Goal: Task Accomplishment & Management: Use online tool/utility

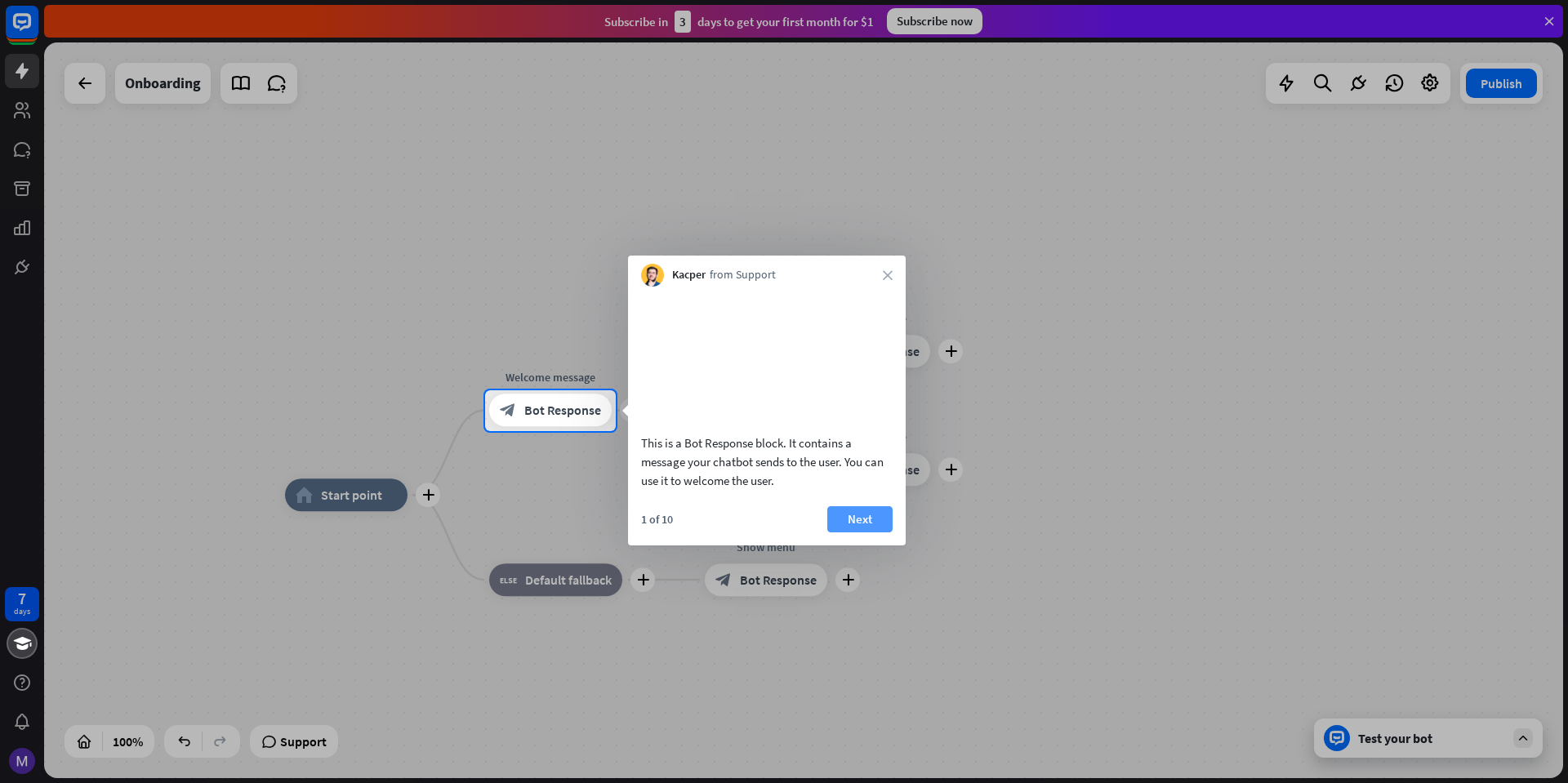
click at [857, 533] on button "Next" at bounding box center [860, 519] width 66 height 26
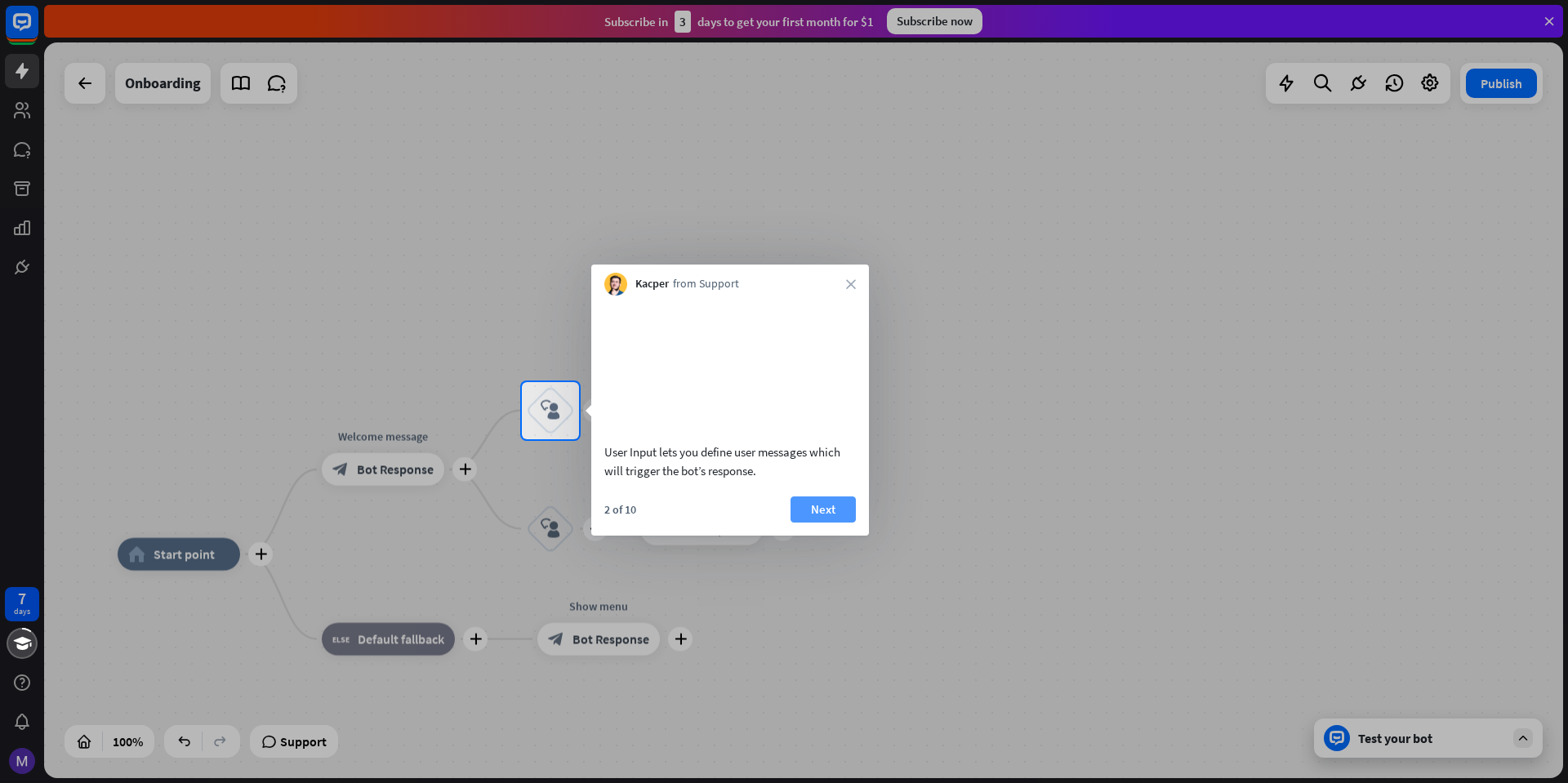
click at [830, 523] on button "Next" at bounding box center [824, 509] width 66 height 26
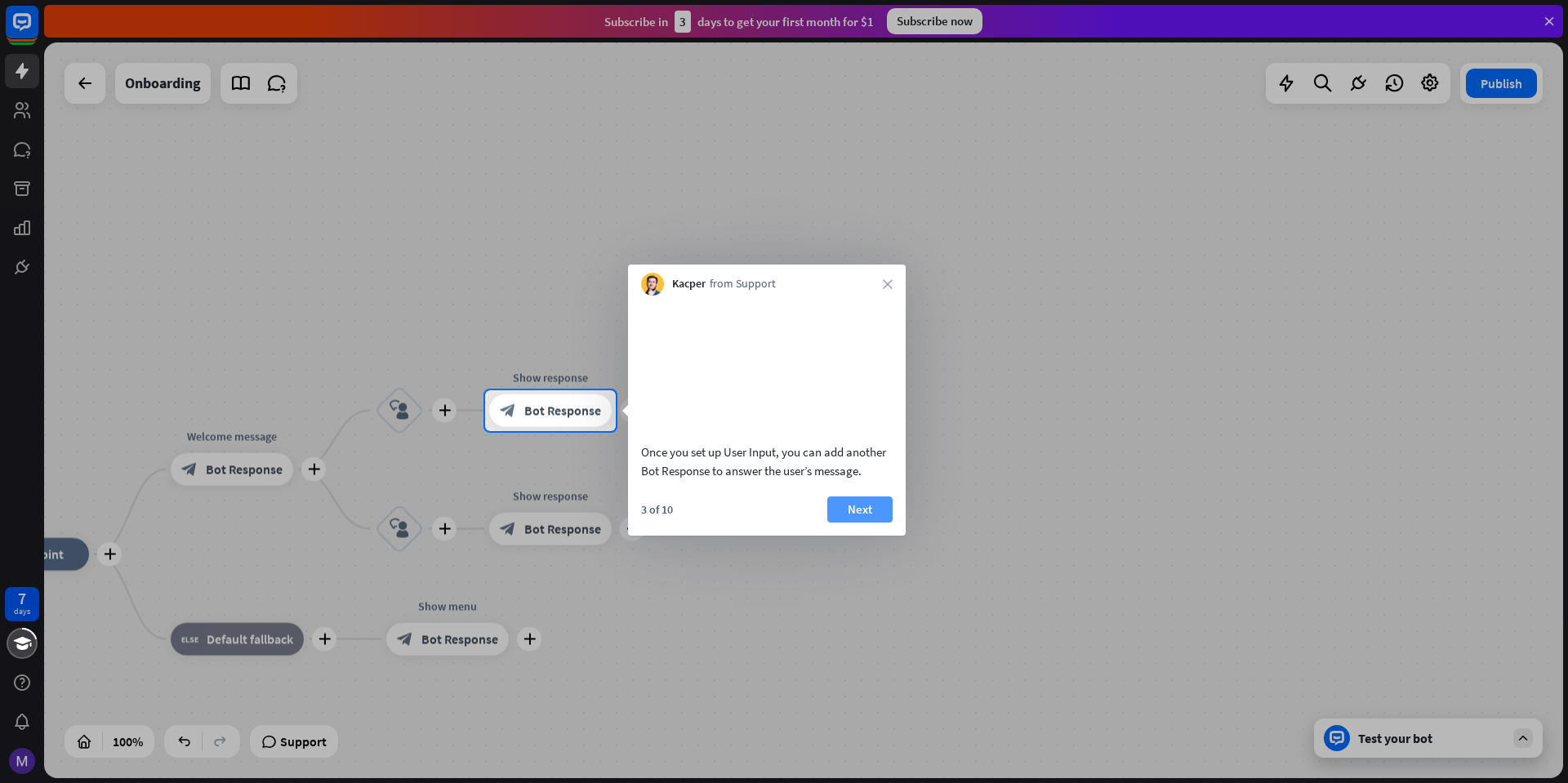
click at [872, 523] on button "Next" at bounding box center [860, 509] width 66 height 26
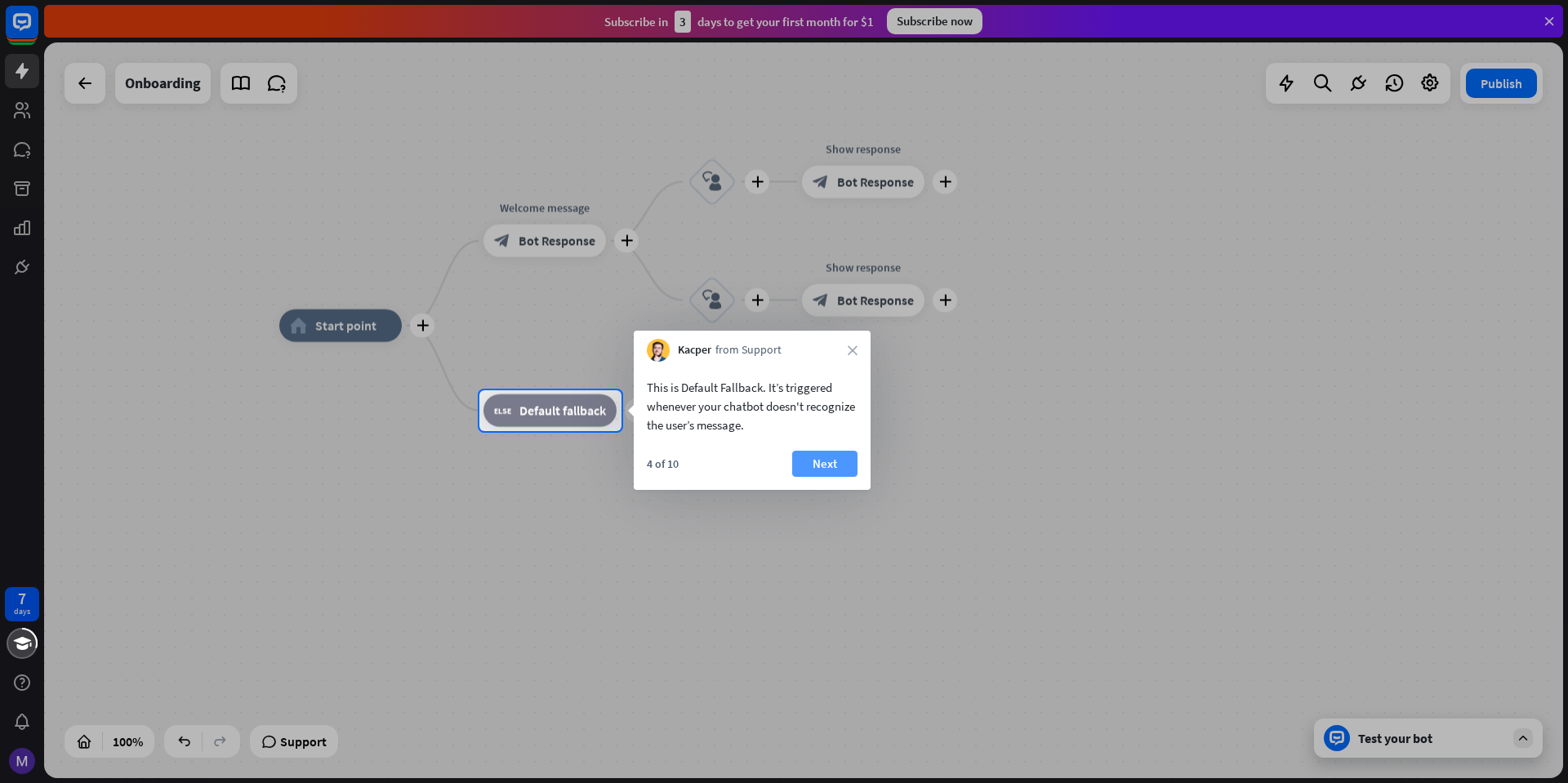
click at [834, 472] on button "Next" at bounding box center [826, 463] width 66 height 26
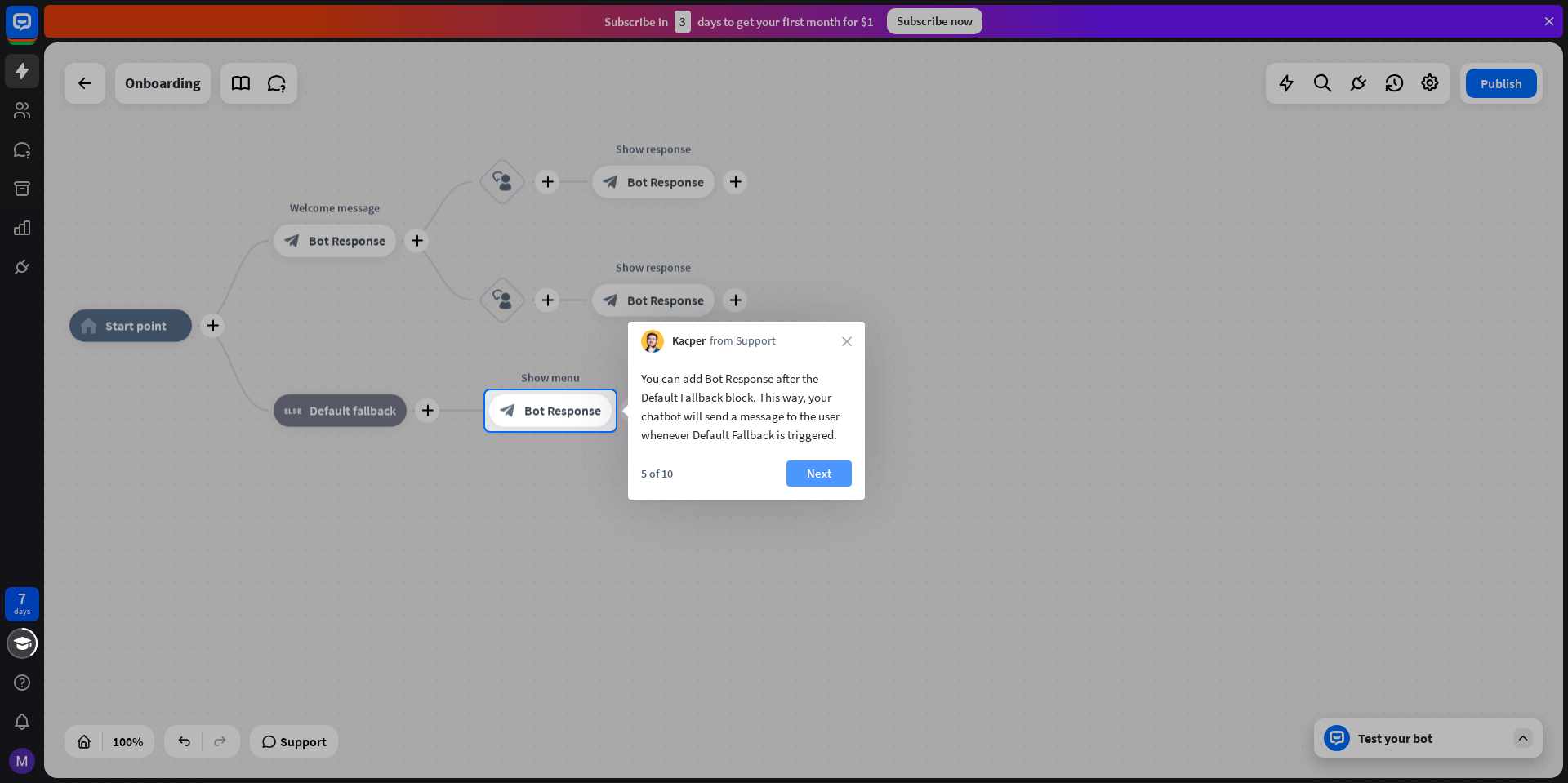
click at [799, 477] on button "Next" at bounding box center [820, 474] width 66 height 26
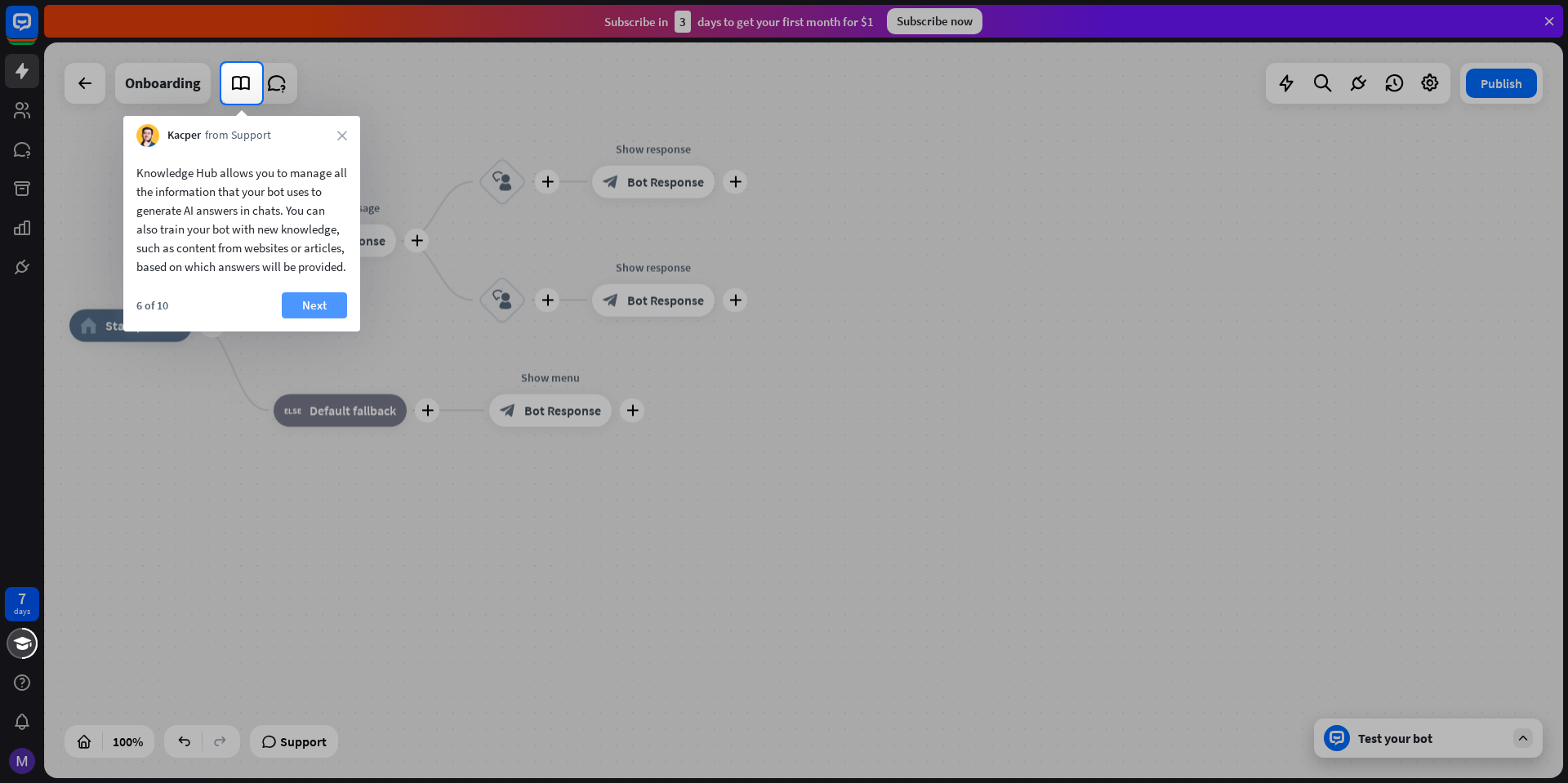
click at [310, 319] on button "Next" at bounding box center [315, 305] width 66 height 26
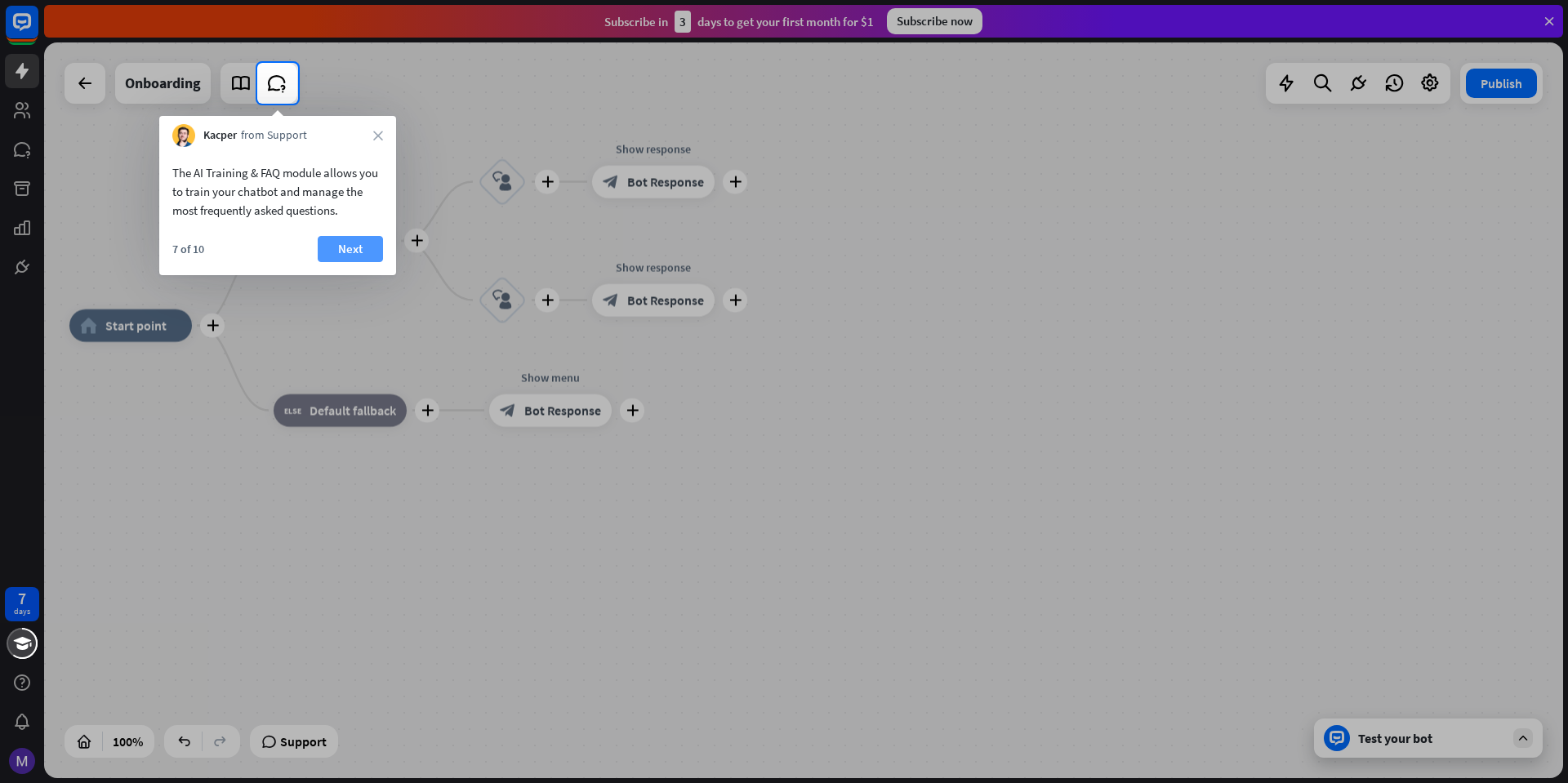
click at [345, 246] on button "Next" at bounding box center [351, 248] width 66 height 26
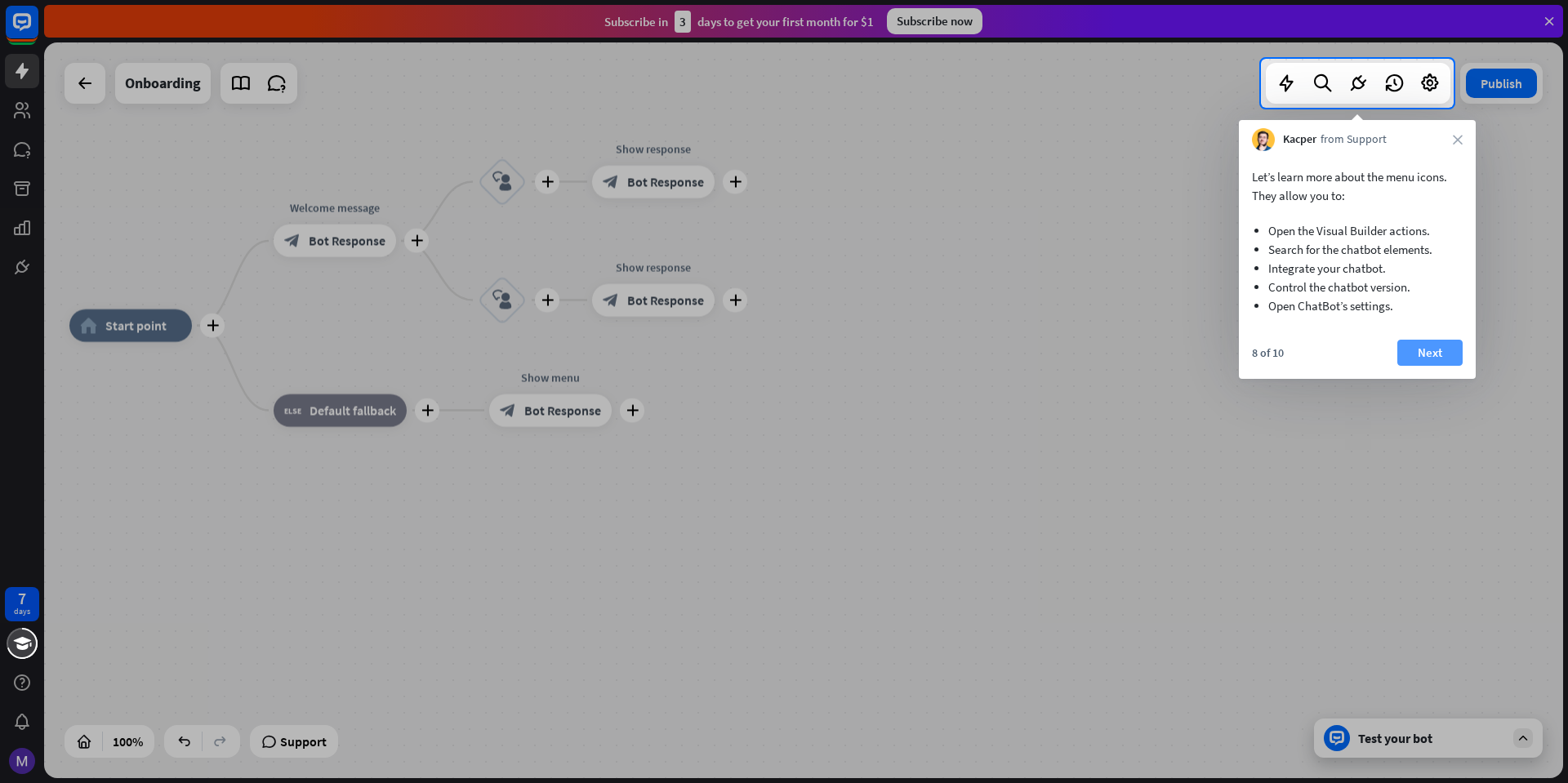
click at [1452, 359] on button "Next" at bounding box center [1431, 353] width 66 height 26
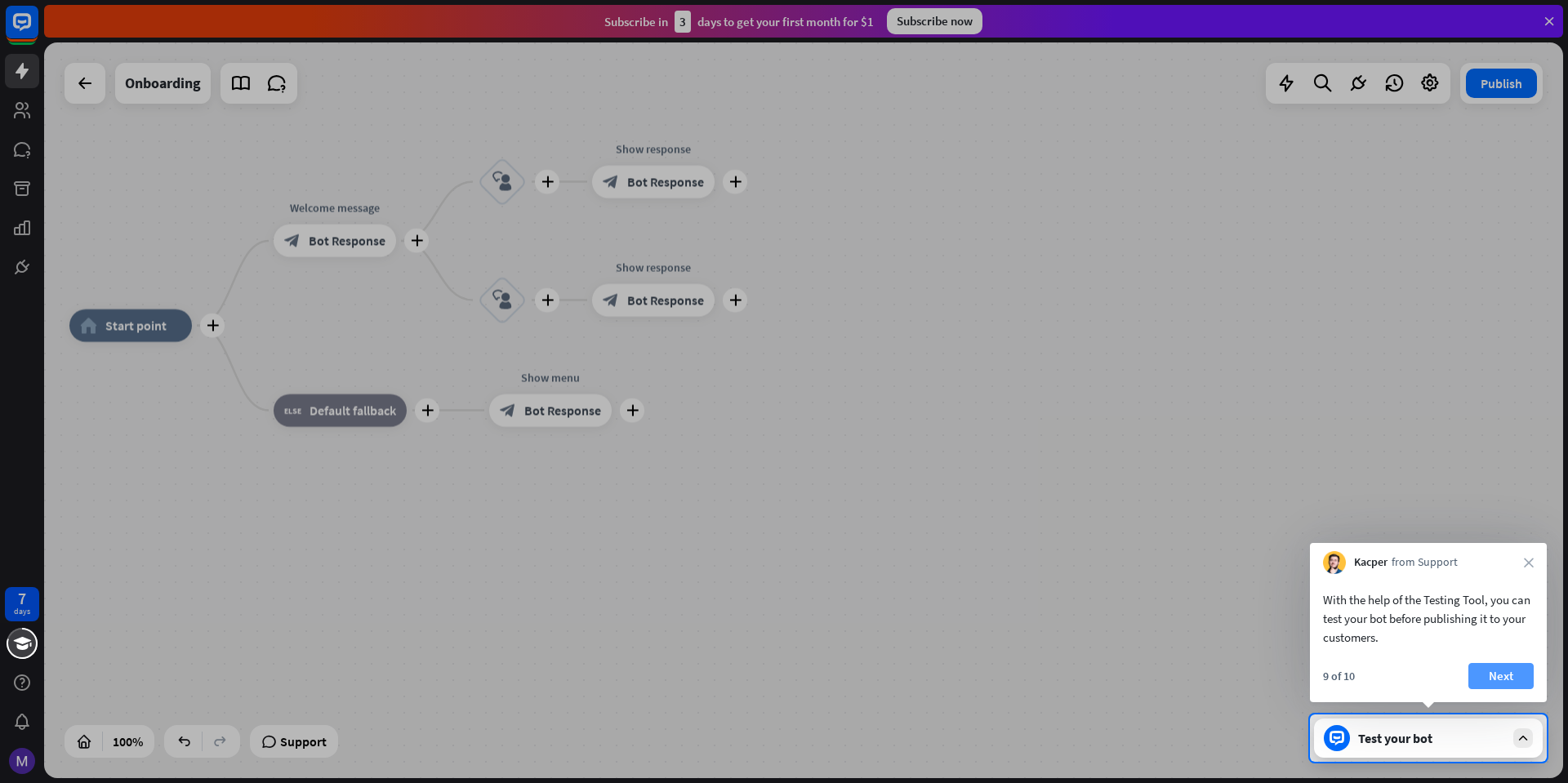
click at [1513, 677] on button "Next" at bounding box center [1501, 676] width 66 height 26
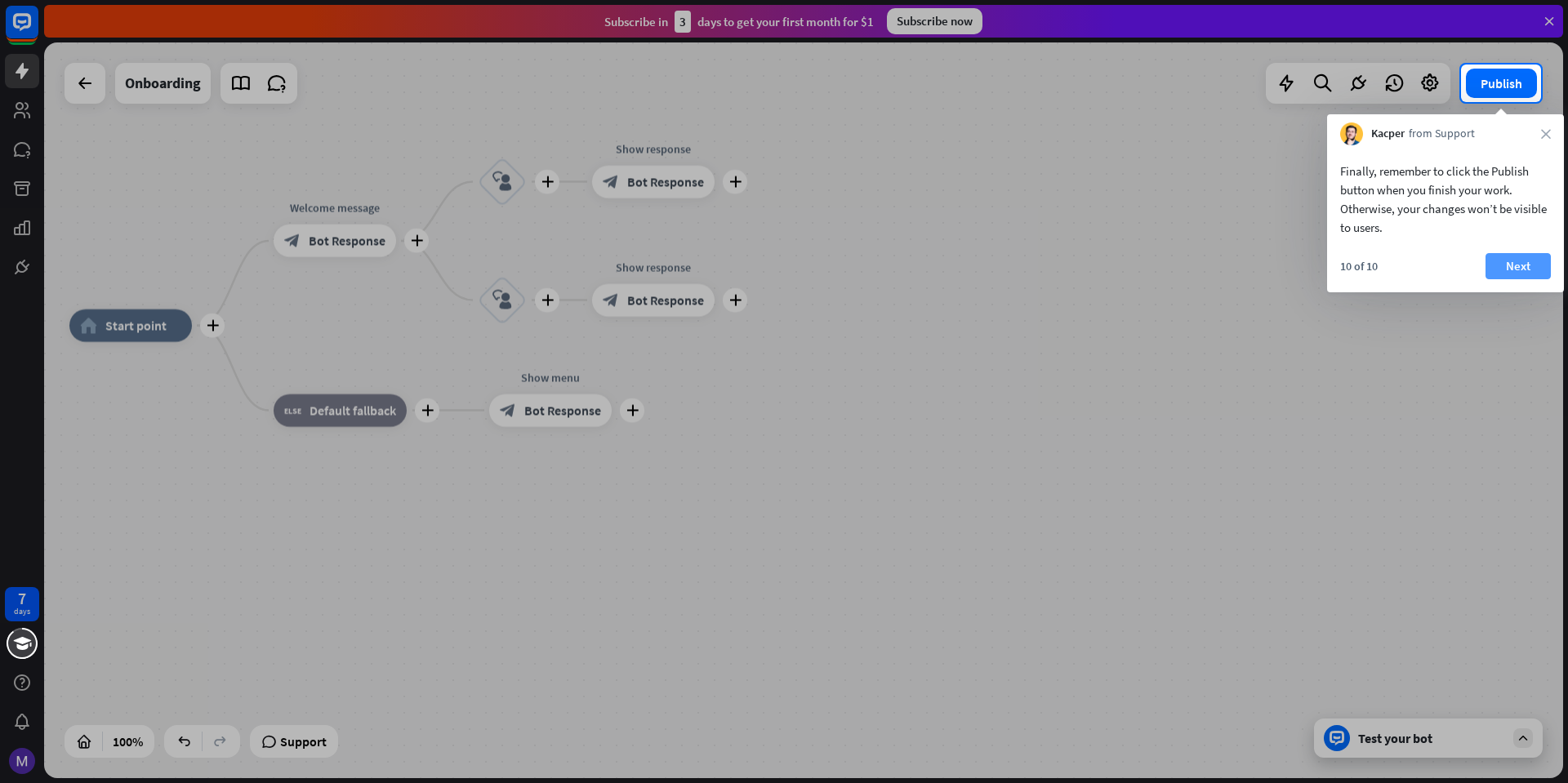
click at [1505, 264] on button "Next" at bounding box center [1519, 266] width 66 height 26
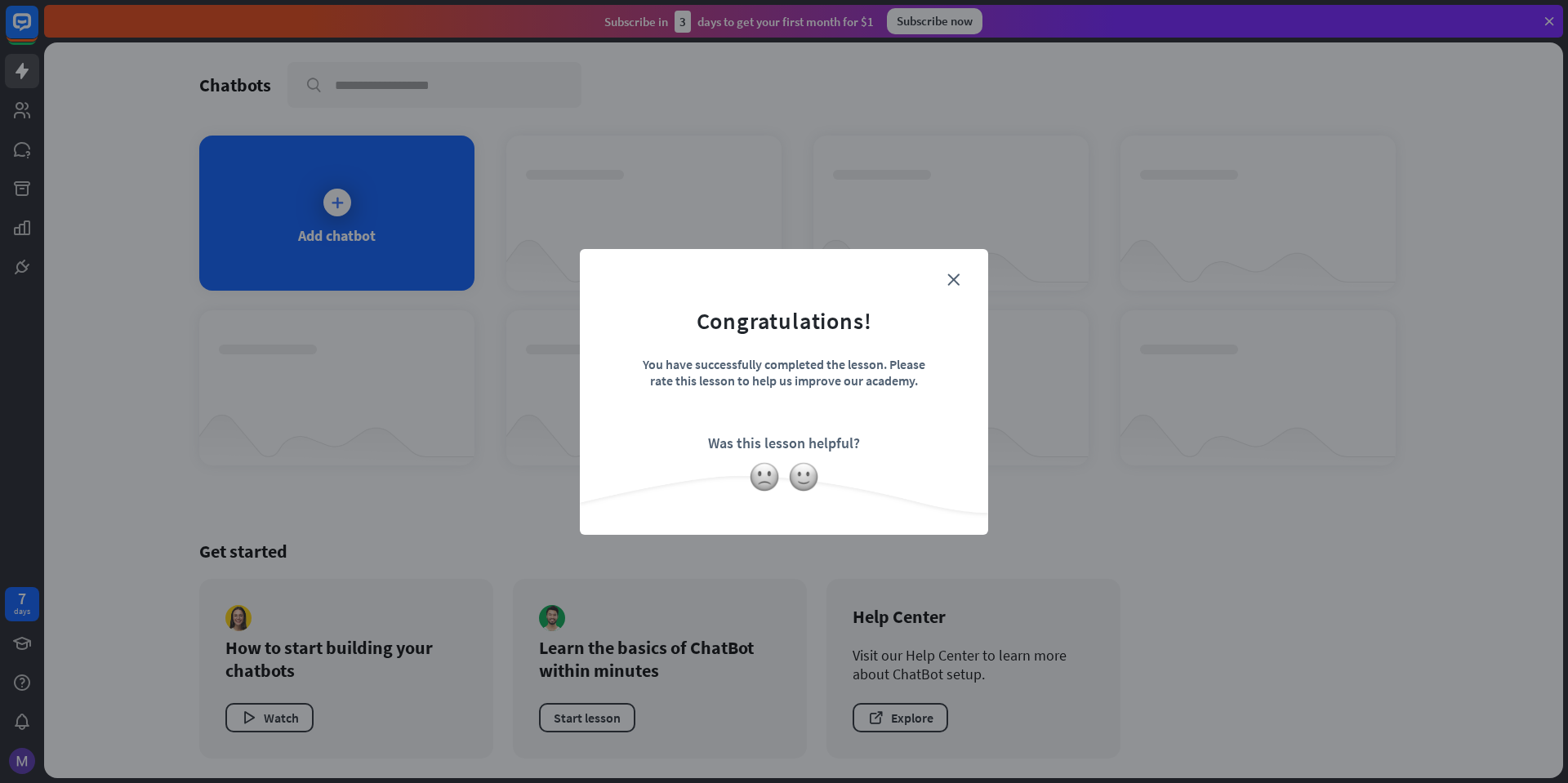
click at [956, 286] on form "Congratulations! You have successfully completed the lesson. Please rate this l…" at bounding box center [784, 367] width 367 height 195
click at [957, 278] on icon "close" at bounding box center [953, 279] width 13 height 13
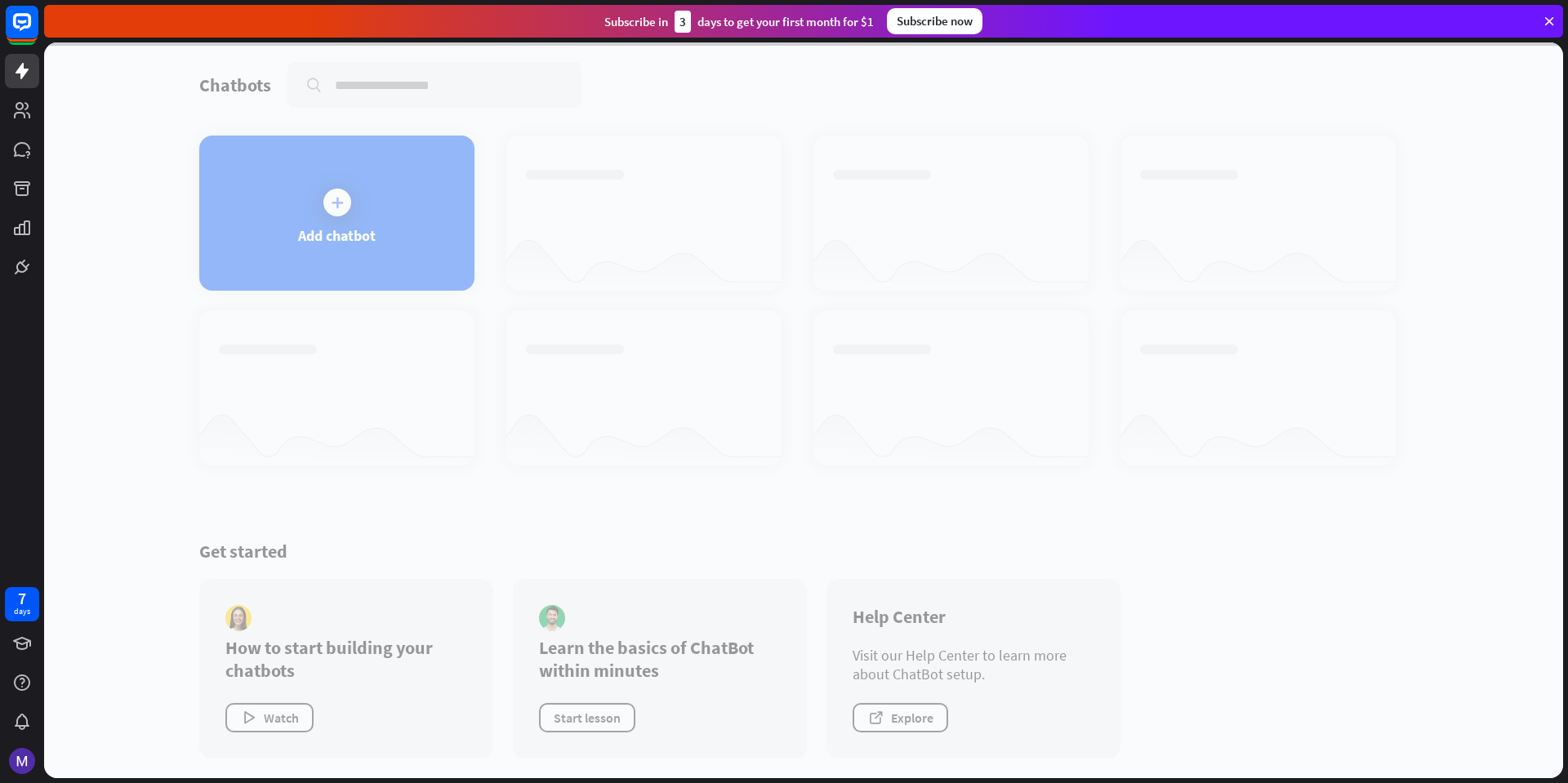
click at [366, 208] on div at bounding box center [804, 410] width 1520 height 736
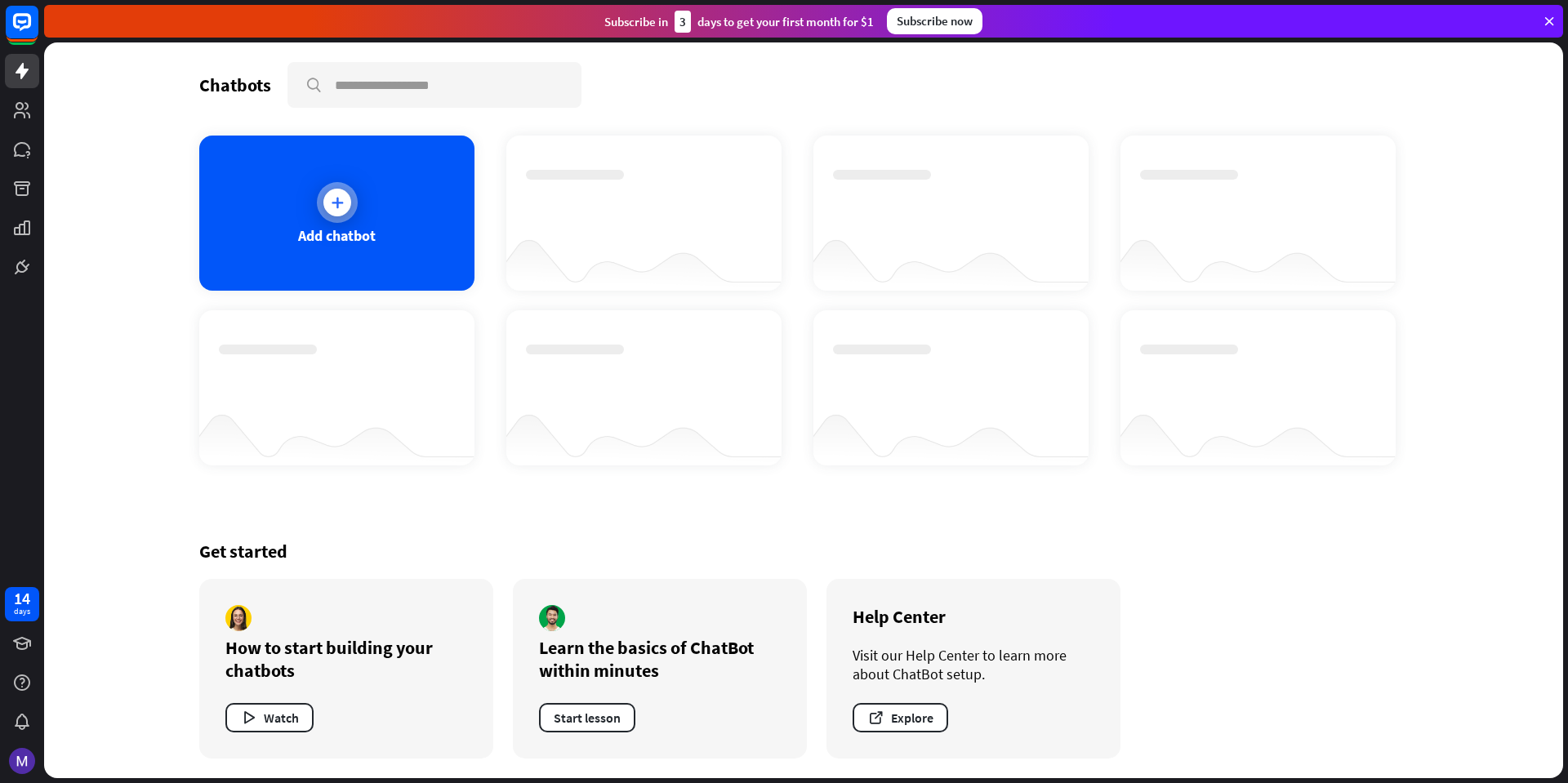
click at [361, 208] on div "Add chatbot" at bounding box center [336, 213] width 276 height 156
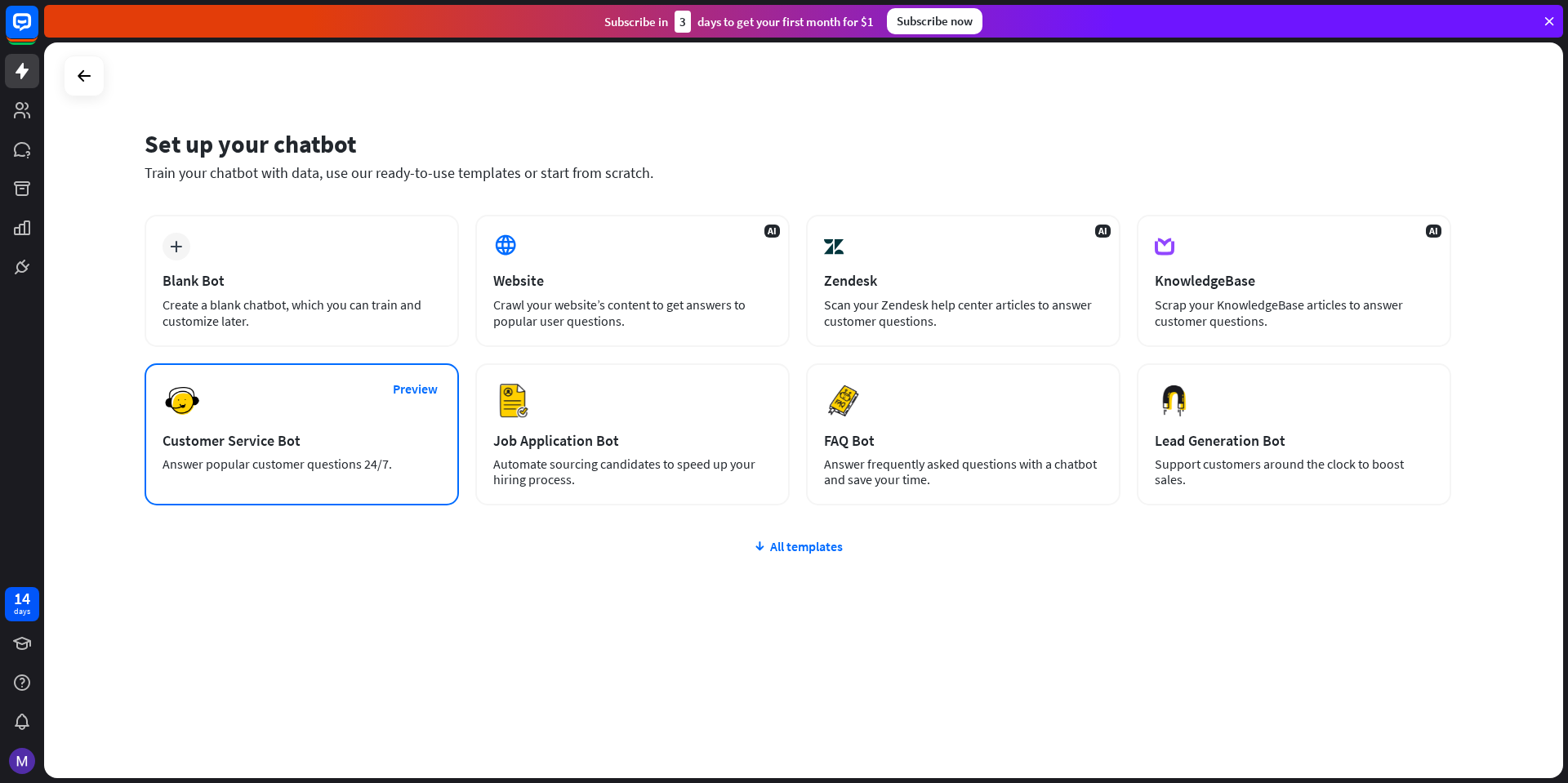
click at [214, 385] on div "Preview Customer Service Bot Answer popular customer questions 24/7." at bounding box center [302, 434] width 314 height 142
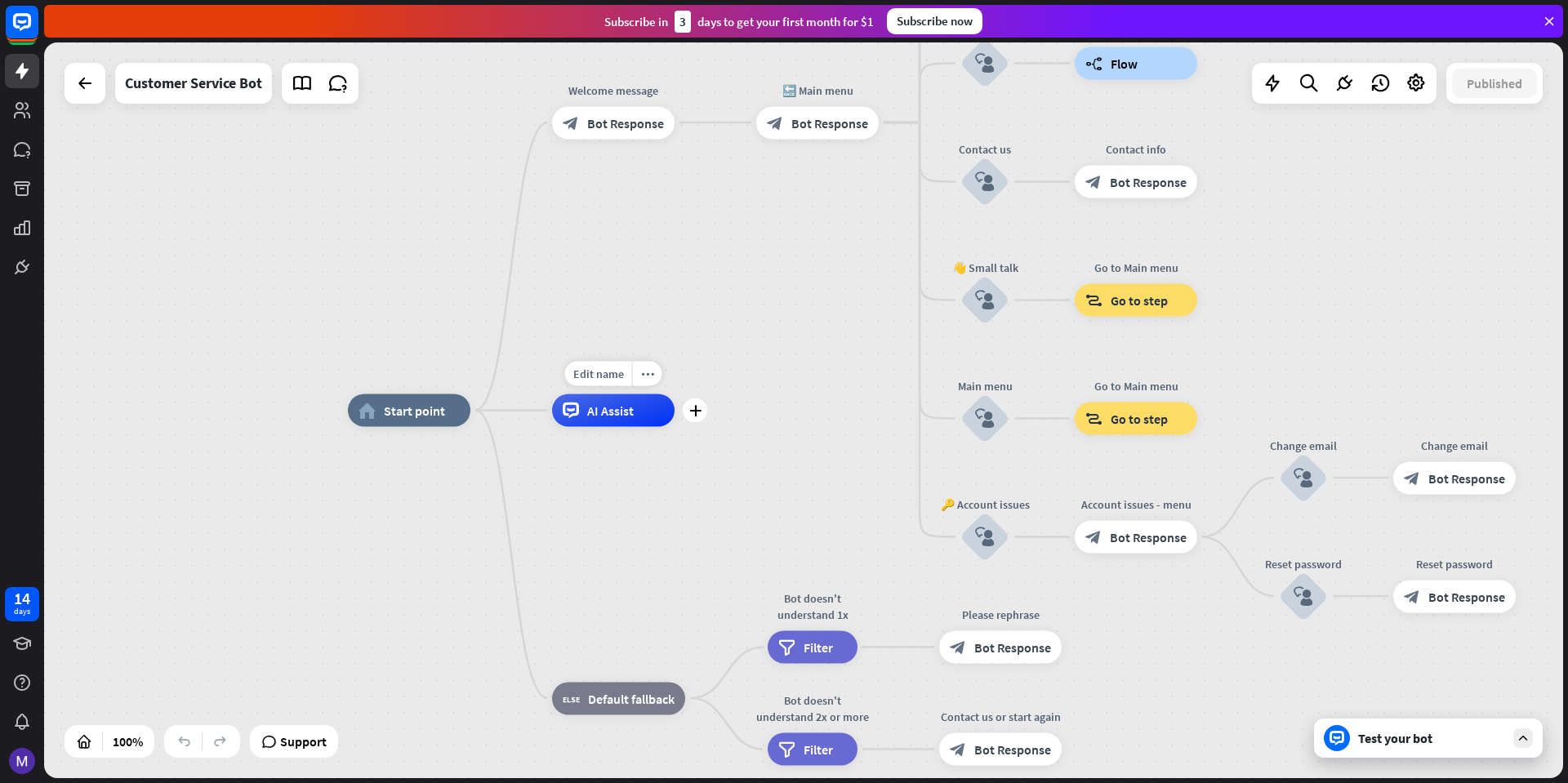
click at [635, 410] on div "AI Assist" at bounding box center [613, 411] width 123 height 33
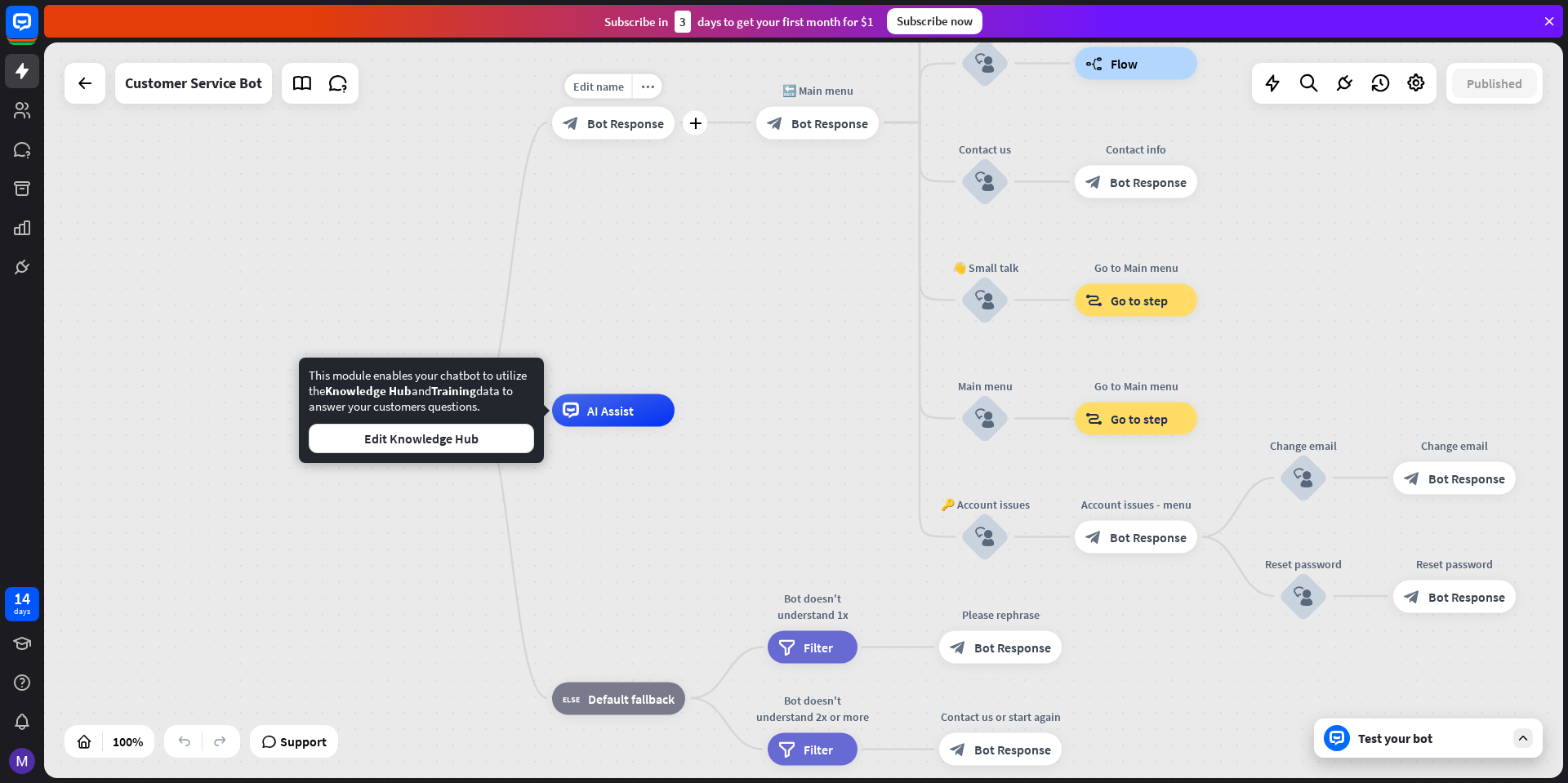
click at [628, 119] on span "Bot Response" at bounding box center [625, 122] width 76 height 16
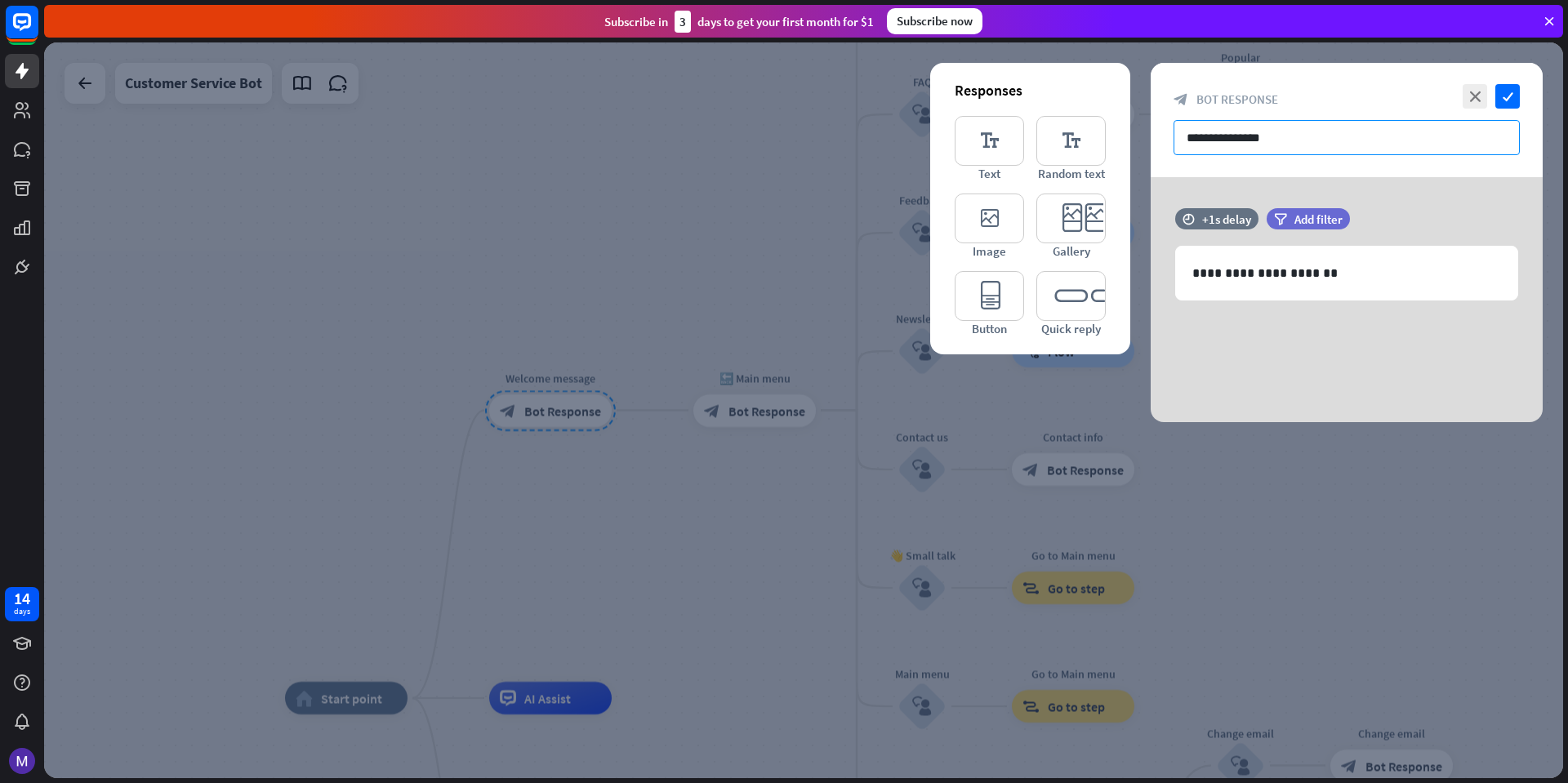
click at [1303, 150] on input "**********" at bounding box center [1347, 137] width 346 height 35
click at [1326, 276] on p "**********" at bounding box center [1347, 273] width 308 height 20
click at [1480, 102] on icon "close" at bounding box center [1474, 96] width 24 height 24
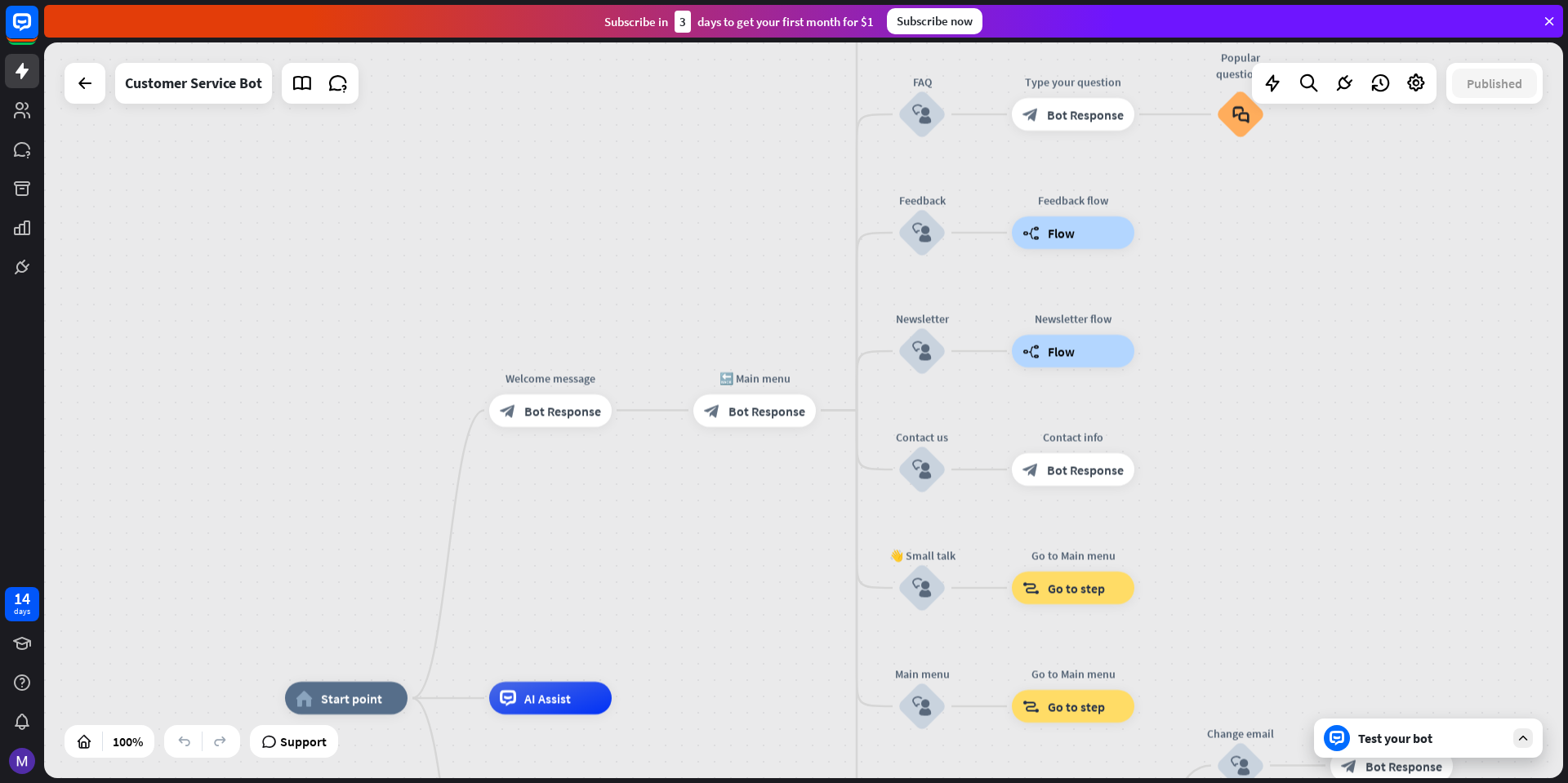
click at [76, 104] on div "home_2 Start point Welcome message block_bot_response Bot Response 🔙 Main menu …" at bounding box center [804, 410] width 1520 height 736
click at [92, 98] on div at bounding box center [85, 83] width 33 height 33
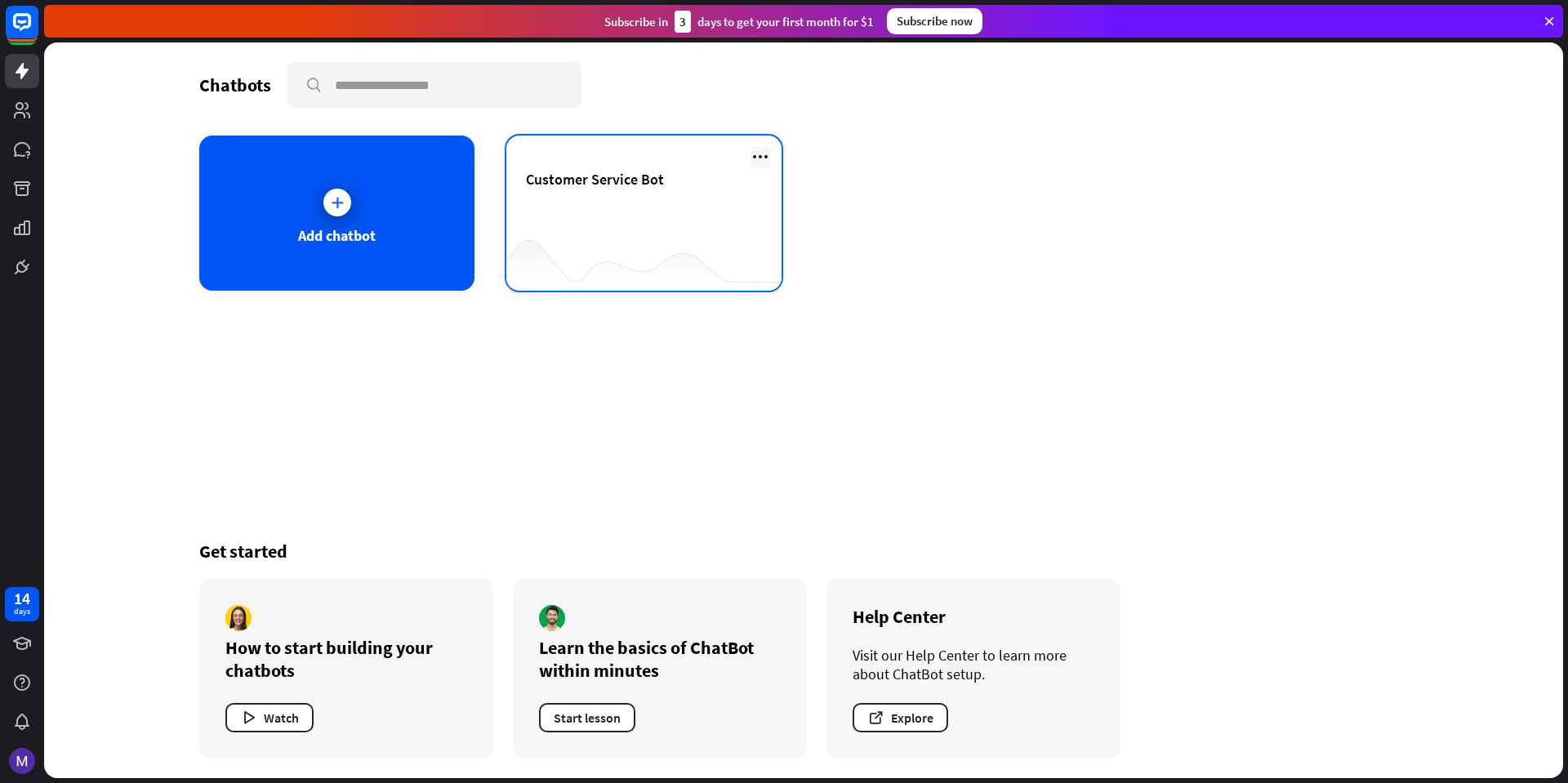
click at [768, 160] on icon at bounding box center [761, 157] width 19 height 19
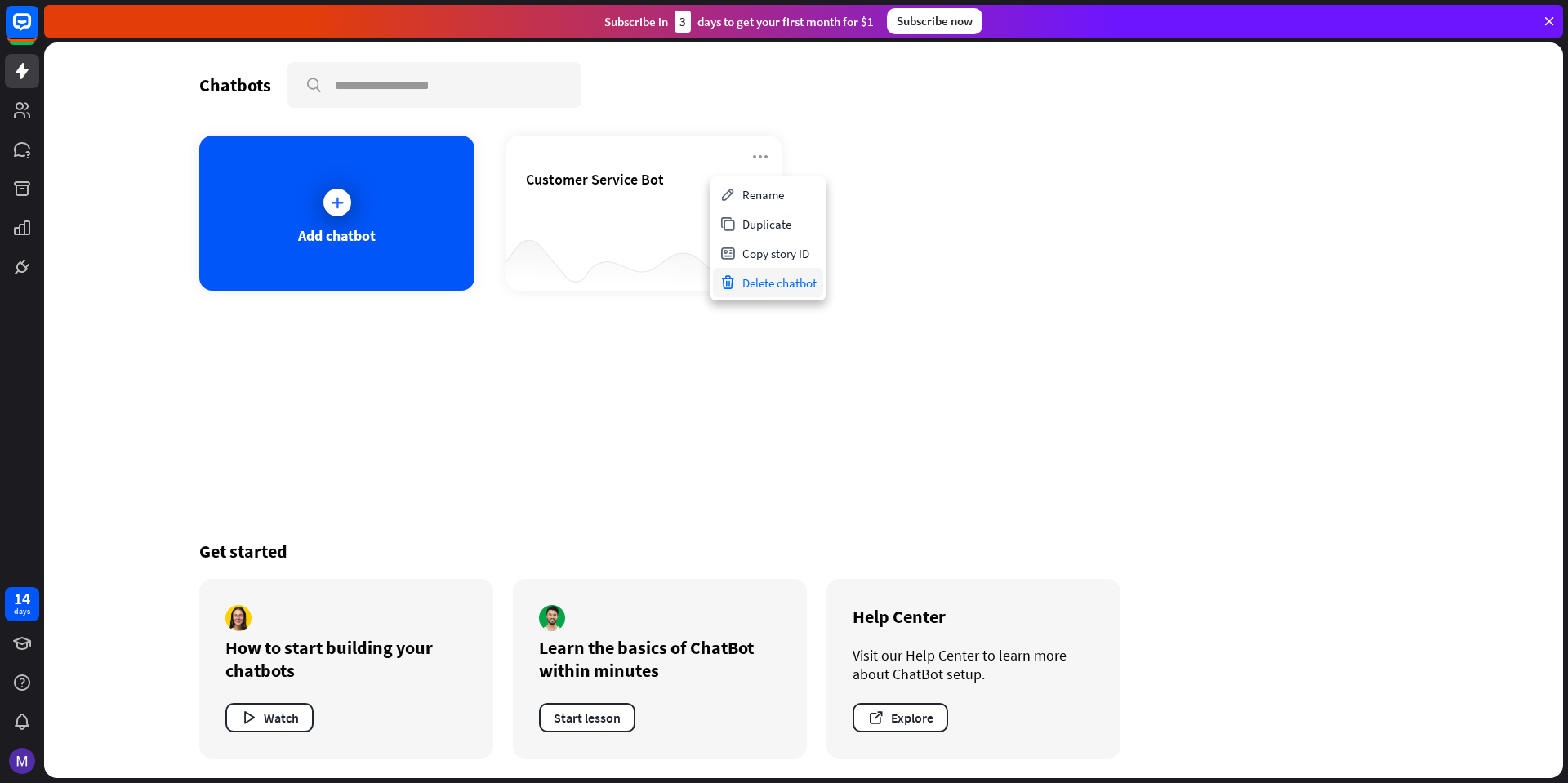
click at [769, 296] on div "Delete chatbot" at bounding box center [769, 282] width 110 height 29
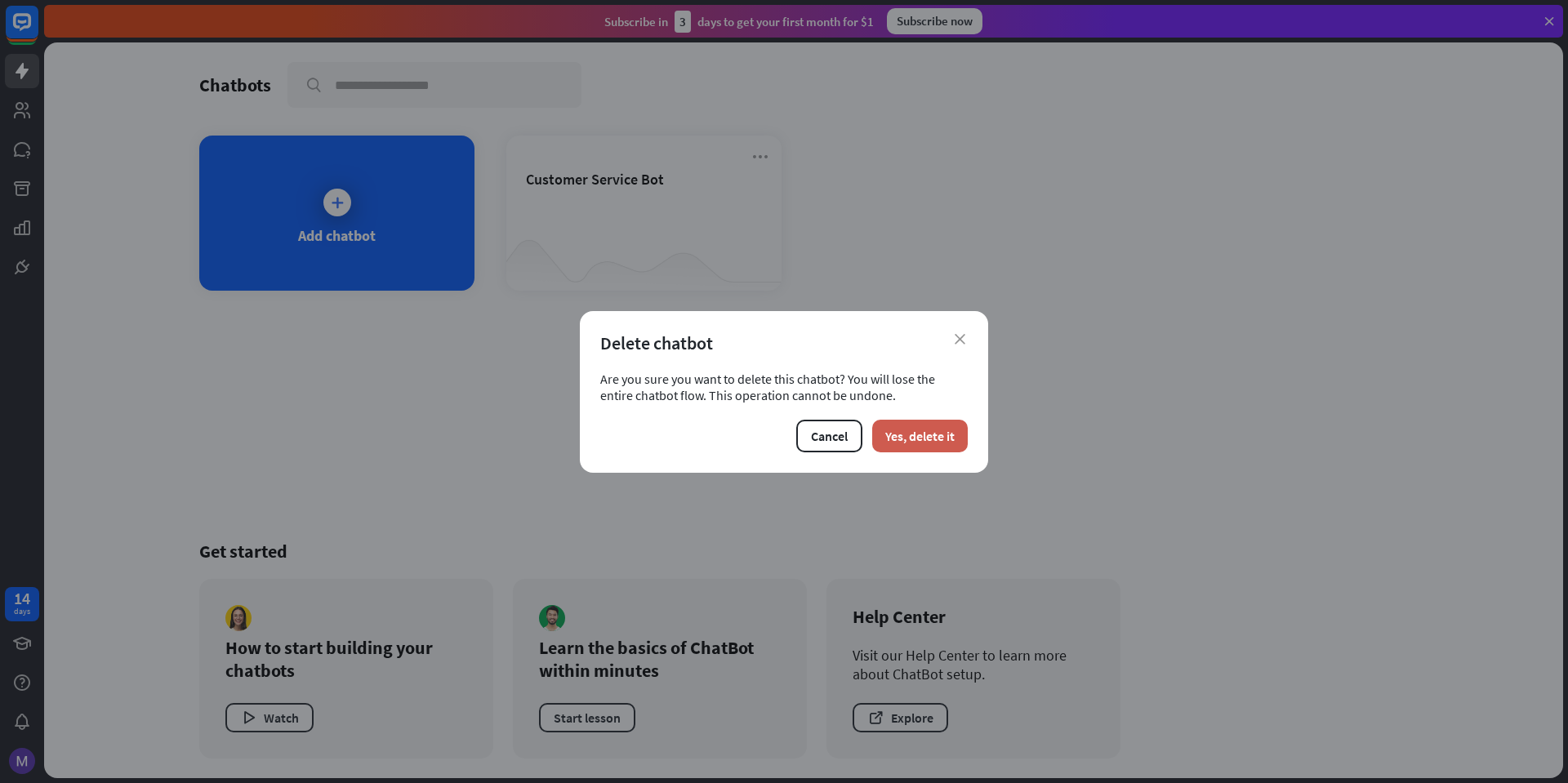
click at [901, 440] on button "Yes, delete it" at bounding box center [920, 436] width 96 height 33
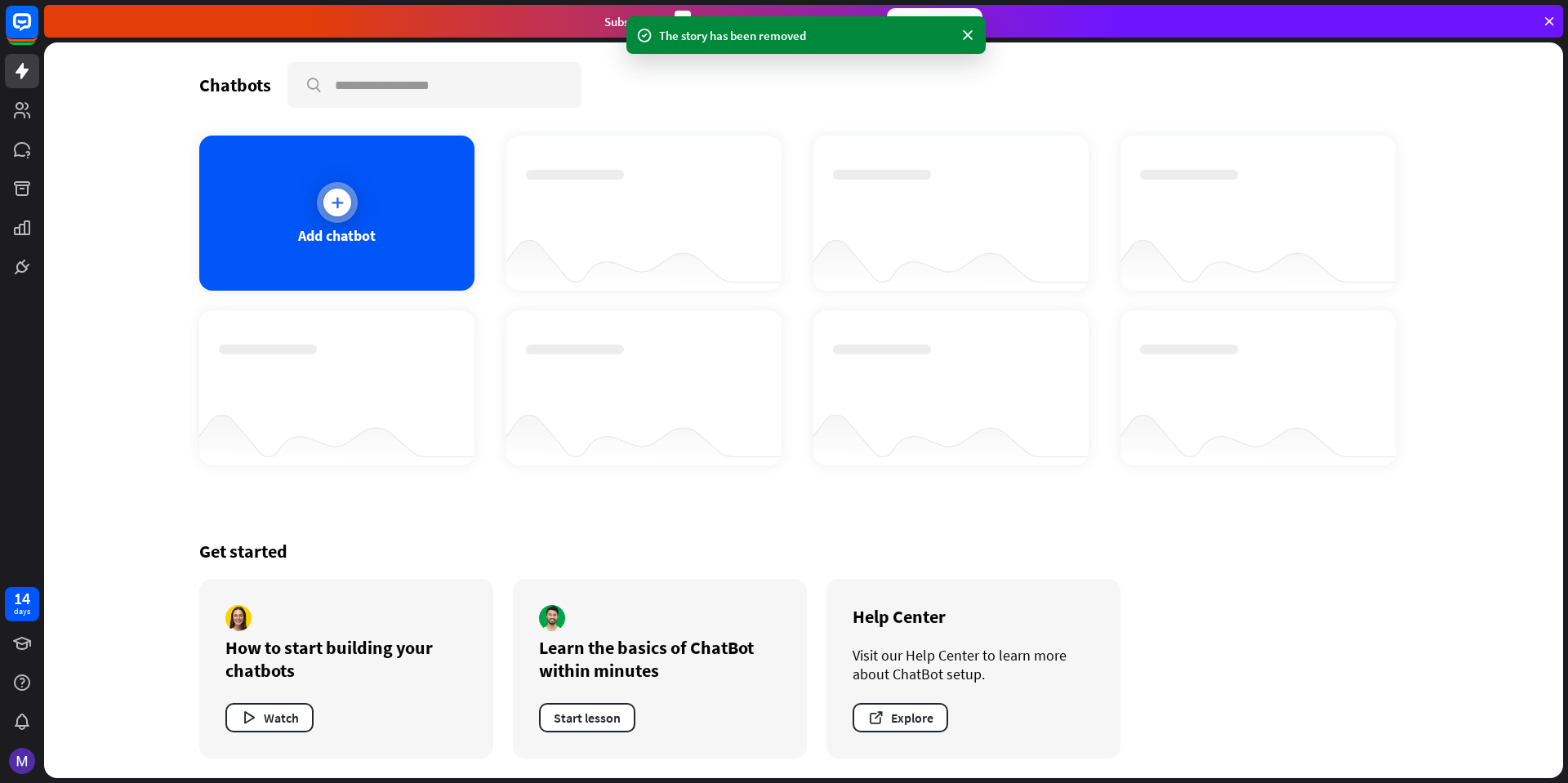
click at [330, 228] on div "Add chatbot" at bounding box center [336, 235] width 77 height 18
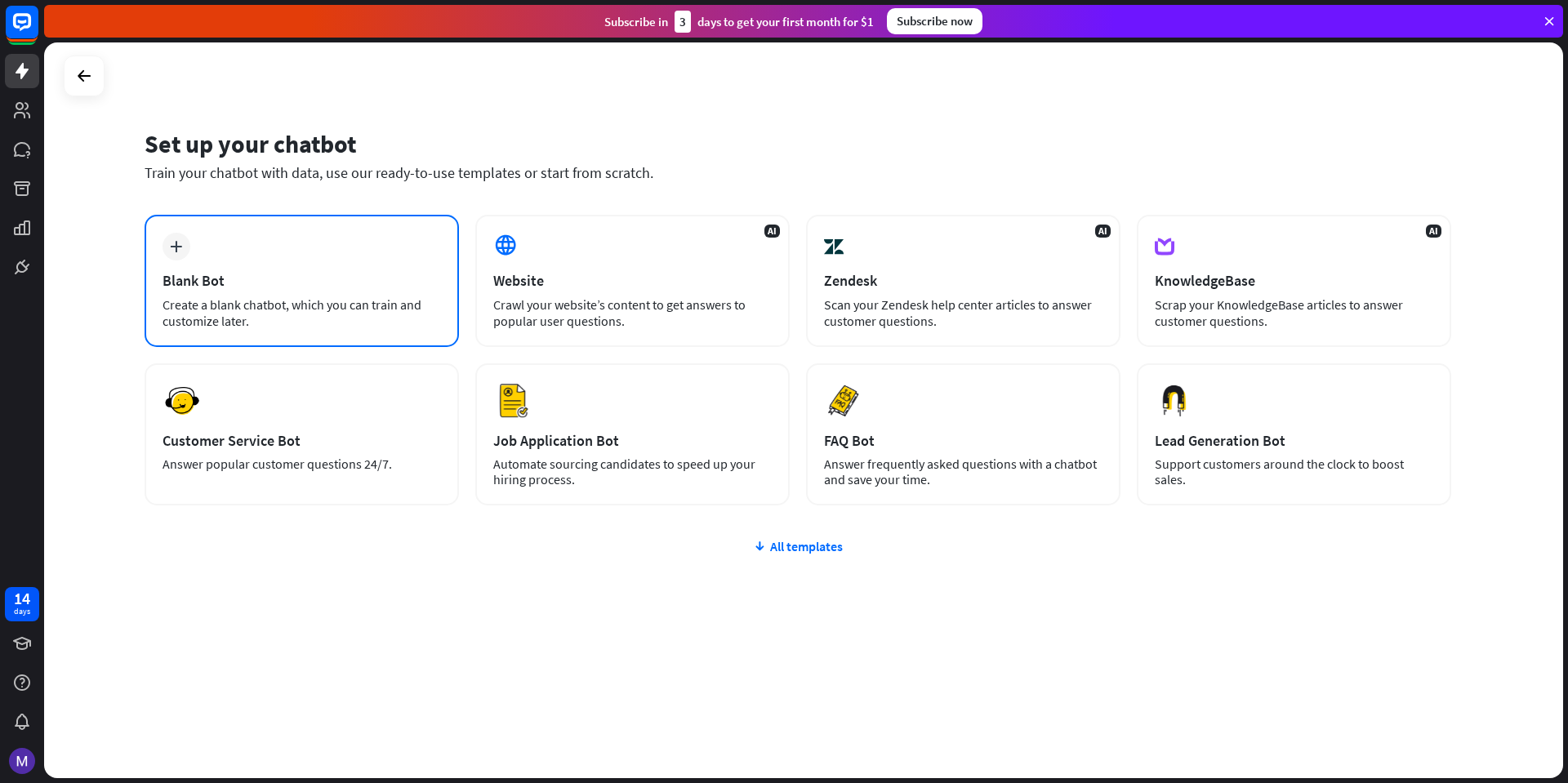
click at [155, 268] on div "plus Blank Bot Create a blank chatbot, which you can train and customize later." at bounding box center [302, 280] width 314 height 132
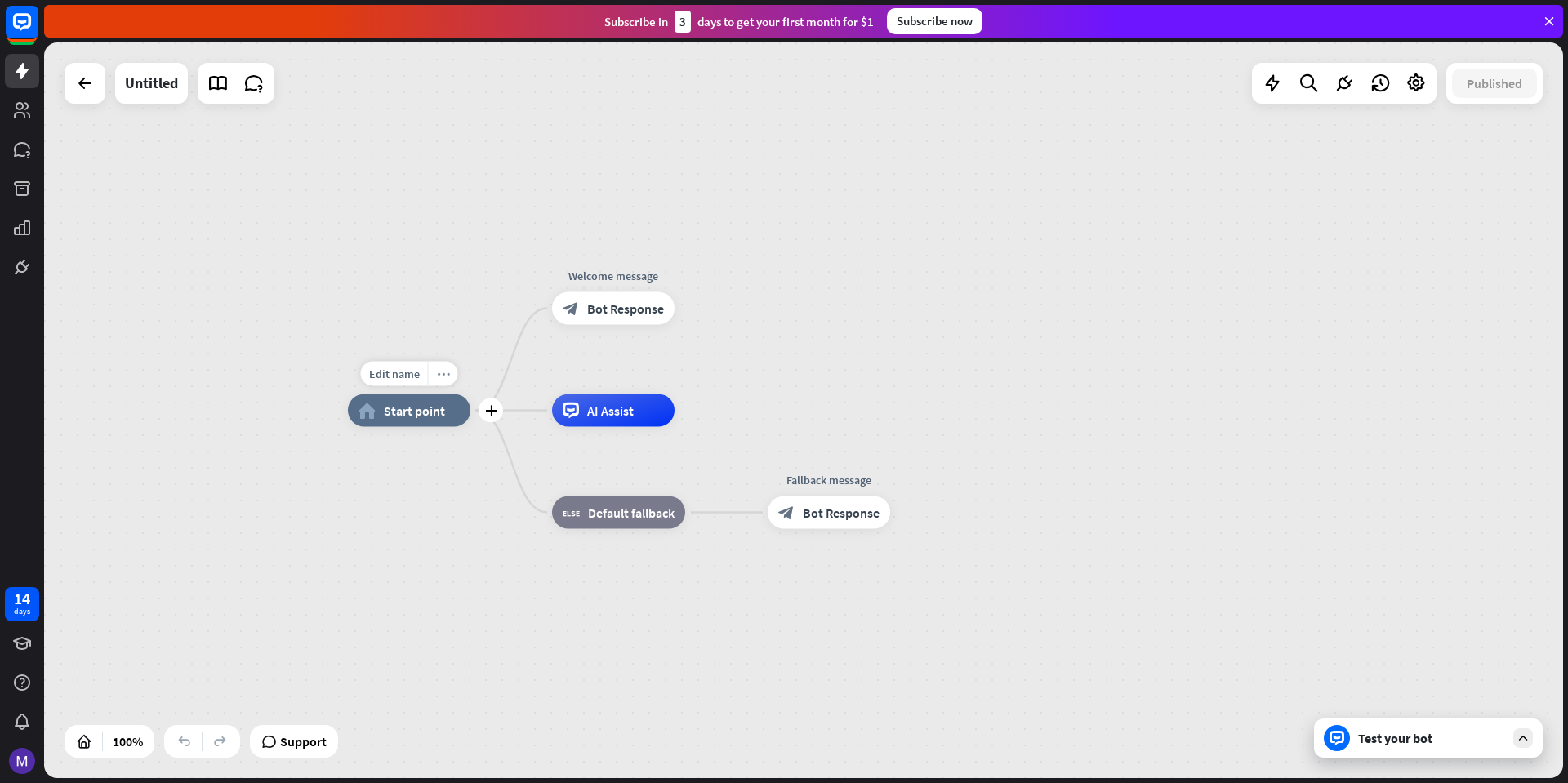
click at [432, 371] on div "more_horiz" at bounding box center [443, 373] width 30 height 24
click at [527, 463] on div "chat Start testing from here" at bounding box center [513, 454] width 163 height 33
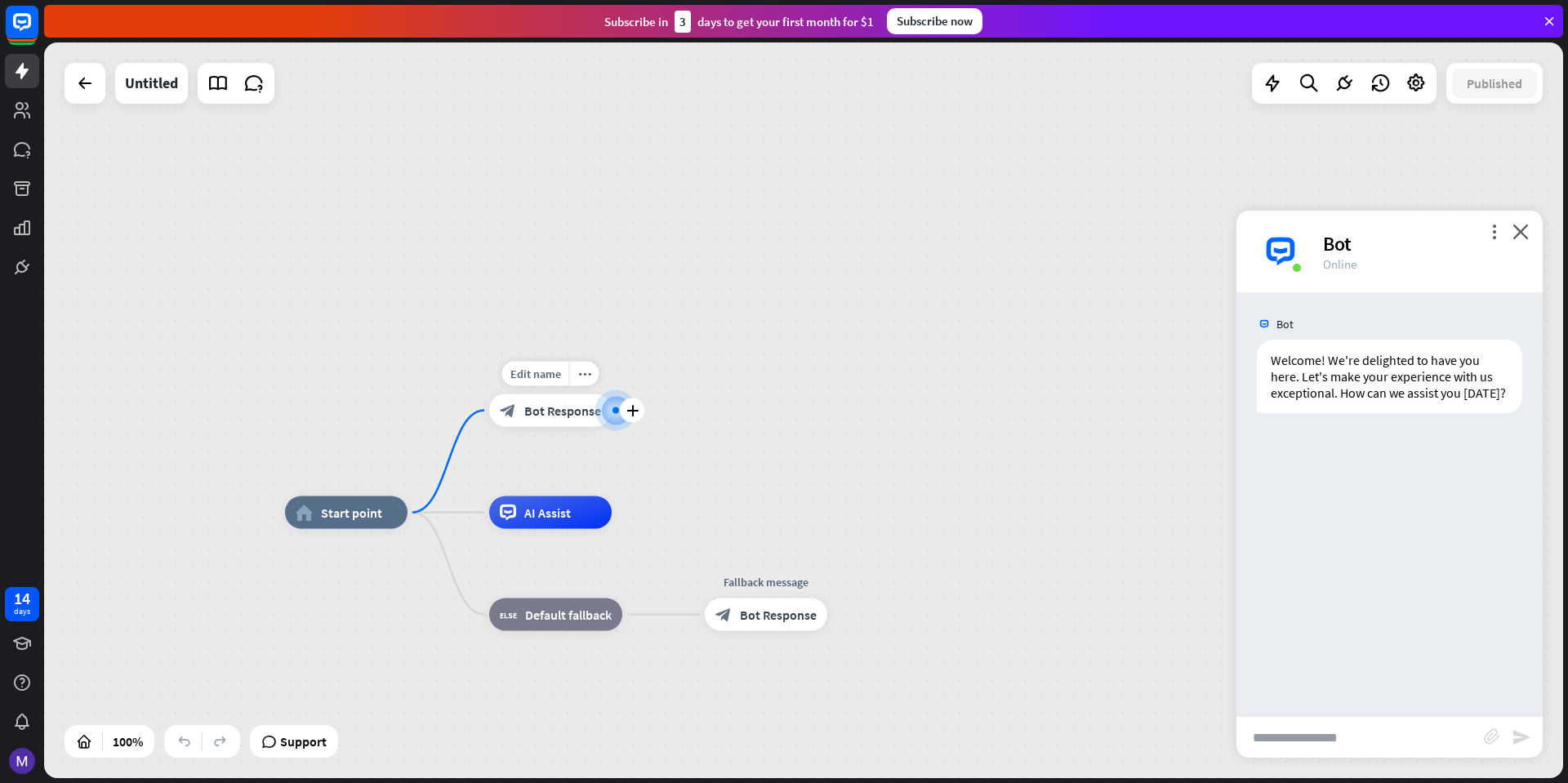
click at [545, 416] on span "Bot Response" at bounding box center [563, 411] width 76 height 16
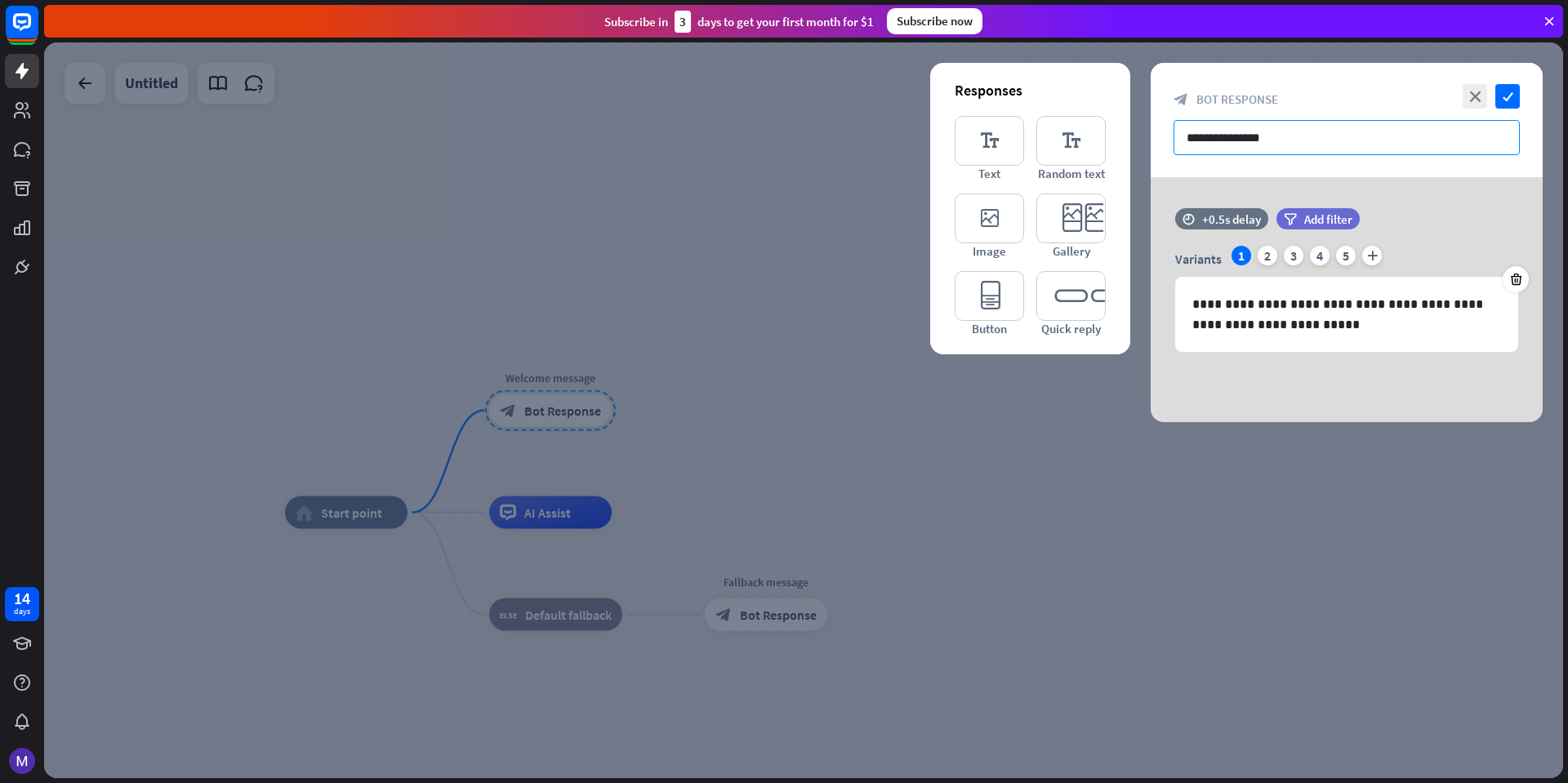
click at [1331, 148] on input "**********" at bounding box center [1347, 137] width 346 height 35
click at [1264, 261] on div "2" at bounding box center [1267, 255] width 19 height 19
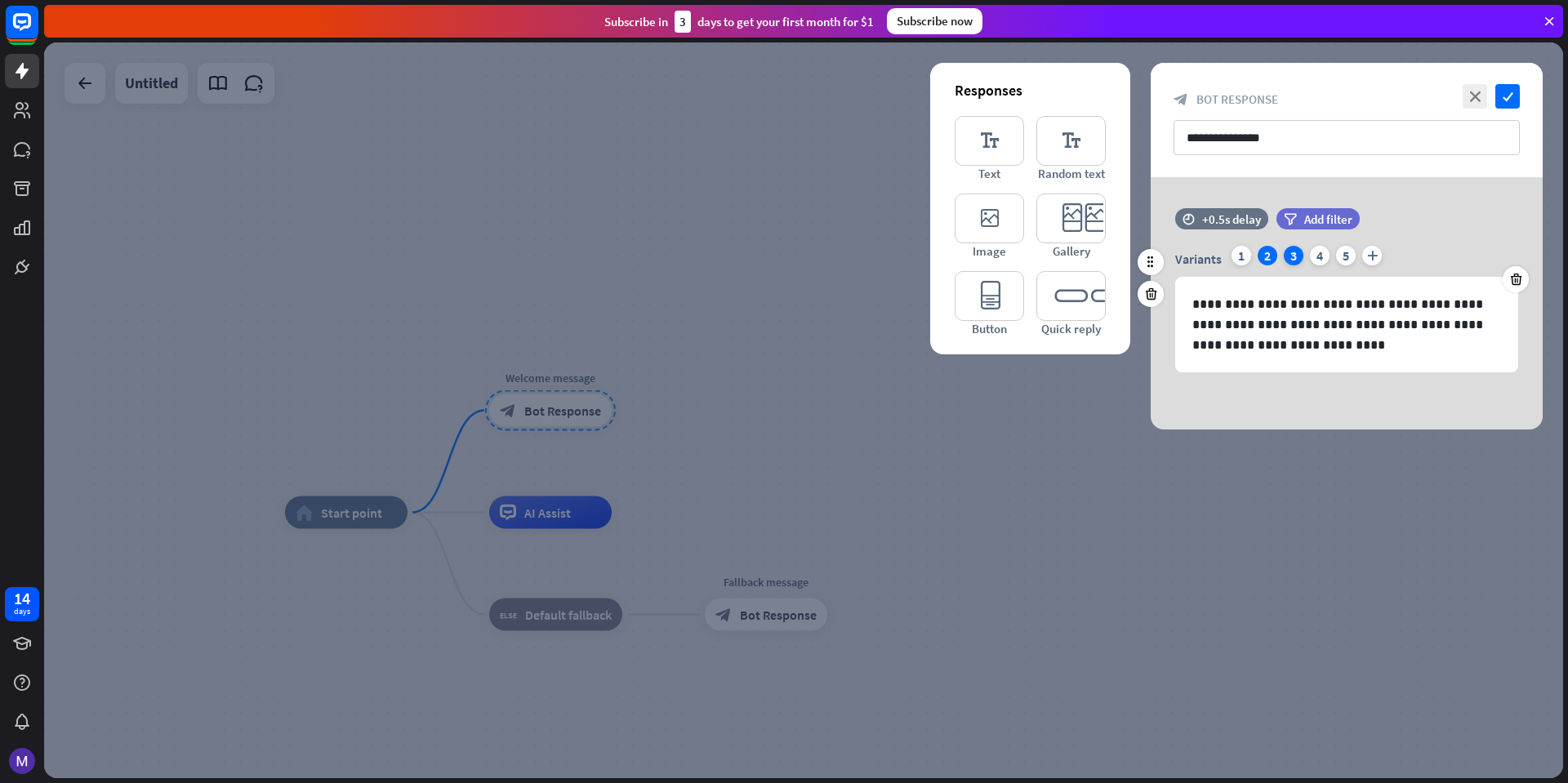
click at [1295, 255] on div "3" at bounding box center [1293, 255] width 19 height 19
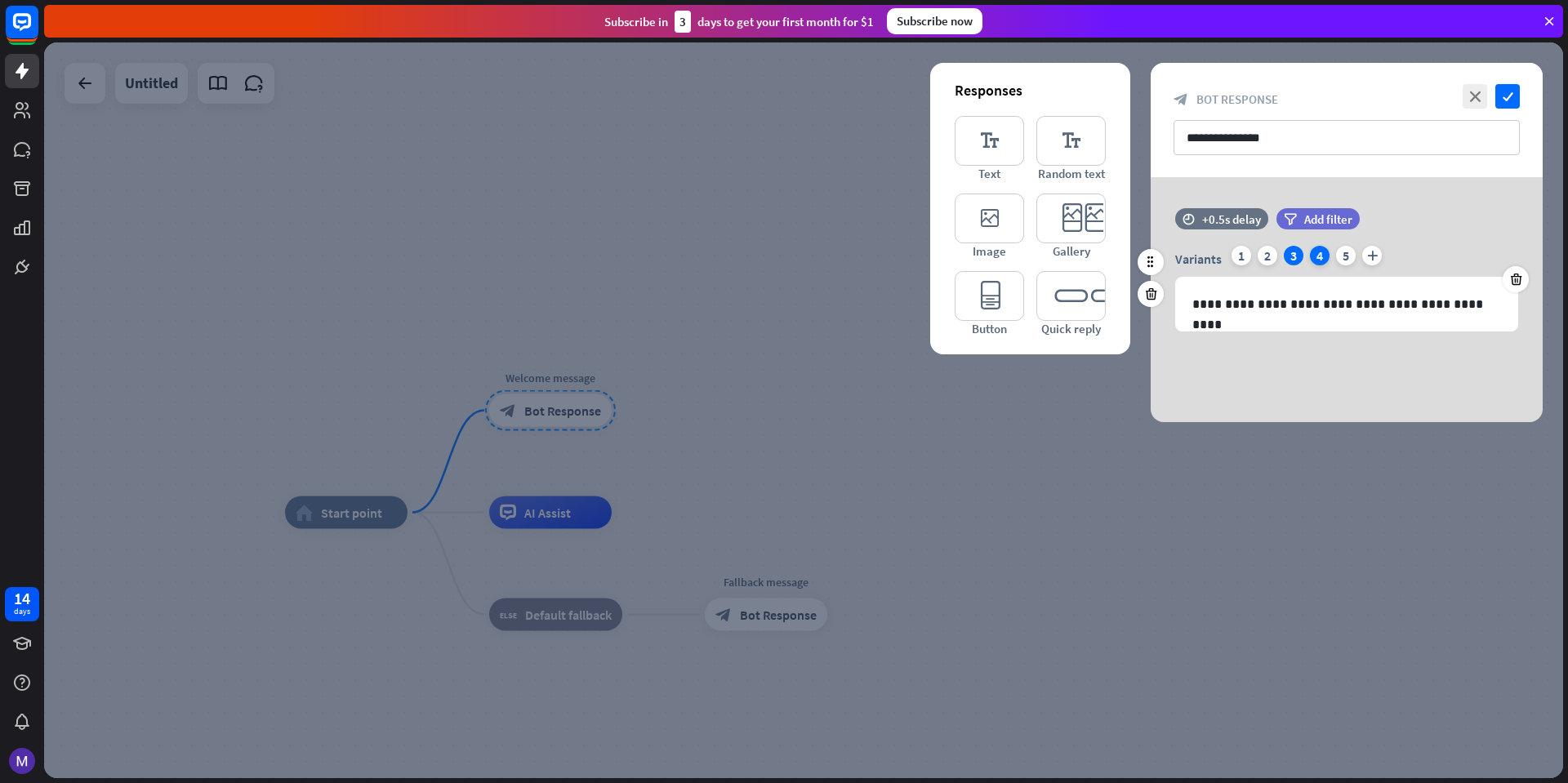
click at [1314, 255] on div "4" at bounding box center [1320, 255] width 19 height 19
click at [1238, 258] on div "1" at bounding box center [1241, 255] width 19 height 19
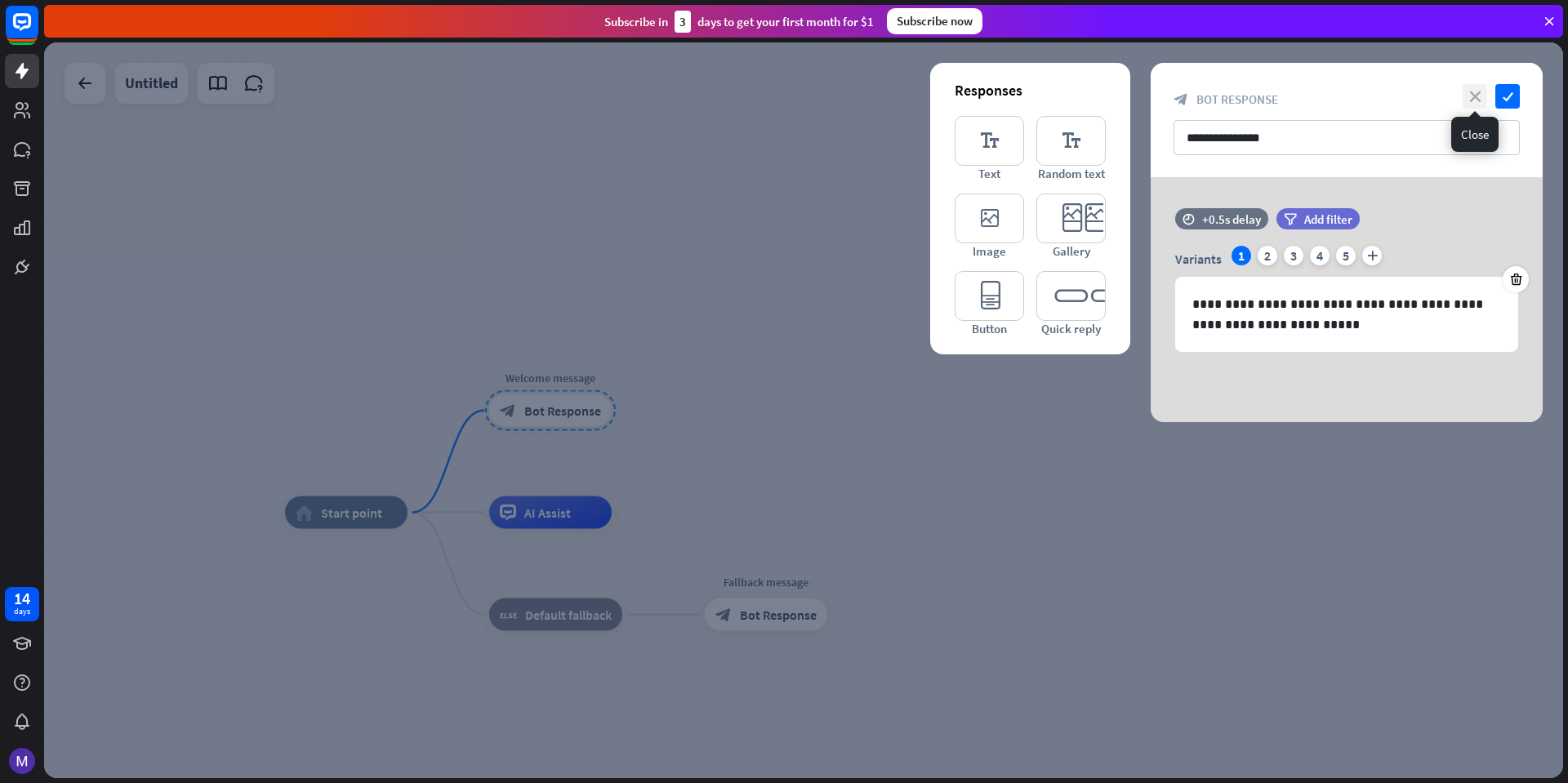
click at [1478, 92] on icon "close" at bounding box center [1474, 96] width 24 height 24
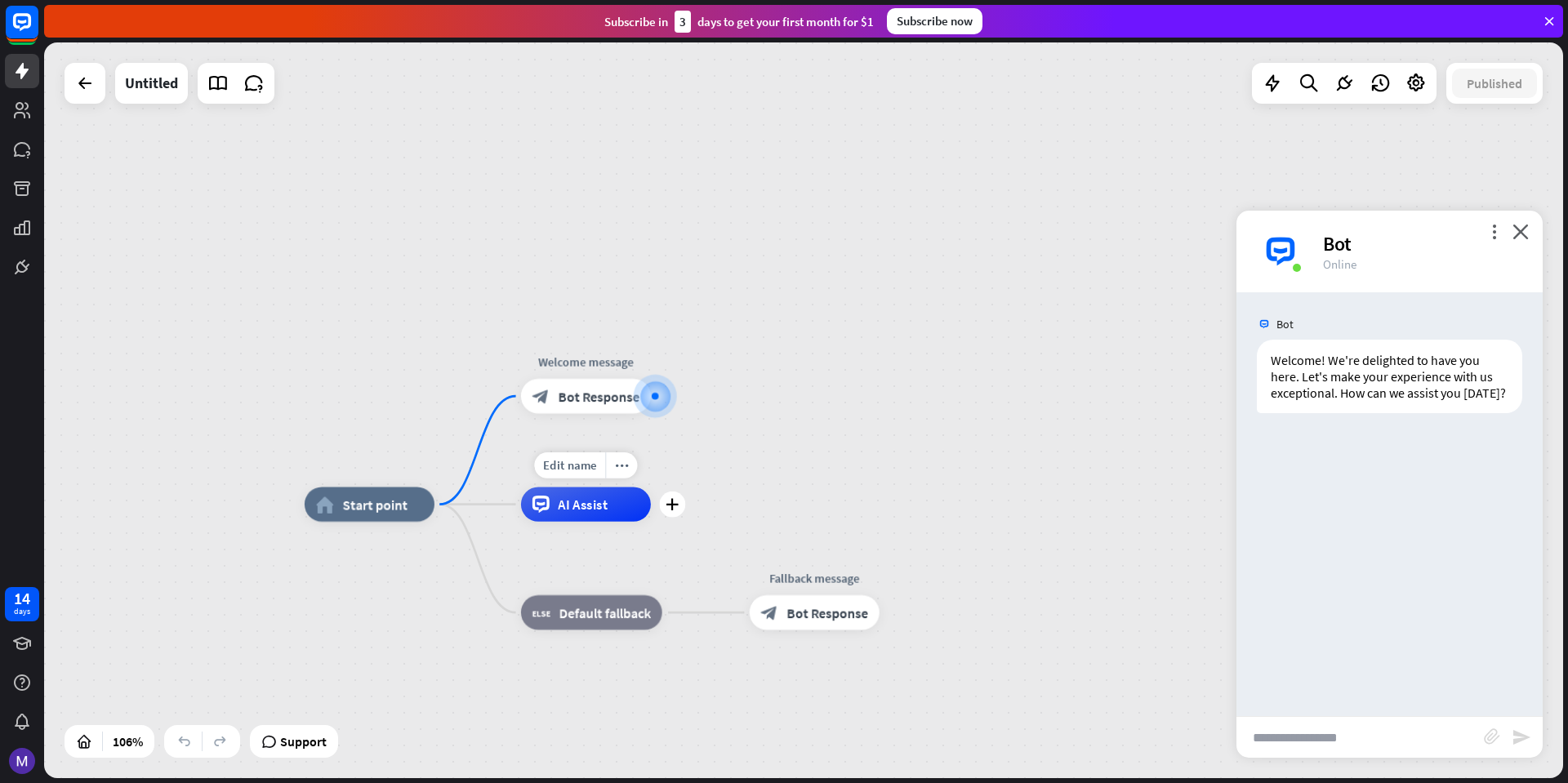
click at [571, 505] on span "AI Assist" at bounding box center [582, 505] width 49 height 17
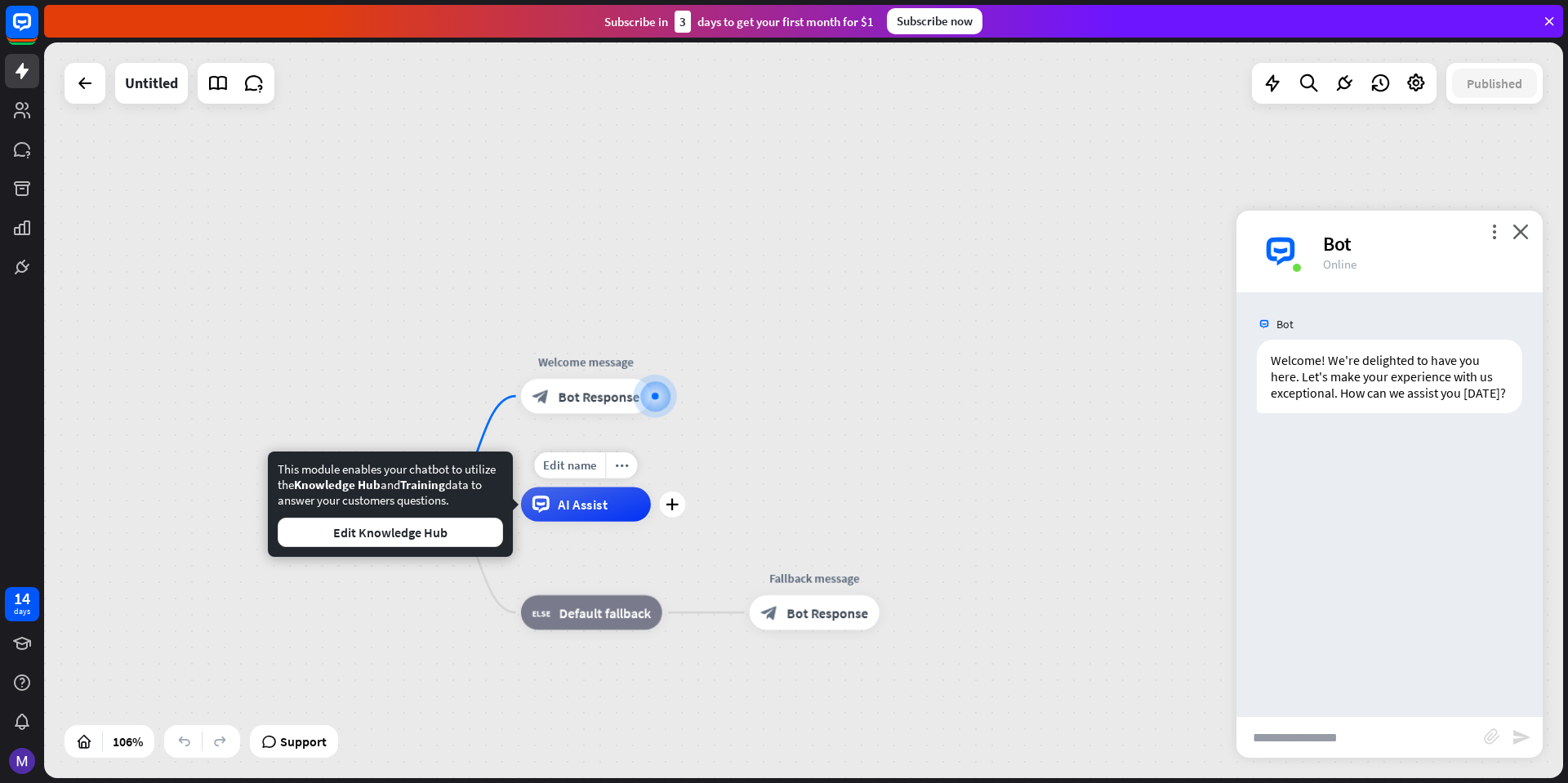
click at [675, 512] on div "plus" at bounding box center [673, 505] width 26 height 26
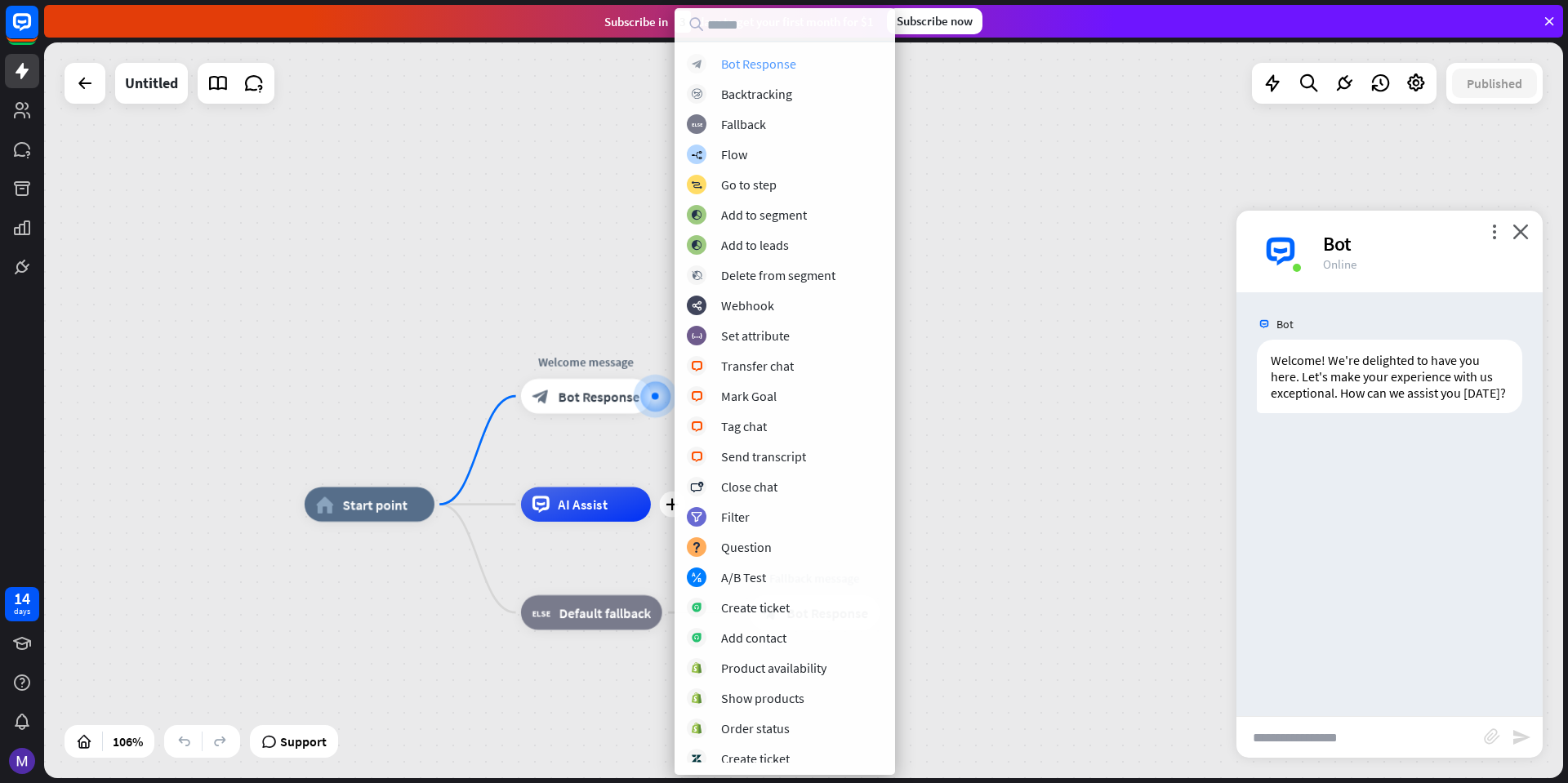
click at [782, 61] on div "Bot Response" at bounding box center [759, 63] width 75 height 16
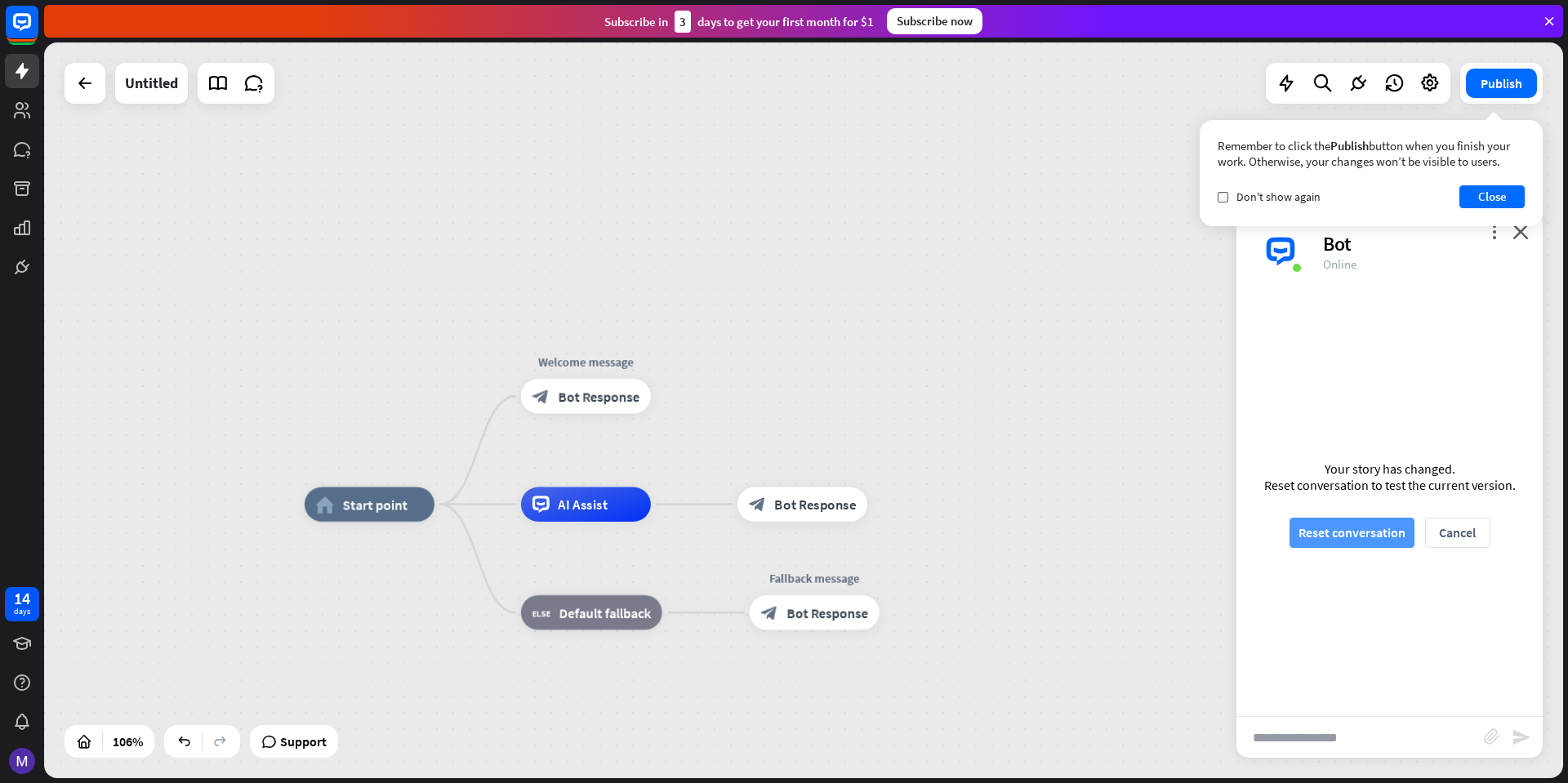
click at [1336, 537] on button "Reset conversation" at bounding box center [1351, 533] width 125 height 30
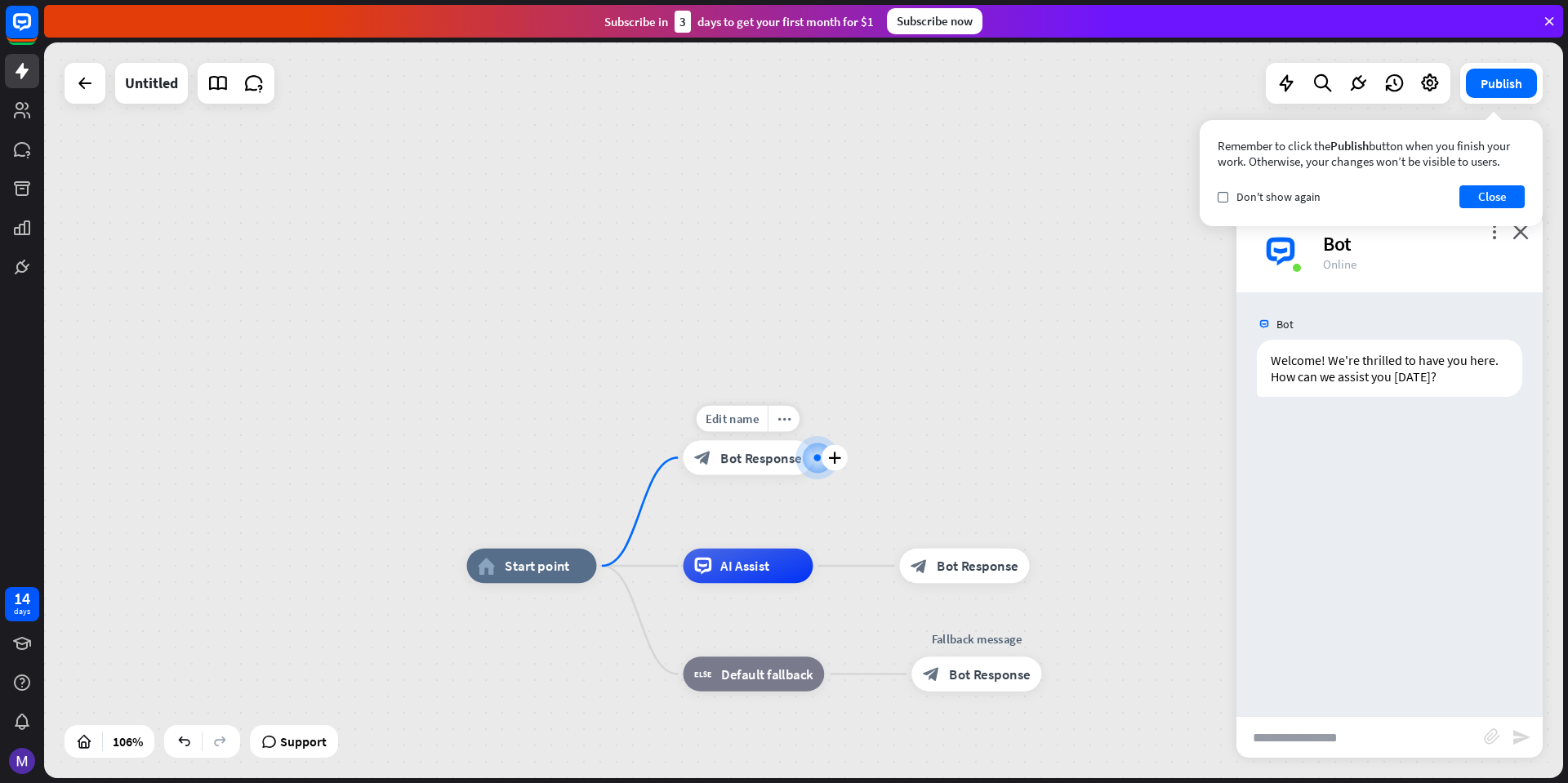
drag, startPoint x: 617, startPoint y: 419, endPoint x: 808, endPoint y: 450, distance: 193.5
click at [809, 450] on div at bounding box center [818, 458] width 18 height 18
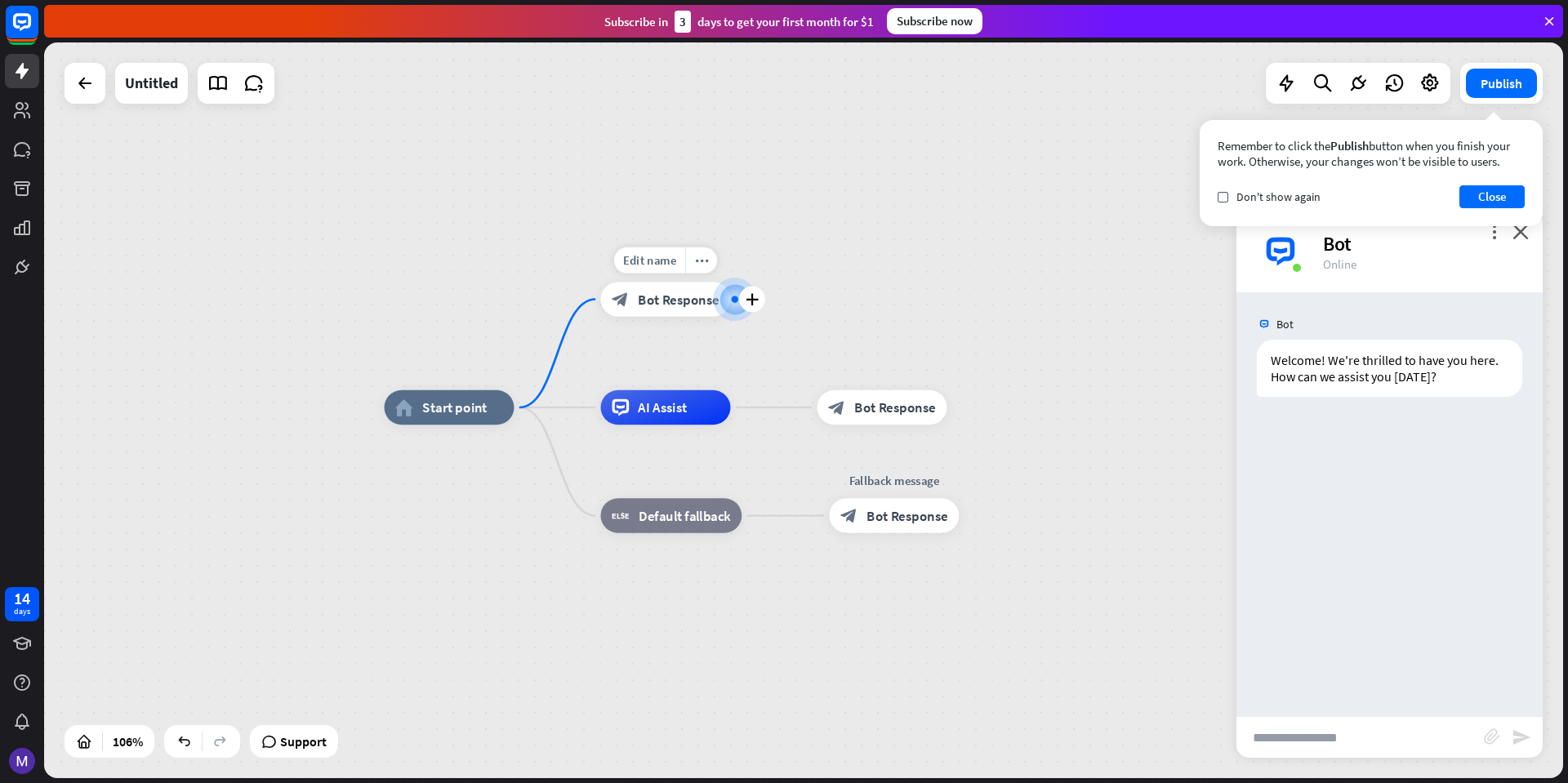
drag, startPoint x: 810, startPoint y: 436, endPoint x: 731, endPoint y: 292, distance: 164.2
click at [731, 292] on div at bounding box center [735, 300] width 17 height 17
drag, startPoint x: 758, startPoint y: 297, endPoint x: 738, endPoint y: 346, distance: 52.9
click at [1368, 86] on icon at bounding box center [1358, 83] width 21 height 21
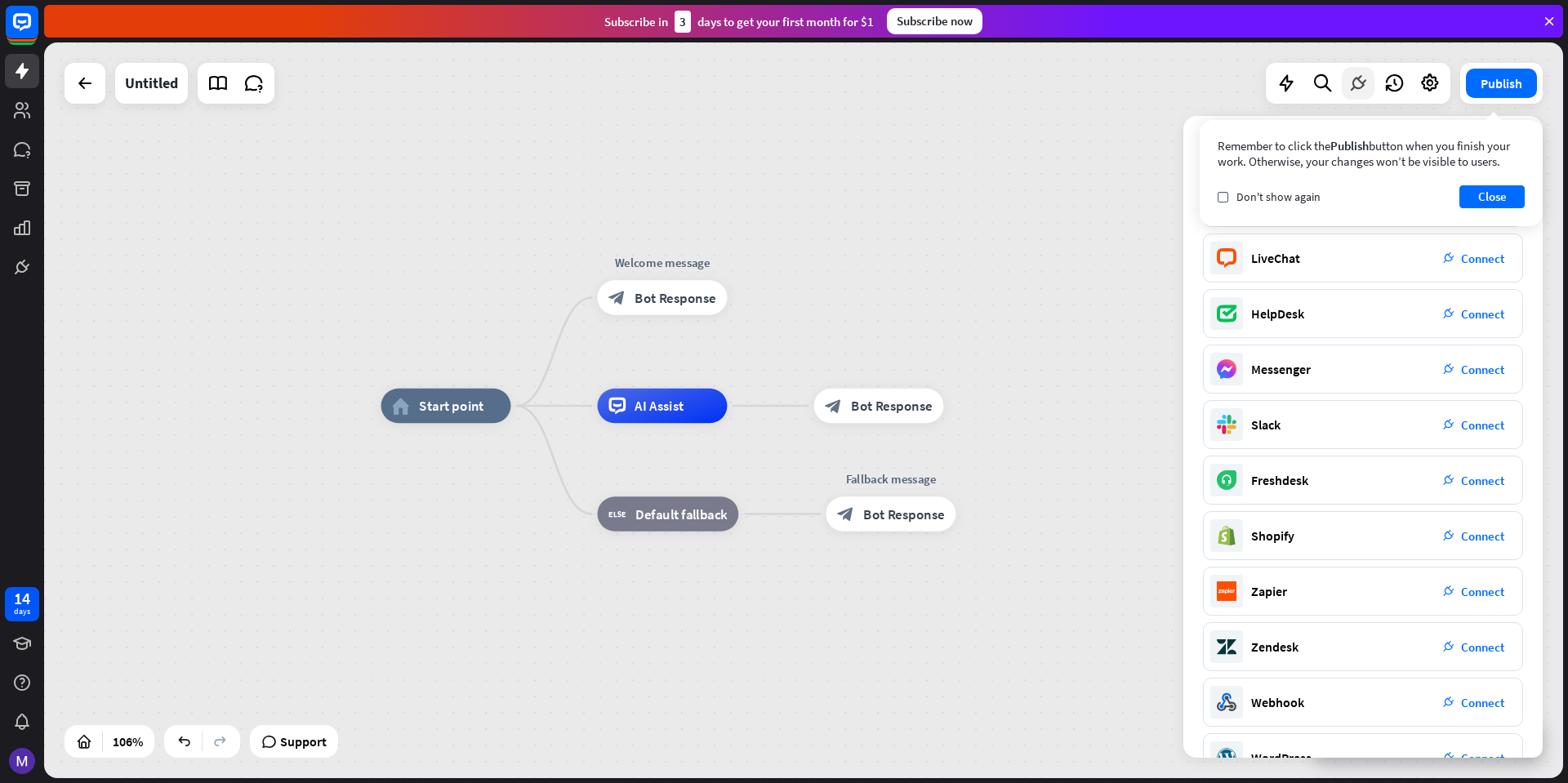
click at [1357, 83] on icon at bounding box center [1358, 83] width 21 height 21
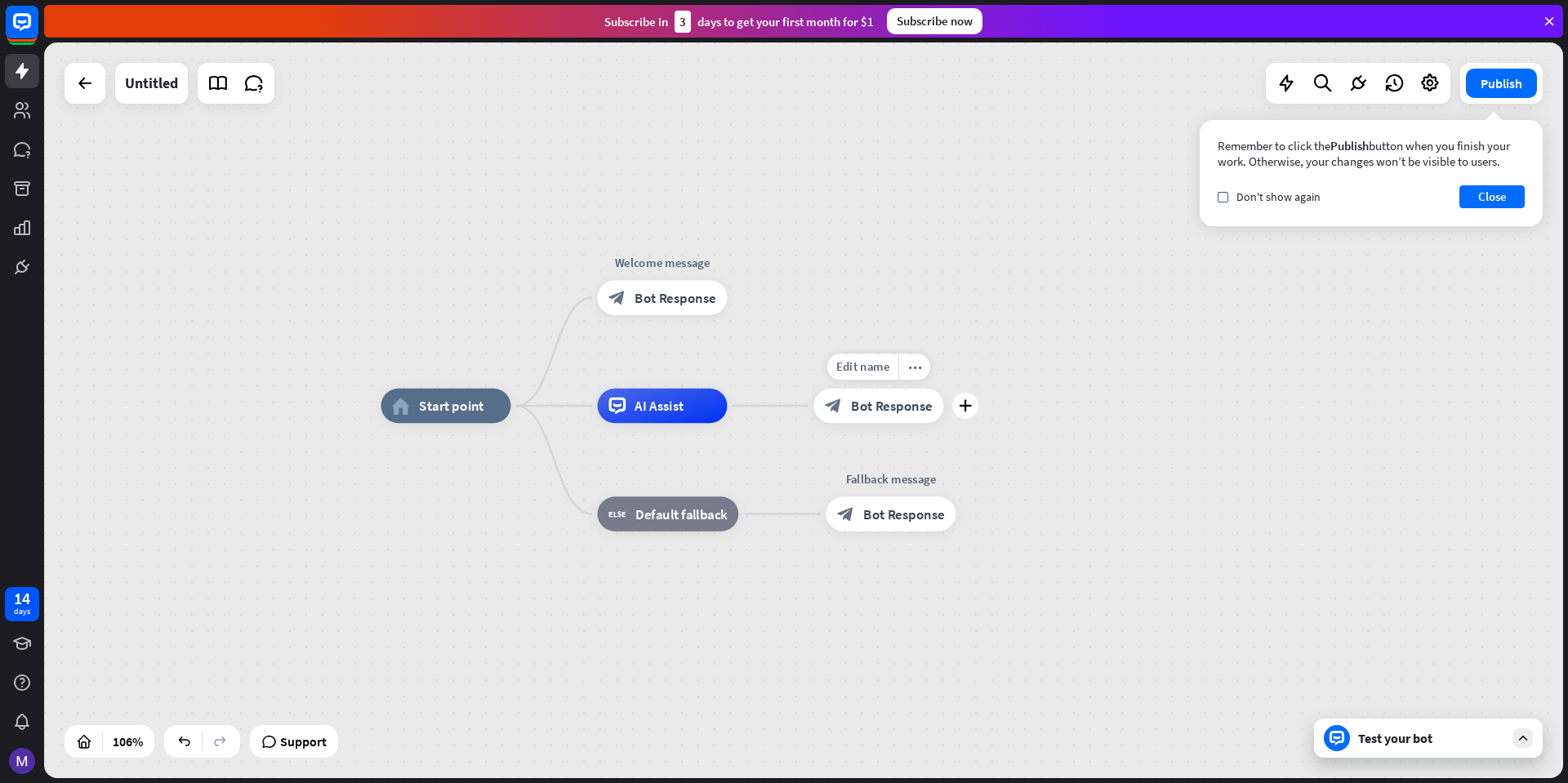
click at [859, 411] on span "Bot Response" at bounding box center [892, 406] width 82 height 17
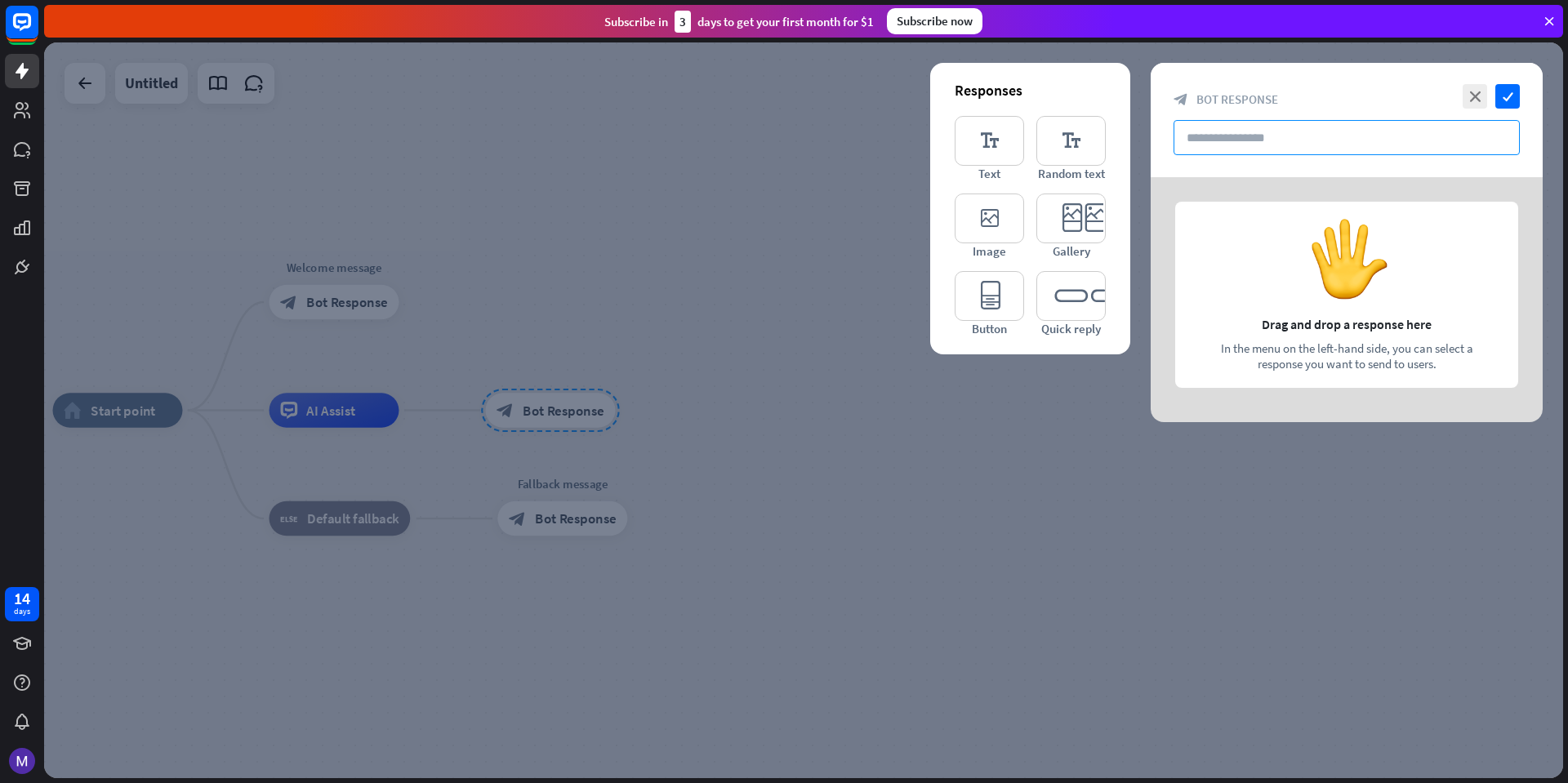
click at [1281, 152] on input "text" at bounding box center [1347, 137] width 346 height 35
click at [1474, 100] on icon "close" at bounding box center [1474, 96] width 24 height 24
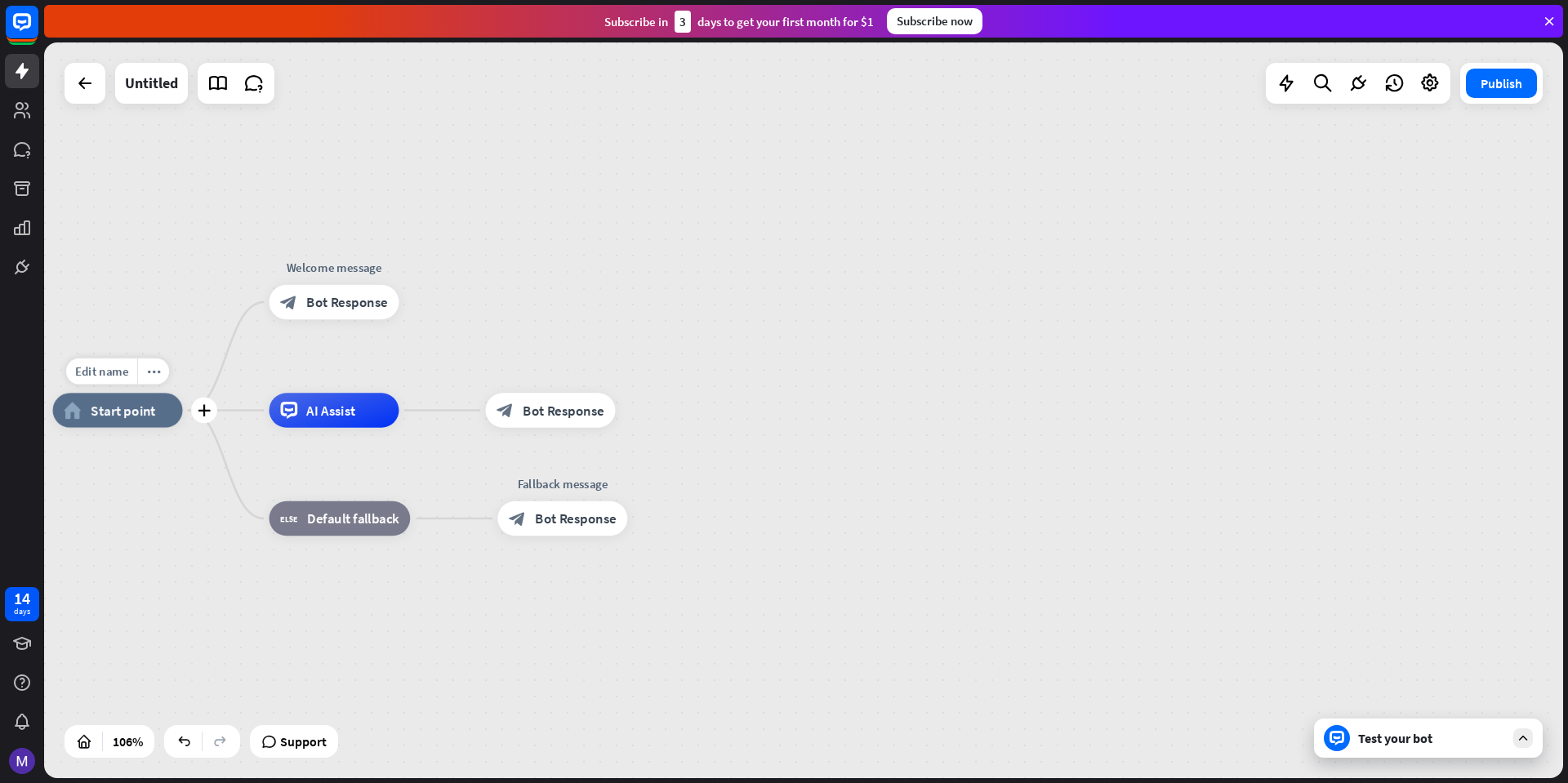
click at [139, 415] on span "Start point" at bounding box center [123, 411] width 65 height 17
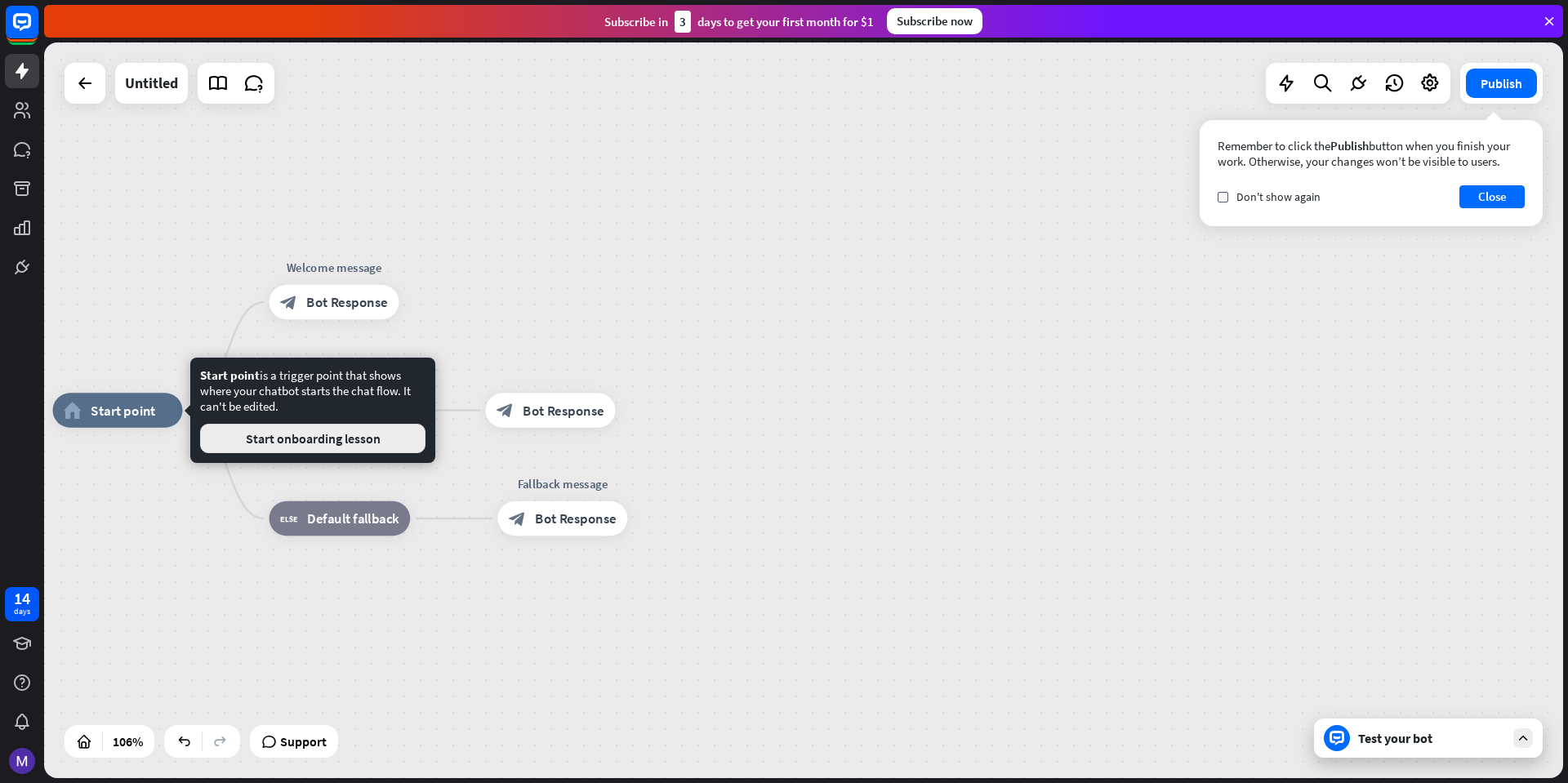
click at [239, 437] on button "Start onboarding lesson" at bounding box center [312, 439] width 225 height 29
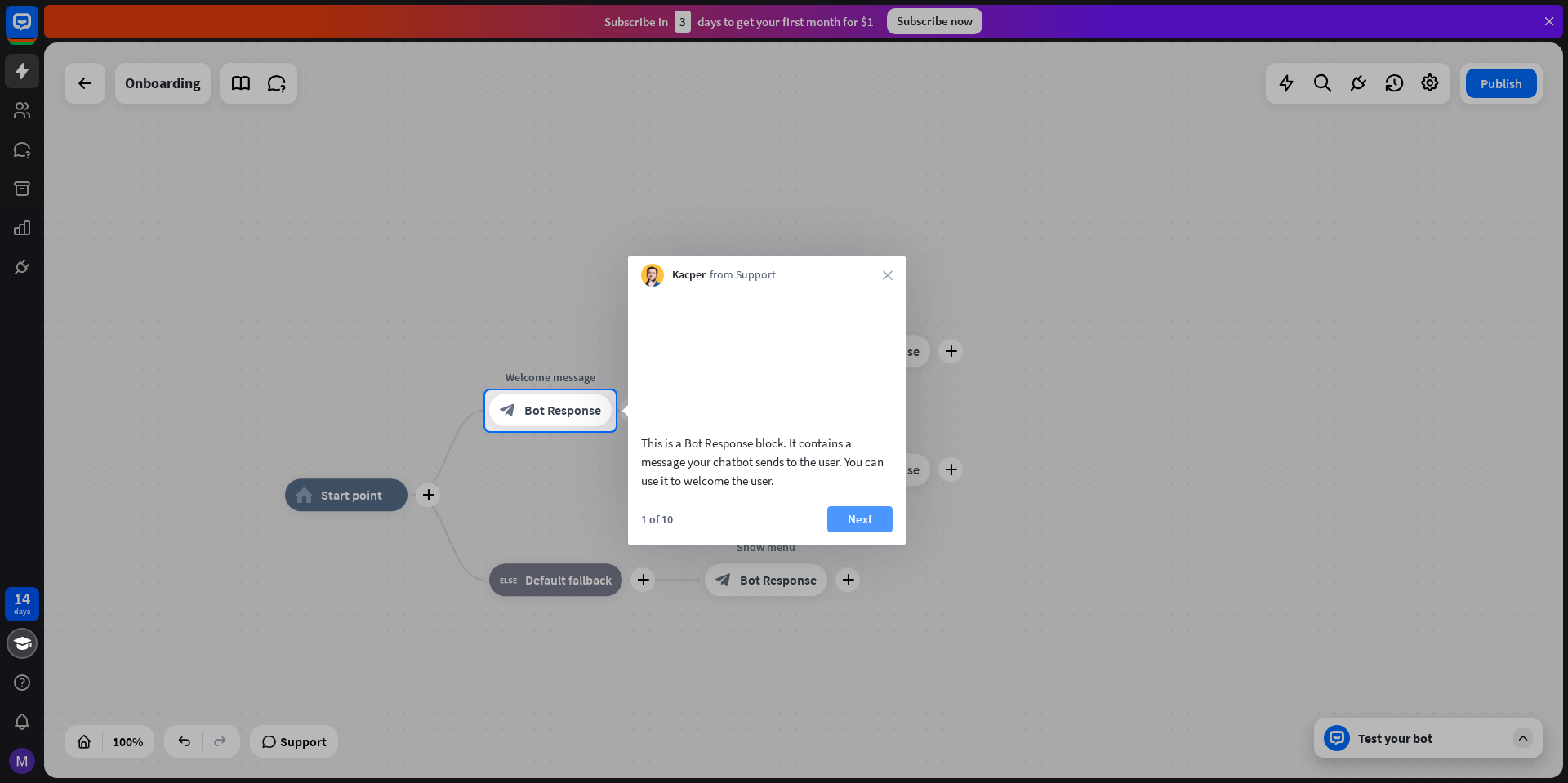
click at [874, 533] on button "Next" at bounding box center [860, 519] width 66 height 26
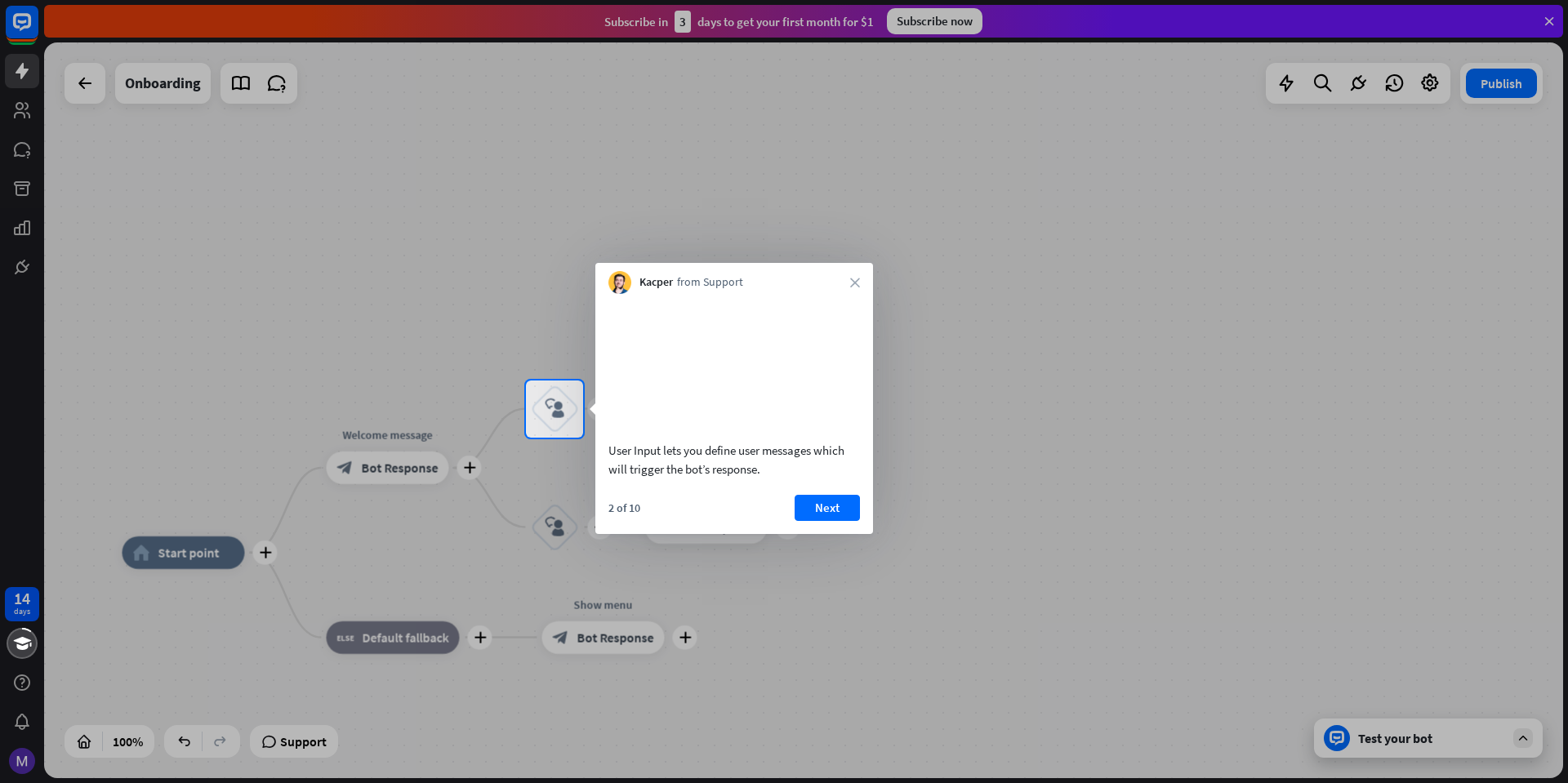
click at [1414, 756] on div at bounding box center [784, 610] width 1568 height 345
click at [1408, 745] on div at bounding box center [784, 612] width 1568 height 345
click at [807, 523] on button "Next" at bounding box center [824, 509] width 66 height 26
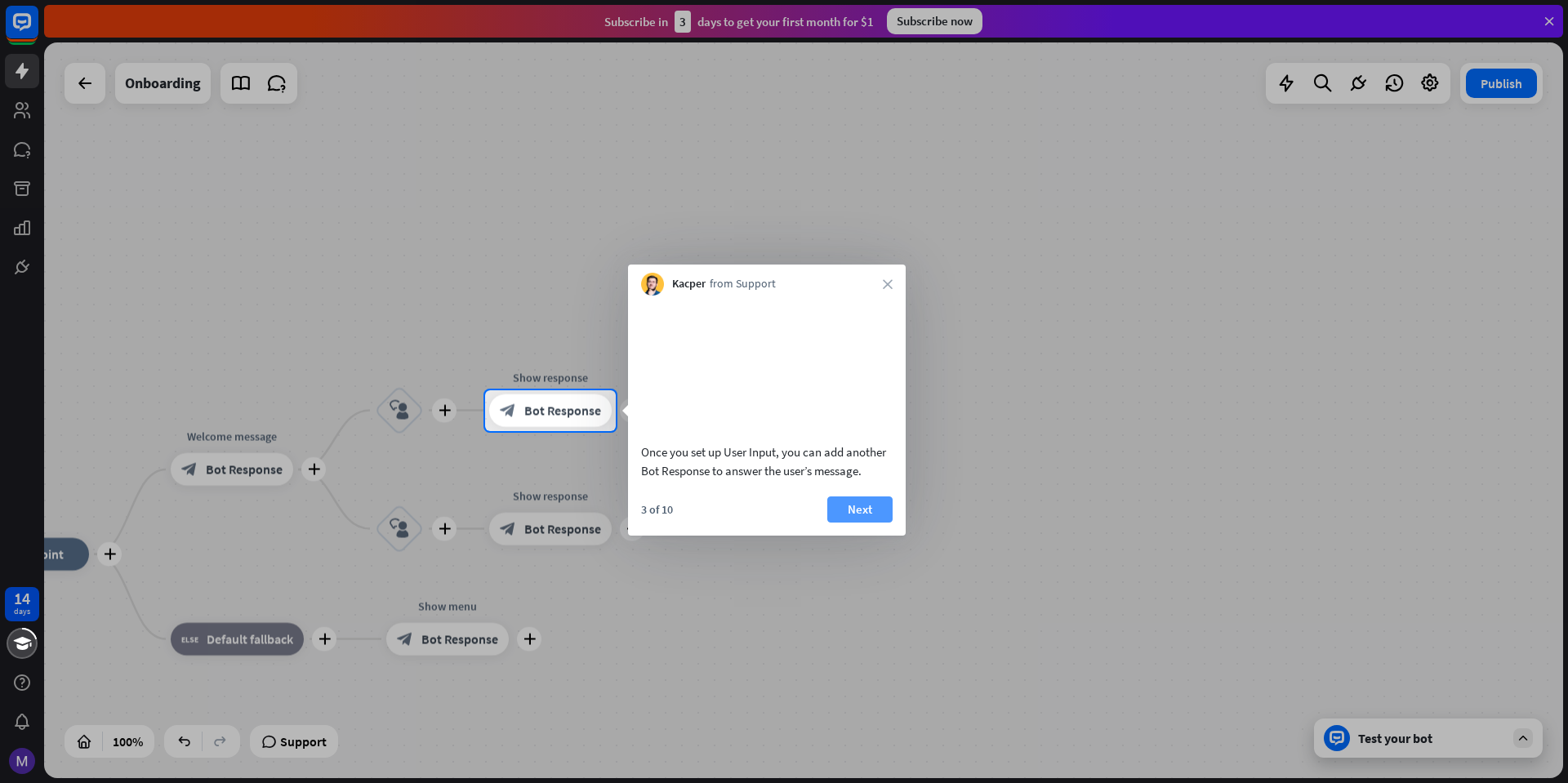
click at [857, 523] on button "Next" at bounding box center [860, 509] width 66 height 26
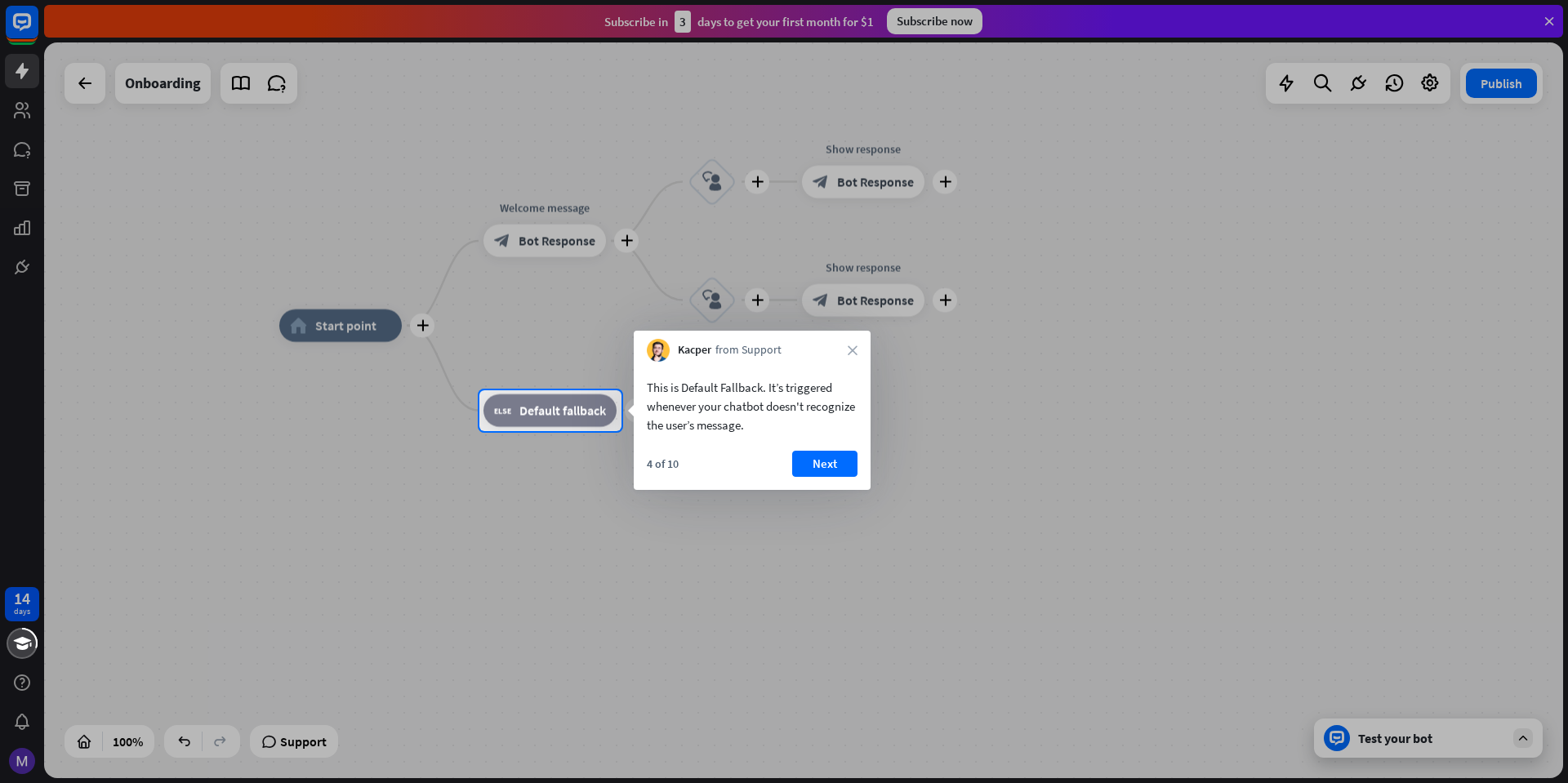
click at [844, 461] on button "Next" at bounding box center [826, 463] width 66 height 26
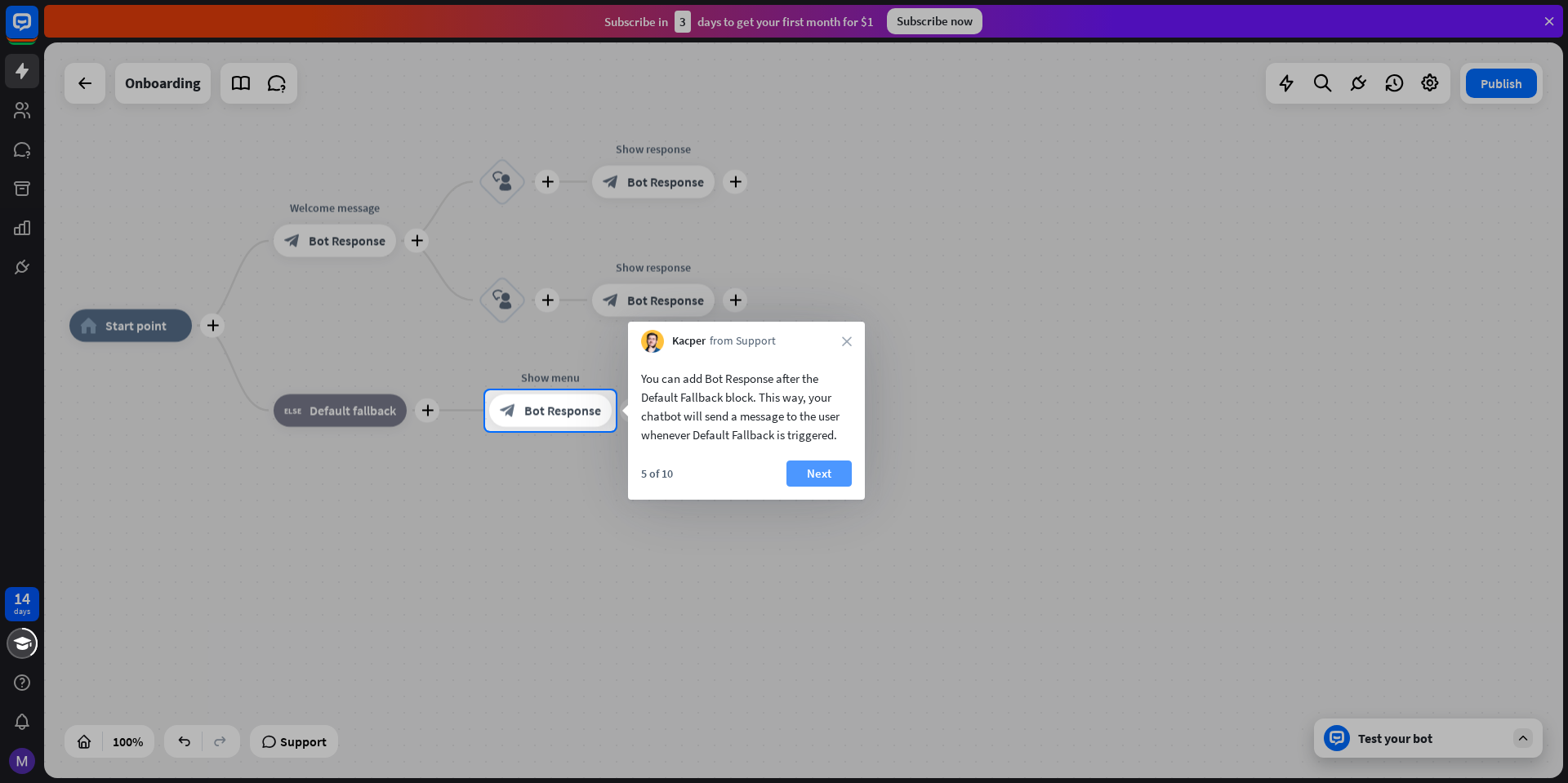
click at [803, 465] on button "Next" at bounding box center [820, 474] width 66 height 26
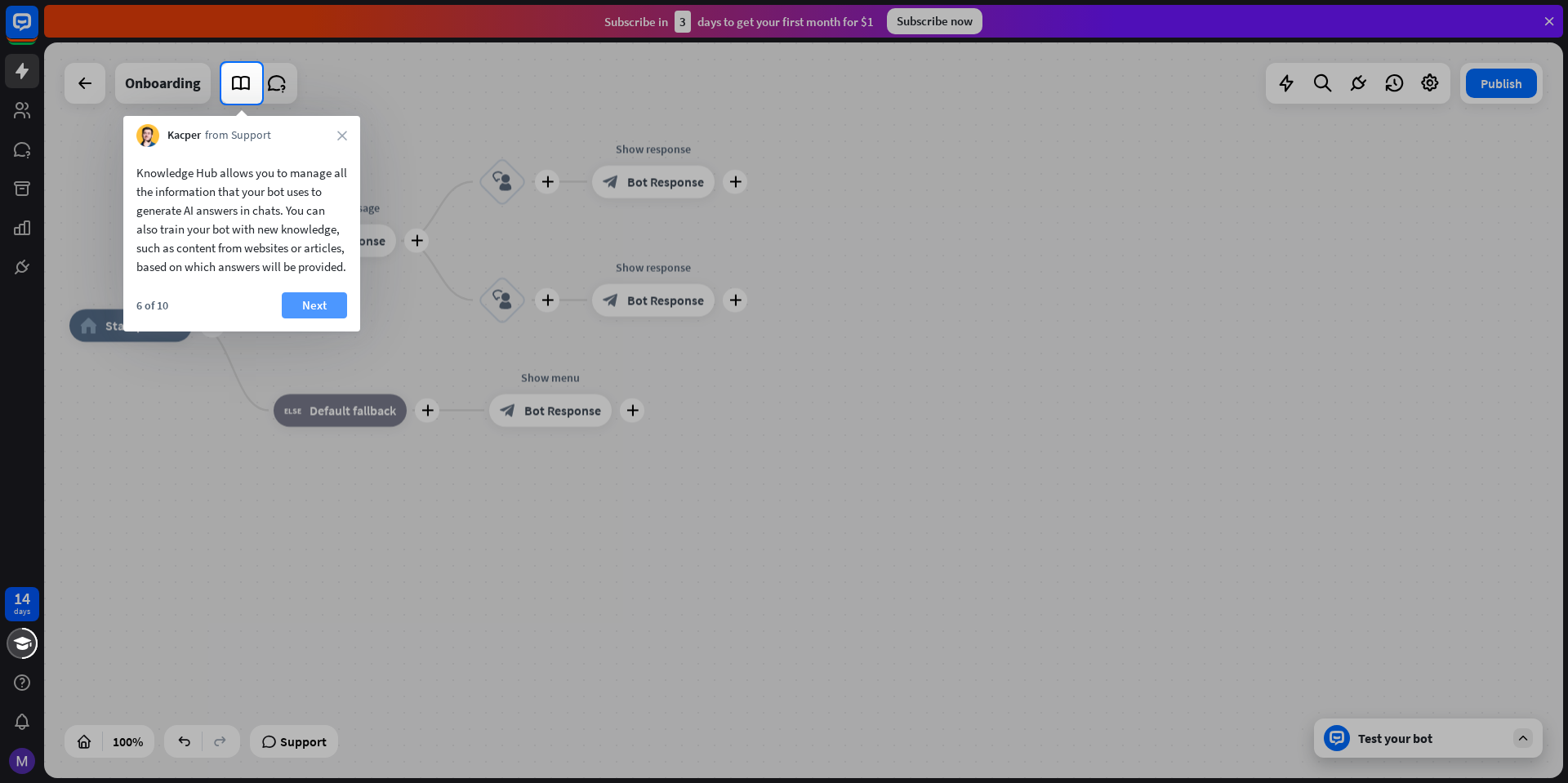
click at [329, 319] on button "Next" at bounding box center [315, 305] width 66 height 26
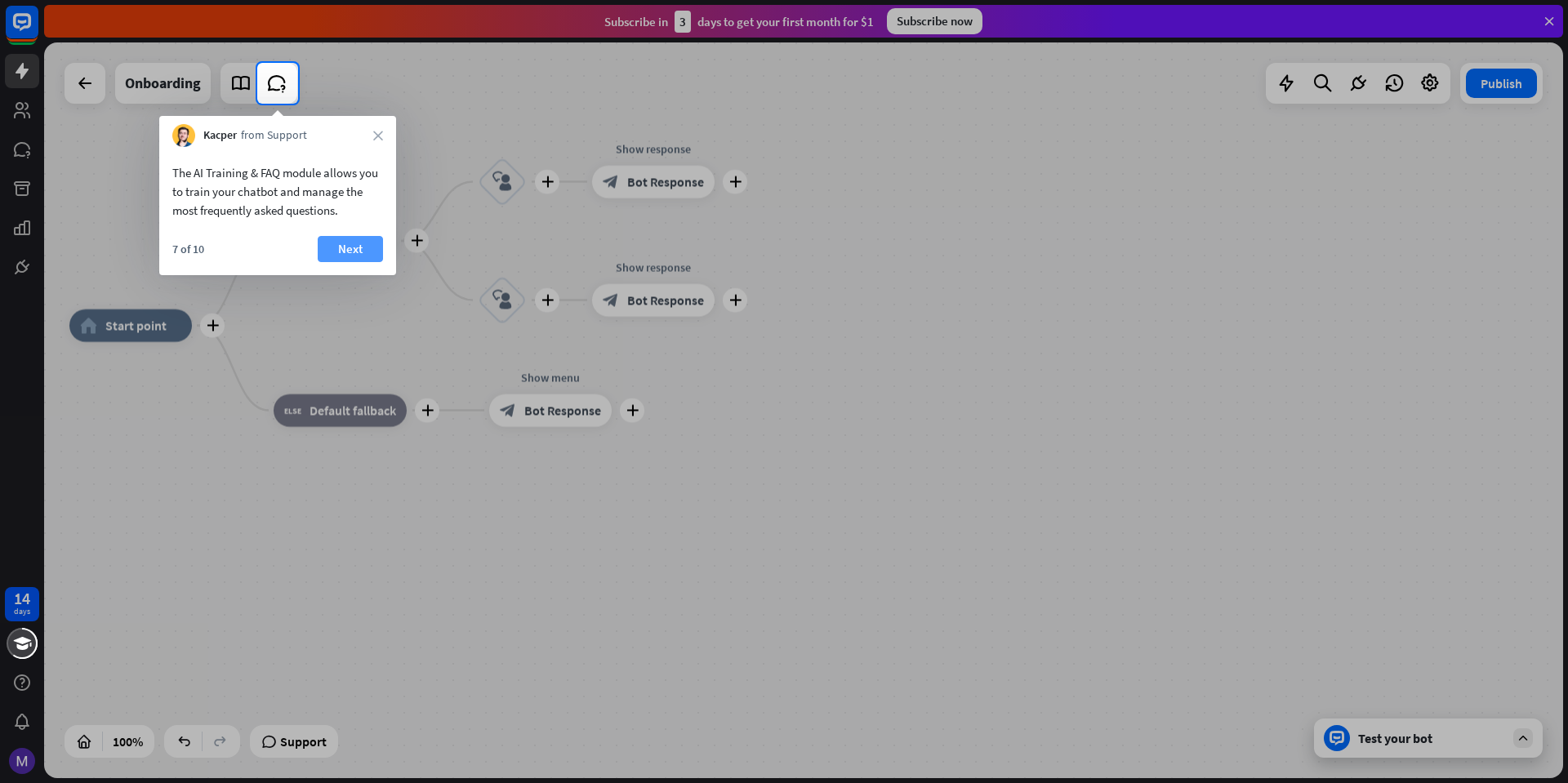
click at [357, 240] on button "Next" at bounding box center [351, 248] width 66 height 26
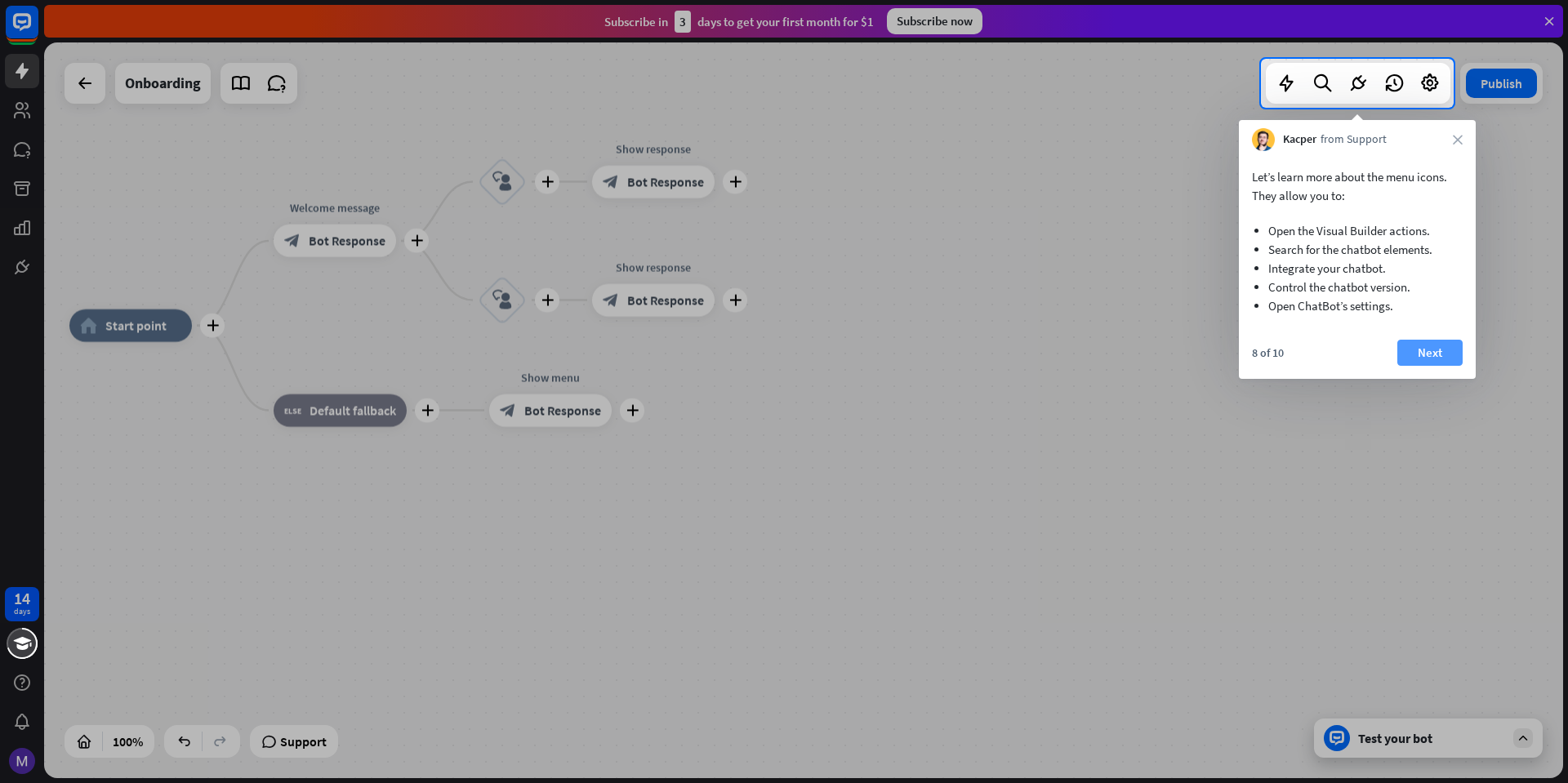
click at [1441, 363] on button "Next" at bounding box center [1431, 353] width 66 height 26
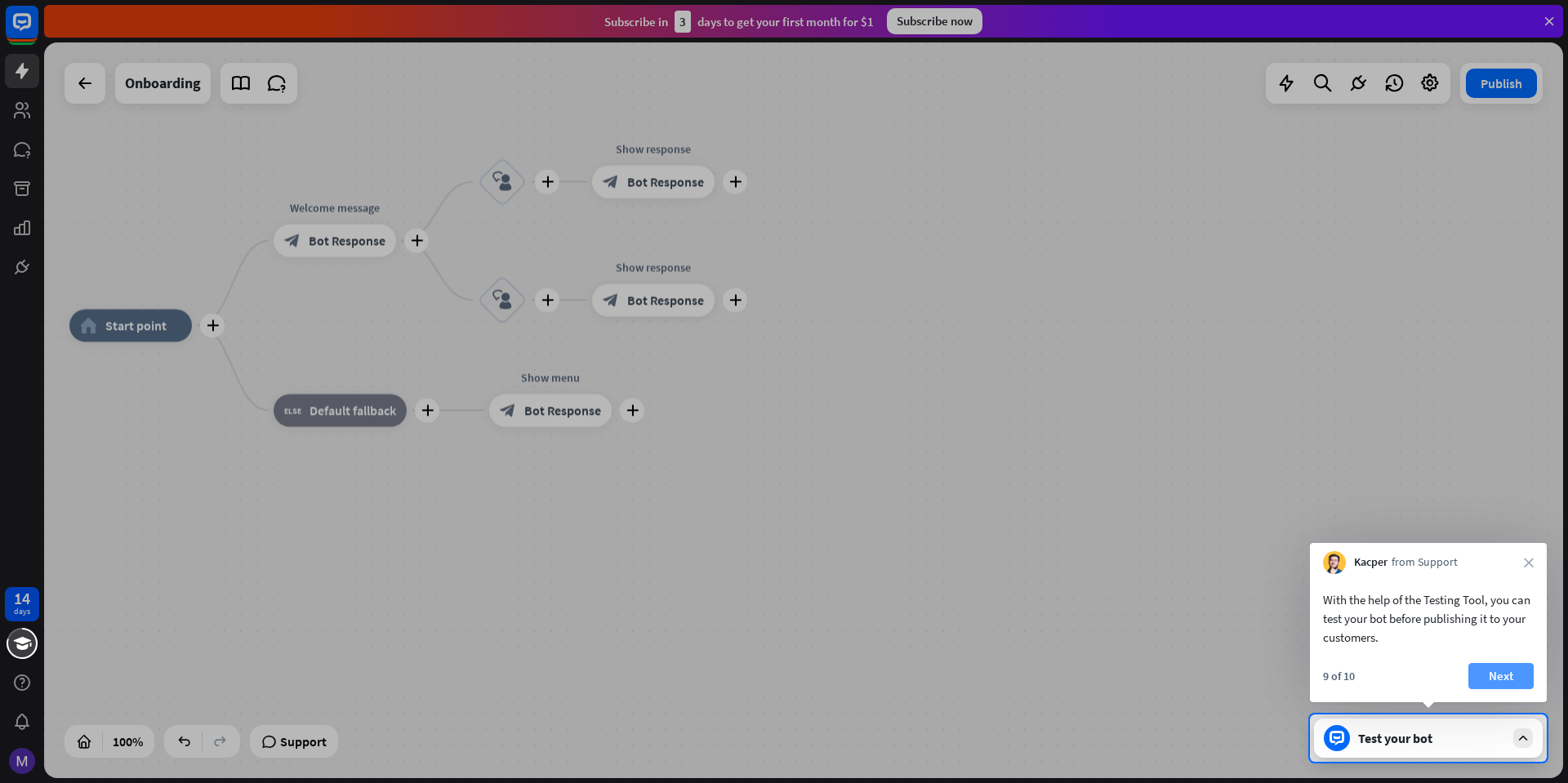
click at [1507, 676] on button "Next" at bounding box center [1501, 676] width 66 height 26
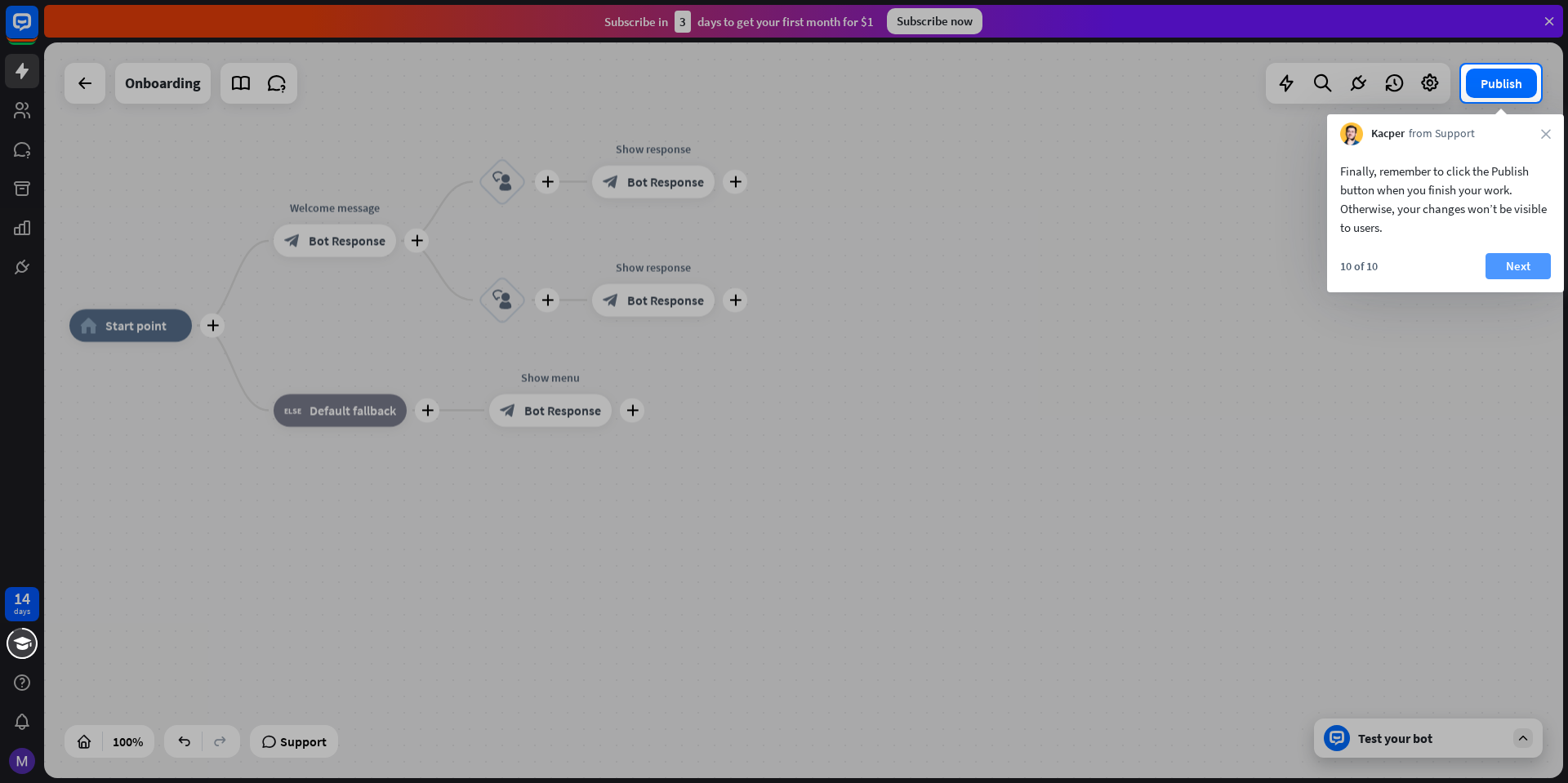
click at [1515, 257] on button "Next" at bounding box center [1519, 266] width 66 height 26
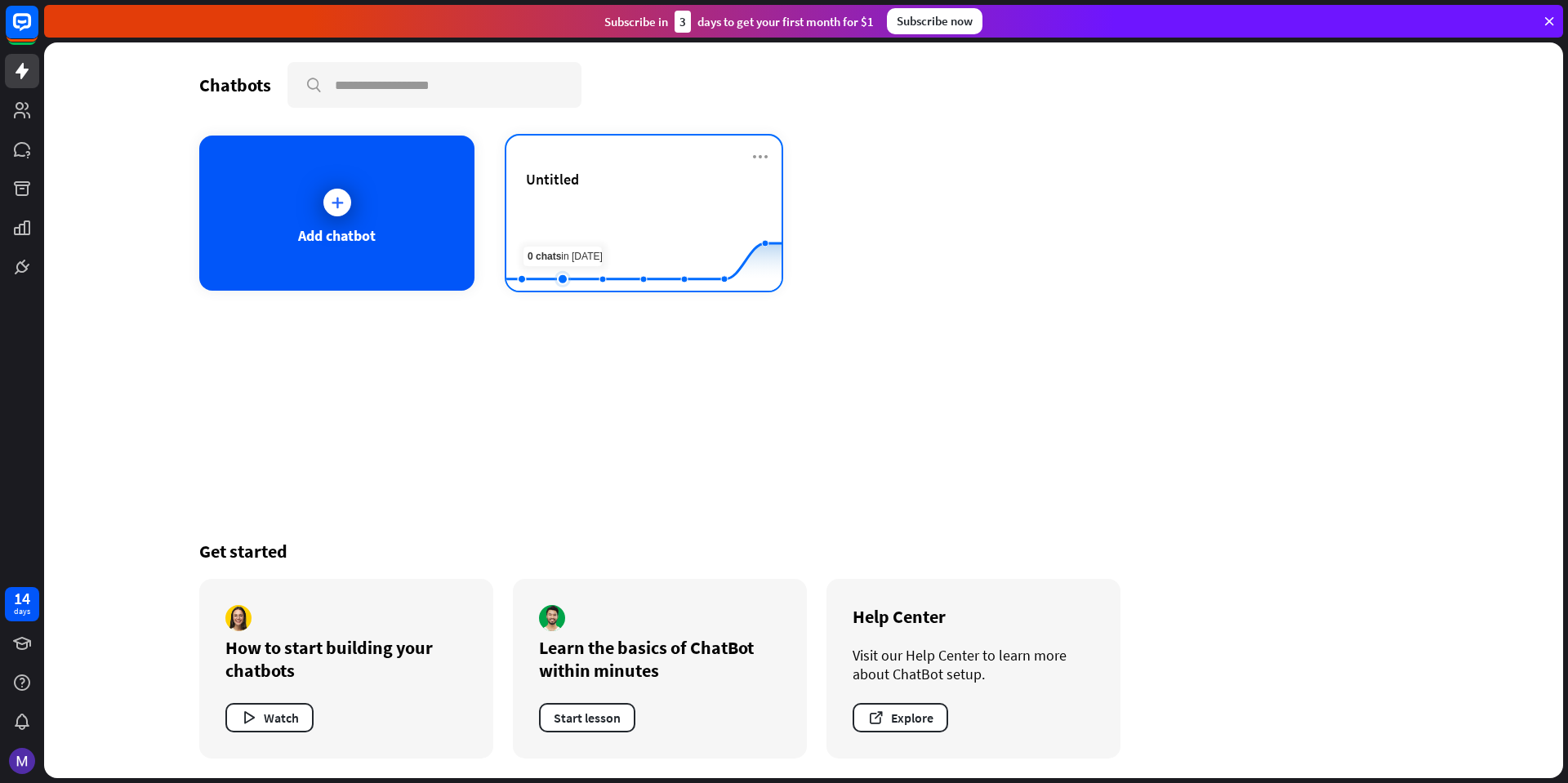
click at [579, 218] on rect at bounding box center [644, 250] width 276 height 102
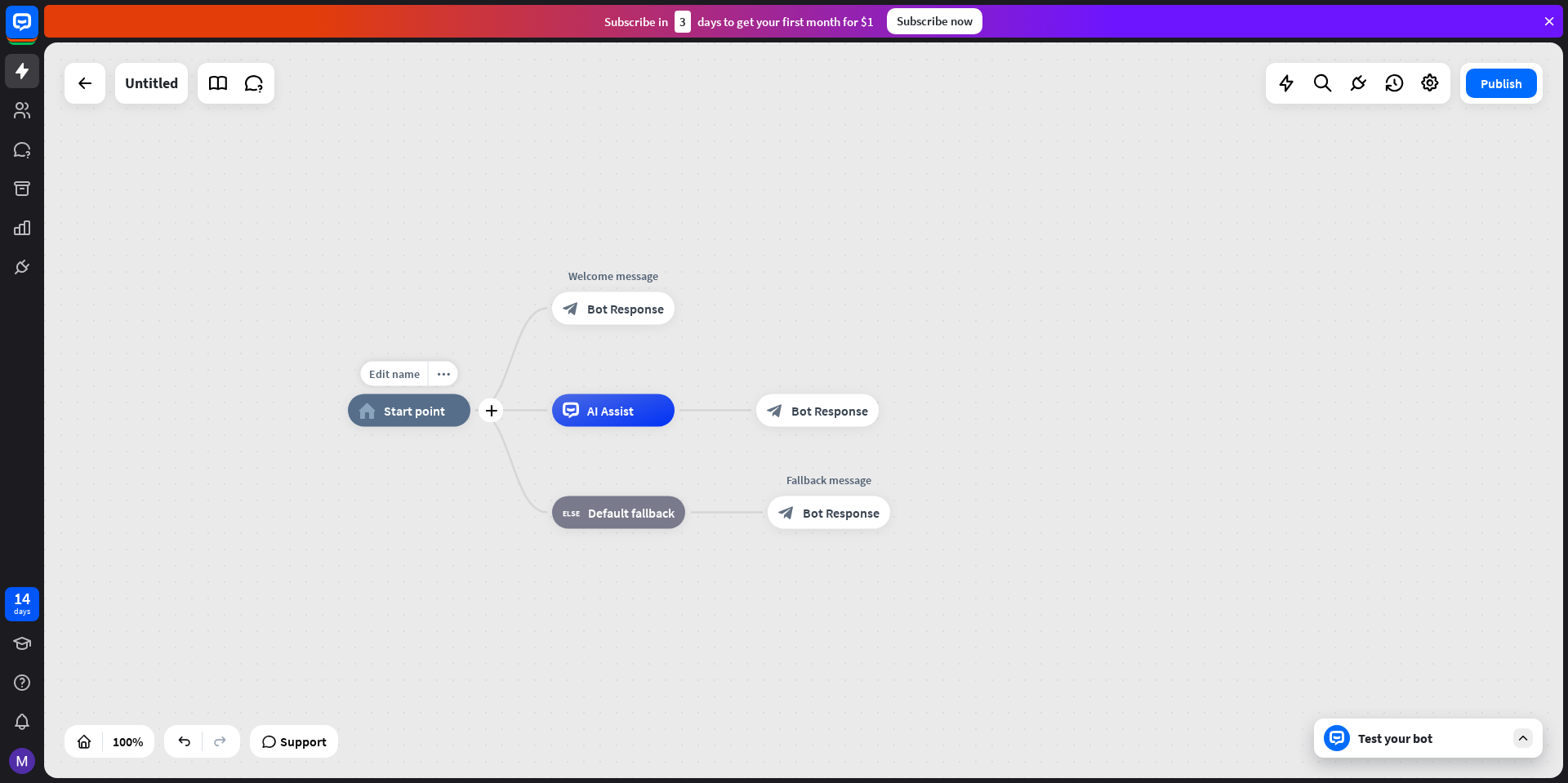
click at [414, 424] on div "home_2 Start point" at bounding box center [409, 411] width 123 height 33
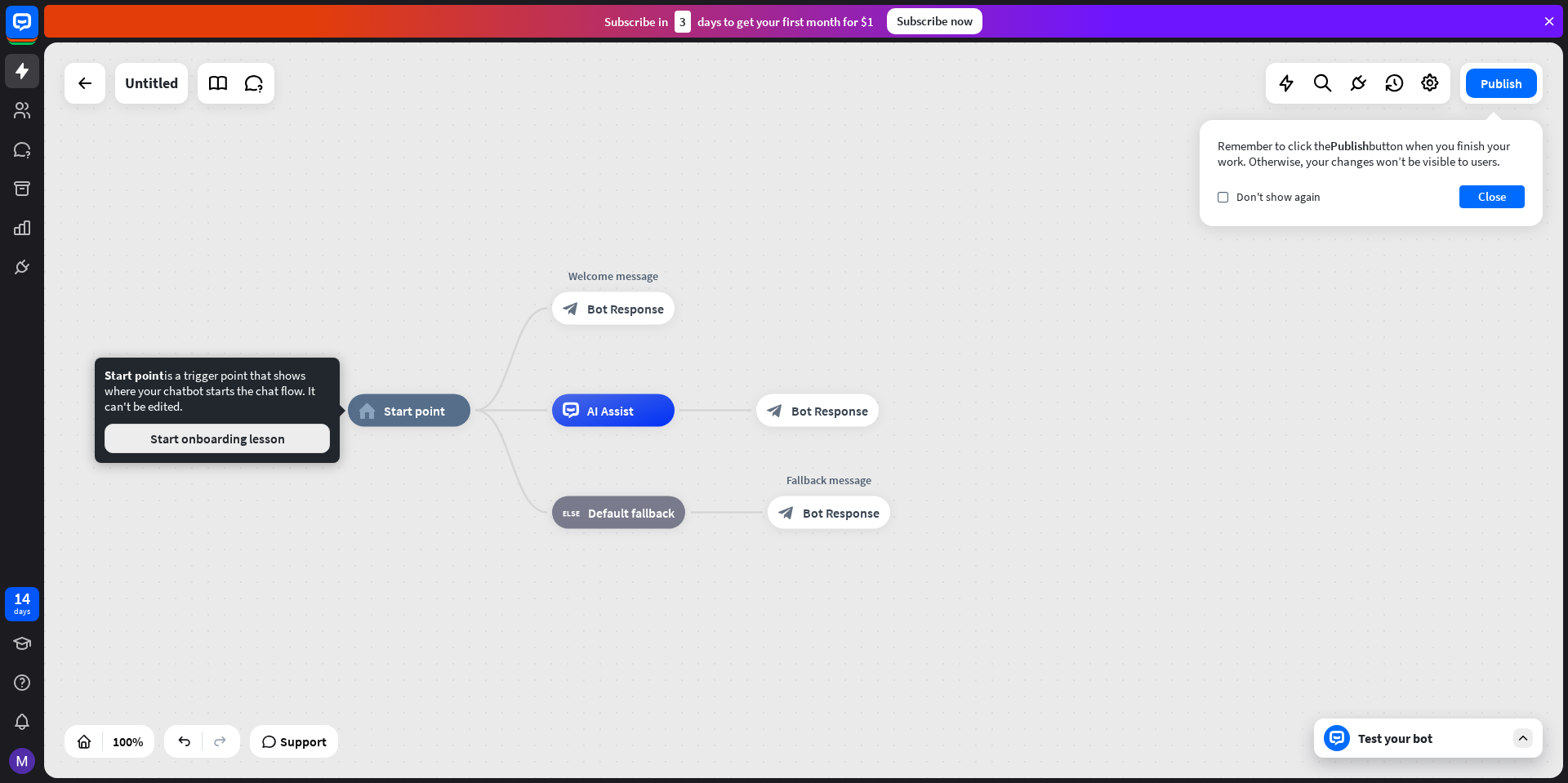
click at [281, 433] on button "Start onboarding lesson" at bounding box center [217, 439] width 225 height 29
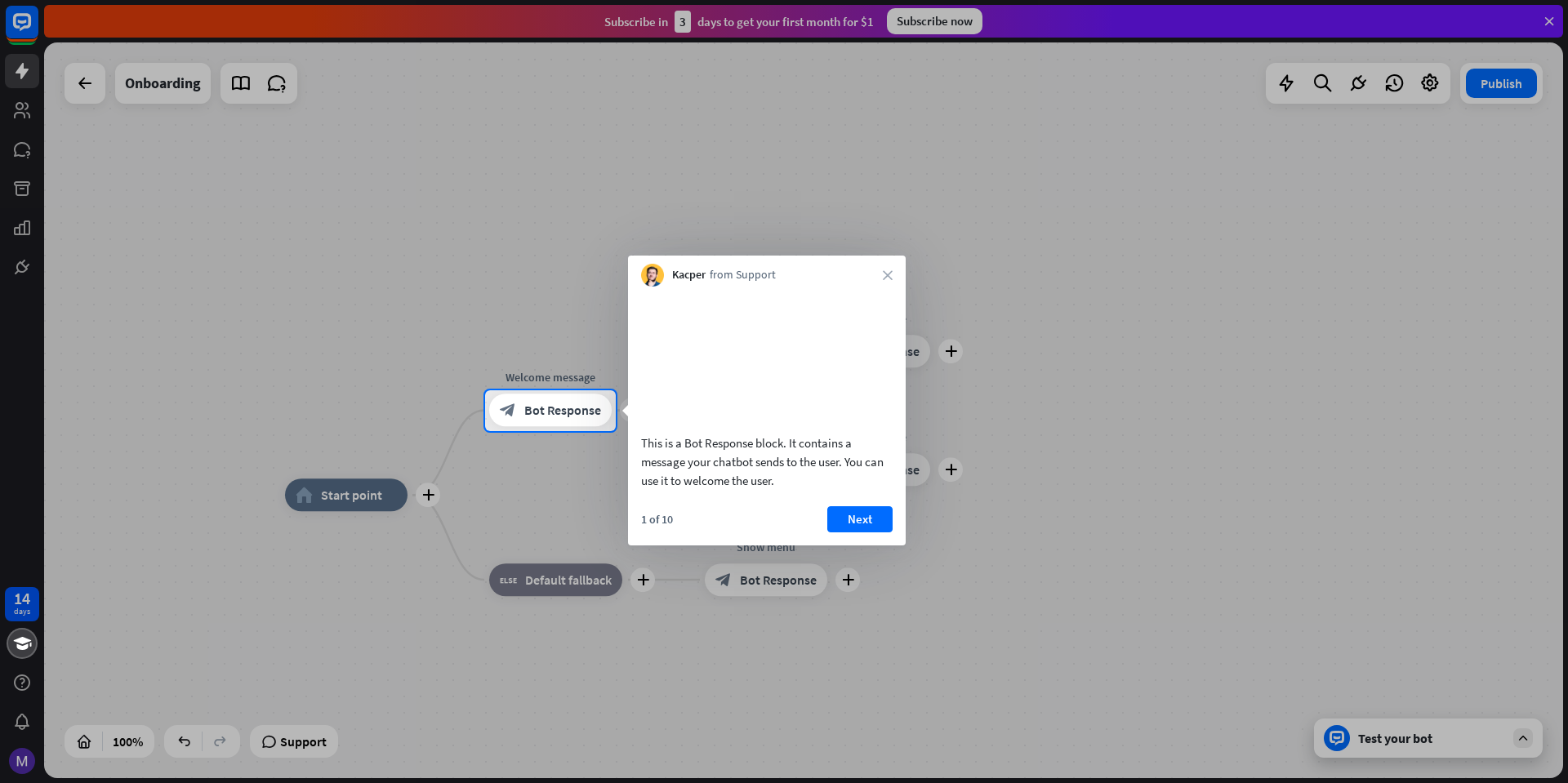
click at [852, 545] on div "1 of 10 Next" at bounding box center [767, 526] width 277 height 40
click at [855, 533] on button "Next" at bounding box center [860, 519] width 66 height 26
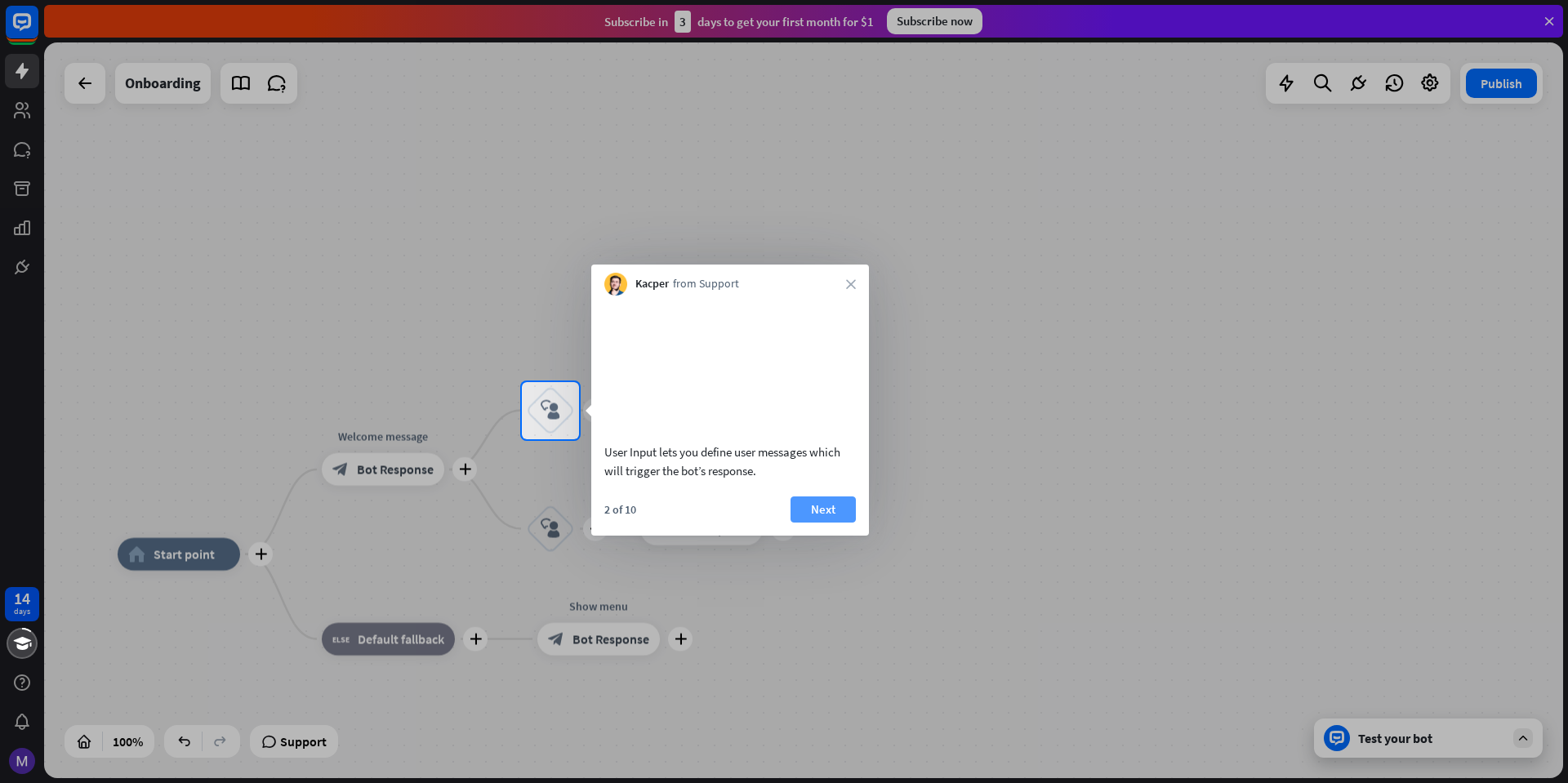
click at [840, 523] on button "Next" at bounding box center [824, 509] width 66 height 26
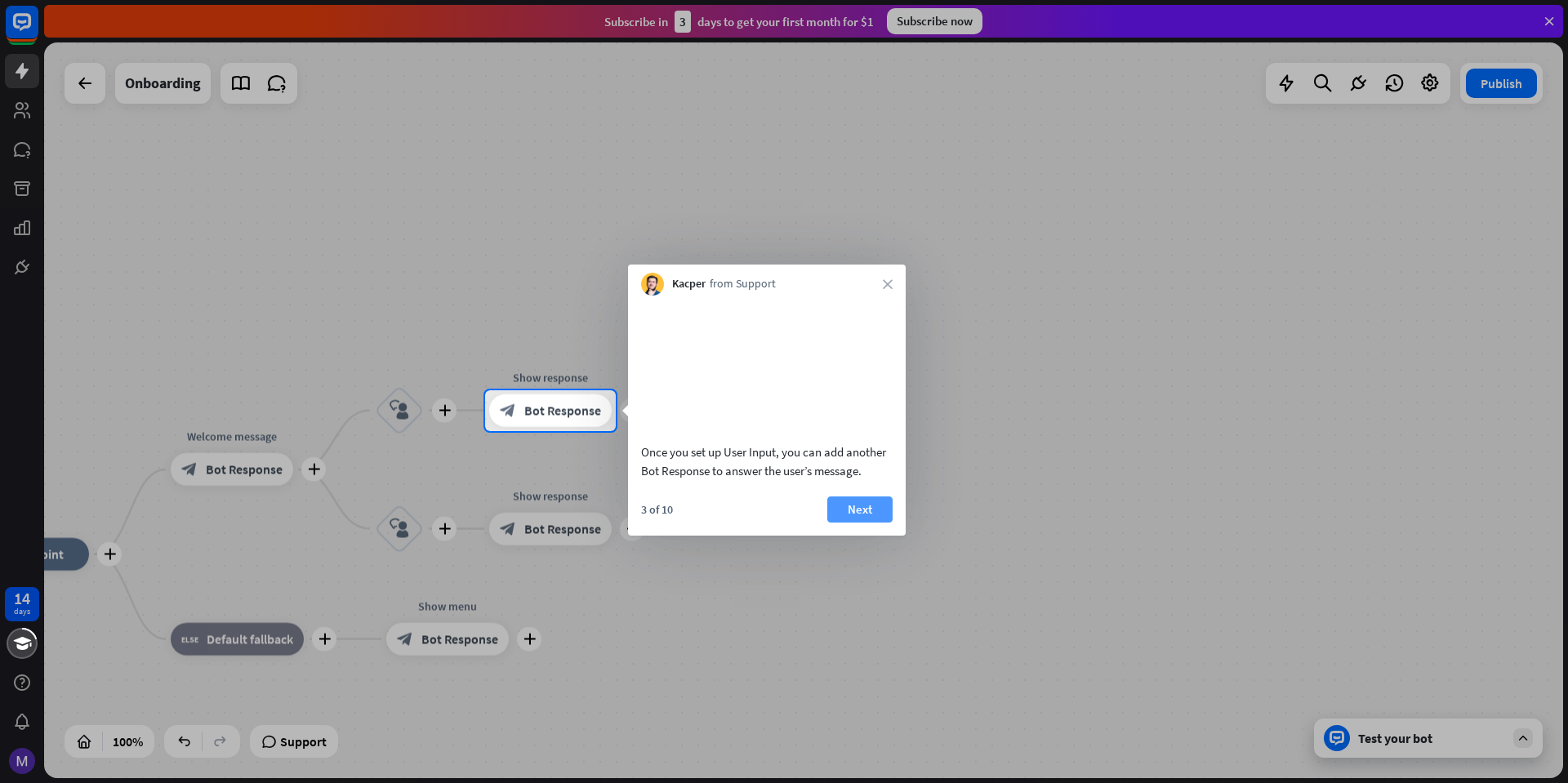
click at [841, 523] on button "Next" at bounding box center [860, 509] width 66 height 26
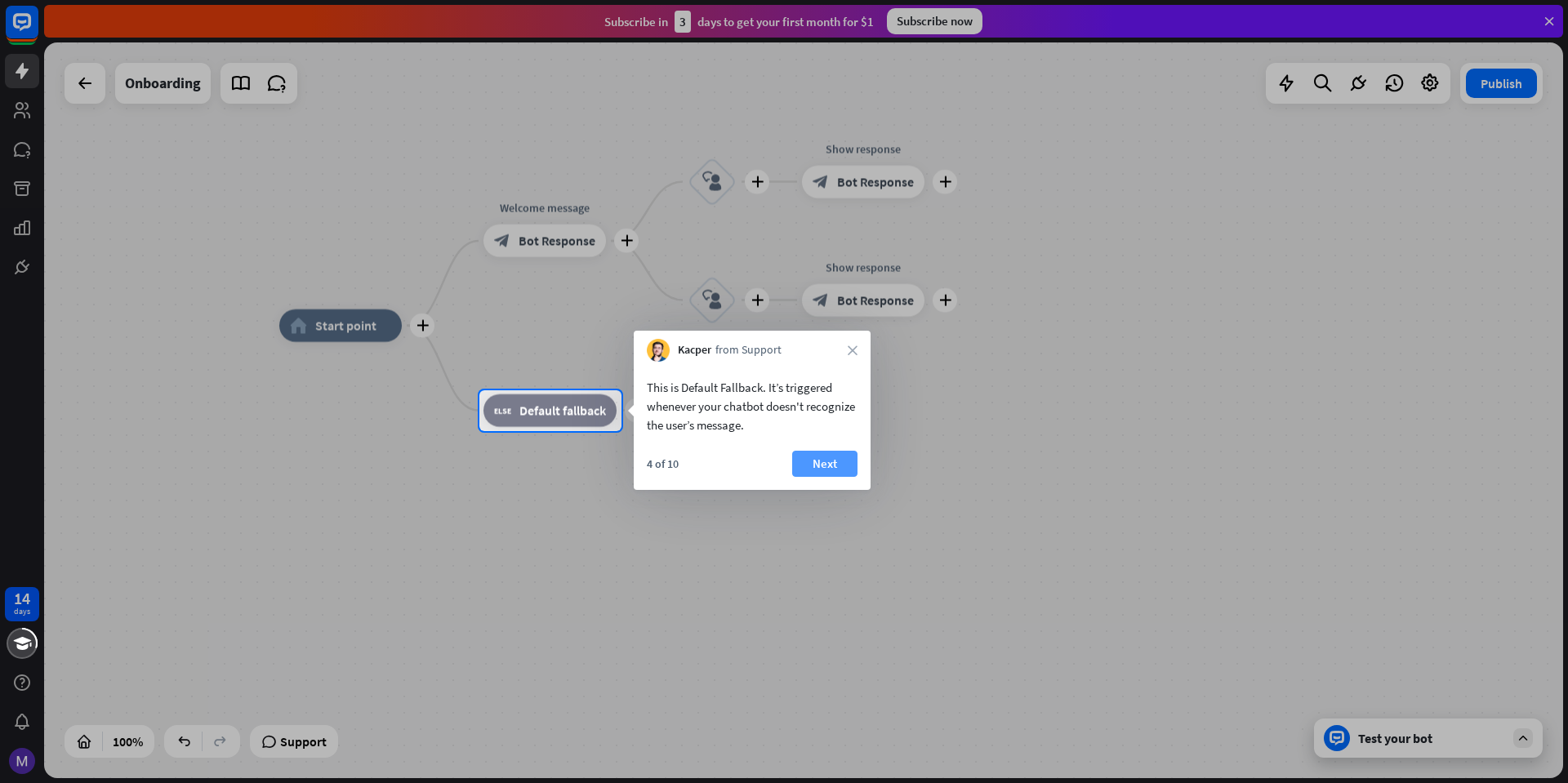
click at [851, 474] on button "Next" at bounding box center [826, 463] width 66 height 26
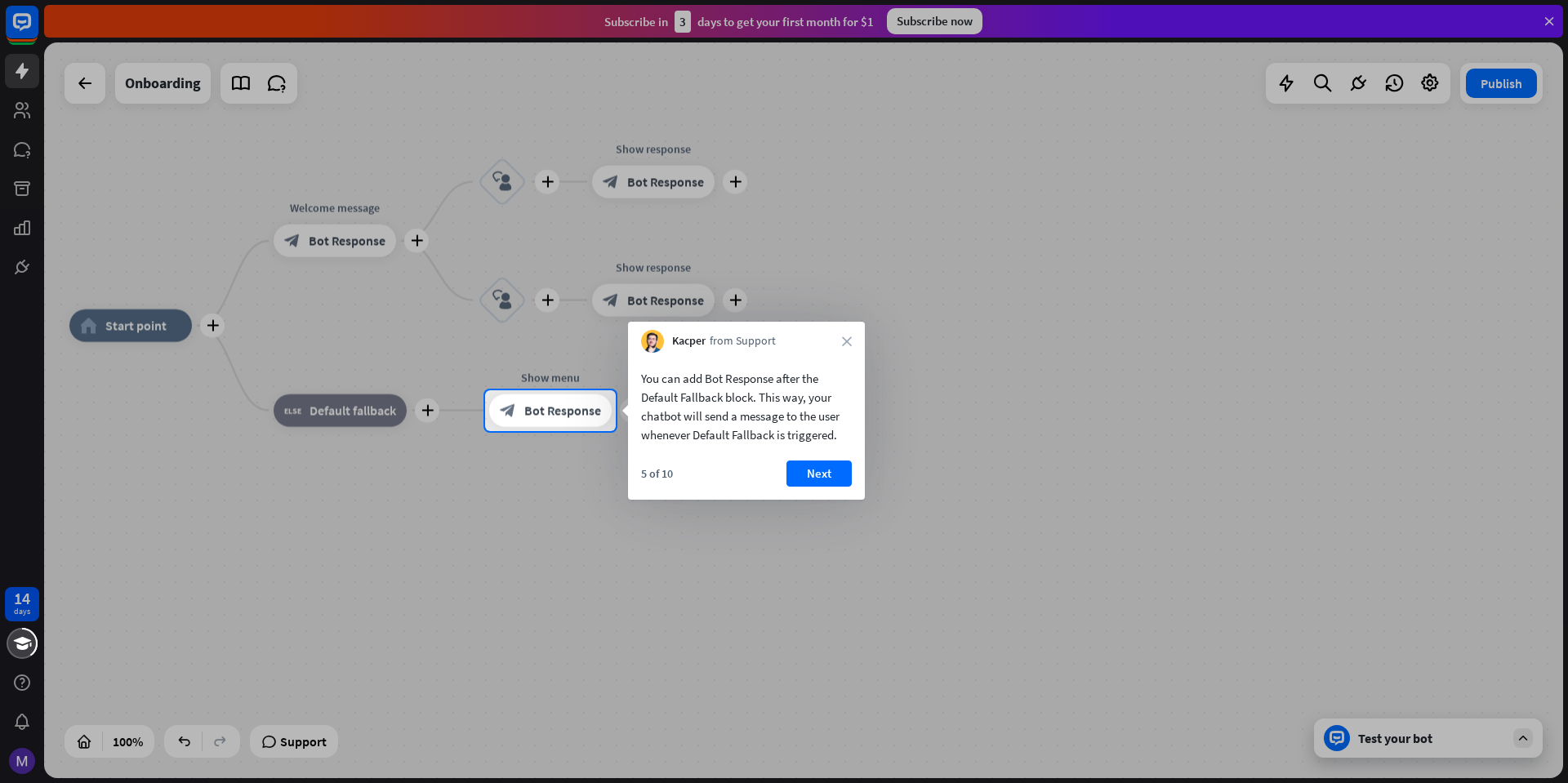
click at [844, 350] on div "Kacper from Support close" at bounding box center [746, 337] width 237 height 31
click at [850, 345] on icon "close" at bounding box center [847, 341] width 10 height 10
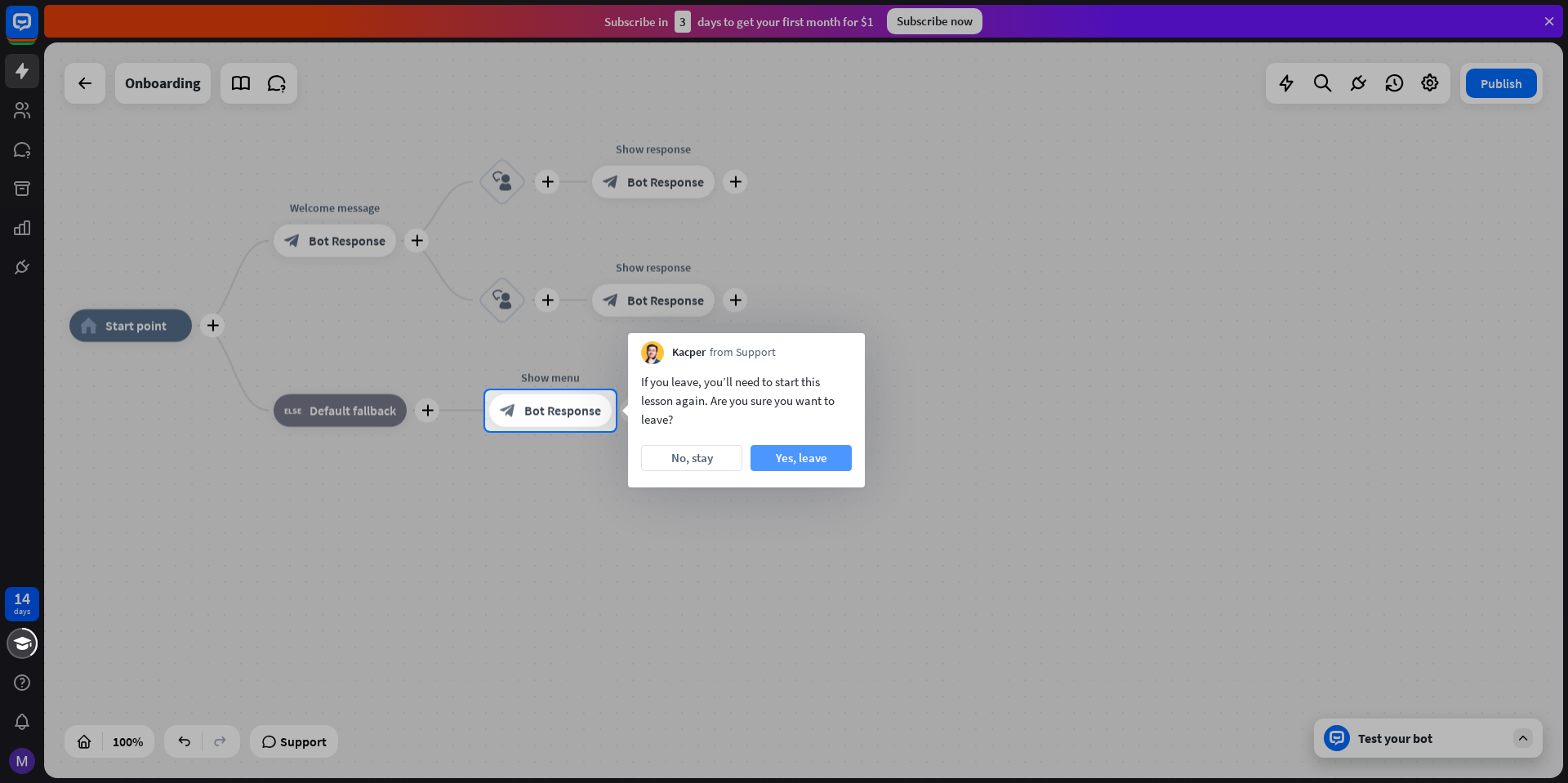
click at [771, 461] on button "Yes, leave" at bounding box center [801, 458] width 102 height 26
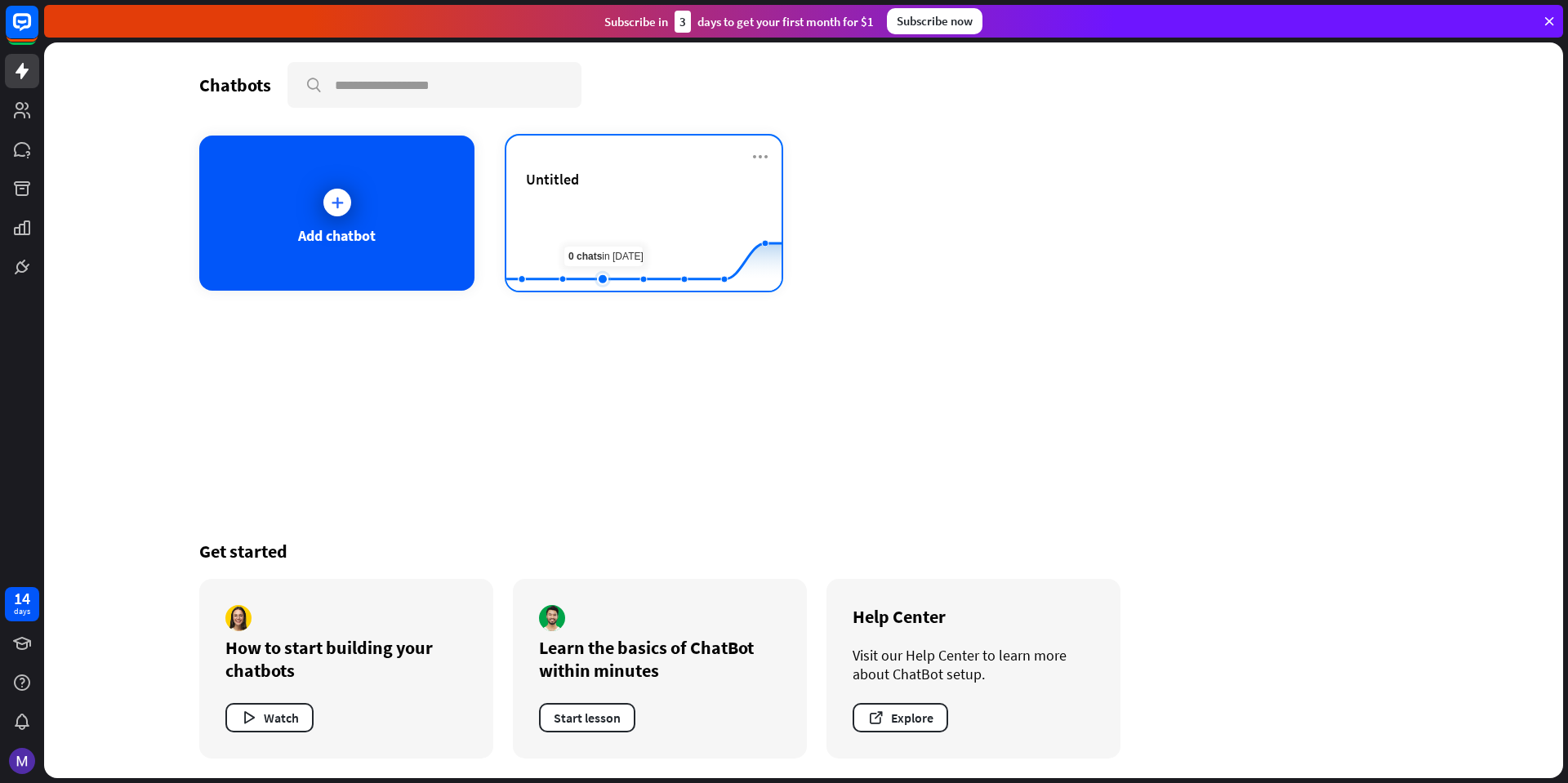
click at [619, 234] on rect at bounding box center [644, 250] width 276 height 102
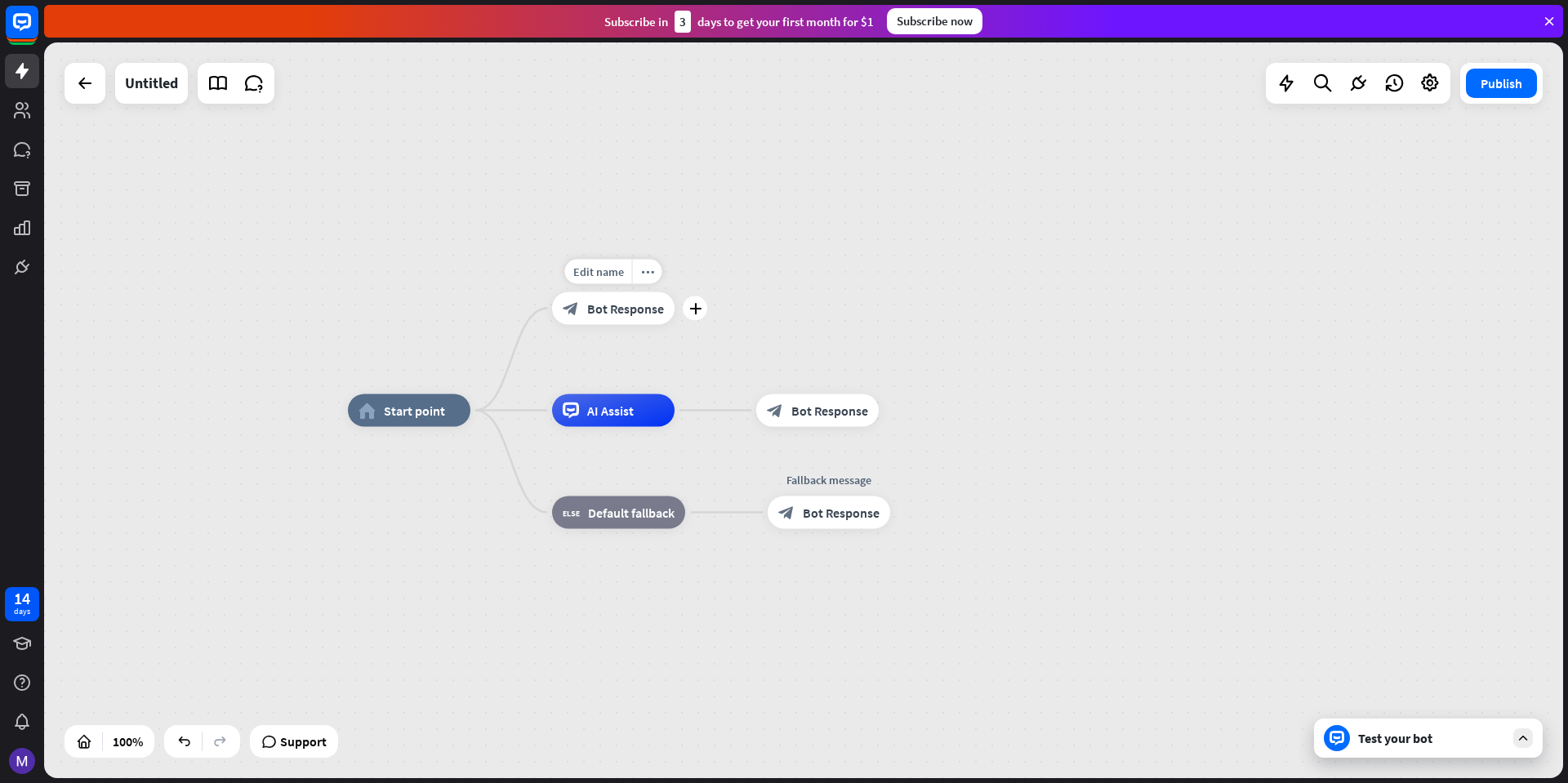
click at [583, 304] on div "block_bot_response Bot Response" at bounding box center [613, 309] width 123 height 33
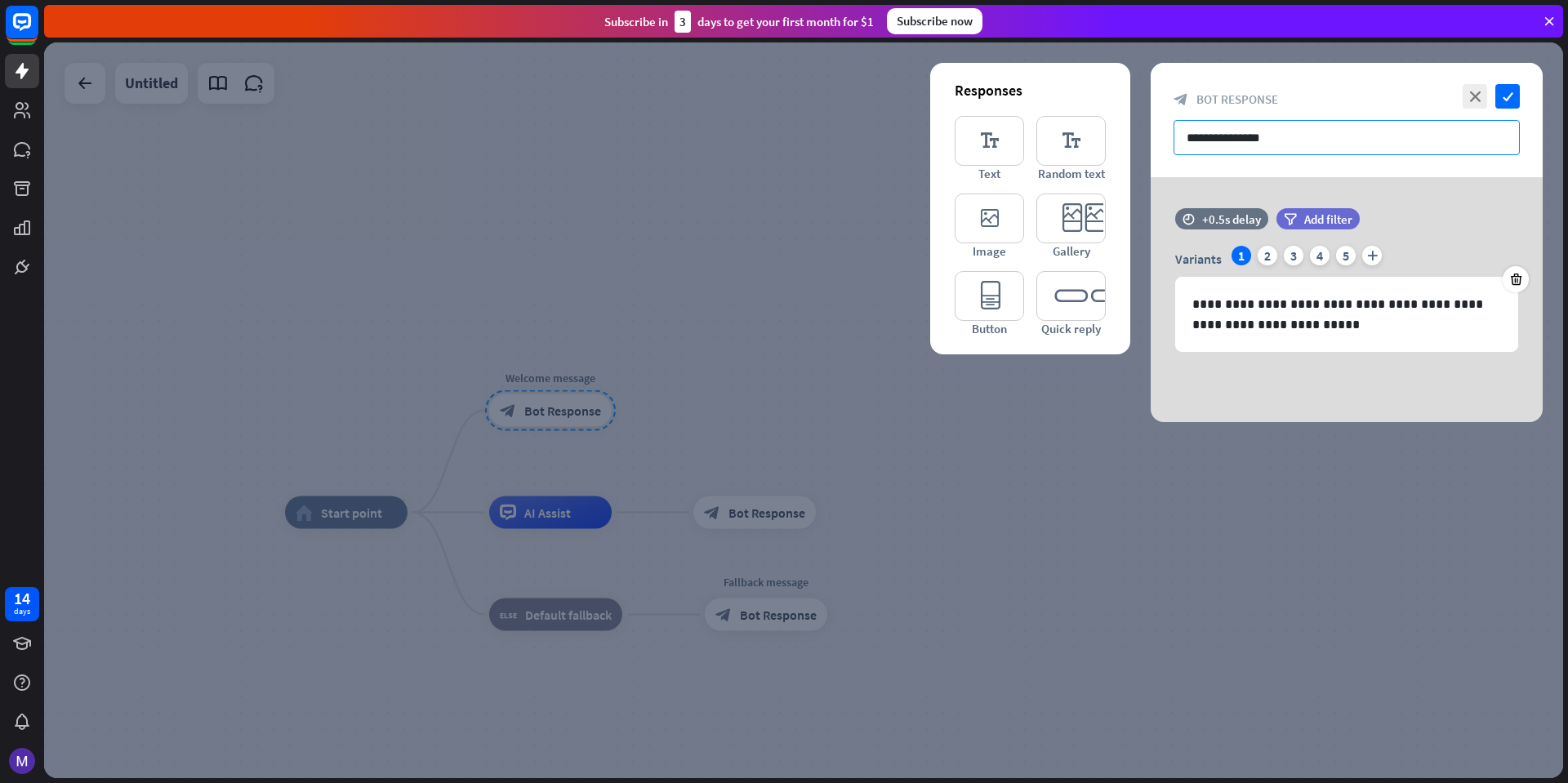
click at [1310, 141] on input "**********" at bounding box center [1347, 137] width 346 height 35
click at [1348, 322] on p "**********" at bounding box center [1347, 314] width 308 height 41
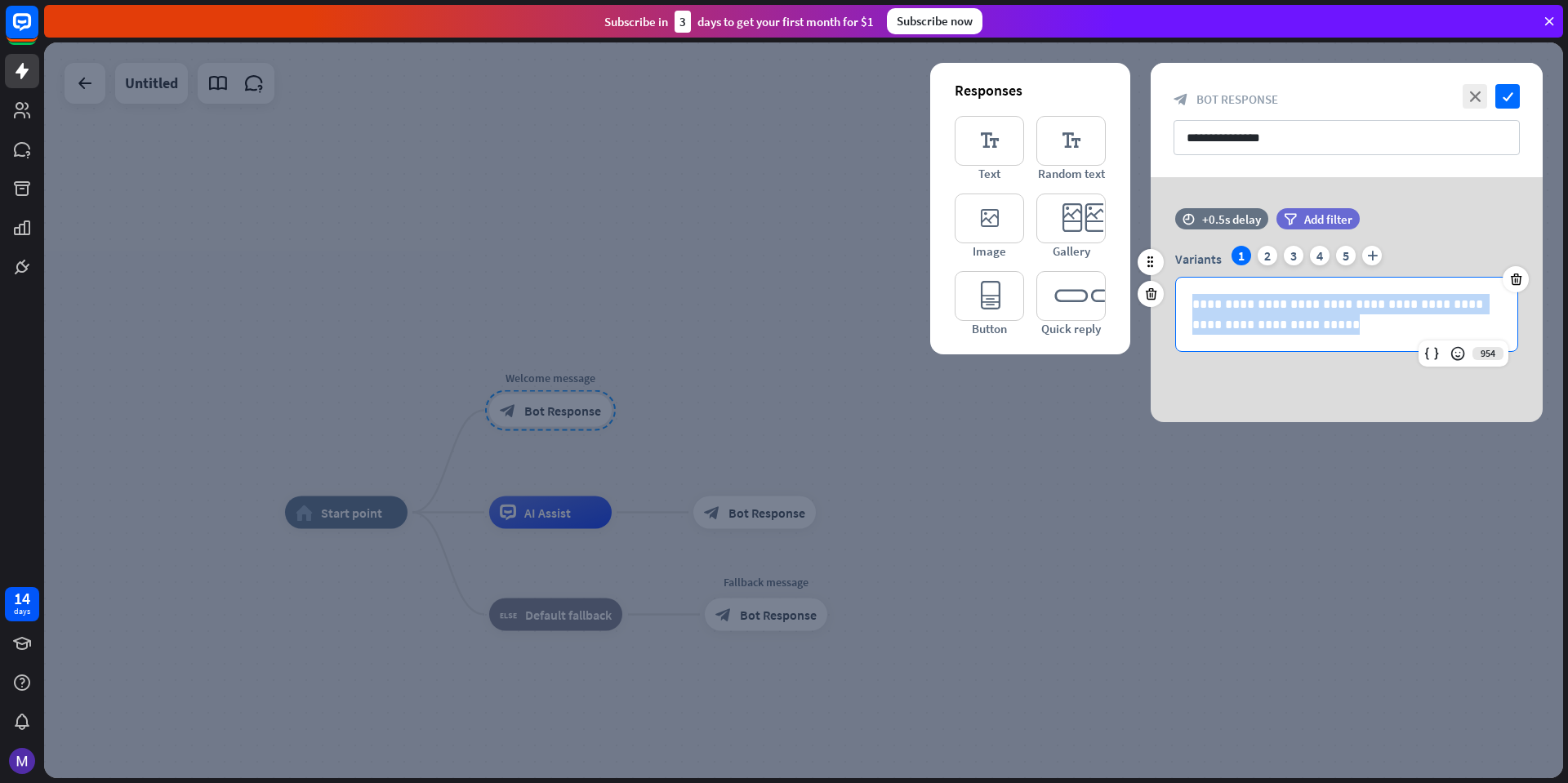
drag, startPoint x: 1348, startPoint y: 322, endPoint x: 1167, endPoint y: 302, distance: 182.1
click at [1167, 302] on div "**********" at bounding box center [1348, 299] width 392 height 106
click at [1320, 334] on div "**********" at bounding box center [1347, 314] width 341 height 73
drag, startPoint x: 1320, startPoint y: 334, endPoint x: 1137, endPoint y: 273, distance: 192.9
click at [1137, 273] on div "**********" at bounding box center [1348, 300] width 433 height 246
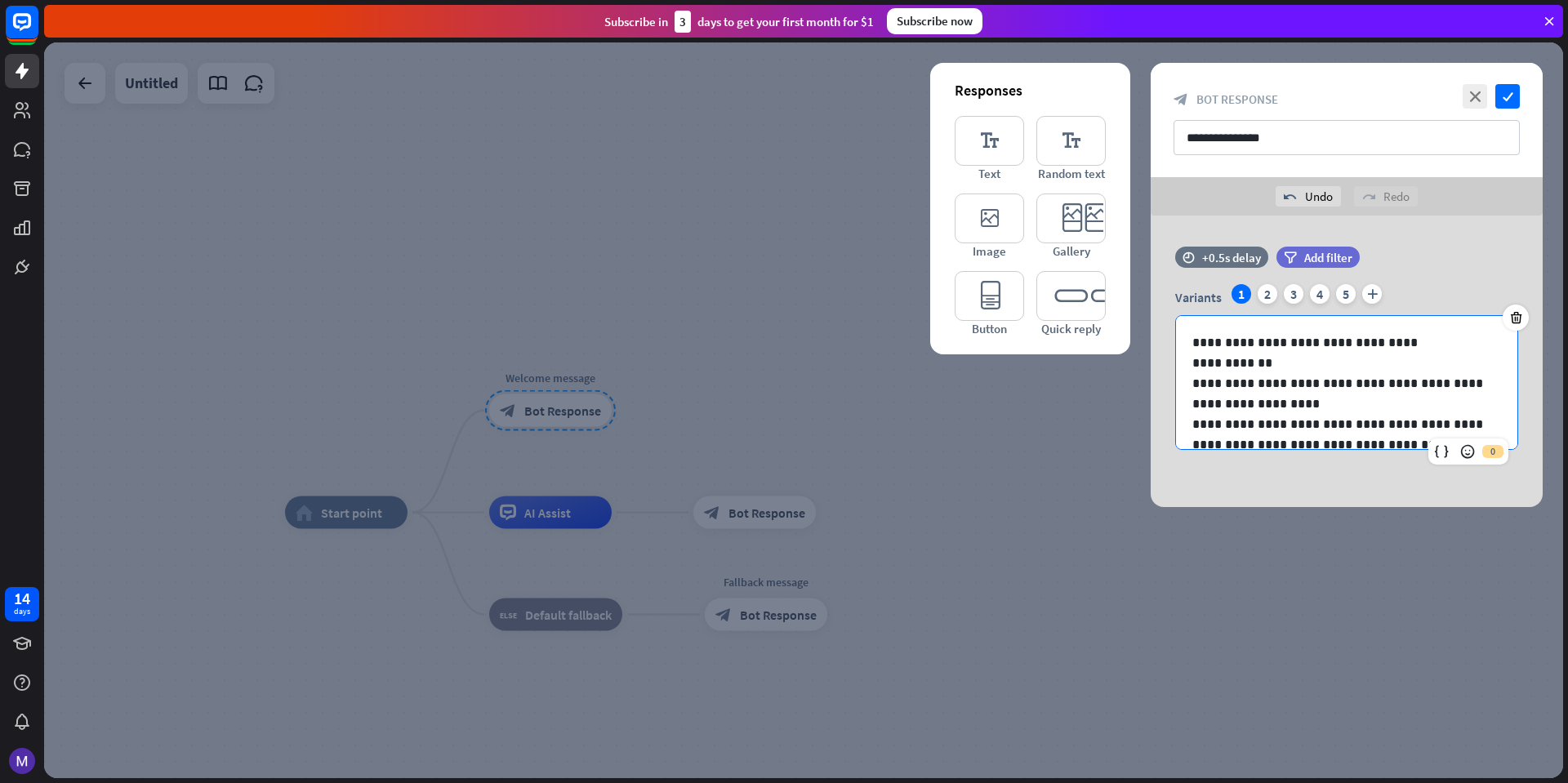
scroll to position [539, 0]
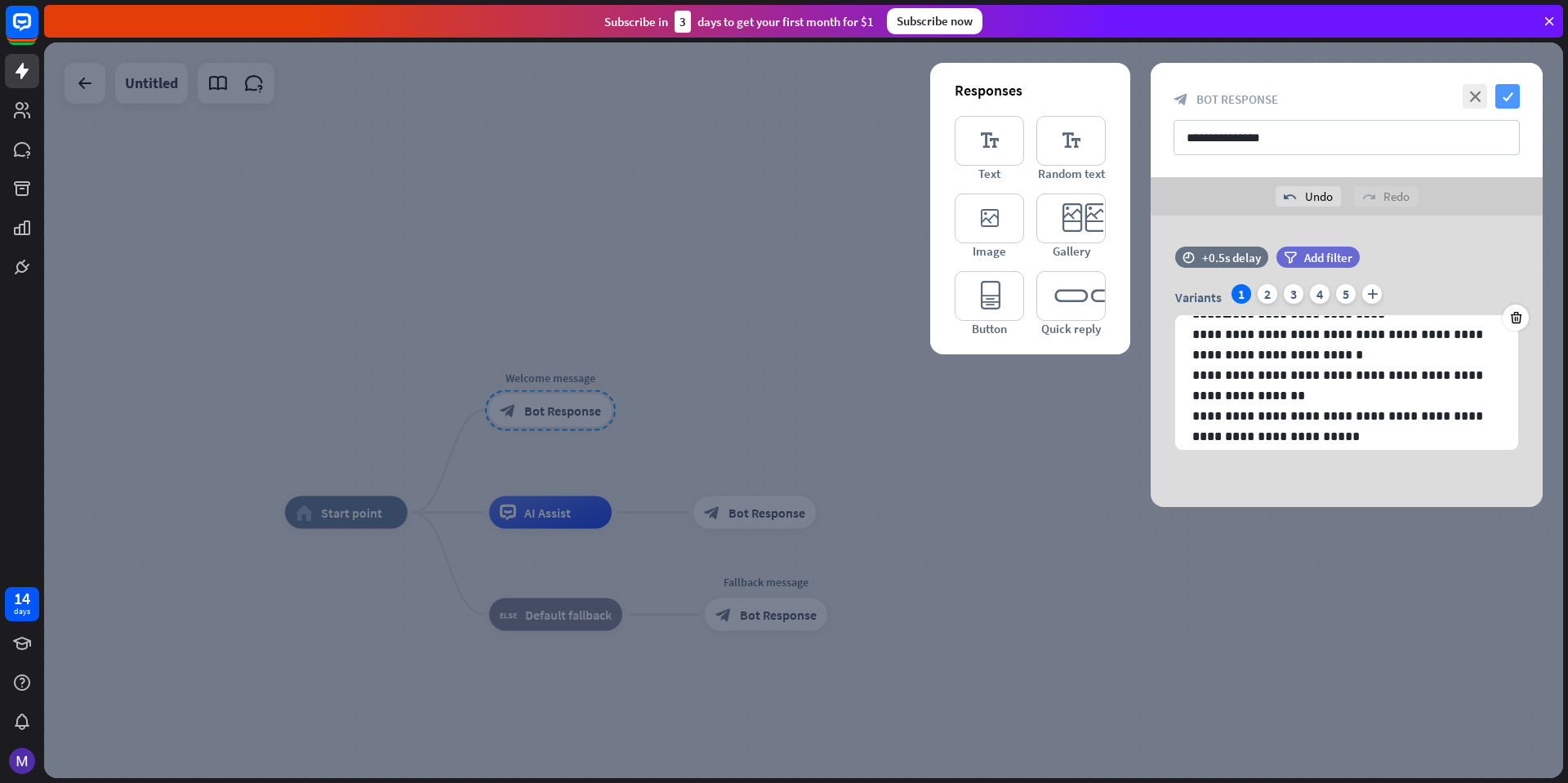
click at [1509, 102] on icon "check" at bounding box center [1507, 96] width 24 height 24
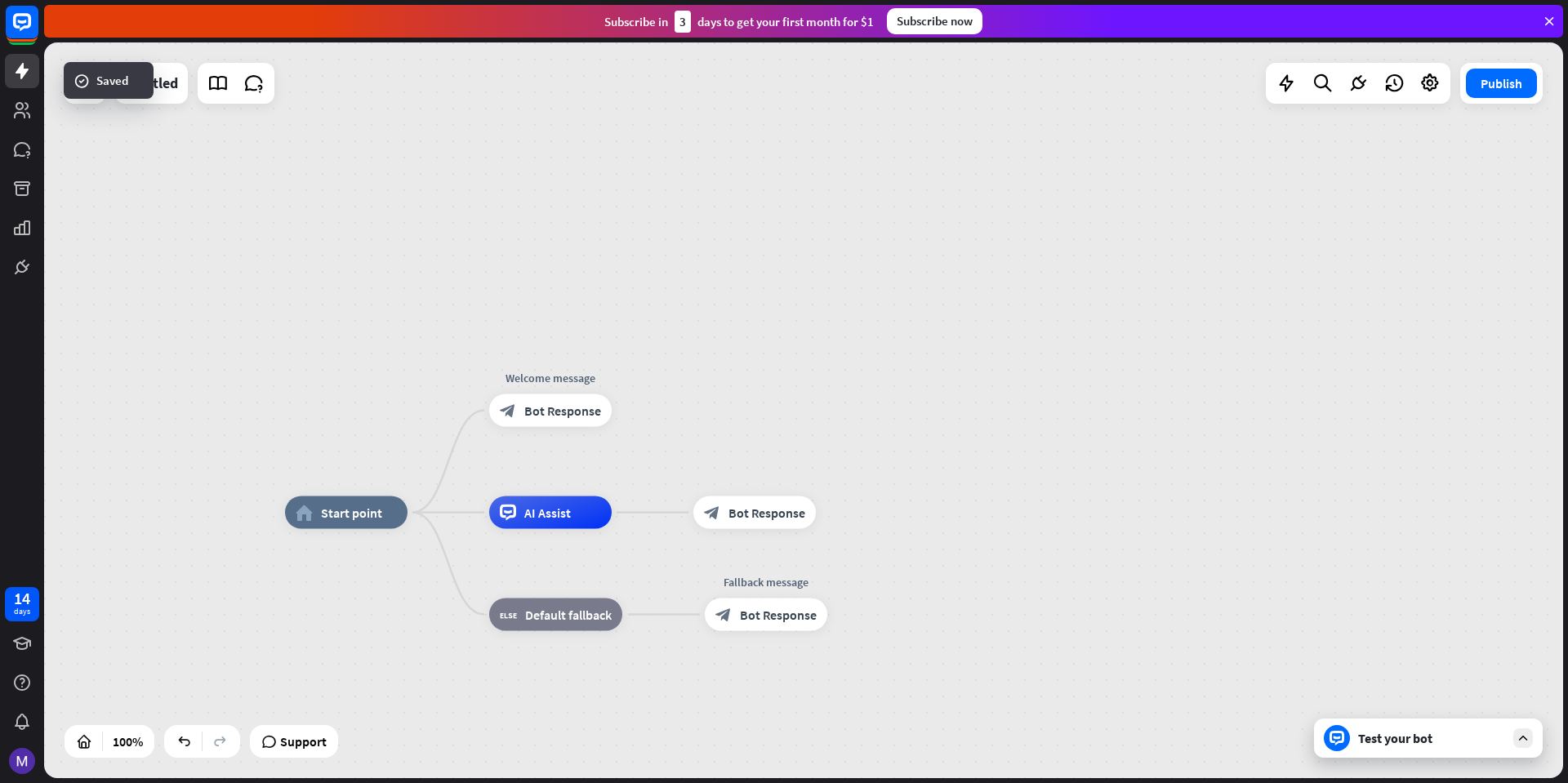
click at [1385, 738] on div "Test your bot" at bounding box center [1432, 738] width 147 height 16
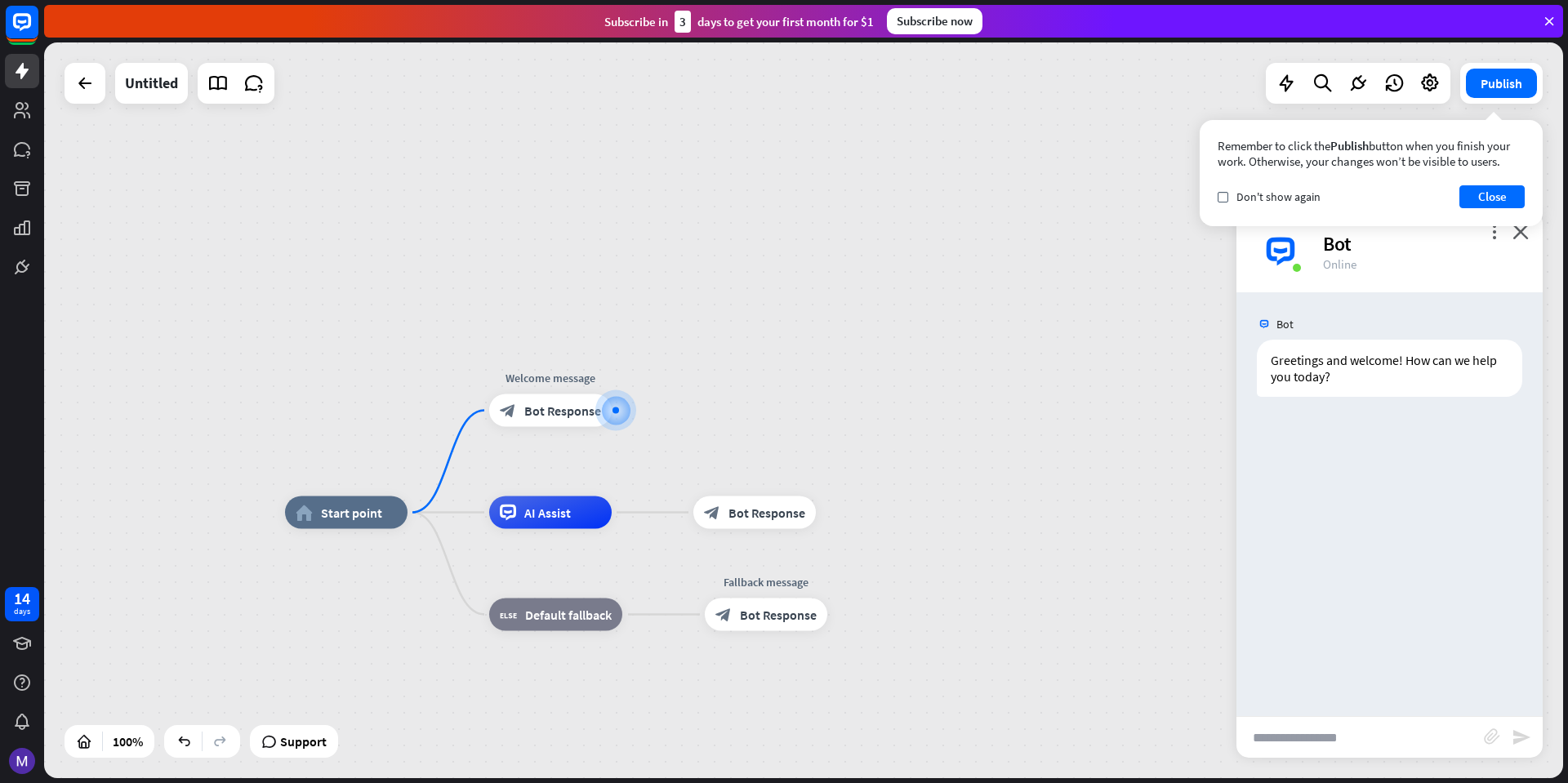
click at [1382, 737] on input "text" at bounding box center [1360, 738] width 247 height 41
type input "**********"
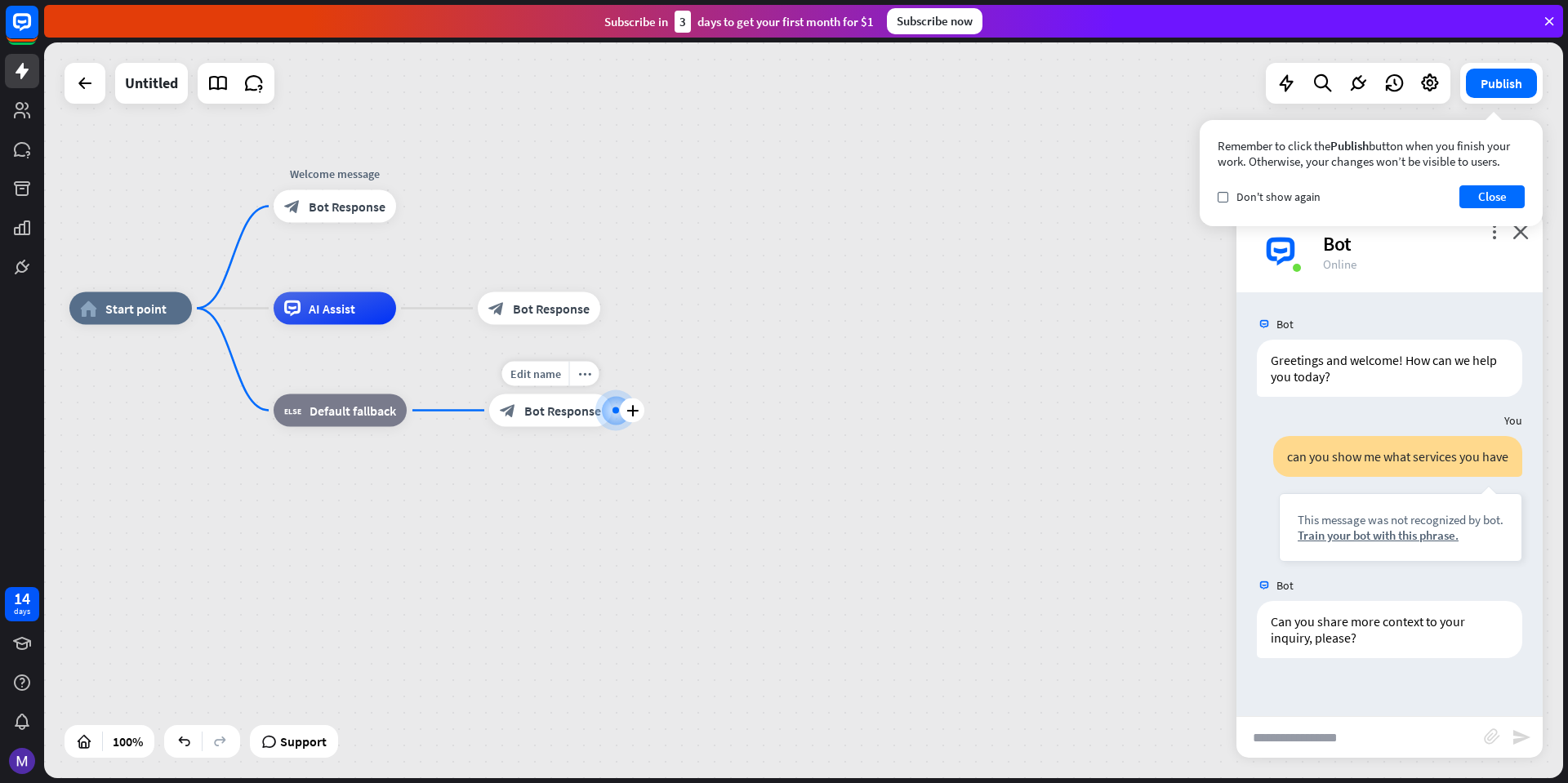
click at [614, 419] on div at bounding box center [616, 410] width 16 height 16
click at [550, 306] on span "Bot Response" at bounding box center [551, 308] width 76 height 16
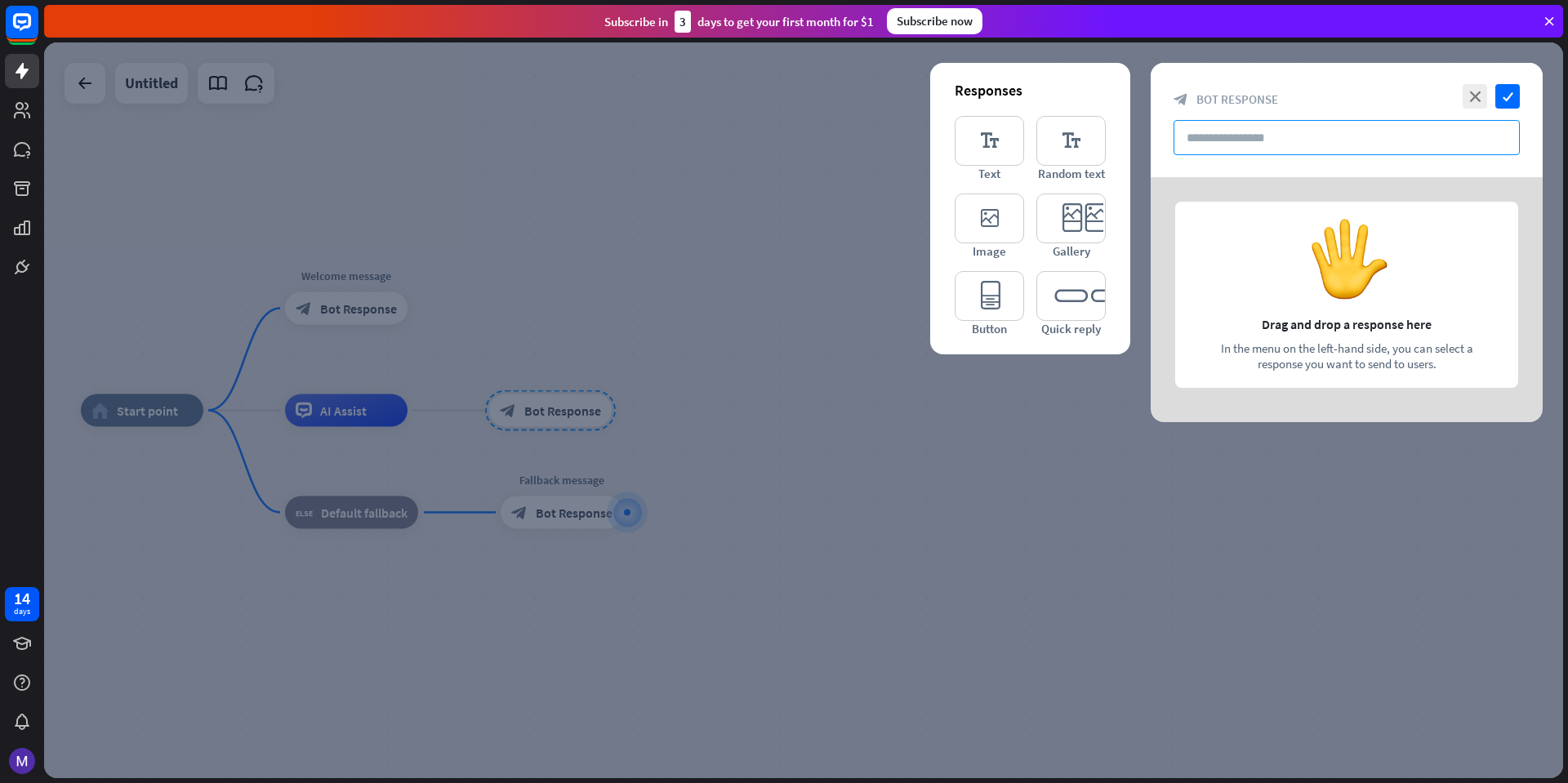
click at [1240, 134] on input "text" at bounding box center [1347, 137] width 346 height 35
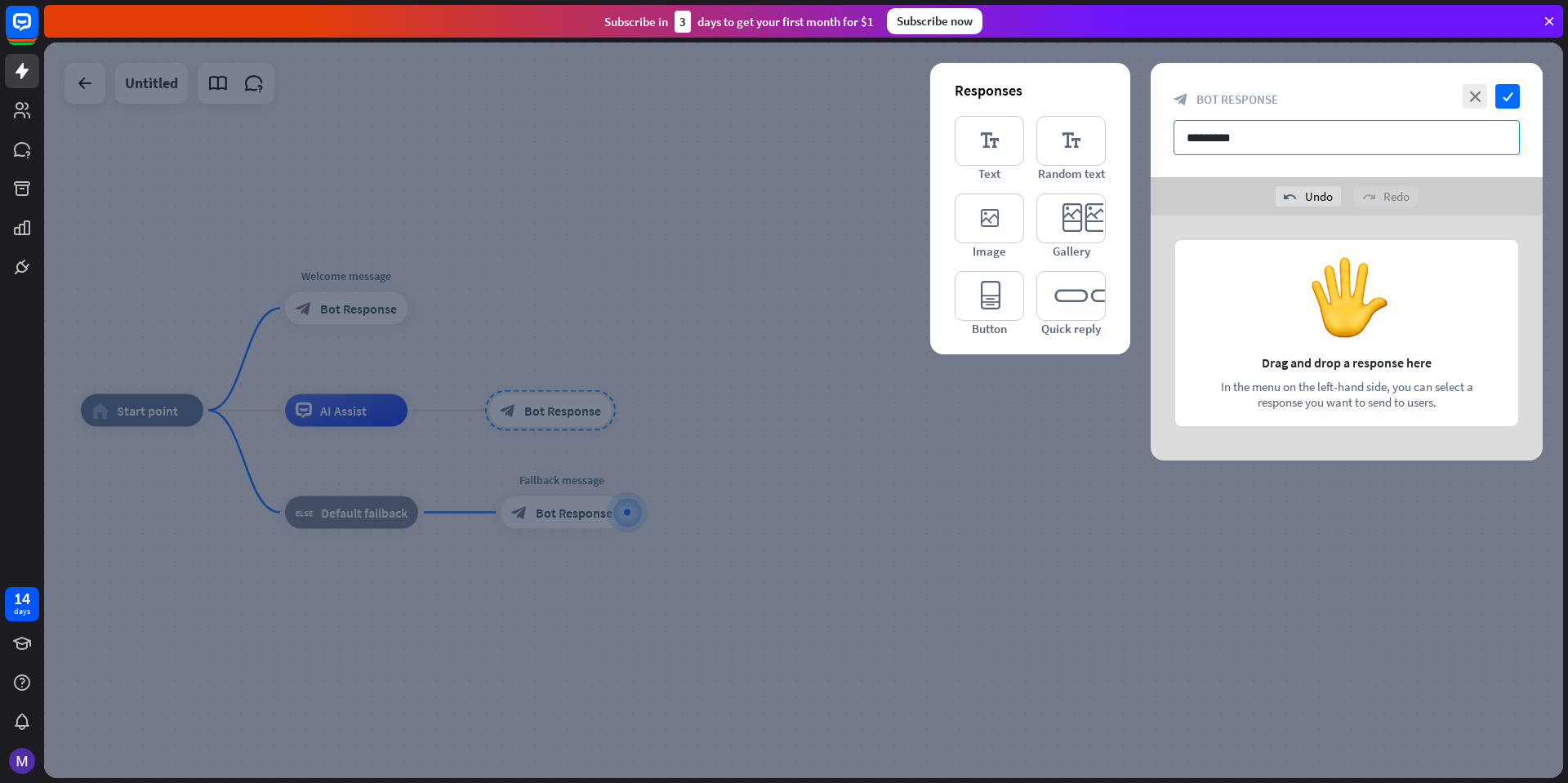
type input "********"
click at [1009, 133] on icon "editor_text" at bounding box center [990, 141] width 70 height 50
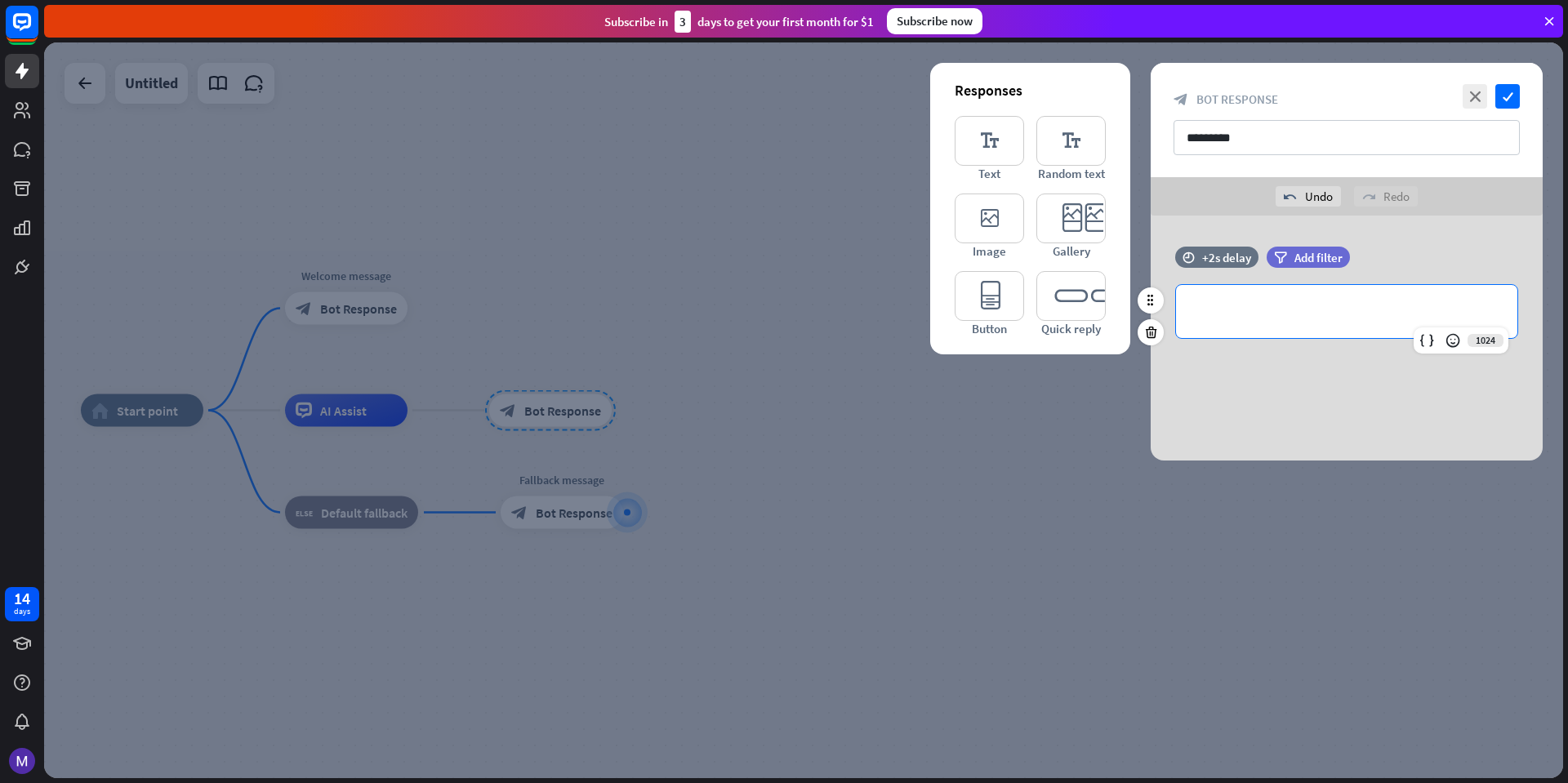
click at [1272, 313] on p "**********" at bounding box center [1347, 311] width 308 height 20
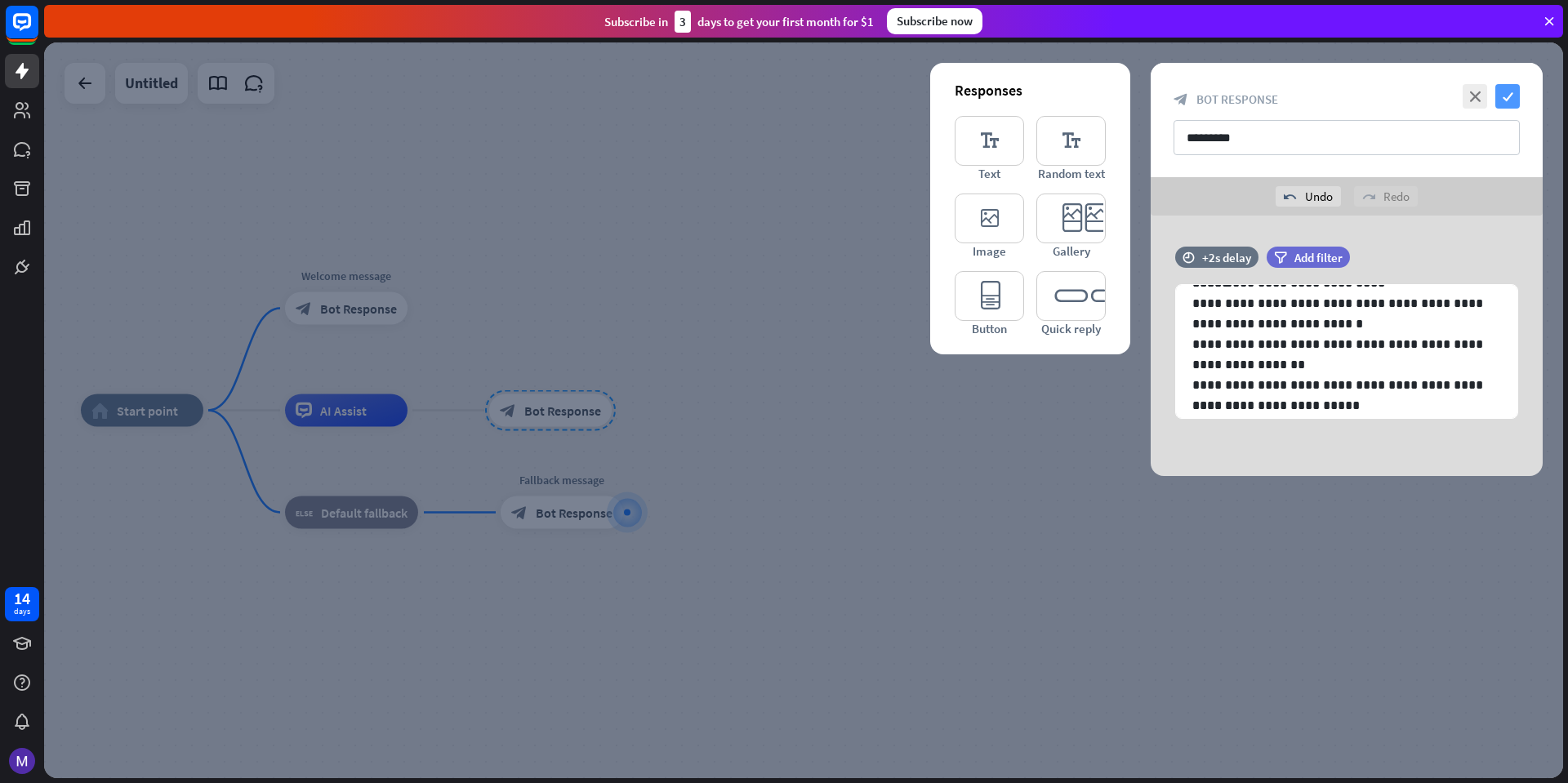
click at [1510, 97] on icon "check" at bounding box center [1507, 96] width 24 height 24
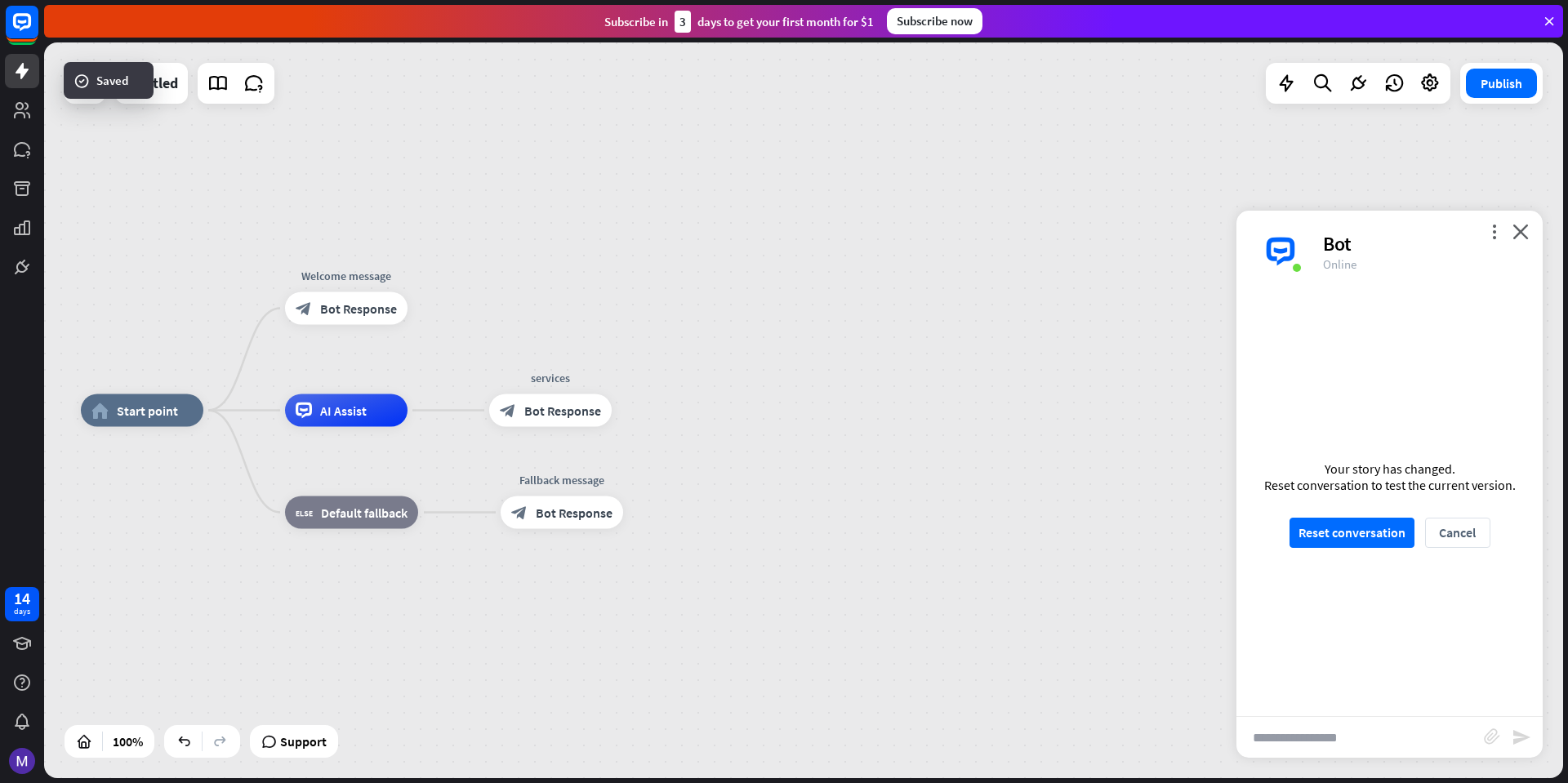
click at [1321, 740] on input "text" at bounding box center [1360, 738] width 247 height 41
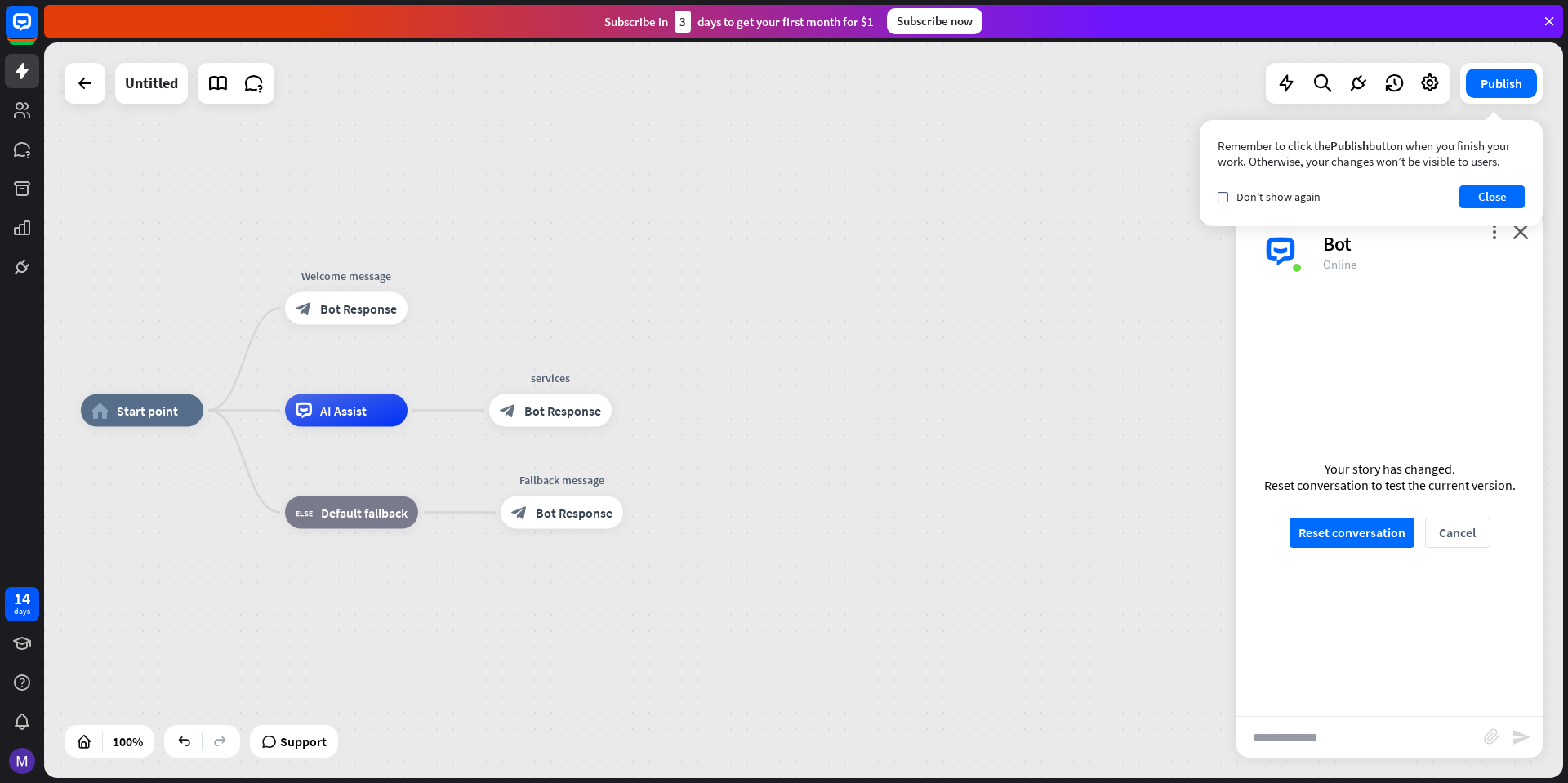
type input "**********"
click at [1378, 540] on button "Reset conversation" at bounding box center [1351, 533] width 125 height 30
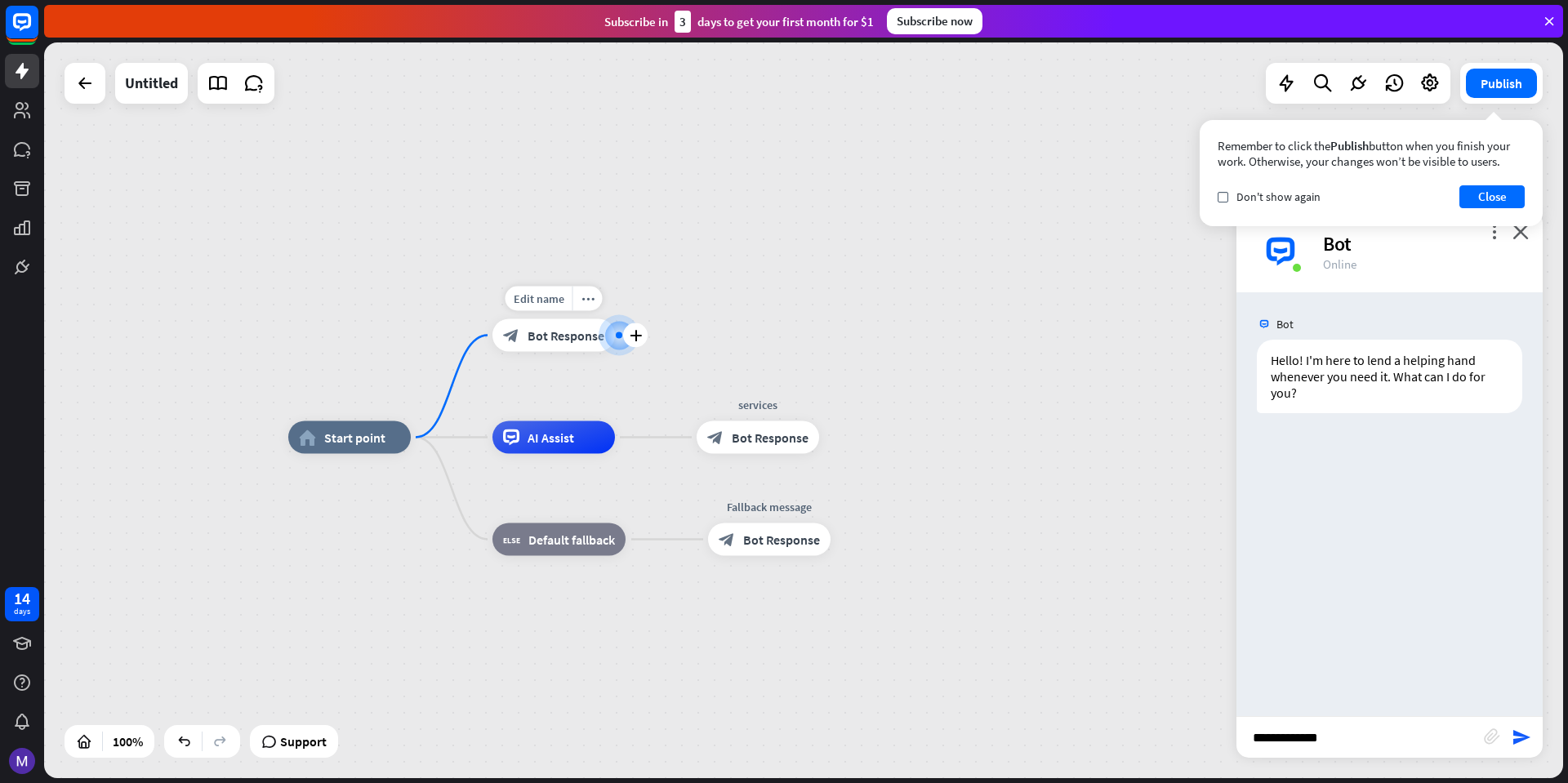
drag, startPoint x: 612, startPoint y: 413, endPoint x: 615, endPoint y: 337, distance: 76.1
click at [615, 337] on div at bounding box center [620, 335] width 33 height 33
click at [31, 275] on icon at bounding box center [22, 267] width 19 height 19
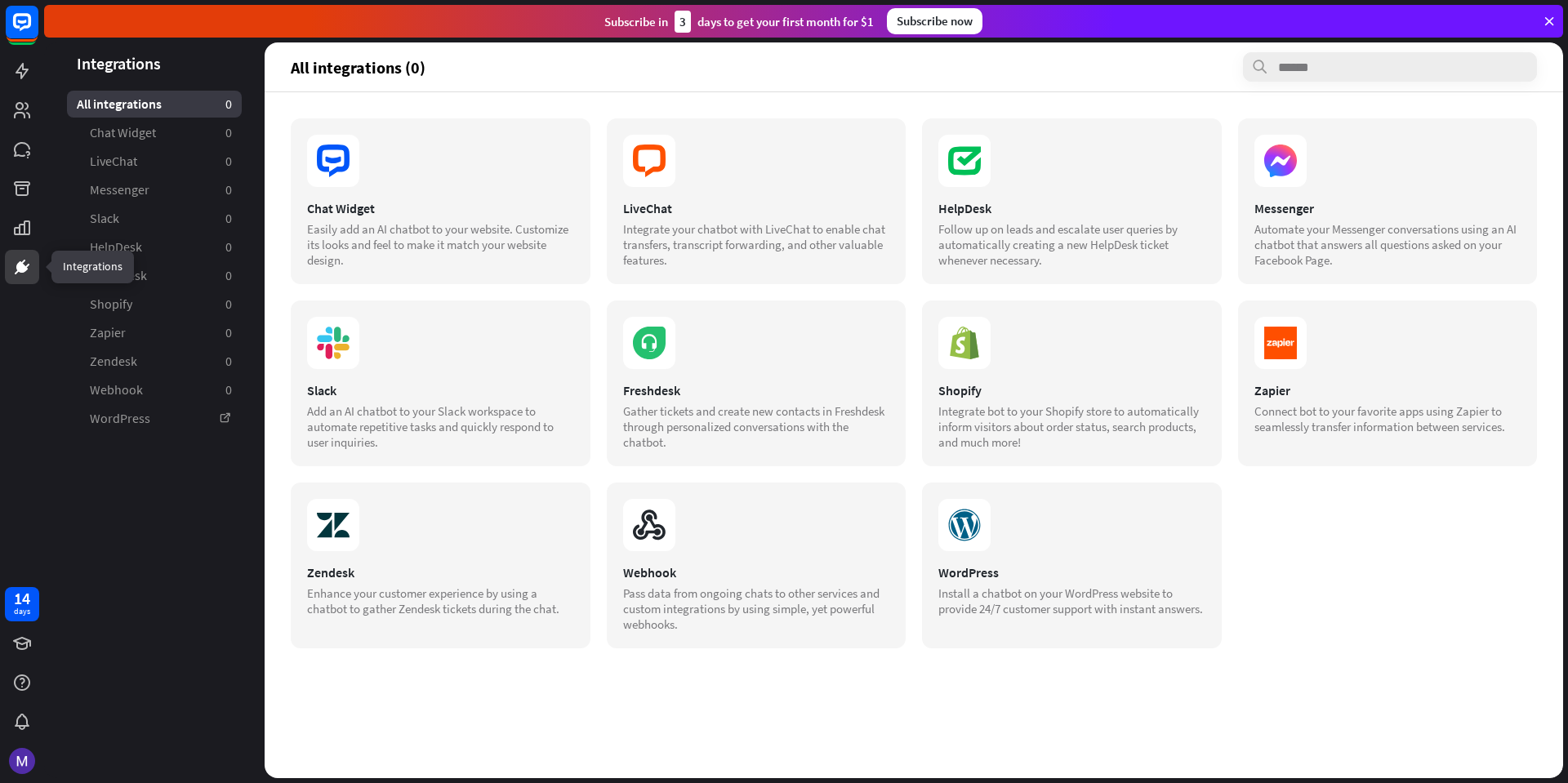
click at [31, 275] on icon at bounding box center [22, 267] width 19 height 19
click at [8, 67] on link at bounding box center [21, 71] width 34 height 34
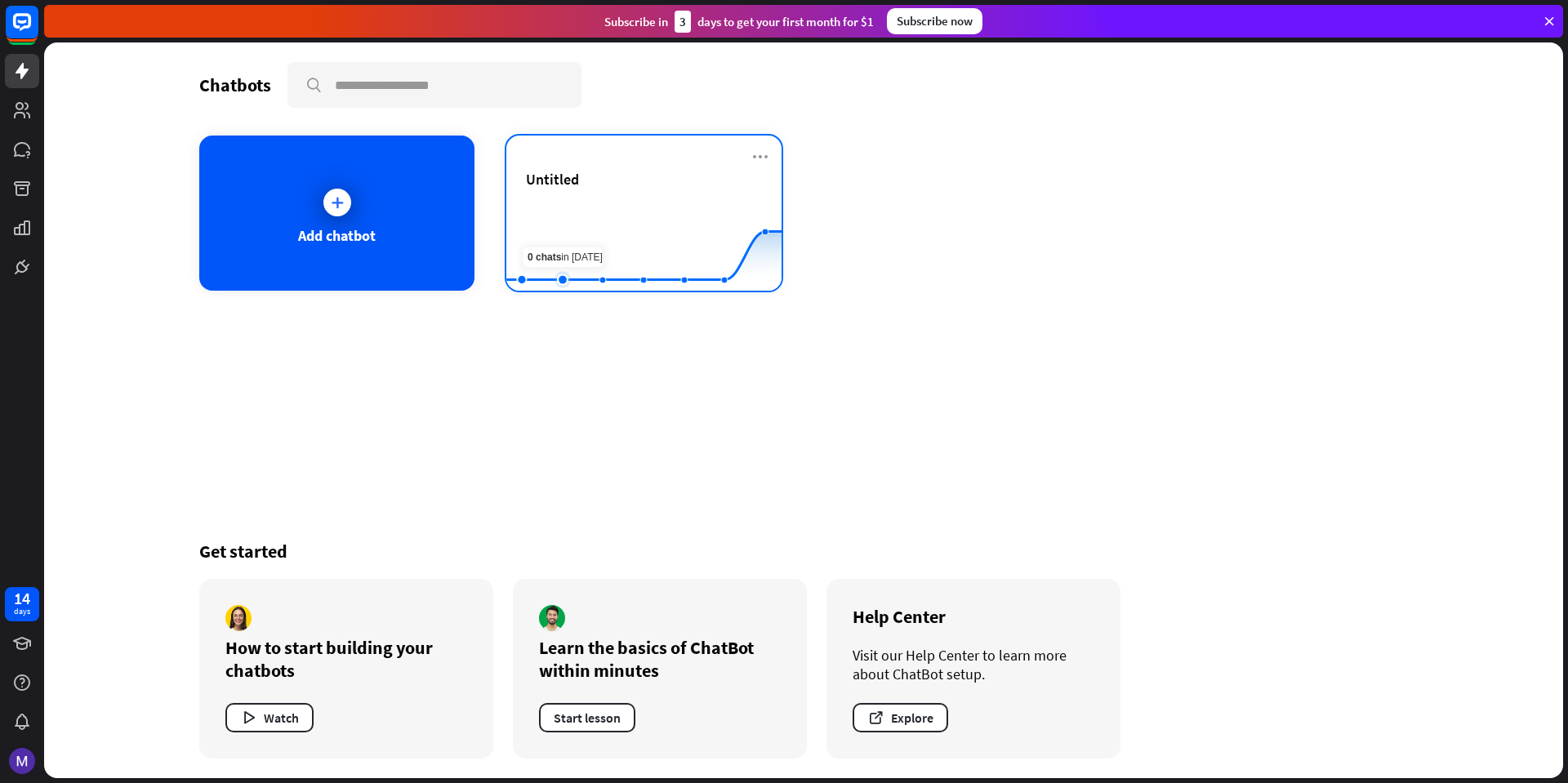
click at [553, 222] on rect at bounding box center [644, 250] width 276 height 102
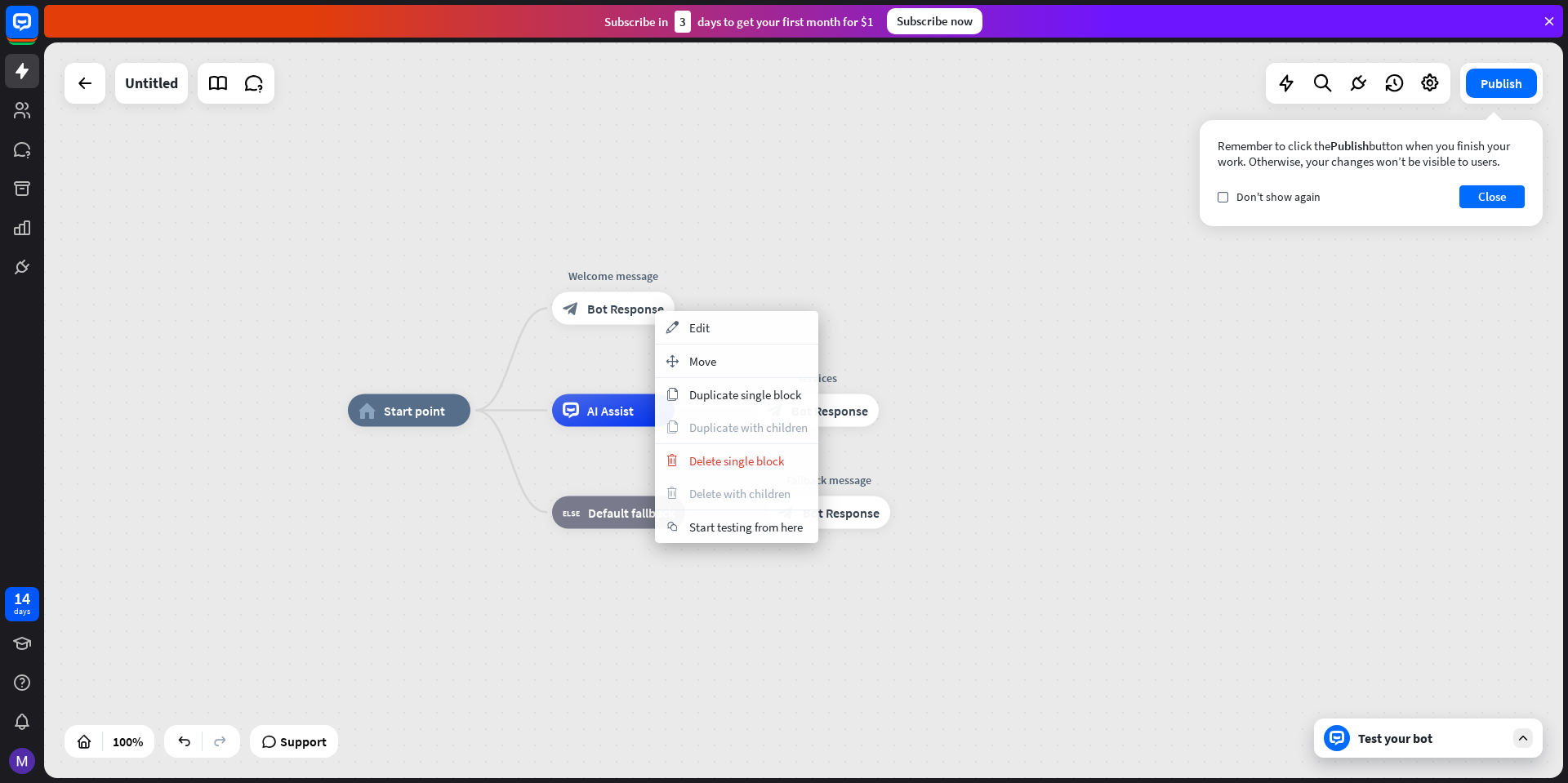
click at [852, 288] on div "home_2 Start point Welcome message block_bot_response Bot Response AI Assist se…" at bounding box center [804, 410] width 1520 height 736
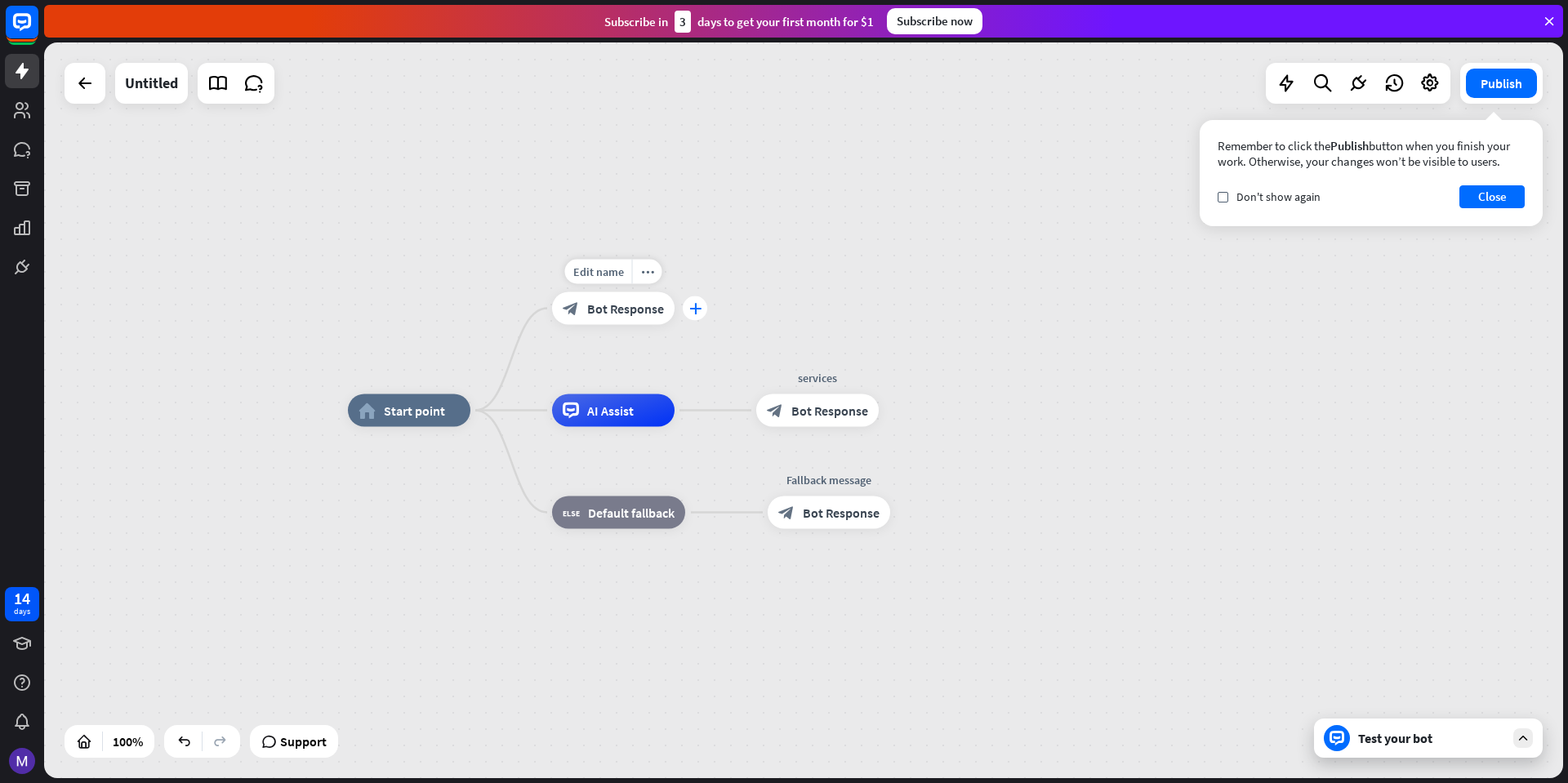
click at [689, 307] on icon "plus" at bounding box center [695, 309] width 13 height 12
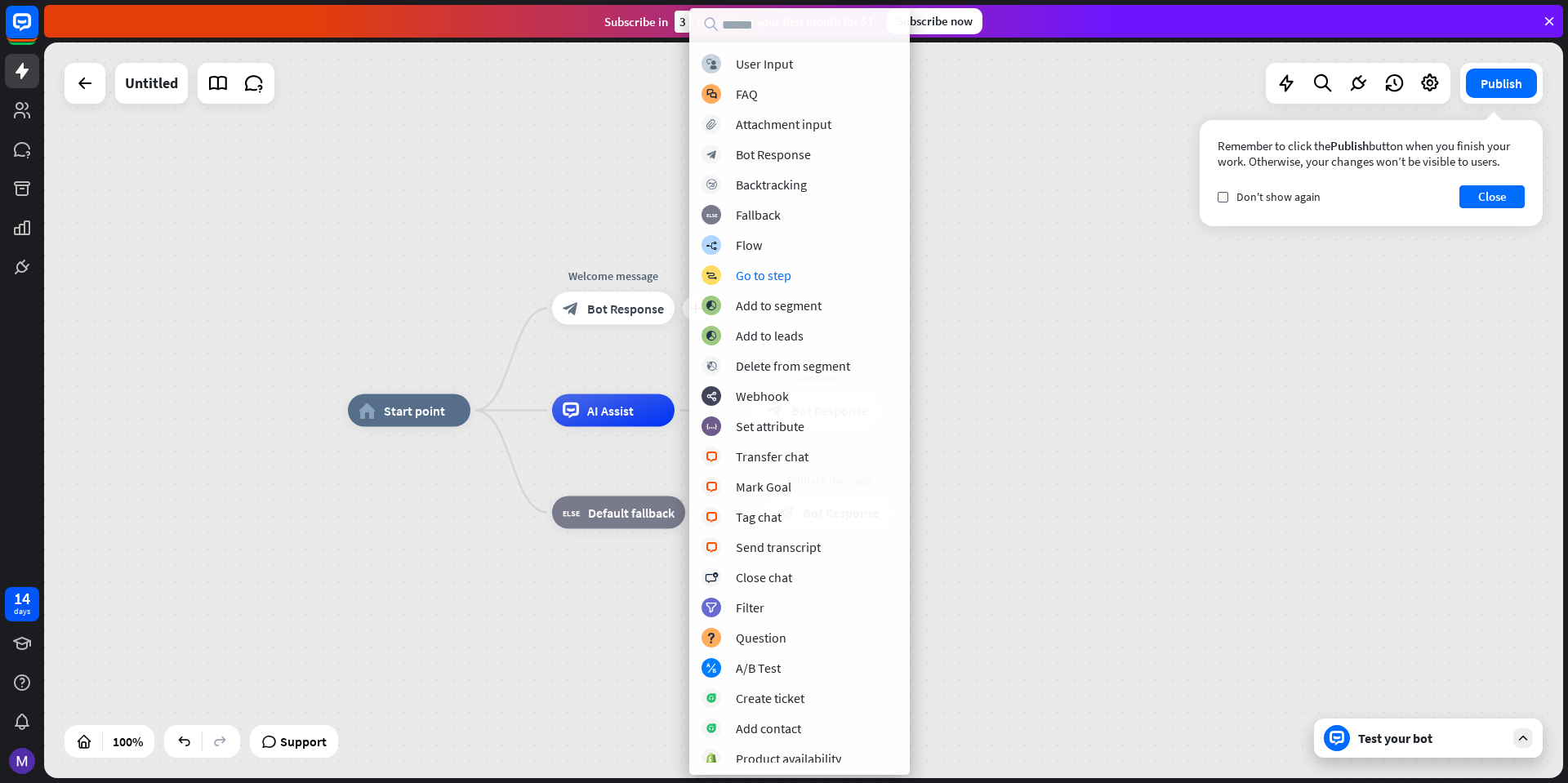
click at [764, 255] on div "block_user_input User Input block_faq FAQ block_attachment Attachment input blo…" at bounding box center [799, 408] width 220 height 709
click at [759, 249] on div "Flow" at bounding box center [748, 245] width 26 height 16
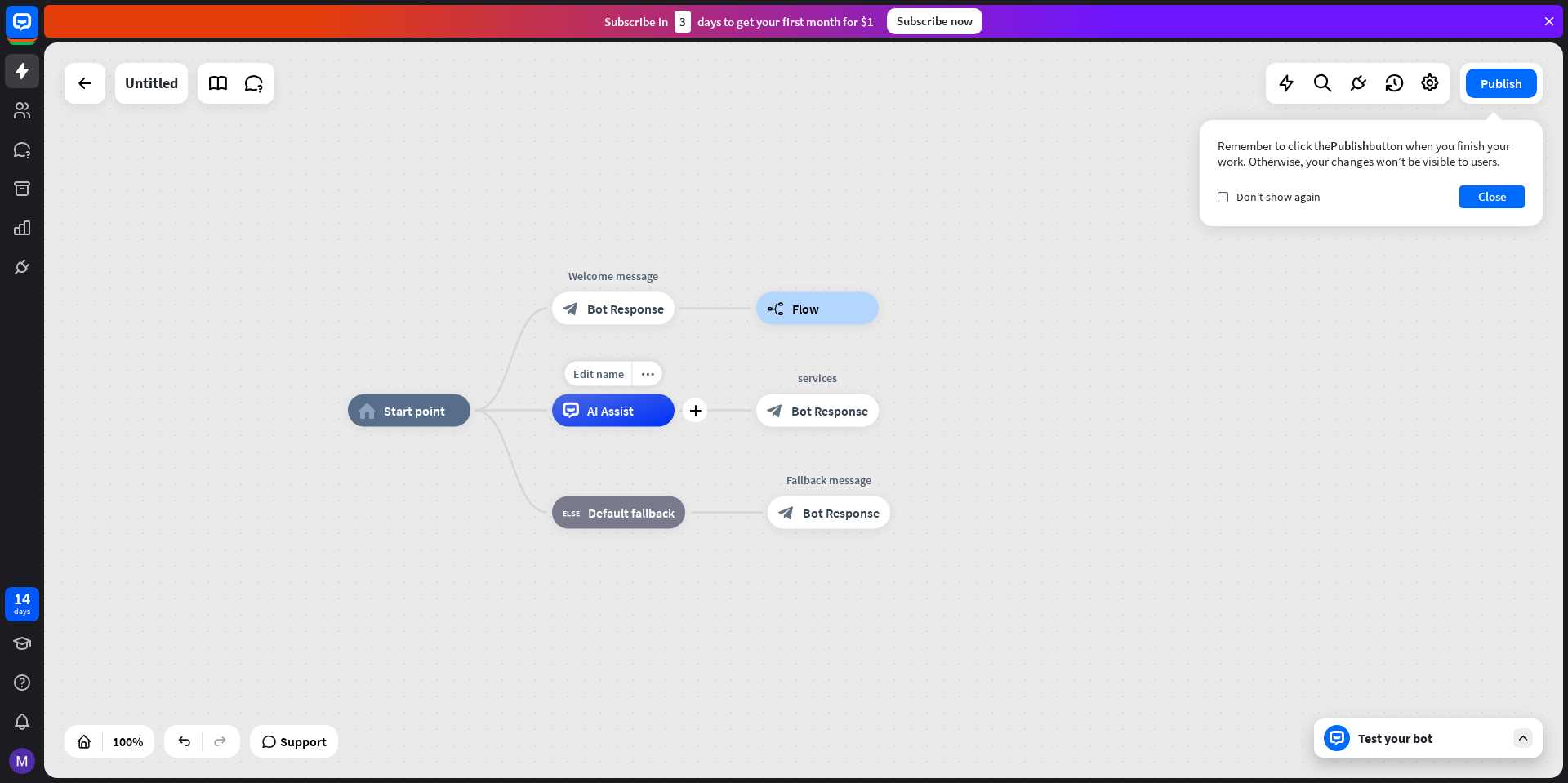
drag, startPoint x: 772, startPoint y: 313, endPoint x: 661, endPoint y: 409, distance: 146.8
click at [661, 411] on div "home_2 Start point Welcome message block_bot_response Bot Response builder_tree…" at bounding box center [1108, 778] width 1520 height 736
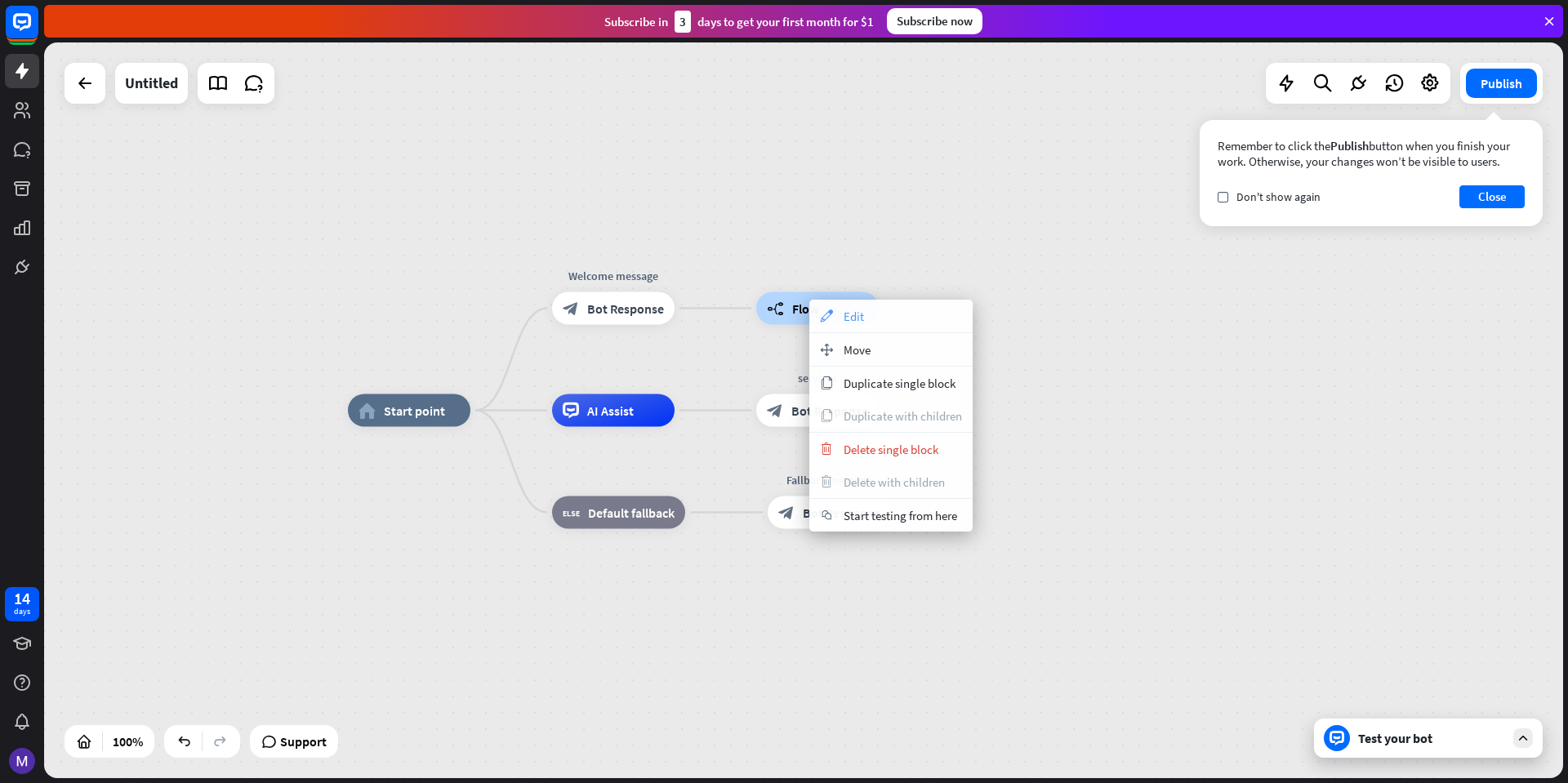
click at [849, 324] on div "appearance Edit" at bounding box center [890, 316] width 163 height 33
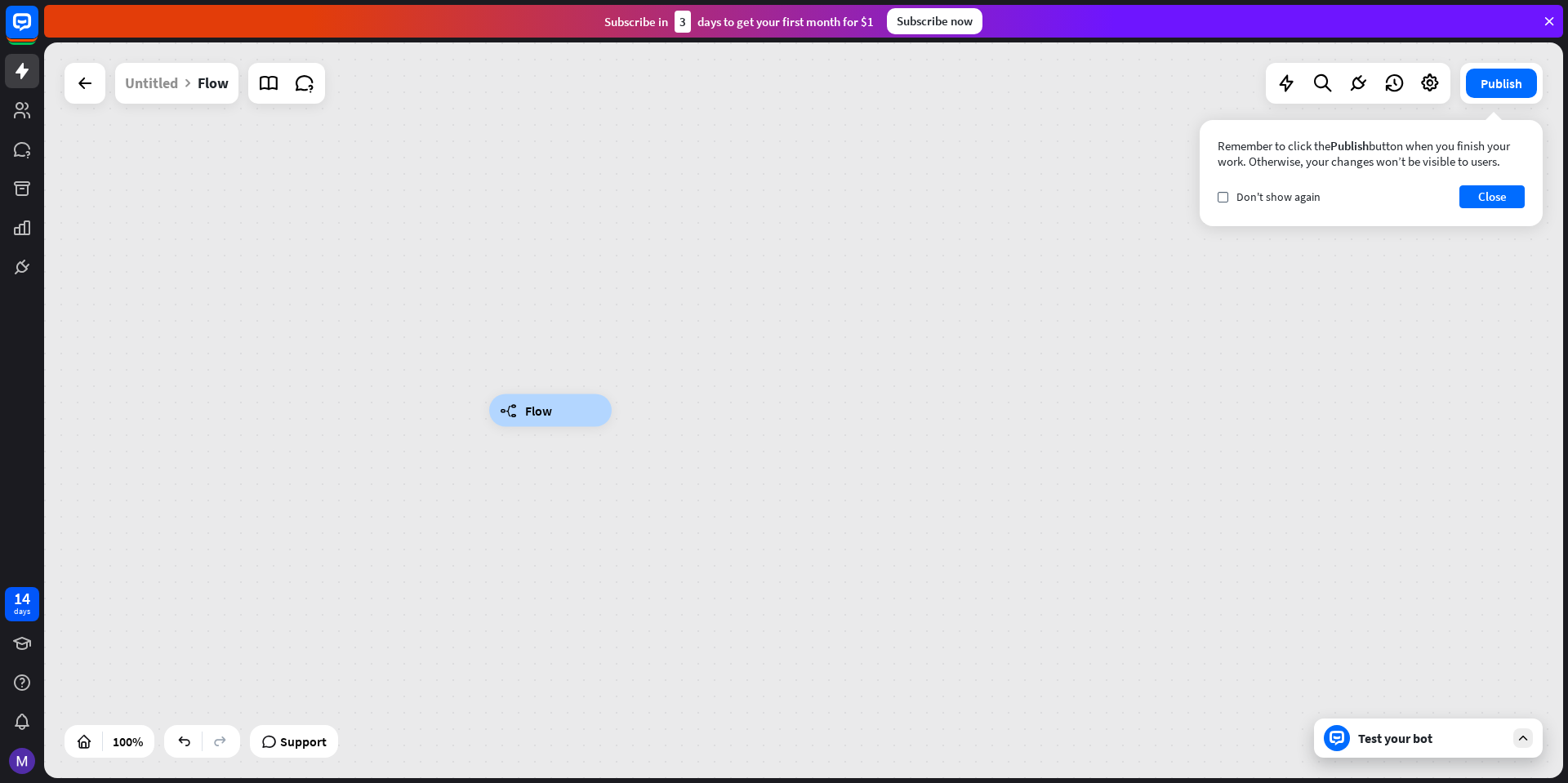
drag, startPoint x: 576, startPoint y: 414, endPoint x: 545, endPoint y: 446, distance: 44.6
click at [509, 486] on div "builder_tree Flow" at bounding box center [1249, 778] width 1520 height 736
drag, startPoint x: 547, startPoint y: 414, endPoint x: 487, endPoint y: 408, distance: 60.3
click at [489, 408] on div "Edit name more_horiz plus builder_tree Flow" at bounding box center [550, 411] width 123 height 33
drag, startPoint x: 499, startPoint y: 403, endPoint x: 440, endPoint y: 459, distance: 81.3
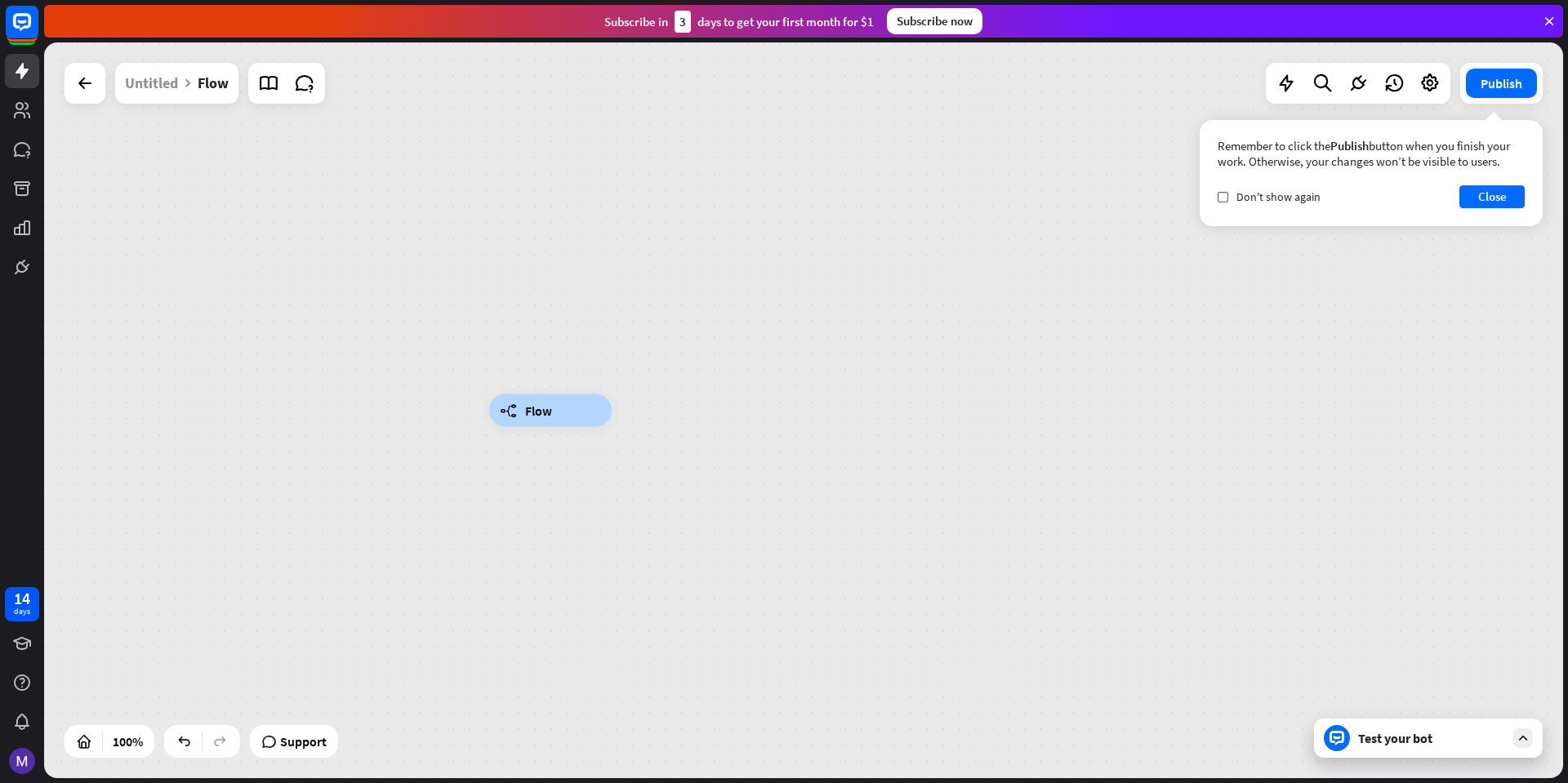
click at [438, 460] on div "Edit name more_horiz builder_tree Flow" at bounding box center [804, 410] width 1520 height 736
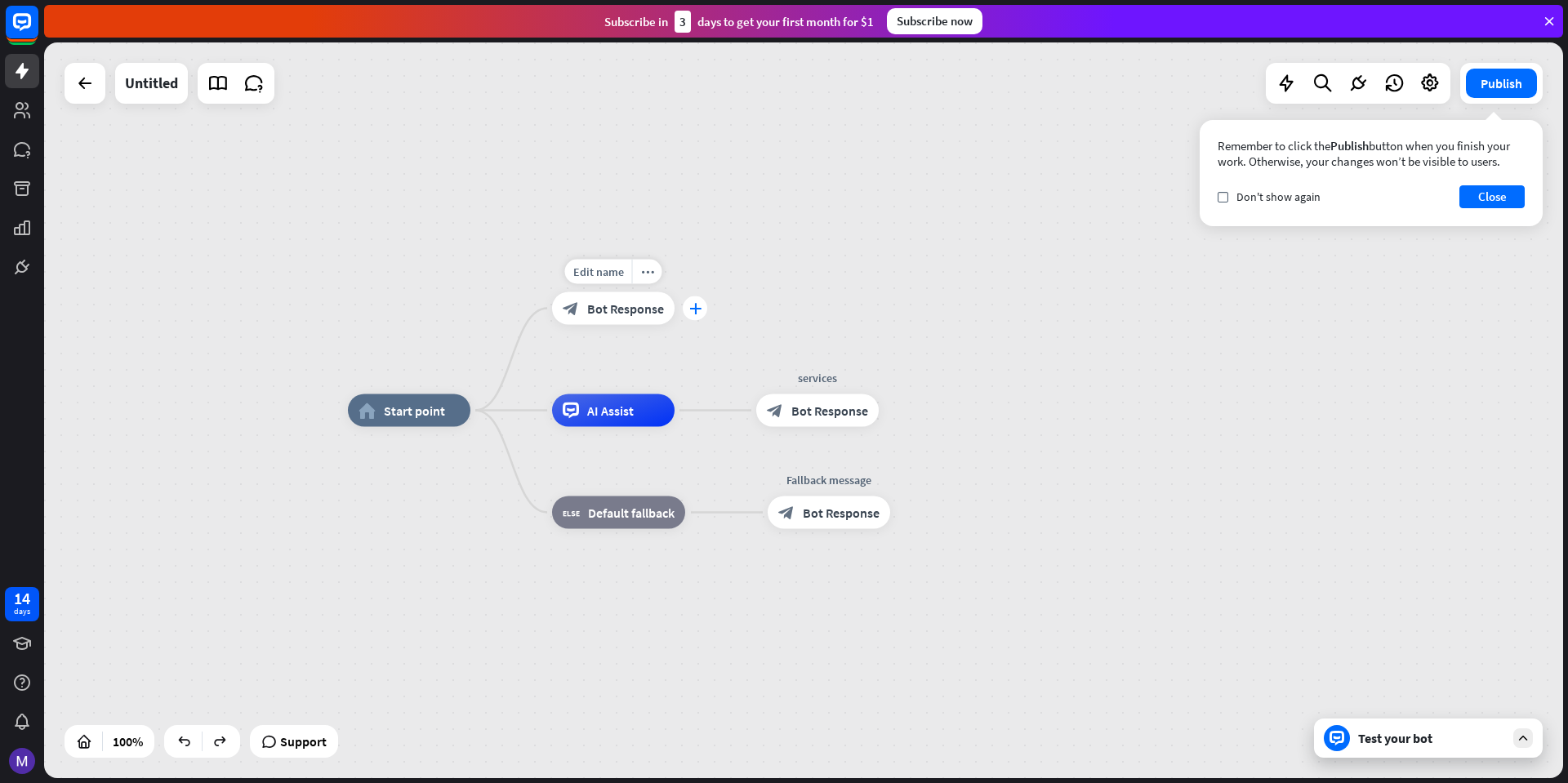
click at [693, 304] on icon "plus" at bounding box center [695, 309] width 13 height 12
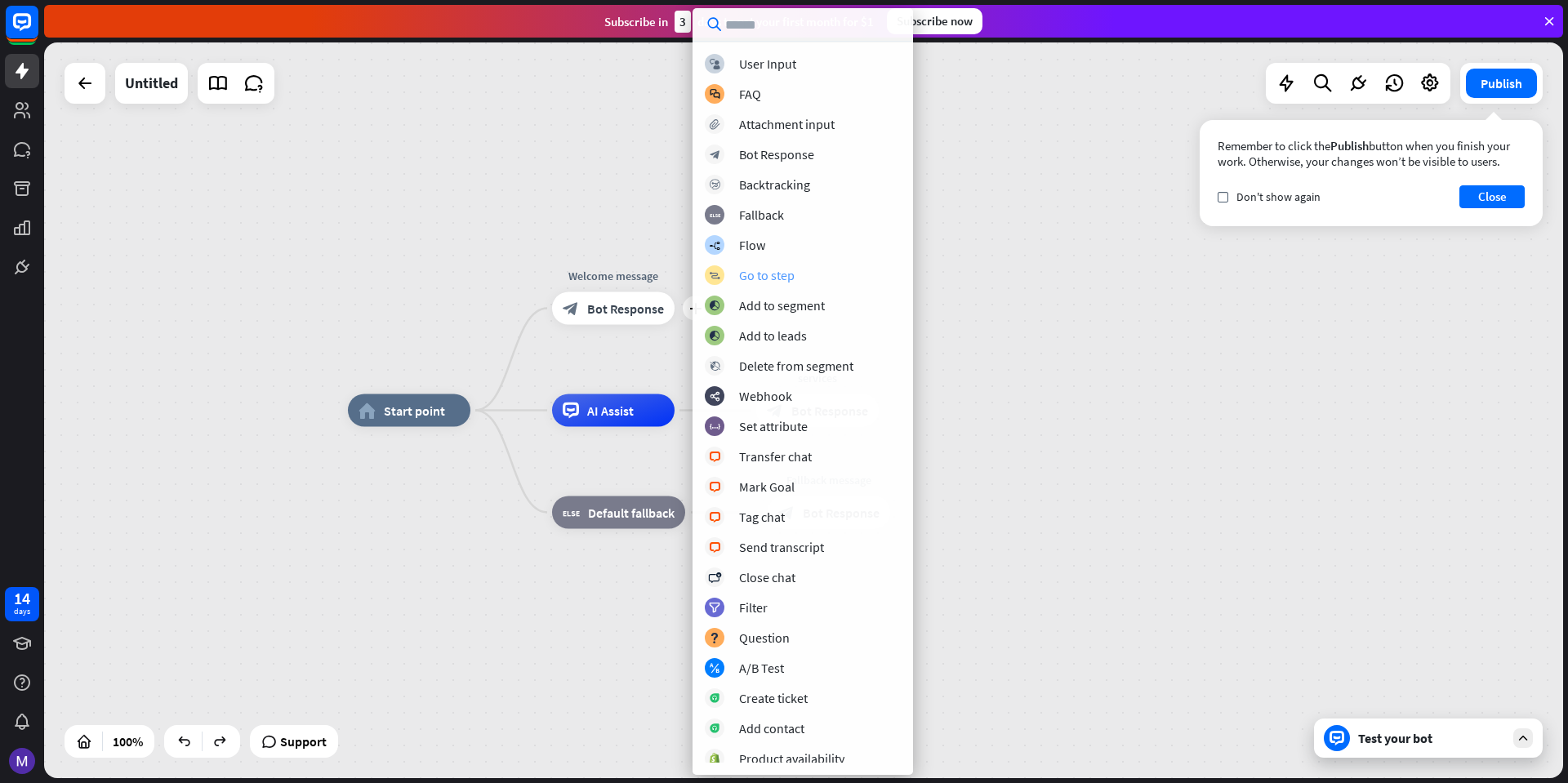
click at [793, 283] on div "block_goto Go to step" at bounding box center [802, 276] width 196 height 19
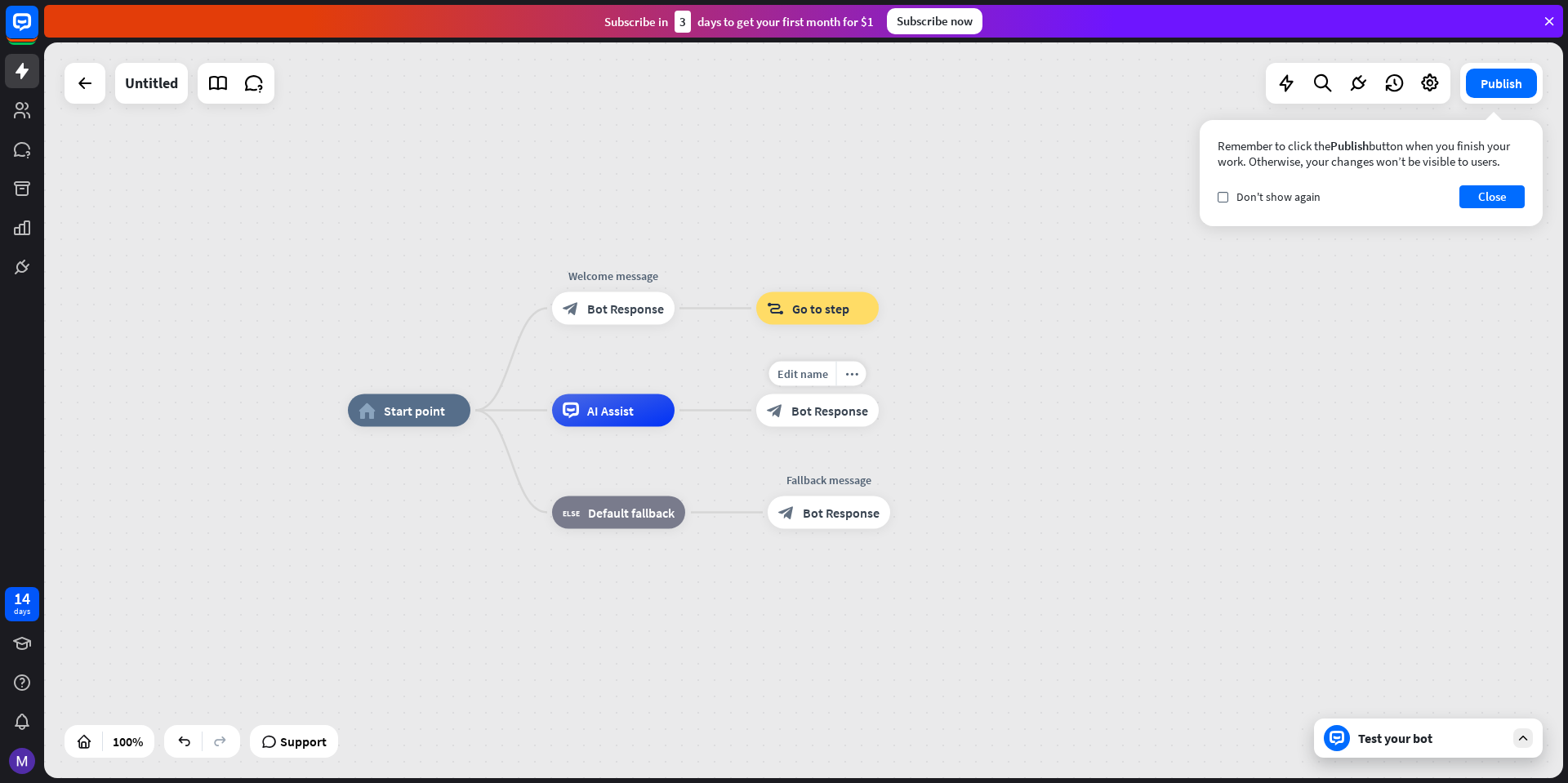
drag, startPoint x: 810, startPoint y: 322, endPoint x: 714, endPoint y: 365, distance: 105.2
click at [714, 365] on div "home_2 Start point Welcome message block_bot_response Bot Response Edit name mo…" at bounding box center [804, 410] width 1520 height 736
click at [805, 323] on div "block_goto Go to step" at bounding box center [818, 309] width 123 height 33
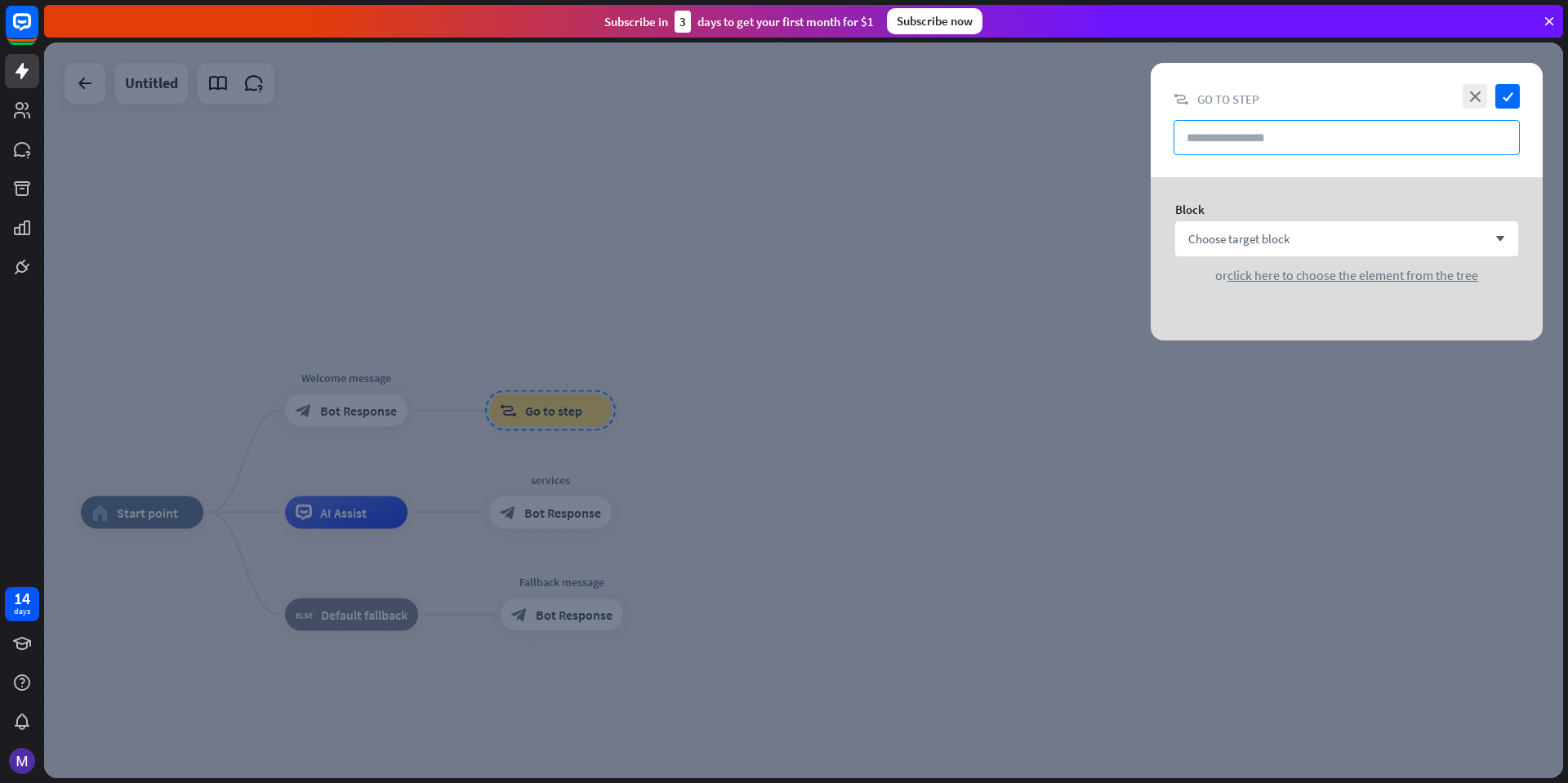
click at [1276, 151] on input "text" at bounding box center [1347, 137] width 346 height 35
click at [1254, 235] on span "Choose target block" at bounding box center [1239, 239] width 102 height 15
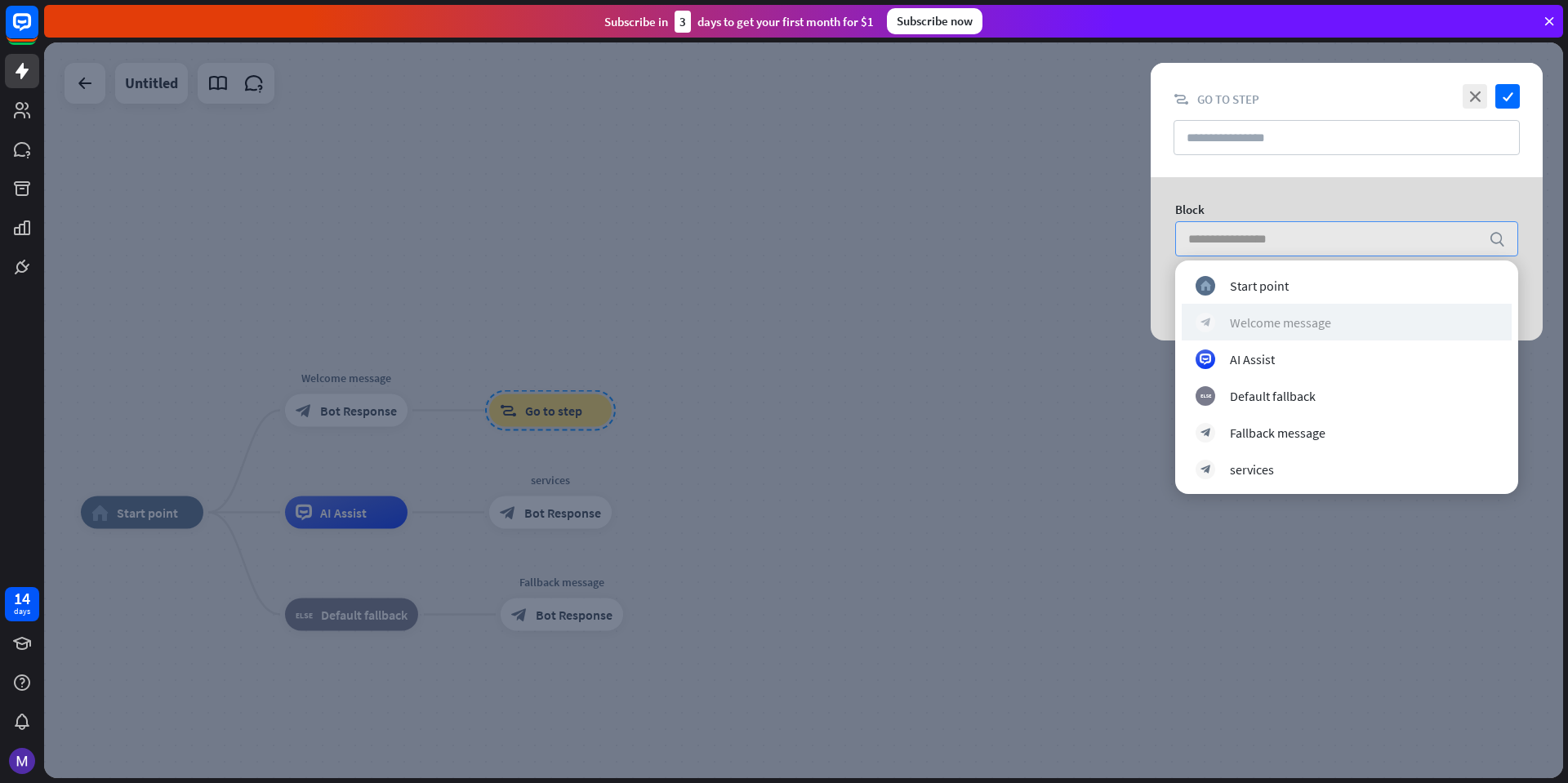
click at [1263, 324] on div "Welcome message" at bounding box center [1281, 322] width 102 height 16
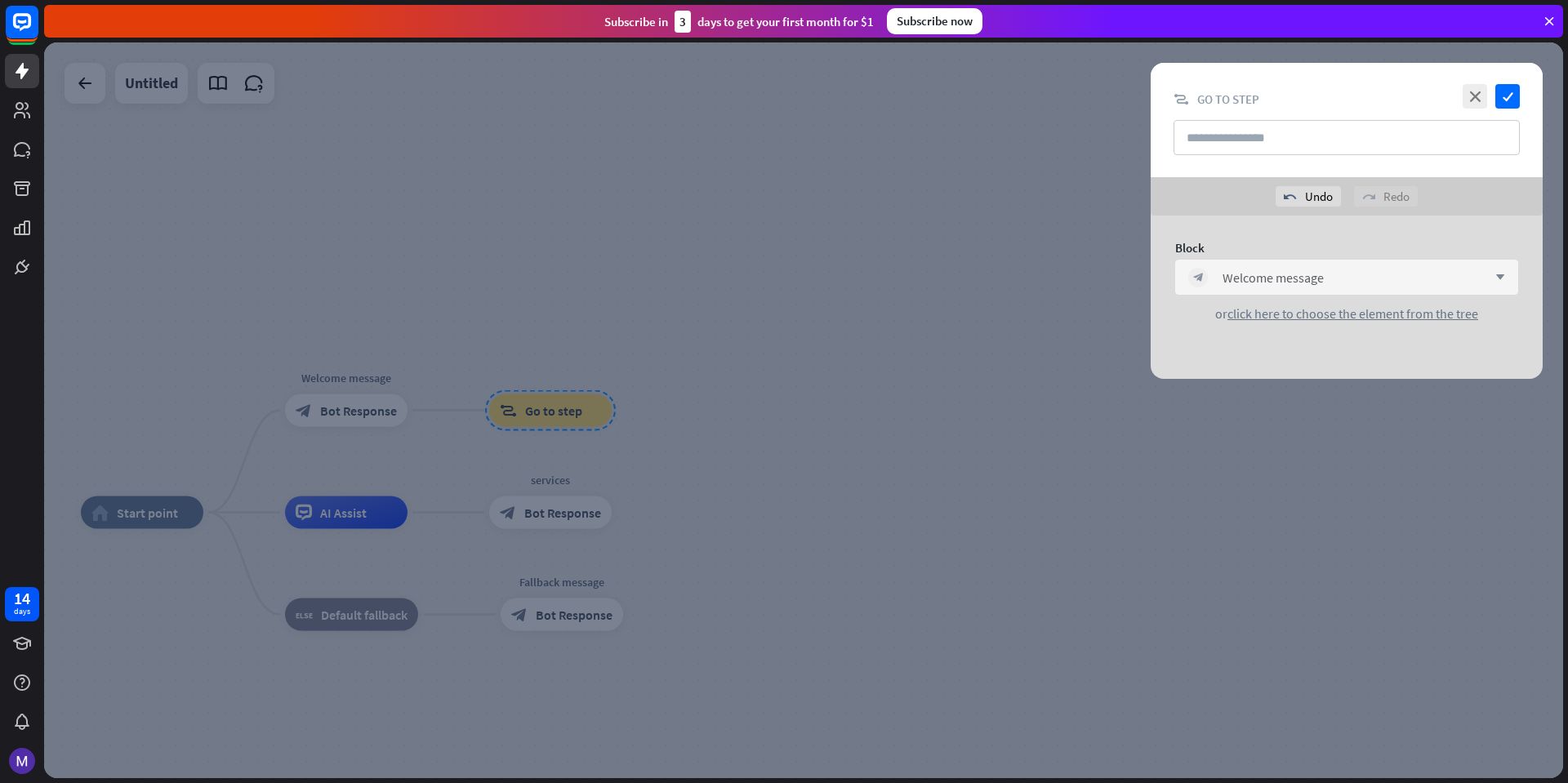
click at [1294, 262] on div "block_bot_response Welcome message arrow_down" at bounding box center [1347, 277] width 343 height 35
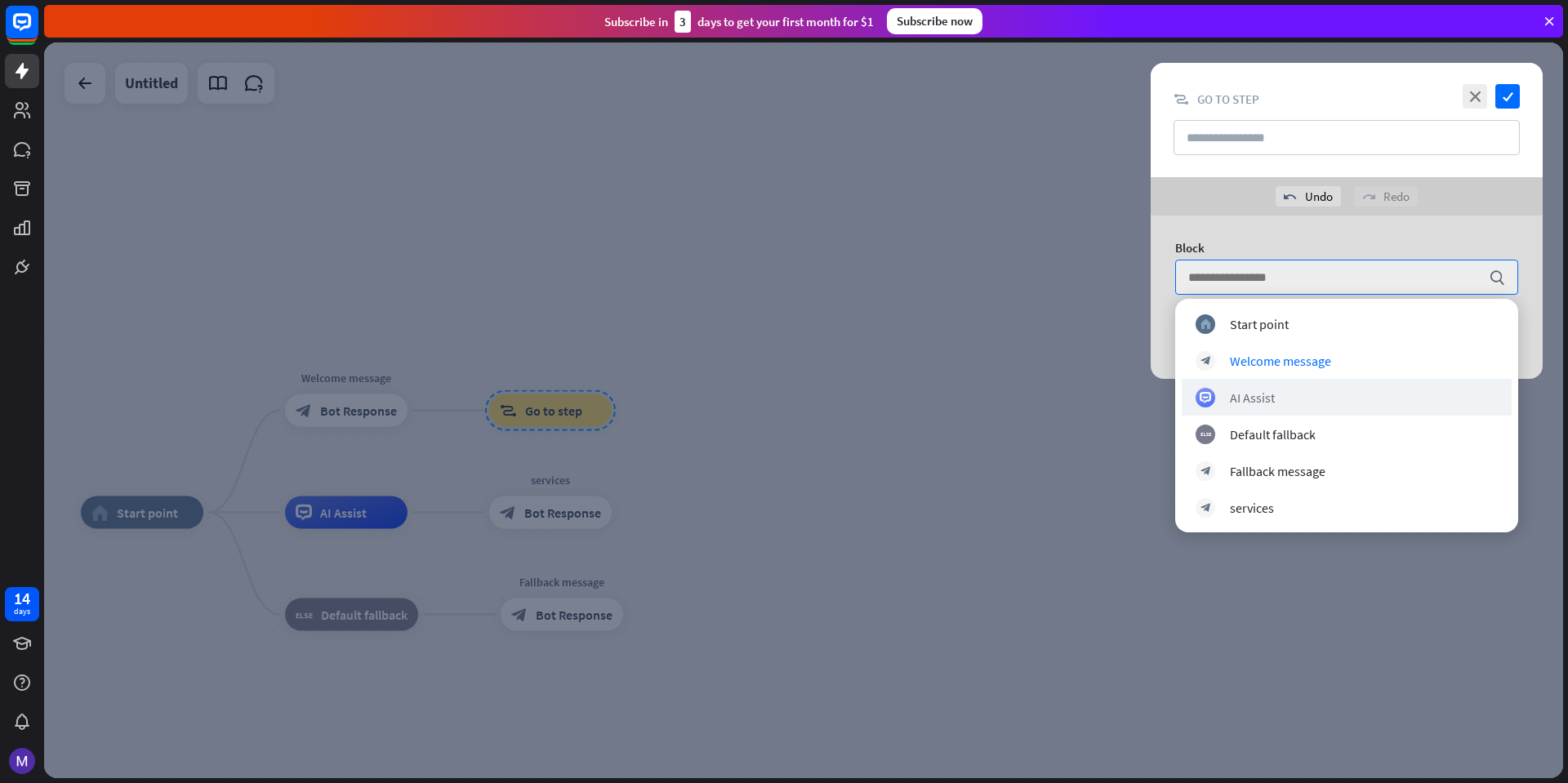
click at [1270, 409] on div "AI Assist" at bounding box center [1347, 397] width 330 height 37
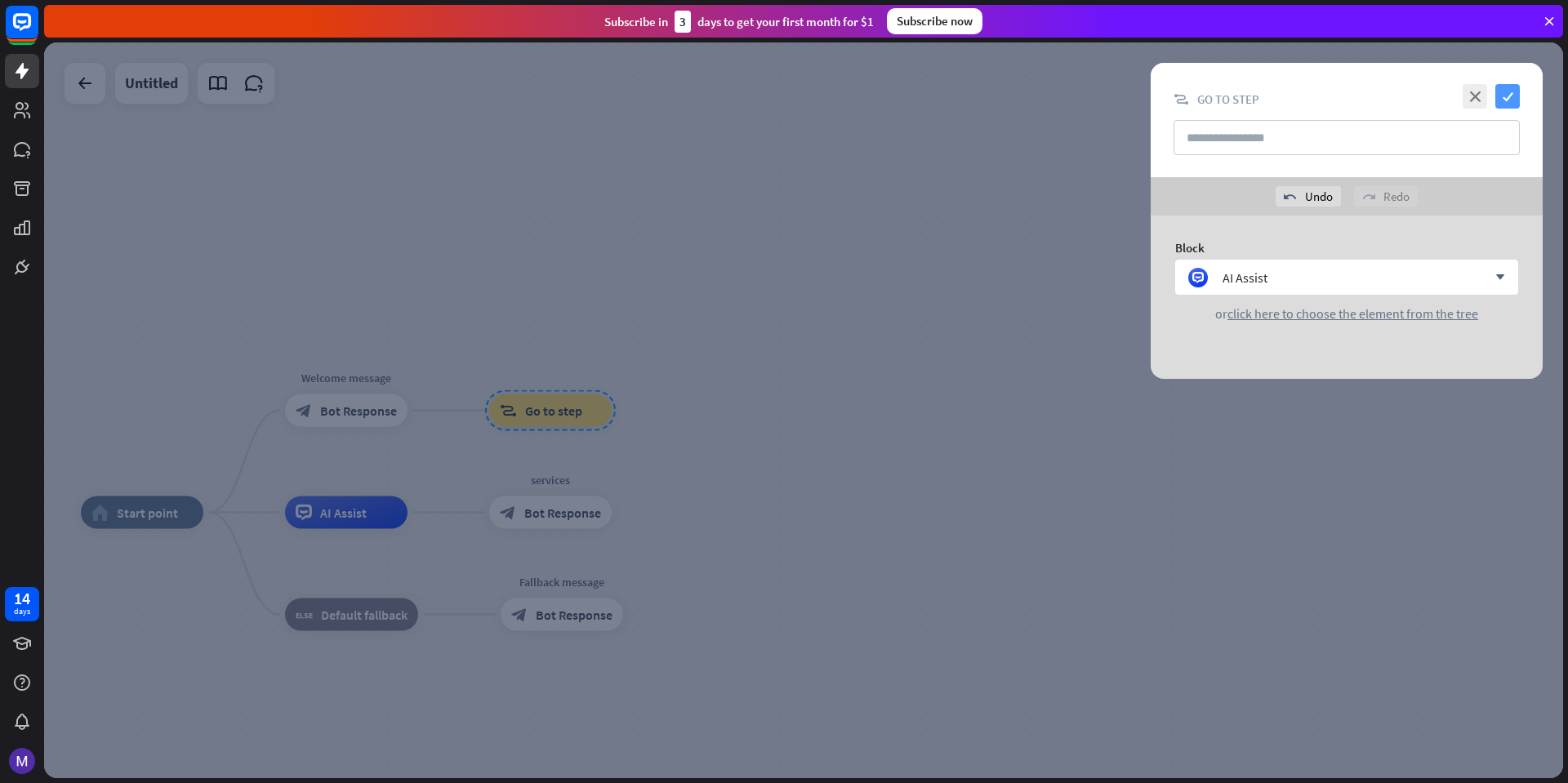
click at [1512, 99] on icon "check" at bounding box center [1507, 96] width 24 height 24
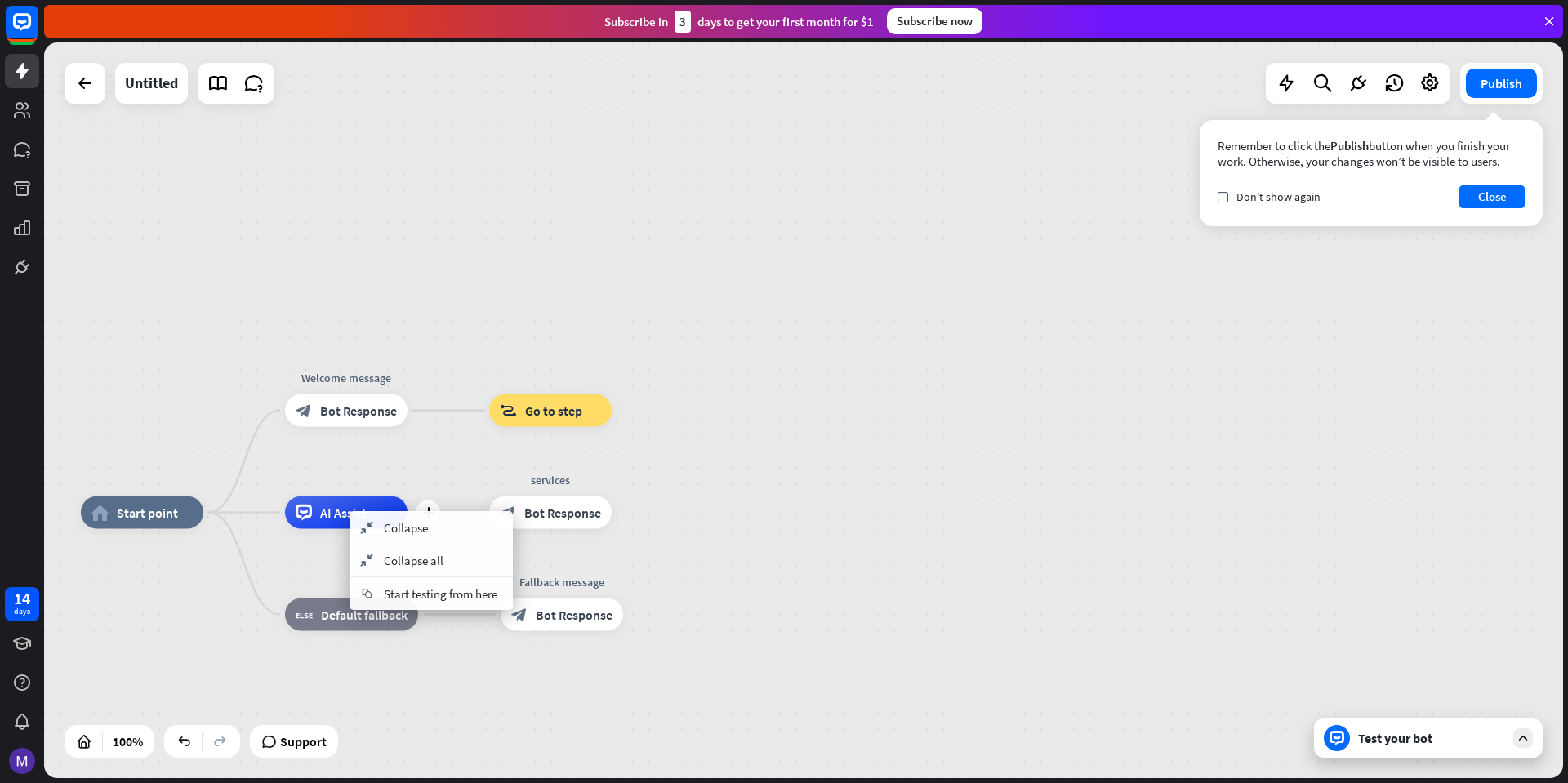
click at [336, 514] on span "AI Assist" at bounding box center [343, 512] width 46 height 16
click at [327, 478] on span "Edit name" at bounding box center [332, 476] width 50 height 14
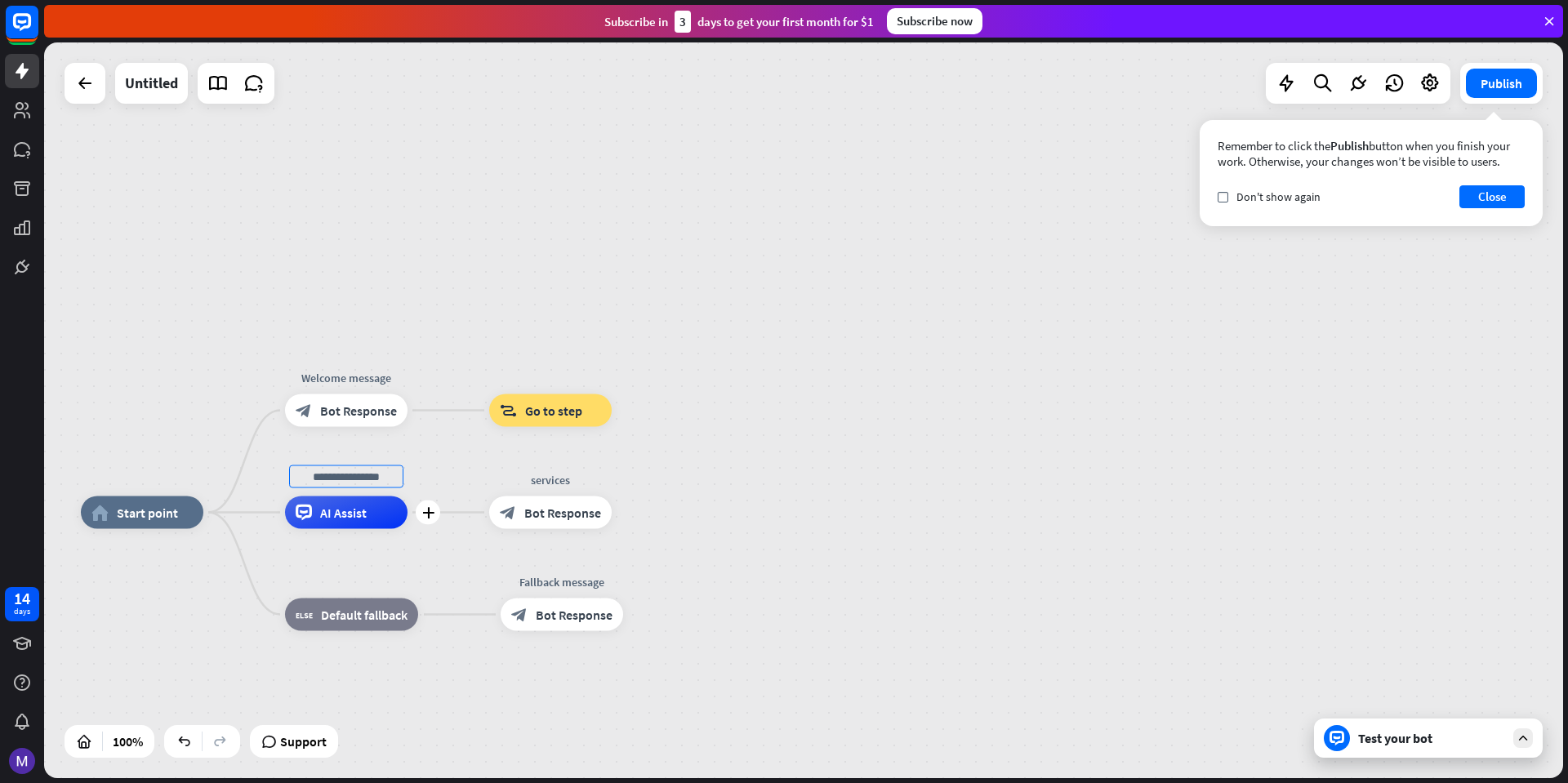
click at [341, 513] on span "AI Assist" at bounding box center [343, 512] width 46 height 16
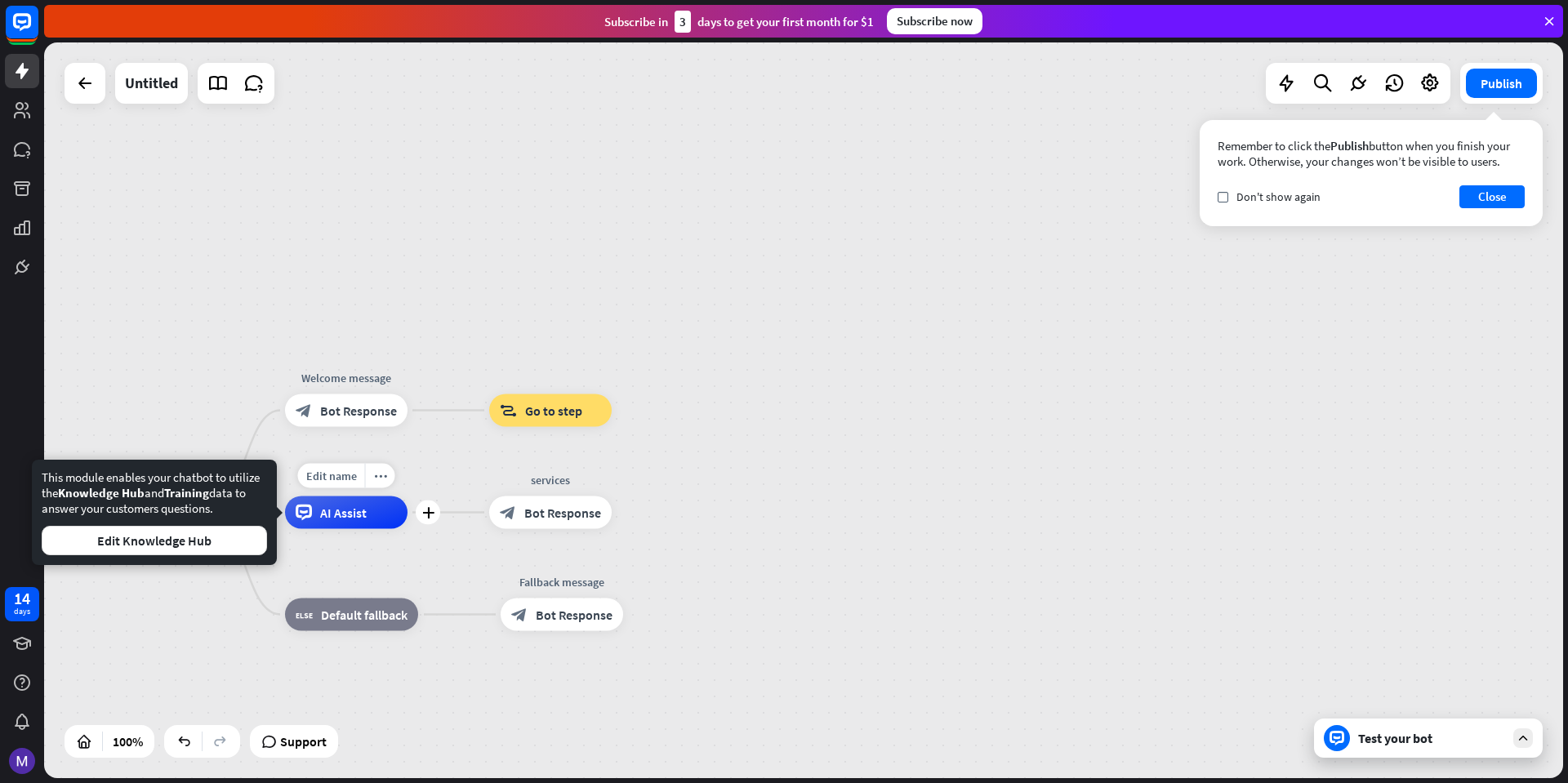
click at [309, 518] on icon at bounding box center [304, 512] width 16 height 16
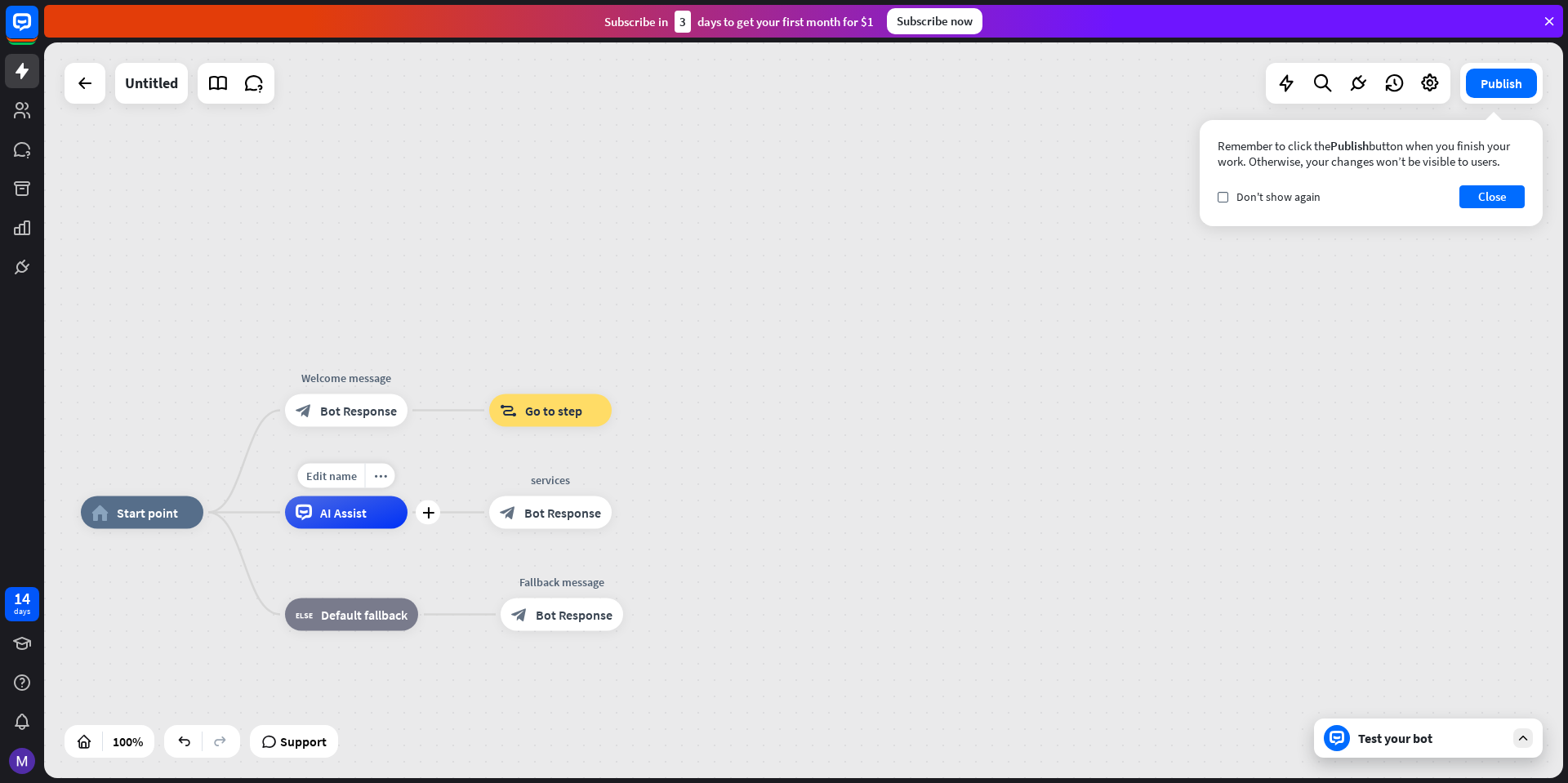
click at [311, 520] on icon at bounding box center [304, 512] width 16 height 16
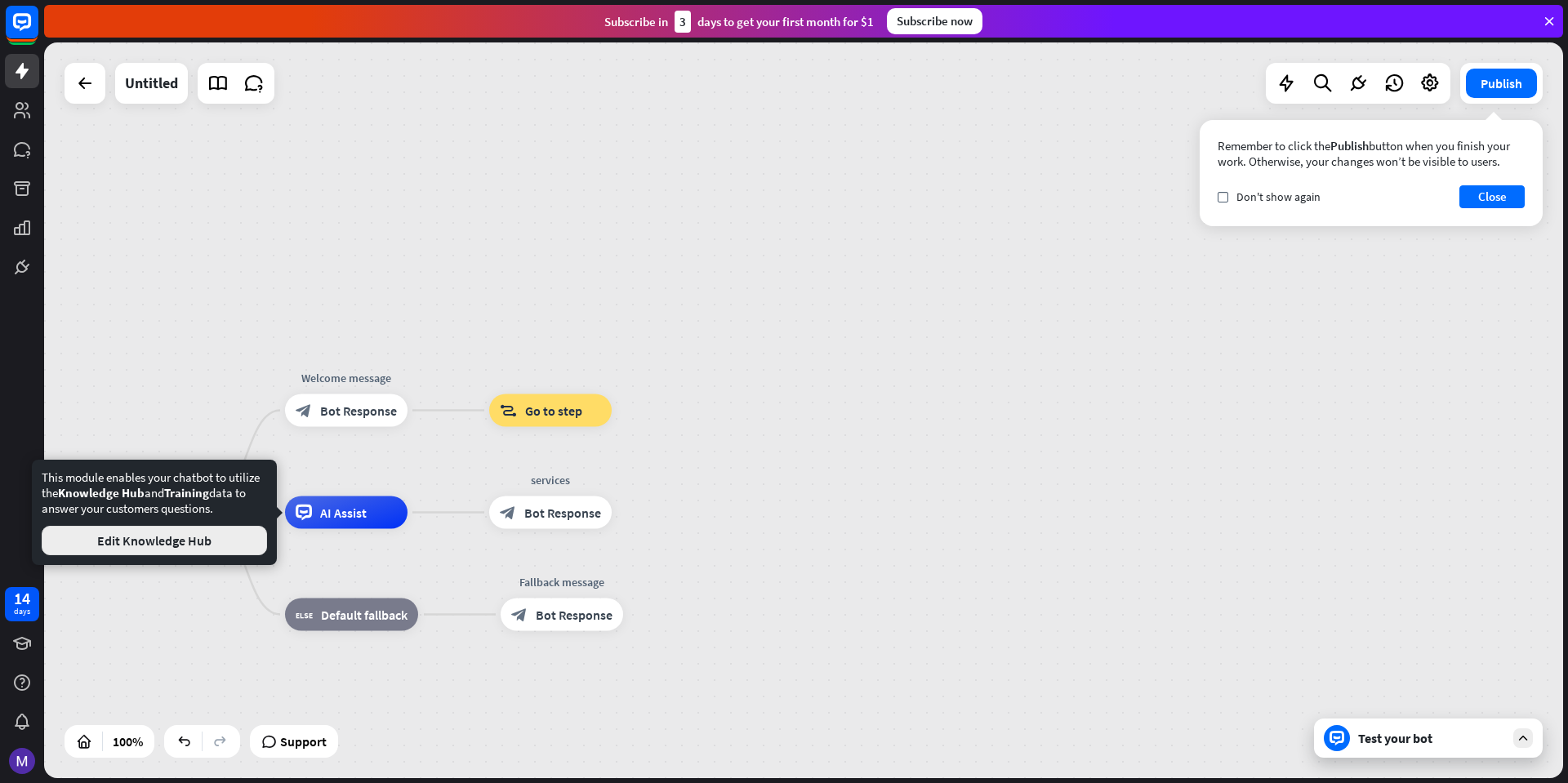
click at [229, 540] on button "Edit Knowledge Hub" at bounding box center [154, 540] width 225 height 29
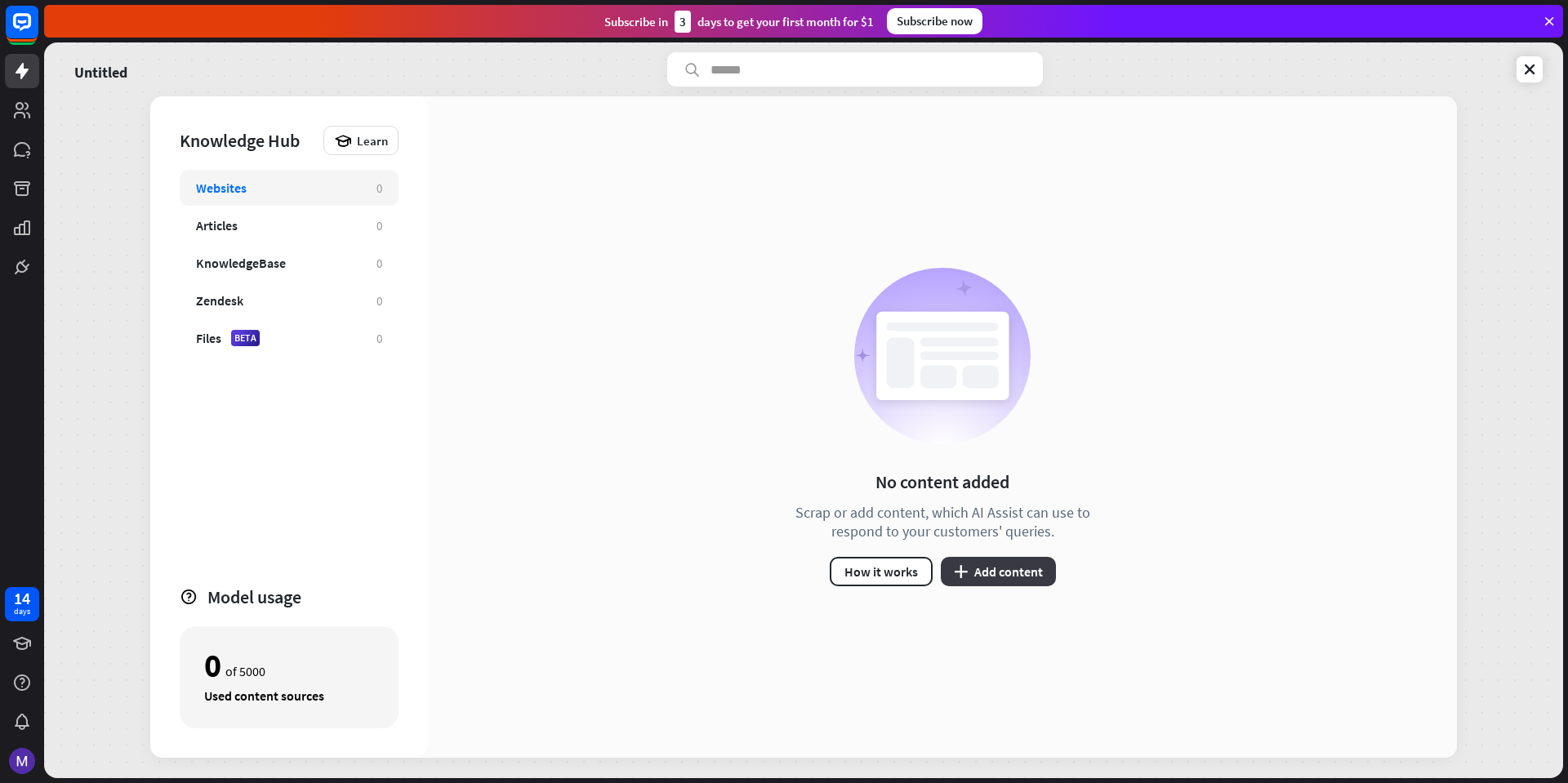
click at [973, 576] on button "plus Add content" at bounding box center [998, 571] width 115 height 29
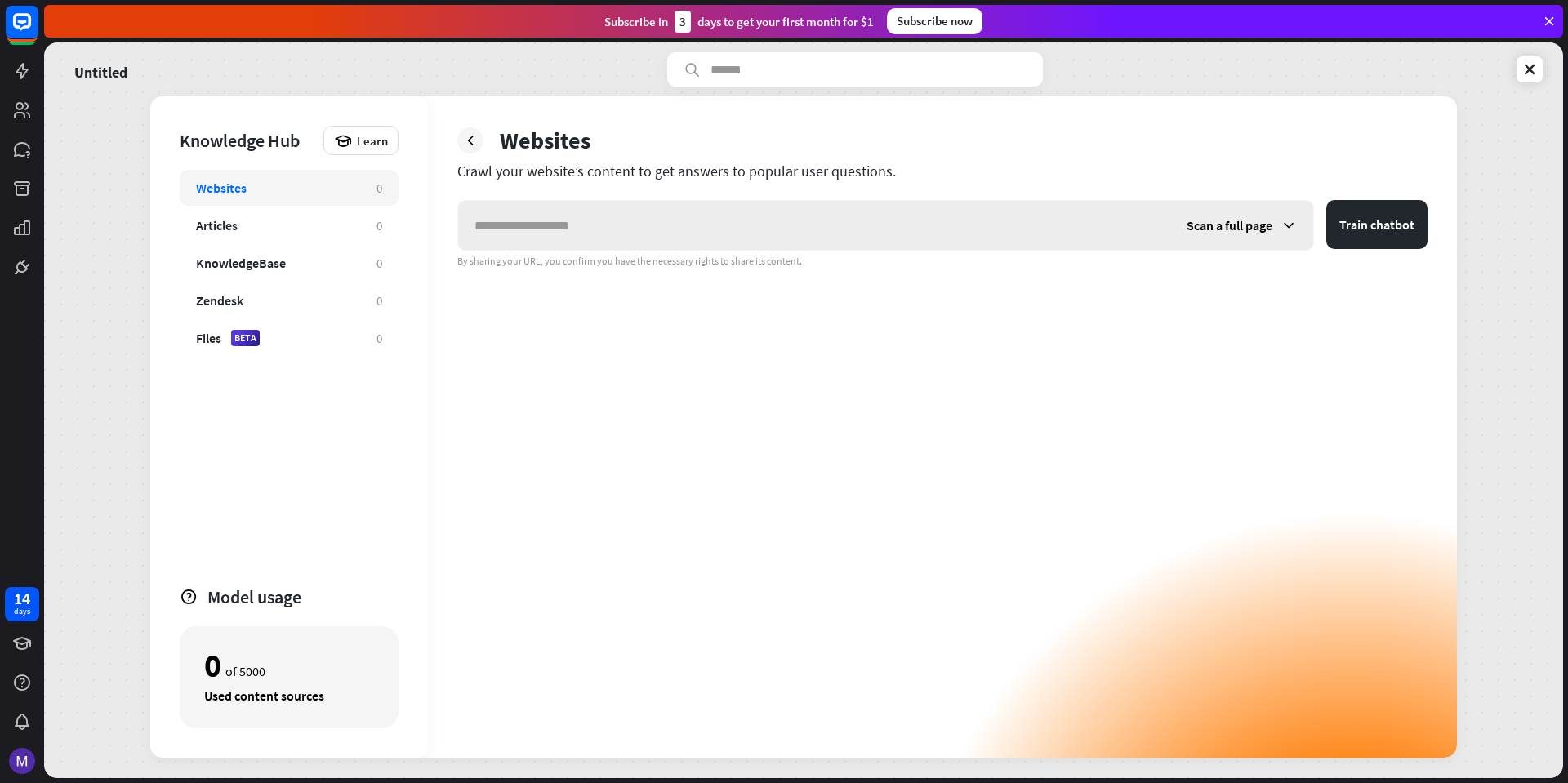
click at [696, 240] on input "text" at bounding box center [814, 225] width 712 height 49
drag, startPoint x: 213, startPoint y: 218, endPoint x: 238, endPoint y: 229, distance: 27.3
click at [213, 219] on div "Articles" at bounding box center [217, 225] width 42 height 16
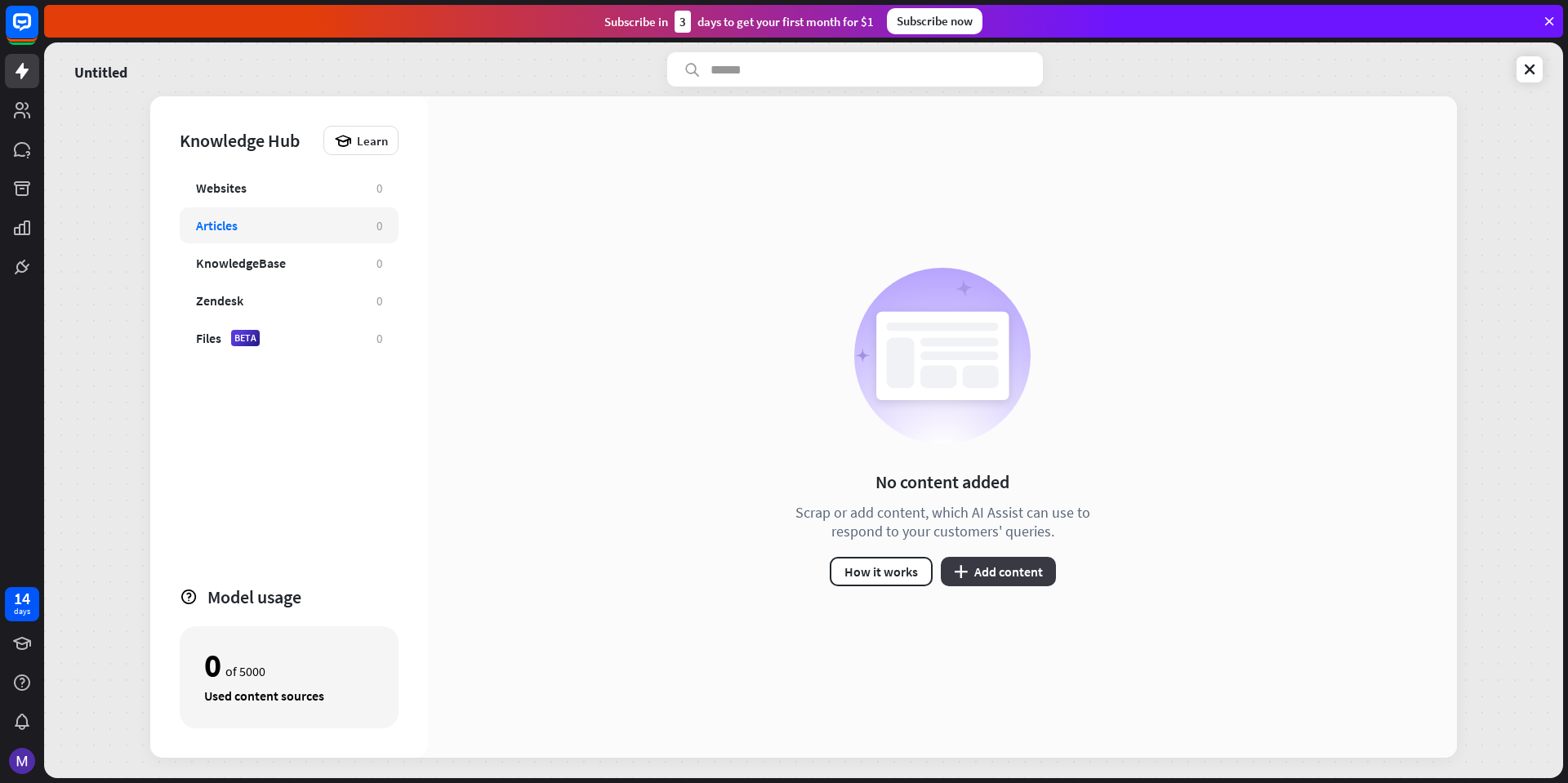
click at [1007, 580] on button "plus Add content" at bounding box center [998, 571] width 115 height 29
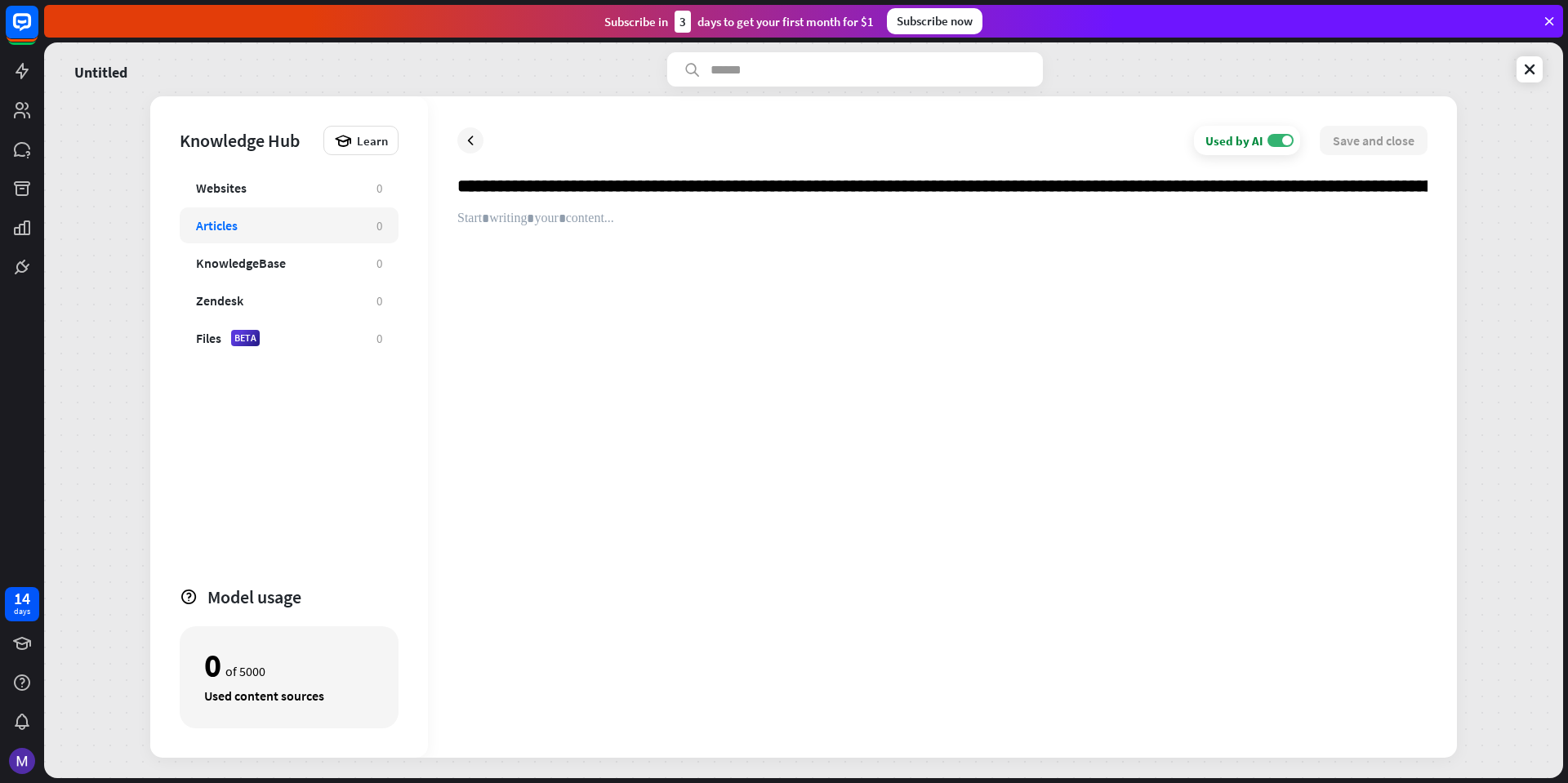
scroll to position [0, 20177]
type input "**********"
click at [261, 192] on div "Websites" at bounding box center [278, 188] width 164 height 16
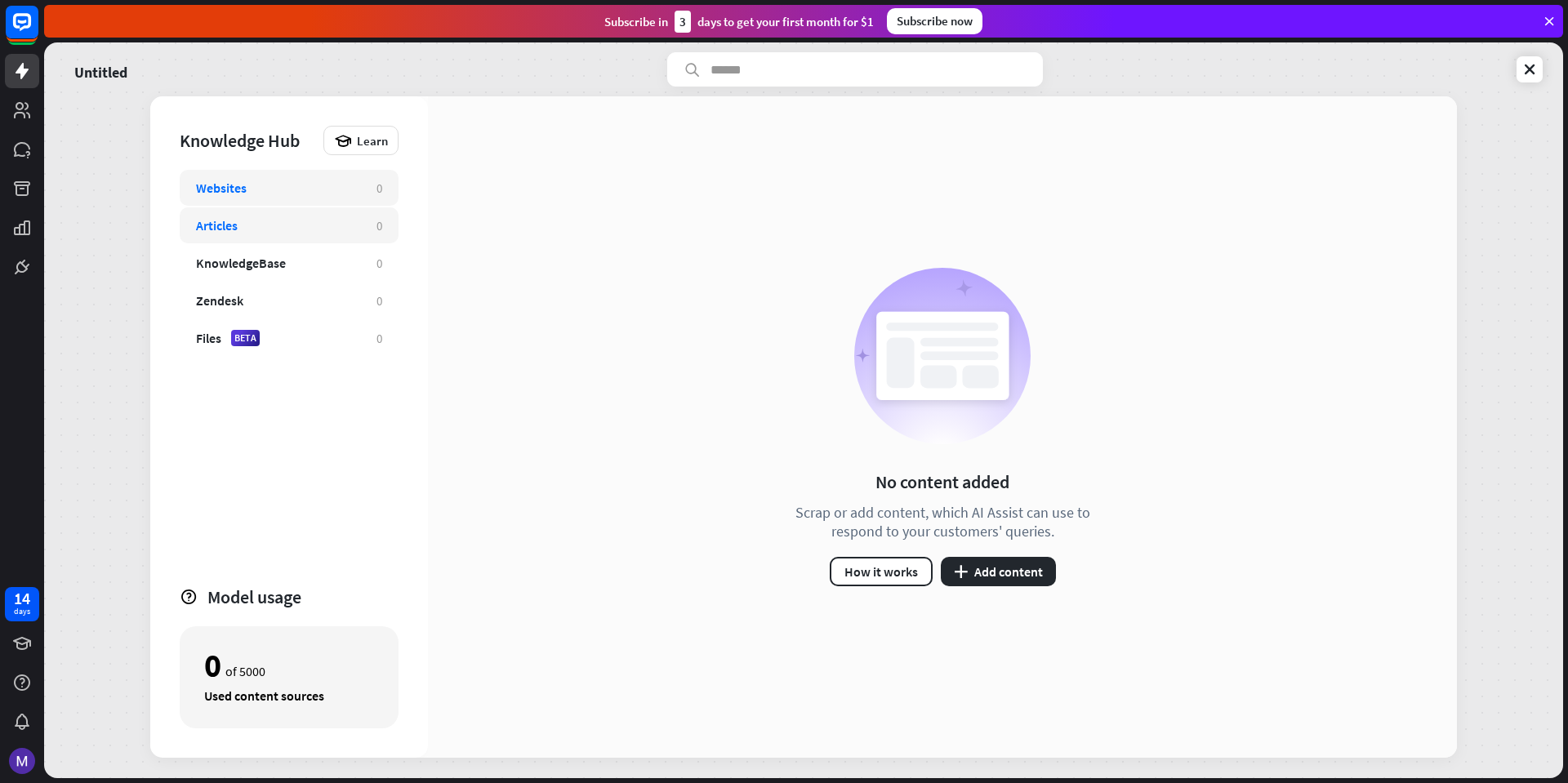
click at [205, 233] on div "Articles" at bounding box center [217, 225] width 42 height 16
click at [311, 228] on div "Articles" at bounding box center [278, 225] width 164 height 16
click at [984, 578] on button "plus Add content" at bounding box center [998, 571] width 115 height 29
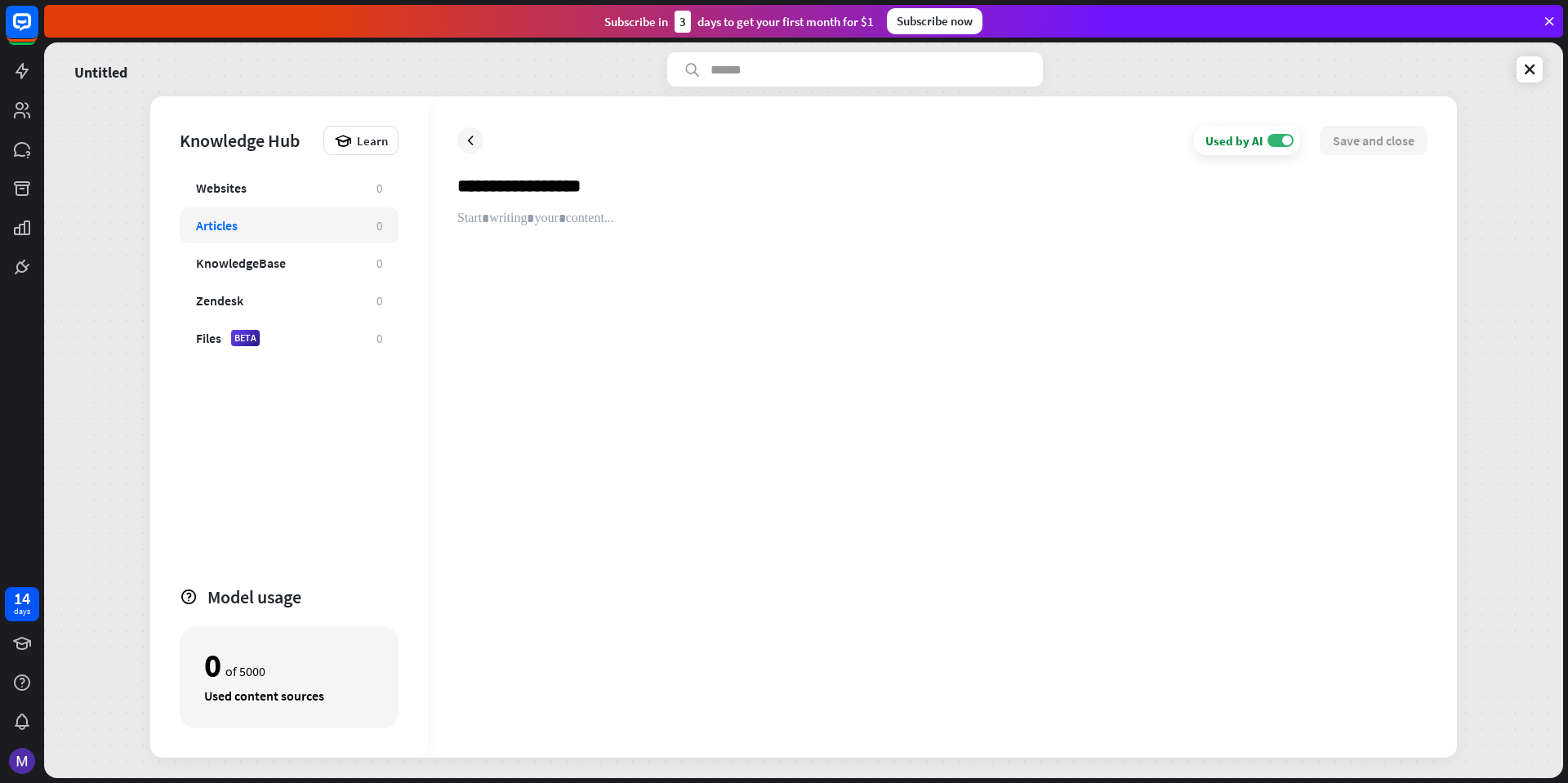
type input "**********"
click at [806, 777] on div "**********" at bounding box center [804, 410] width 1520 height 736
click at [528, 232] on div at bounding box center [943, 470] width 971 height 518
paste div
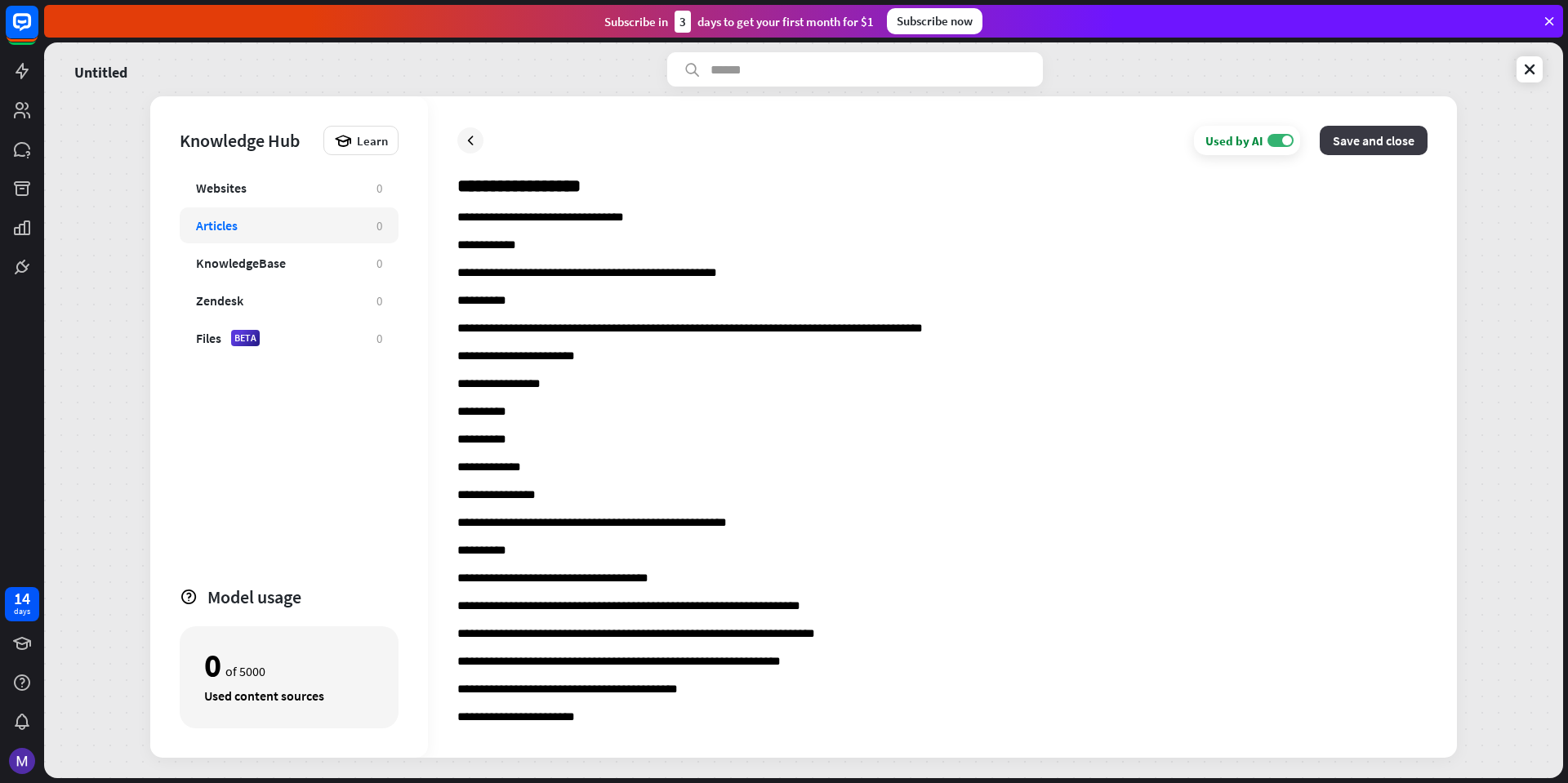
click at [1340, 140] on button "Save and close" at bounding box center [1375, 140] width 108 height 29
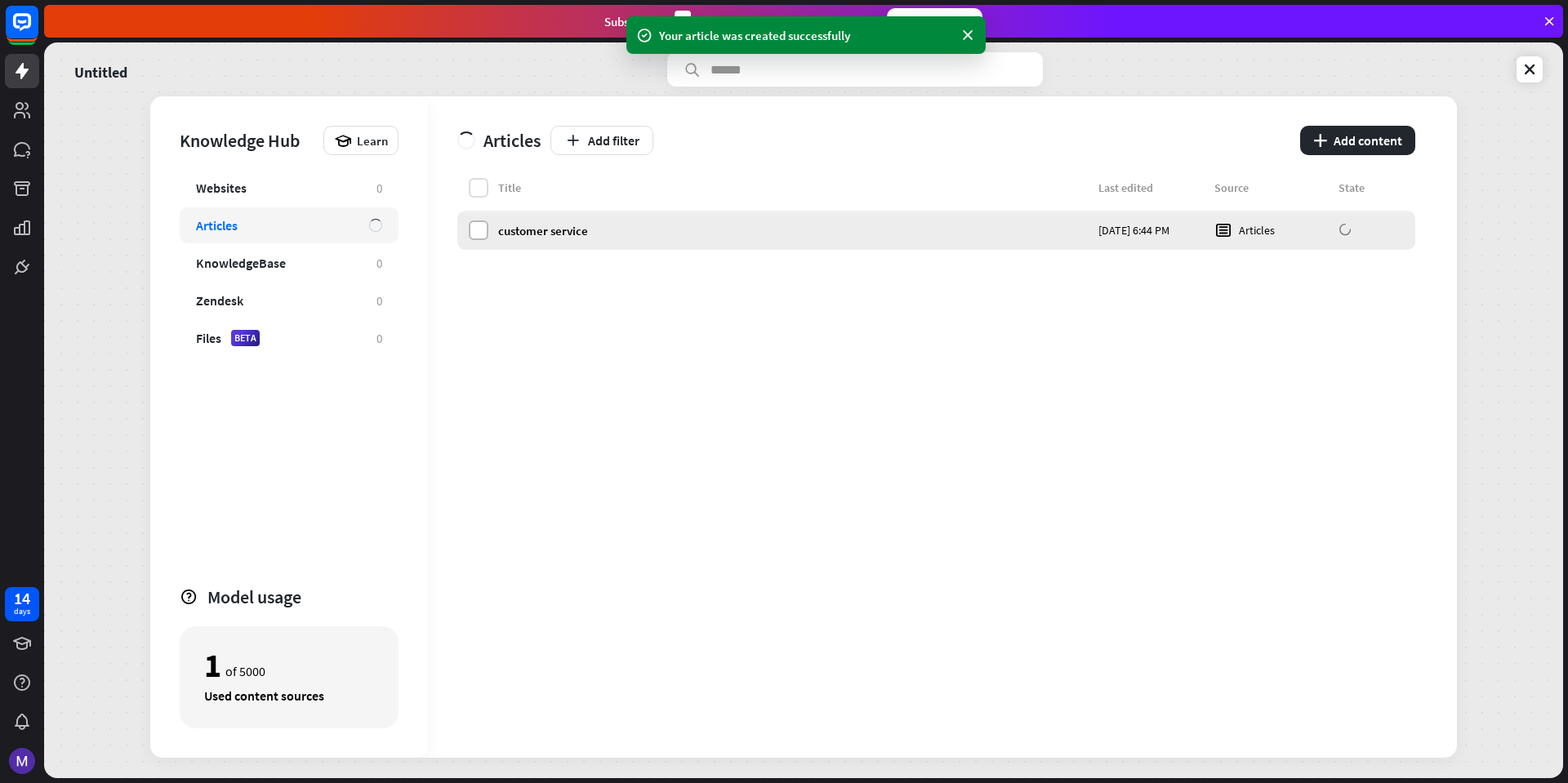
click at [477, 227] on label at bounding box center [479, 230] width 19 height 19
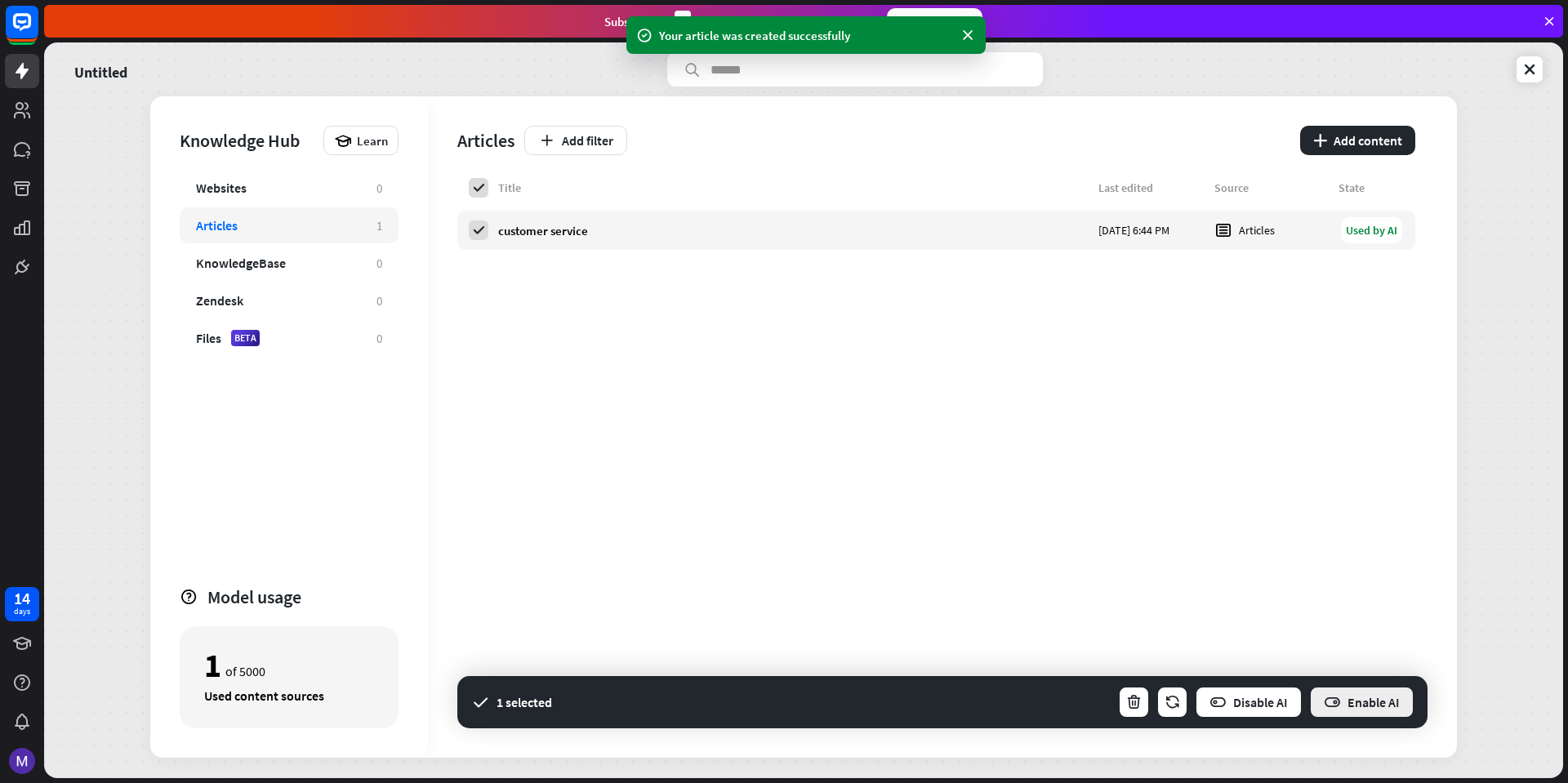
click at [1370, 712] on button "Enable AI" at bounding box center [1362, 703] width 105 height 33
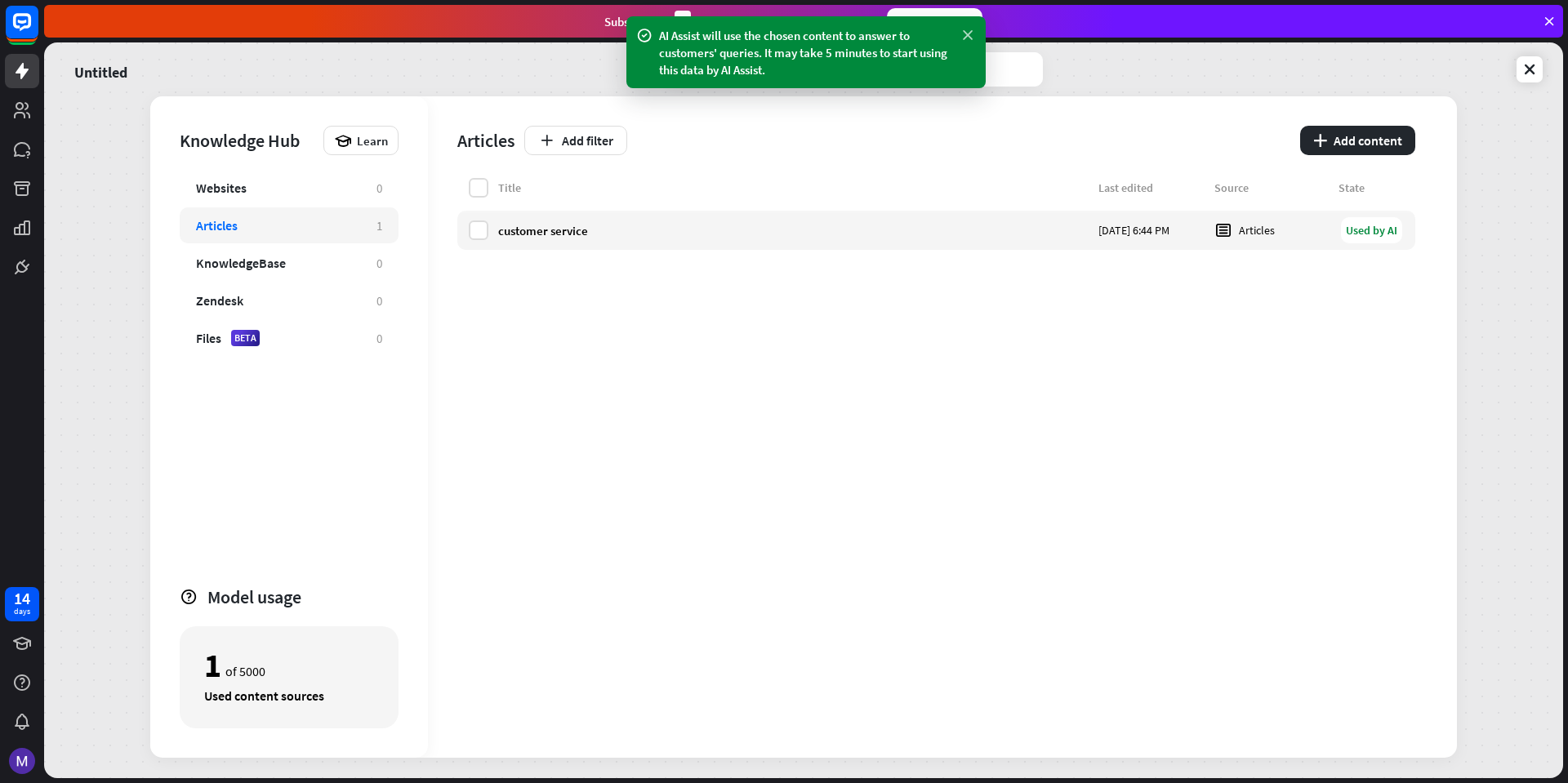
click at [962, 40] on icon at bounding box center [968, 36] width 16 height 17
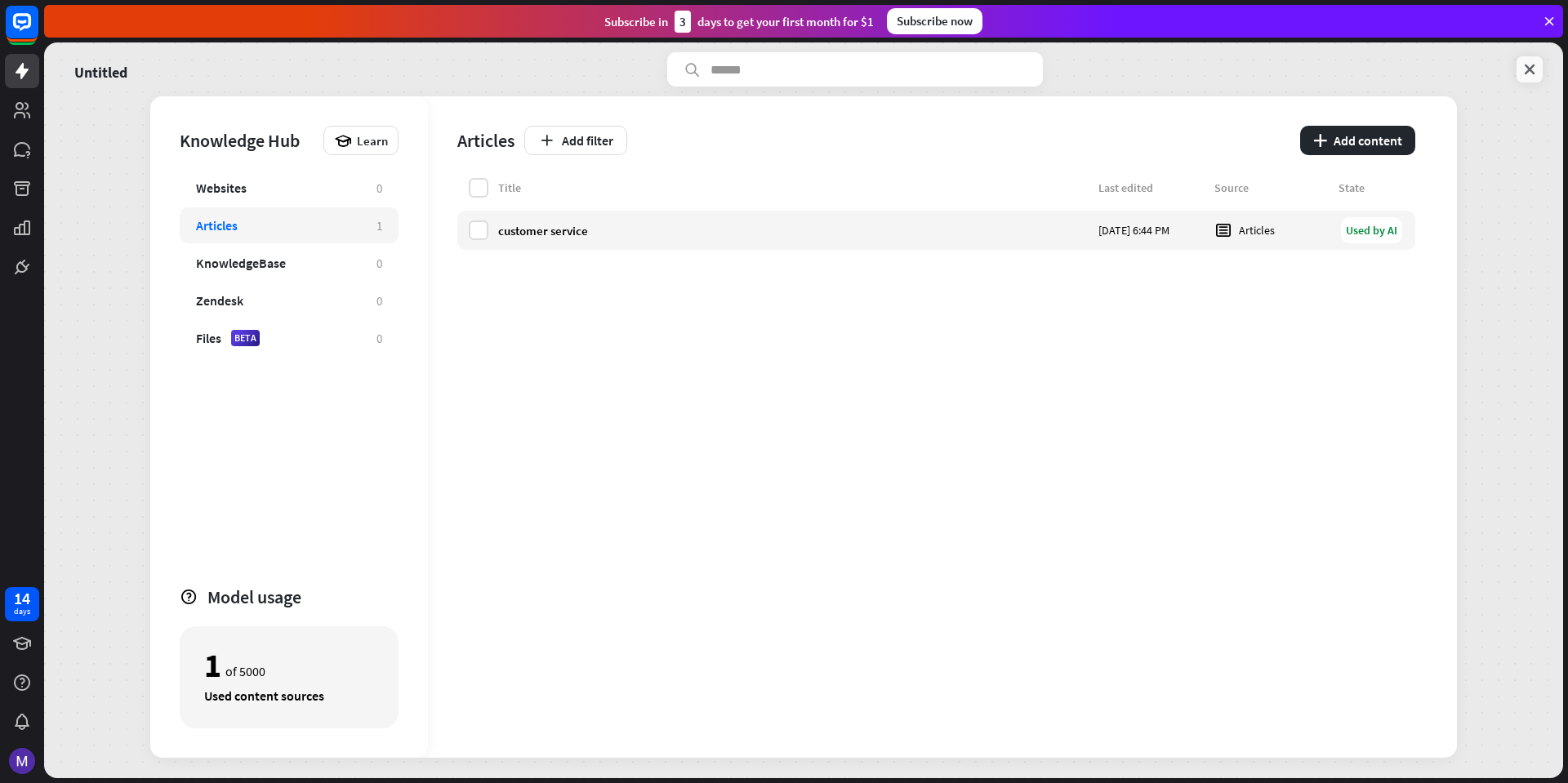
click at [1533, 76] on icon at bounding box center [1529, 69] width 16 height 16
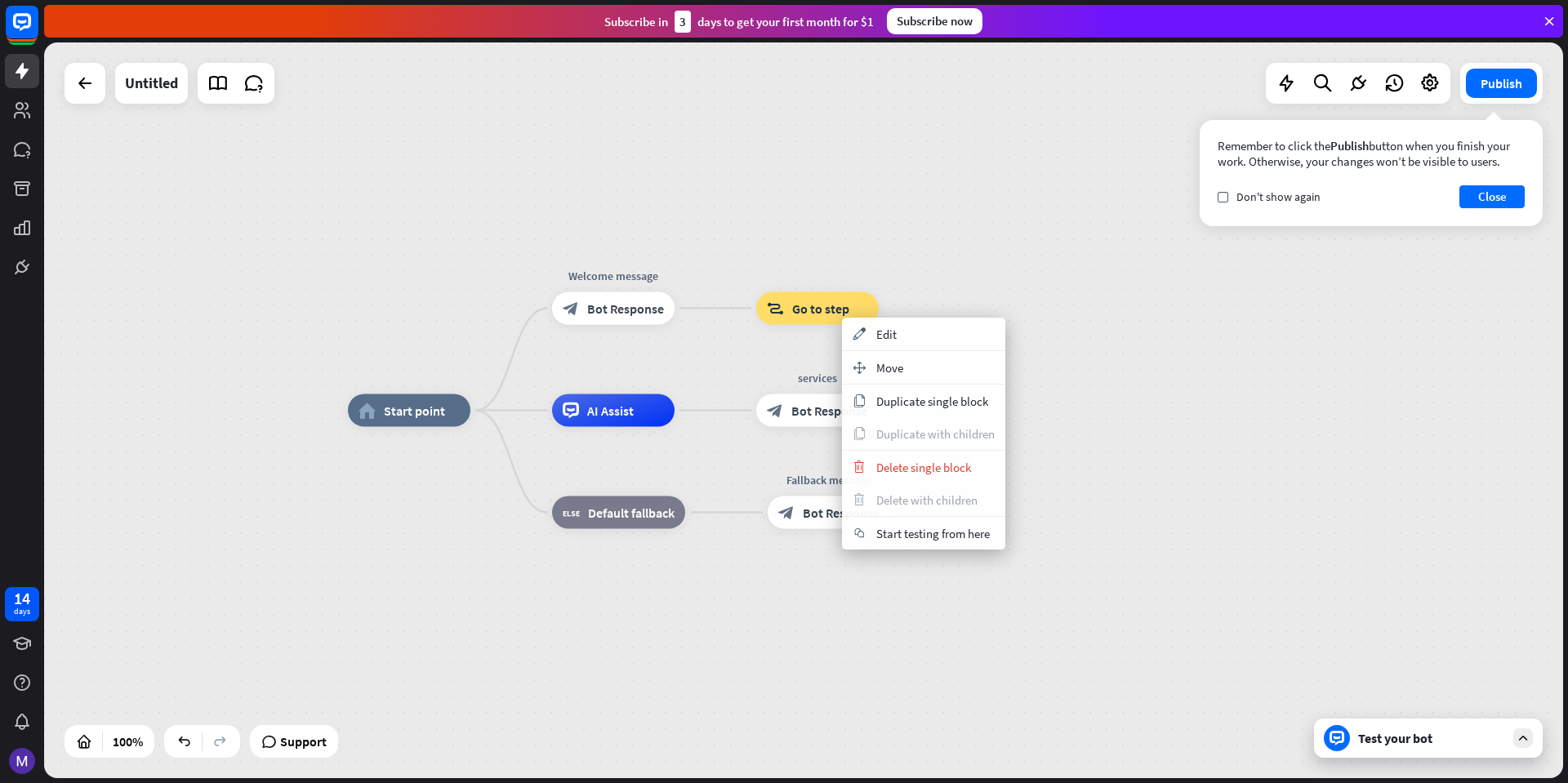
click at [783, 323] on div "block_goto Go to step" at bounding box center [818, 309] width 123 height 33
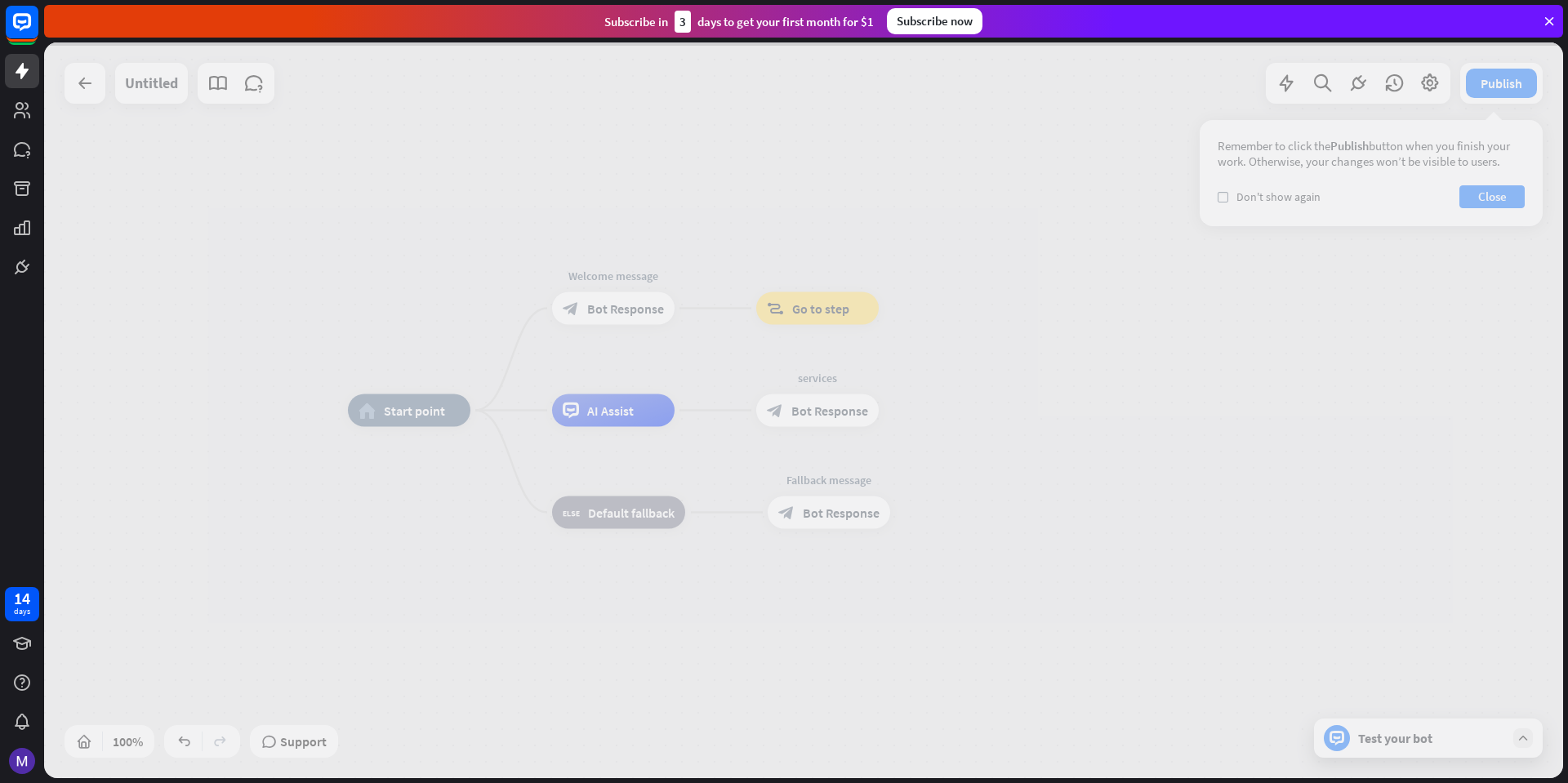
click at [794, 309] on div at bounding box center [804, 410] width 1520 height 736
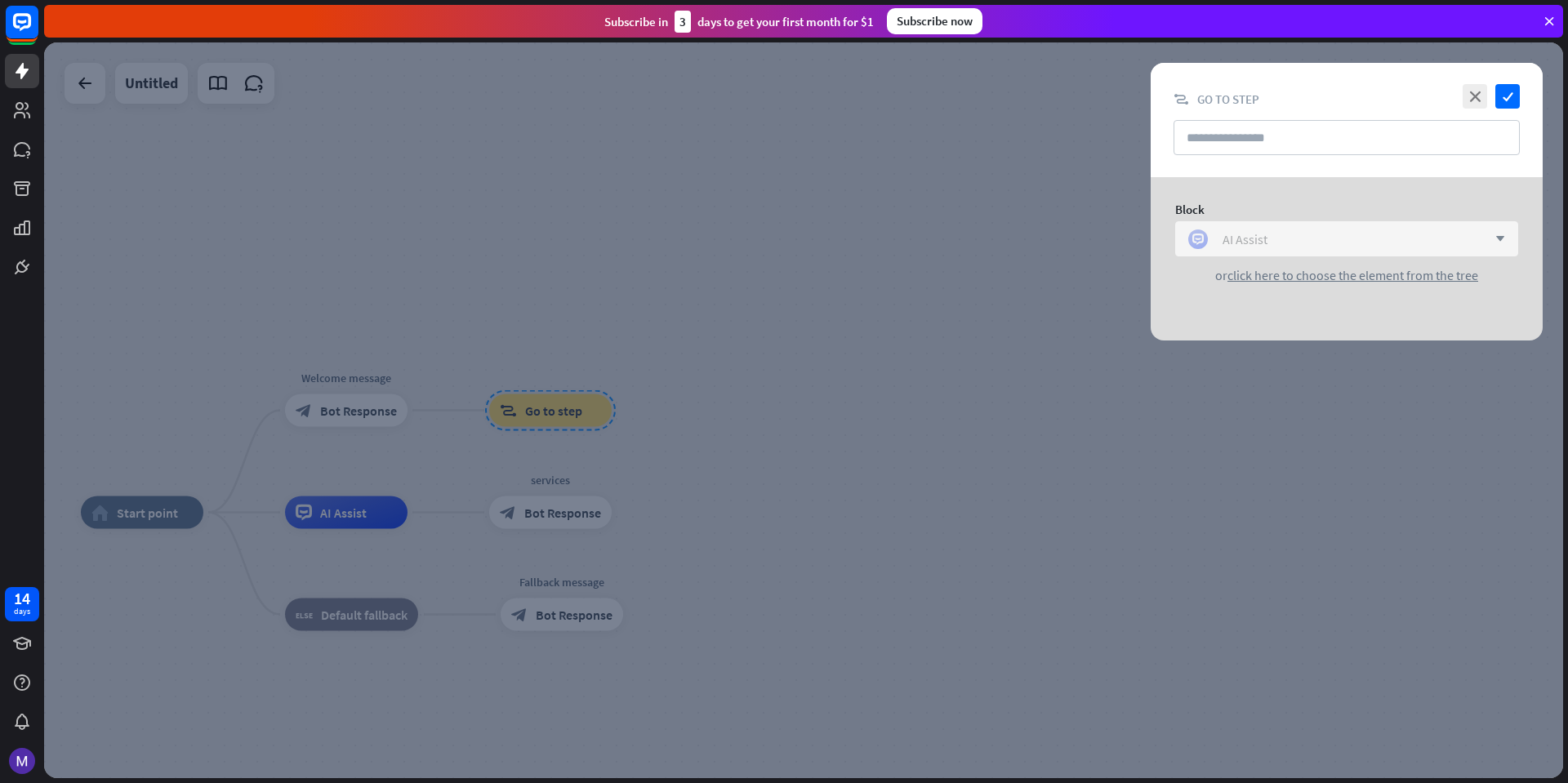
click at [1323, 240] on div "AI Assist" at bounding box center [1338, 239] width 299 height 19
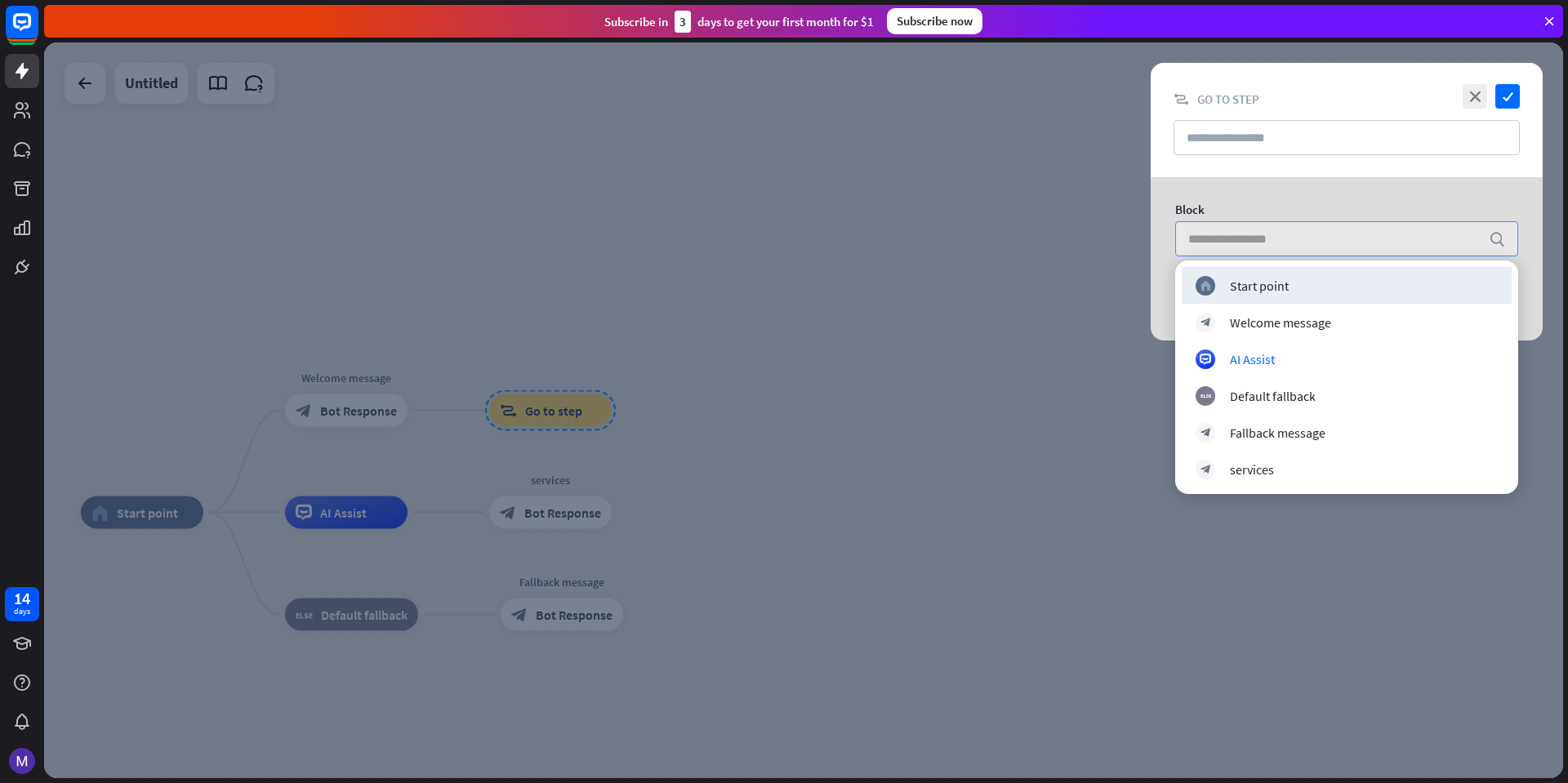
click at [1323, 240] on input "search" at bounding box center [1335, 239] width 293 height 34
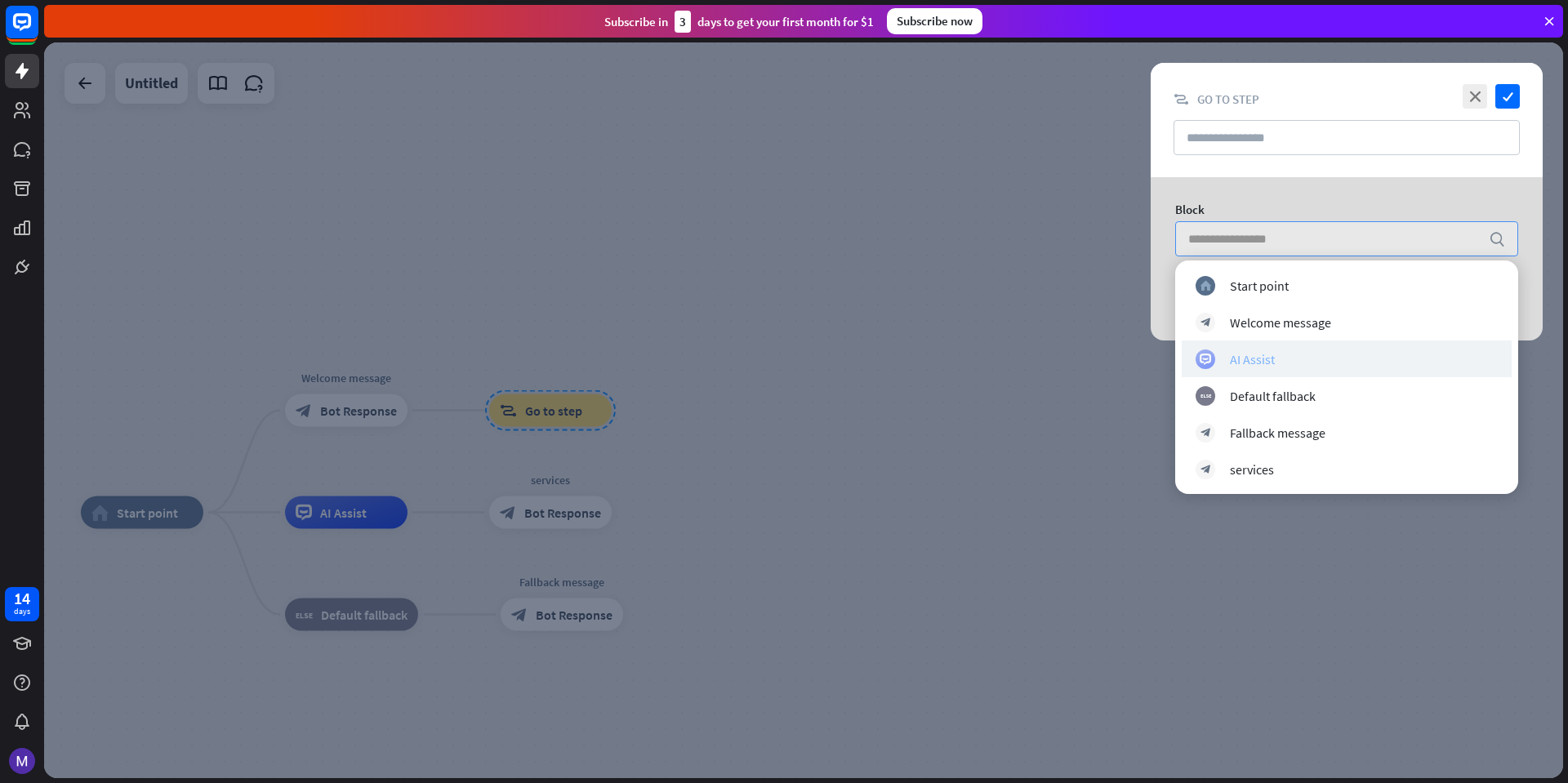
click at [1302, 365] on div "AI Assist" at bounding box center [1347, 360] width 303 height 19
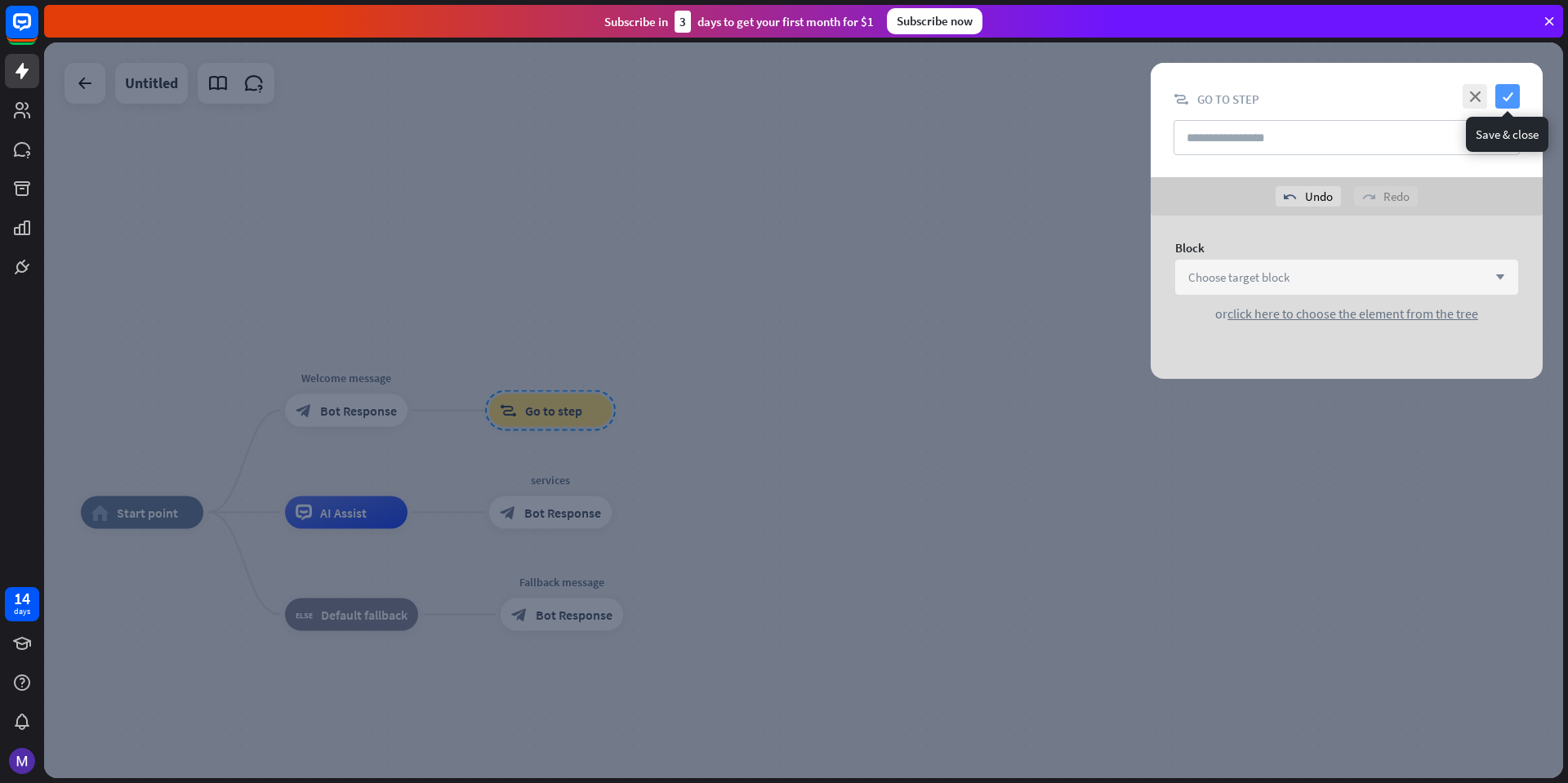
click at [1507, 97] on icon "check" at bounding box center [1507, 96] width 24 height 24
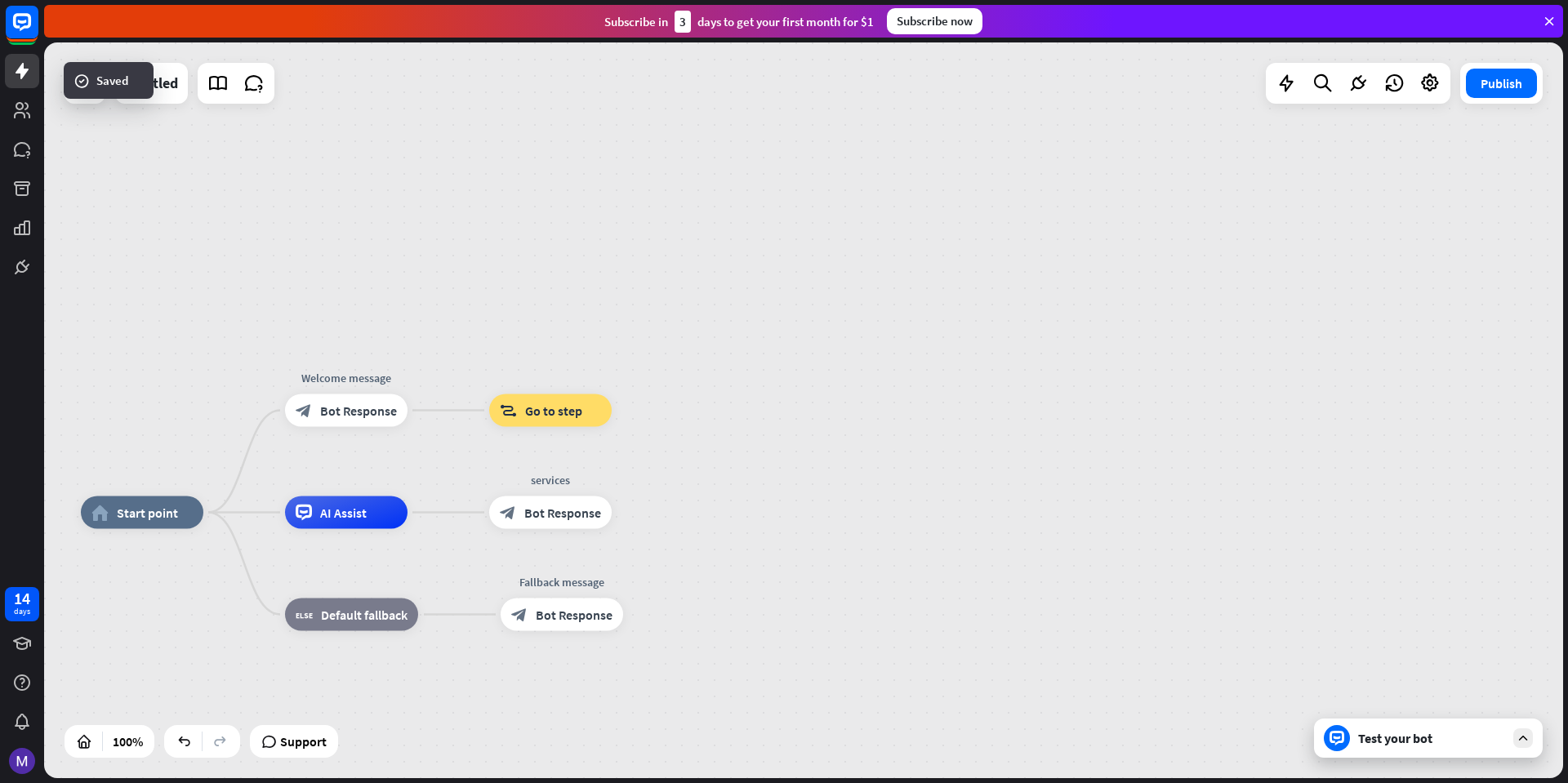
click at [1357, 735] on div "Test your bot" at bounding box center [1429, 739] width 229 height 40
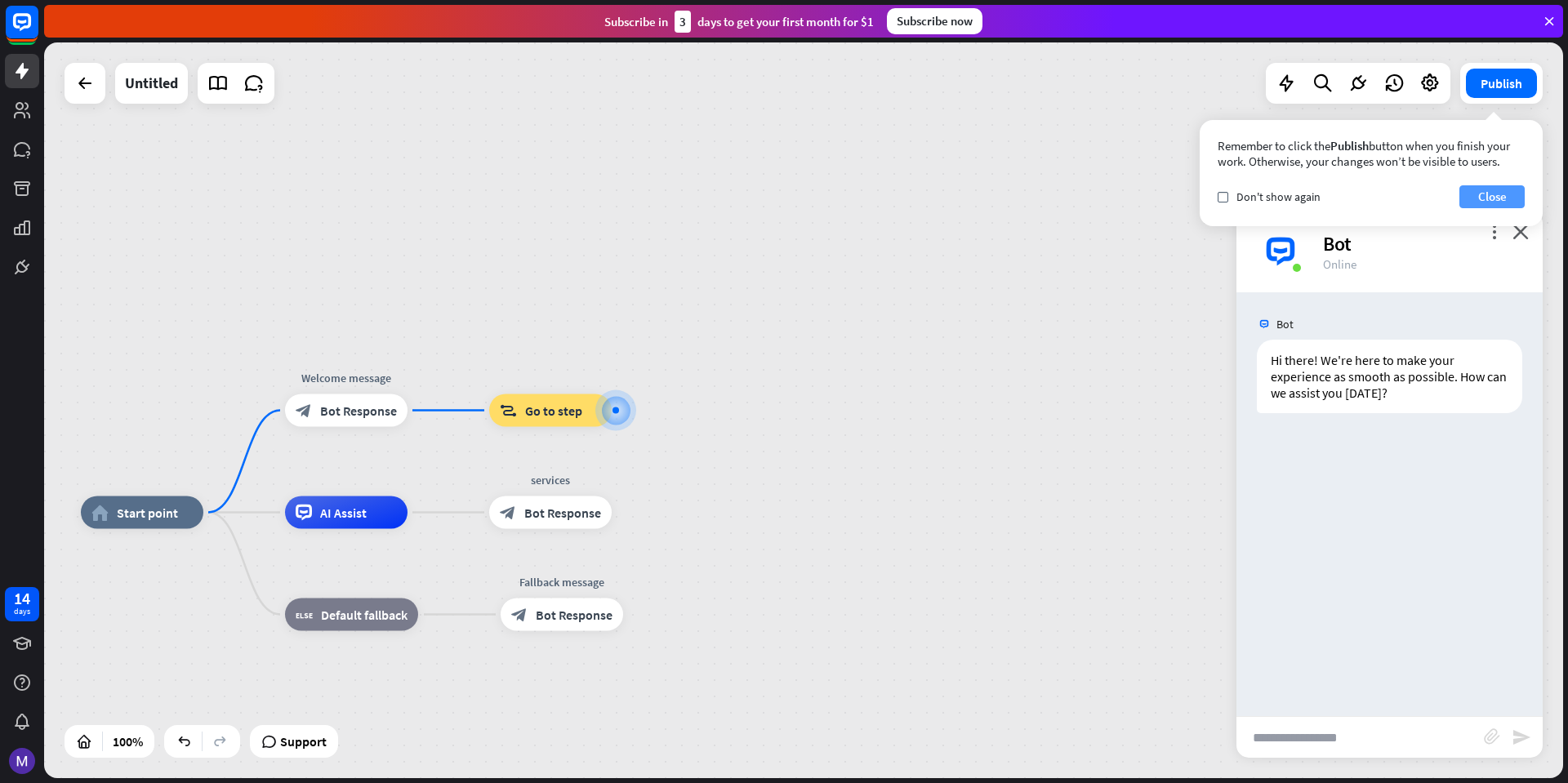
click at [1480, 197] on button "Close" at bounding box center [1493, 197] width 66 height 23
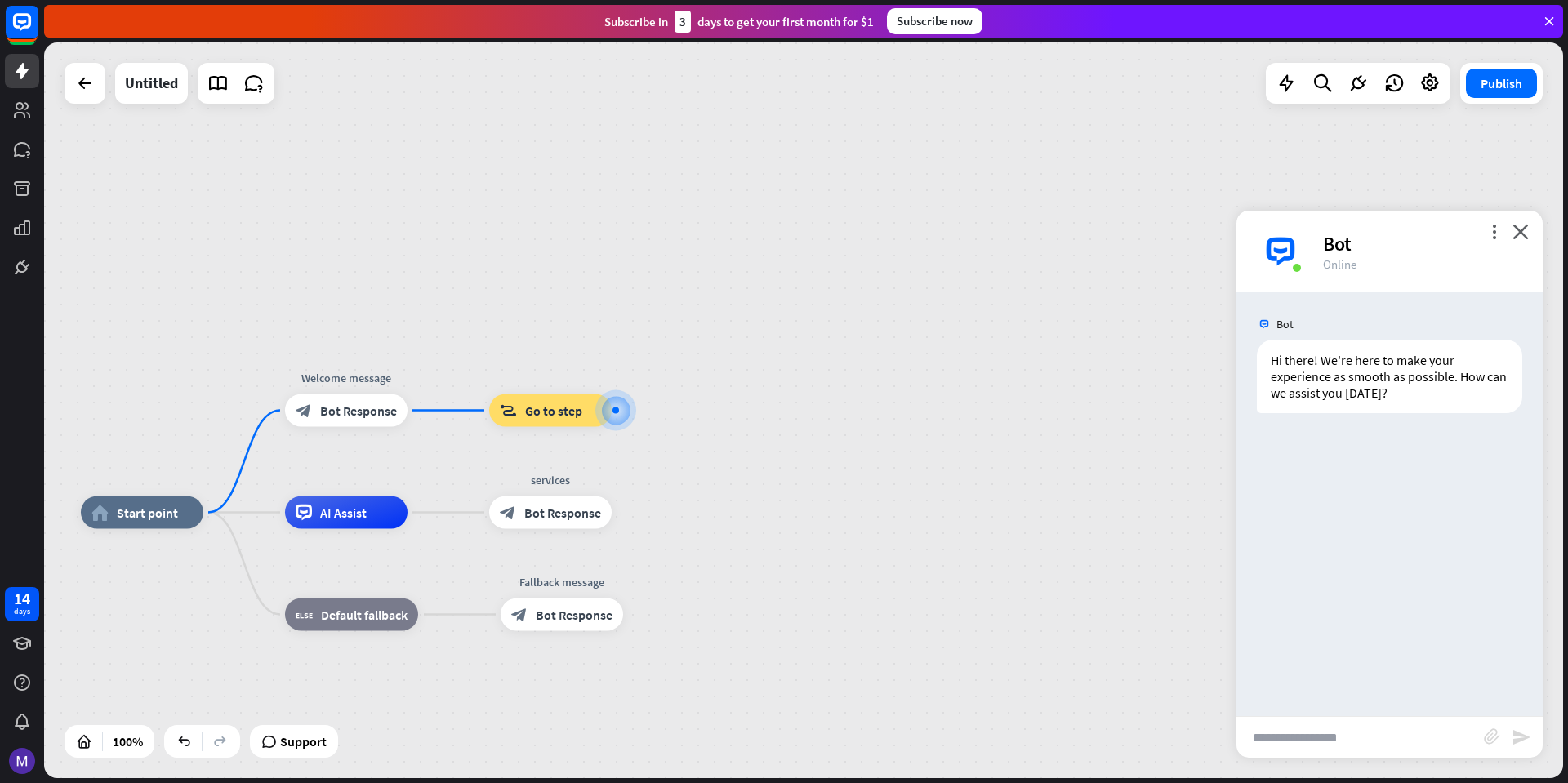
click at [1331, 744] on input "text" at bounding box center [1360, 738] width 247 height 41
type input "*"
type input "**********"
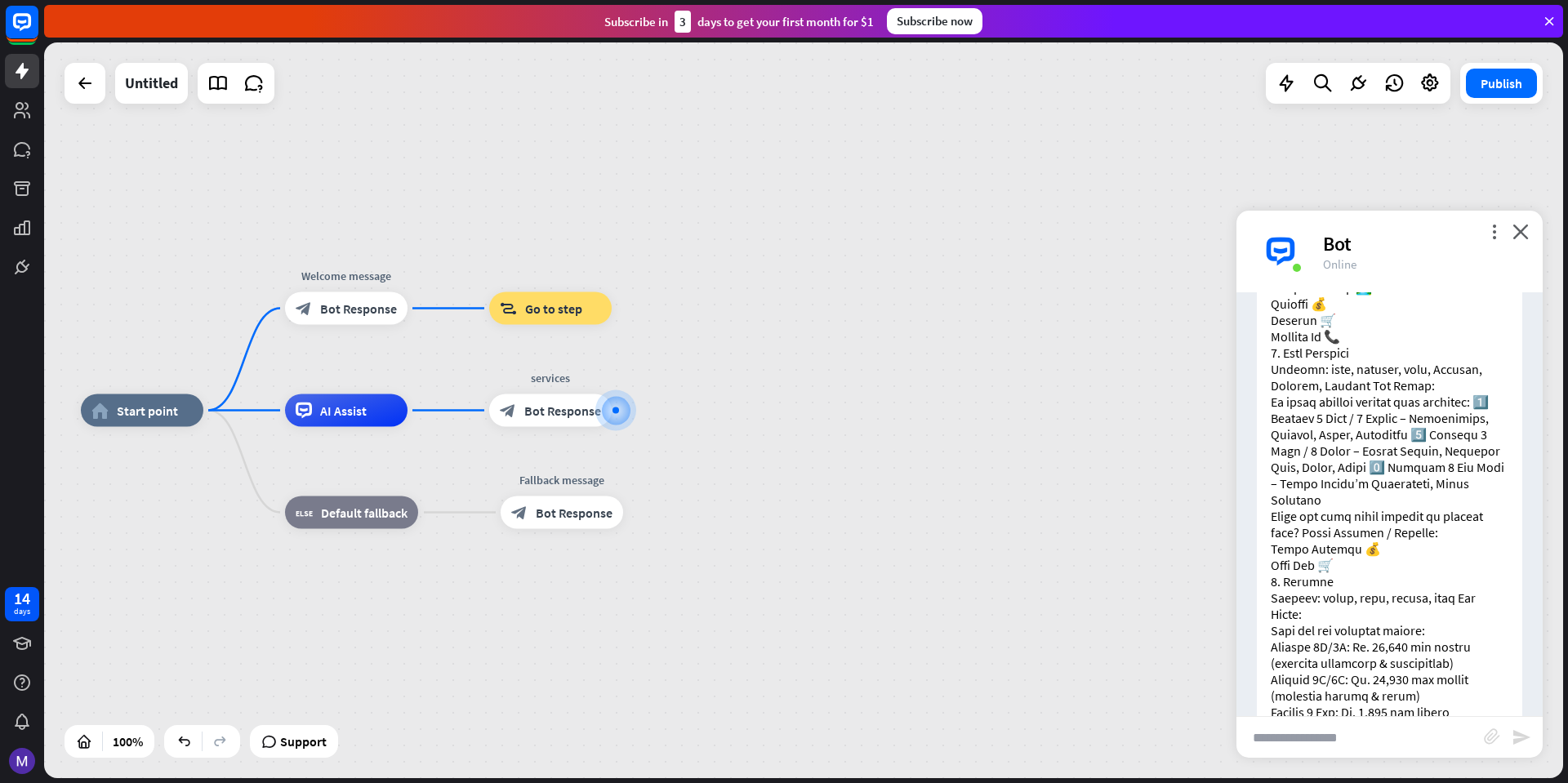
scroll to position [764, 0]
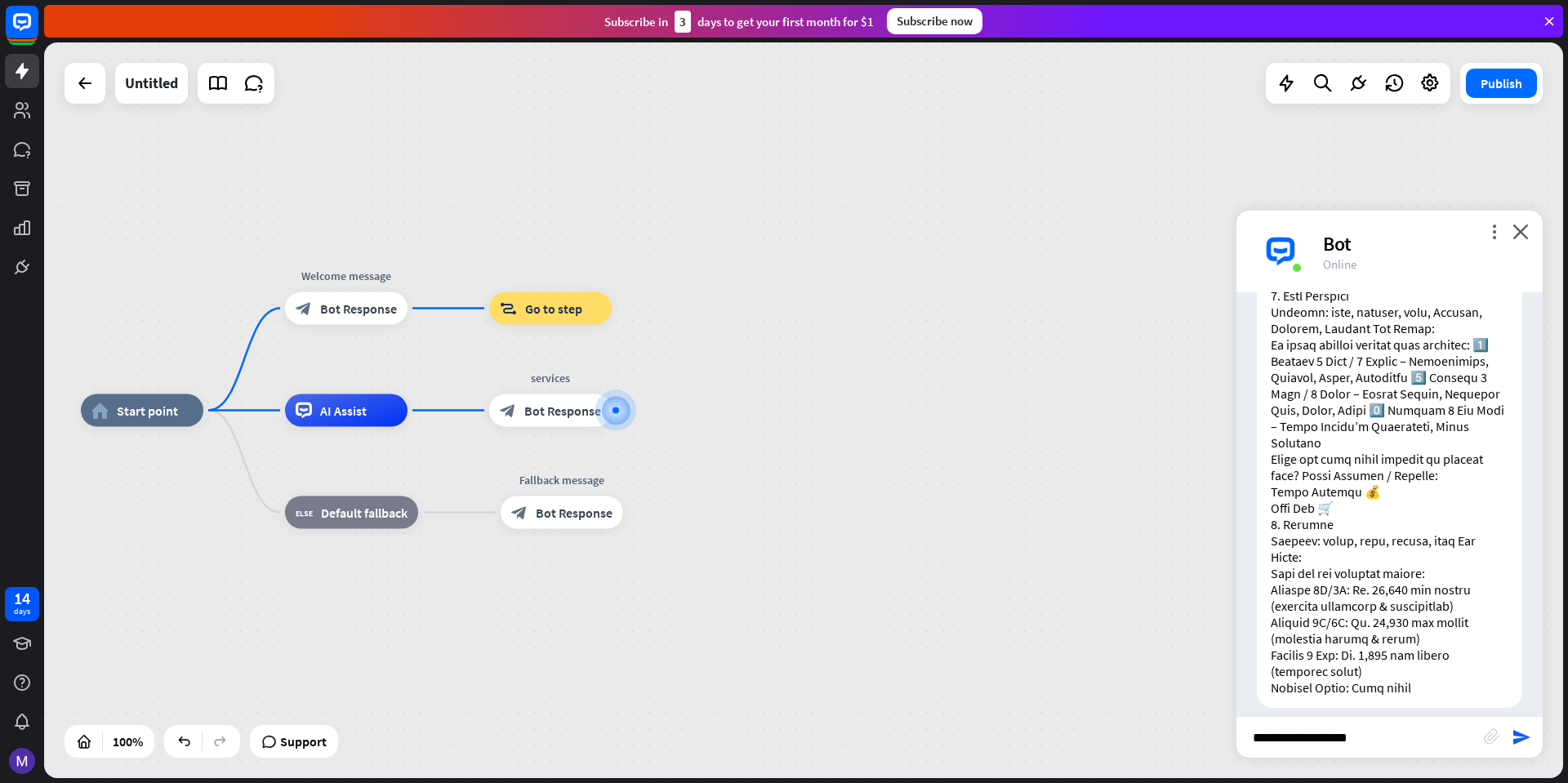
type input "**********"
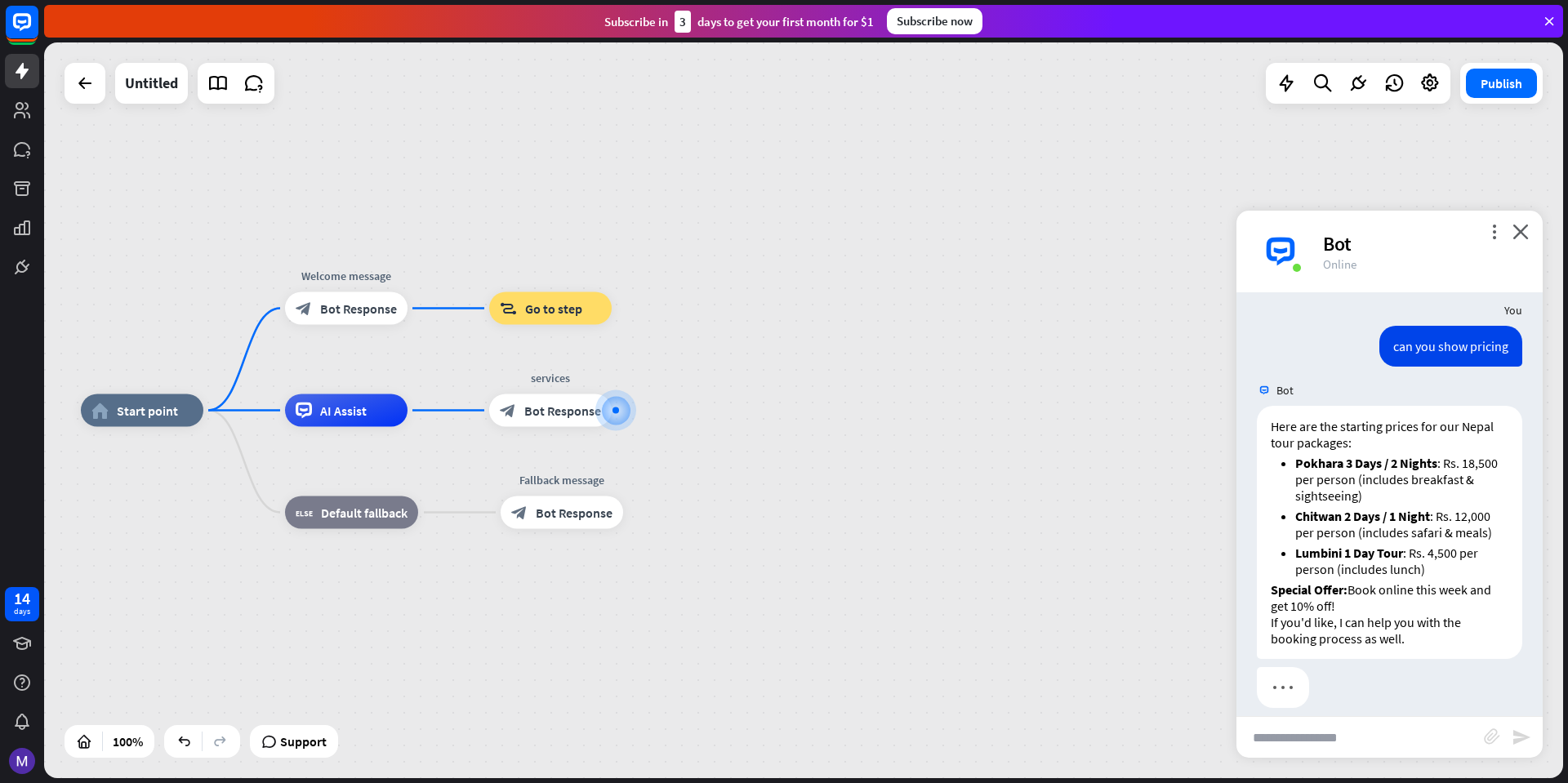
scroll to position [1757, 0]
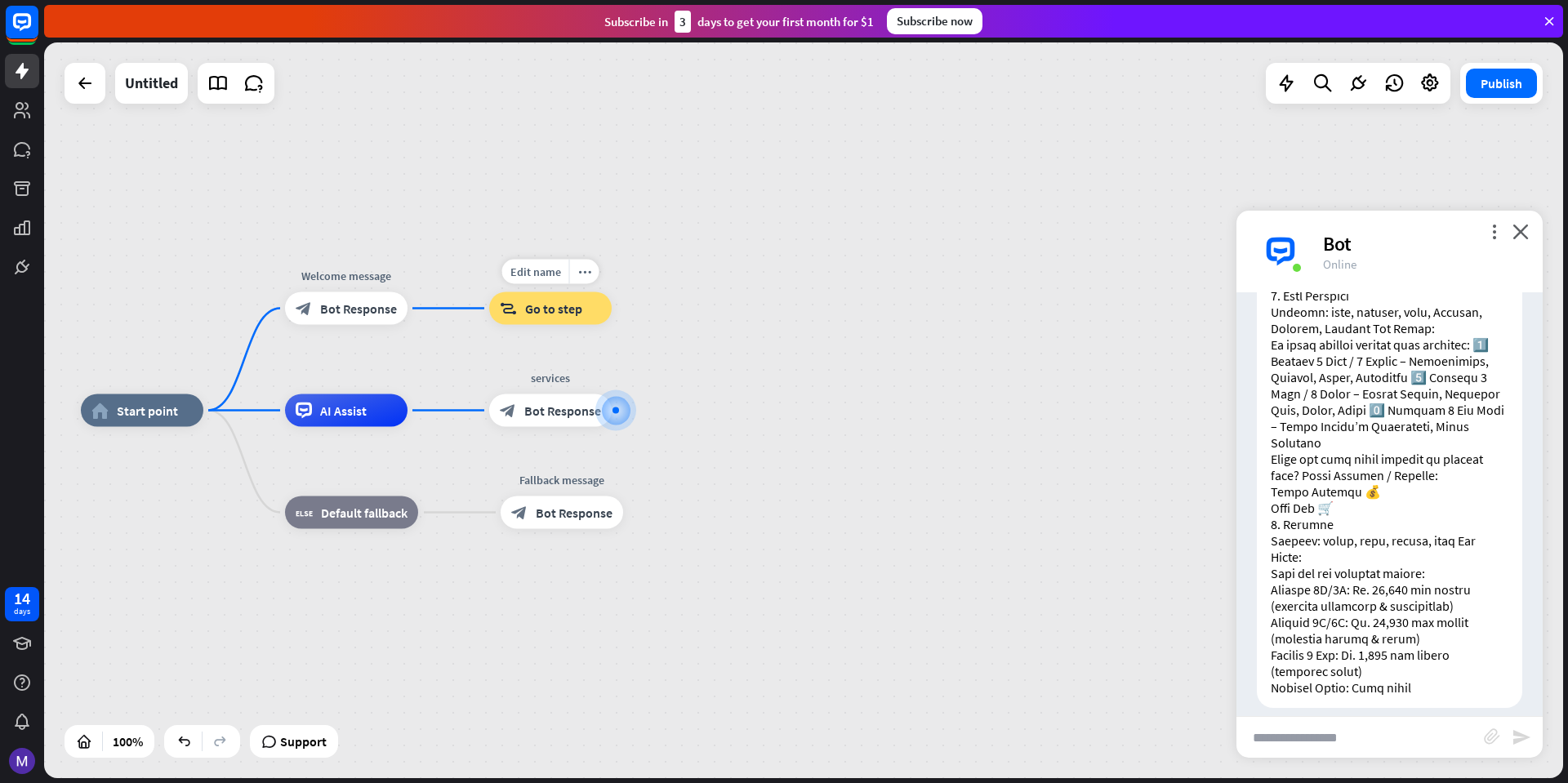
click at [557, 313] on span "Go to step" at bounding box center [553, 308] width 57 height 16
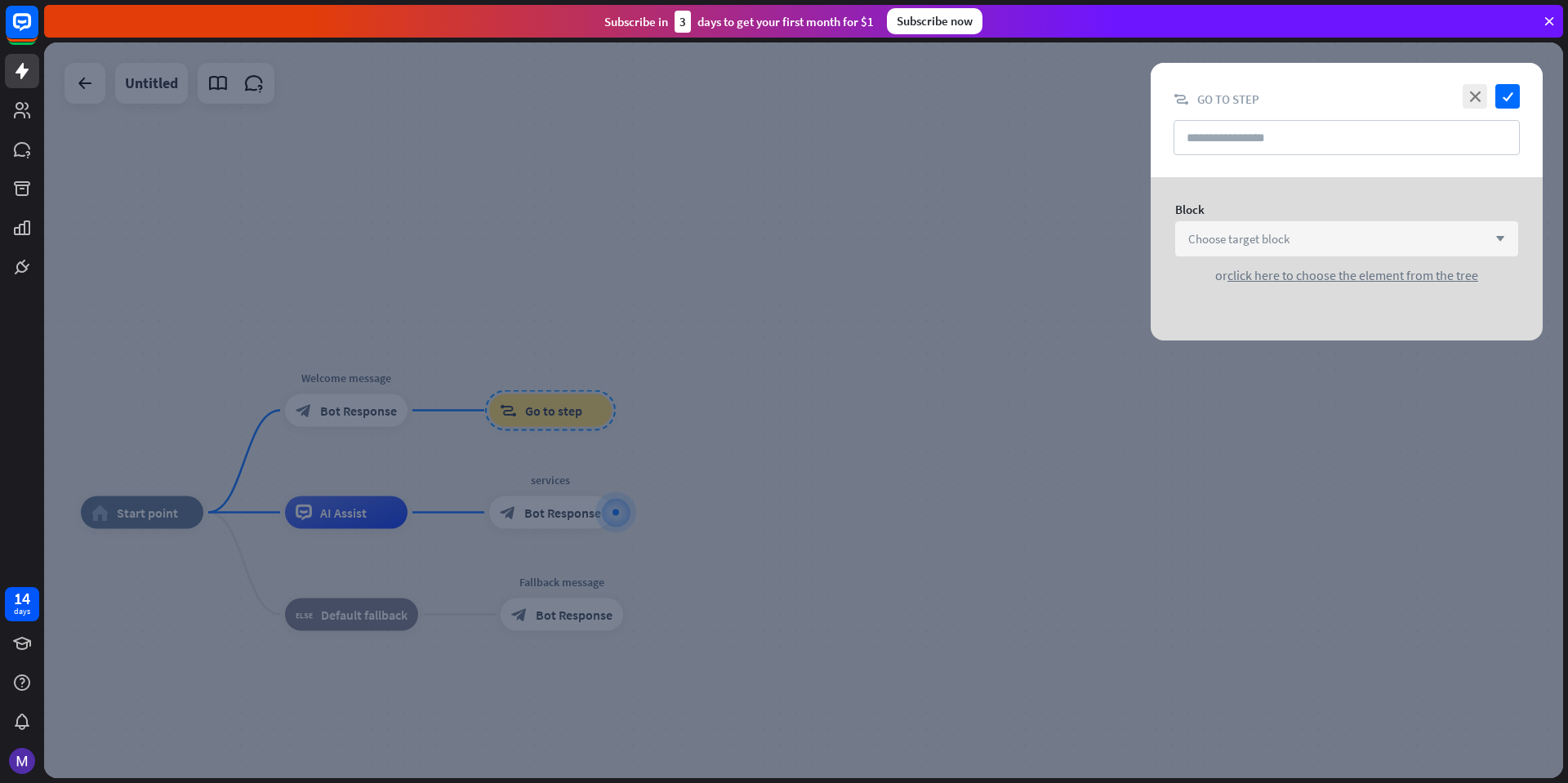
click at [1334, 221] on div "Choose target block arrow_down" at bounding box center [1347, 239] width 343 height 35
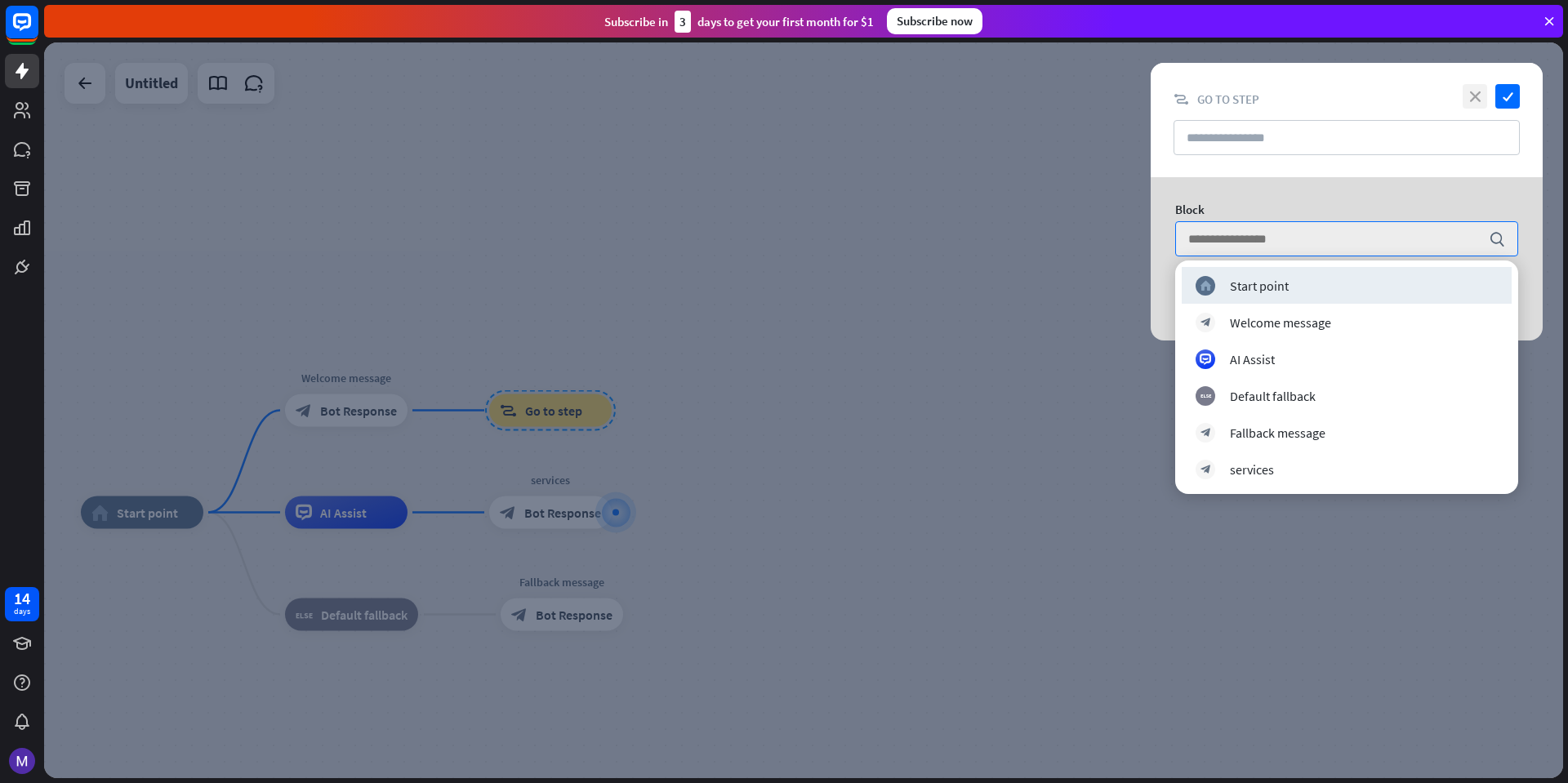
click at [1484, 96] on icon "close" at bounding box center [1474, 96] width 24 height 24
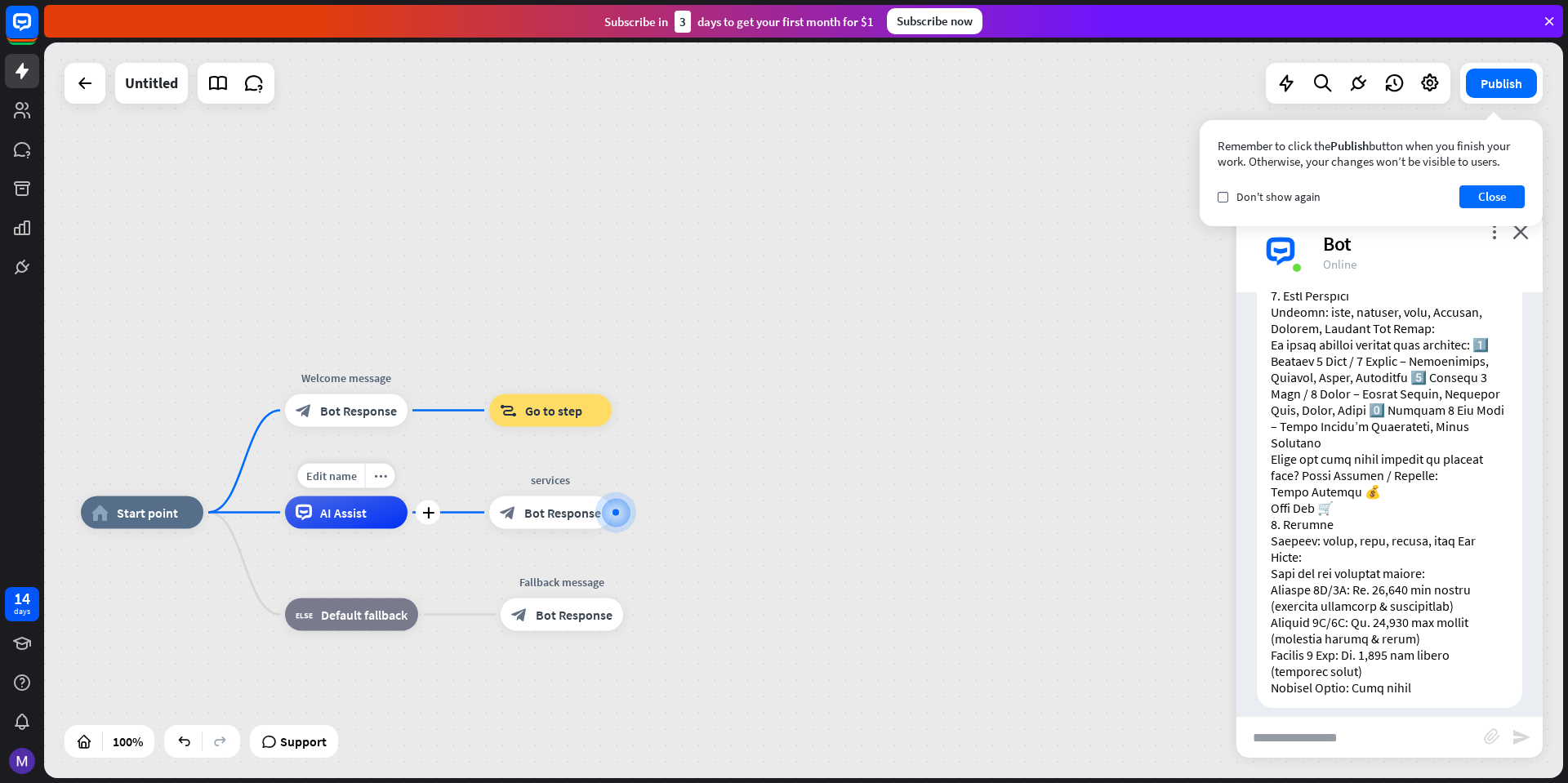
click at [371, 524] on div "AI Assist" at bounding box center [346, 513] width 123 height 33
click at [342, 480] on span "Edit name" at bounding box center [332, 476] width 50 height 14
click at [1499, 188] on button "Close" at bounding box center [1493, 197] width 66 height 23
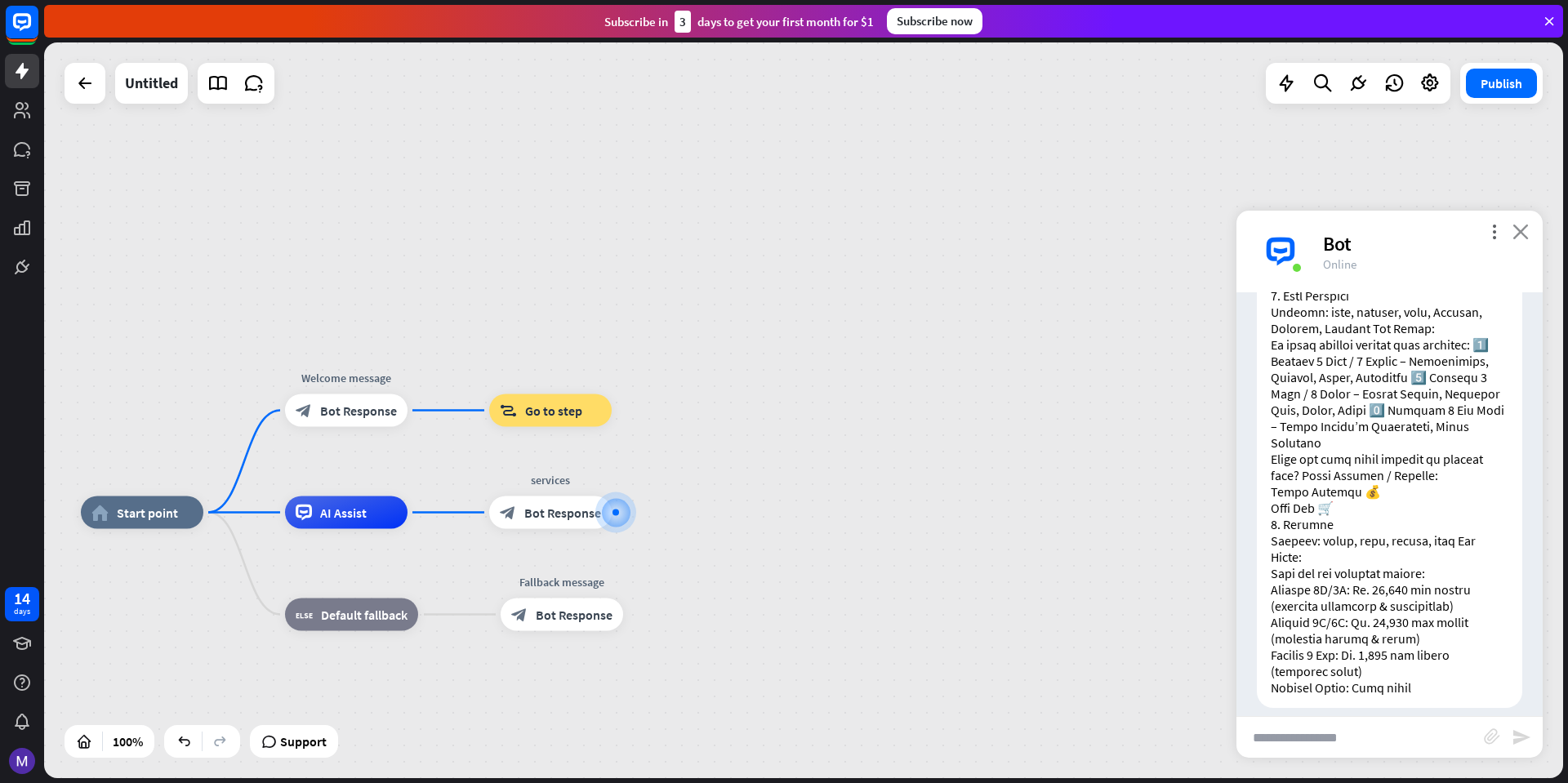
click at [1526, 226] on icon "close" at bounding box center [1521, 232] width 16 height 15
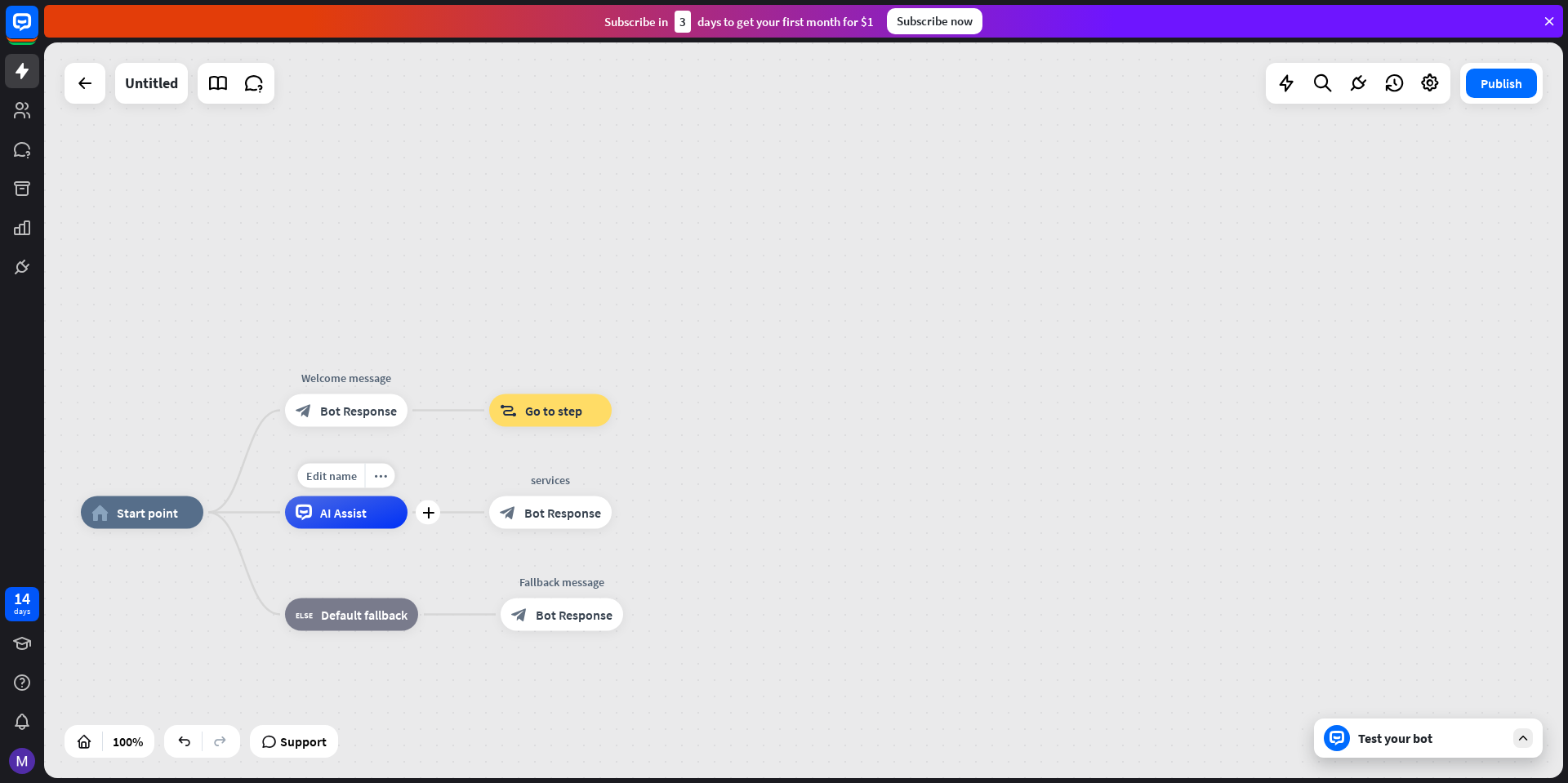
drag, startPoint x: 318, startPoint y: 484, endPoint x: 323, endPoint y: 471, distance: 13.9
click at [321, 497] on div "Edit name more_horiz plus AI Assist" at bounding box center [346, 513] width 123 height 33
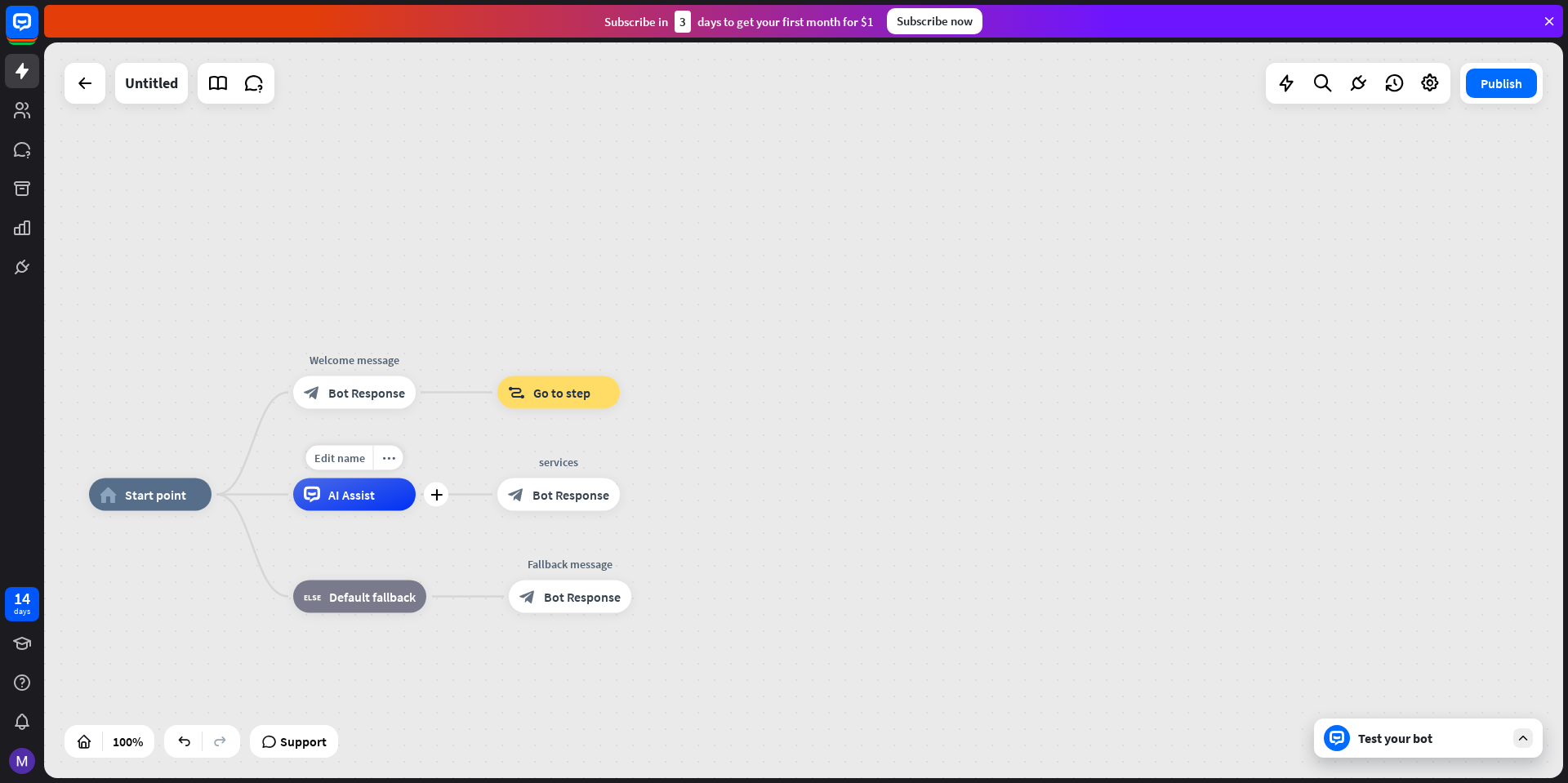
click at [310, 499] on icon at bounding box center [311, 495] width 16 height 16
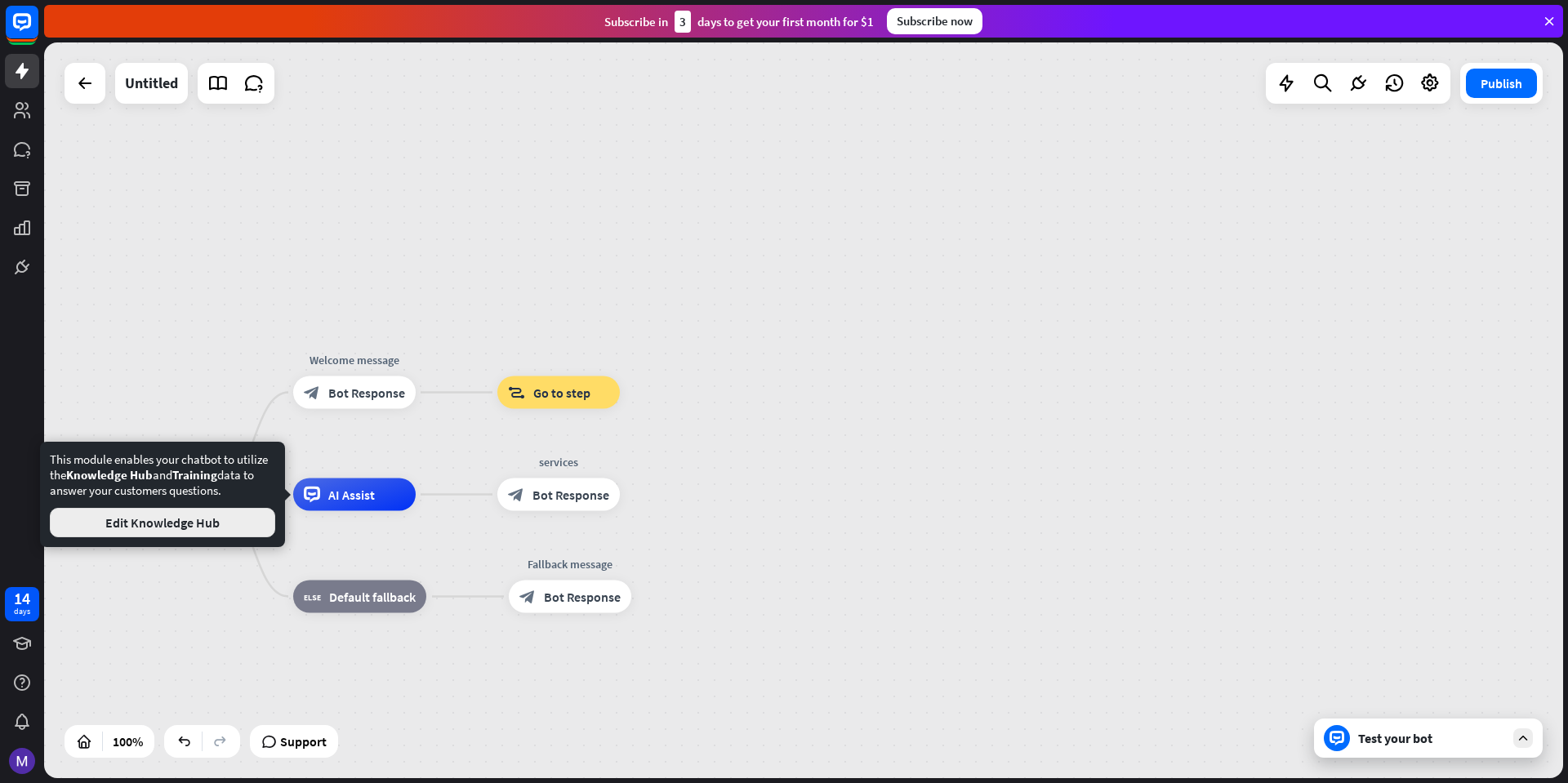
click at [232, 522] on button "Edit Knowledge Hub" at bounding box center [162, 523] width 225 height 29
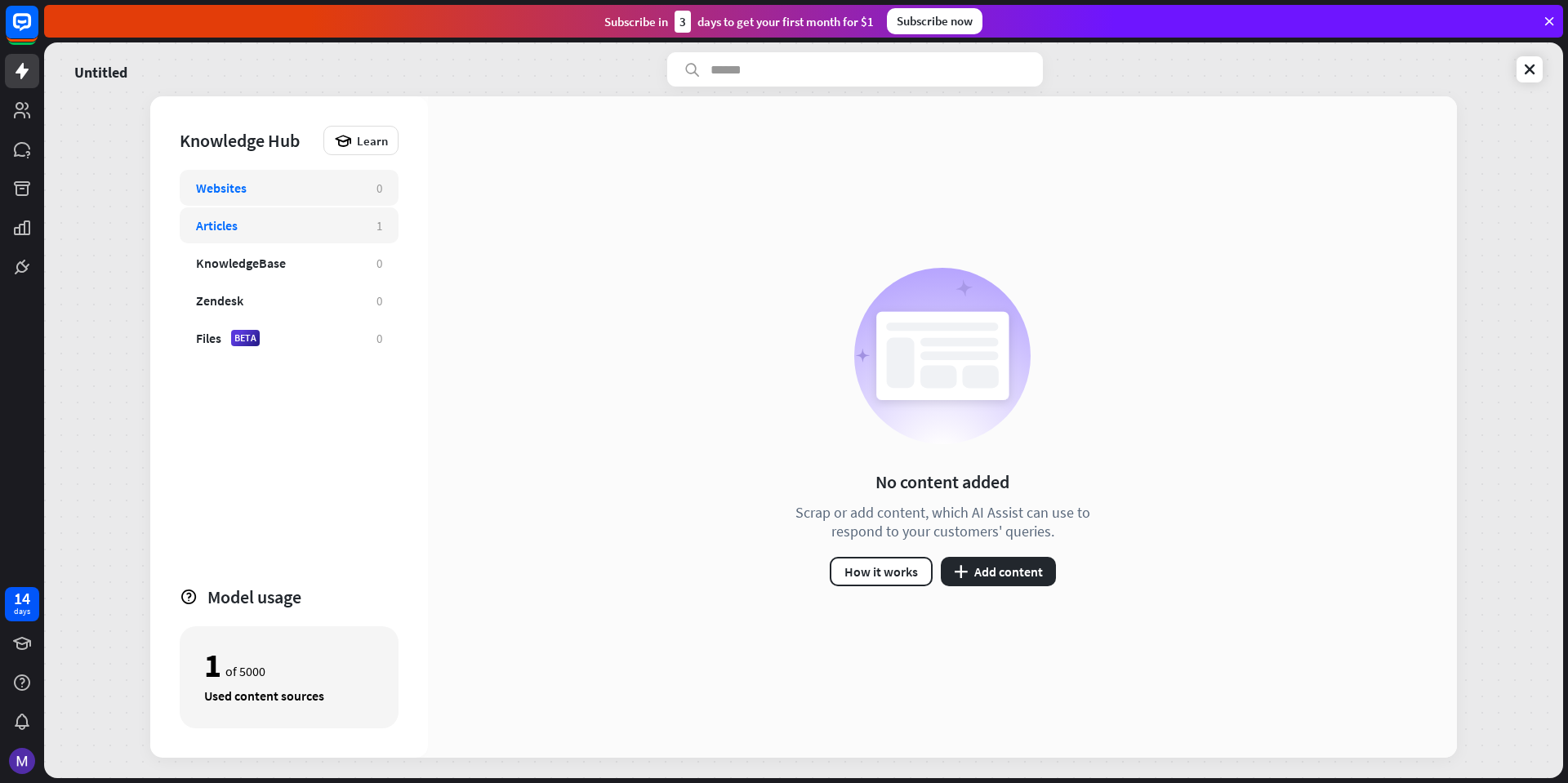
click at [270, 238] on div "Articles 1" at bounding box center [289, 225] width 218 height 36
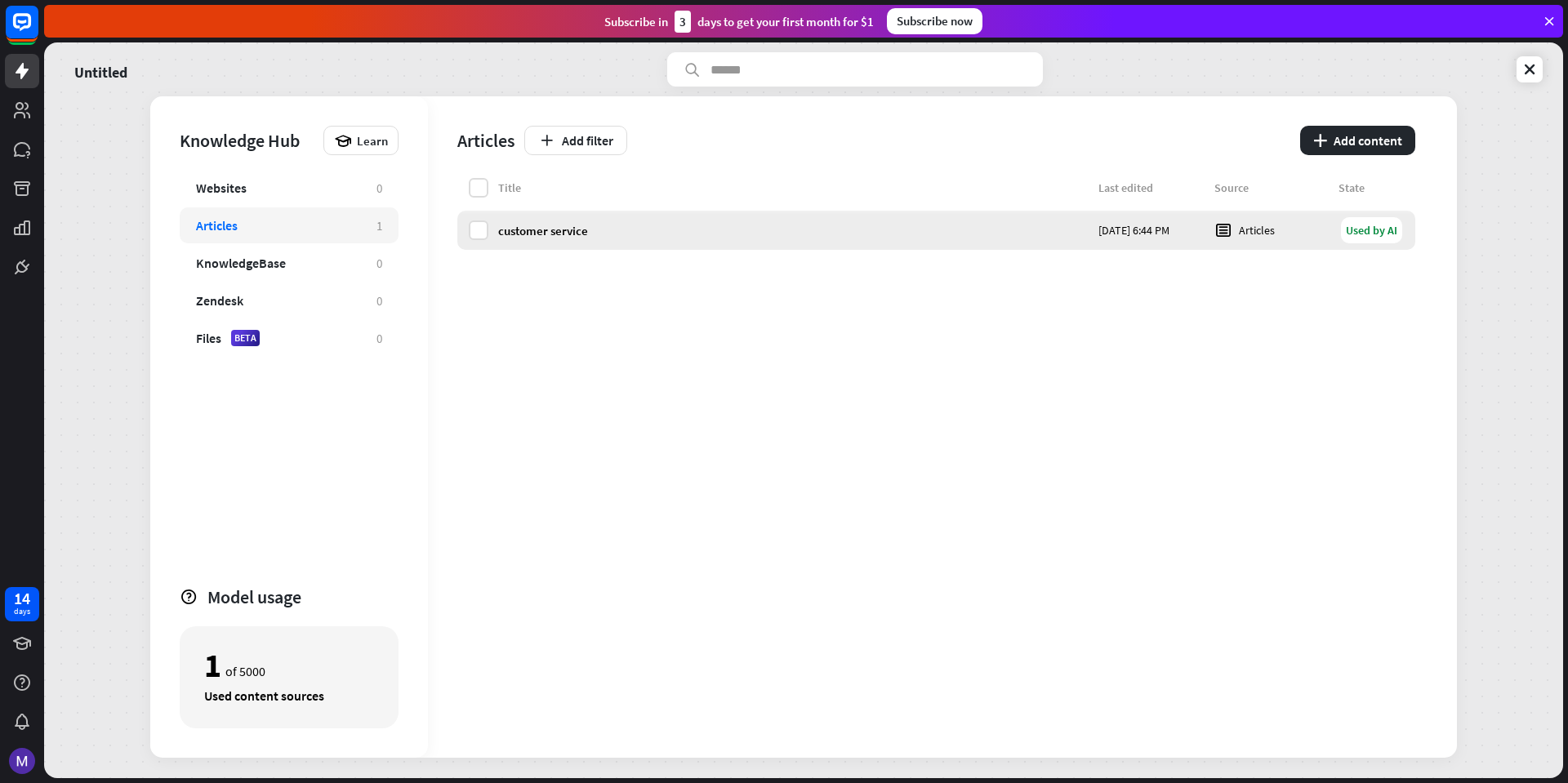
click at [1363, 233] on div "Used by AI" at bounding box center [1372, 230] width 61 height 26
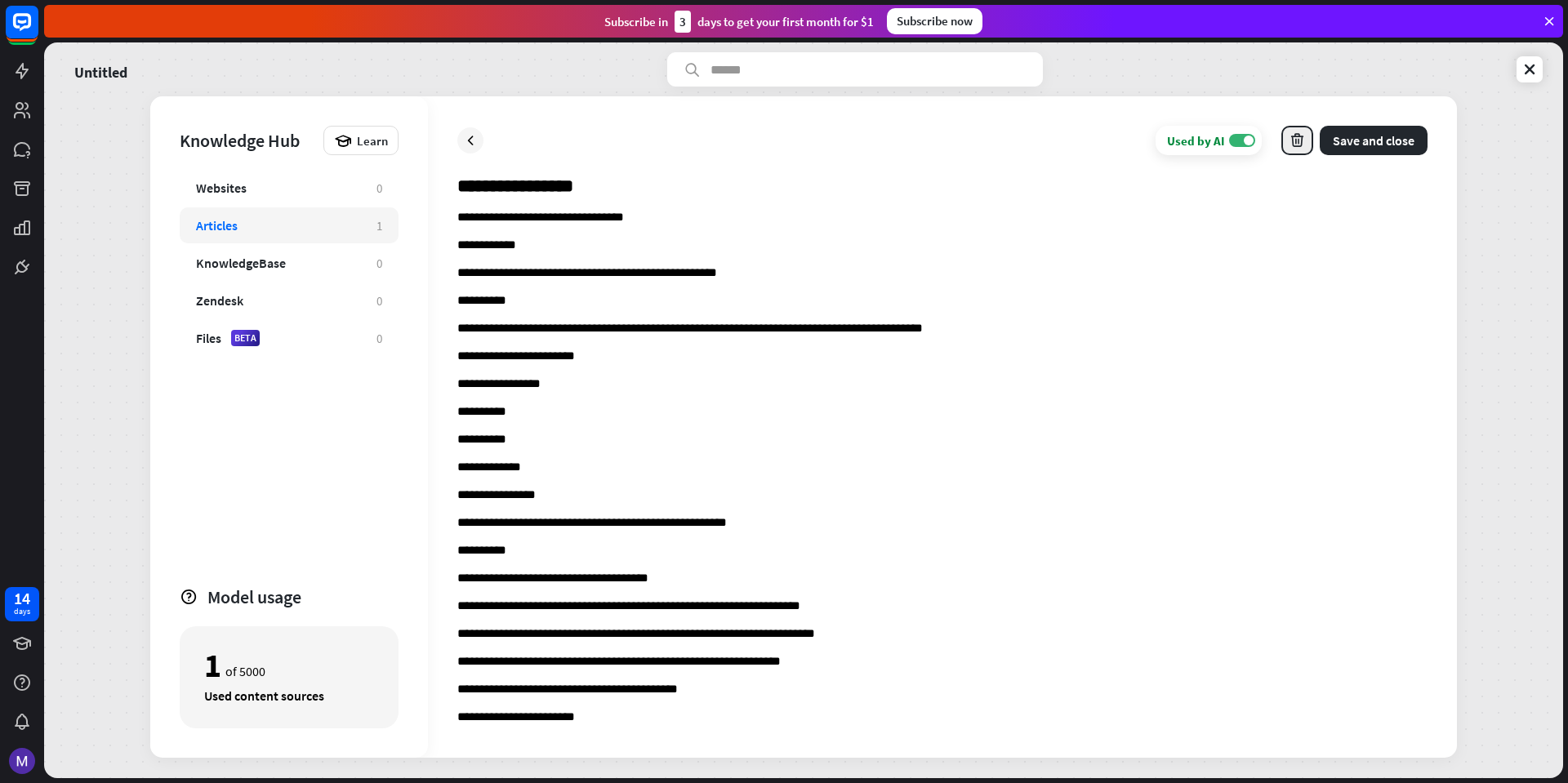
click at [1298, 143] on icon "button" at bounding box center [1297, 141] width 17 height 17
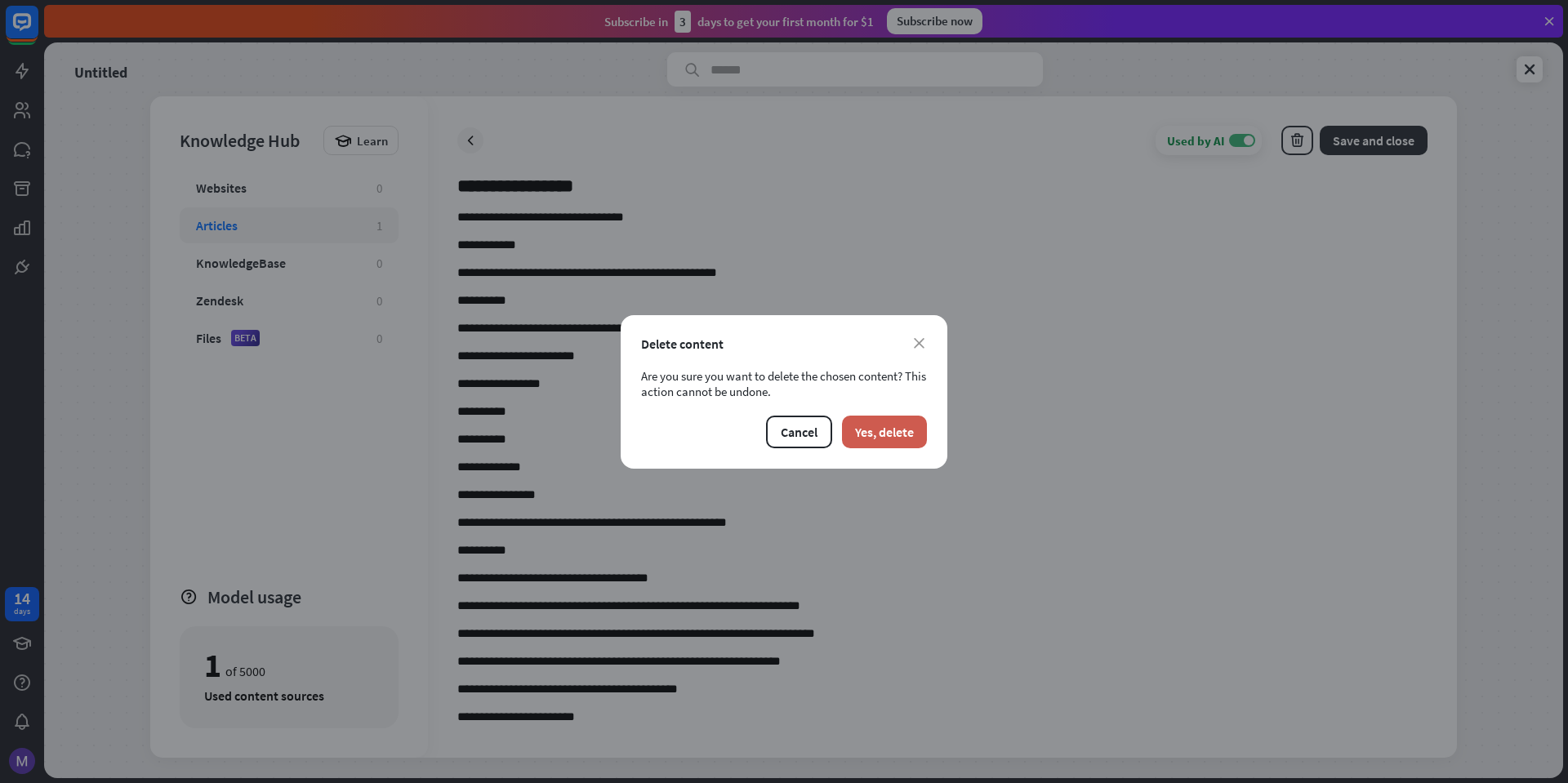
click at [896, 427] on button "Yes, delete" at bounding box center [885, 432] width 85 height 33
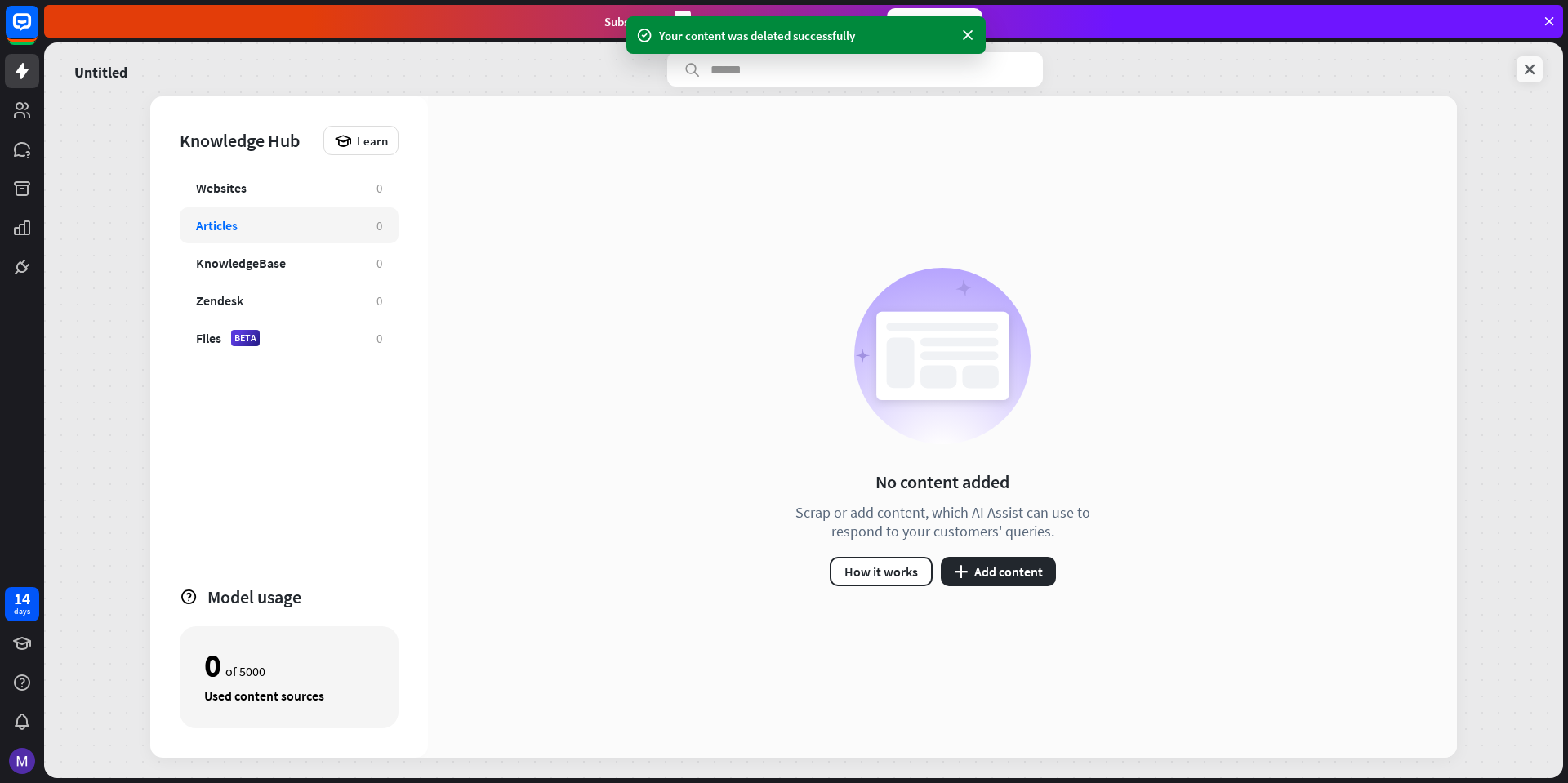
click at [1531, 71] on icon at bounding box center [1529, 69] width 16 height 16
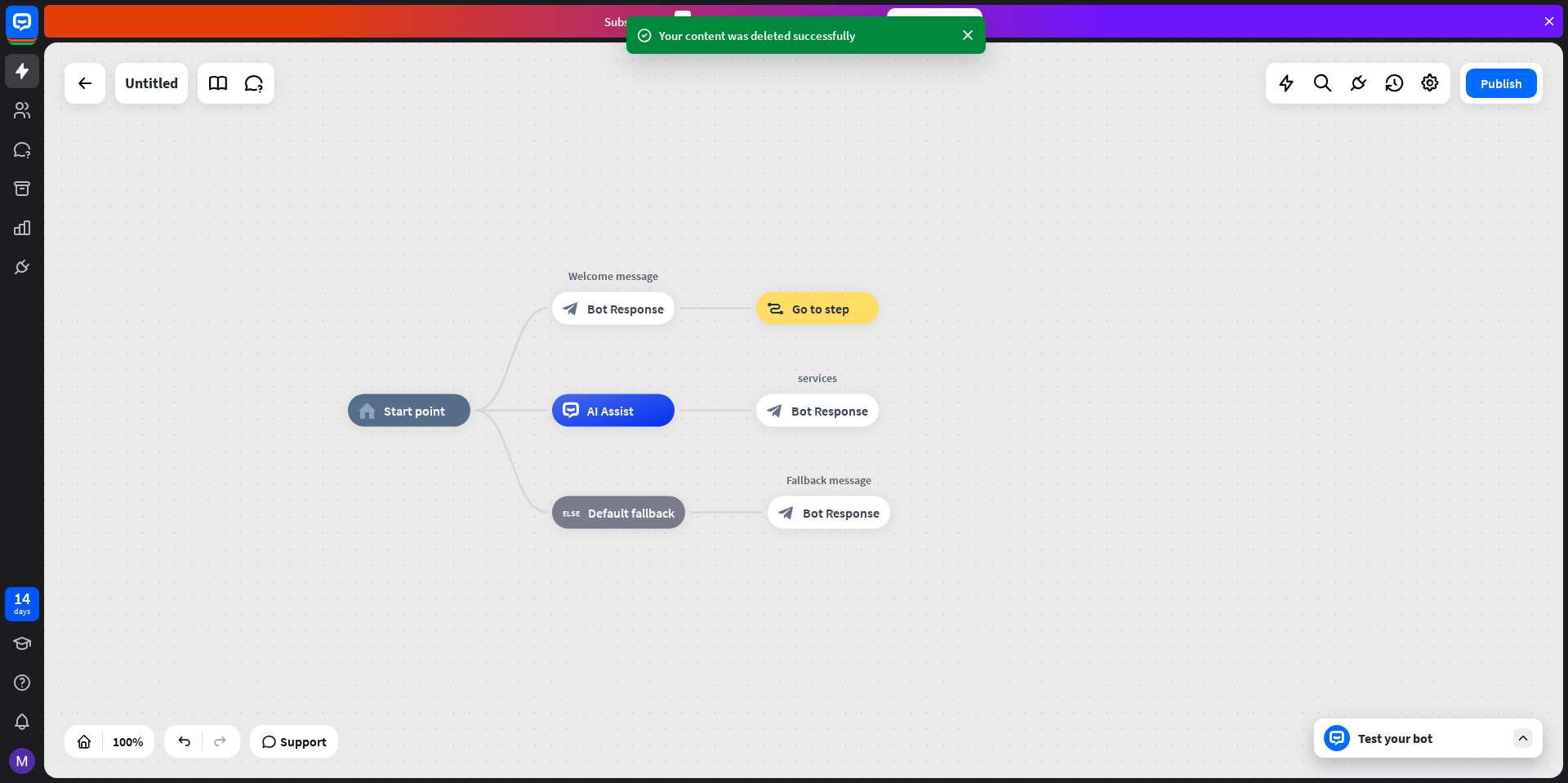
click at [1472, 747] on div "Test your bot" at bounding box center [1429, 739] width 229 height 40
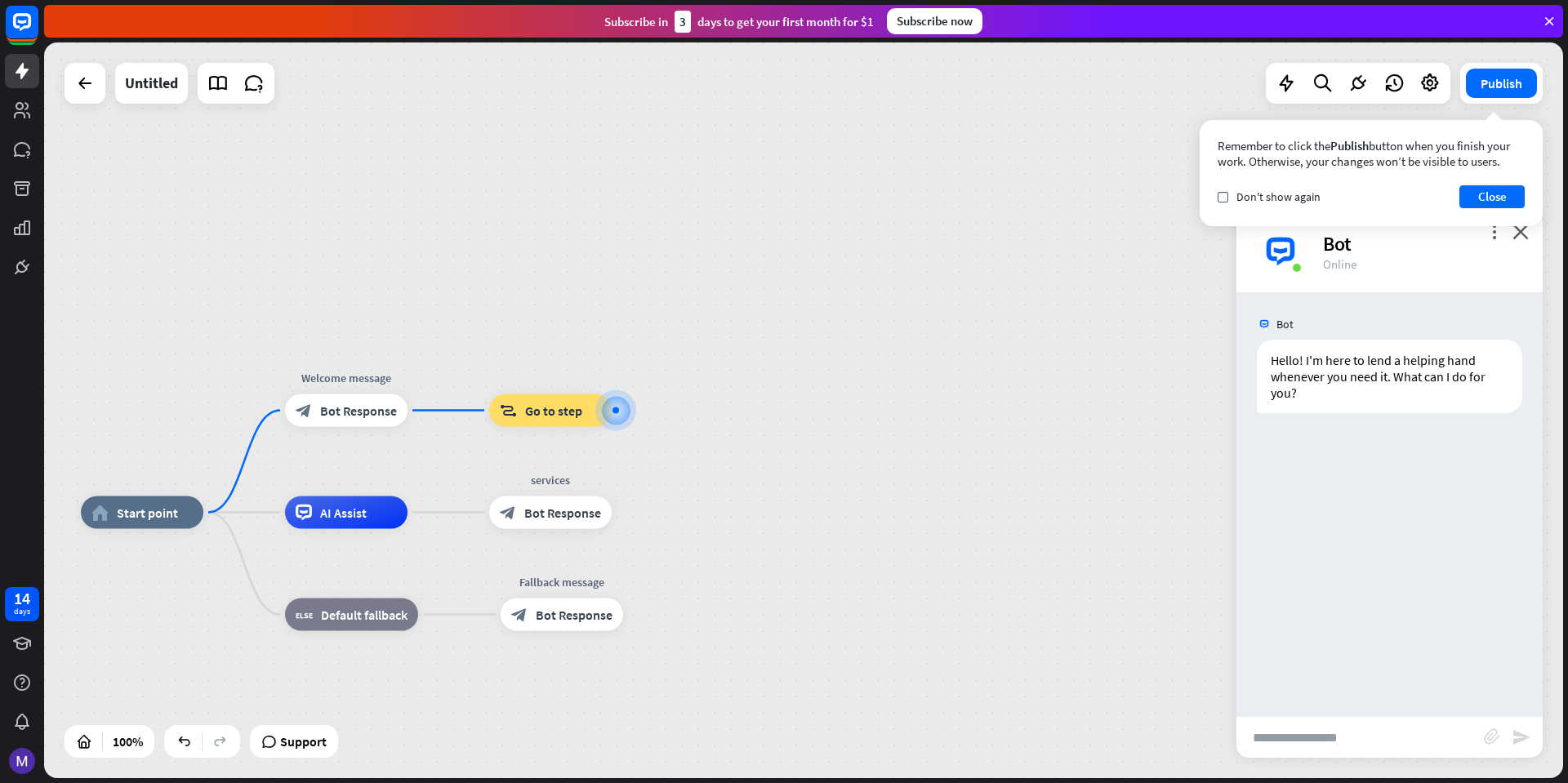
click at [1357, 732] on input "text" at bounding box center [1360, 738] width 247 height 41
type input "**********"
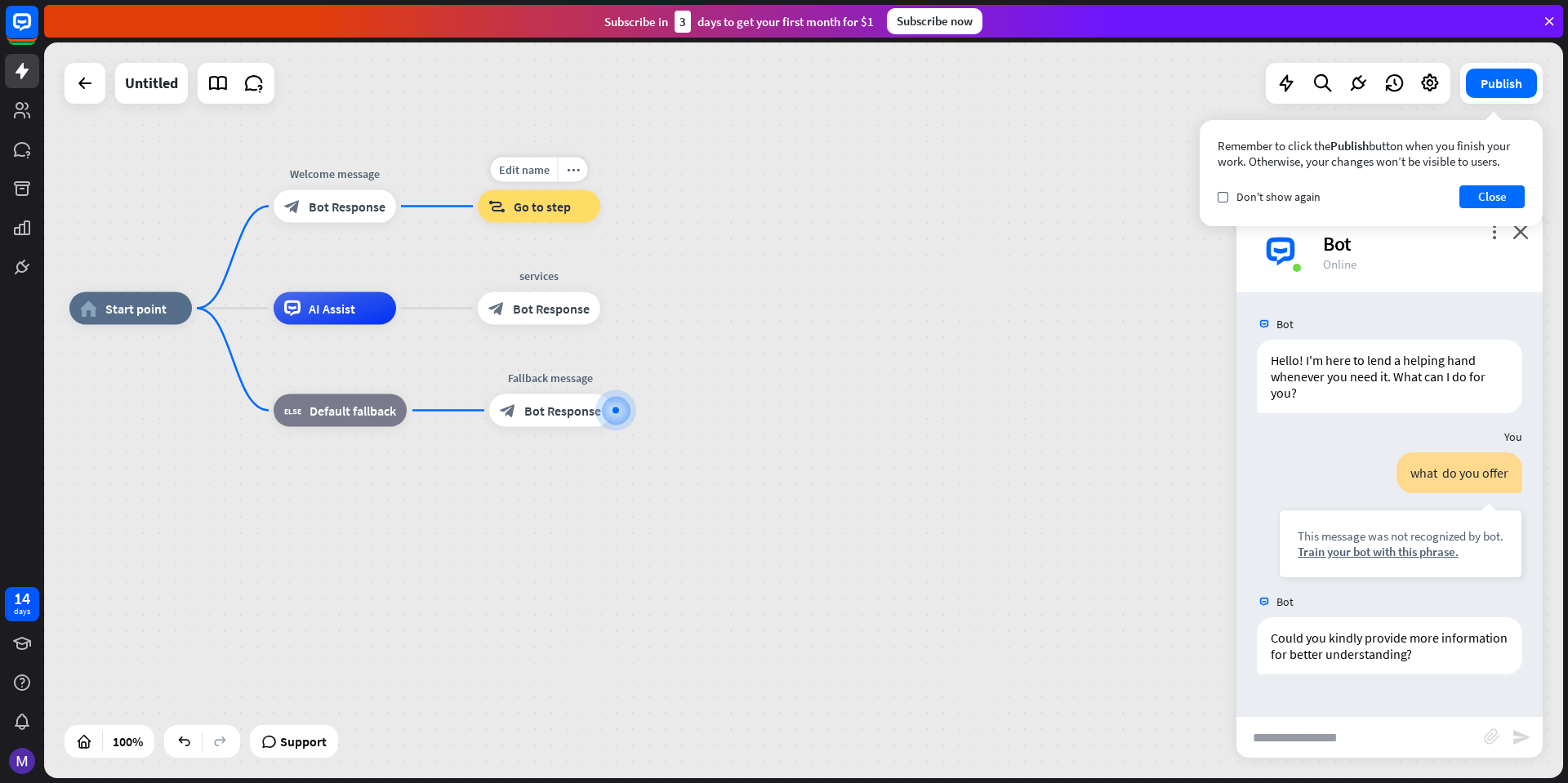
click at [521, 214] on span "Go to step" at bounding box center [542, 206] width 57 height 16
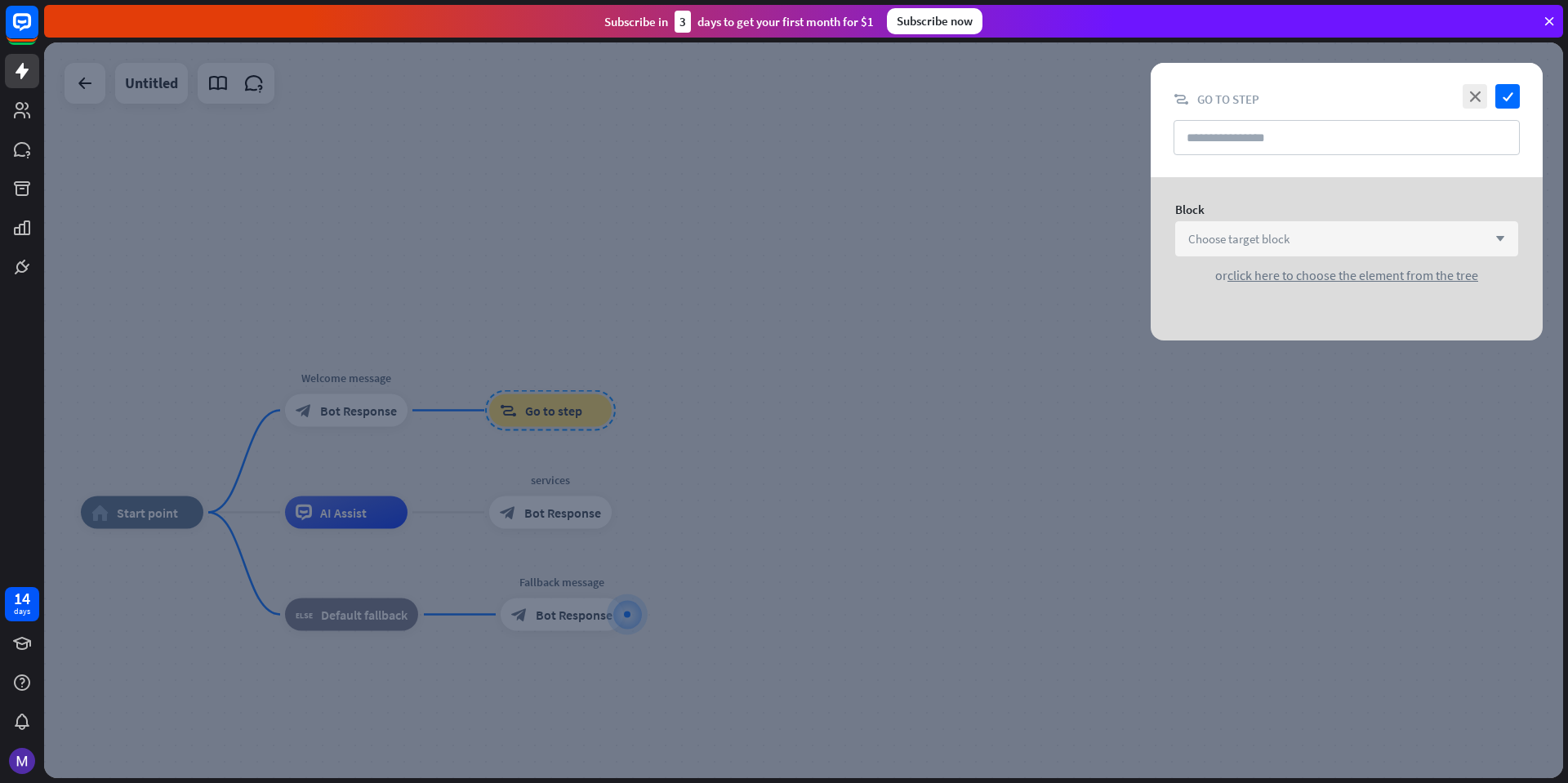
click at [1410, 232] on div "Choose target block arrow_down" at bounding box center [1347, 239] width 343 height 35
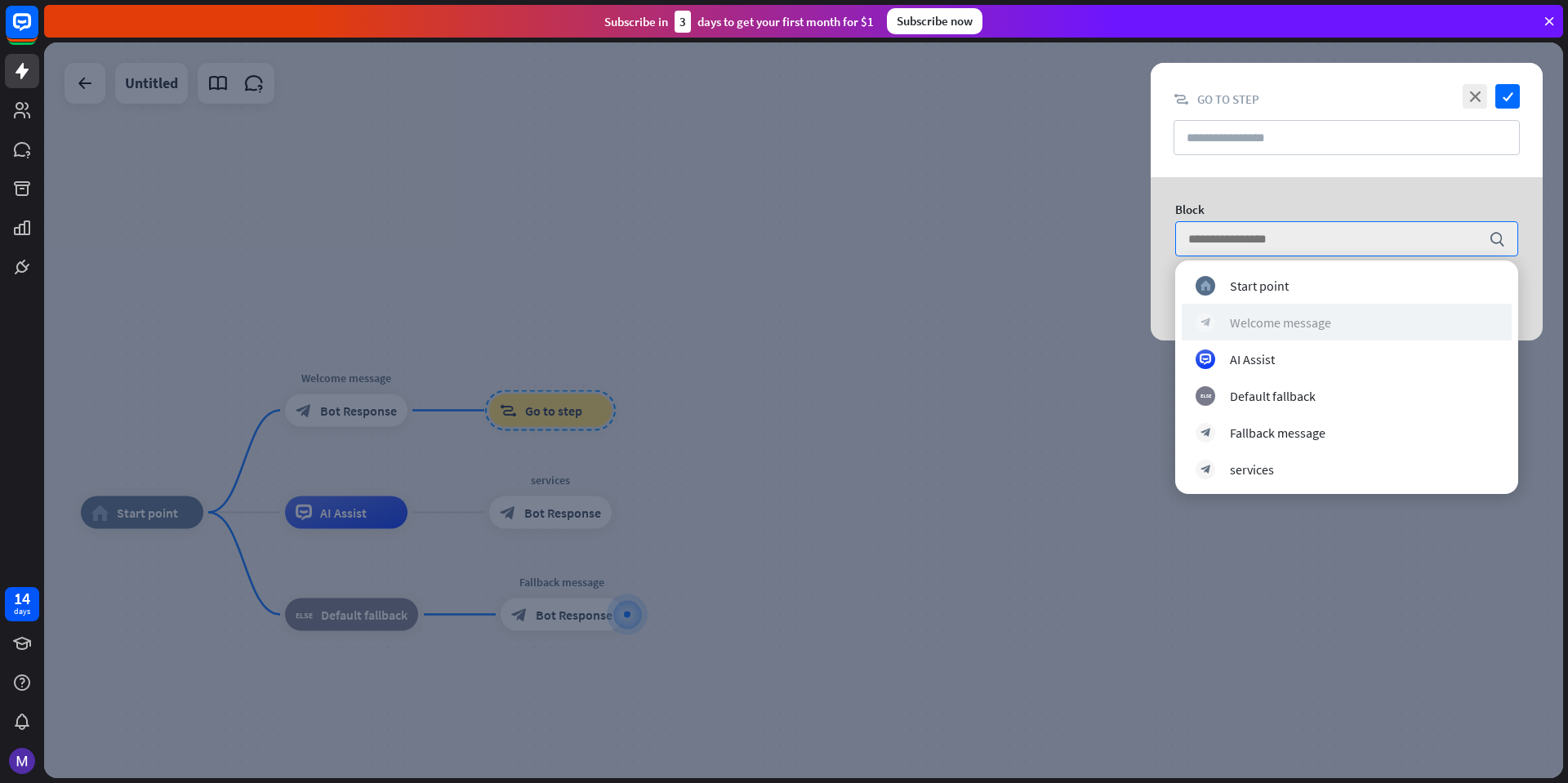
click at [1319, 329] on div "Welcome message" at bounding box center [1281, 322] width 102 height 16
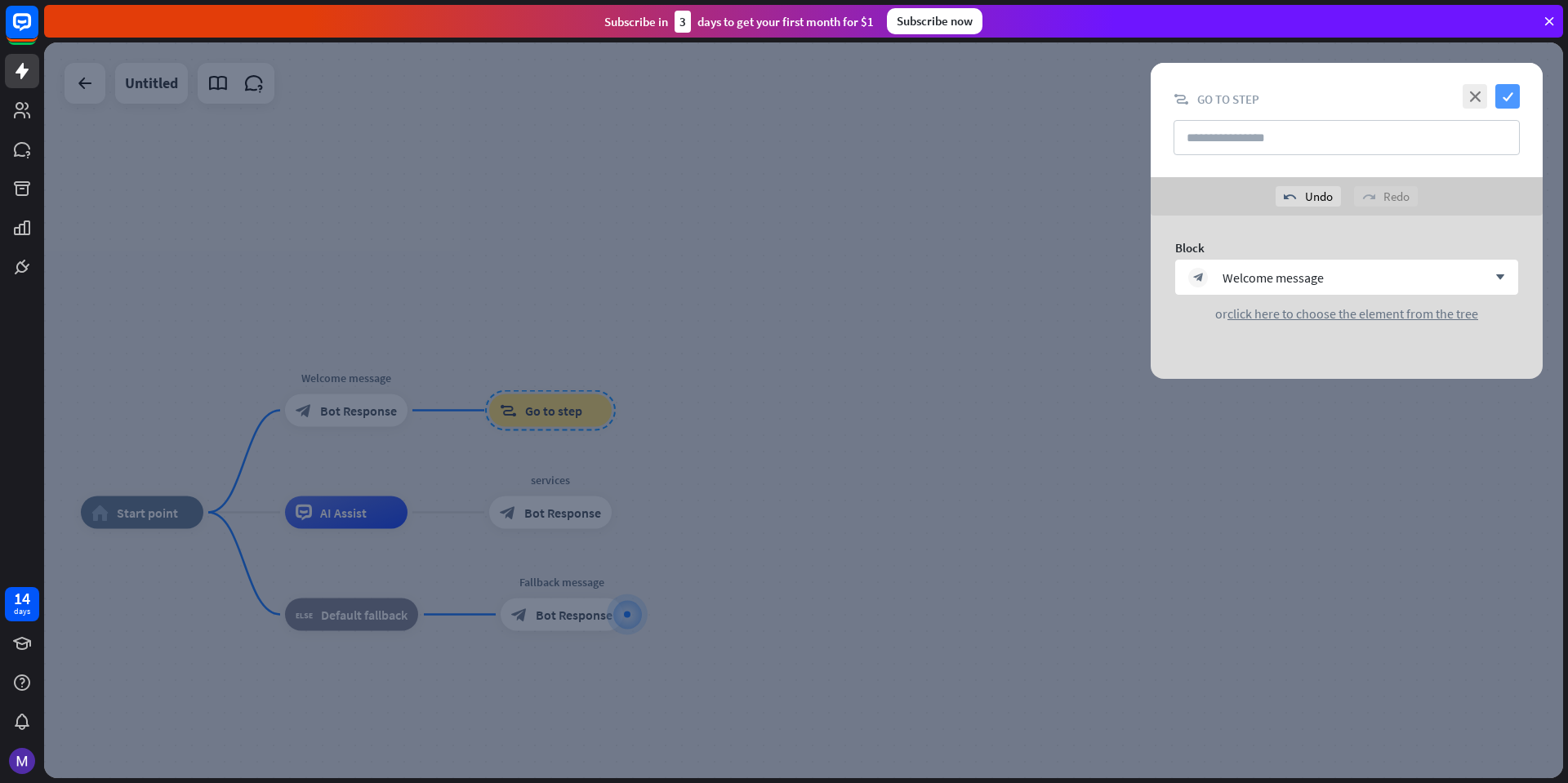
click at [1506, 102] on icon "check" at bounding box center [1507, 96] width 24 height 24
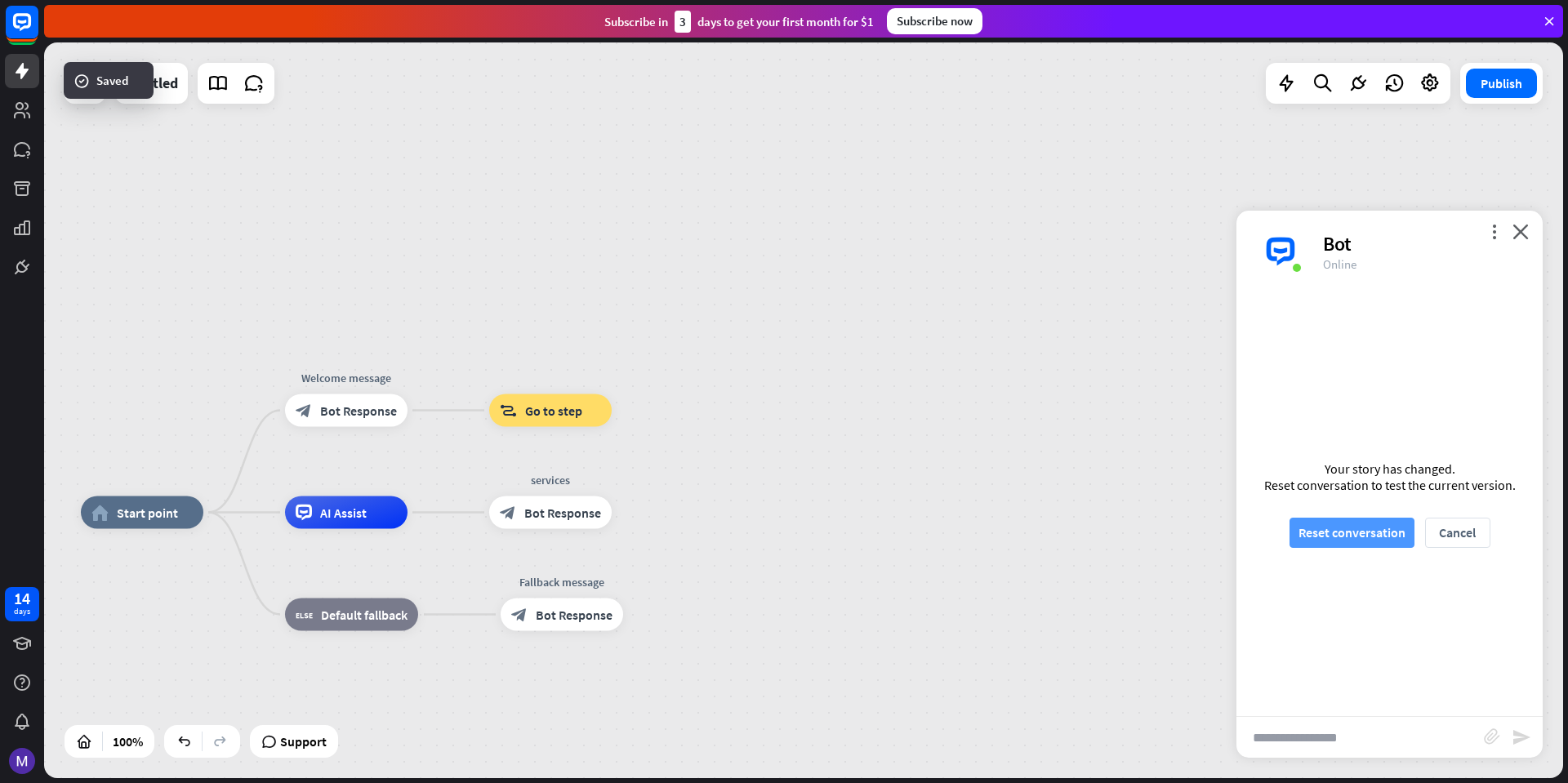
click at [1347, 520] on button "Reset conversation" at bounding box center [1351, 533] width 125 height 30
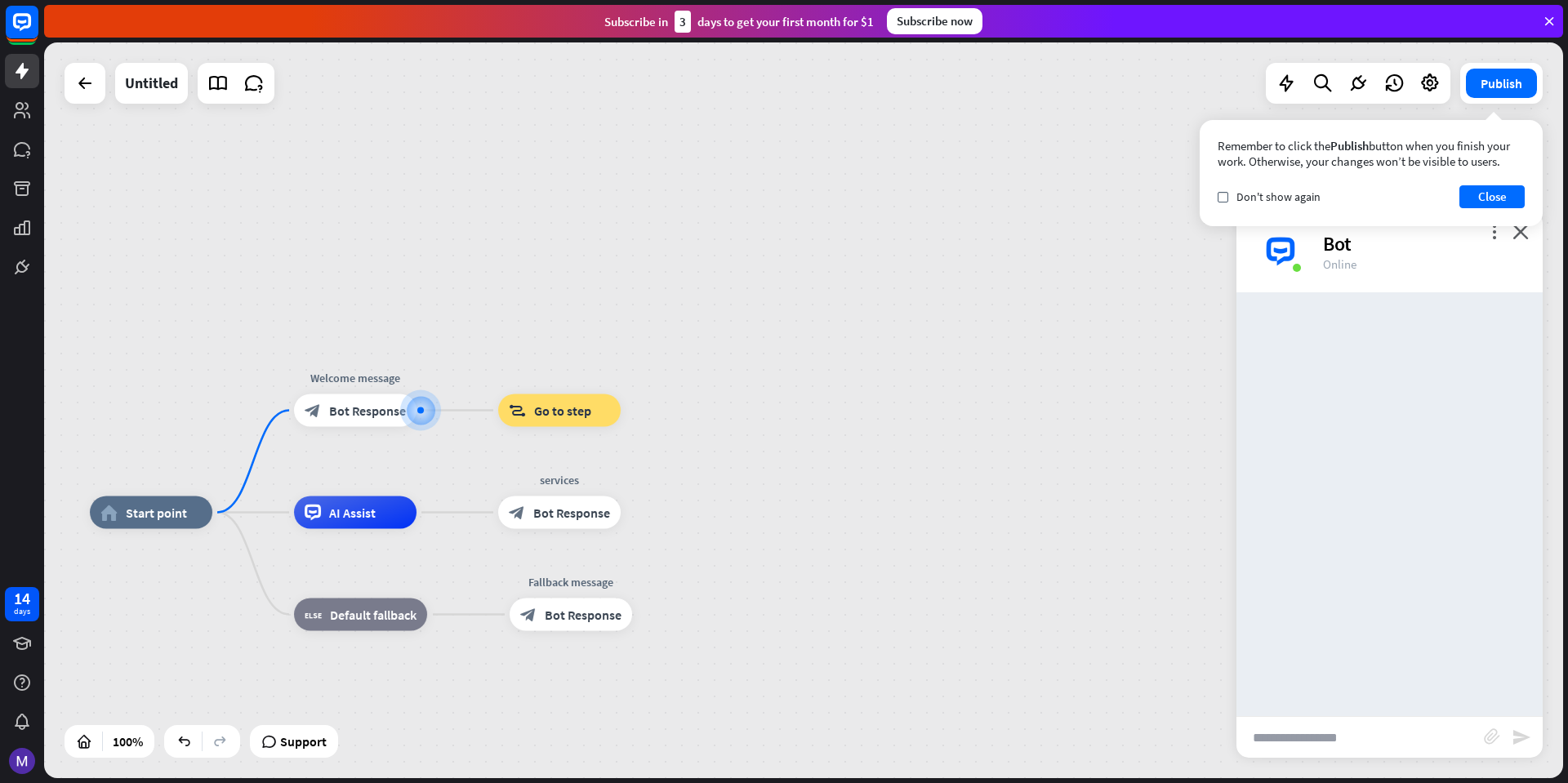
click at [1310, 699] on div at bounding box center [1389, 505] width 306 height 424
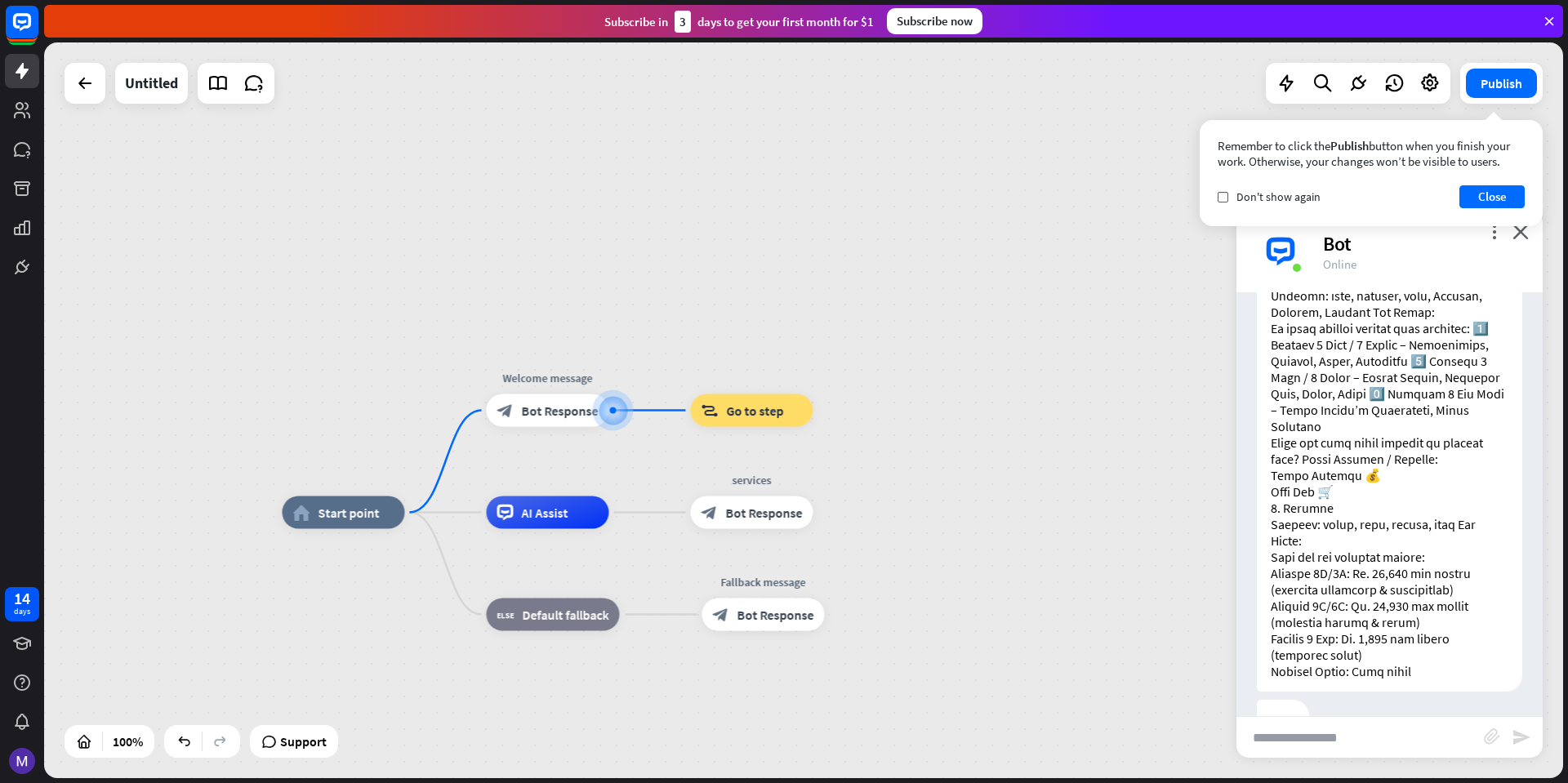
click at [1312, 757] on input "text" at bounding box center [1360, 738] width 247 height 41
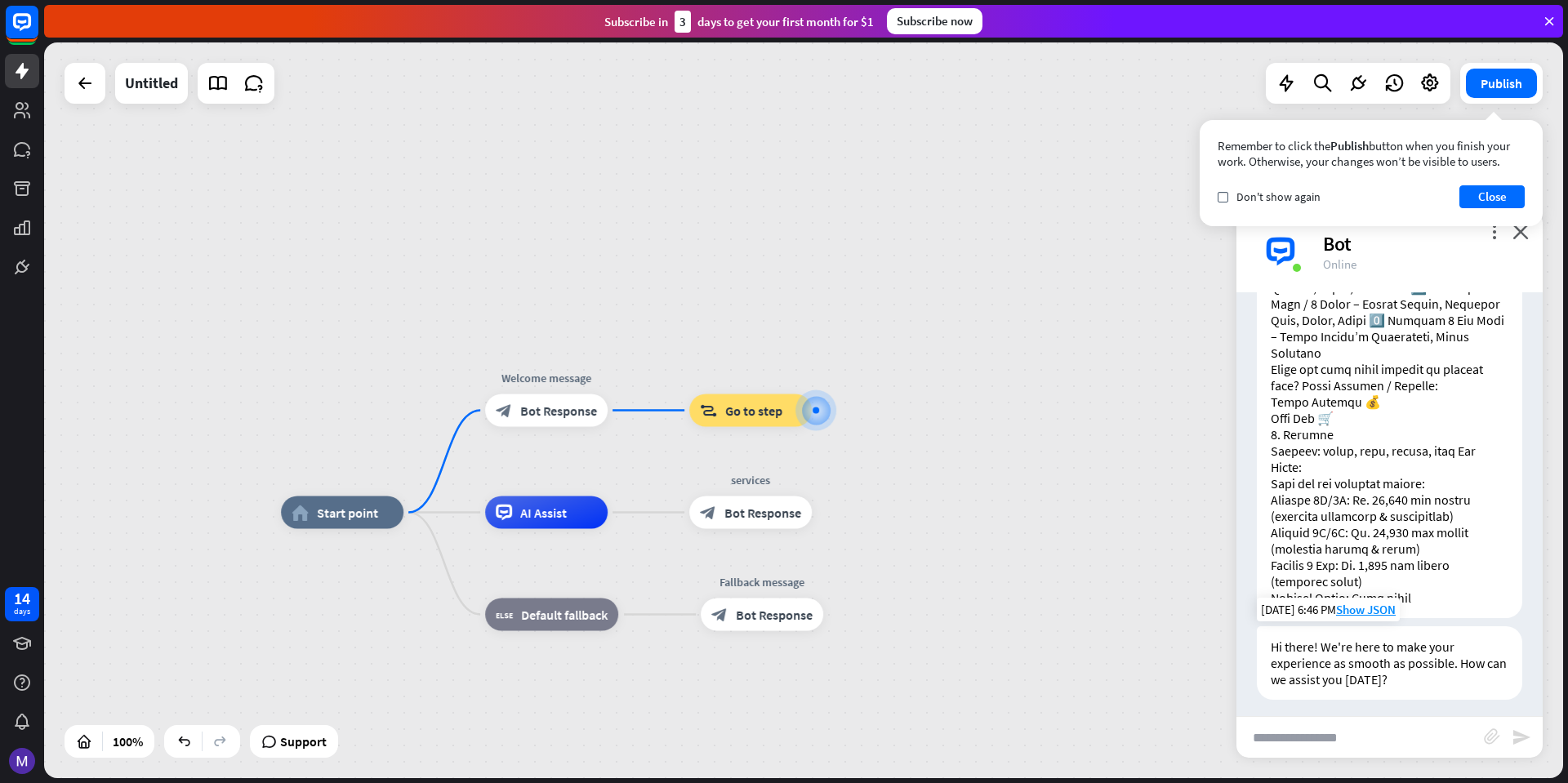
scroll to position [342, 0]
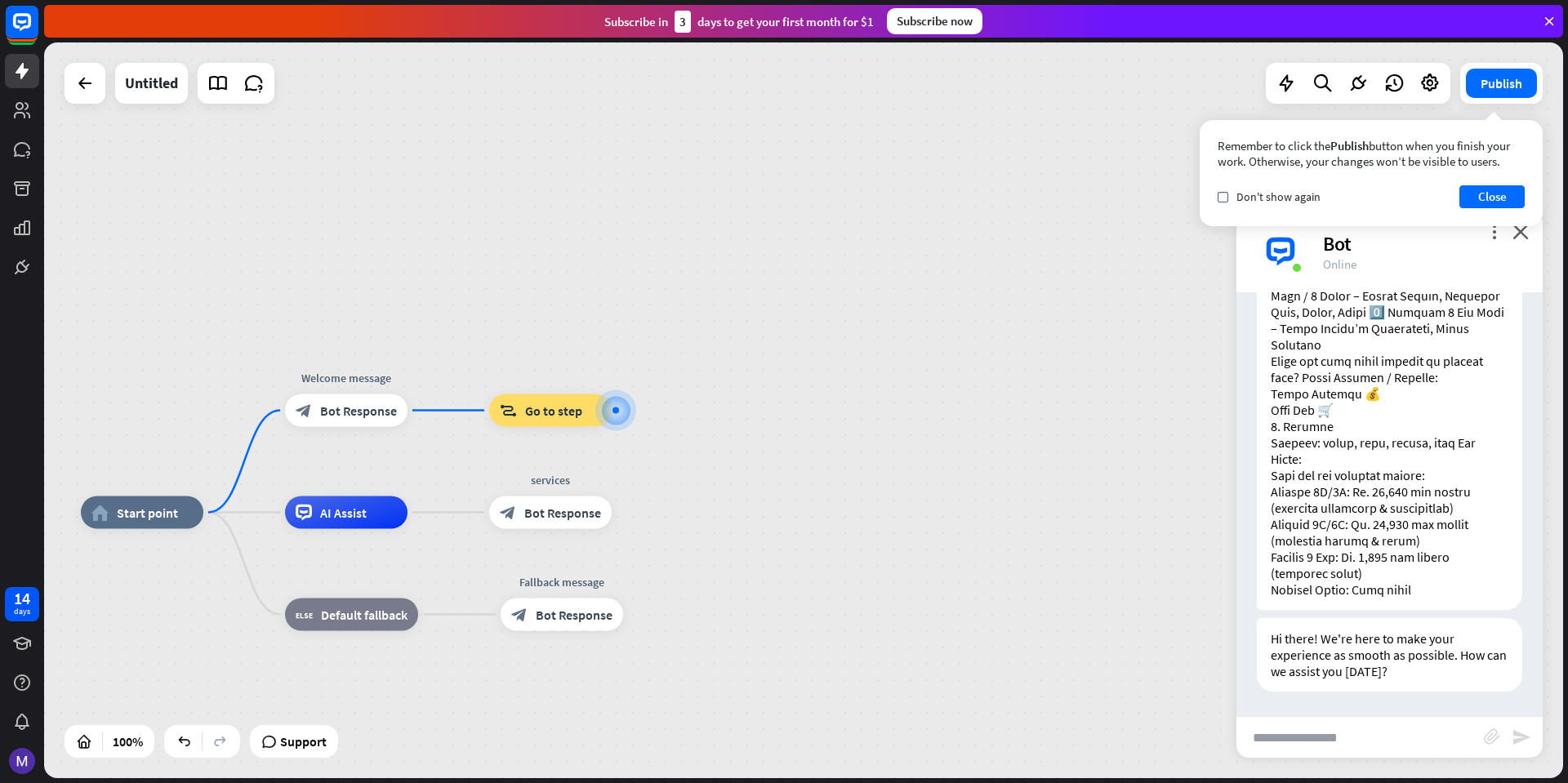
click at [1365, 731] on input "text" at bounding box center [1360, 738] width 247 height 41
type input "**********"
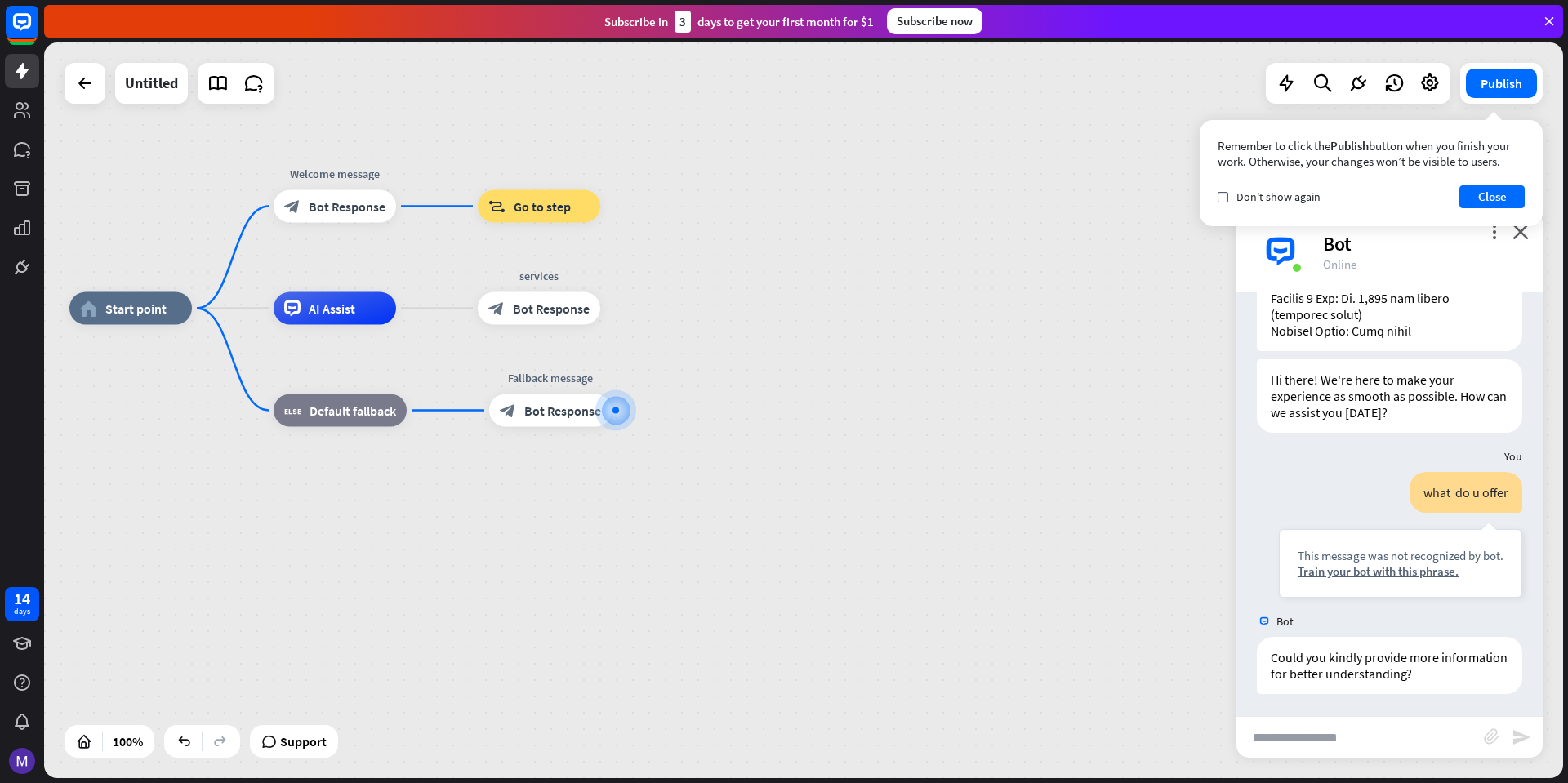
scroll to position [603, 0]
type input "**********"
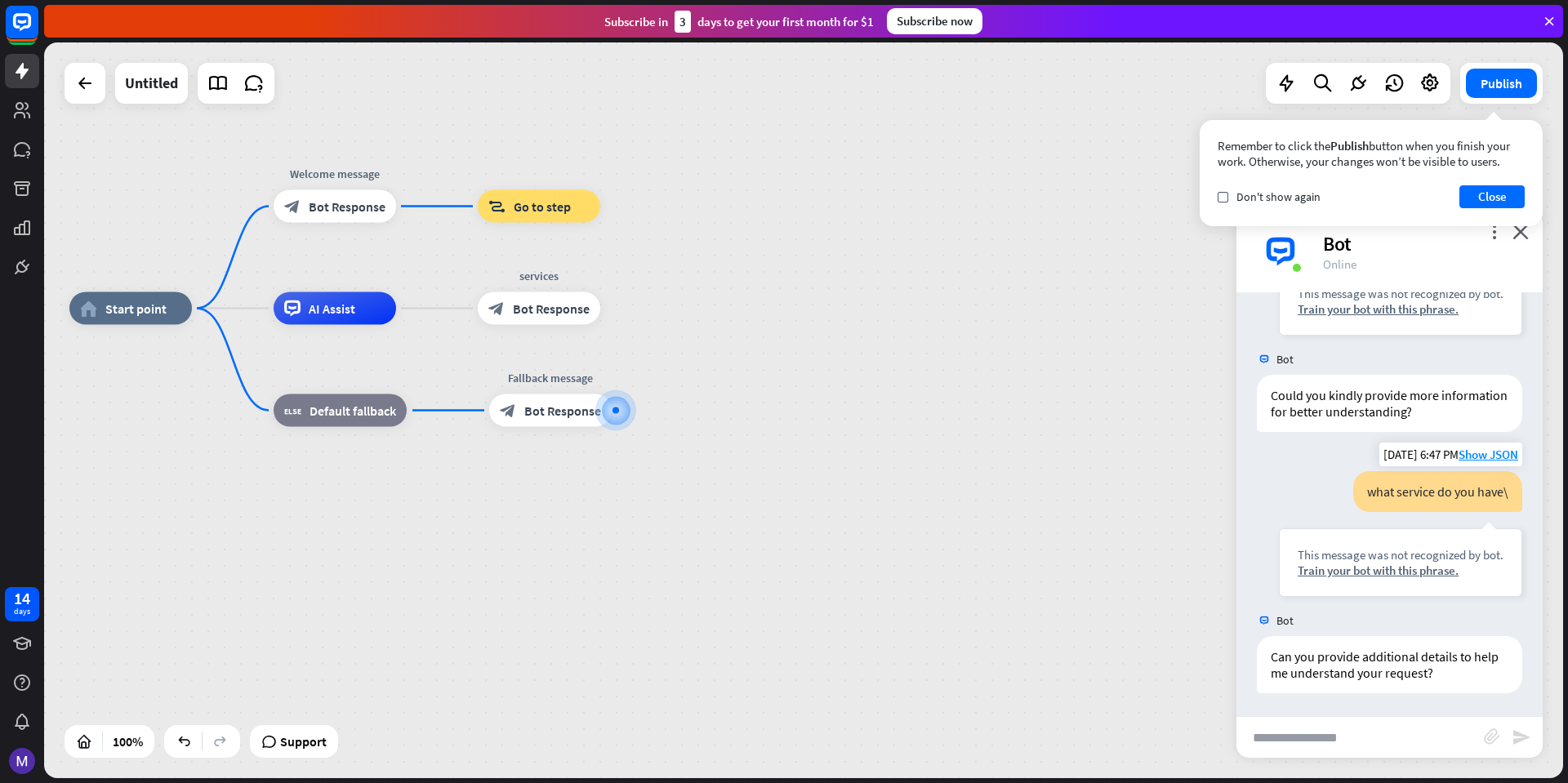
scroll to position [865, 0]
click at [1486, 194] on button "Close" at bounding box center [1493, 197] width 66 height 23
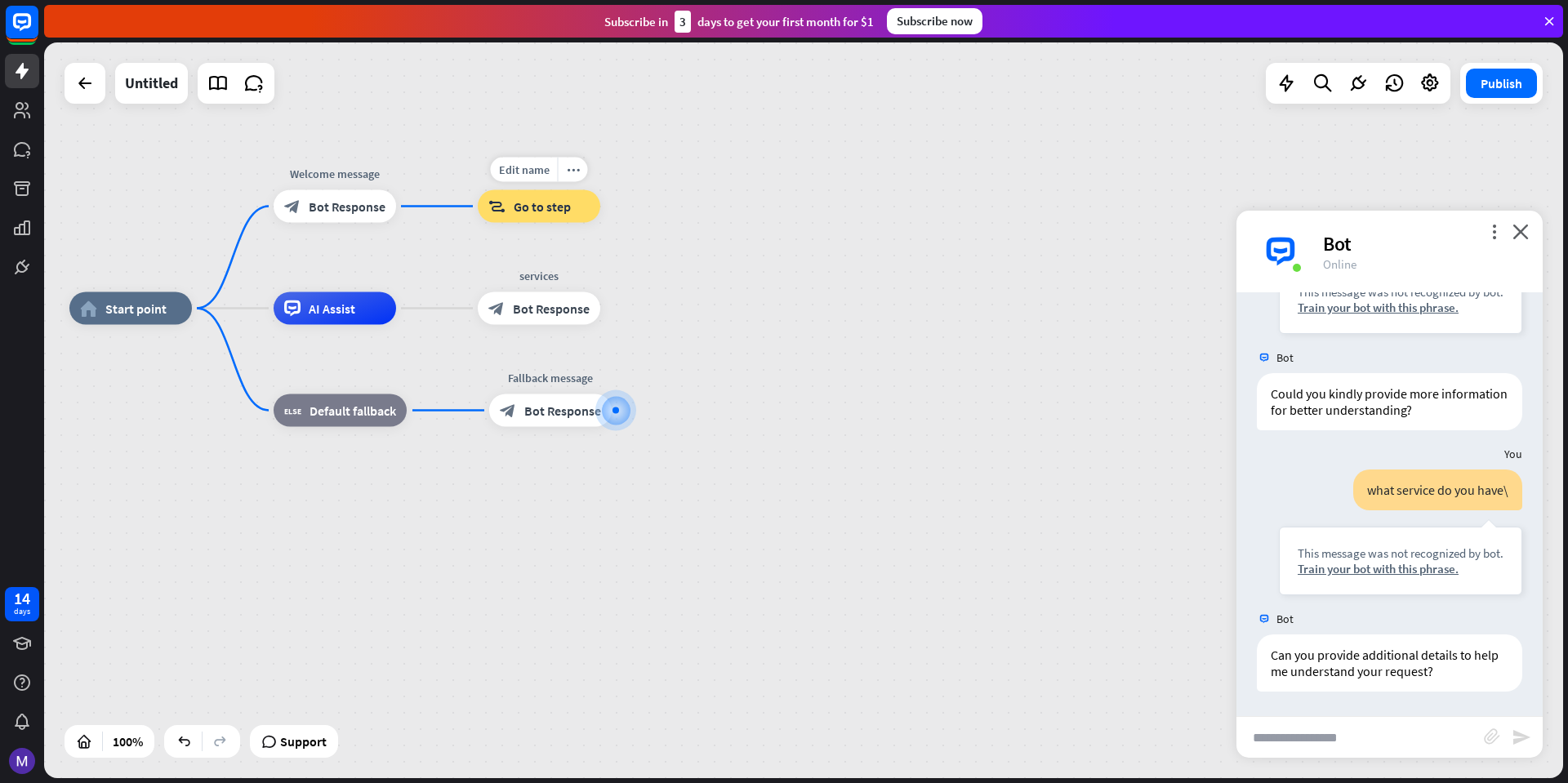
click at [549, 214] on span "Go to step" at bounding box center [542, 206] width 57 height 16
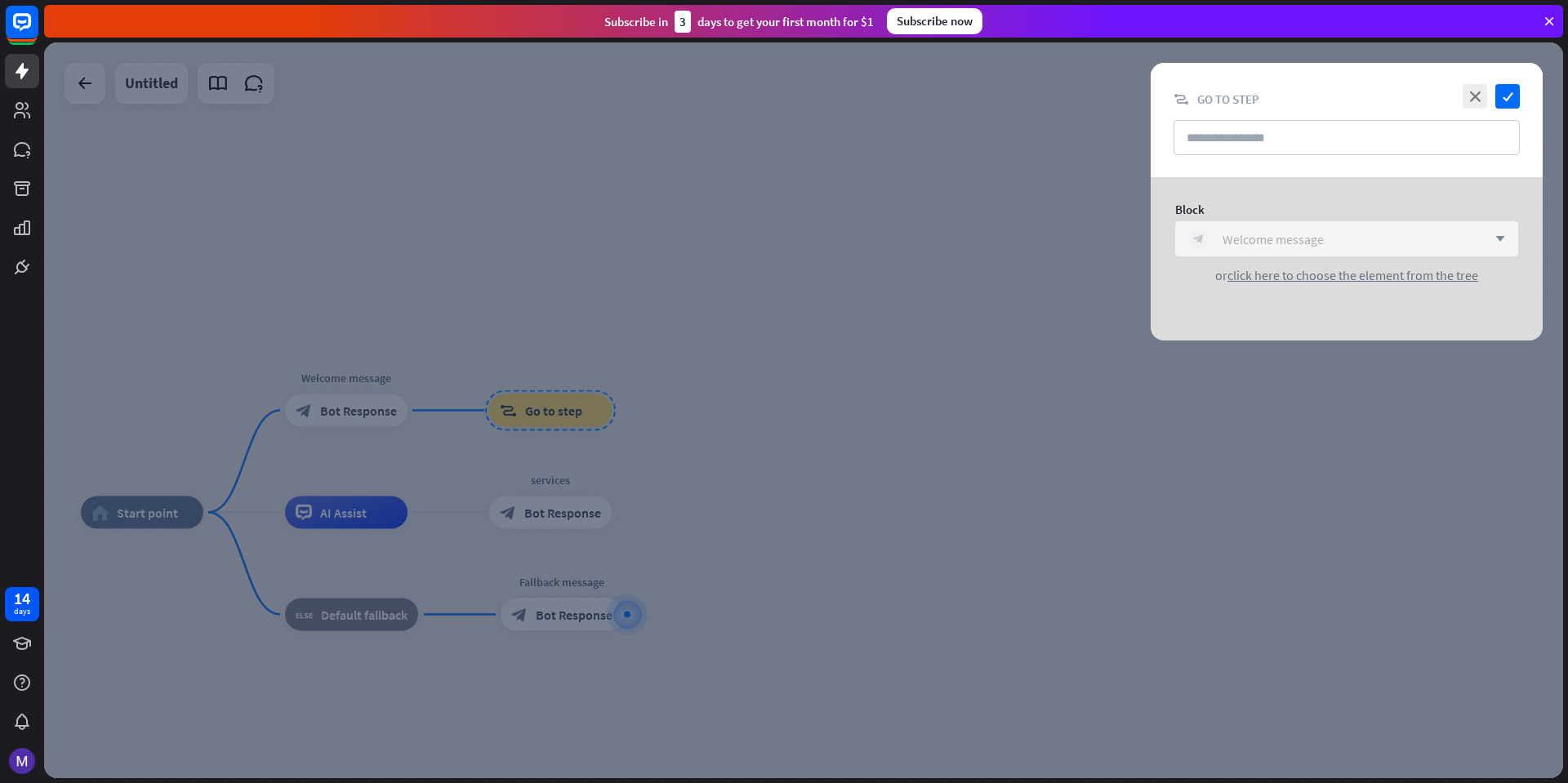
click at [1365, 248] on div "block_bot_response Welcome message" at bounding box center [1338, 239] width 299 height 19
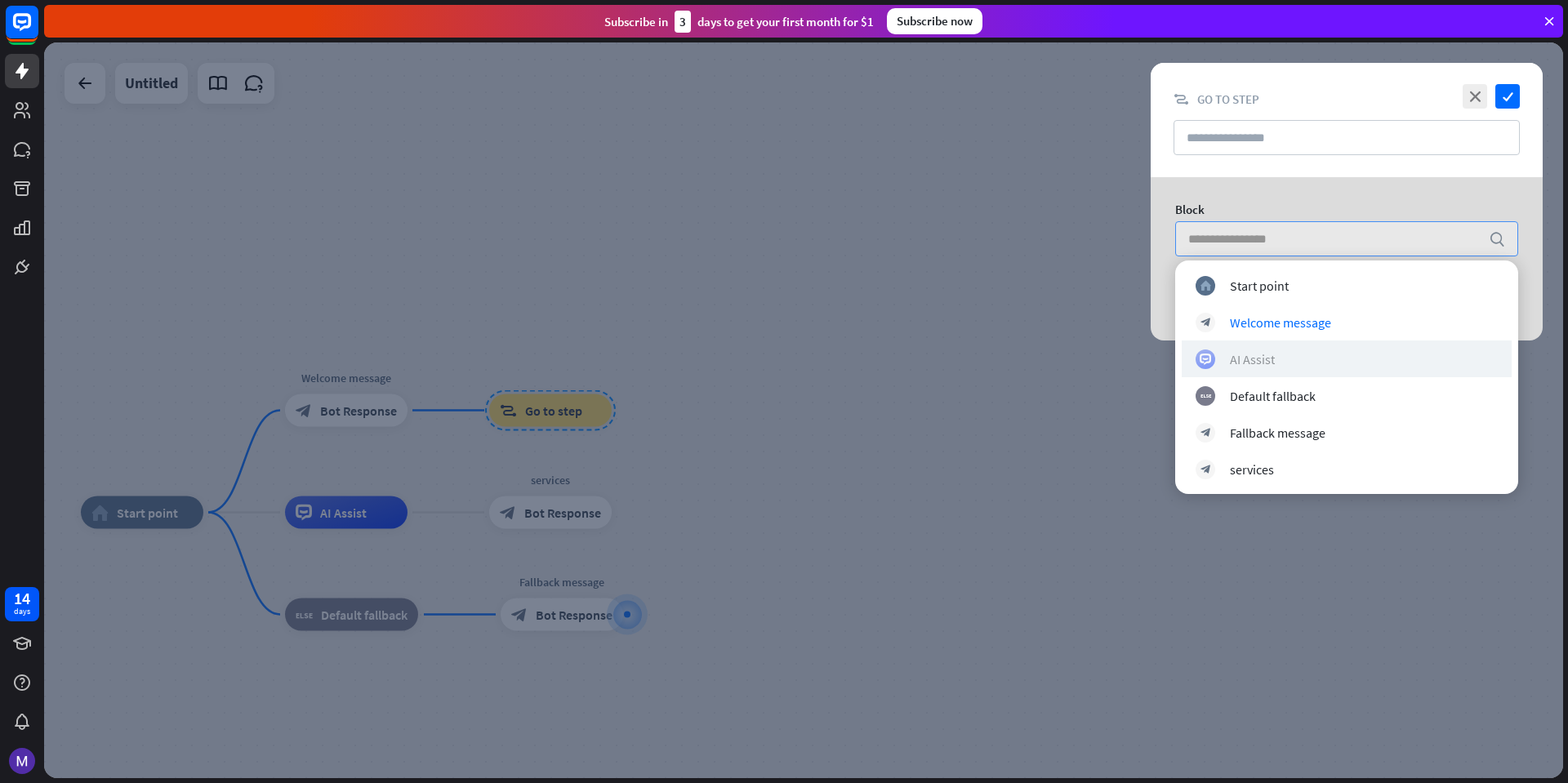
click at [1294, 359] on div "AI Assist" at bounding box center [1347, 360] width 303 height 19
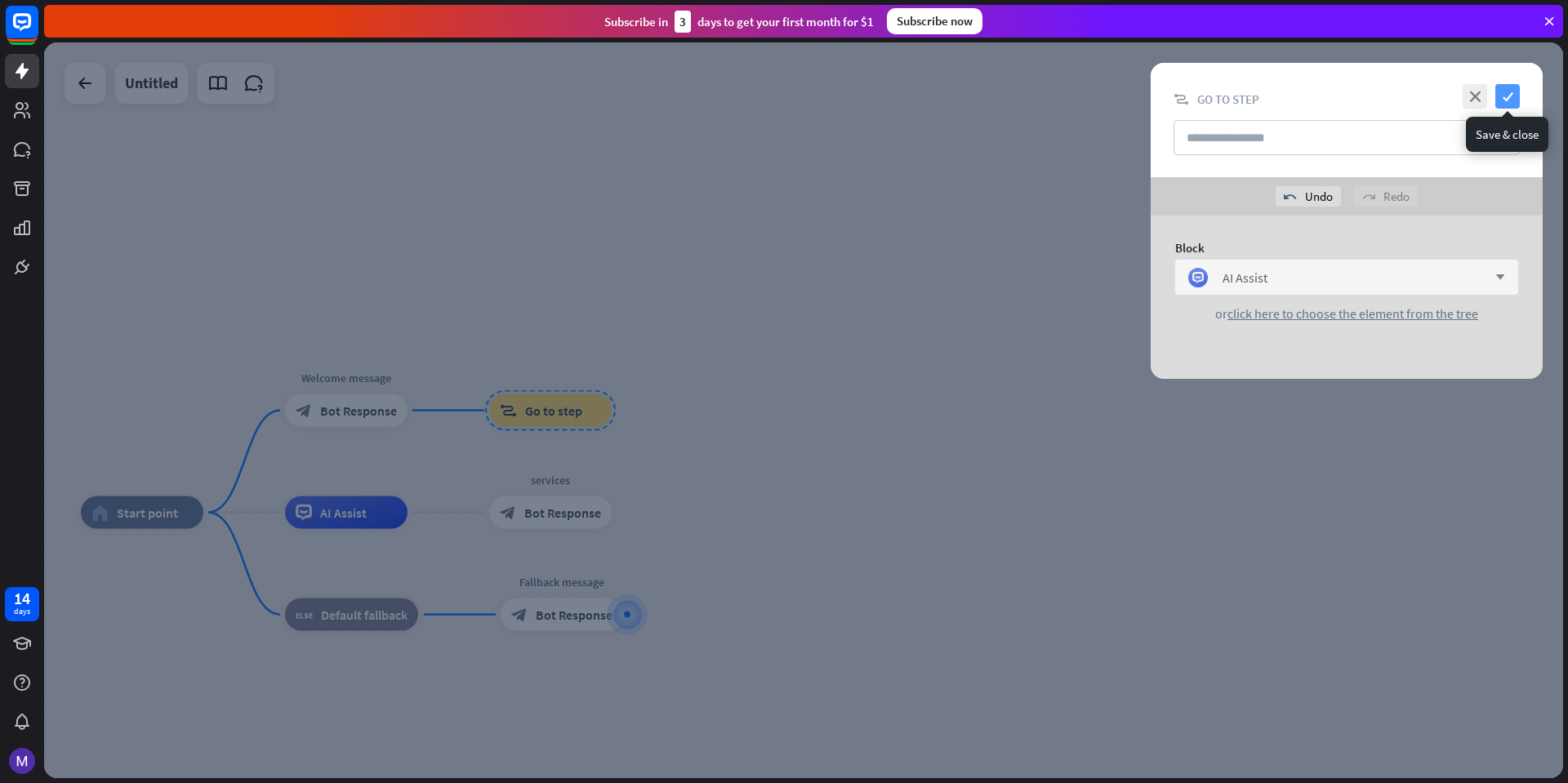
click at [1511, 96] on icon "check" at bounding box center [1507, 96] width 24 height 24
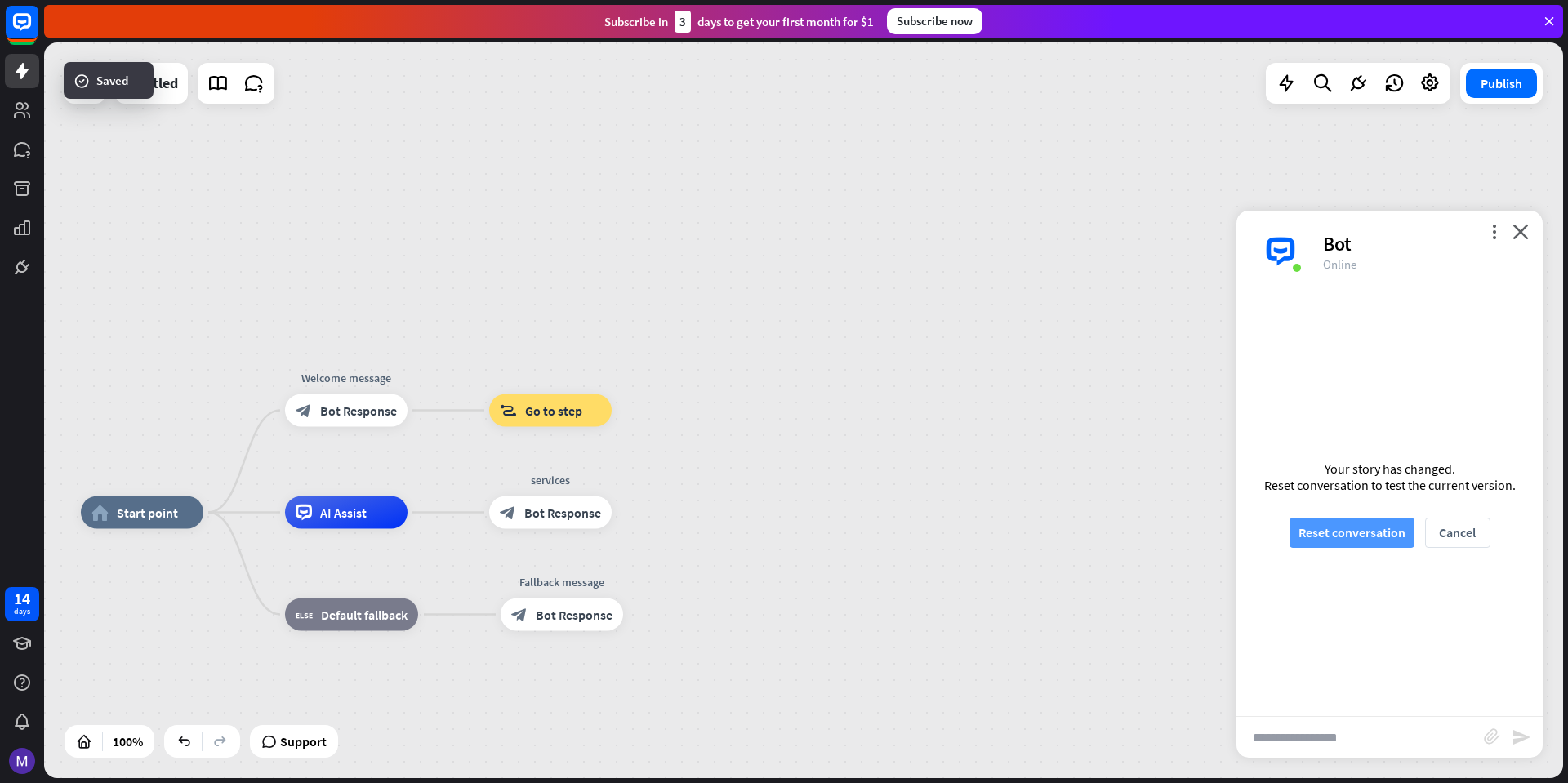
click at [1382, 546] on button "Reset conversation" at bounding box center [1351, 533] width 125 height 30
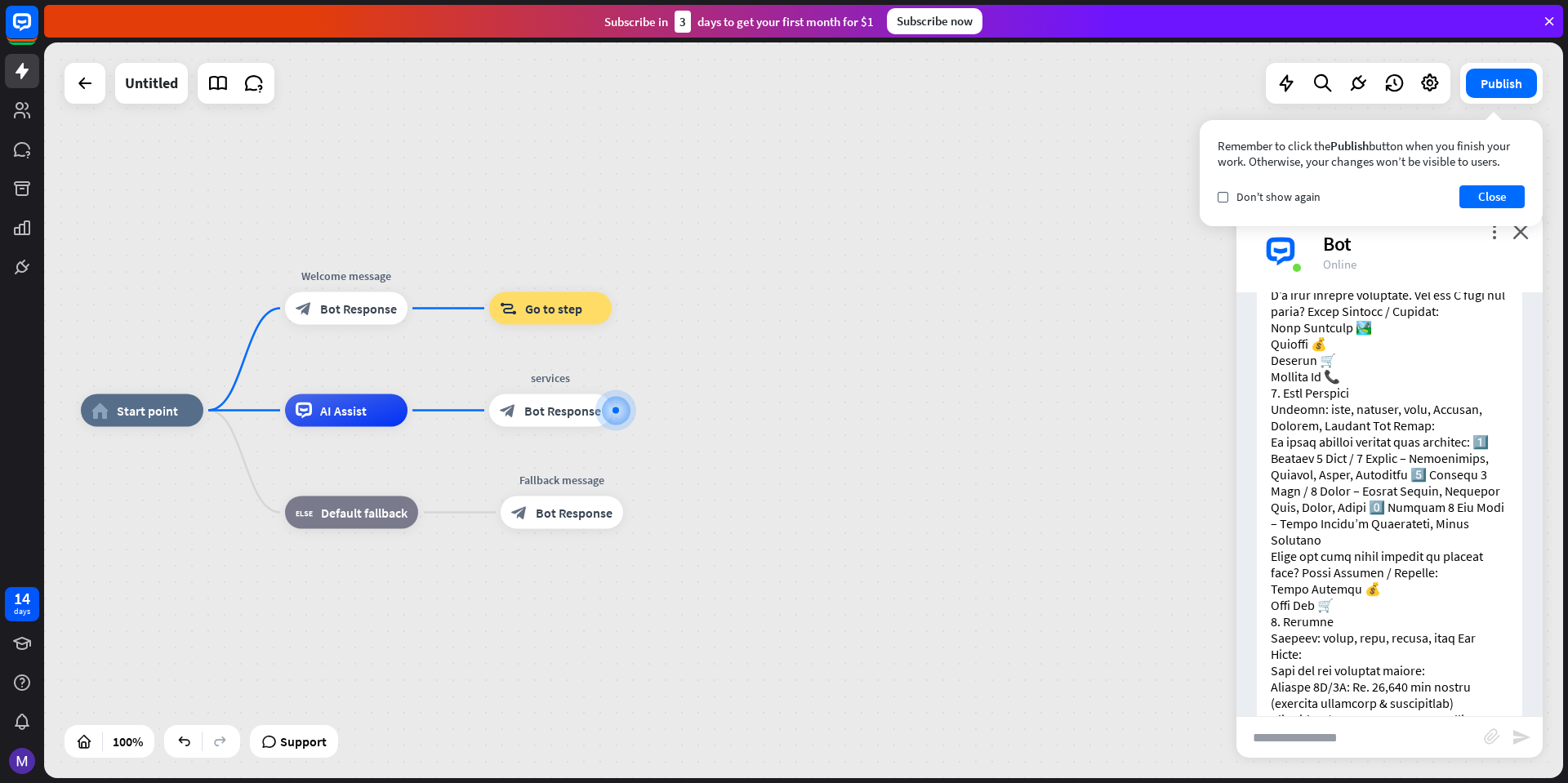
scroll to position [882, 0]
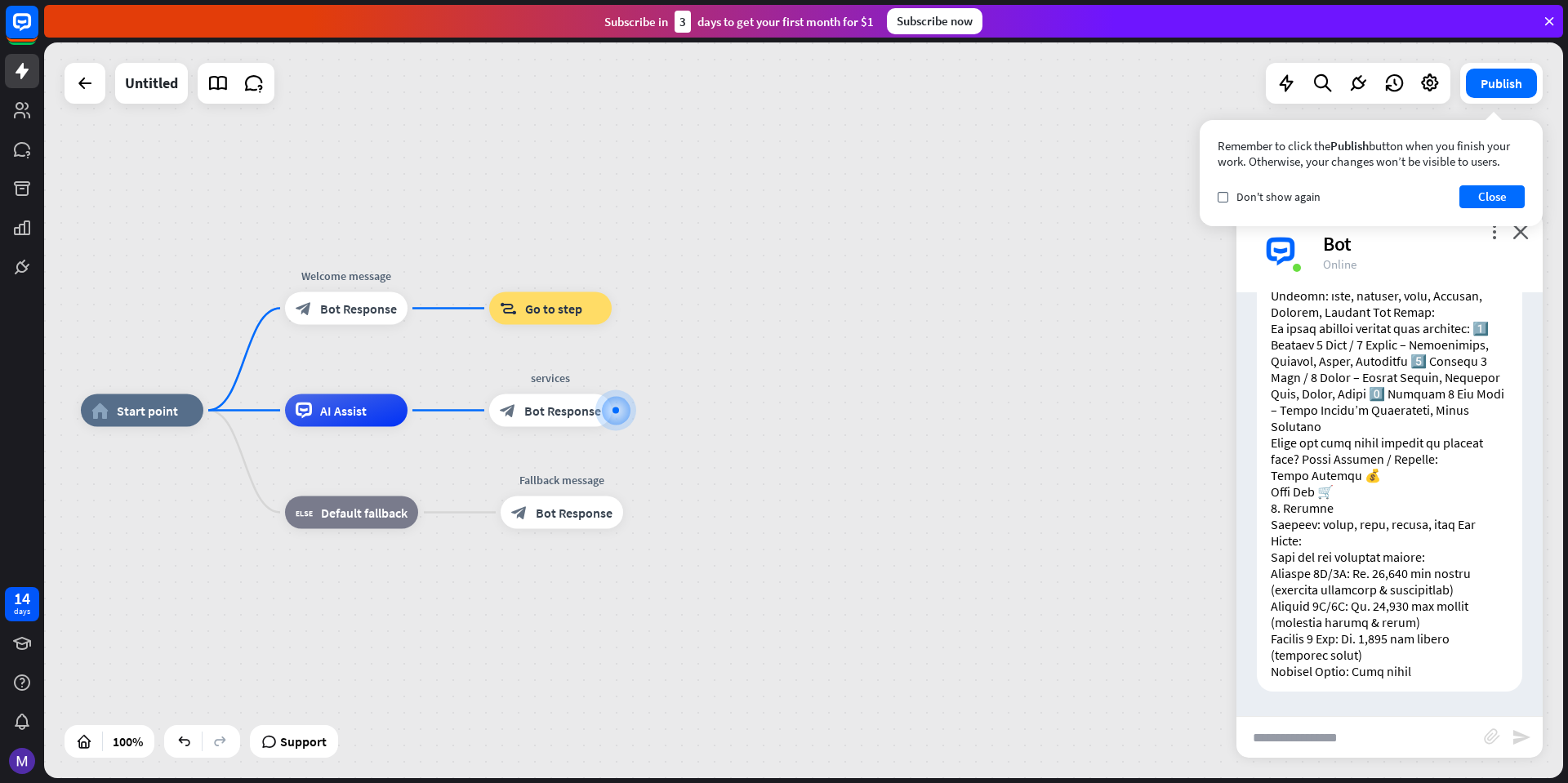
click at [1343, 730] on input "text" at bounding box center [1360, 738] width 247 height 41
type input "*****"
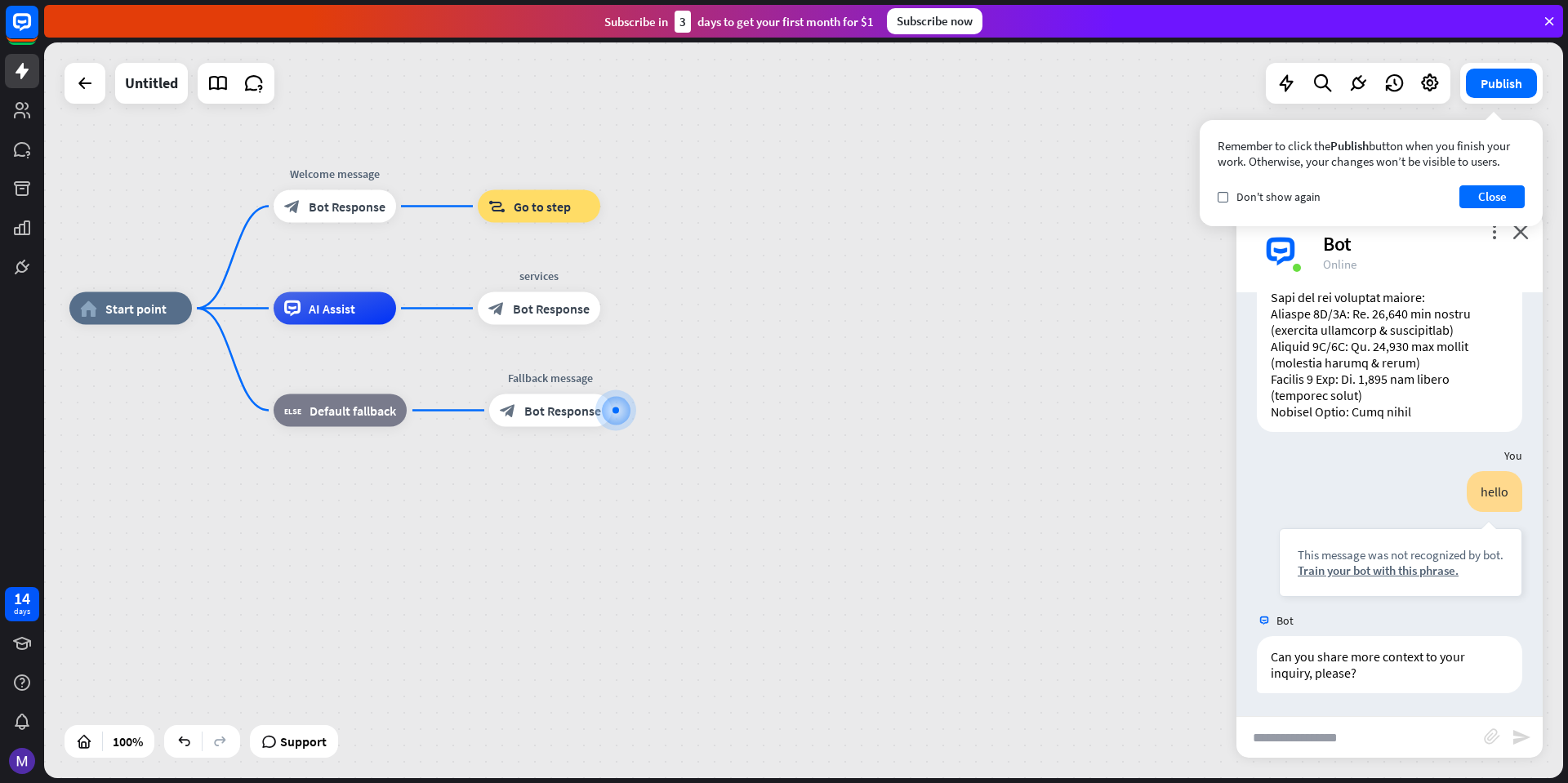
scroll to position [1143, 0]
type input "**********"
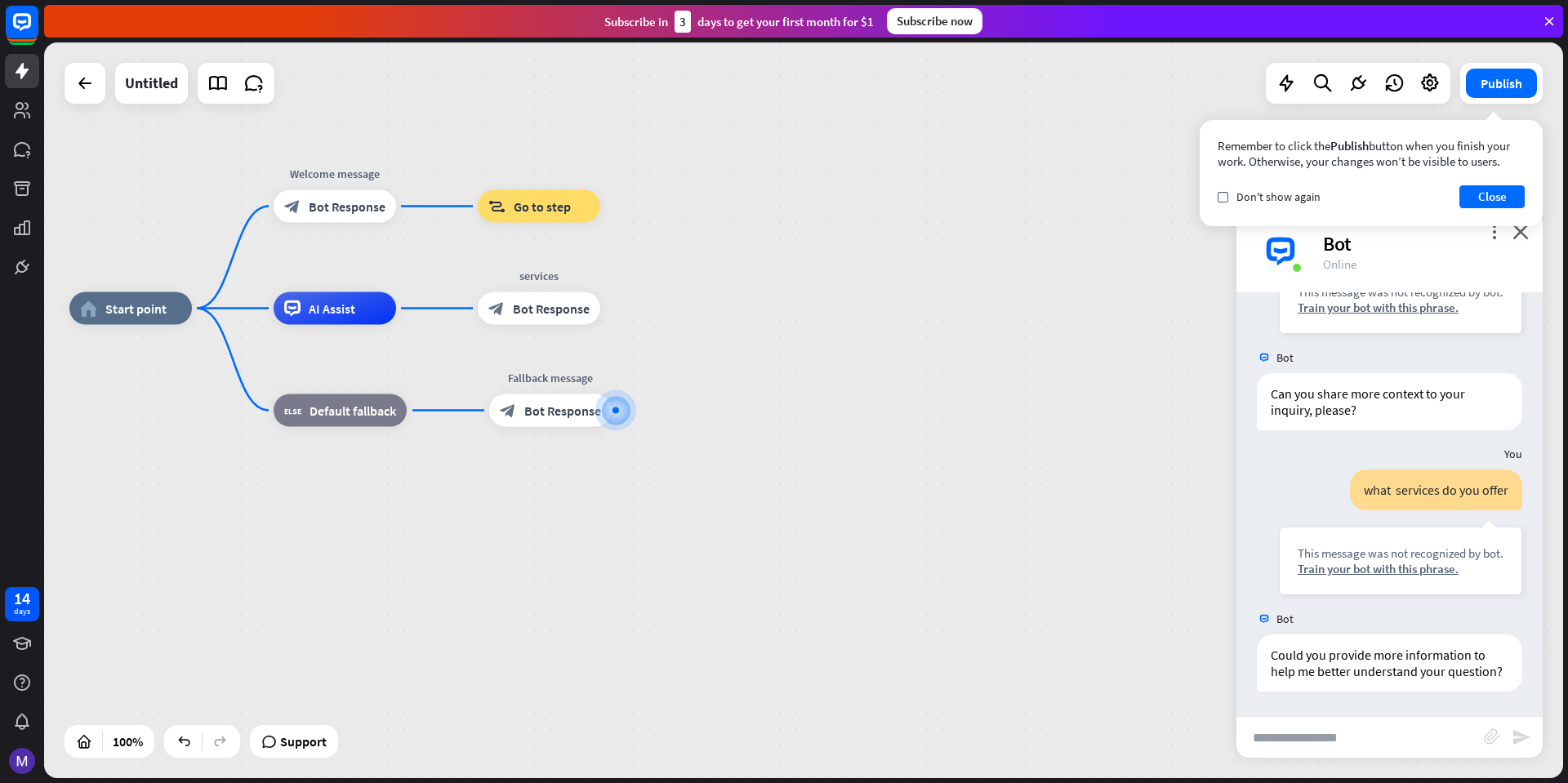
scroll to position [1421, 0]
click at [577, 411] on span "Bot Response" at bounding box center [563, 411] width 76 height 16
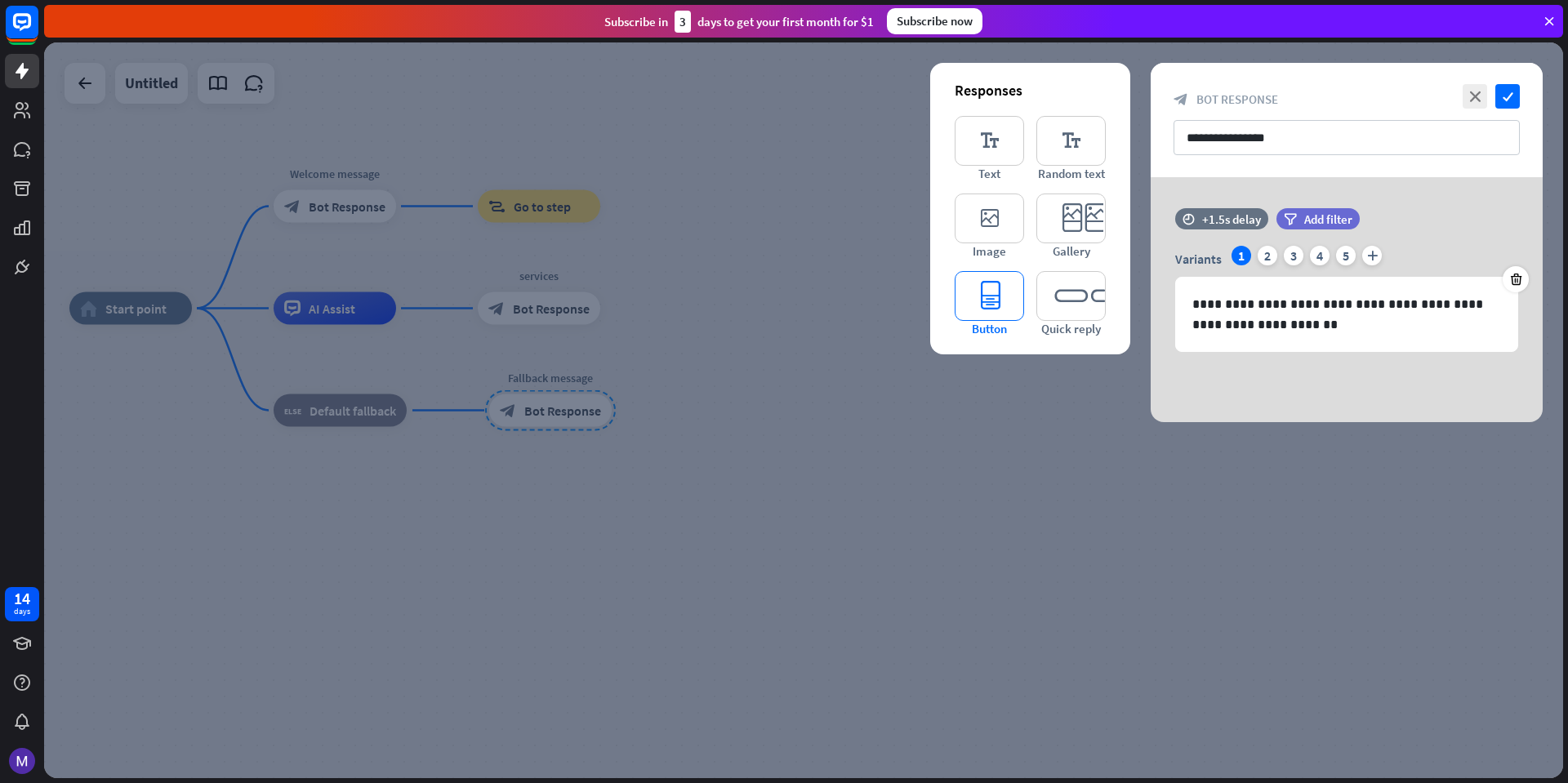
click at [1004, 316] on icon "editor_button" at bounding box center [990, 297] width 70 height 50
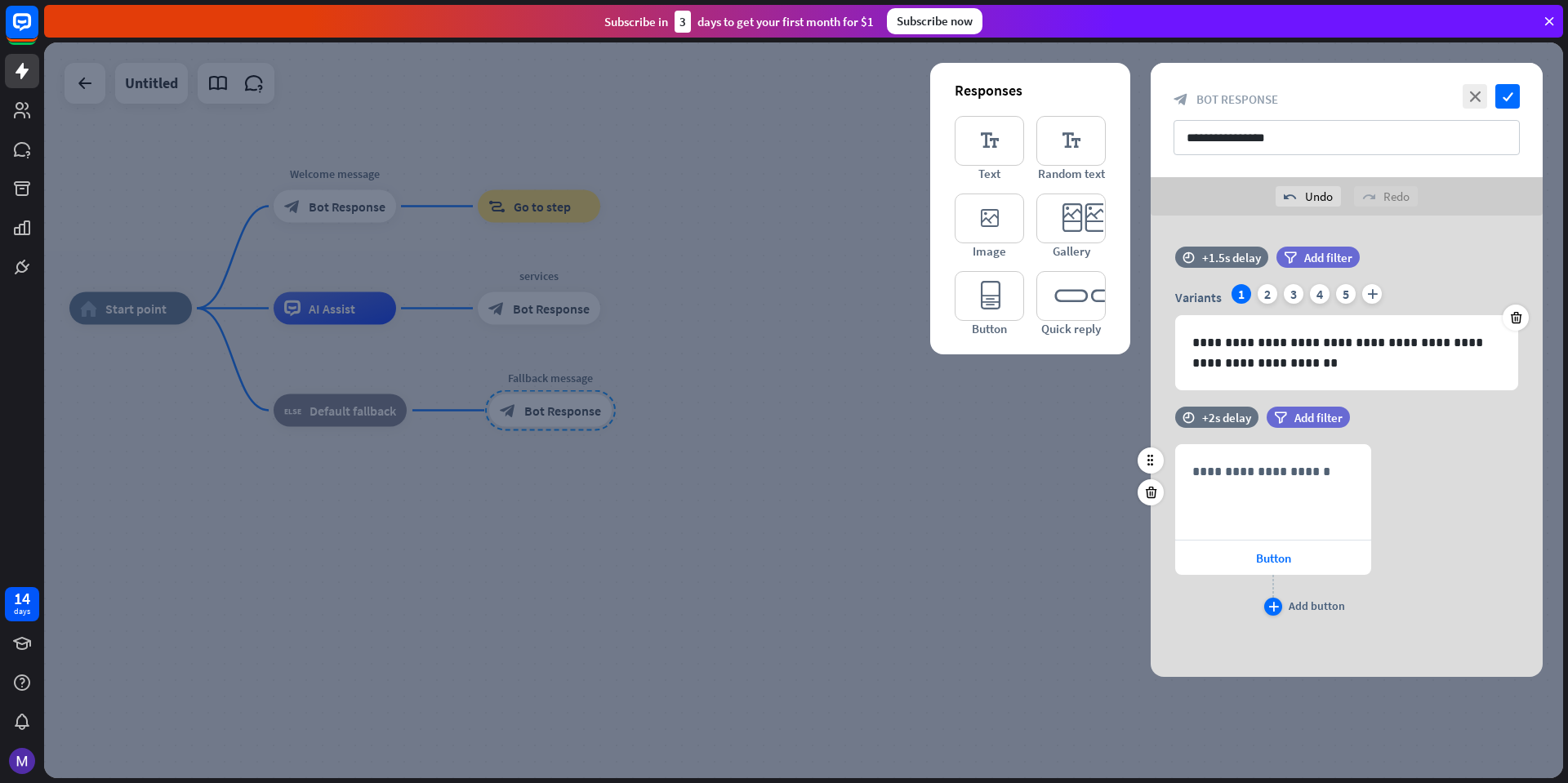
click at [1289, 603] on div "Add button" at bounding box center [1317, 605] width 56 height 14
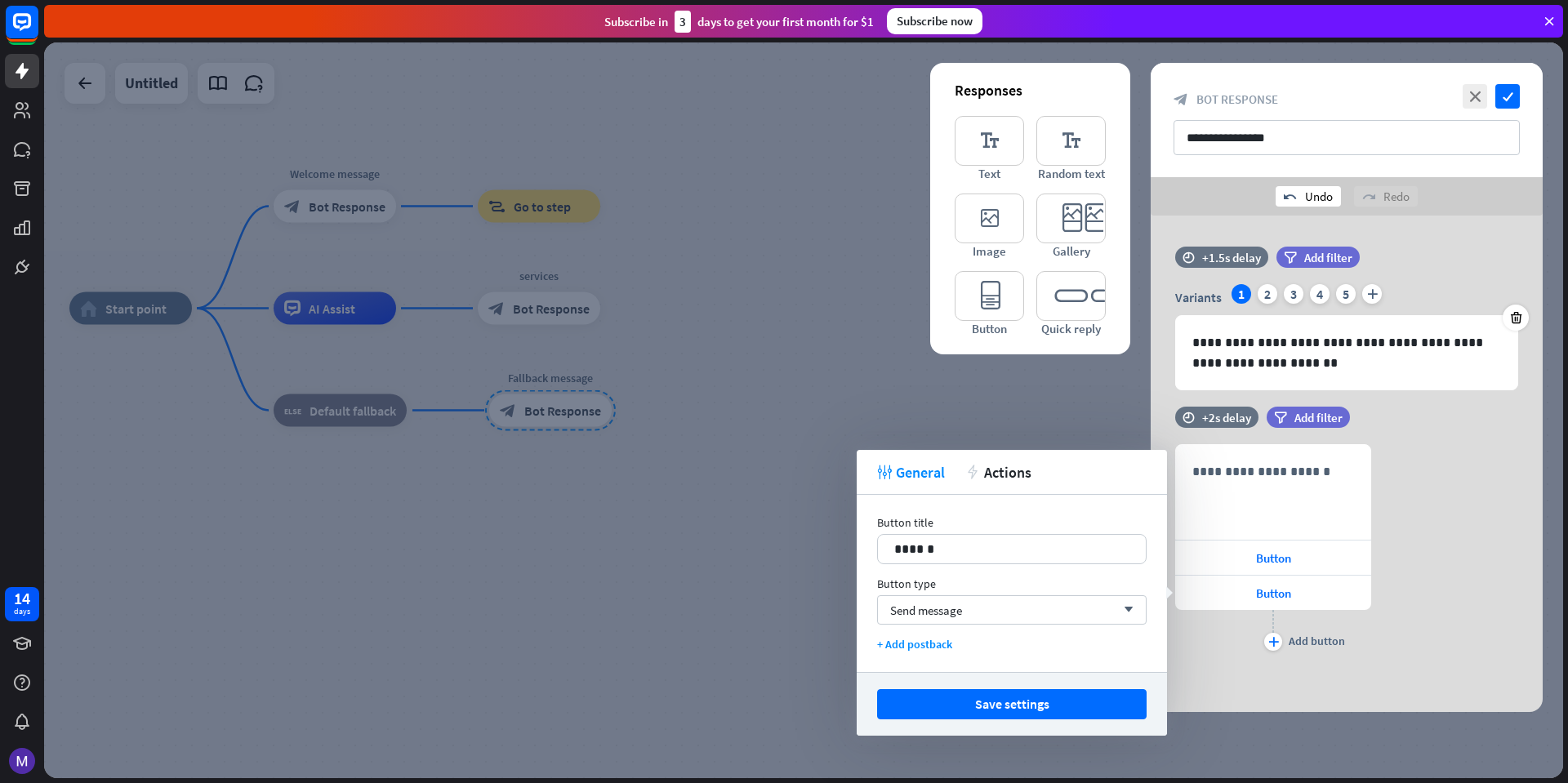
click at [1301, 193] on div "undo Undo" at bounding box center [1309, 196] width 66 height 20
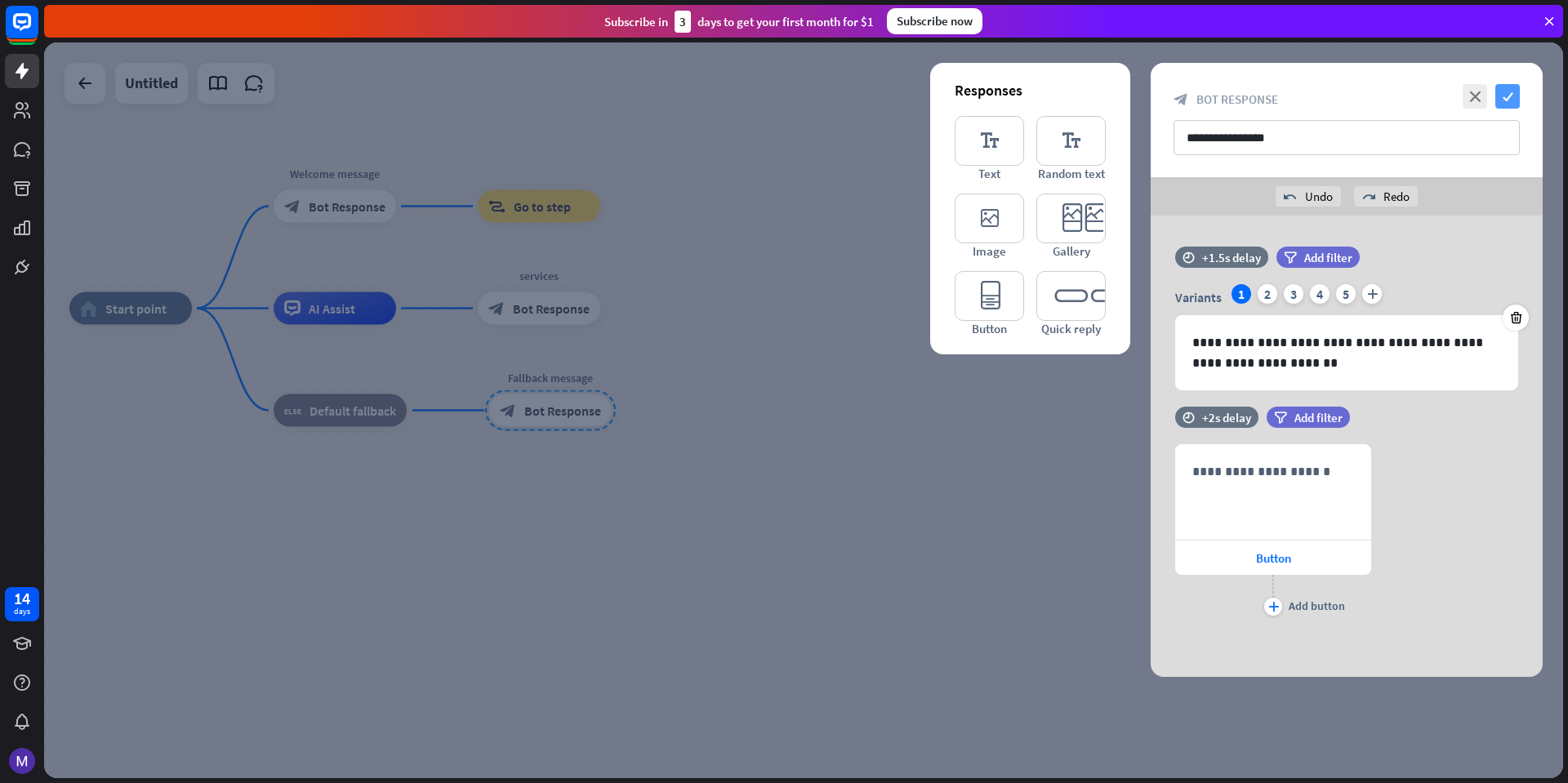
click at [1511, 102] on icon "check" at bounding box center [1507, 96] width 24 height 24
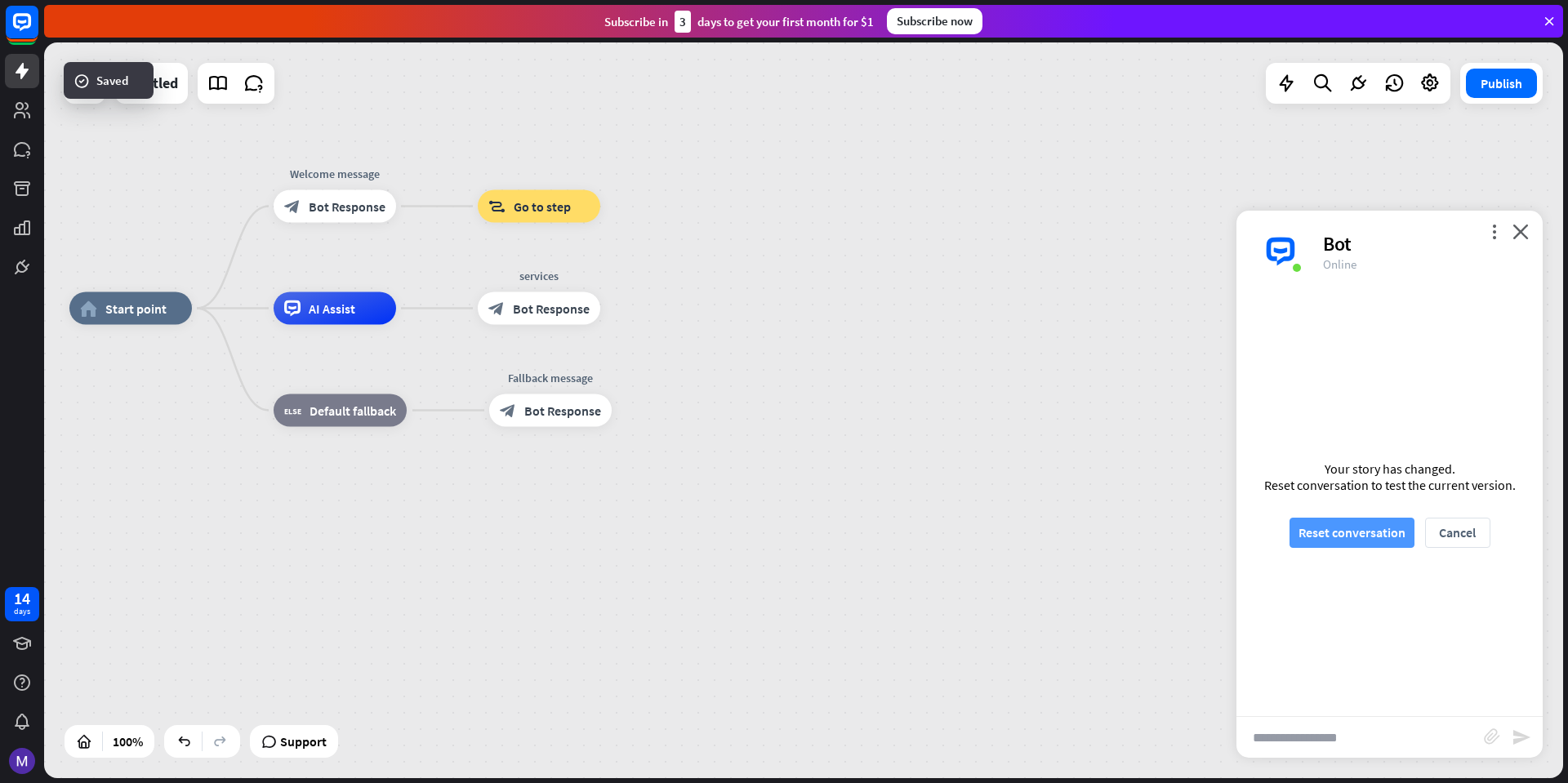
click at [1370, 530] on button "Reset conversation" at bounding box center [1351, 533] width 125 height 30
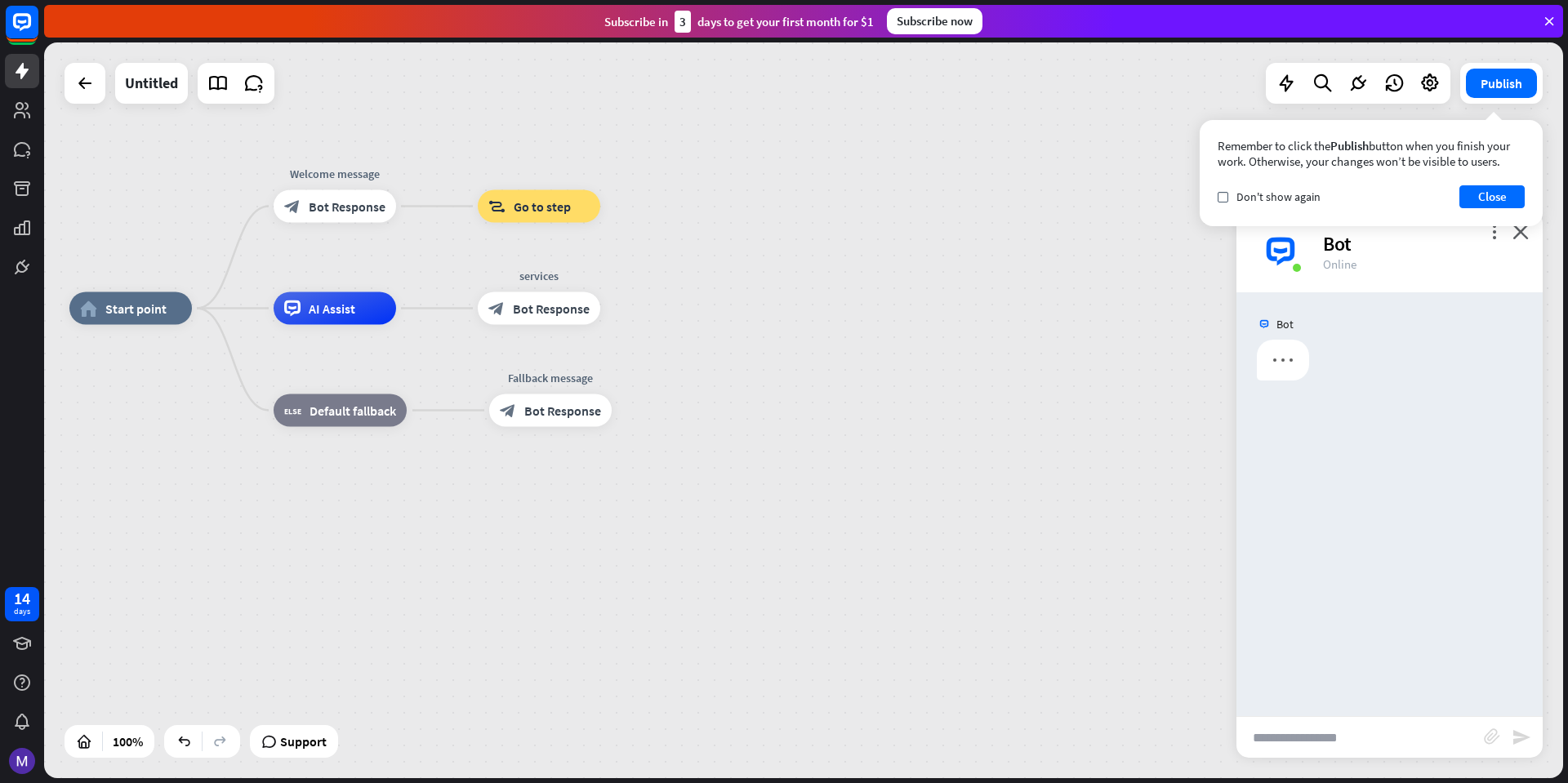
click at [1521, 240] on div "Bot" at bounding box center [1423, 244] width 200 height 25
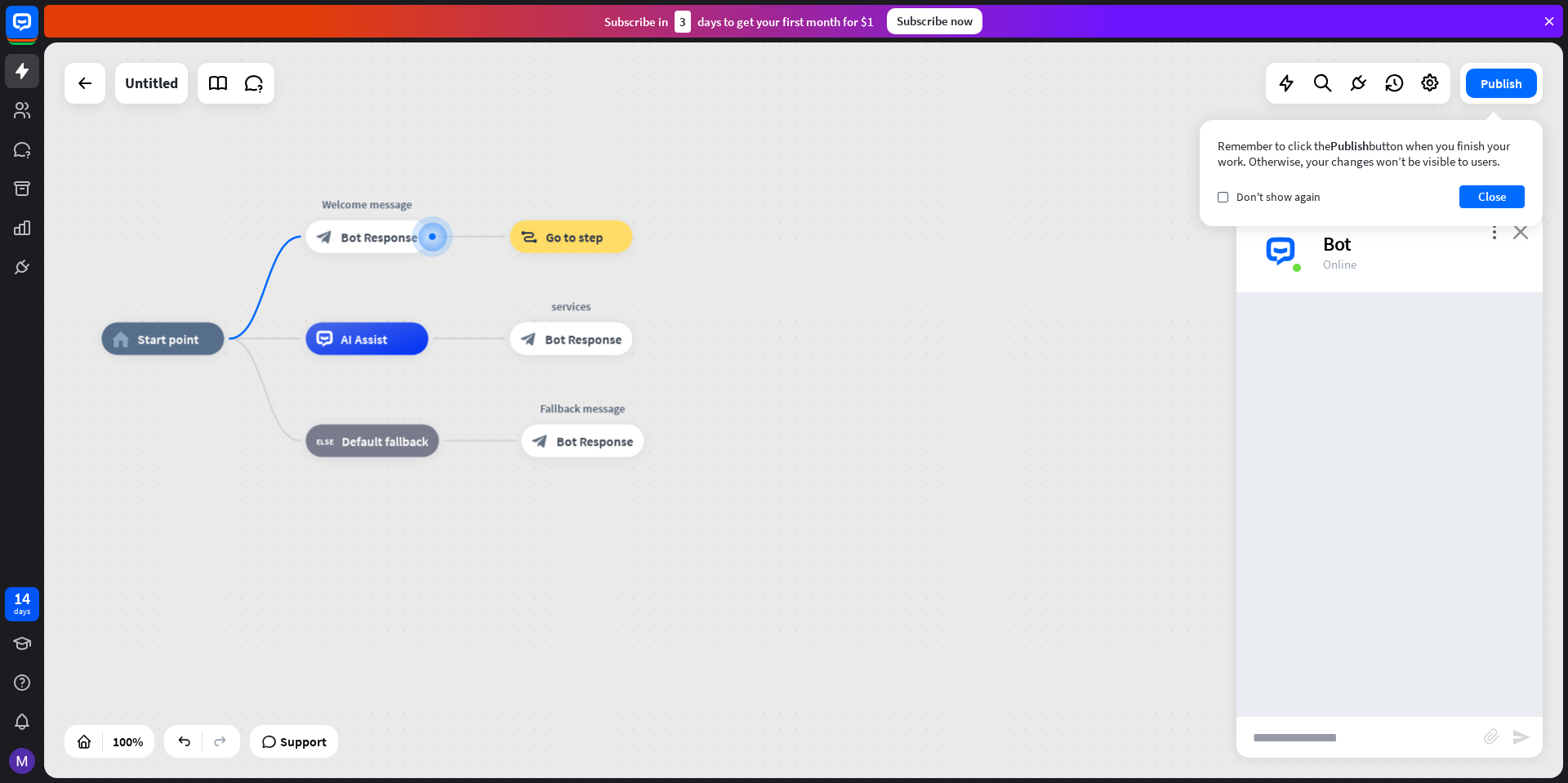
click at [1520, 229] on icon "close" at bounding box center [1521, 232] width 16 height 15
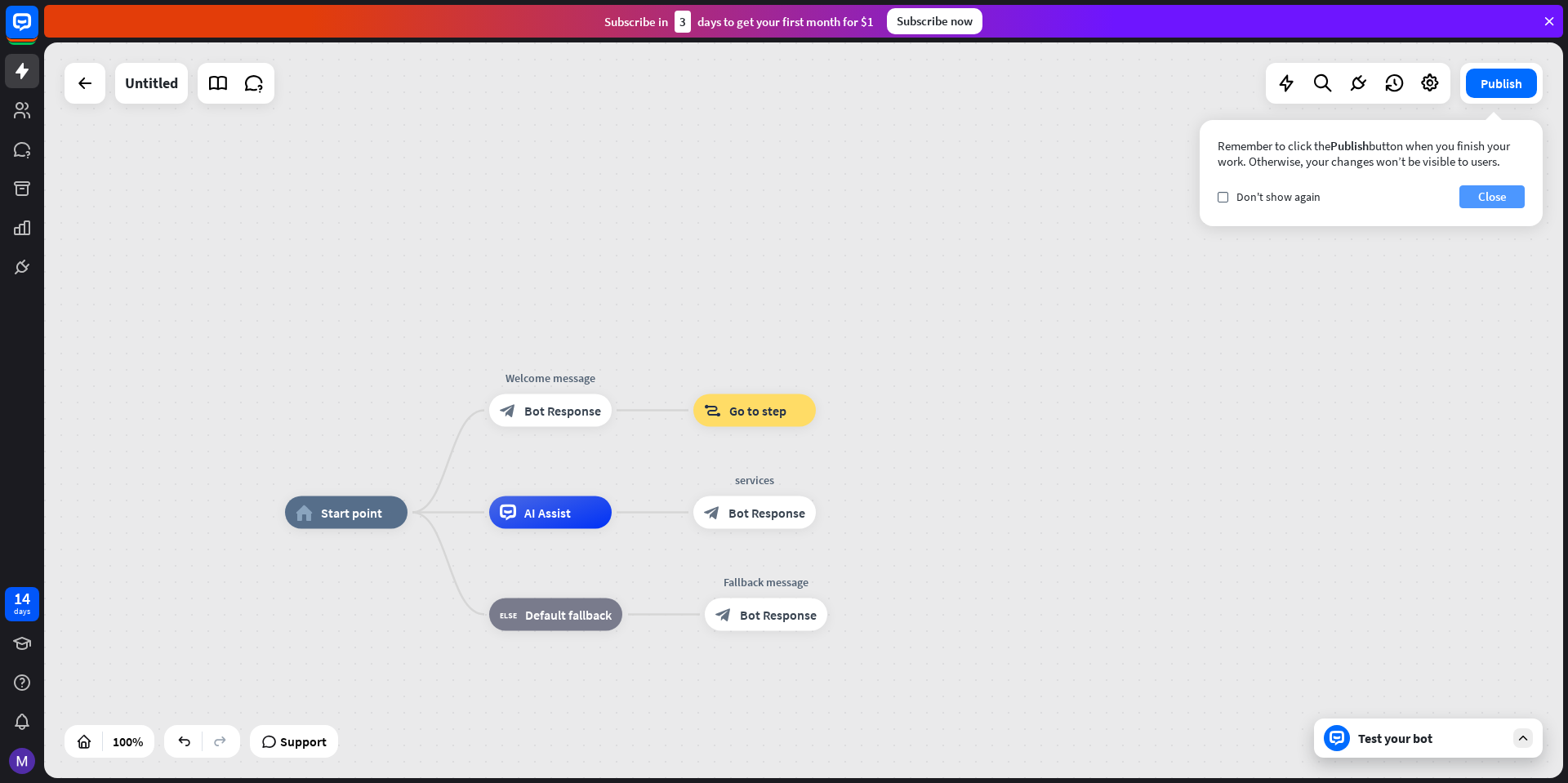
click at [1495, 190] on button "Close" at bounding box center [1493, 197] width 66 height 23
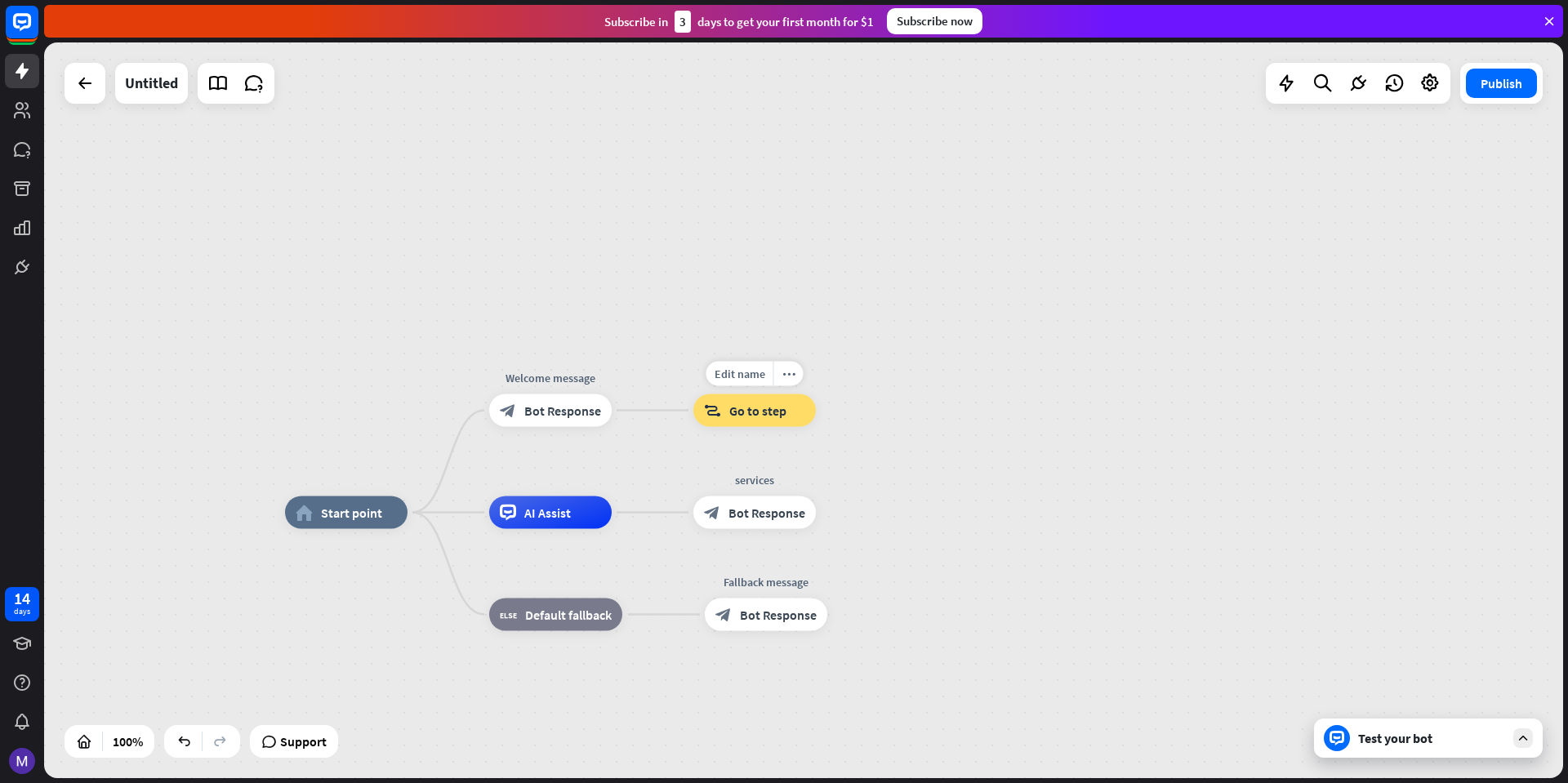
click at [742, 419] on span "Go to step" at bounding box center [758, 411] width 57 height 16
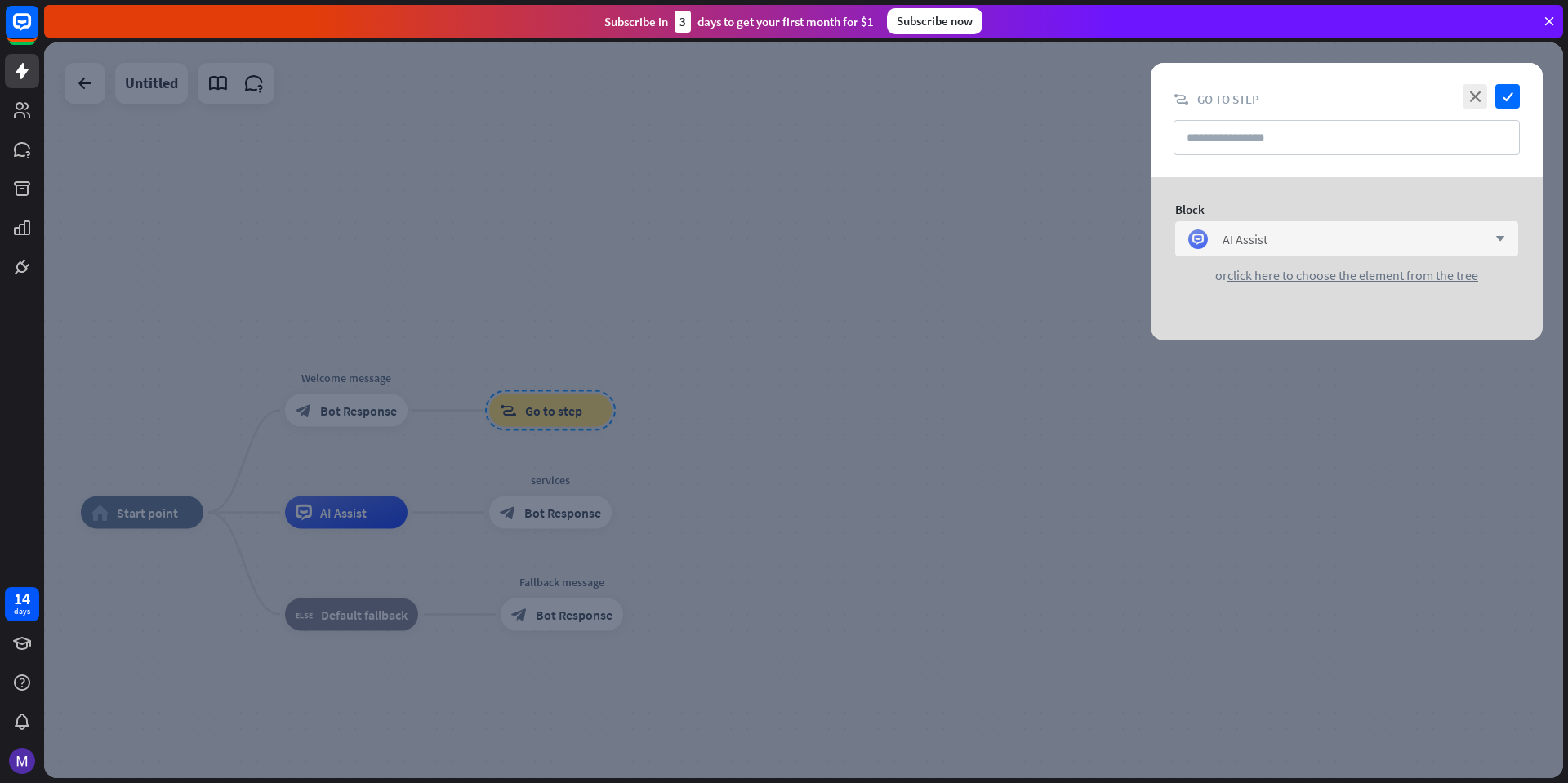
click at [1368, 255] on div "AI Assist arrow_down" at bounding box center [1347, 239] width 343 height 35
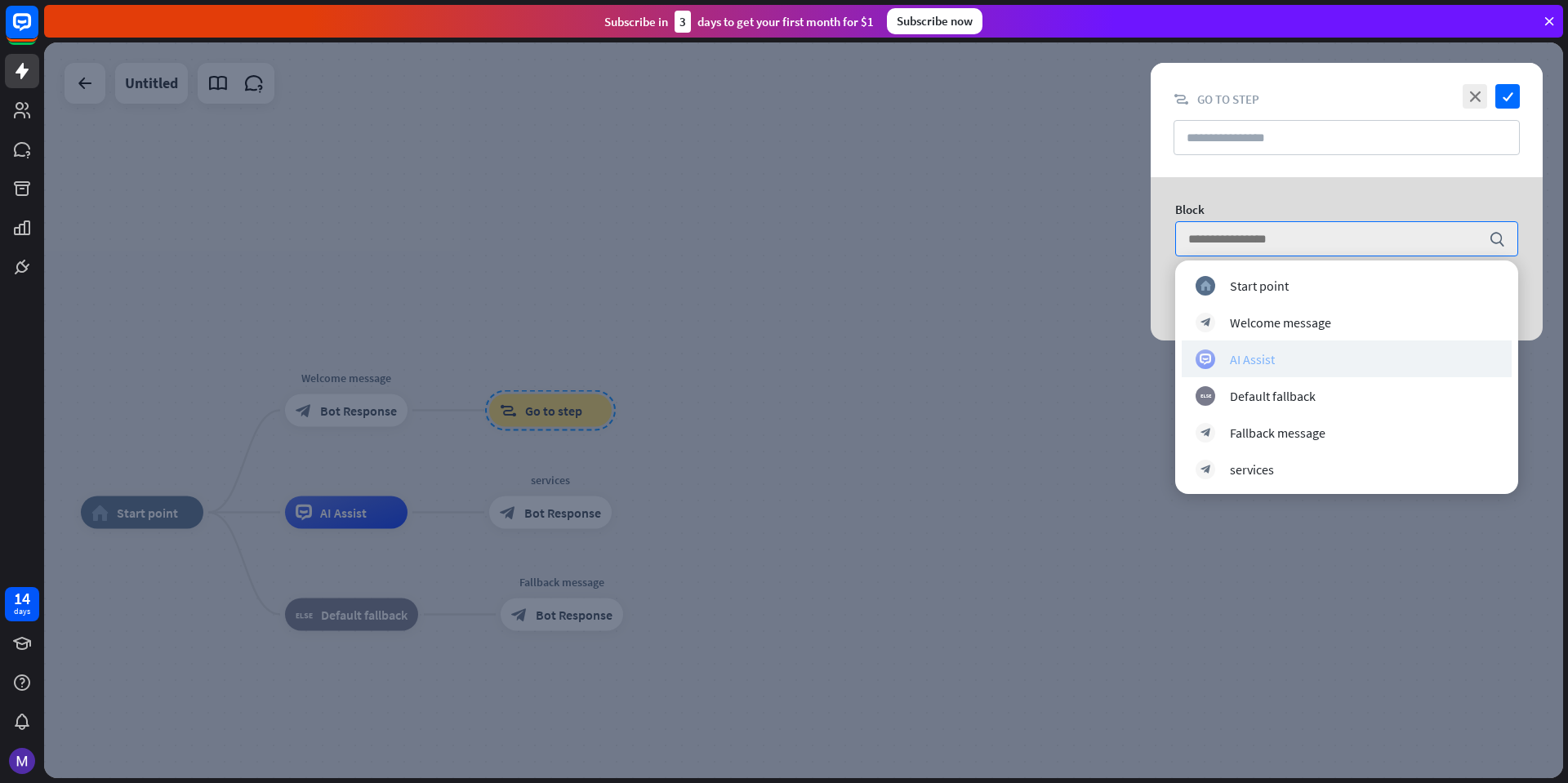
click at [1268, 362] on div "AI Assist" at bounding box center [1253, 359] width 44 height 16
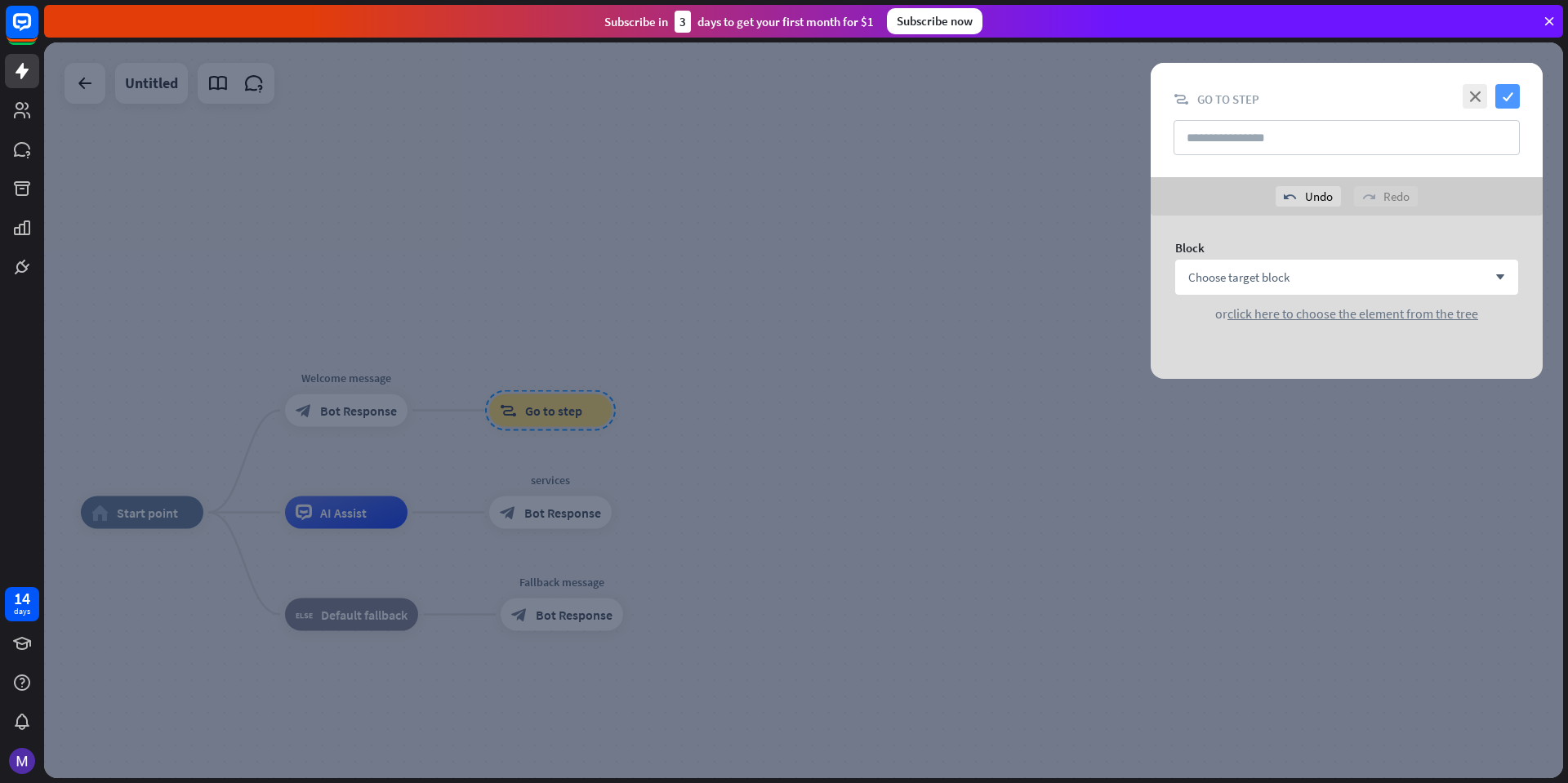
click at [1510, 100] on icon "check" at bounding box center [1507, 96] width 24 height 24
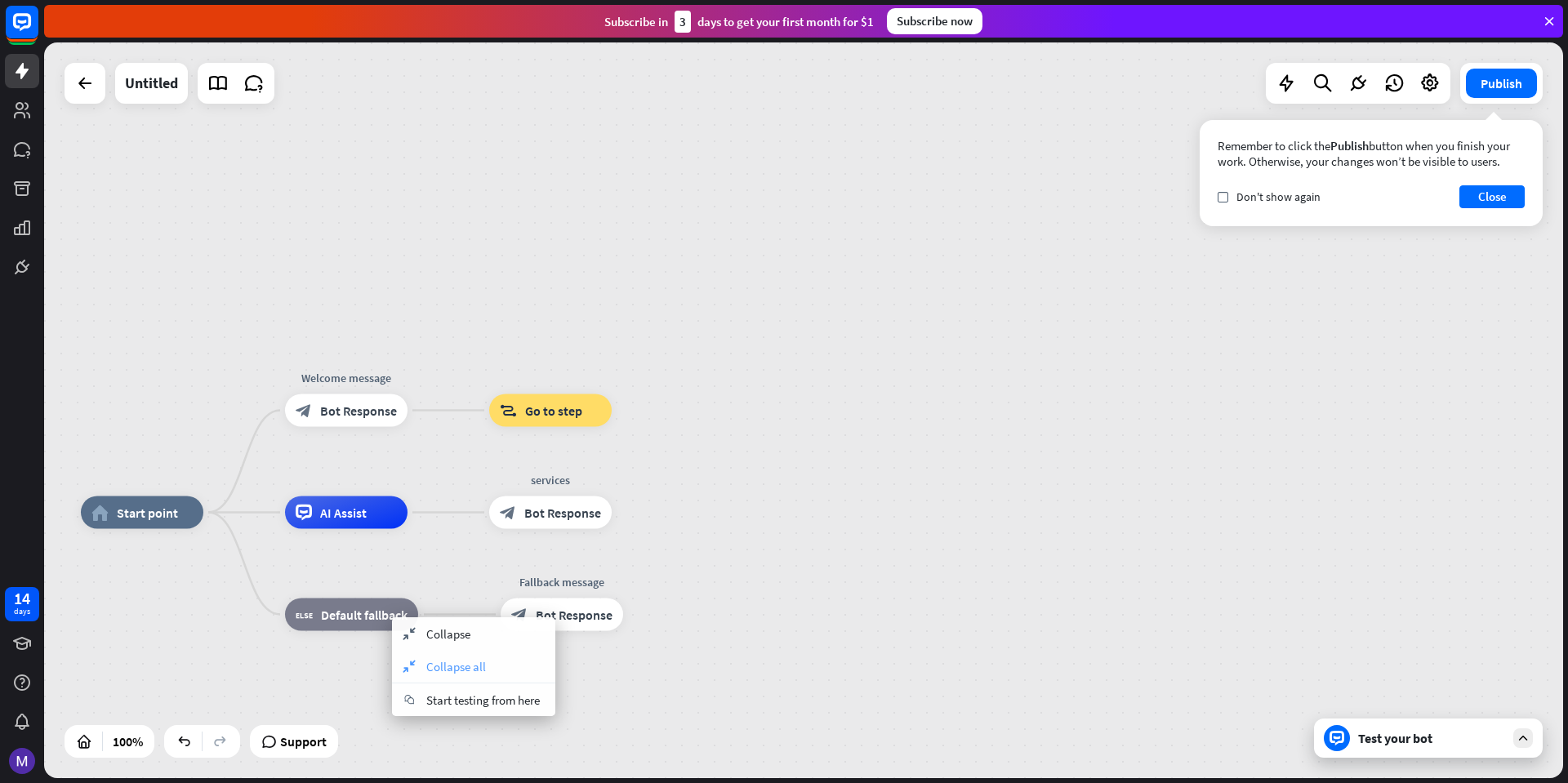
click at [479, 667] on span "Collapse all" at bounding box center [456, 667] width 60 height 15
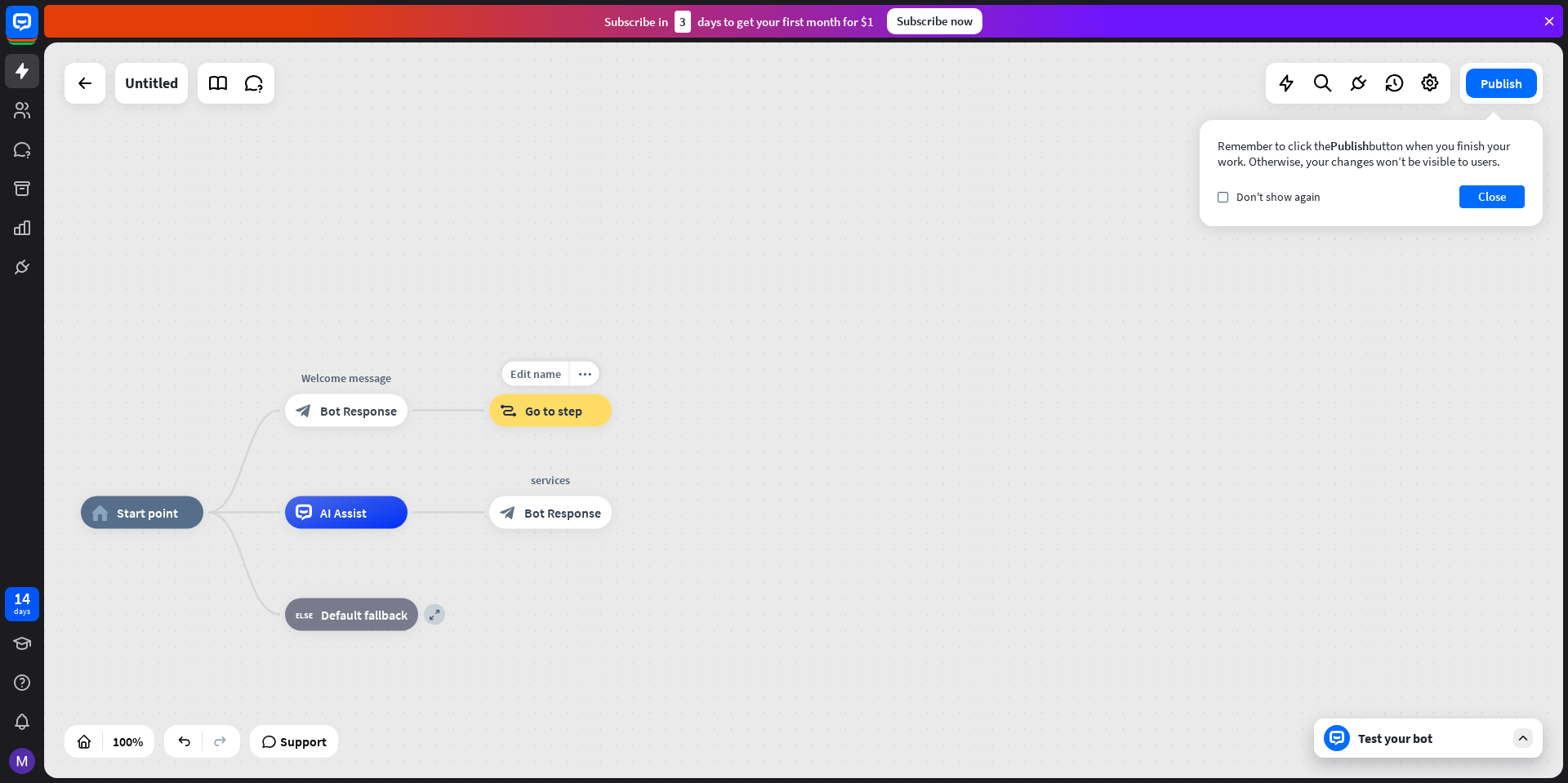
click at [550, 410] on span "Go to step" at bounding box center [553, 411] width 57 height 16
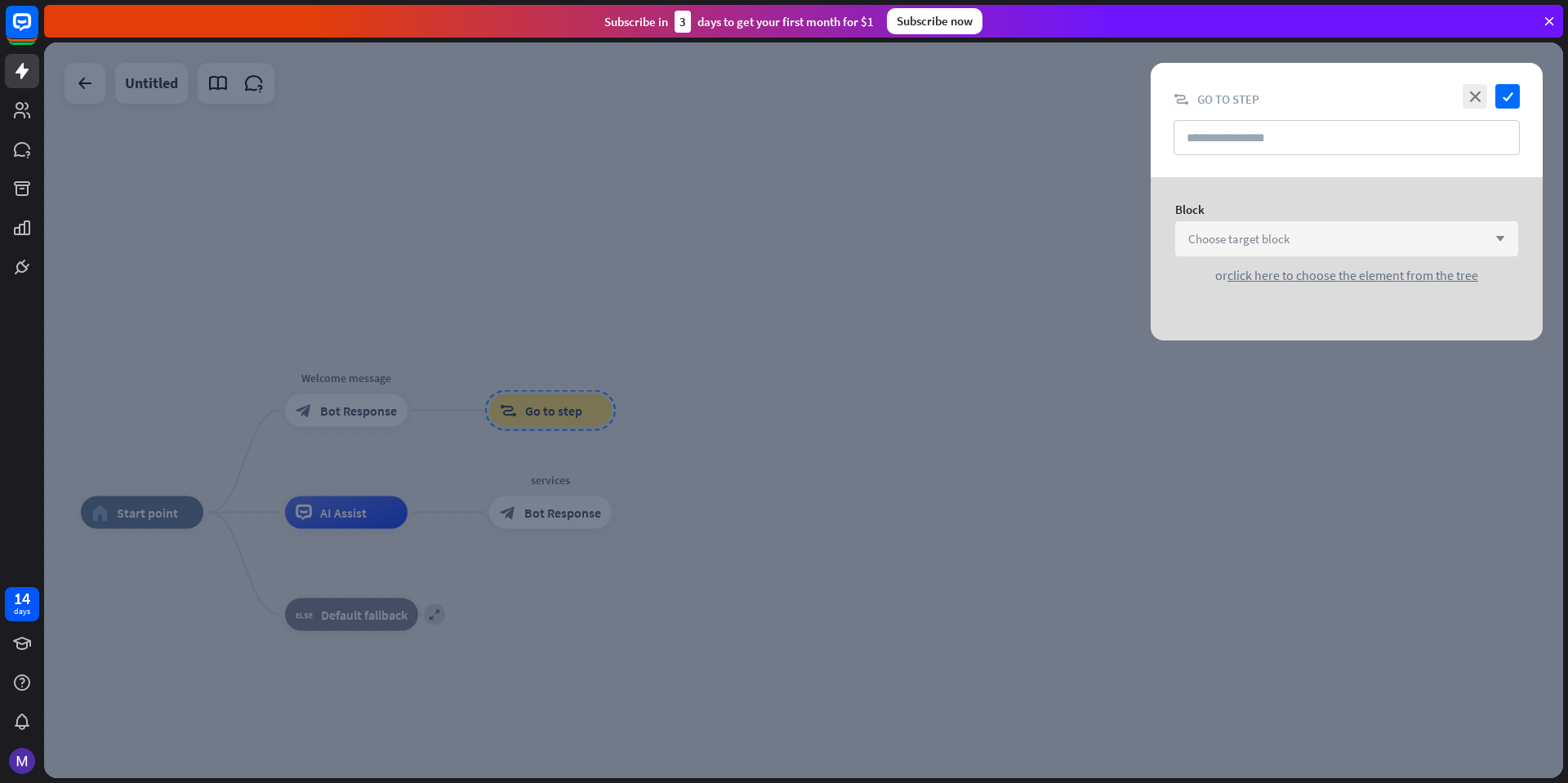
click at [1290, 232] on span "Choose target block" at bounding box center [1239, 239] width 102 height 15
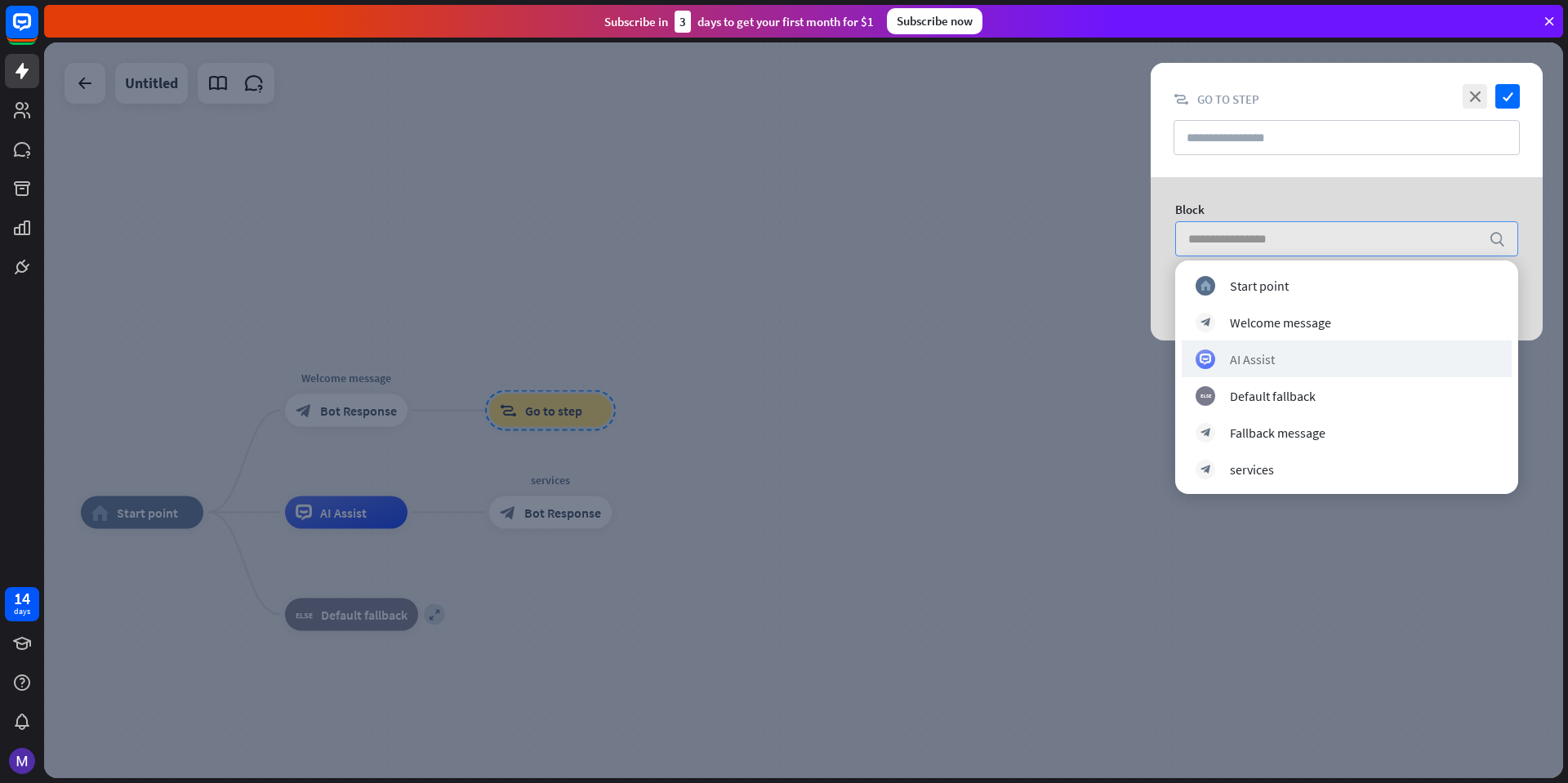
click at [1243, 342] on div "AI Assist" at bounding box center [1347, 359] width 330 height 37
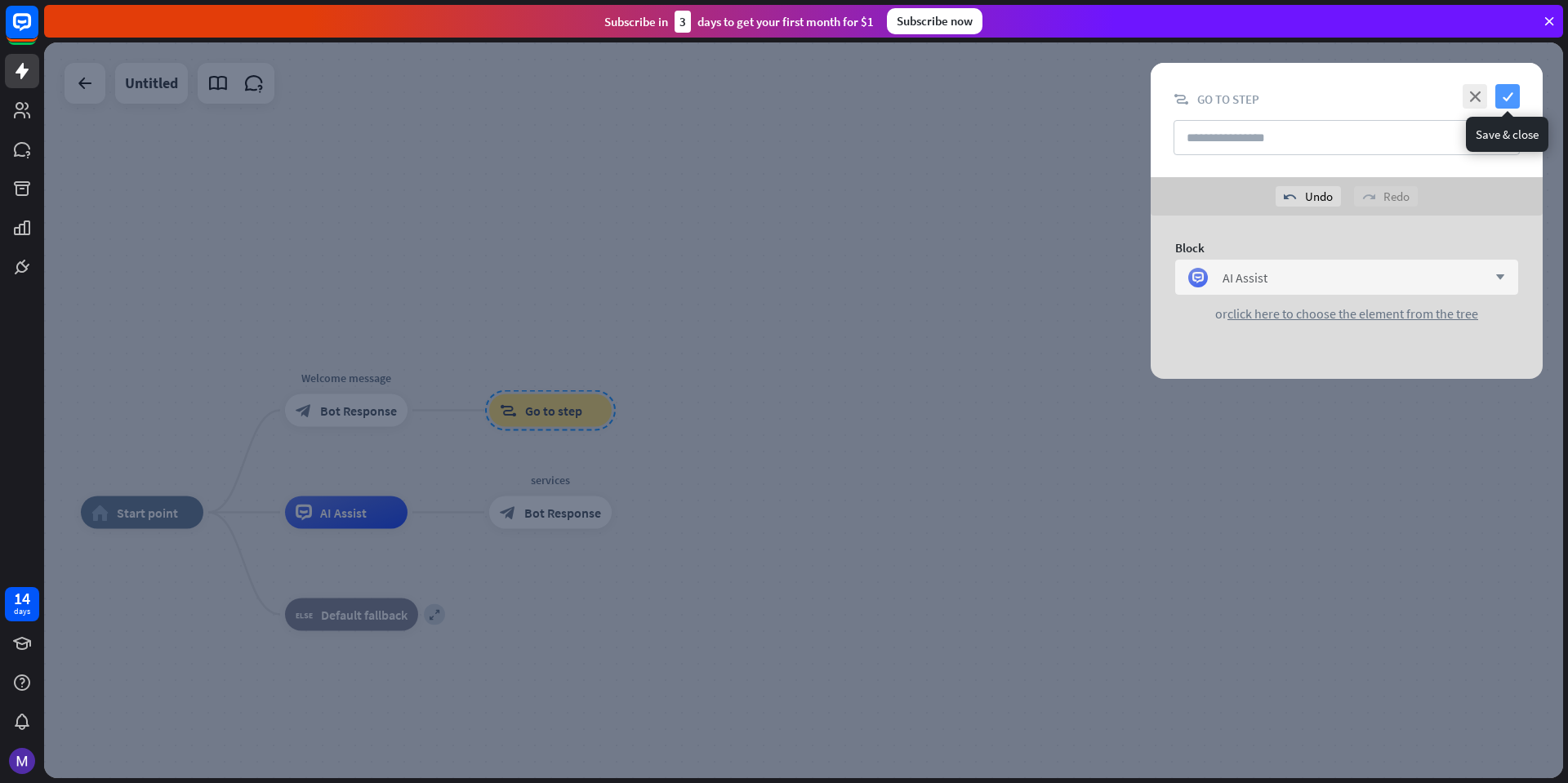
click at [1512, 94] on icon "check" at bounding box center [1507, 96] width 24 height 24
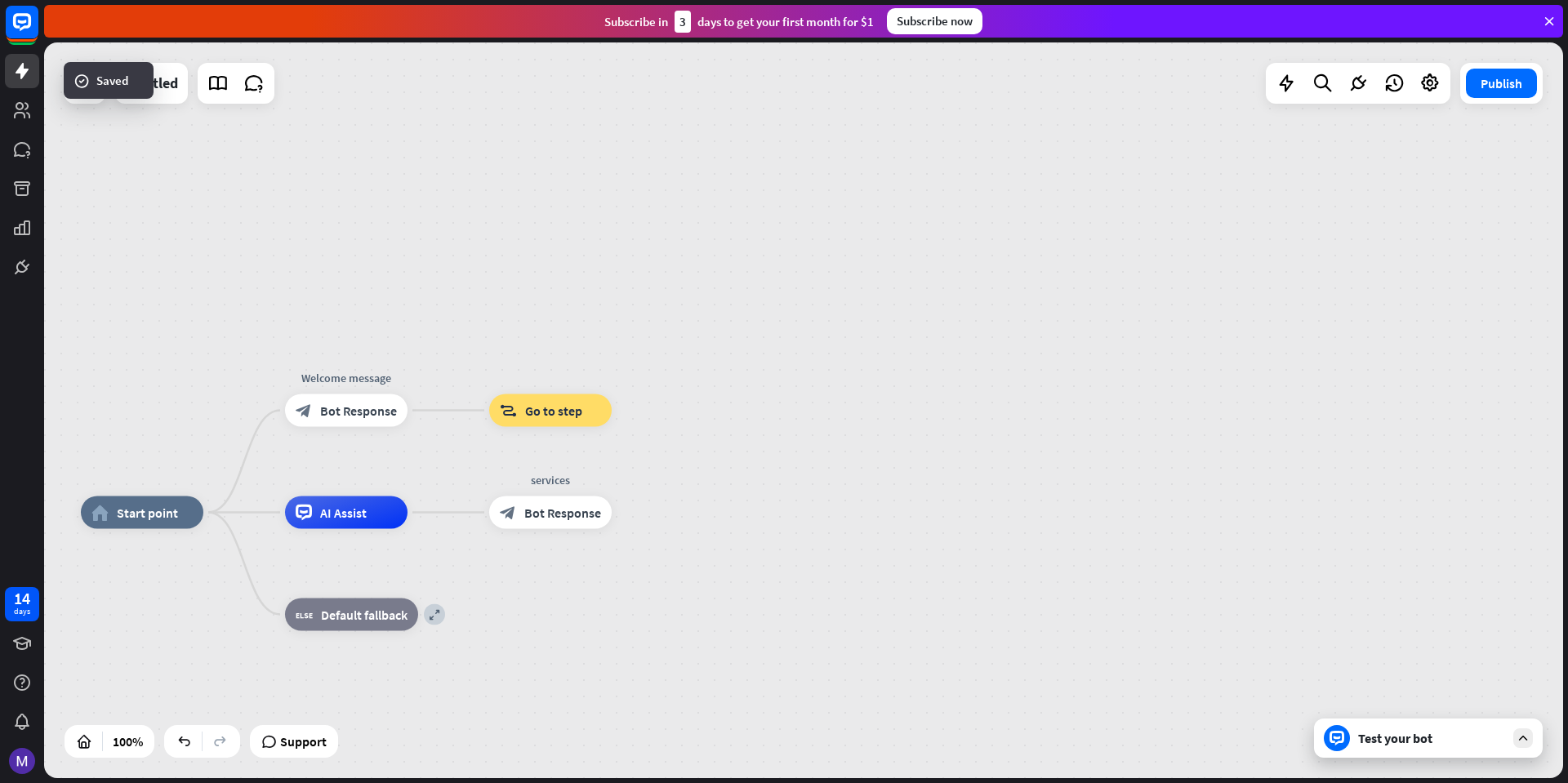
click at [1410, 740] on div "Test your bot" at bounding box center [1432, 738] width 147 height 16
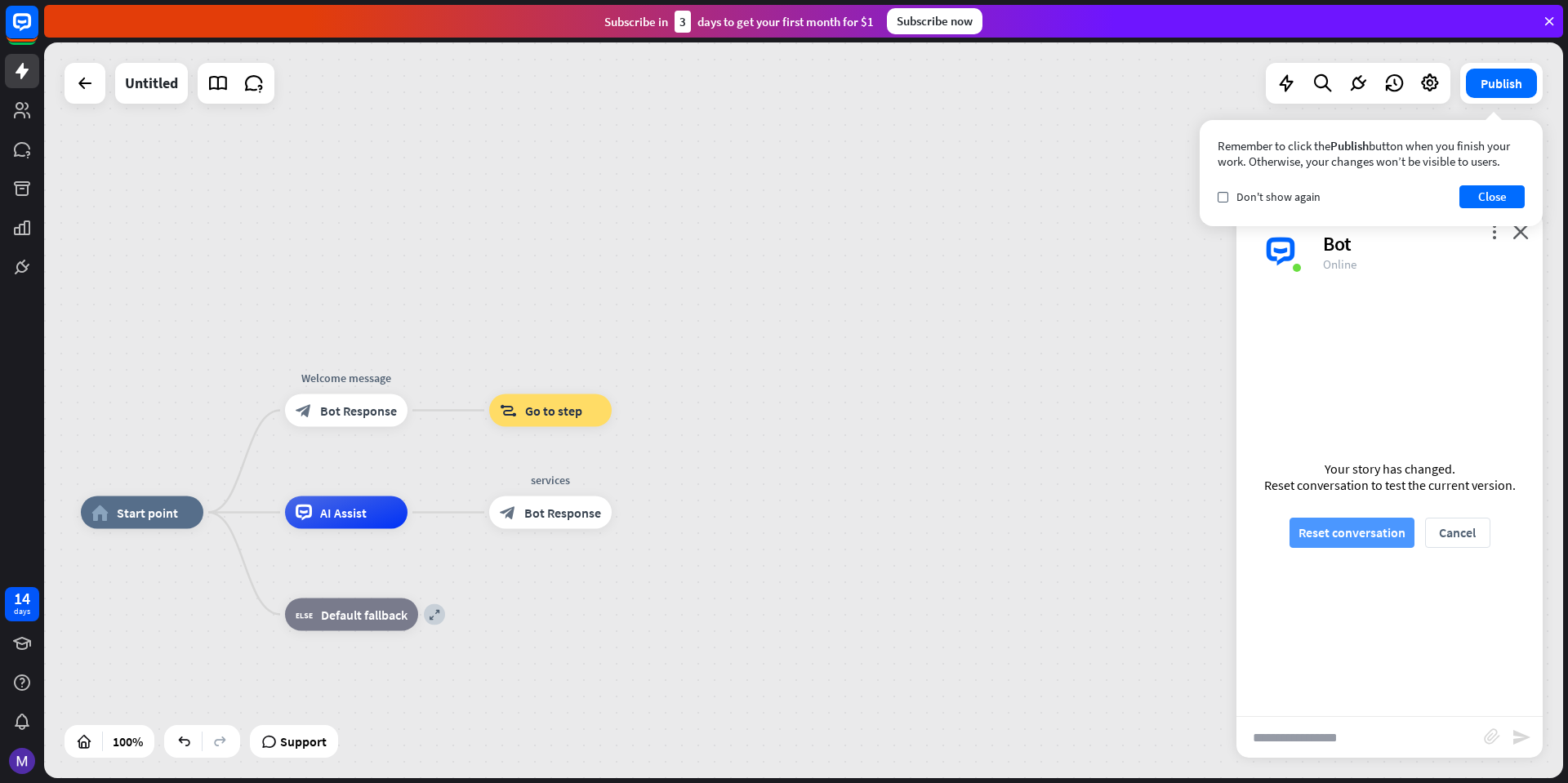
click at [1328, 529] on button "Reset conversation" at bounding box center [1351, 533] width 125 height 30
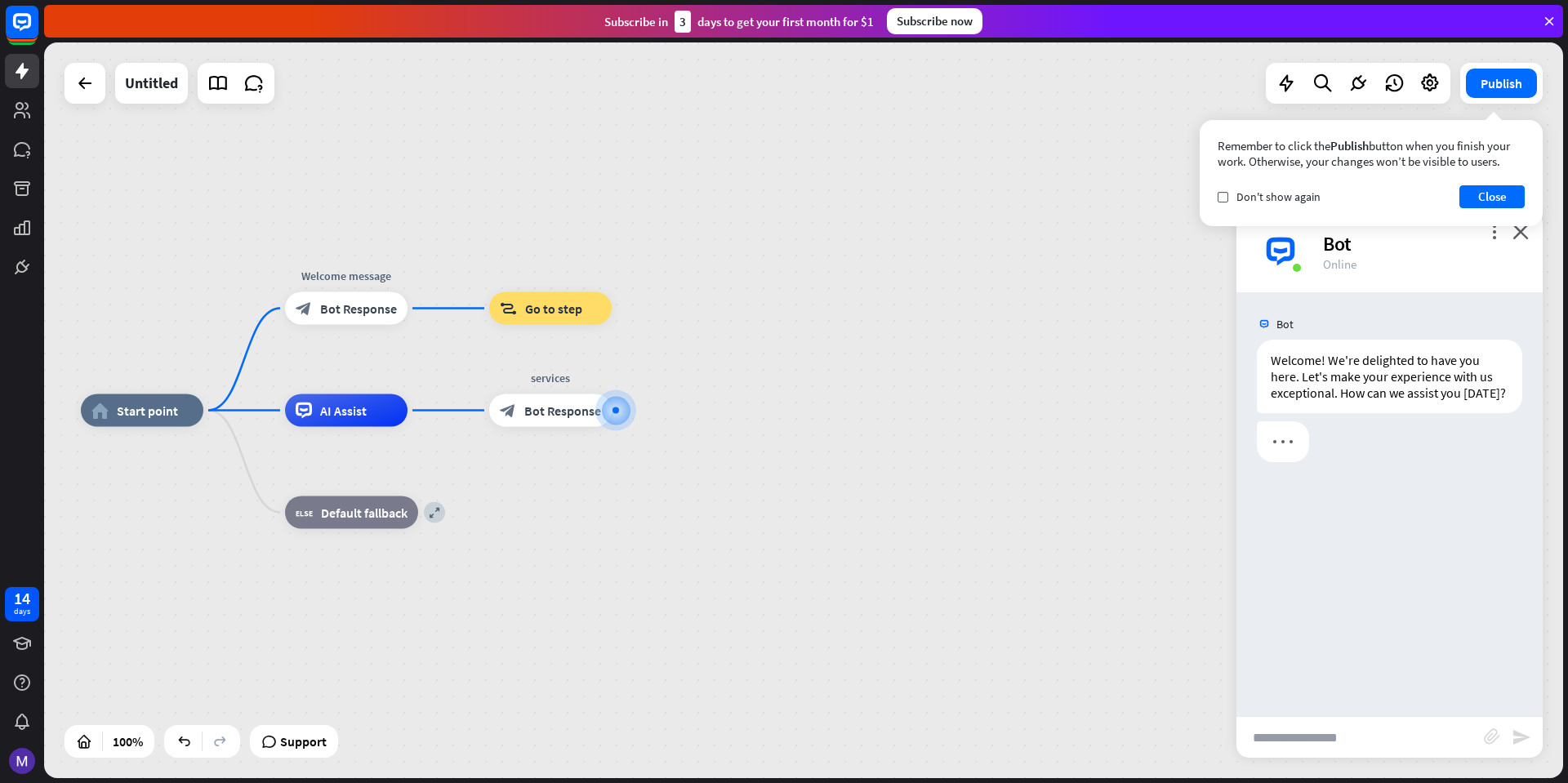
click at [1297, 736] on input "text" at bounding box center [1360, 738] width 247 height 41
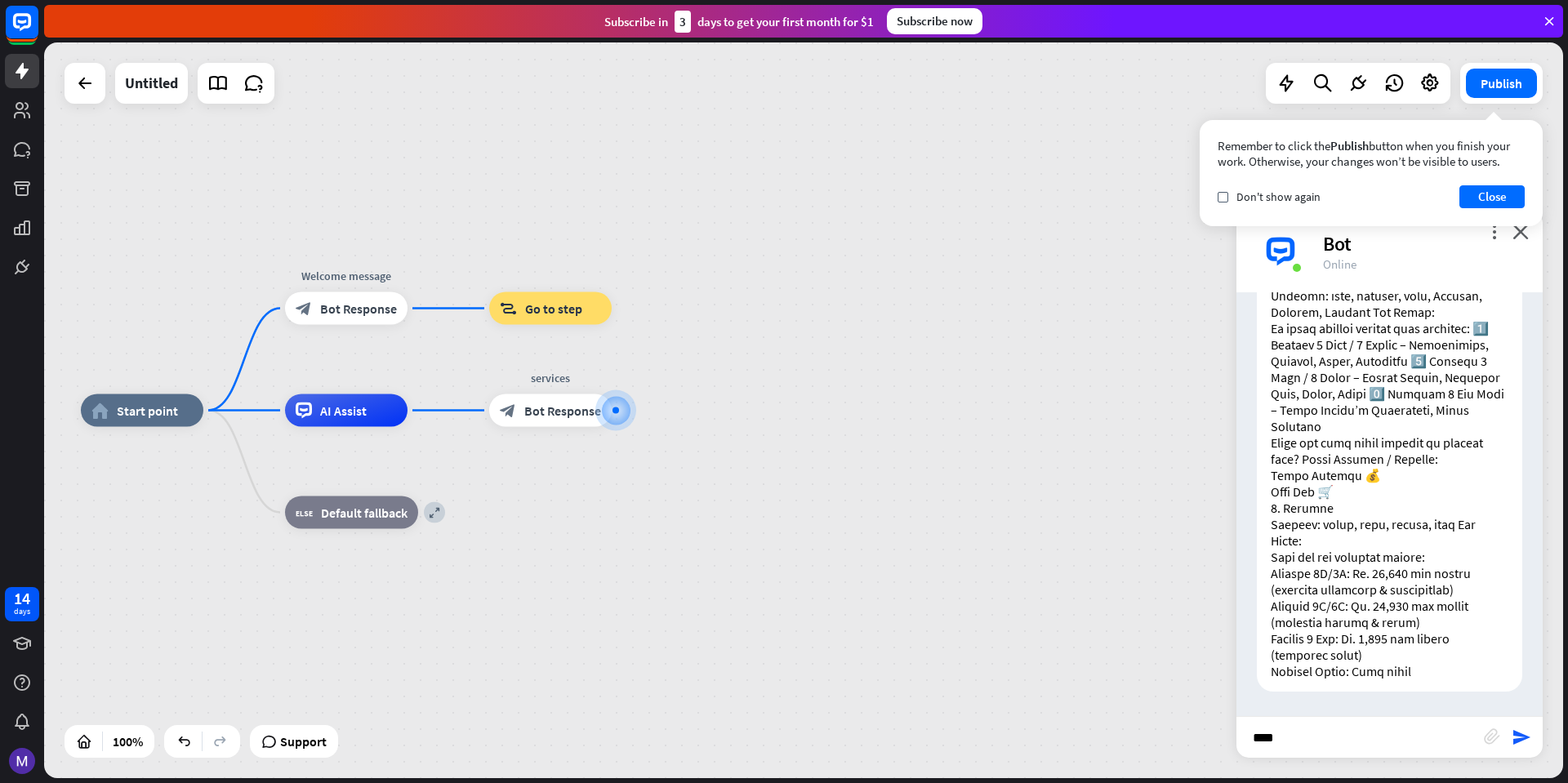
type input "*****"
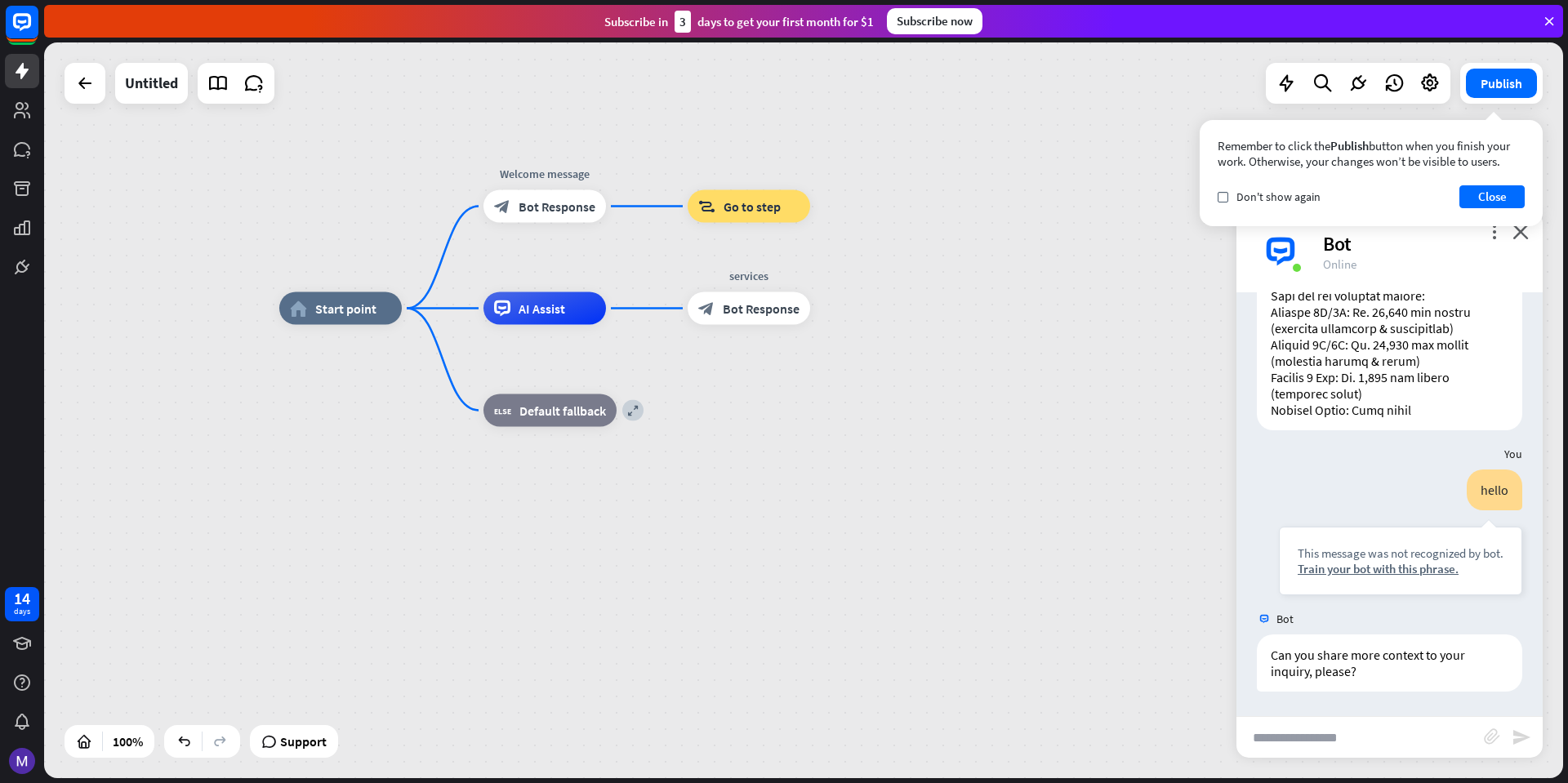
scroll to position [620, 0]
click at [719, 317] on div "block_bot_response Bot Response" at bounding box center [749, 309] width 123 height 33
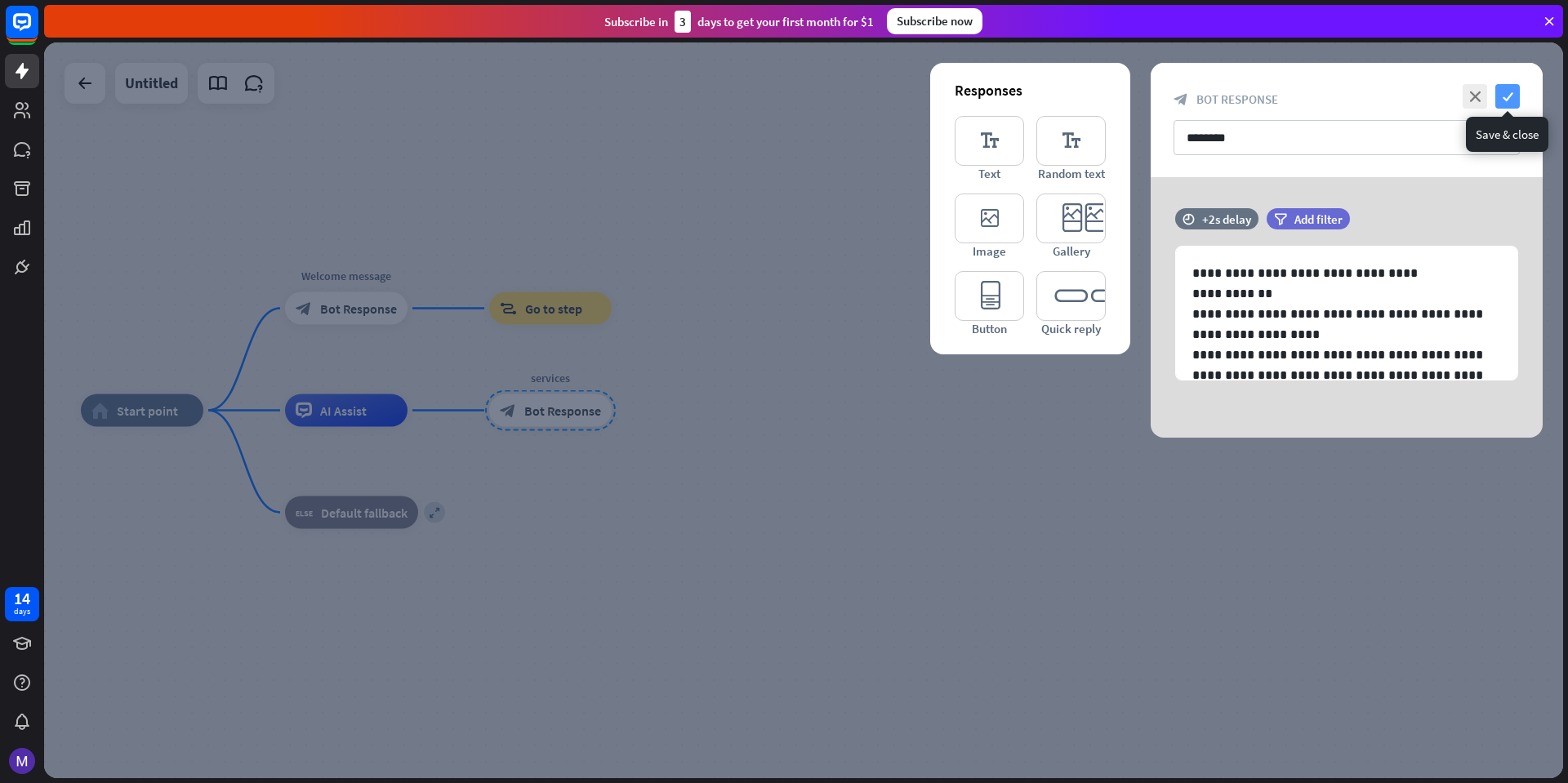
click at [1501, 95] on icon "check" at bounding box center [1507, 96] width 24 height 24
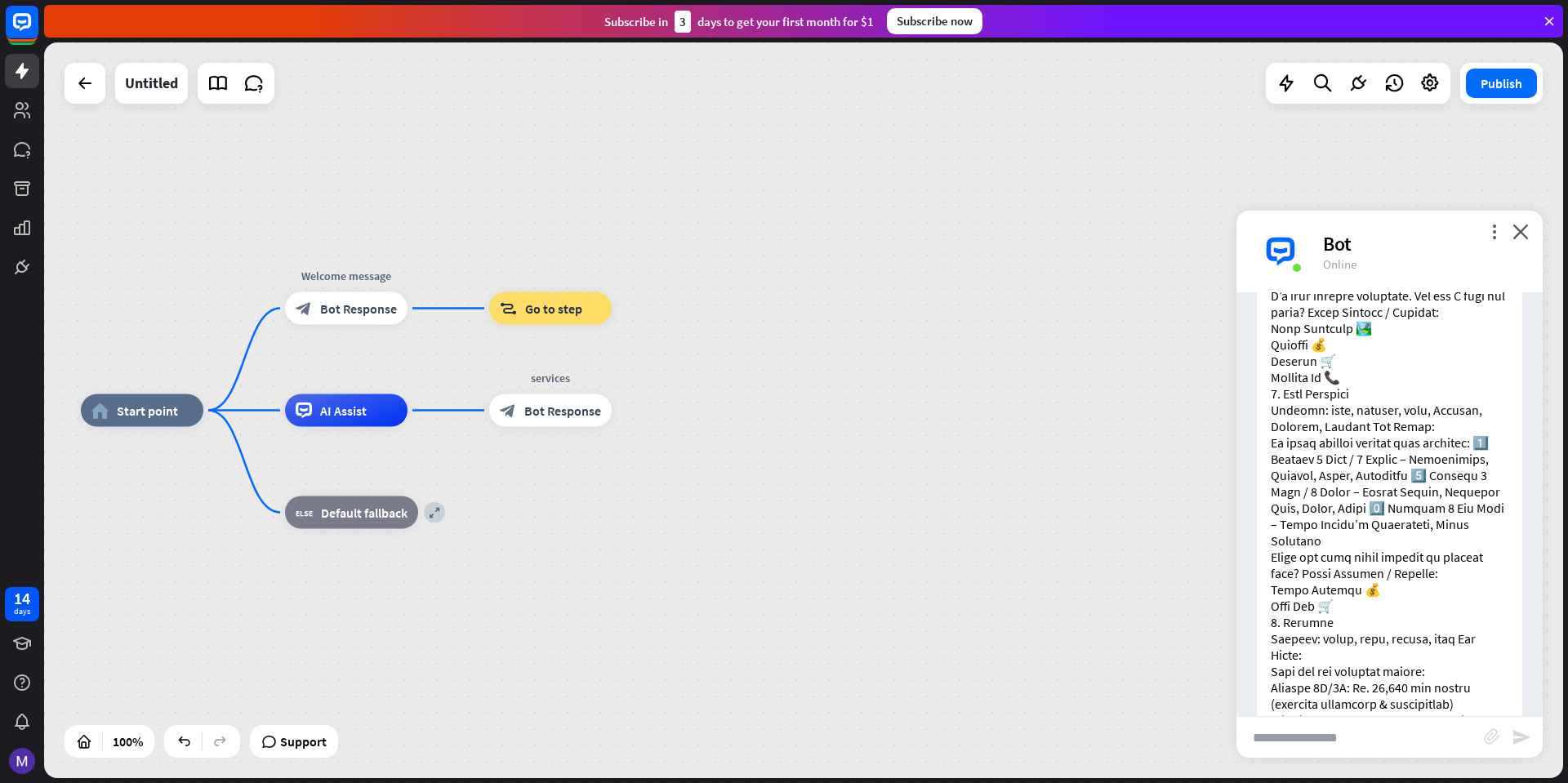
scroll to position [522, 0]
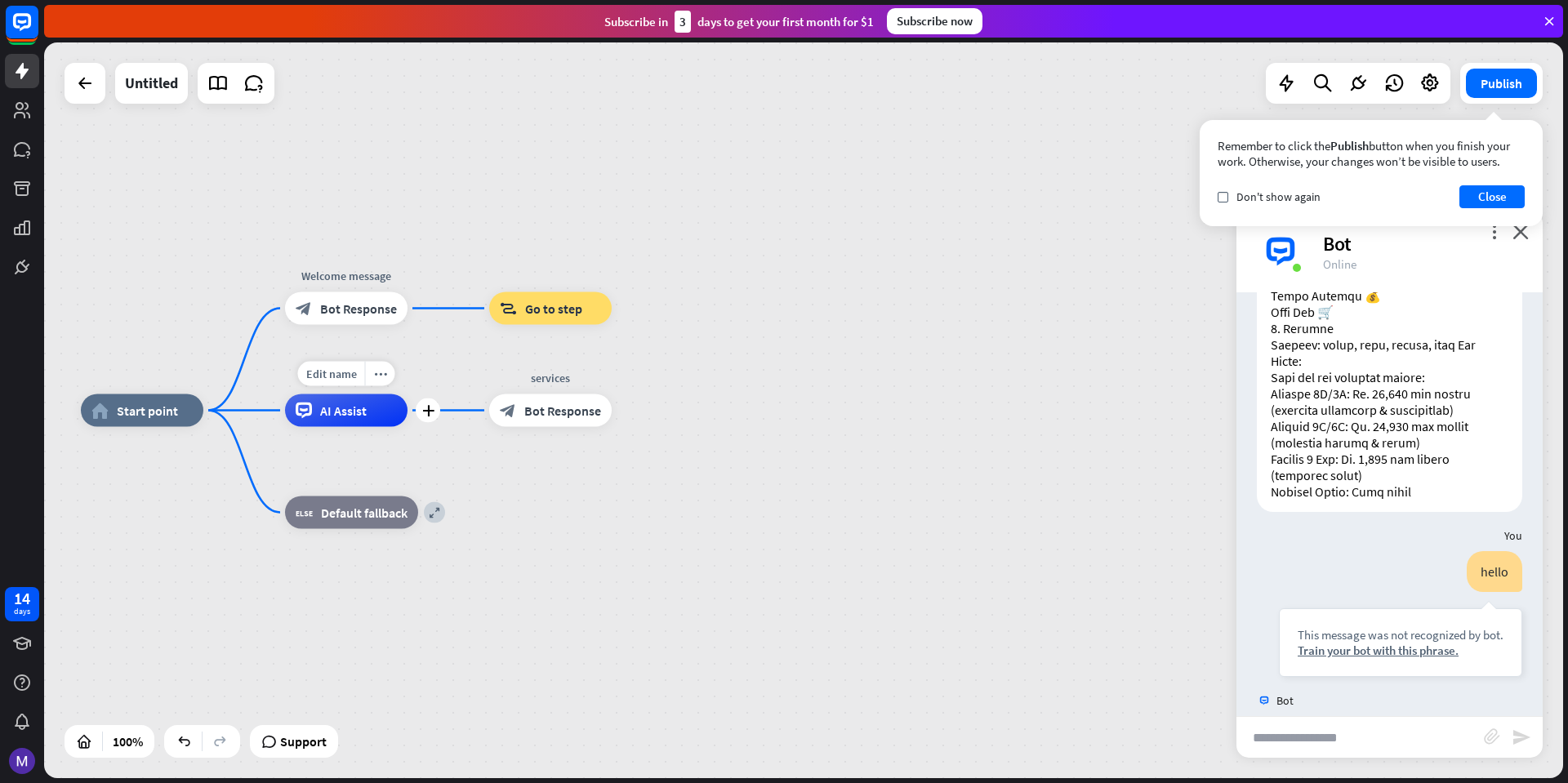
click at [350, 424] on div "AI Assist" at bounding box center [346, 411] width 123 height 33
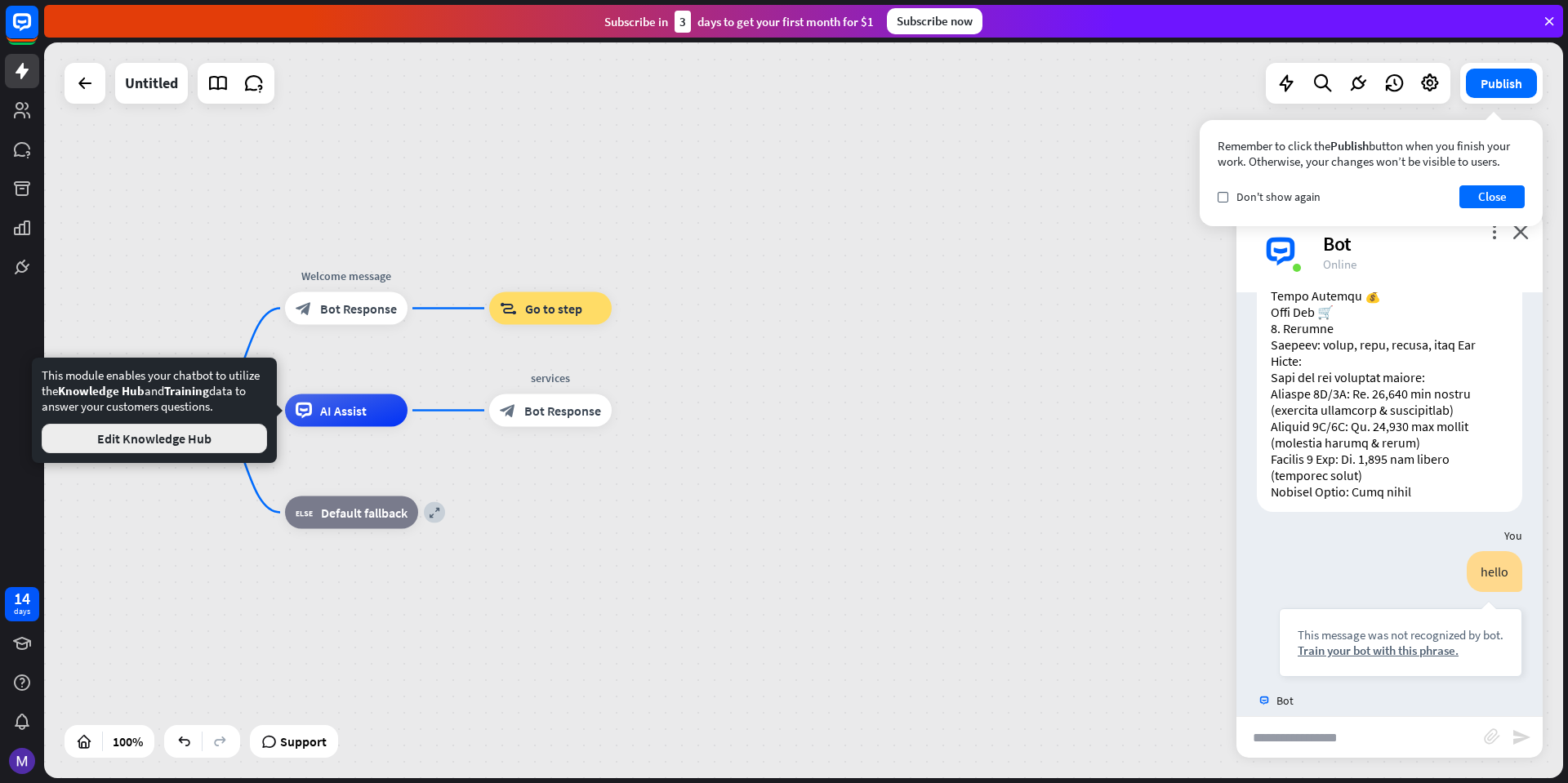
click at [187, 431] on button "Edit Knowledge Hub" at bounding box center [154, 439] width 225 height 29
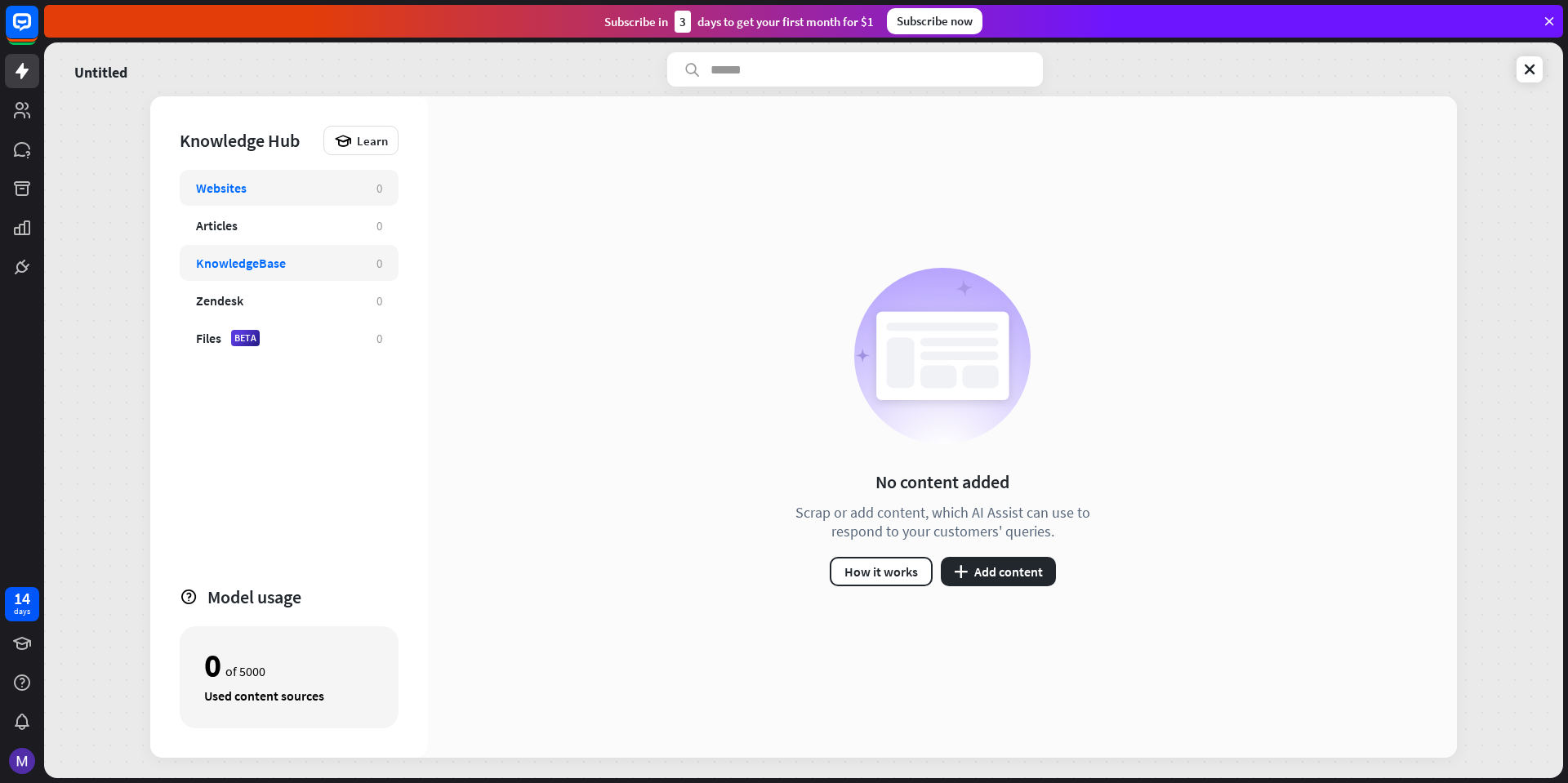
click at [258, 257] on div "KnowledgeBase" at bounding box center [241, 263] width 90 height 16
click at [212, 276] on div "KnowledgeBase 0" at bounding box center [289, 263] width 218 height 36
click at [244, 273] on div "KnowledgeBase 0" at bounding box center [289, 263] width 218 height 36
click at [223, 231] on div "Articles" at bounding box center [217, 225] width 42 height 16
click at [250, 197] on div "Websites 0" at bounding box center [289, 188] width 218 height 36
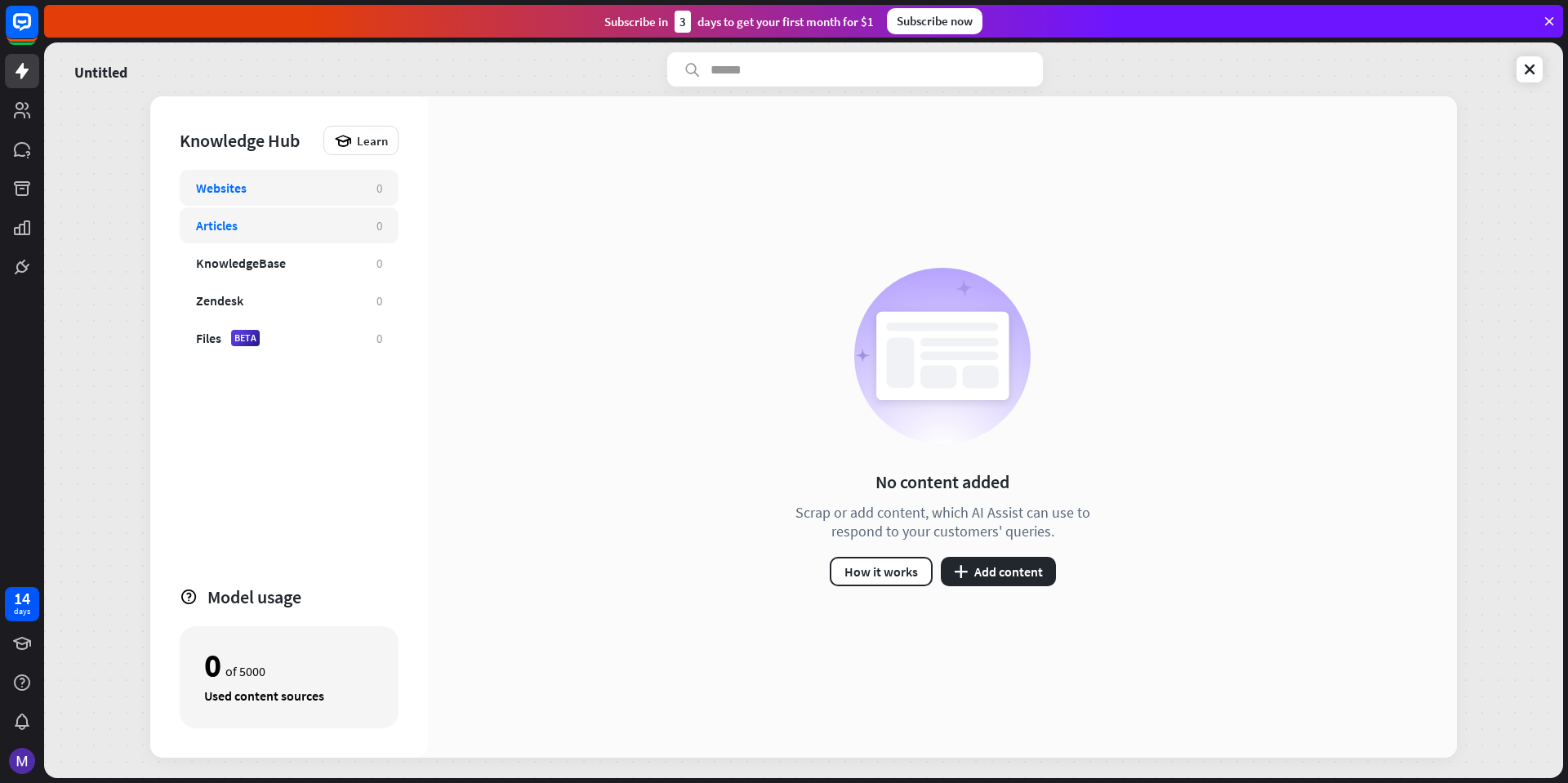
click at [260, 221] on div "Articles" at bounding box center [278, 225] width 164 height 16
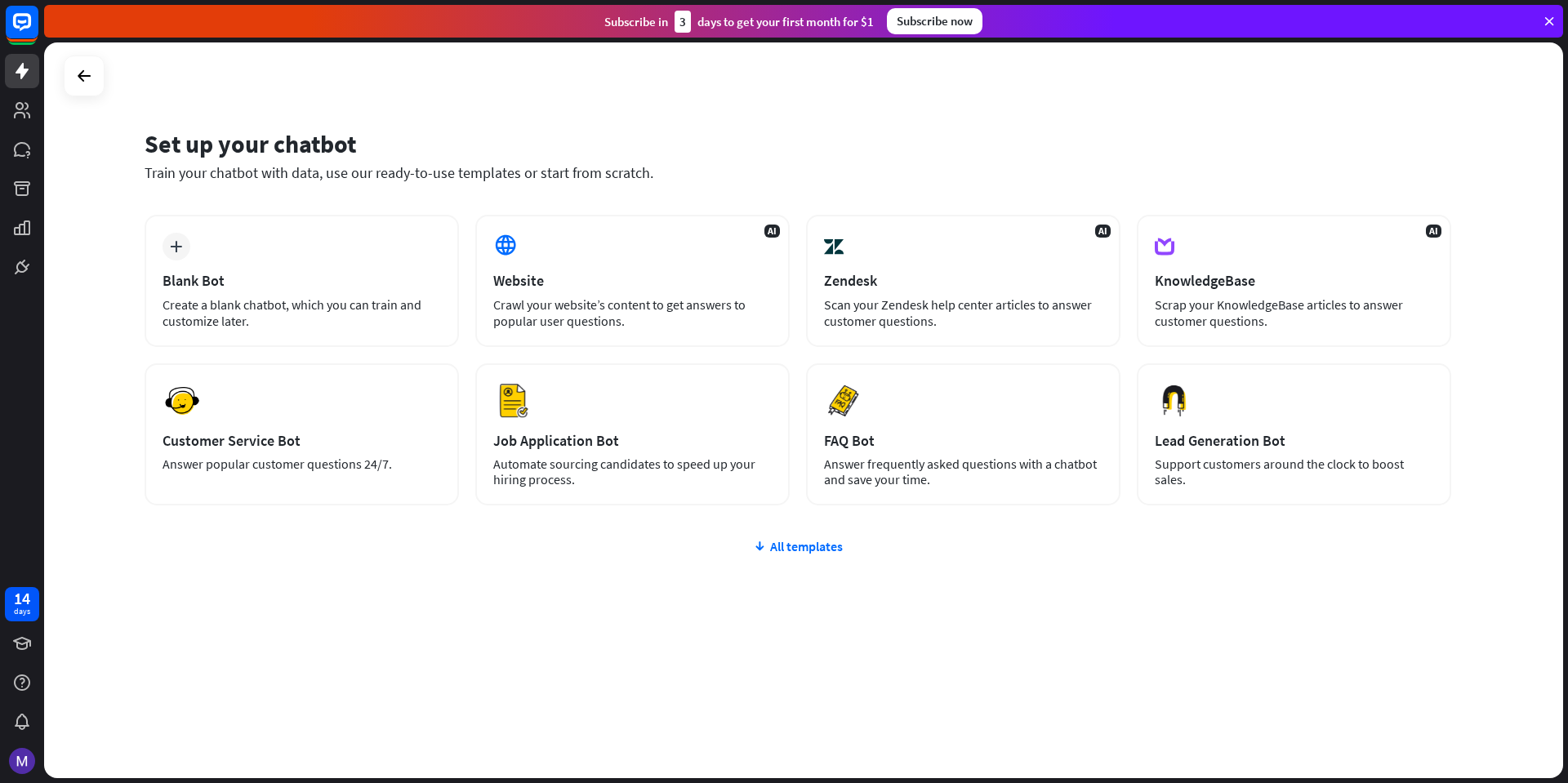
click at [318, 246] on div "plus Blank Bot Create a blank chatbot, which you can train and customize later." at bounding box center [302, 280] width 314 height 132
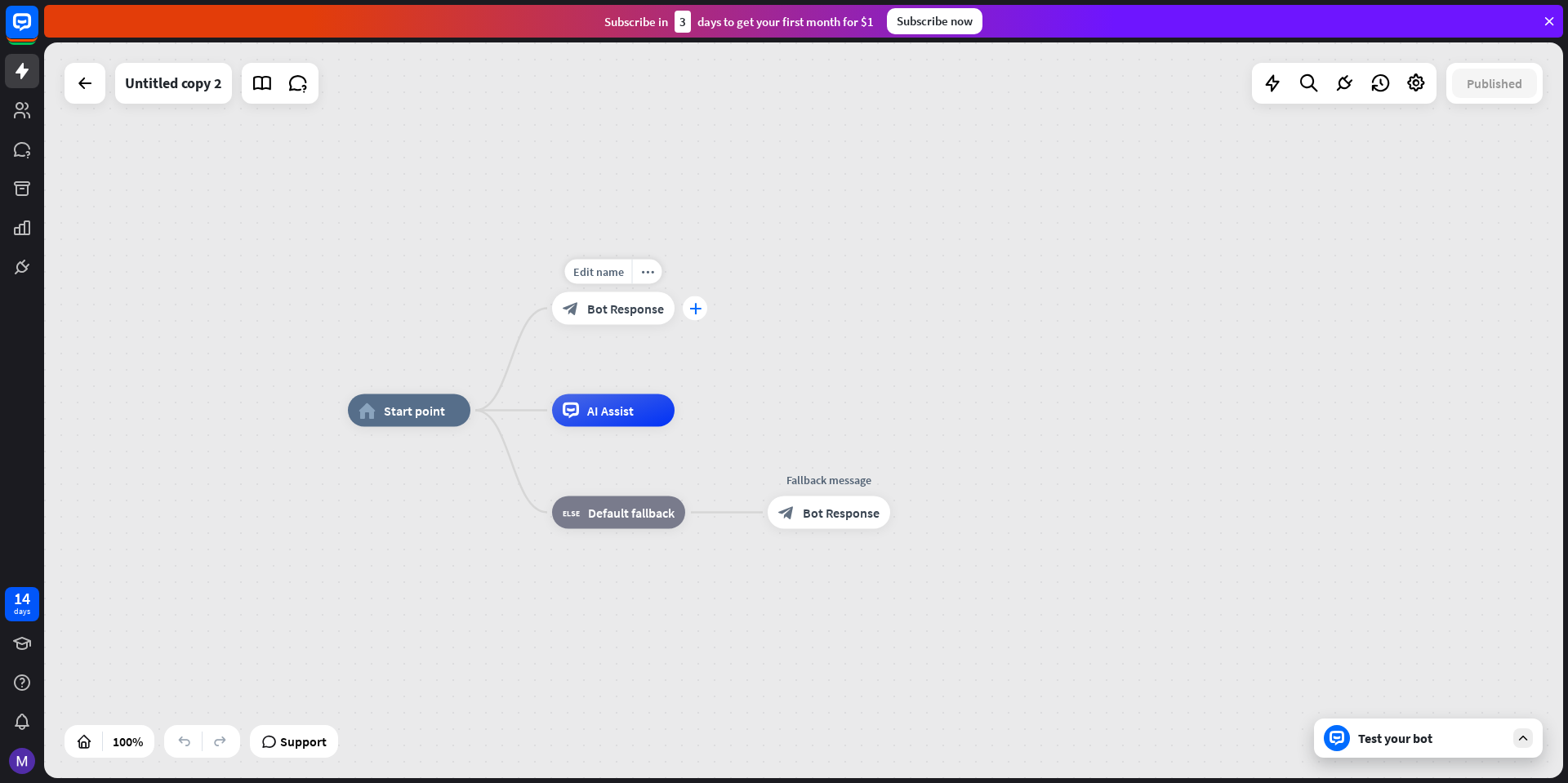
click at [696, 310] on icon "plus" at bounding box center [695, 309] width 13 height 12
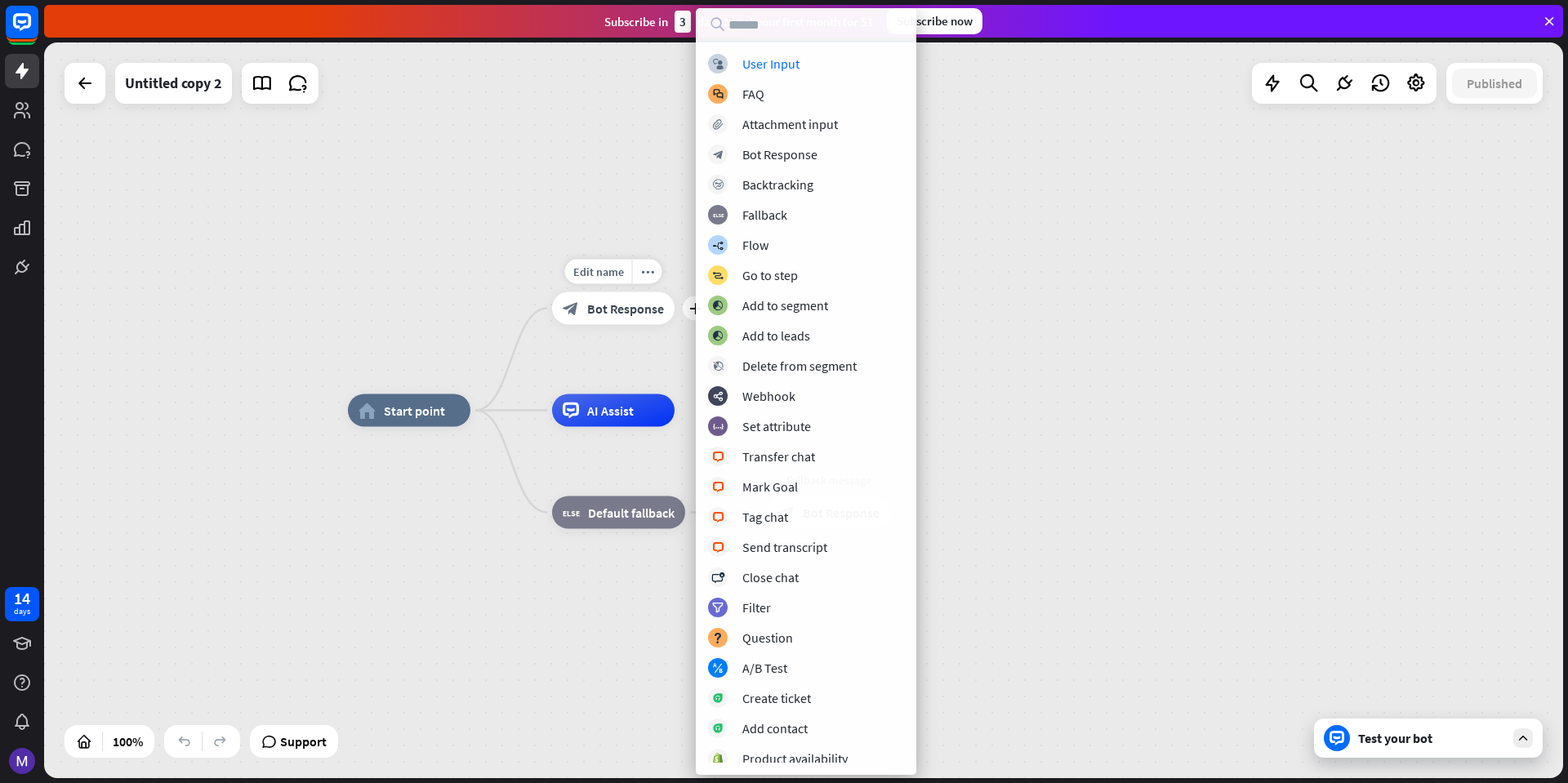
click at [641, 317] on div "block_bot_response Bot Response" at bounding box center [613, 309] width 123 height 33
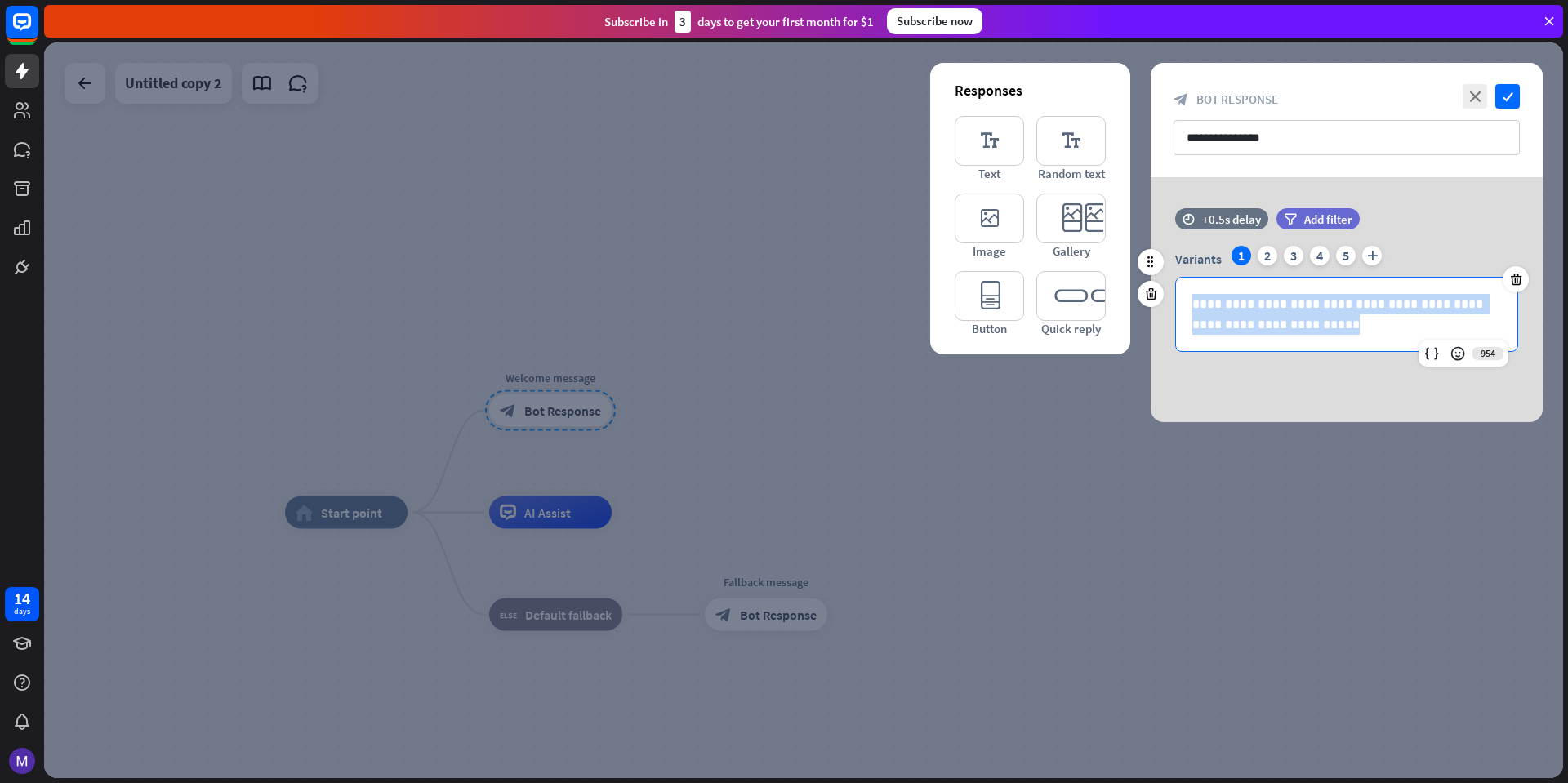
drag, startPoint x: 1329, startPoint y: 328, endPoint x: 1183, endPoint y: 302, distance: 148.3
click at [1183, 302] on div "**********" at bounding box center [1347, 314] width 341 height 73
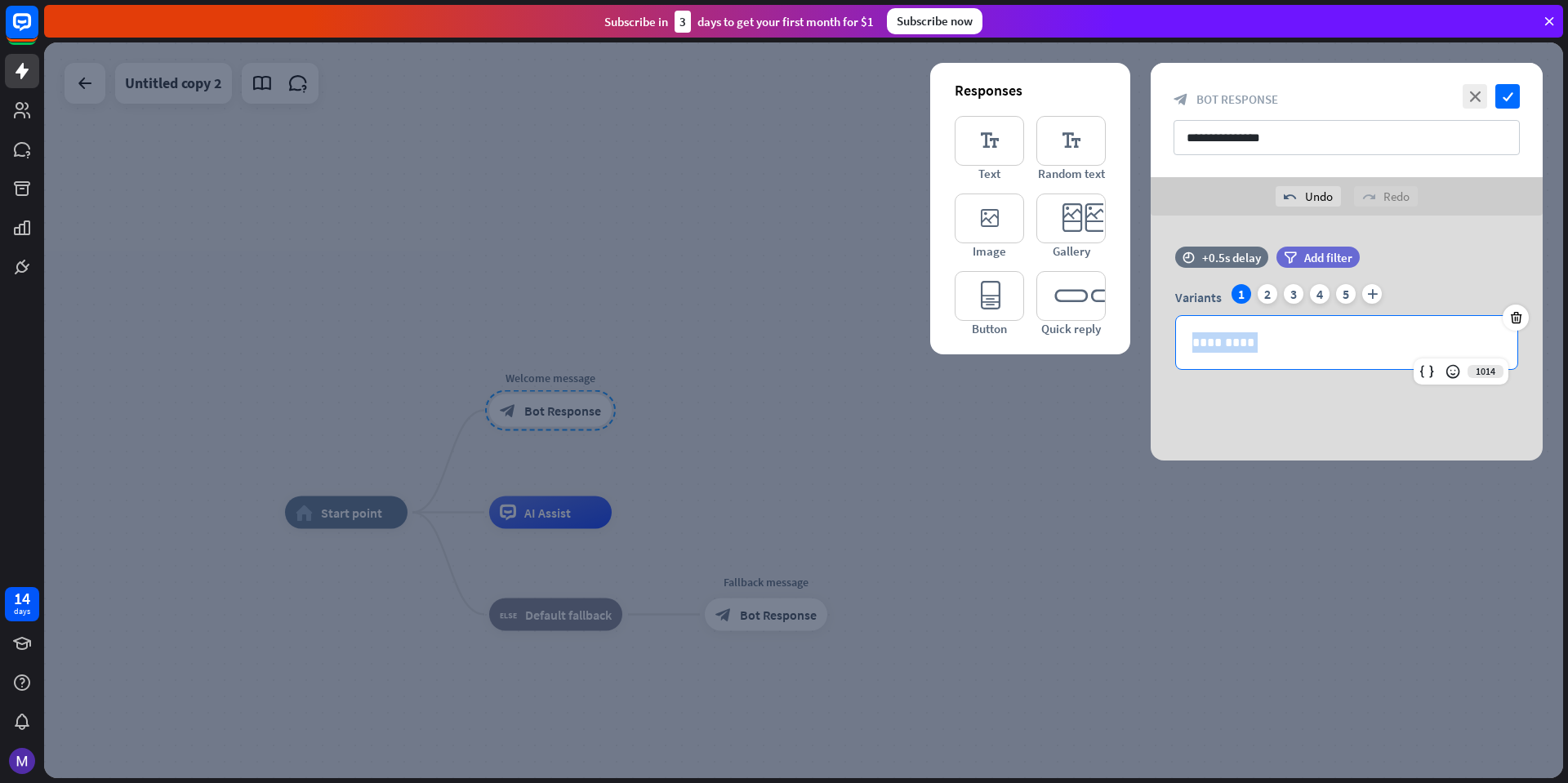
drag, startPoint x: 1276, startPoint y: 345, endPoint x: 1036, endPoint y: 340, distance: 240.1
click at [1151, 340] on div "Responses editor_text Text editor_text Random text editor_image Image editor_ca…" at bounding box center [1348, 338] width 392 height 246
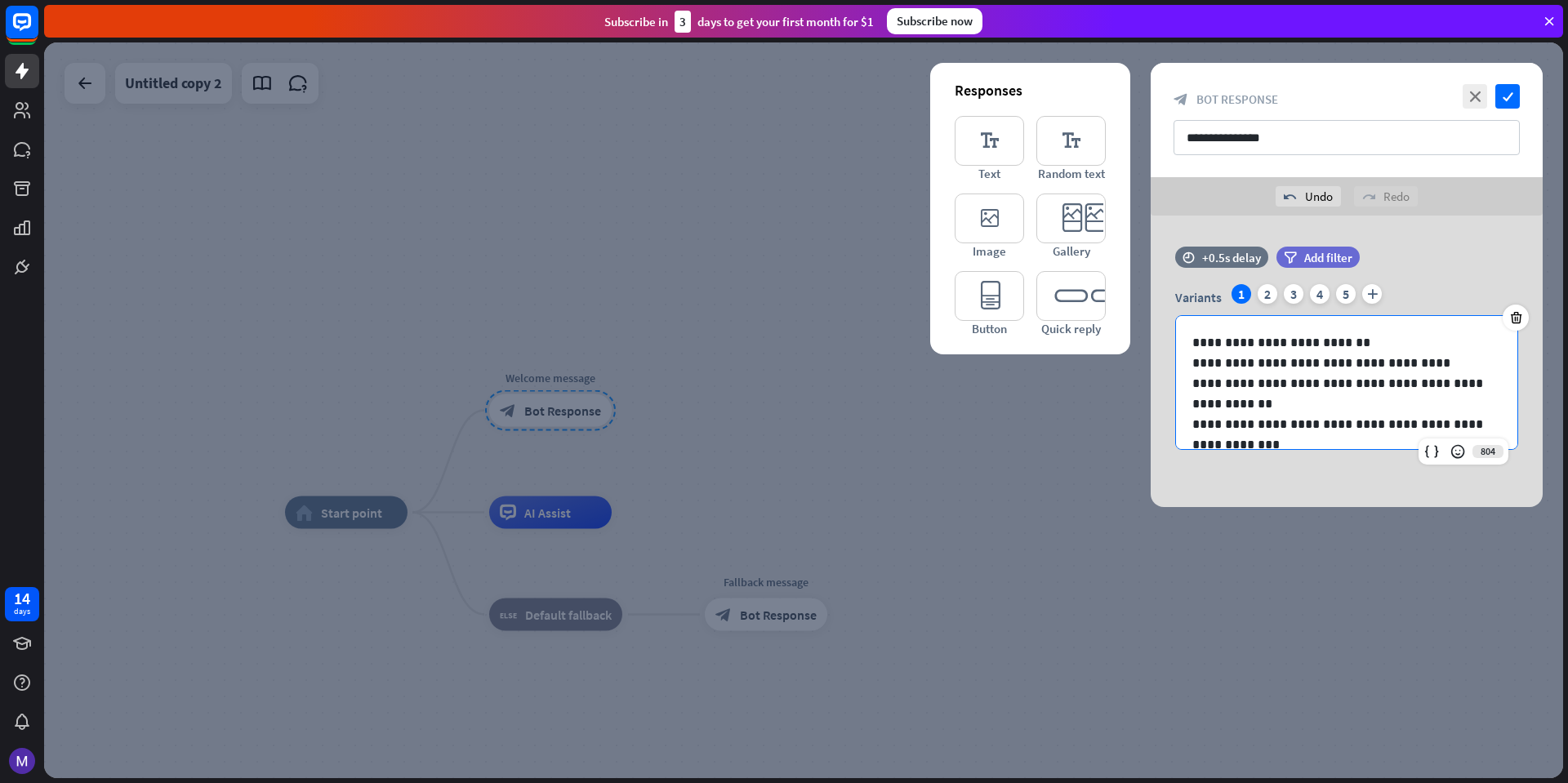
scroll to position [29, 0]
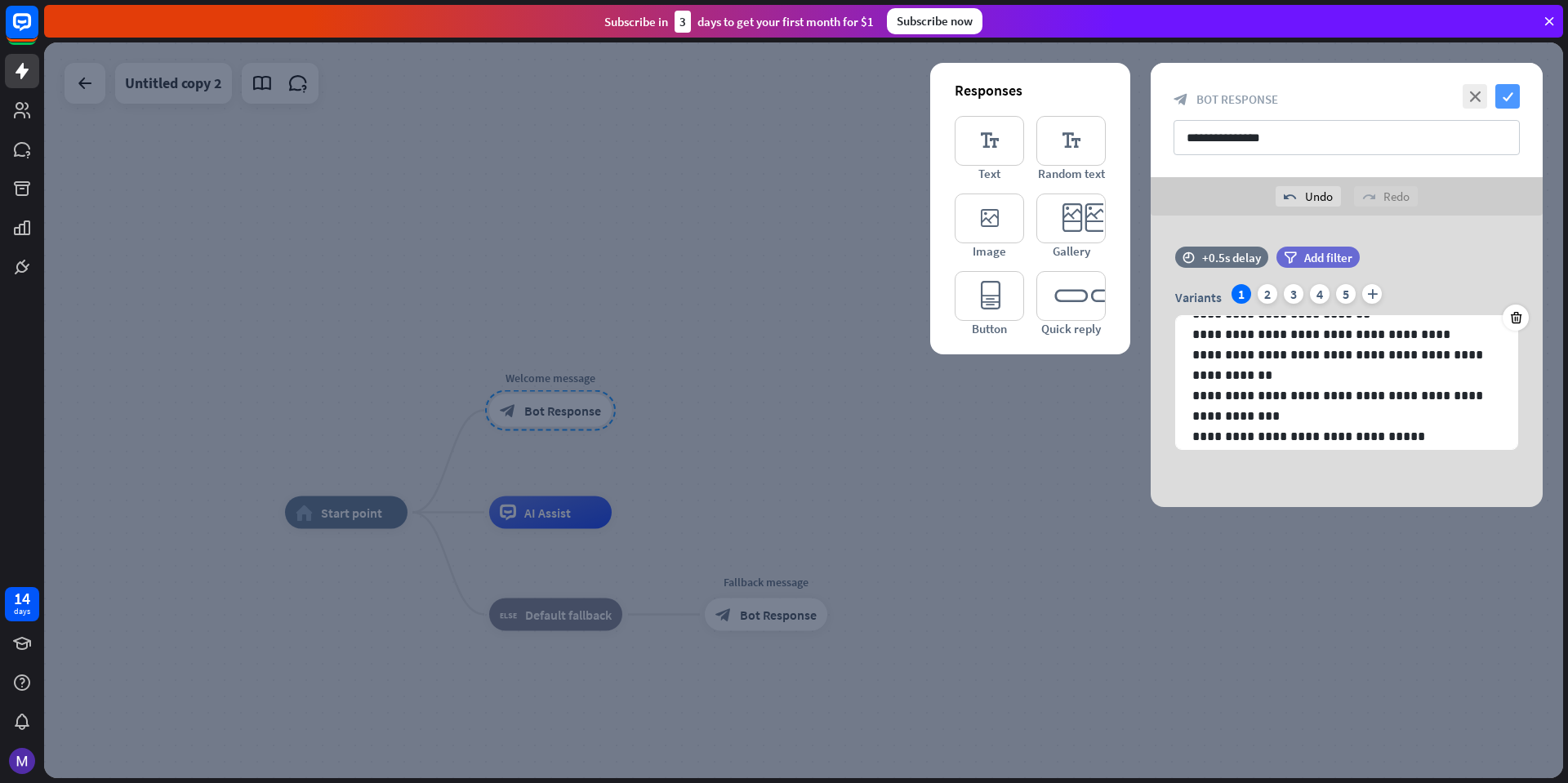
click at [1503, 104] on icon "check" at bounding box center [1507, 96] width 24 height 24
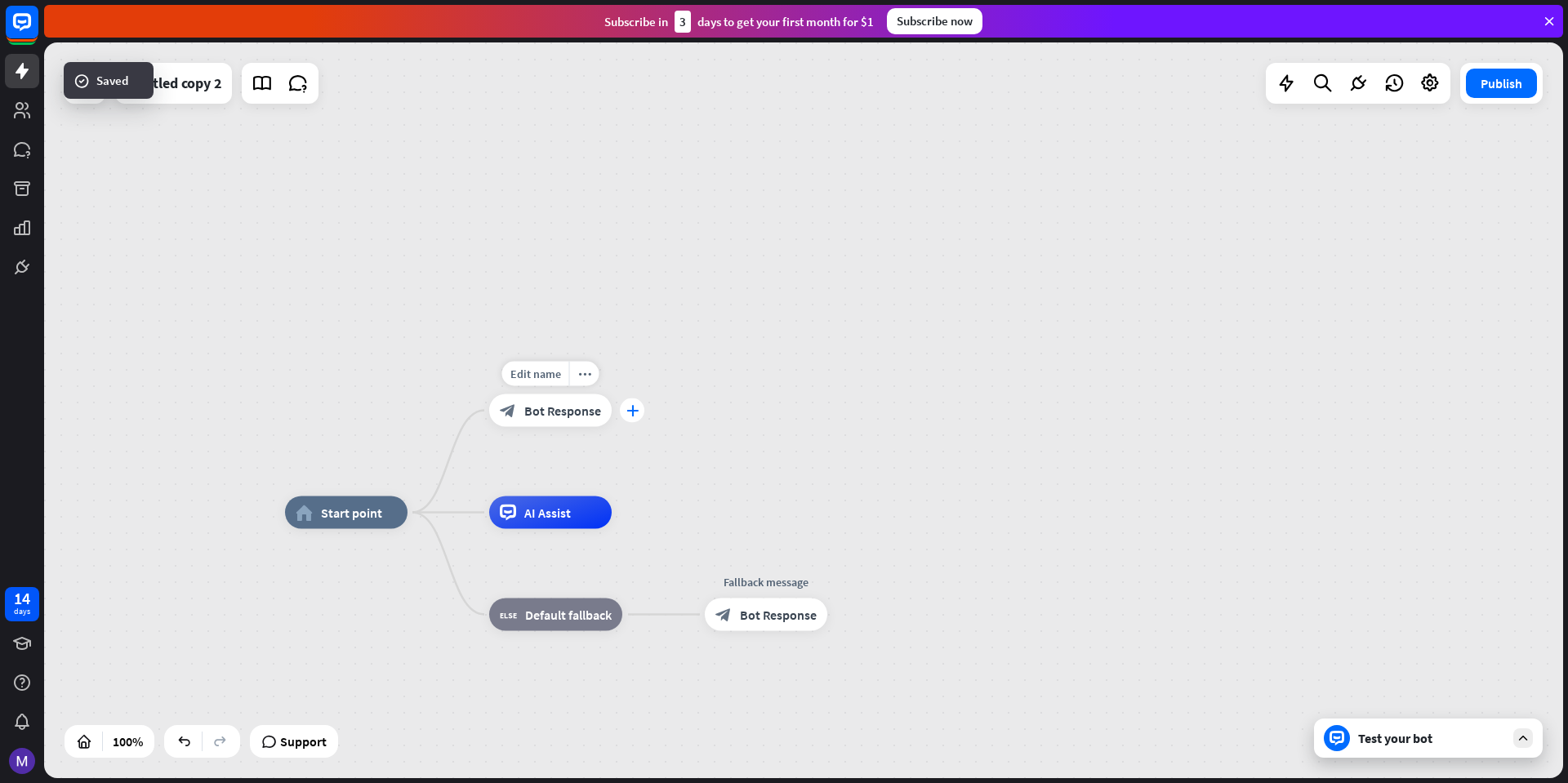
click at [630, 414] on icon "plus" at bounding box center [632, 411] width 13 height 12
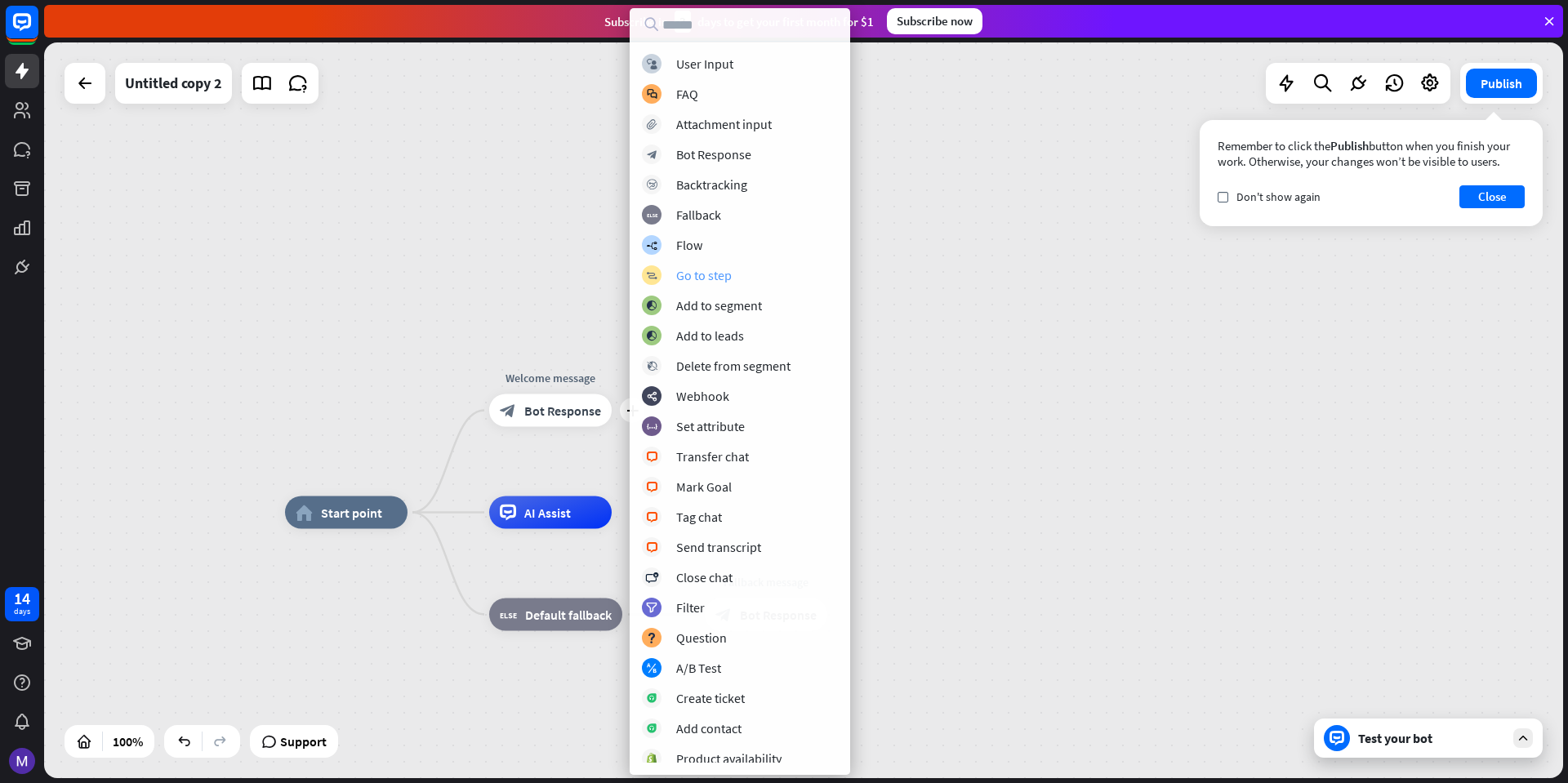
click at [751, 274] on div "block_goto Go to step" at bounding box center [740, 276] width 196 height 19
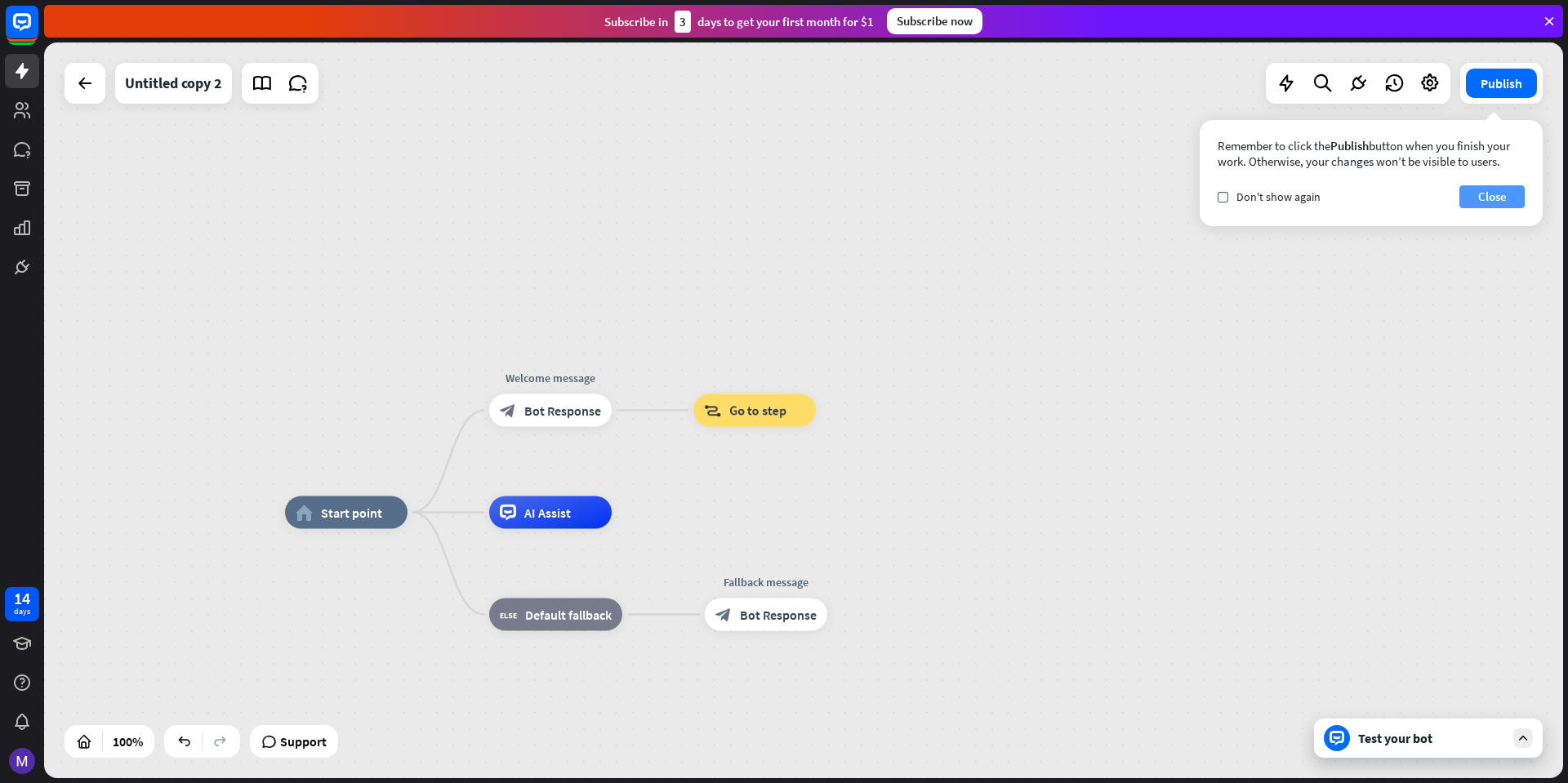
click at [1517, 198] on button "Close" at bounding box center [1493, 197] width 66 height 23
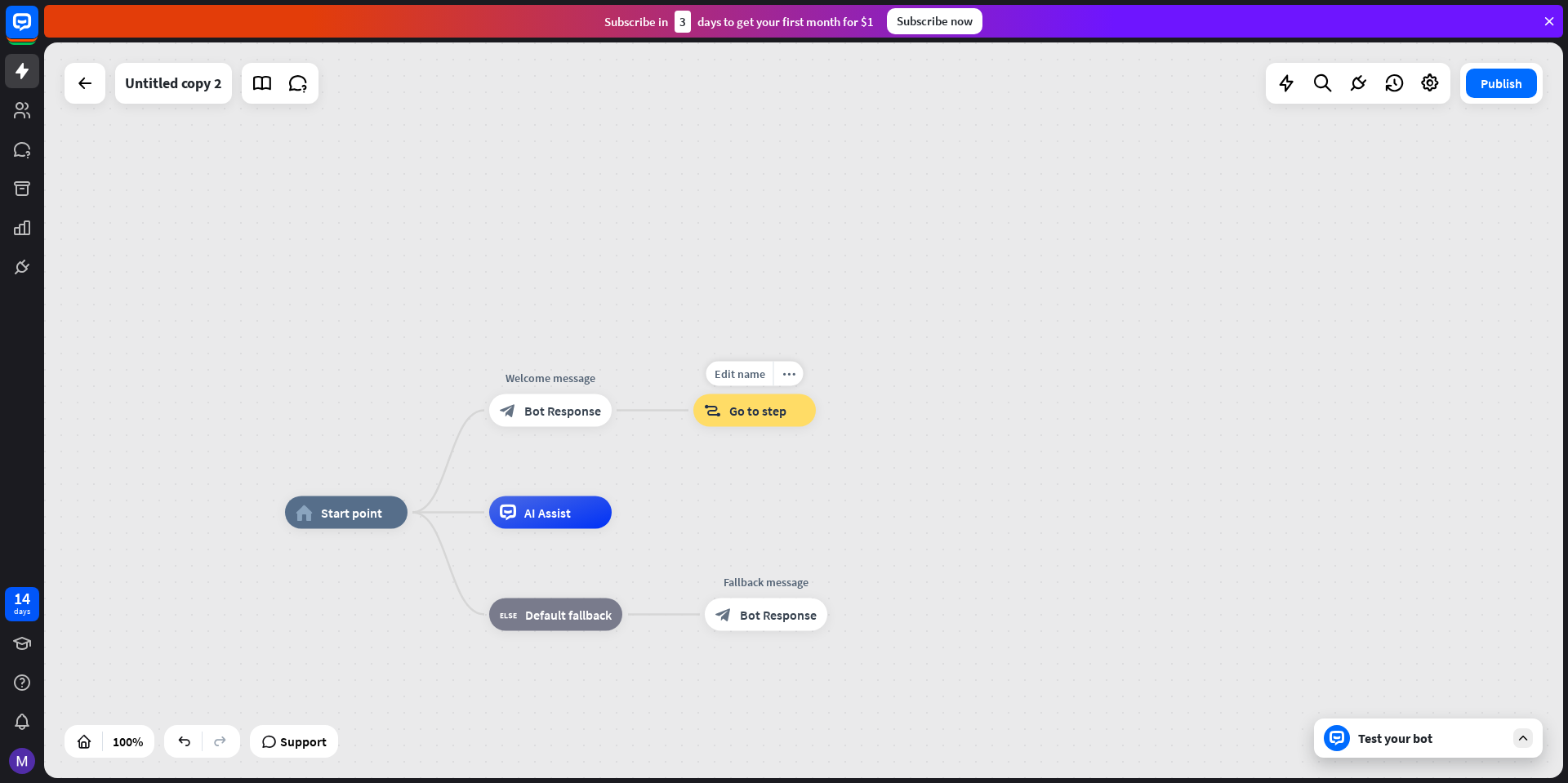
click at [772, 406] on span "Go to step" at bounding box center [758, 411] width 57 height 16
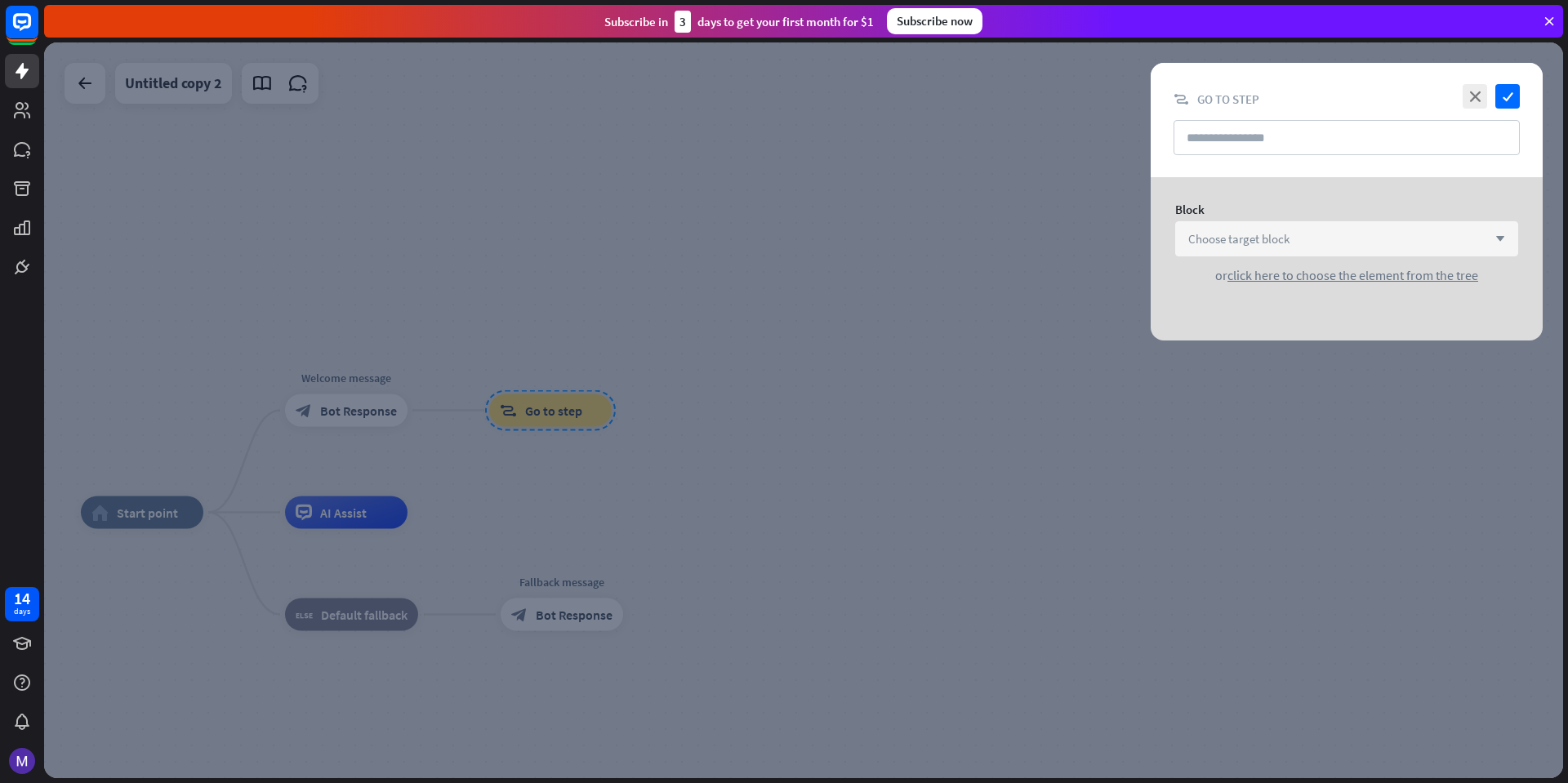
click at [1299, 238] on div "Choose target block arrow_down" at bounding box center [1347, 239] width 343 height 35
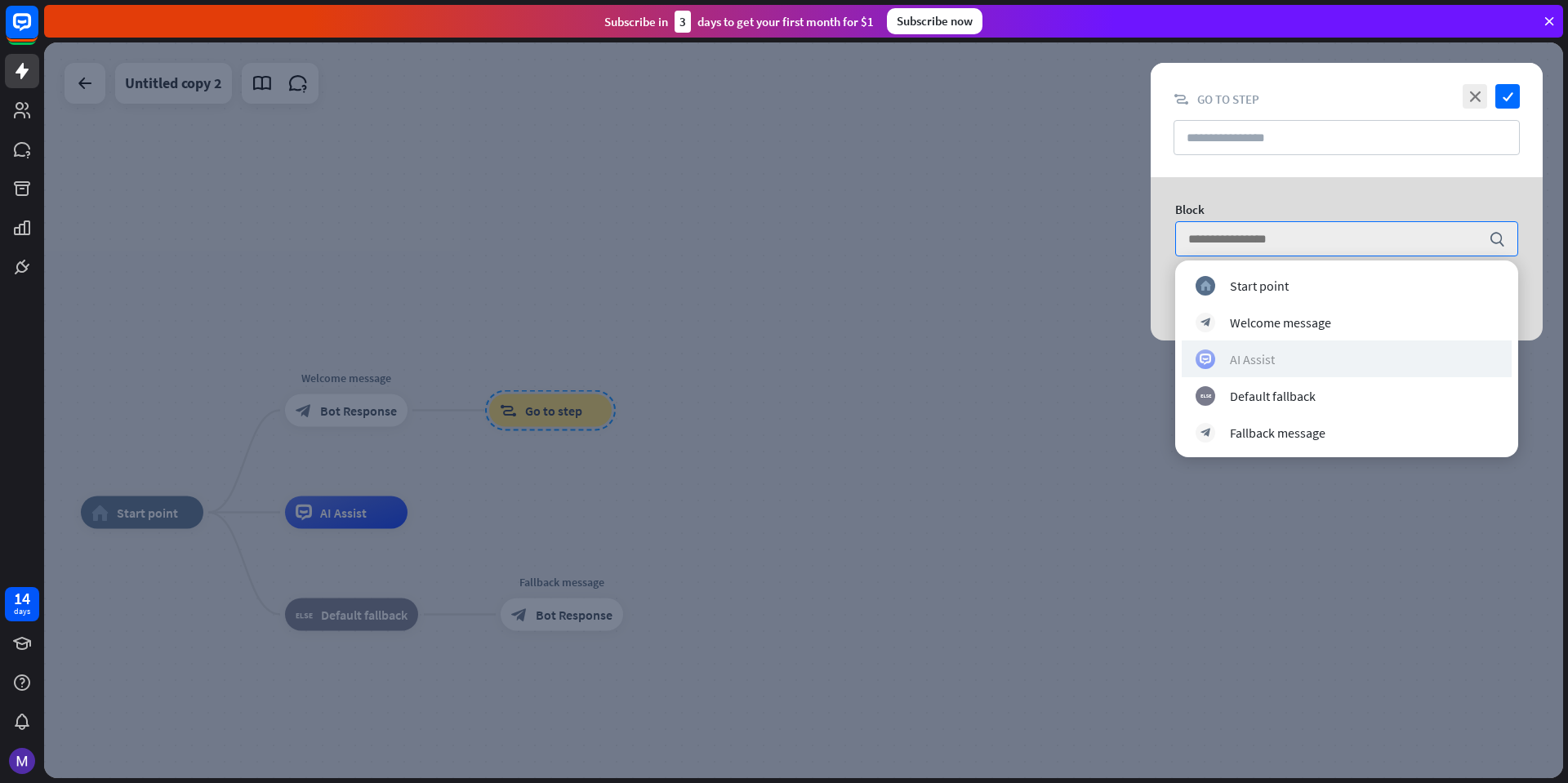
click at [1248, 358] on div "AI Assist" at bounding box center [1253, 359] width 44 height 16
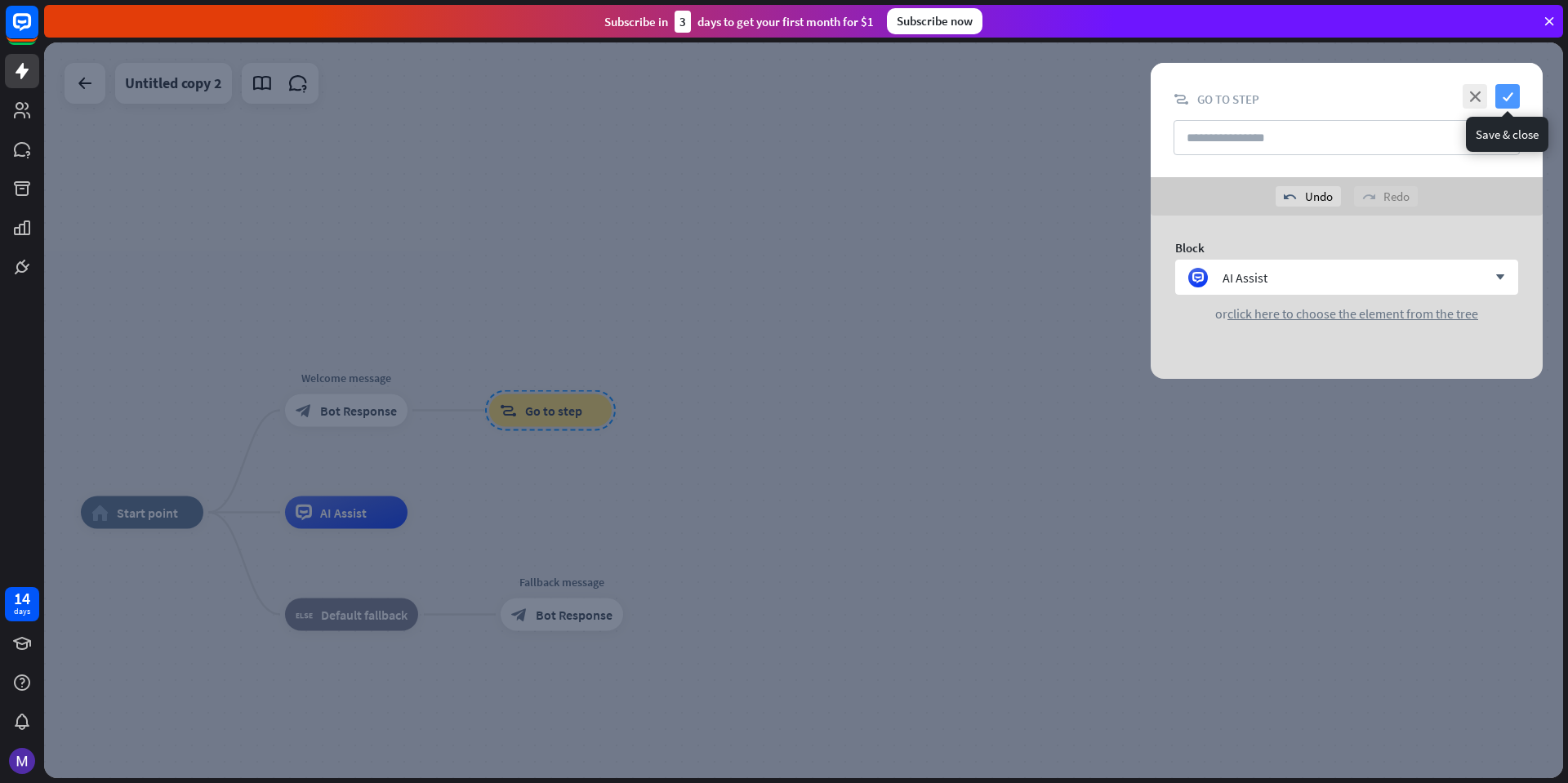
click at [1504, 92] on icon "check" at bounding box center [1507, 96] width 24 height 24
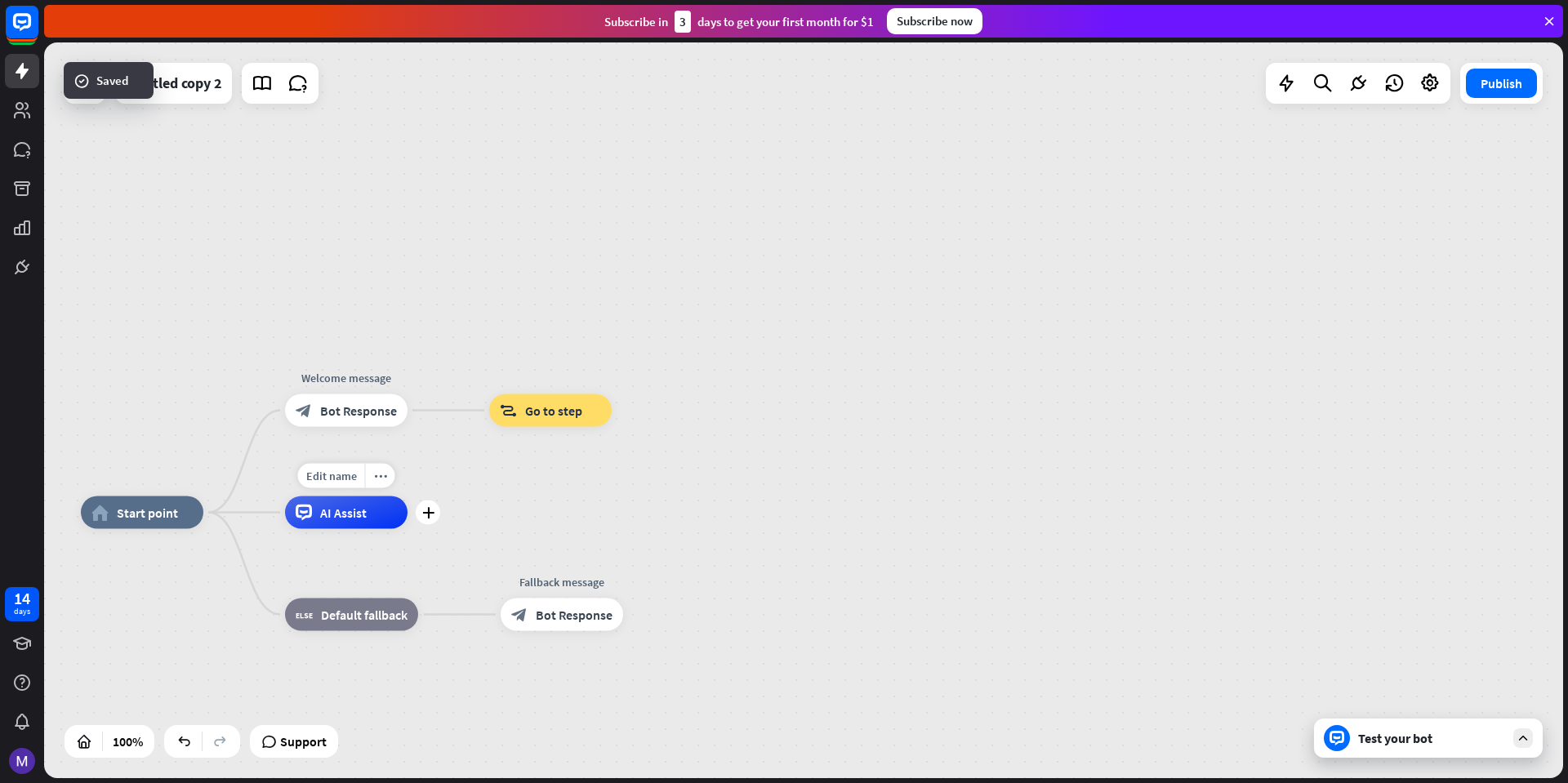
click at [340, 530] on div "Edit name more_horiz plus AI Assist" at bounding box center [346, 513] width 123 height 33
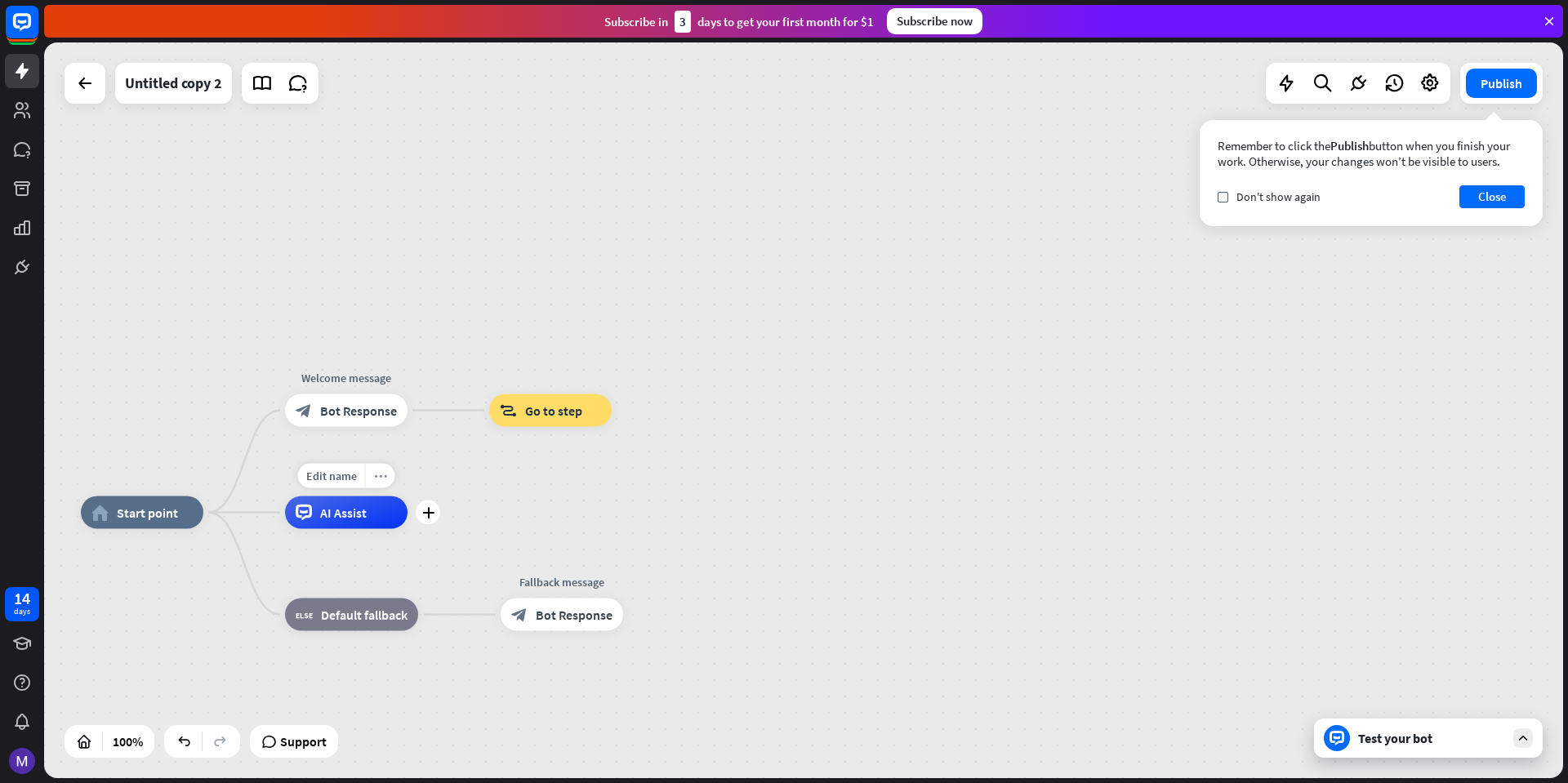
click at [382, 474] on icon "more_horiz" at bounding box center [381, 476] width 14 height 13
click at [345, 504] on div "AI Assist" at bounding box center [346, 513] width 123 height 33
click at [308, 515] on icon at bounding box center [304, 512] width 16 height 16
click at [288, 514] on div "AI Assist" at bounding box center [346, 513] width 123 height 33
drag, startPoint x: 1477, startPoint y: 202, endPoint x: 1362, endPoint y: 229, distance: 118.1
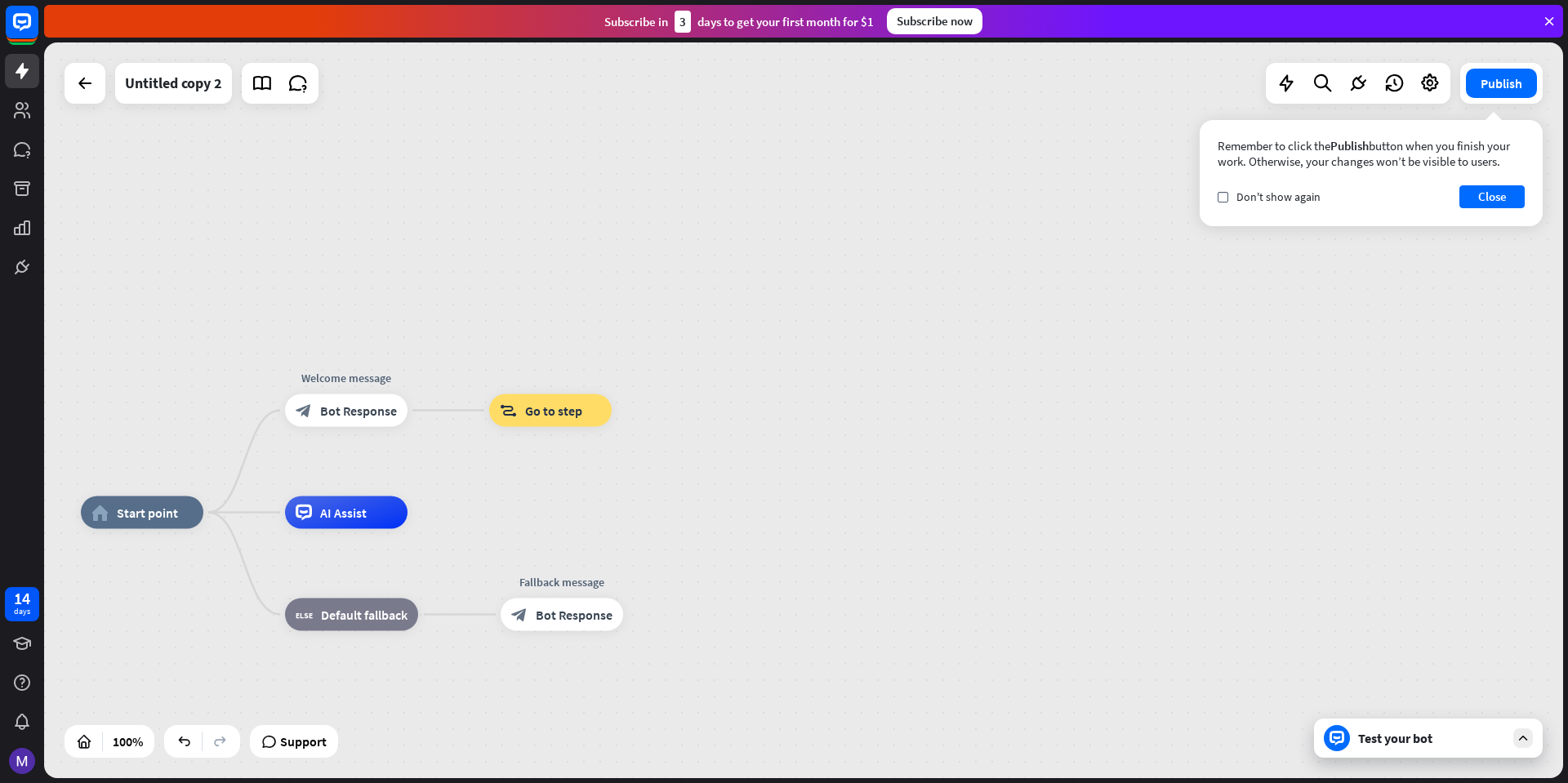
click at [1475, 202] on button "Close" at bounding box center [1493, 197] width 66 height 23
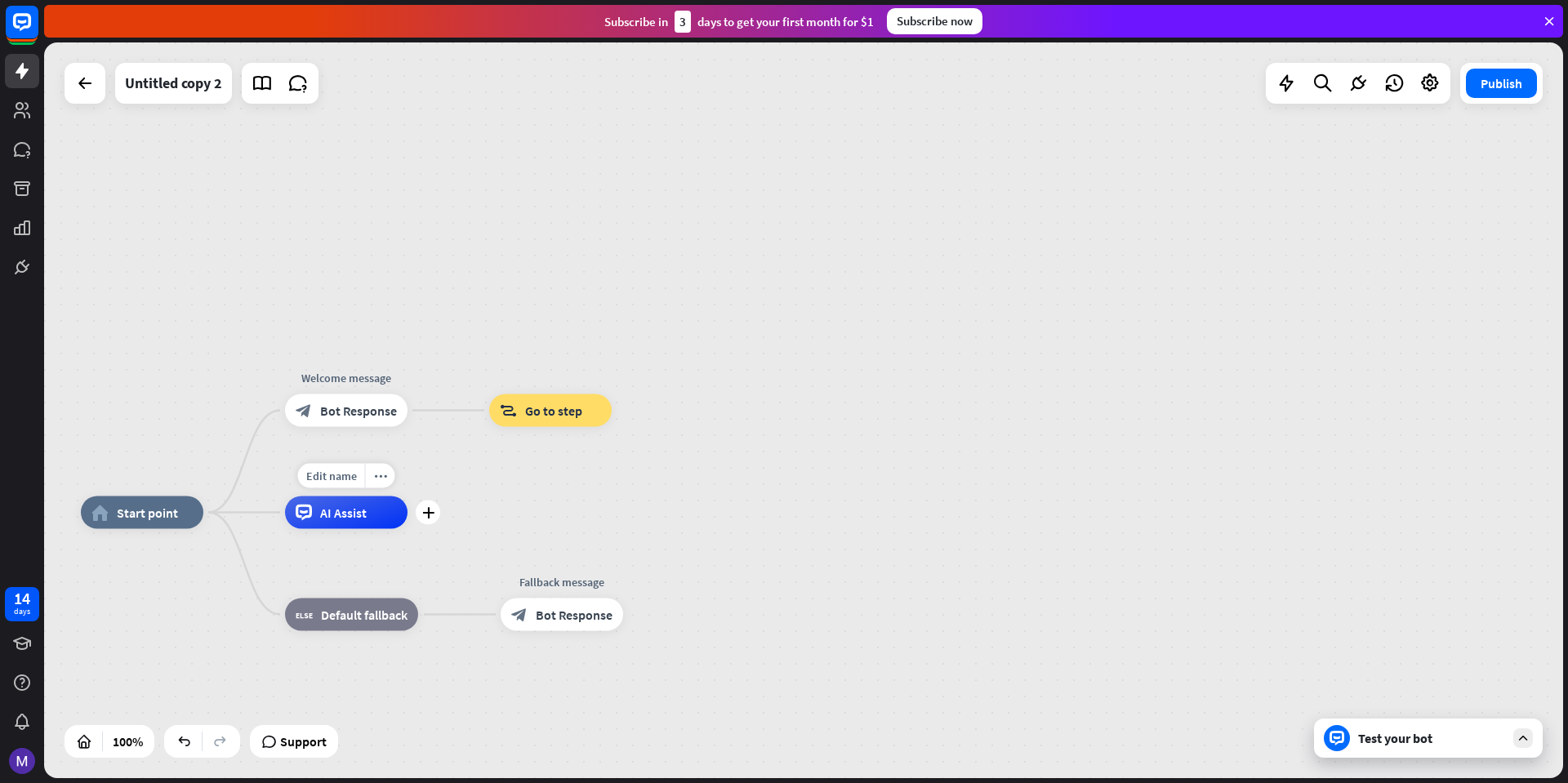
click at [329, 527] on div "AI Assist" at bounding box center [346, 513] width 123 height 33
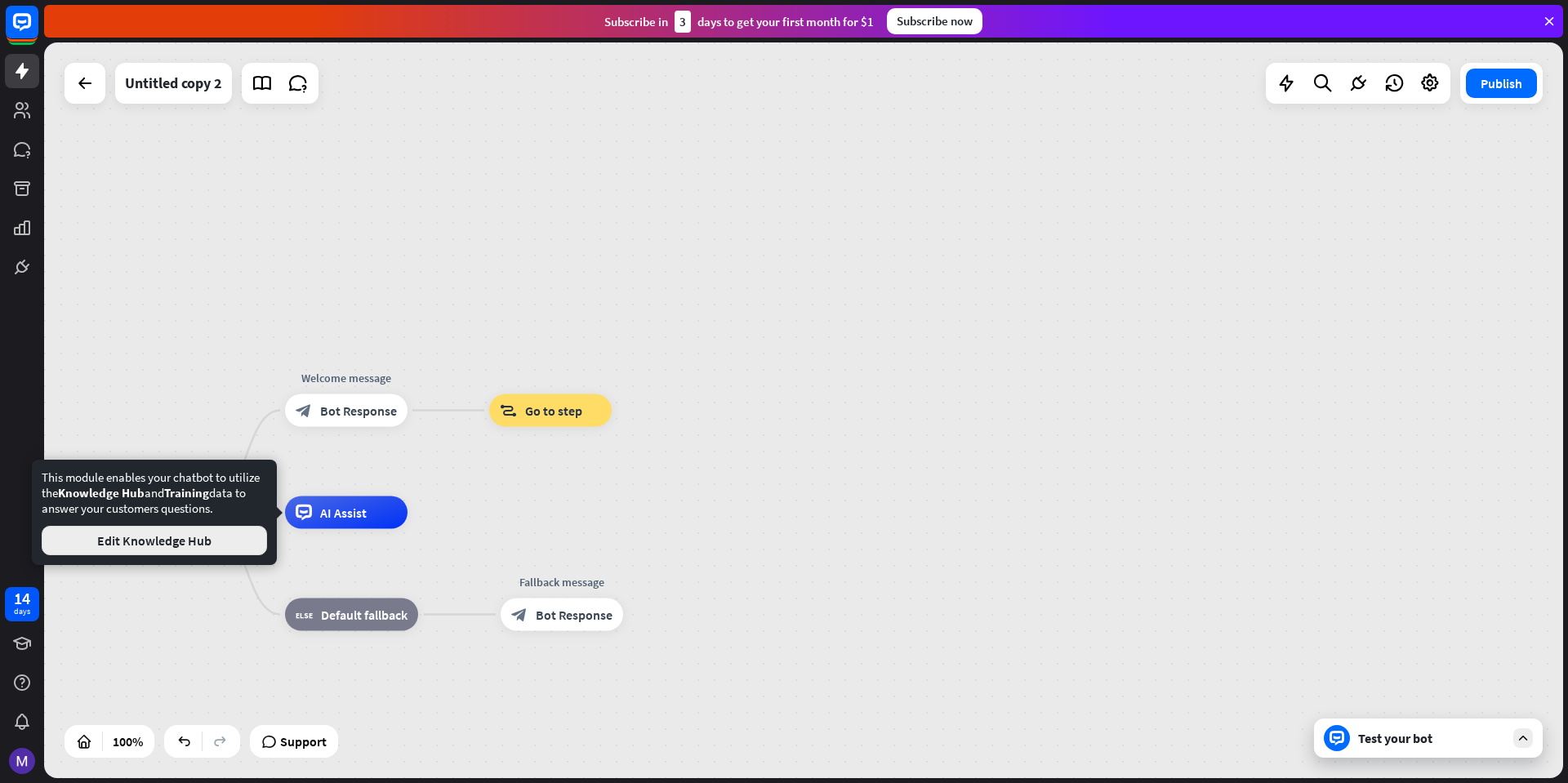
click at [163, 551] on button "Edit Knowledge Hub" at bounding box center [154, 540] width 225 height 29
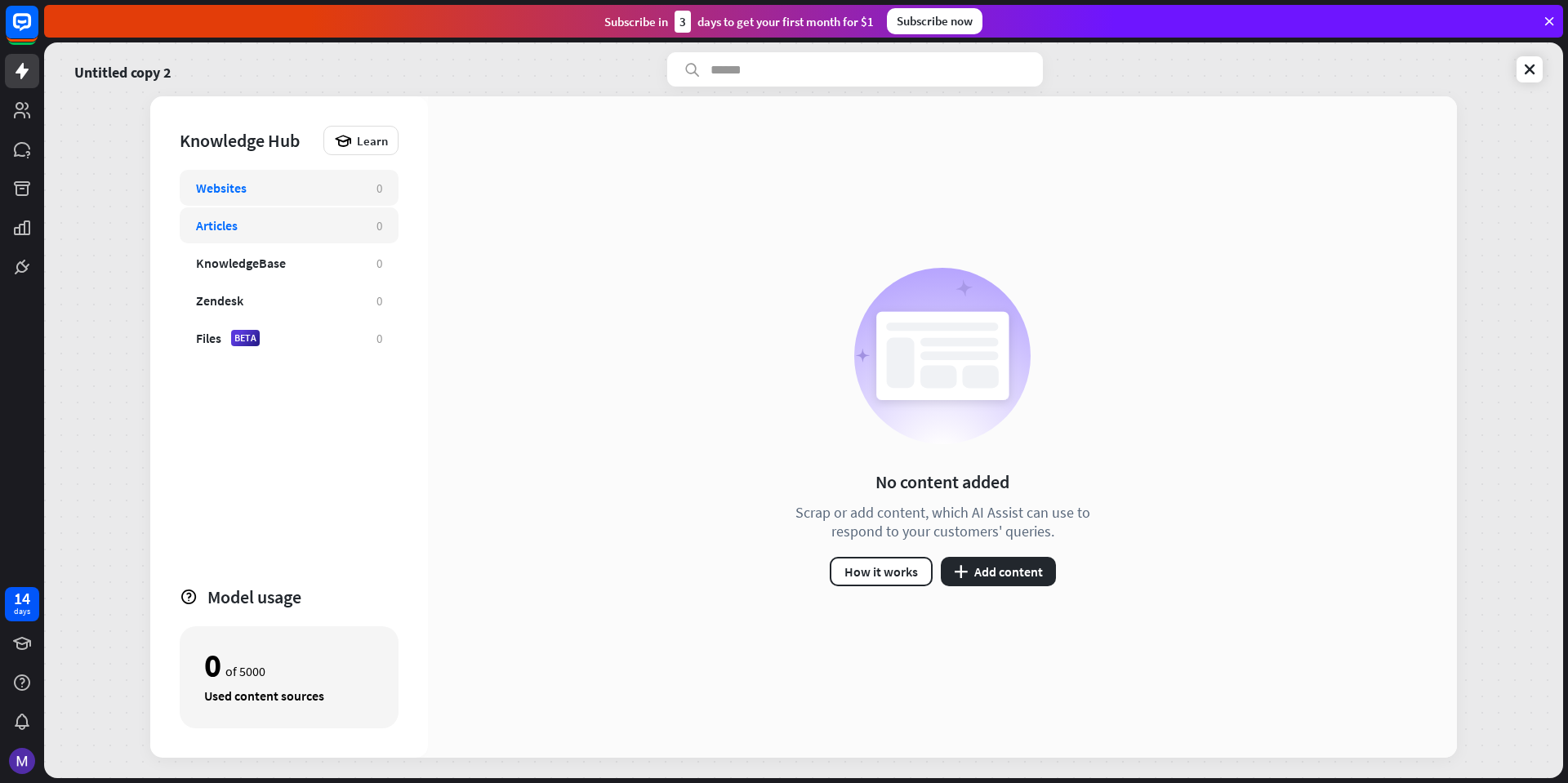
click at [260, 232] on div "Articles" at bounding box center [278, 225] width 164 height 16
click at [968, 583] on button "plus Add content" at bounding box center [998, 571] width 115 height 29
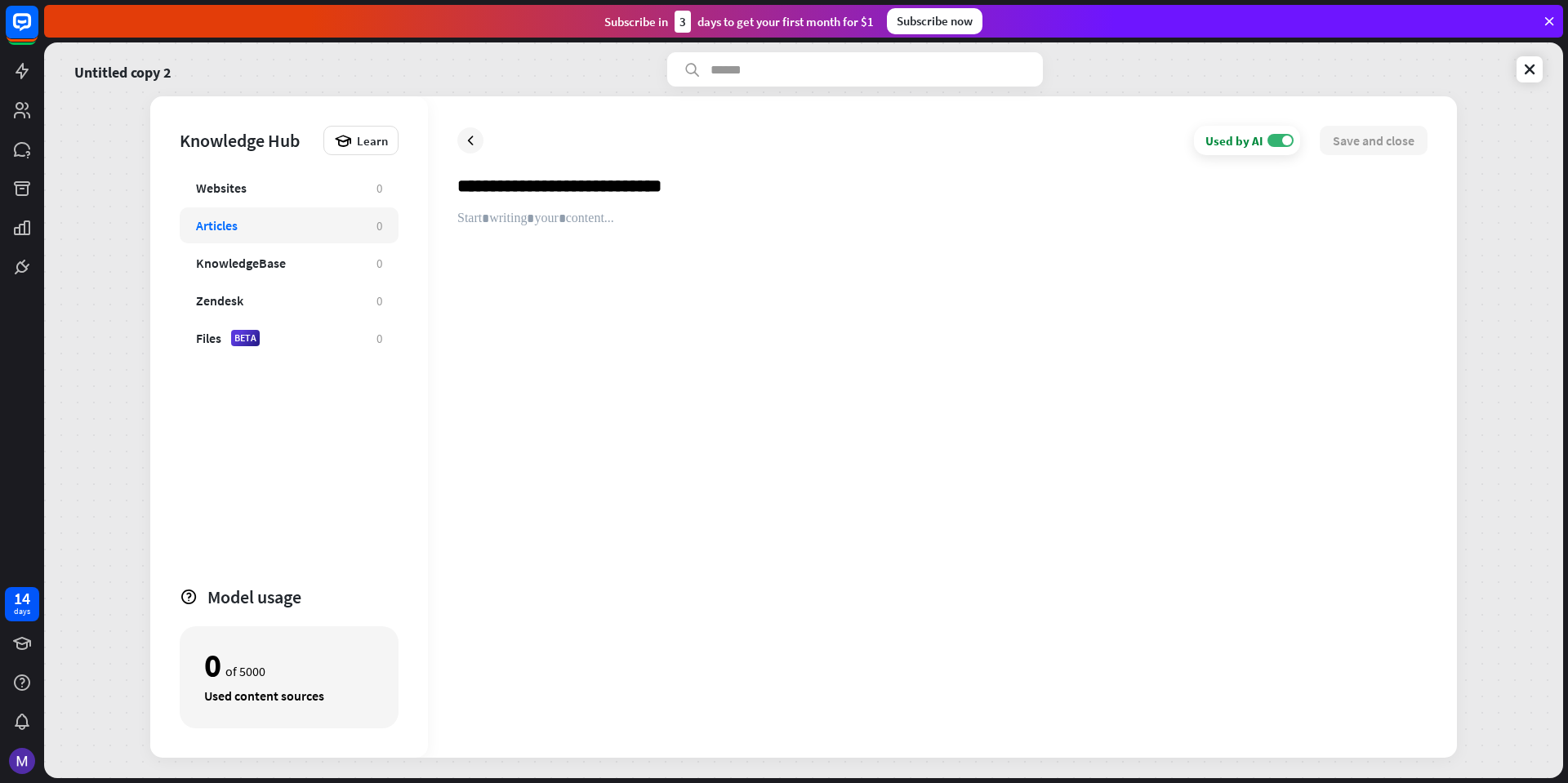
type input "**********"
click at [671, 253] on div at bounding box center [943, 470] width 971 height 518
paste div
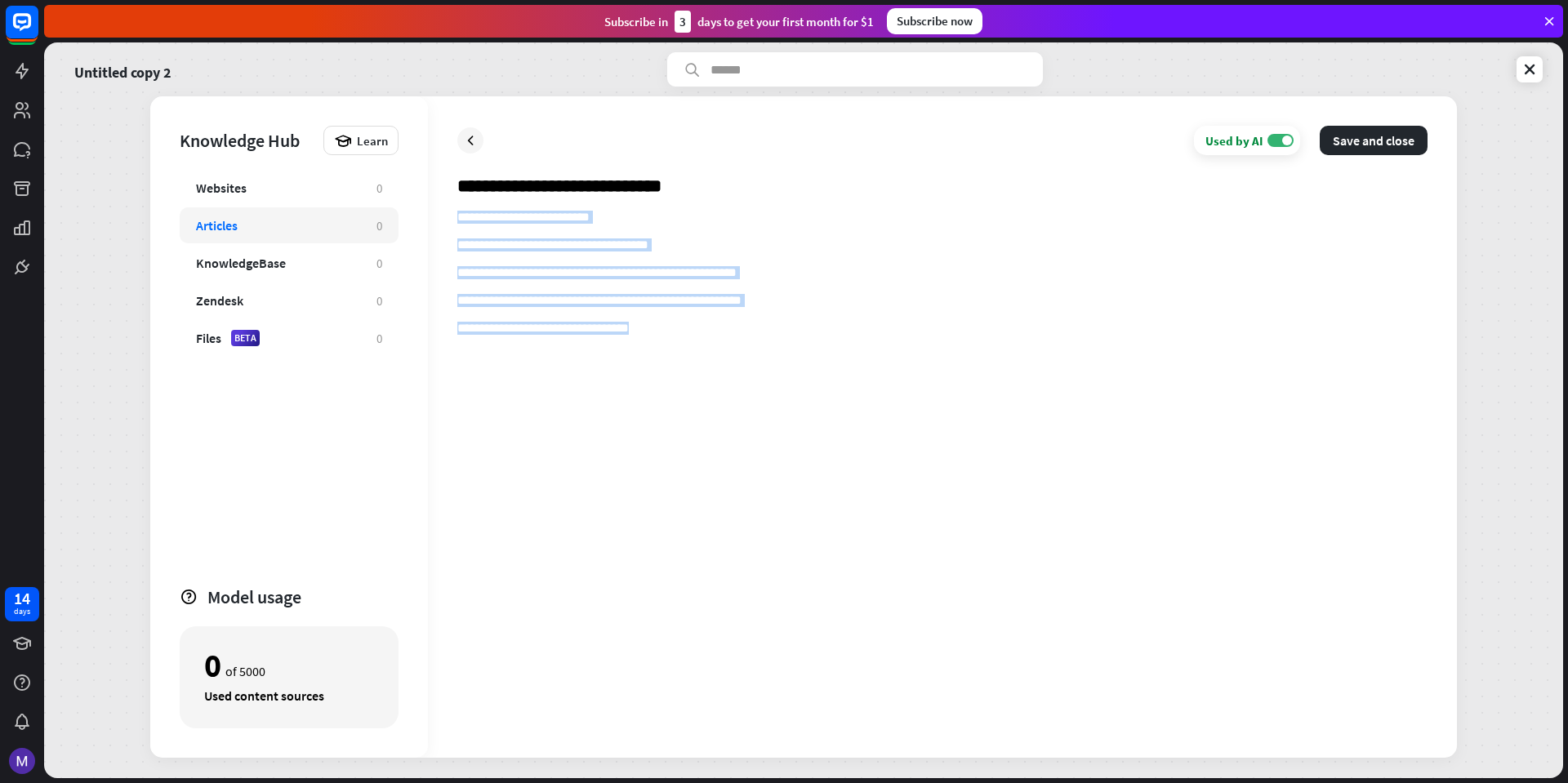
drag, startPoint x: 716, startPoint y: 368, endPoint x: 449, endPoint y: 221, distance: 304.8
click at [449, 221] on div "**********" at bounding box center [943, 427] width 1030 height 661
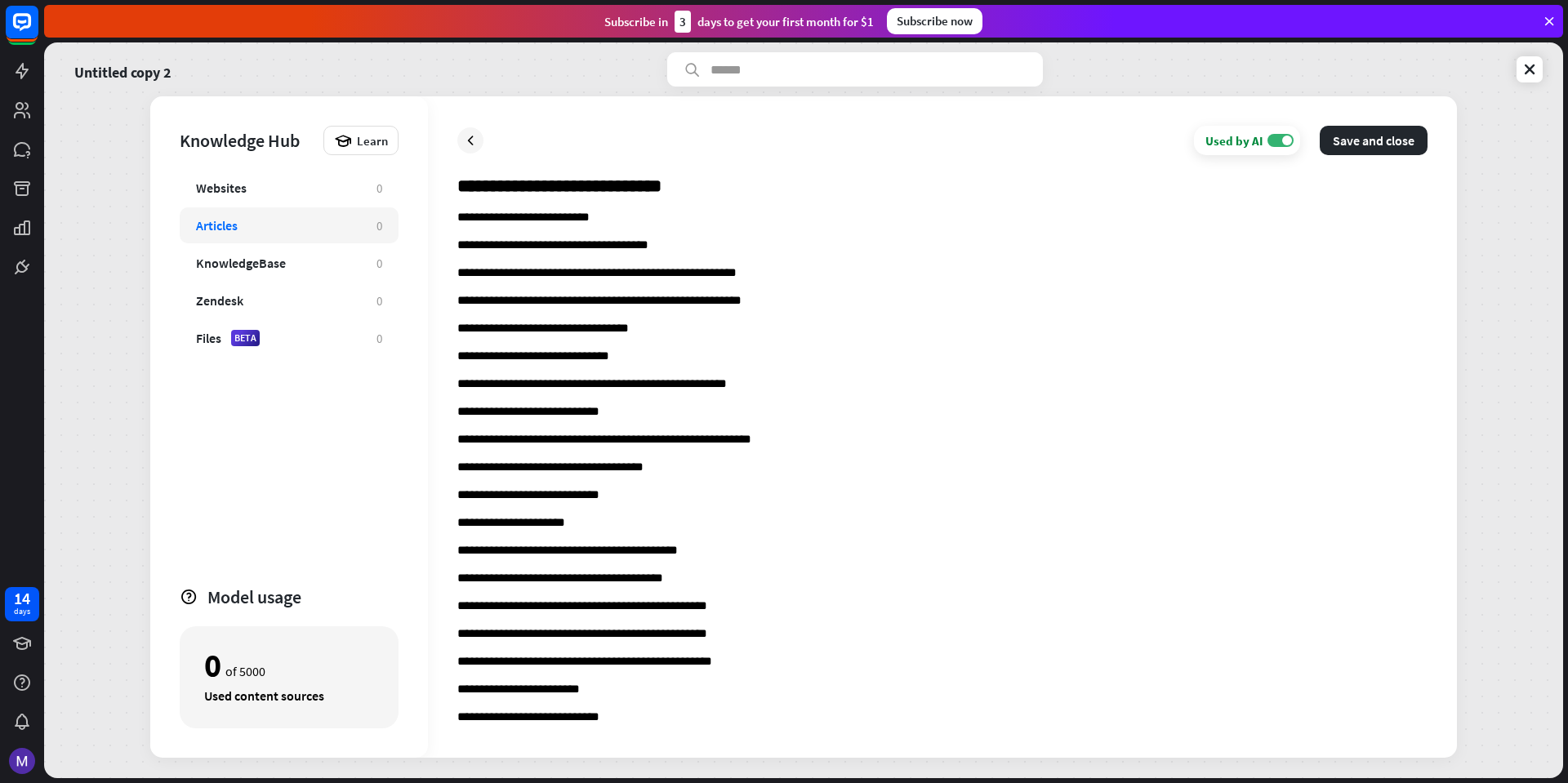
click at [450, 216] on div "**********" at bounding box center [943, 427] width 1030 height 661
click at [454, 214] on div "**********" at bounding box center [943, 427] width 1030 height 661
click at [457, 219] on p "**********" at bounding box center [943, 218] width 971 height 15
click at [1366, 146] on button "Save and close" at bounding box center [1375, 140] width 108 height 29
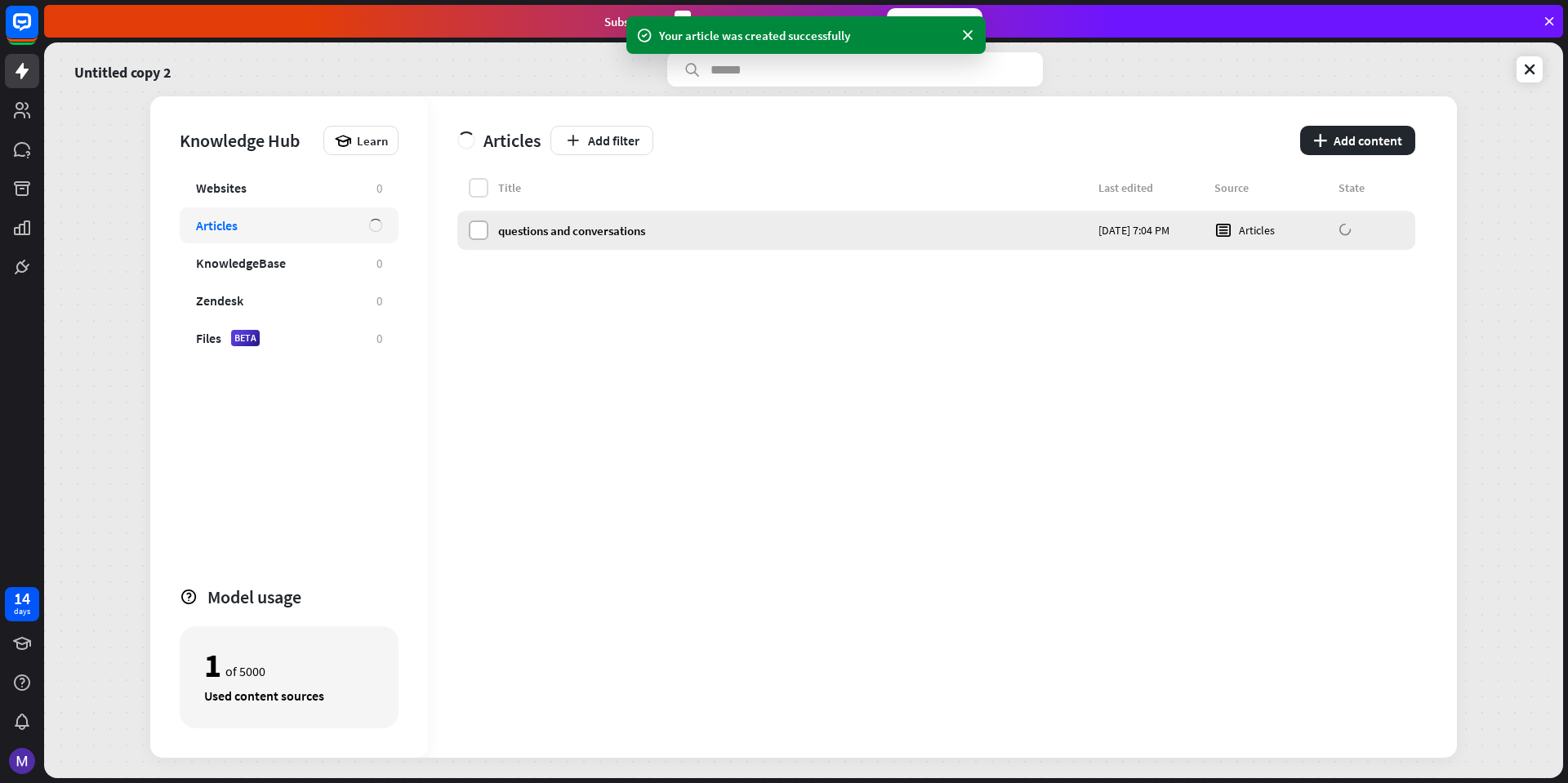
click at [478, 239] on label at bounding box center [479, 230] width 19 height 19
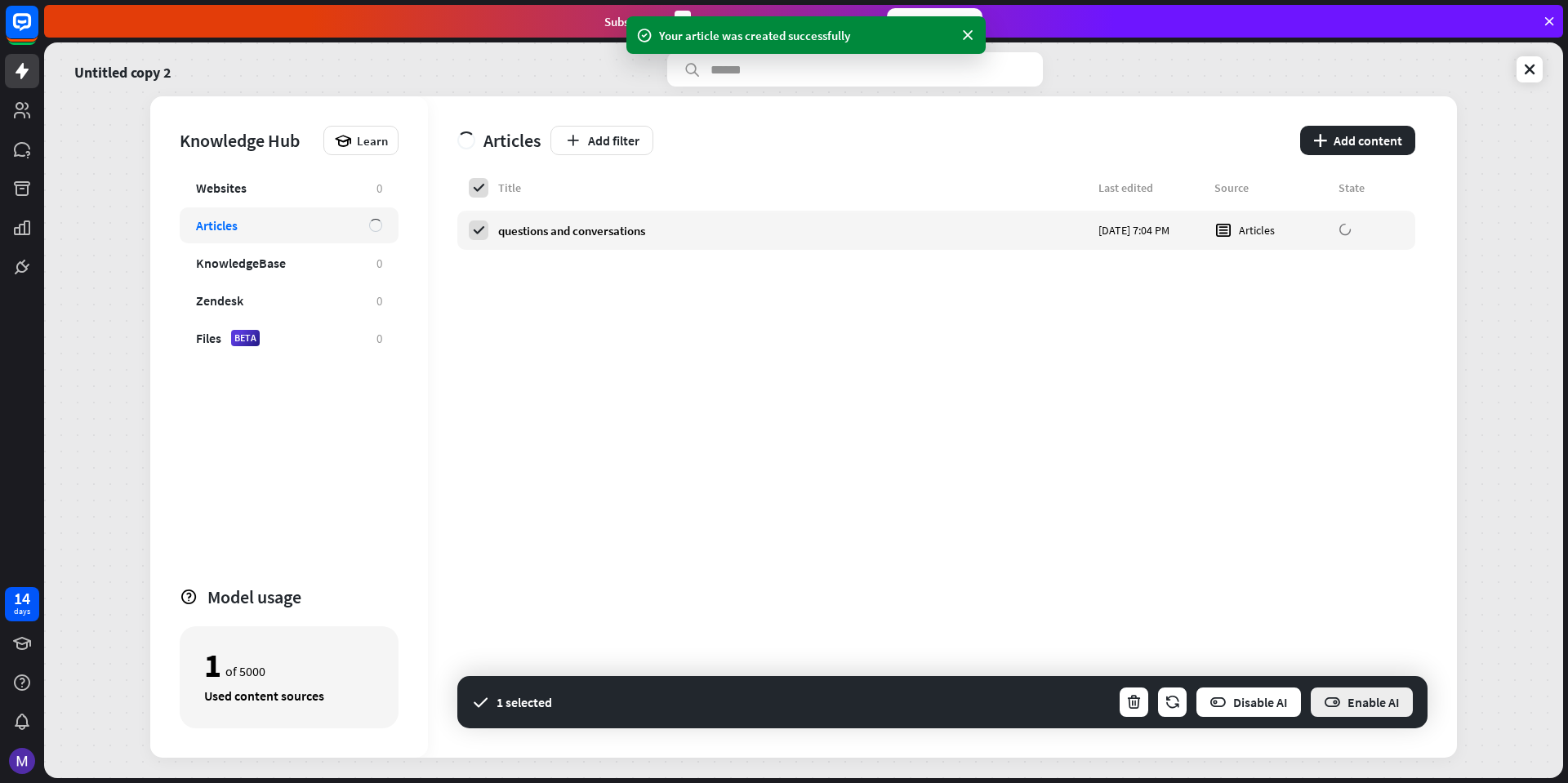
click at [1335, 702] on icon "button" at bounding box center [1333, 703] width 17 height 17
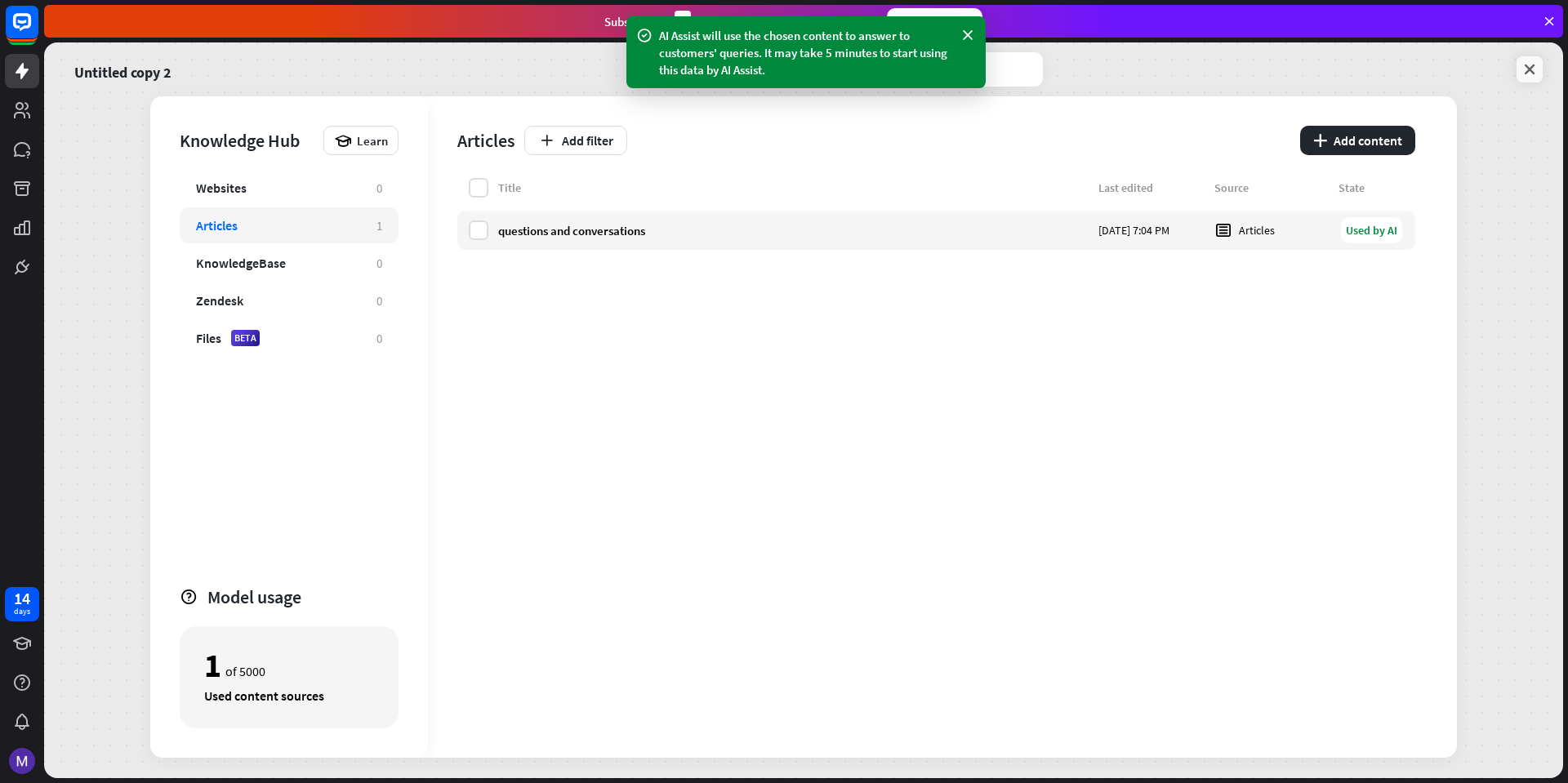
click at [1525, 72] on icon at bounding box center [1529, 69] width 16 height 16
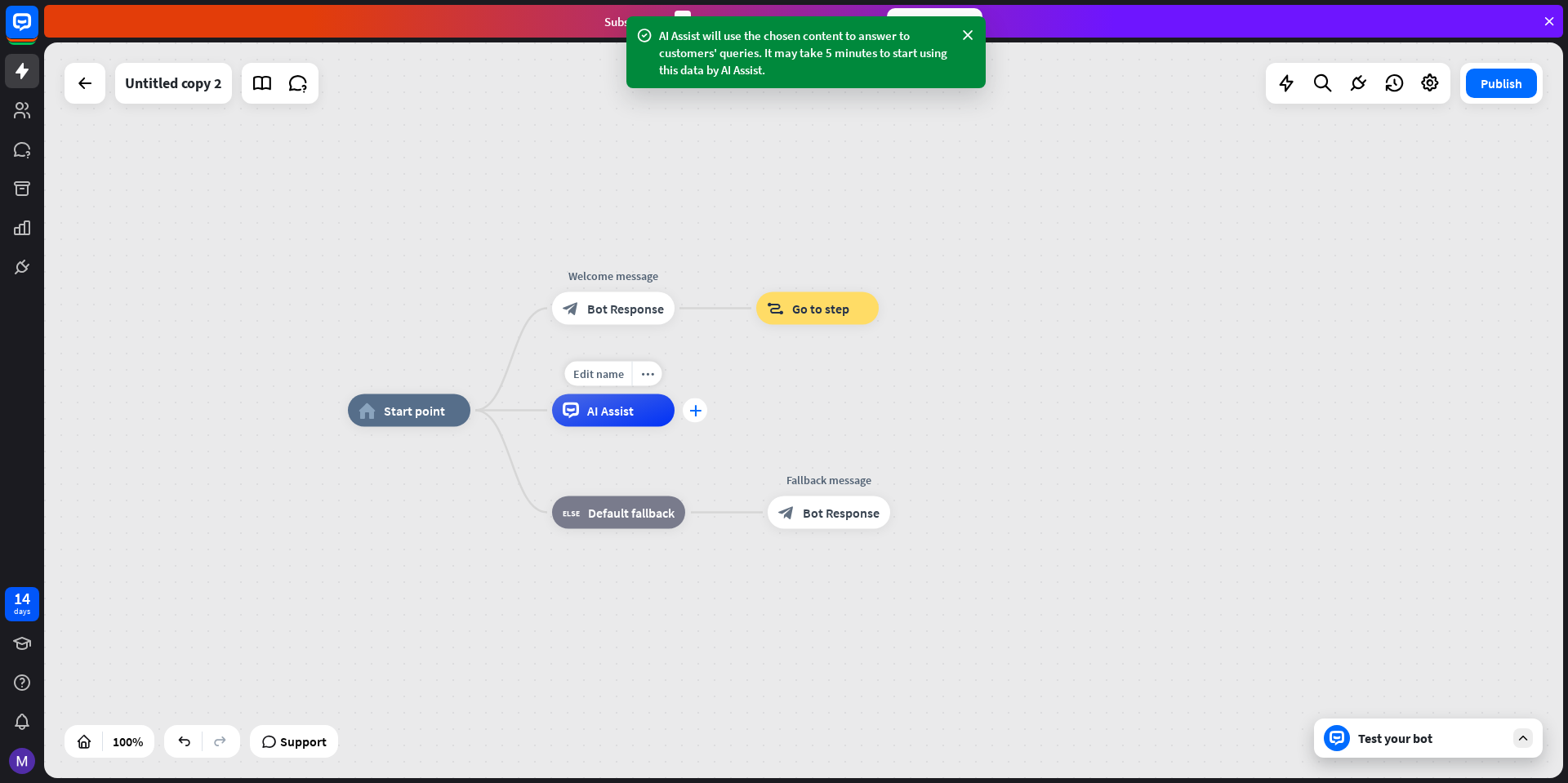
click at [701, 417] on div "plus" at bounding box center [694, 410] width 24 height 24
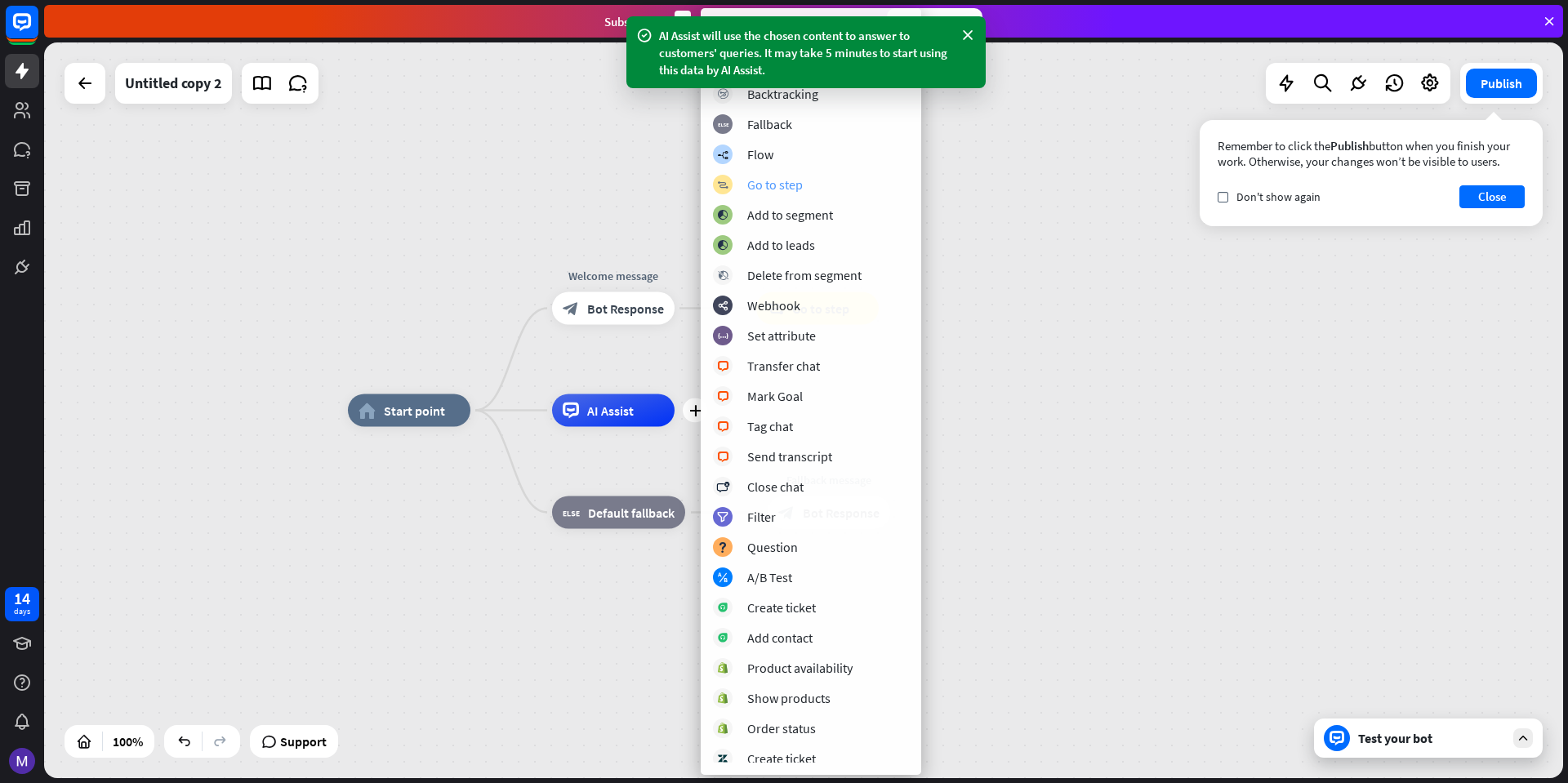
click at [794, 188] on div "Go to step" at bounding box center [774, 185] width 55 height 16
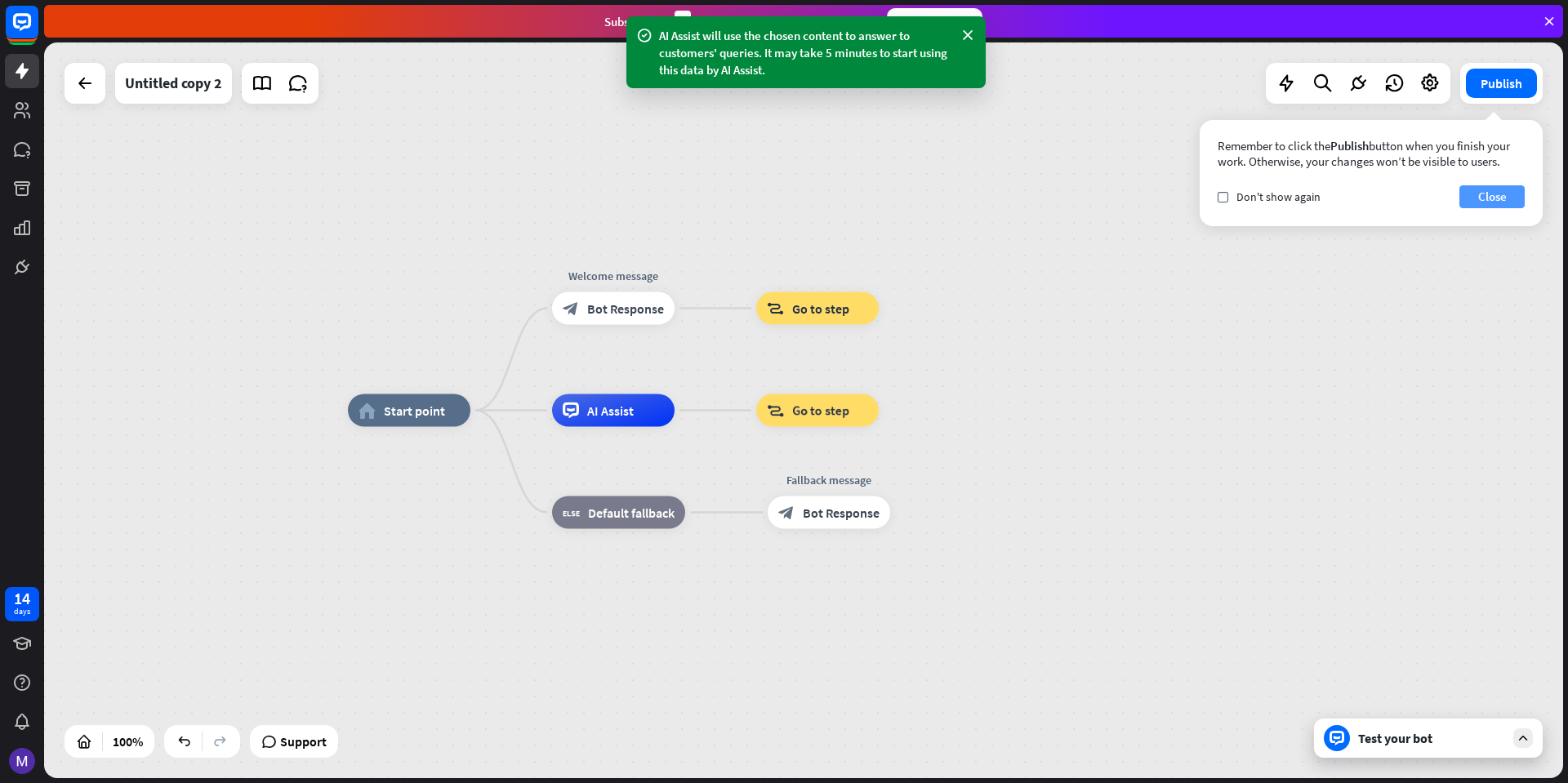
click at [1495, 194] on button "Close" at bounding box center [1493, 197] width 66 height 23
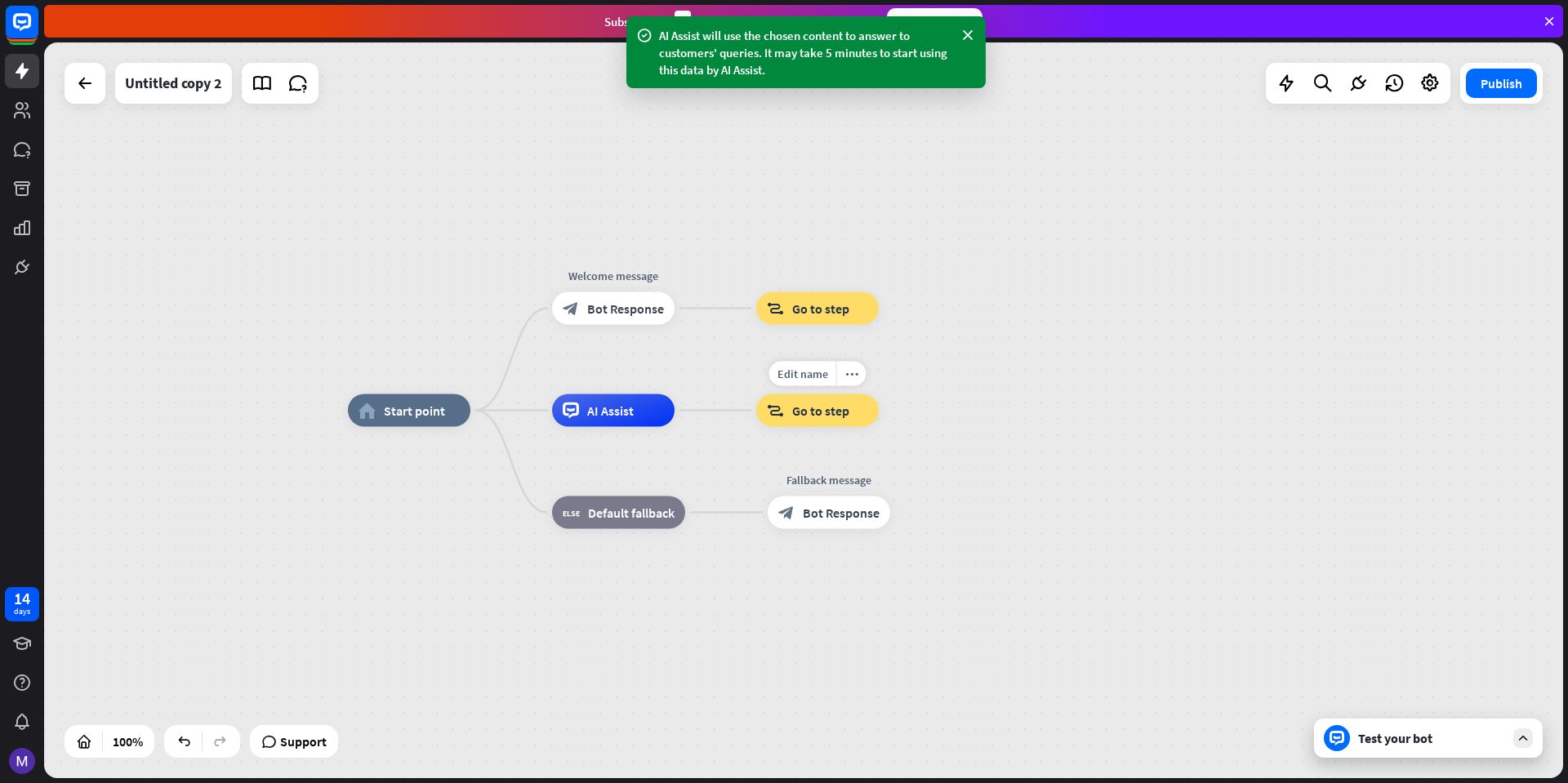
click at [834, 401] on div "block_goto Go to step" at bounding box center [818, 411] width 123 height 33
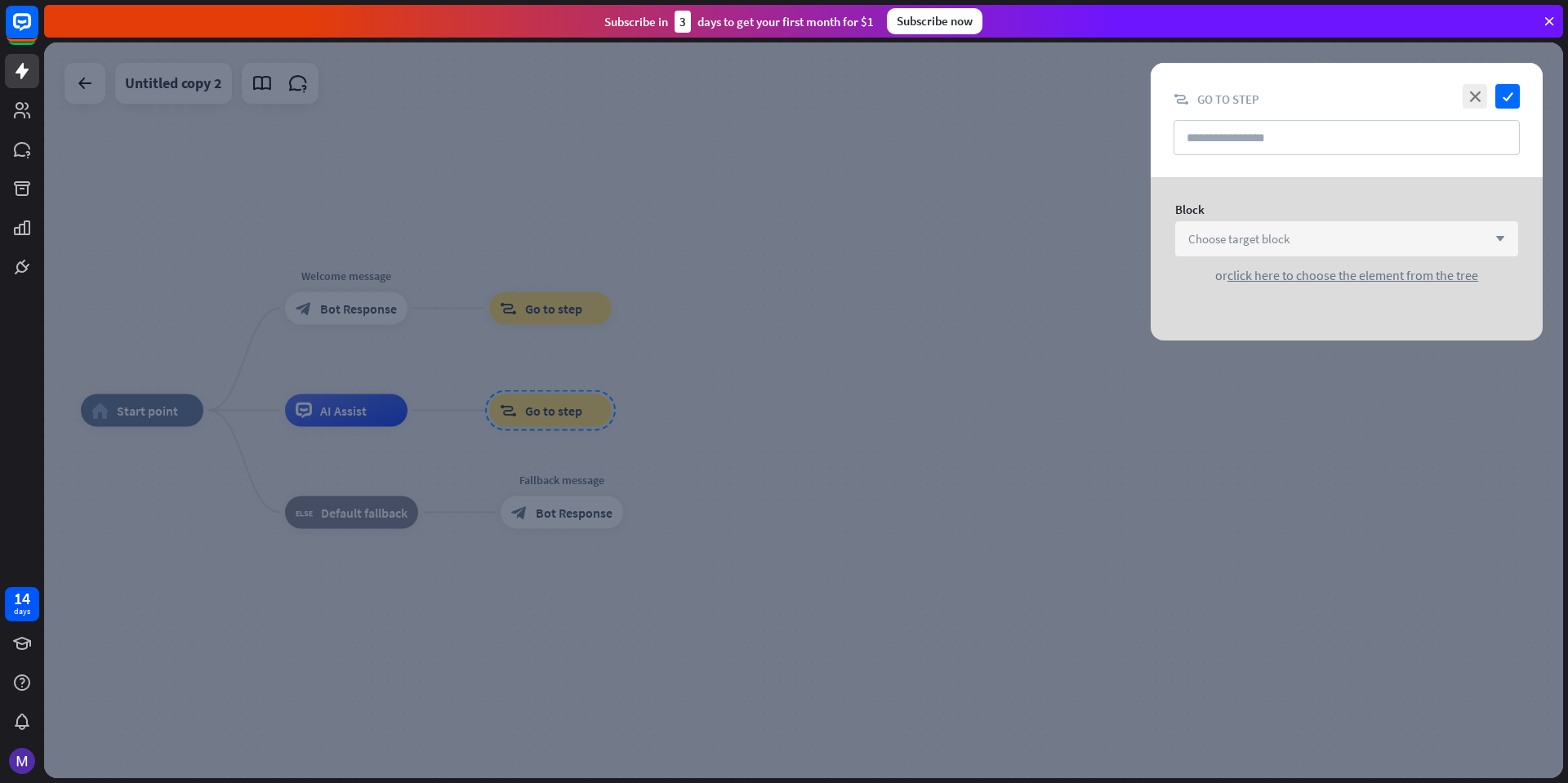
click at [1381, 247] on div "Choose target block arrow_down" at bounding box center [1347, 239] width 343 height 35
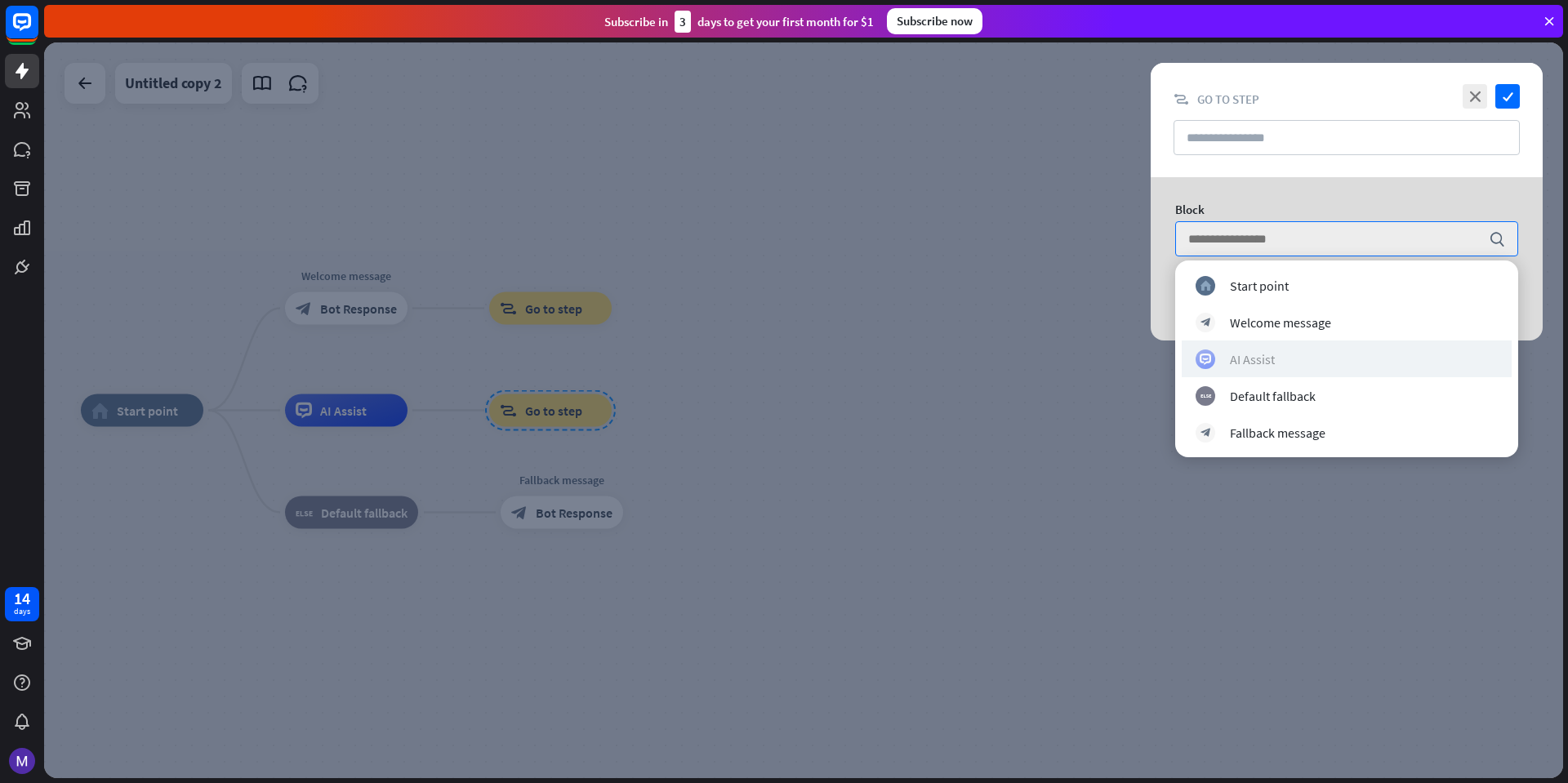
click at [1229, 356] on div "AI Assist" at bounding box center [1347, 360] width 303 height 19
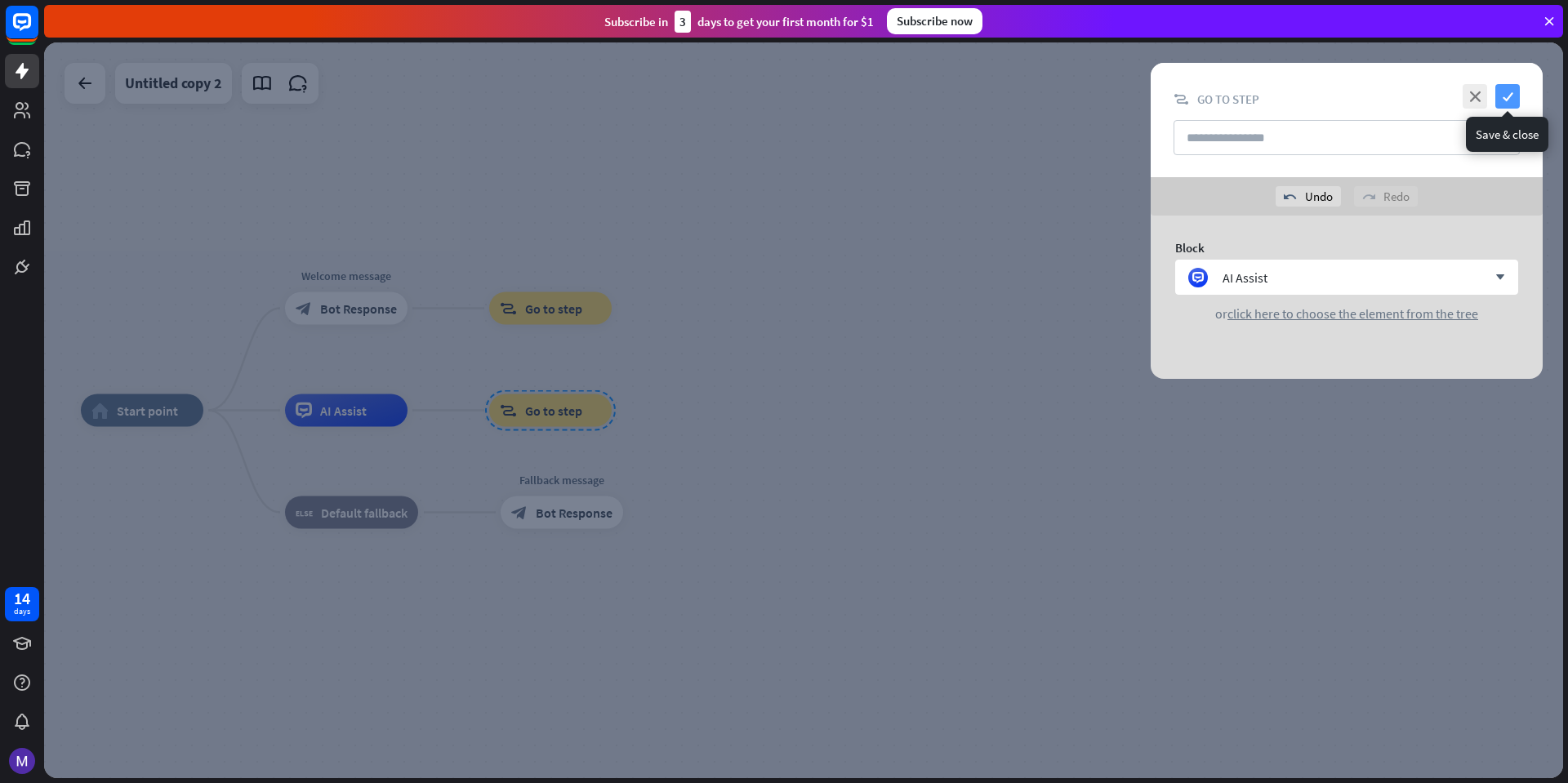
click at [1513, 95] on icon "check" at bounding box center [1507, 96] width 24 height 24
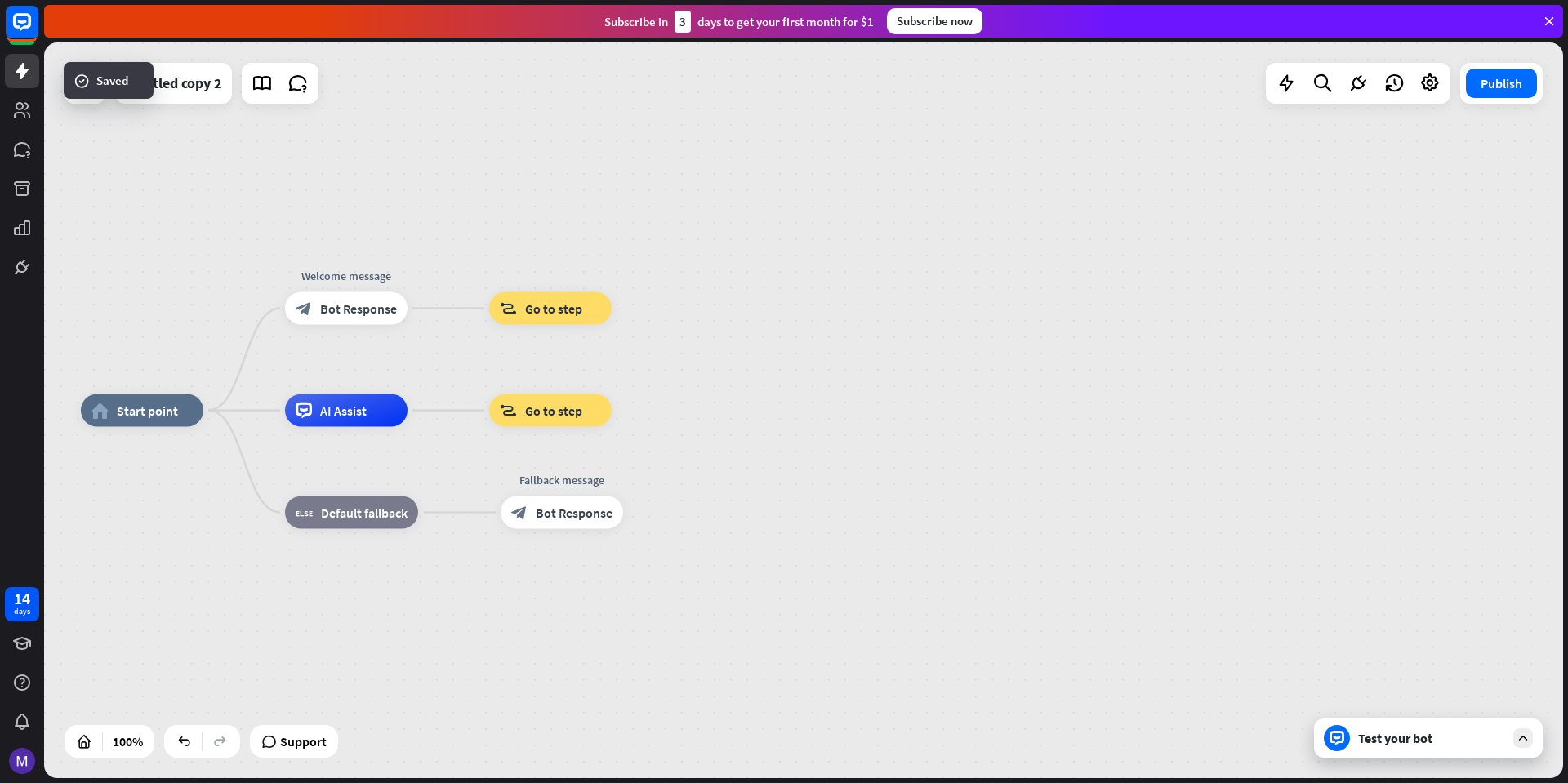
click at [1399, 750] on div "Test your bot" at bounding box center [1429, 739] width 229 height 40
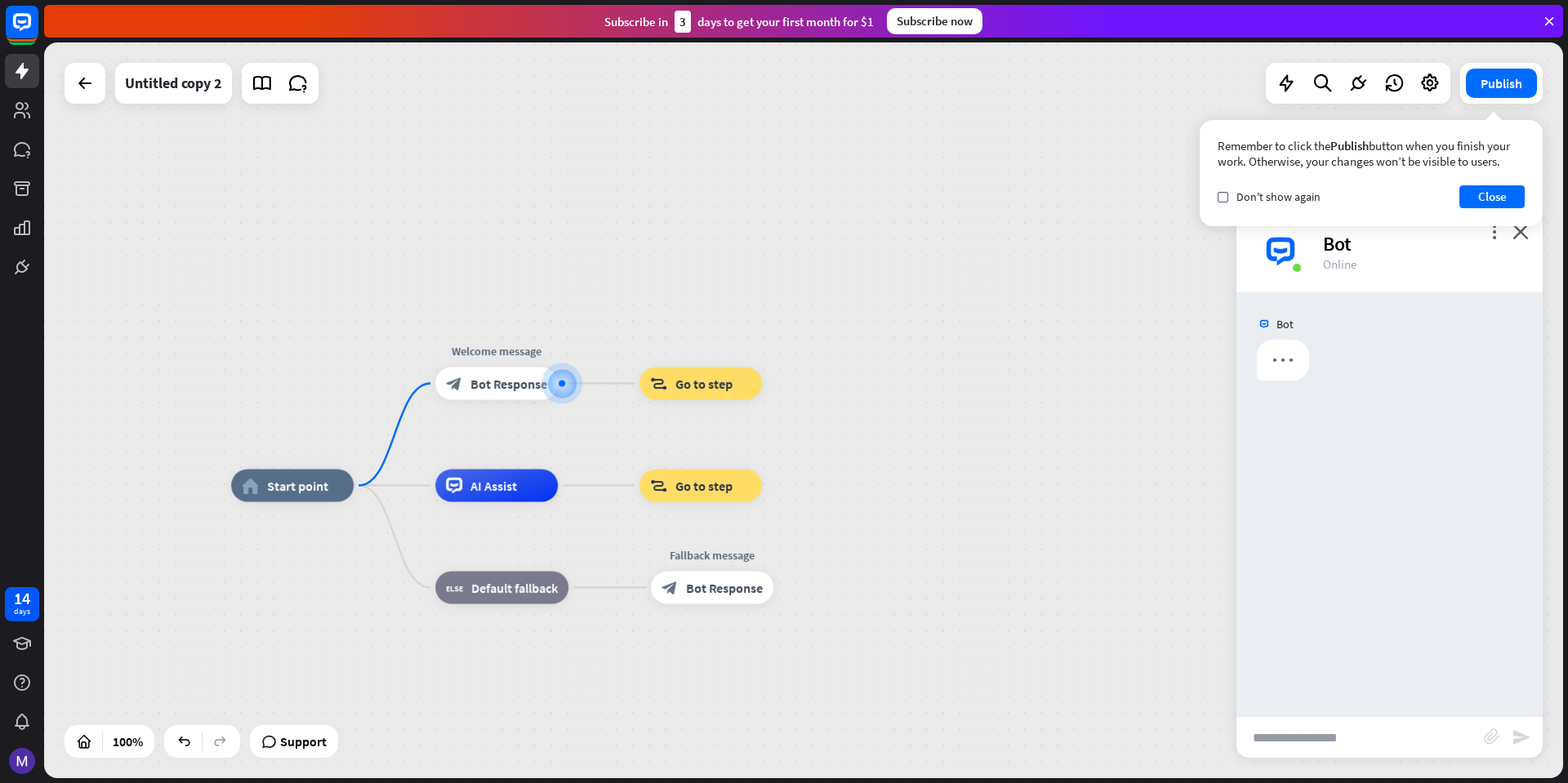
click at [1353, 736] on input "text" at bounding box center [1360, 738] width 247 height 41
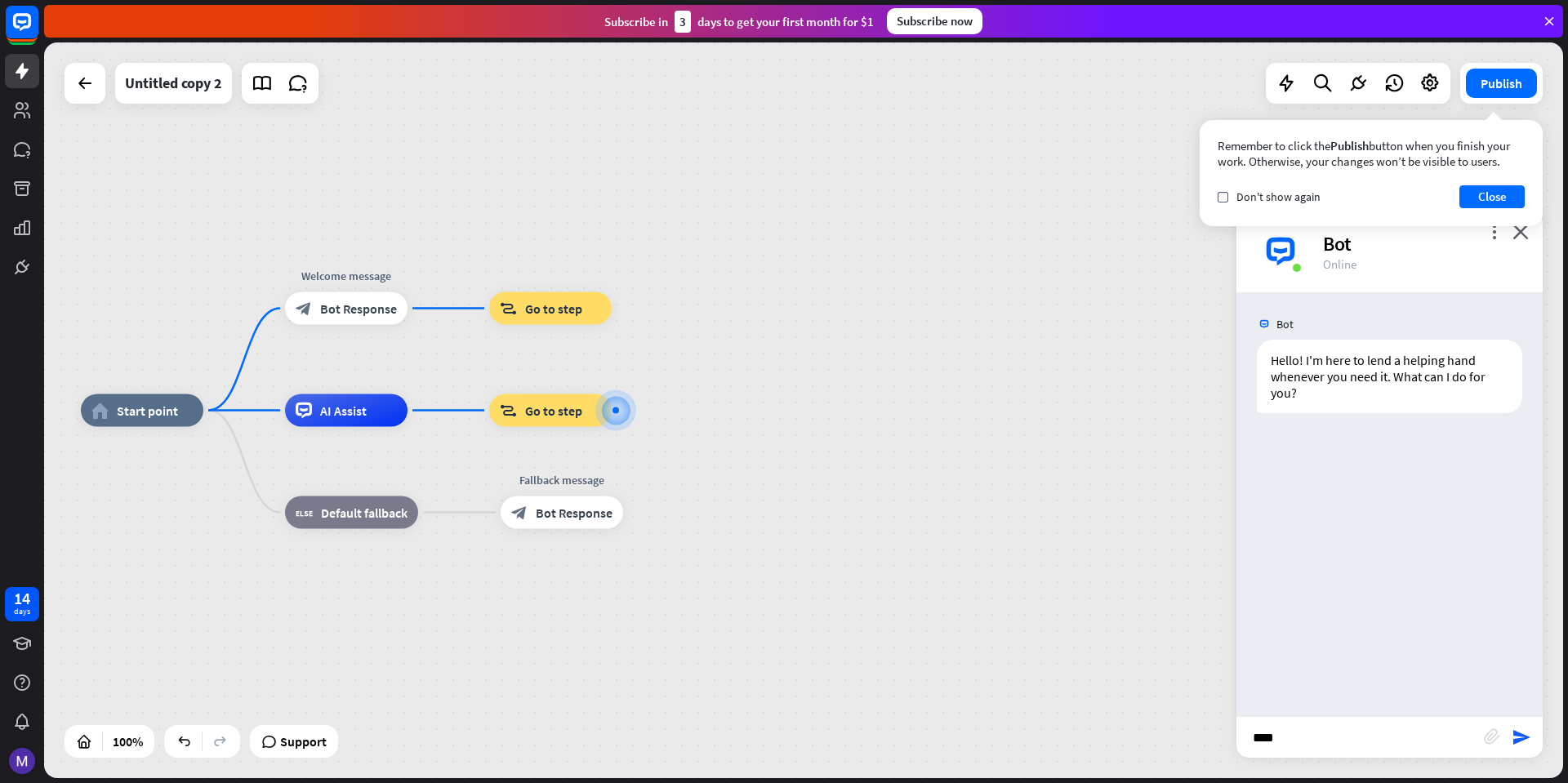
type input "*****"
click at [326, 416] on span "AI Assist" at bounding box center [343, 411] width 46 height 16
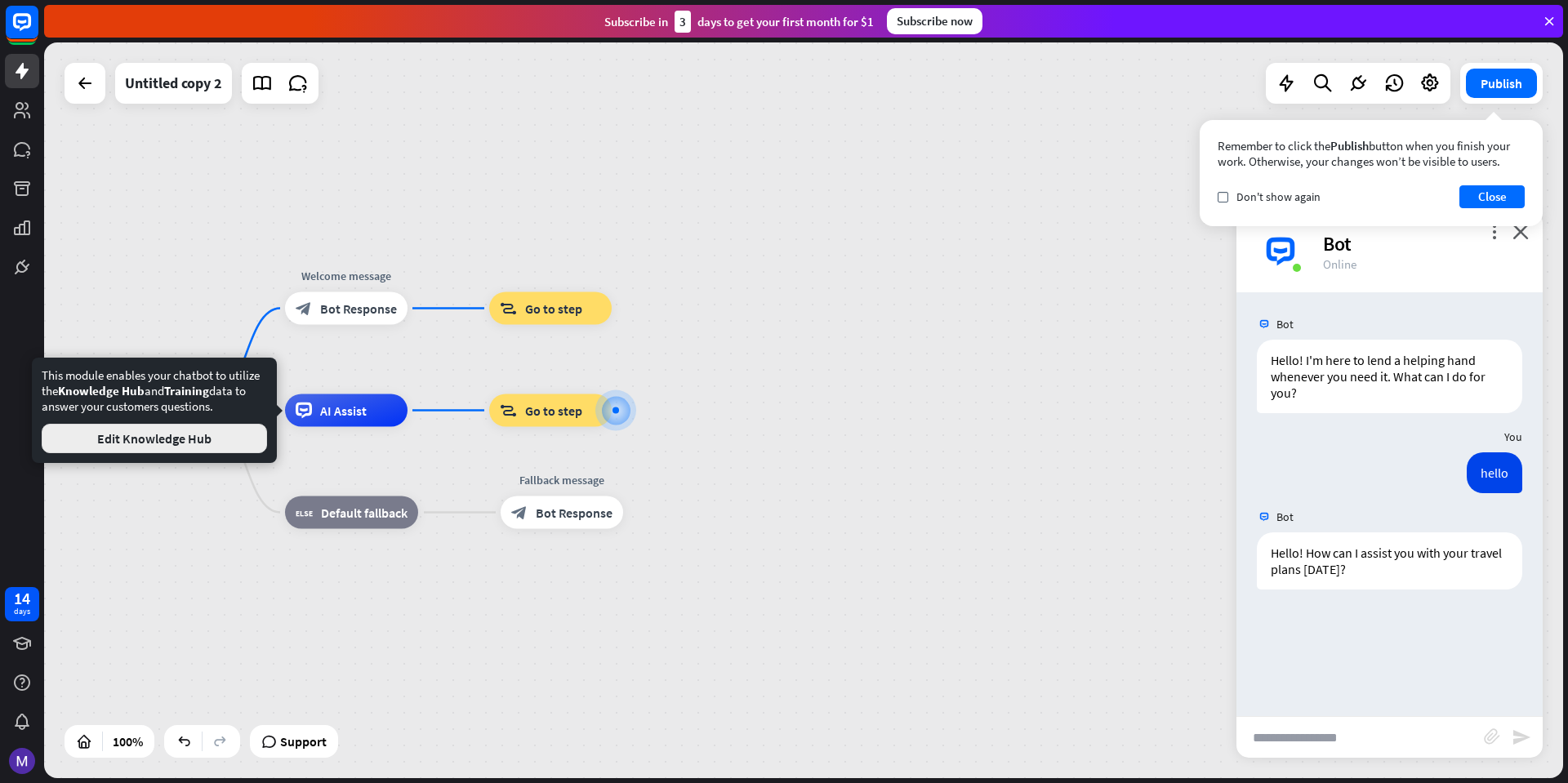
click at [160, 436] on button "Edit Knowledge Hub" at bounding box center [154, 439] width 225 height 29
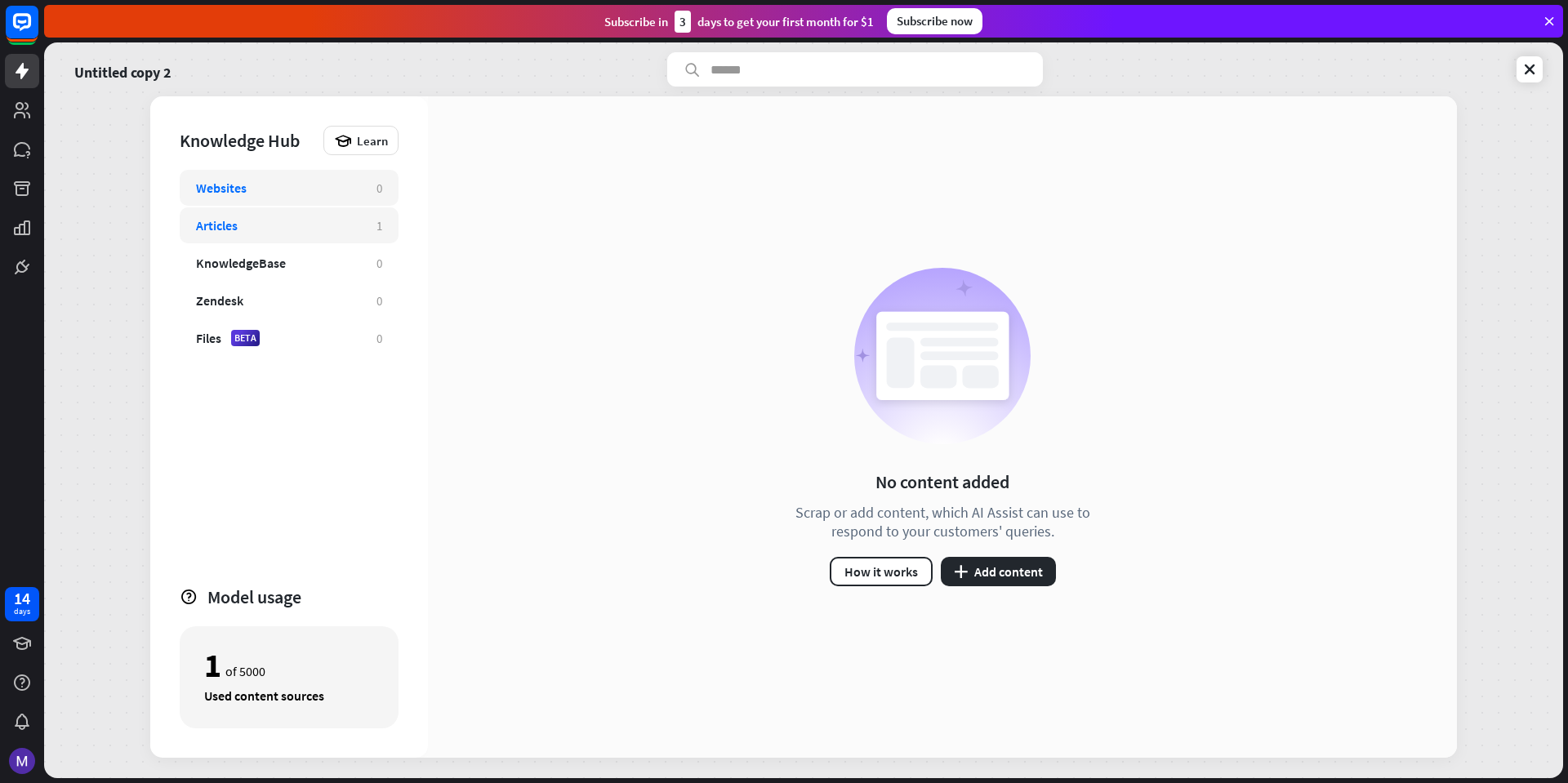
click at [282, 232] on div "Articles" at bounding box center [278, 225] width 164 height 16
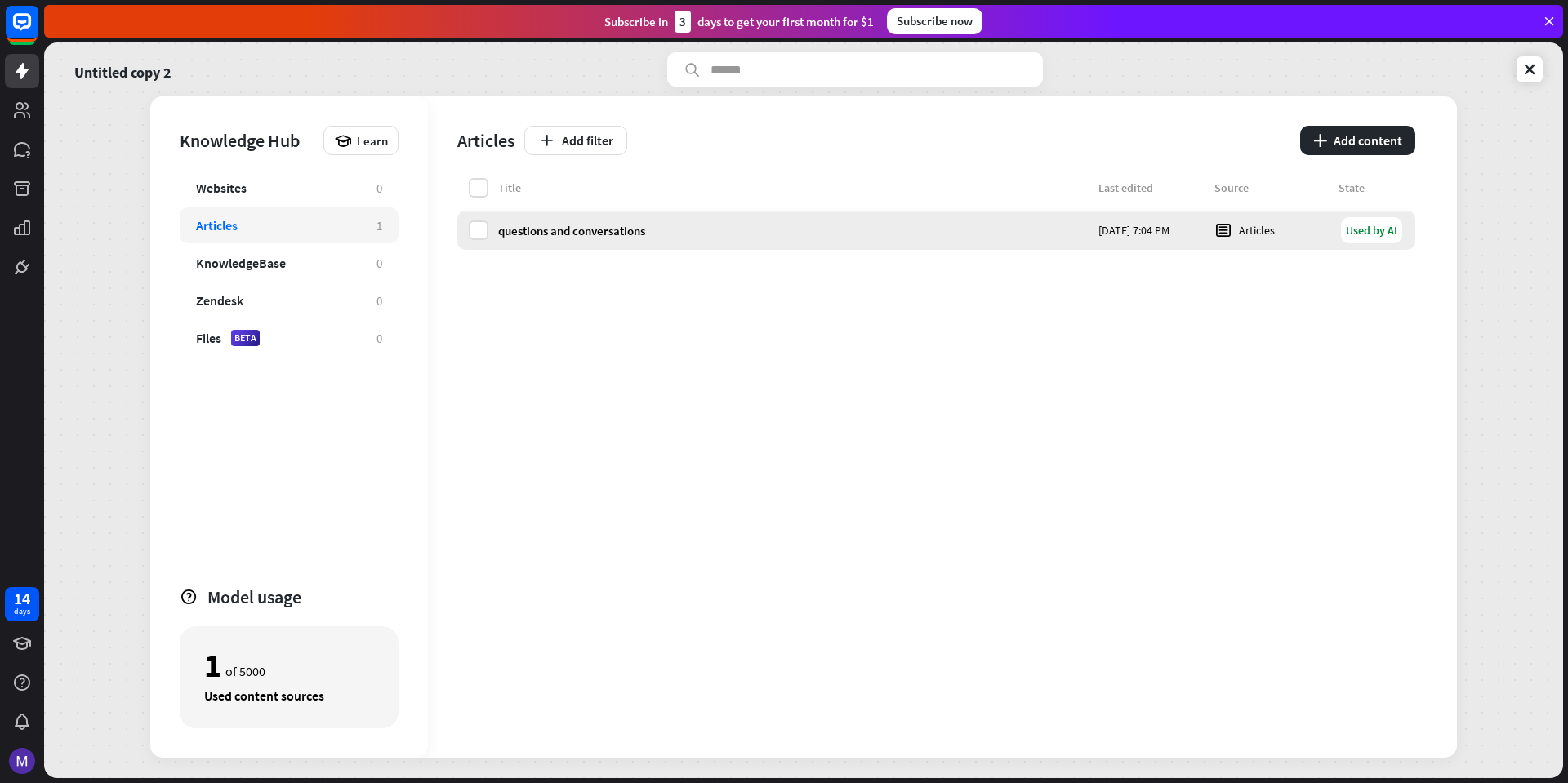
click at [1250, 230] on div "Articles" at bounding box center [1272, 230] width 114 height 18
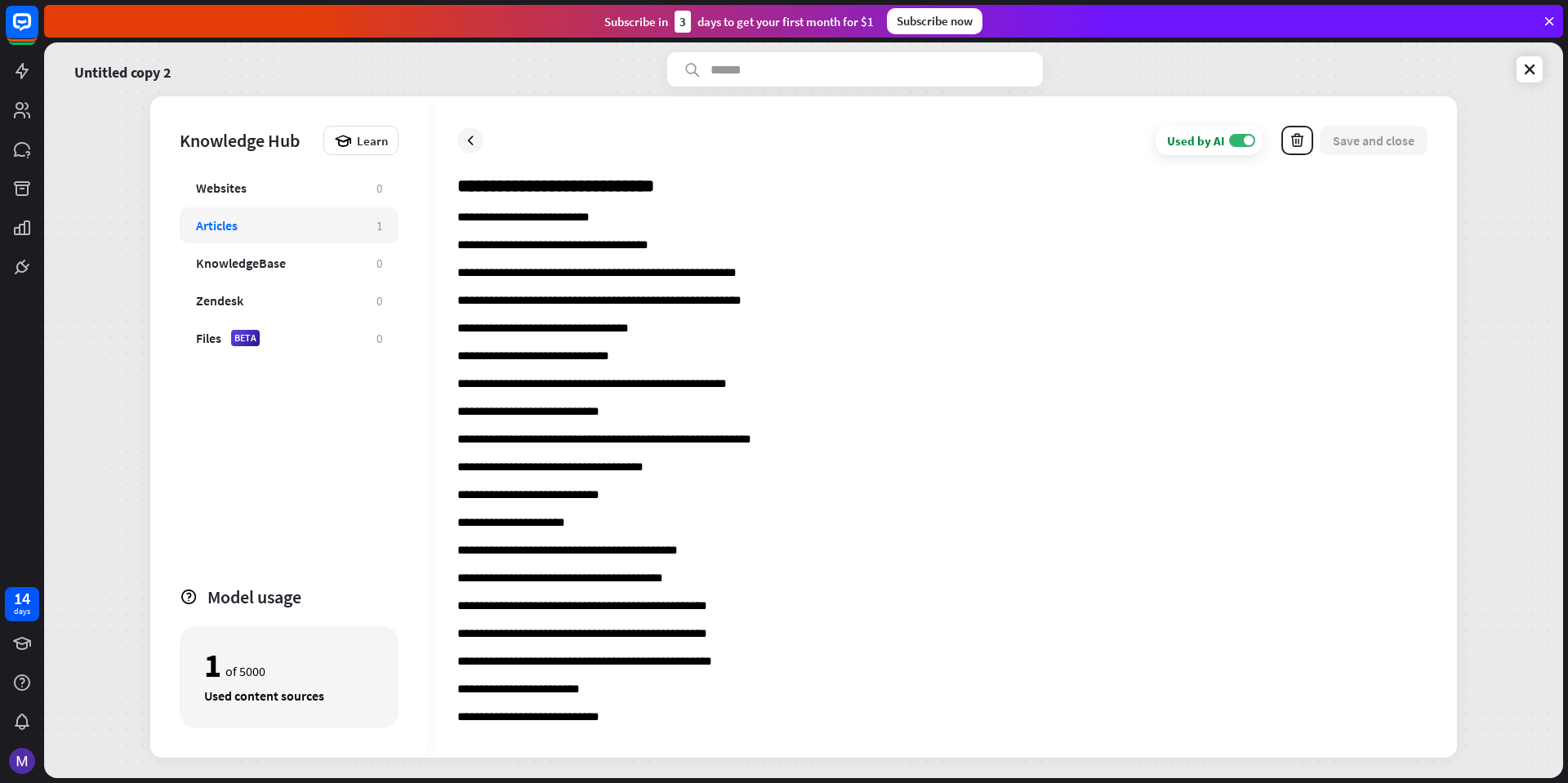
click at [710, 192] on input "**********" at bounding box center [943, 192] width 971 height 36
click at [456, 219] on div "**********" at bounding box center [943, 427] width 1030 height 661
click at [461, 219] on p "**********" at bounding box center [943, 218] width 971 height 15
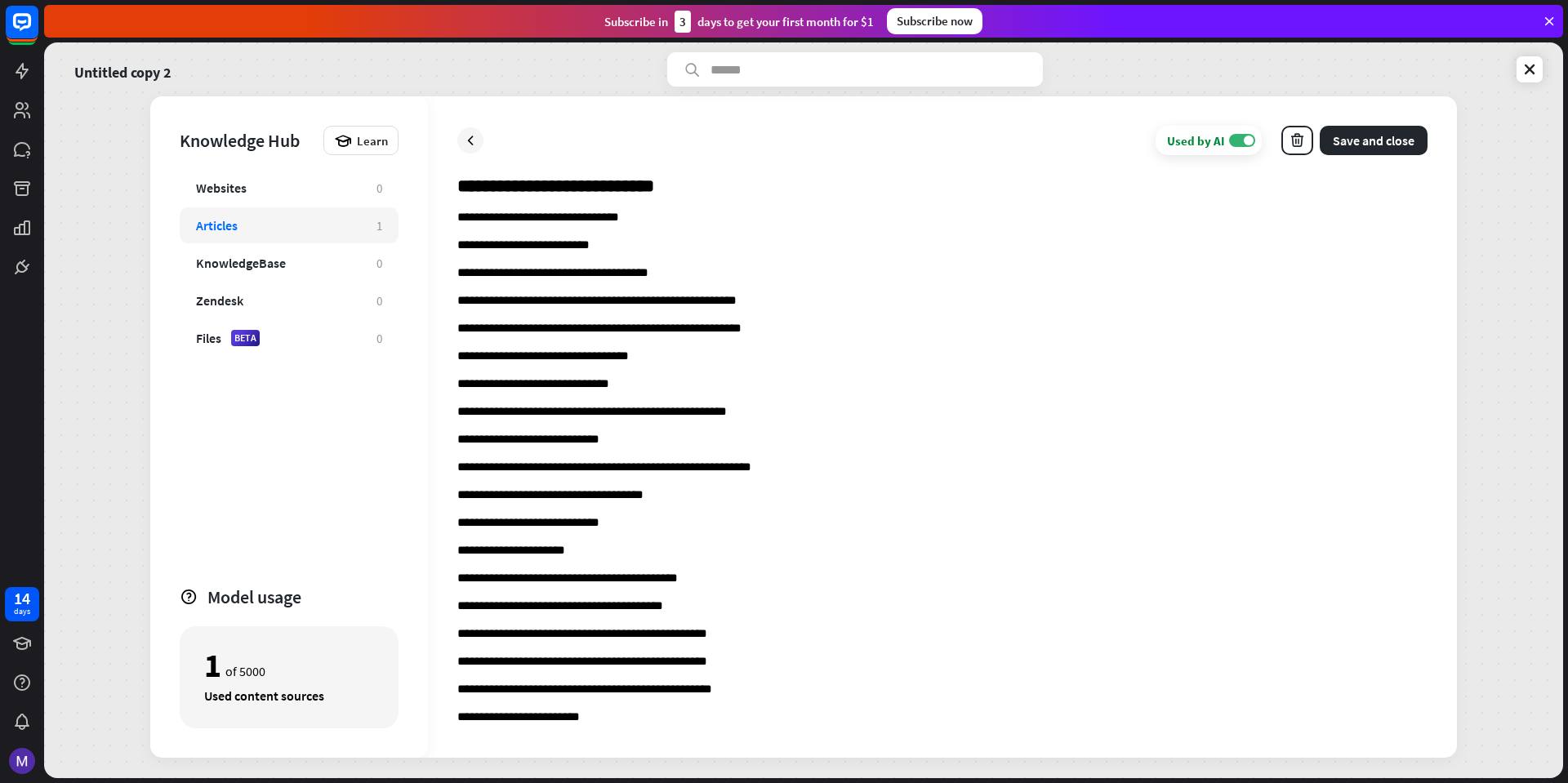
click at [656, 207] on input "**********" at bounding box center [943, 192] width 971 height 36
click at [643, 224] on p "**********" at bounding box center [943, 218] width 971 height 15
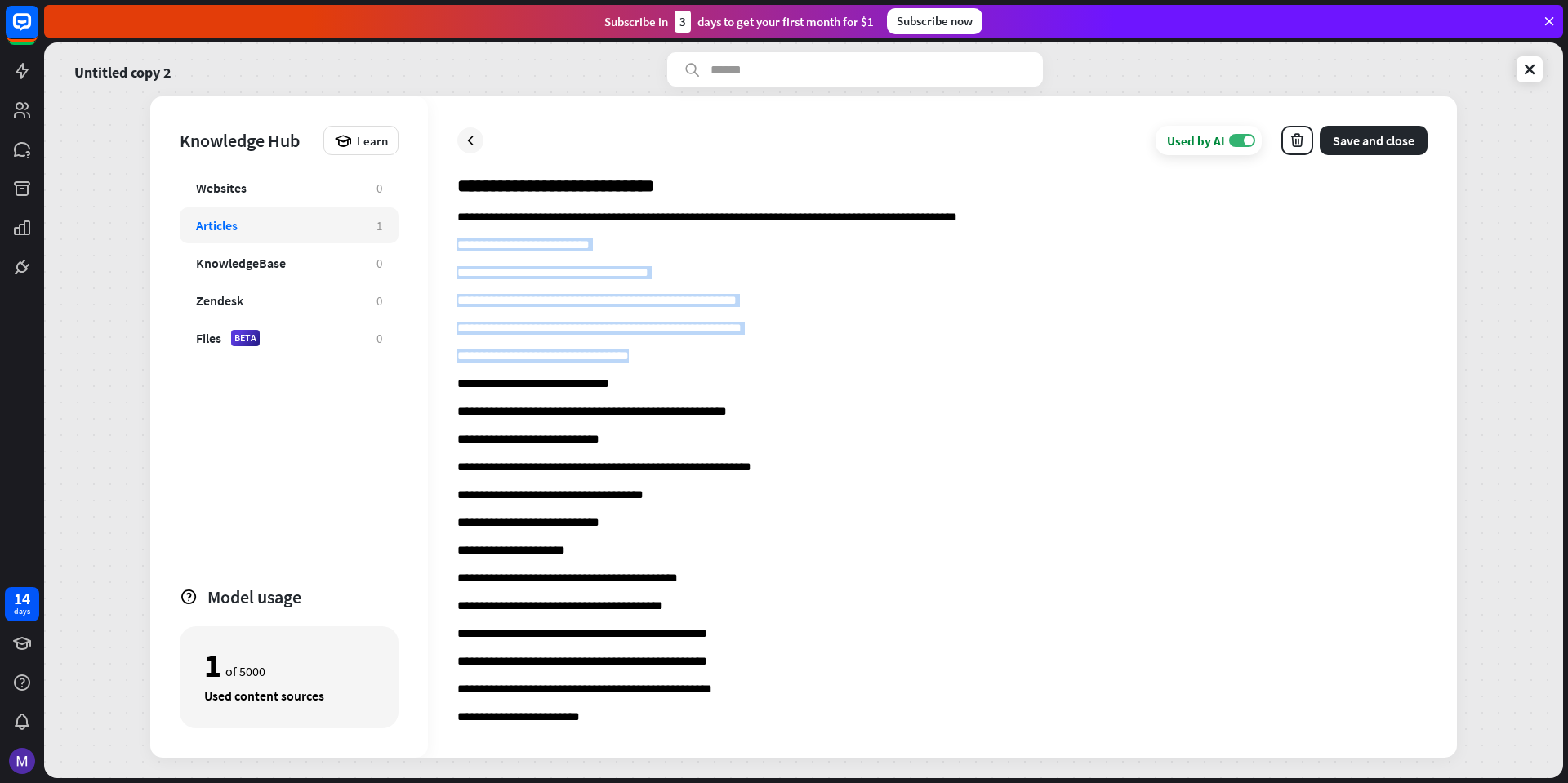
drag, startPoint x: 695, startPoint y: 363, endPoint x: 445, endPoint y: 248, distance: 275.2
click at [449, 248] on div "**********" at bounding box center [943, 427] width 1030 height 661
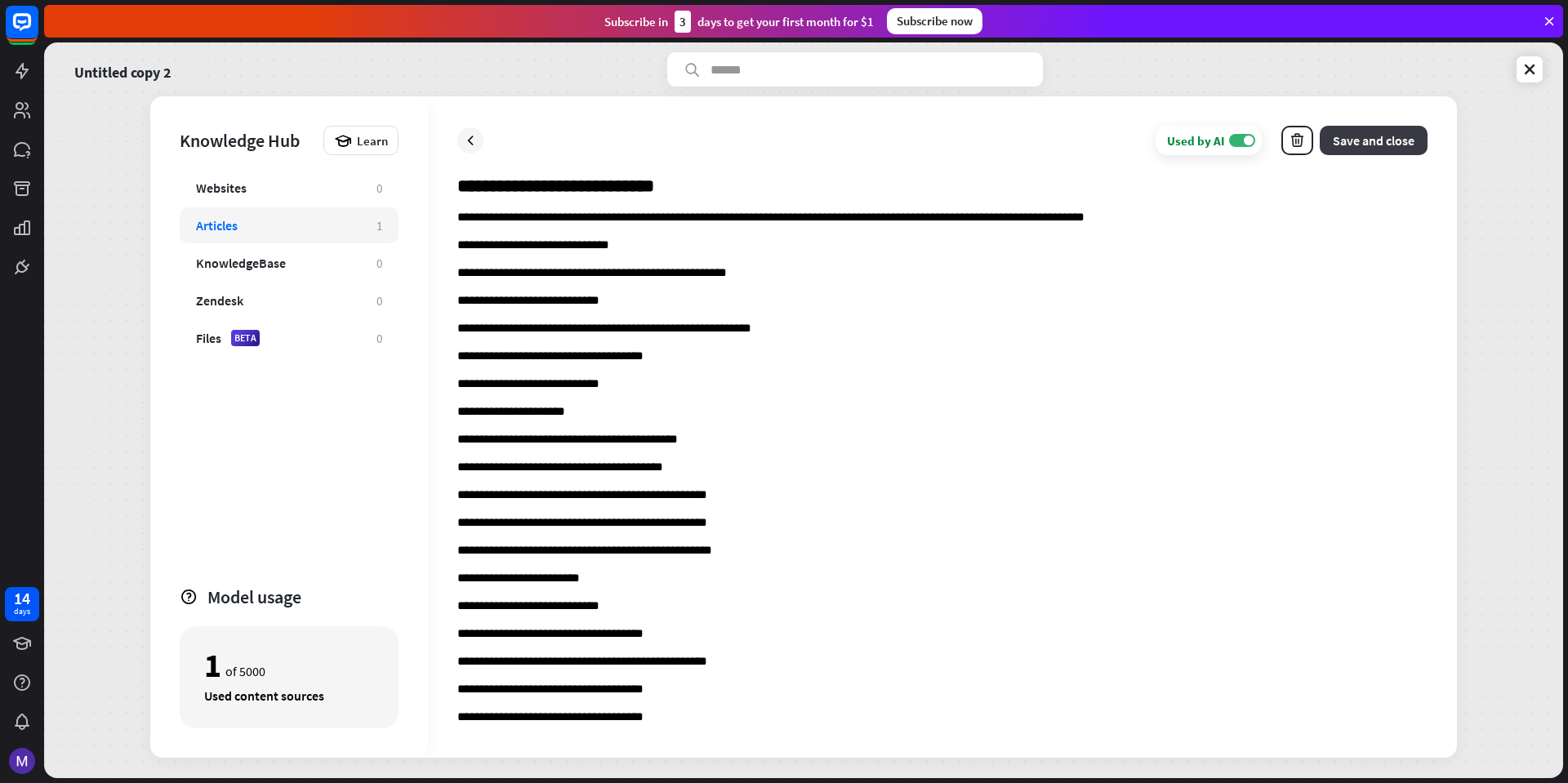
click at [1352, 140] on button "Save and close" at bounding box center [1375, 140] width 108 height 29
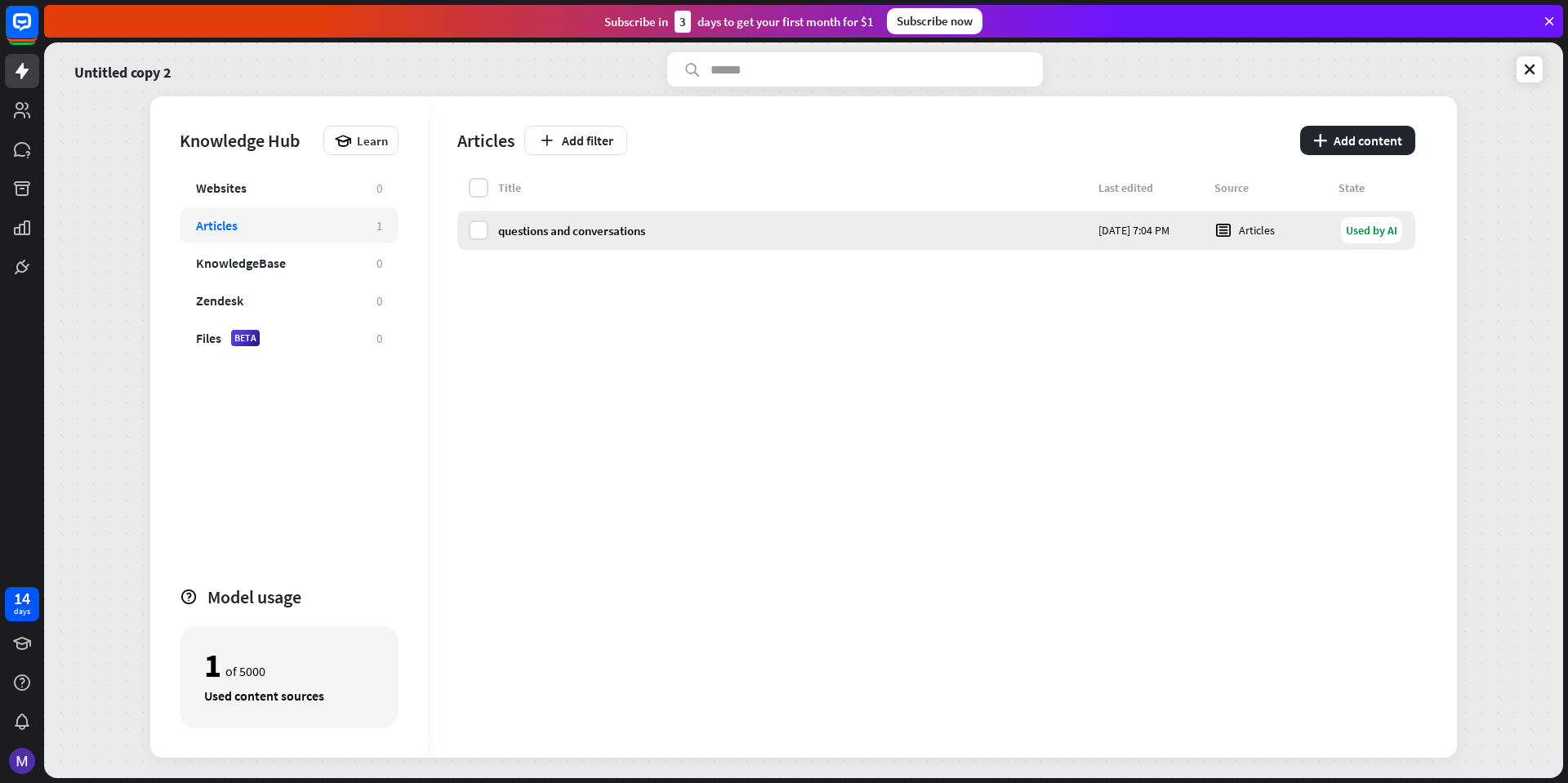
click at [903, 236] on div "questions and conversations" at bounding box center [793, 231] width 591 height 15
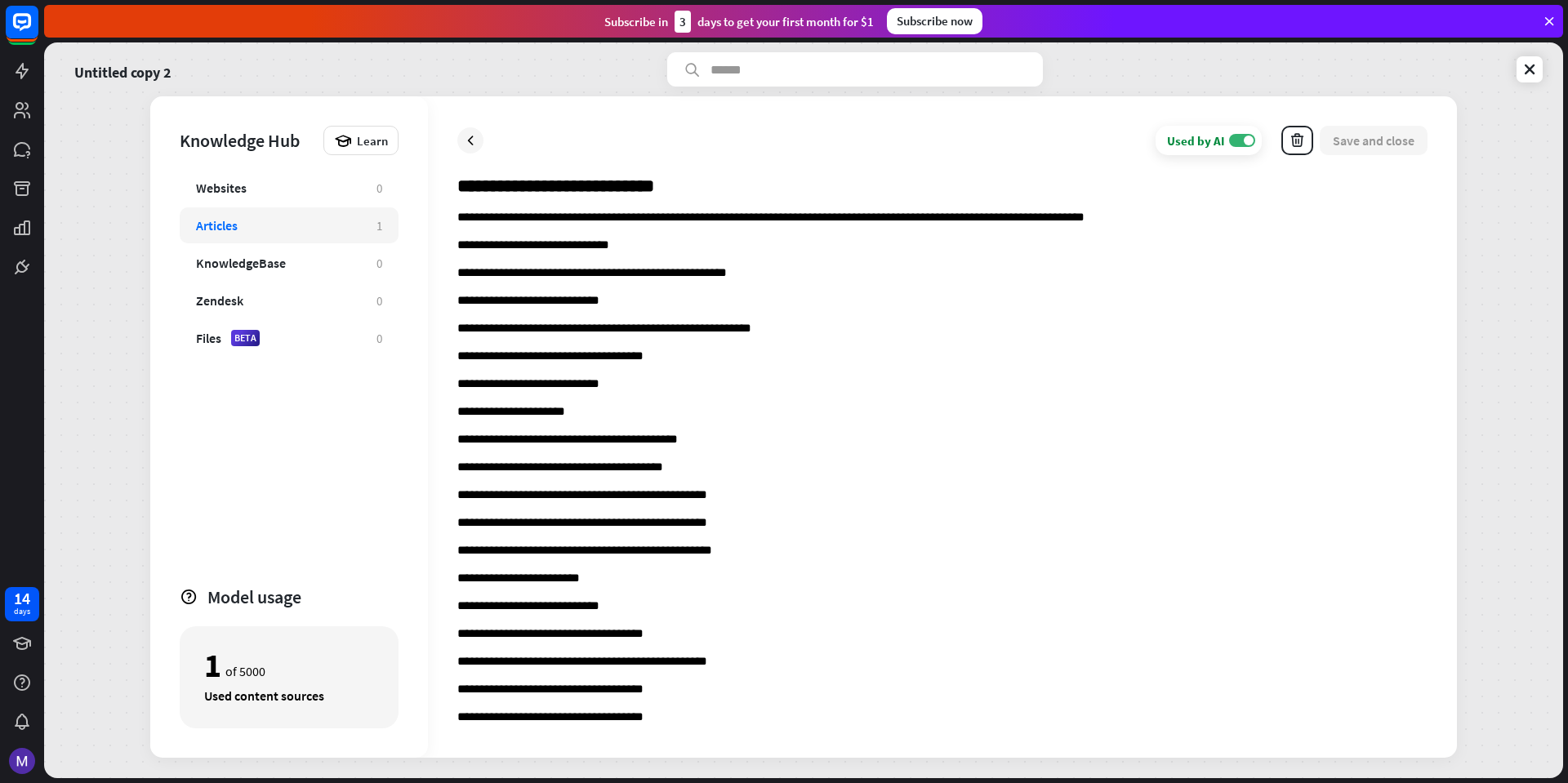
click at [1192, 332] on p "**********" at bounding box center [943, 330] width 971 height 15
click at [467, 138] on icon at bounding box center [470, 140] width 16 height 16
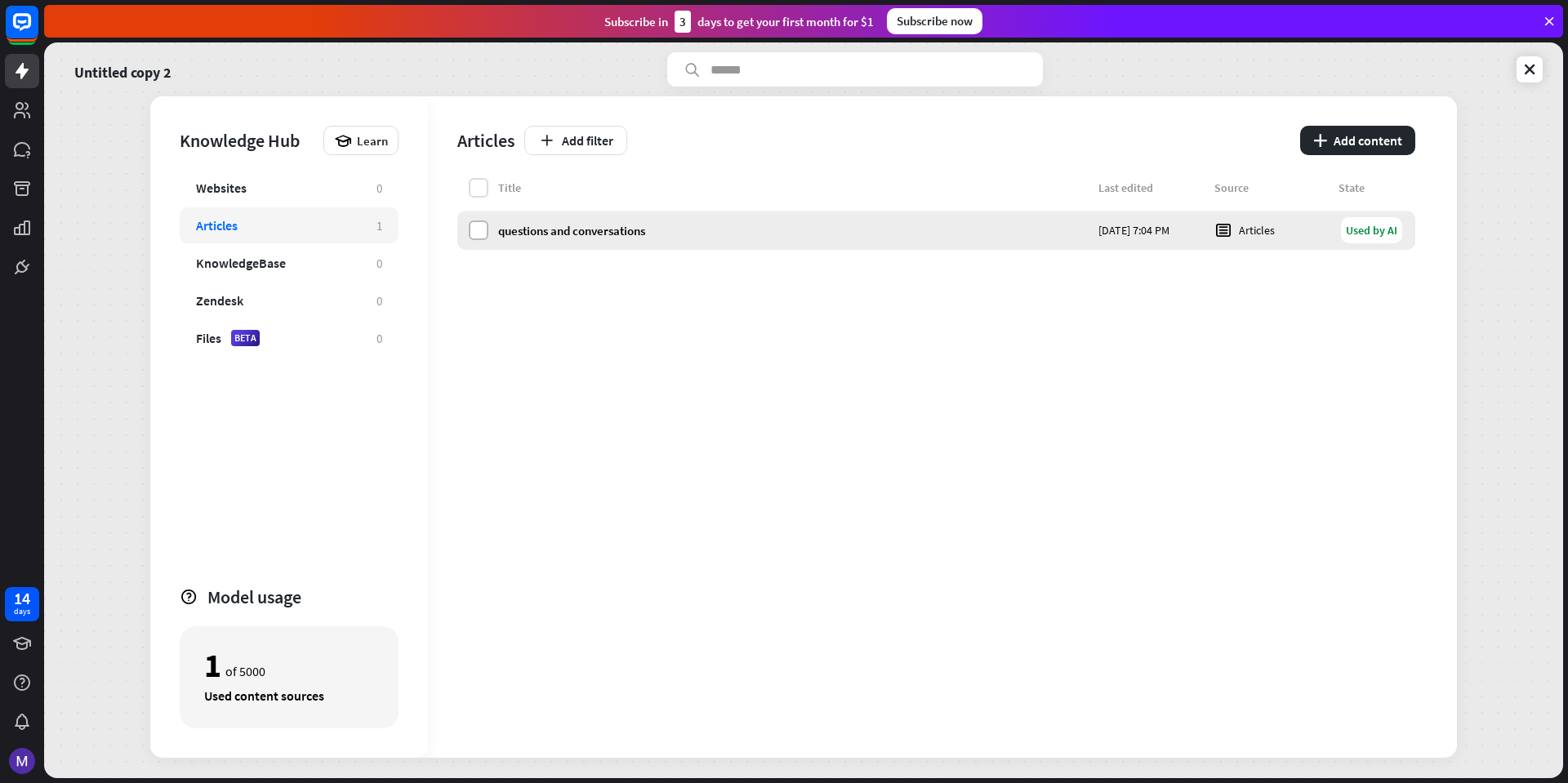
click at [484, 239] on label at bounding box center [479, 230] width 19 height 19
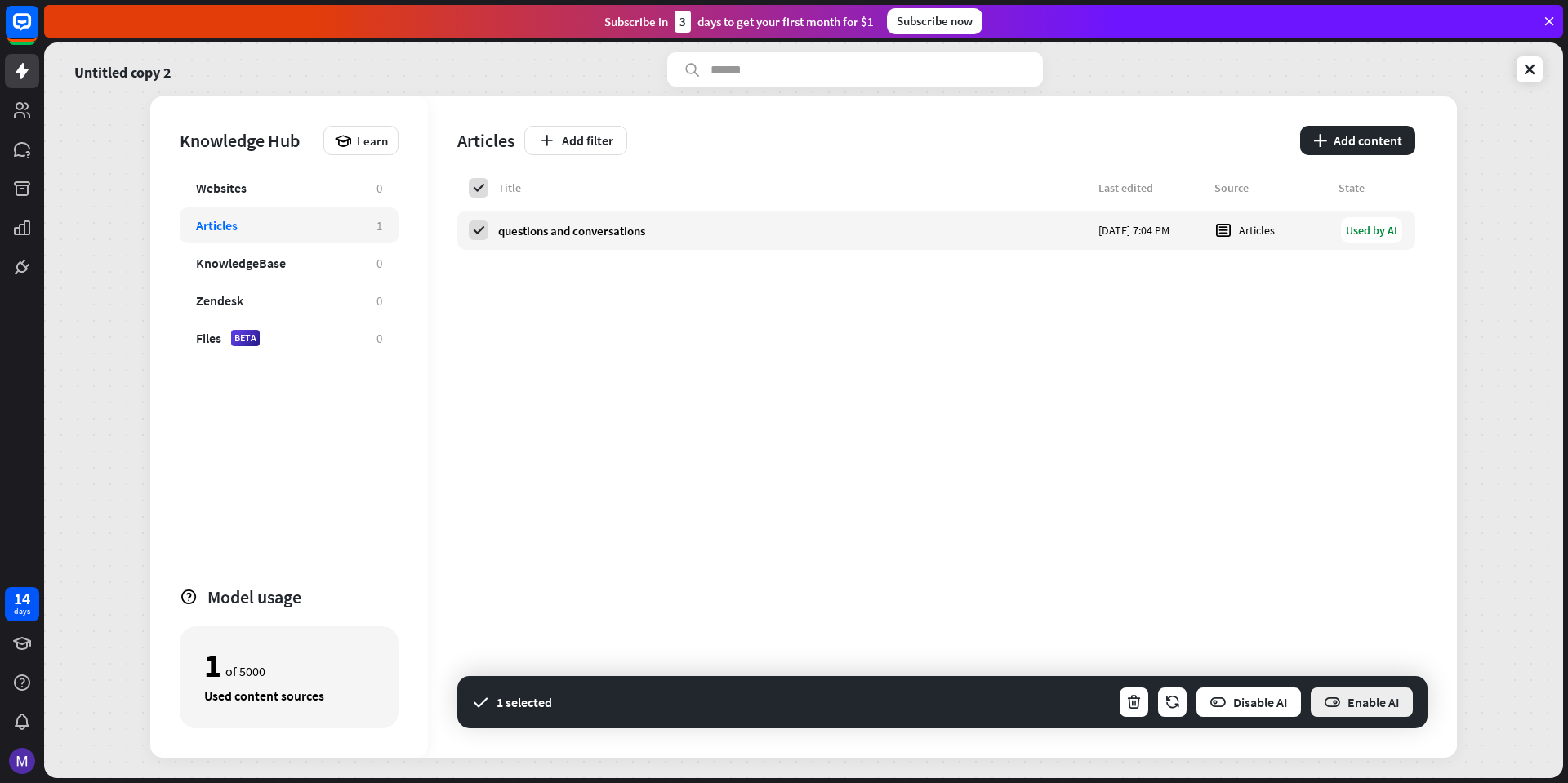
click at [1352, 705] on button "Enable AI" at bounding box center [1362, 703] width 105 height 33
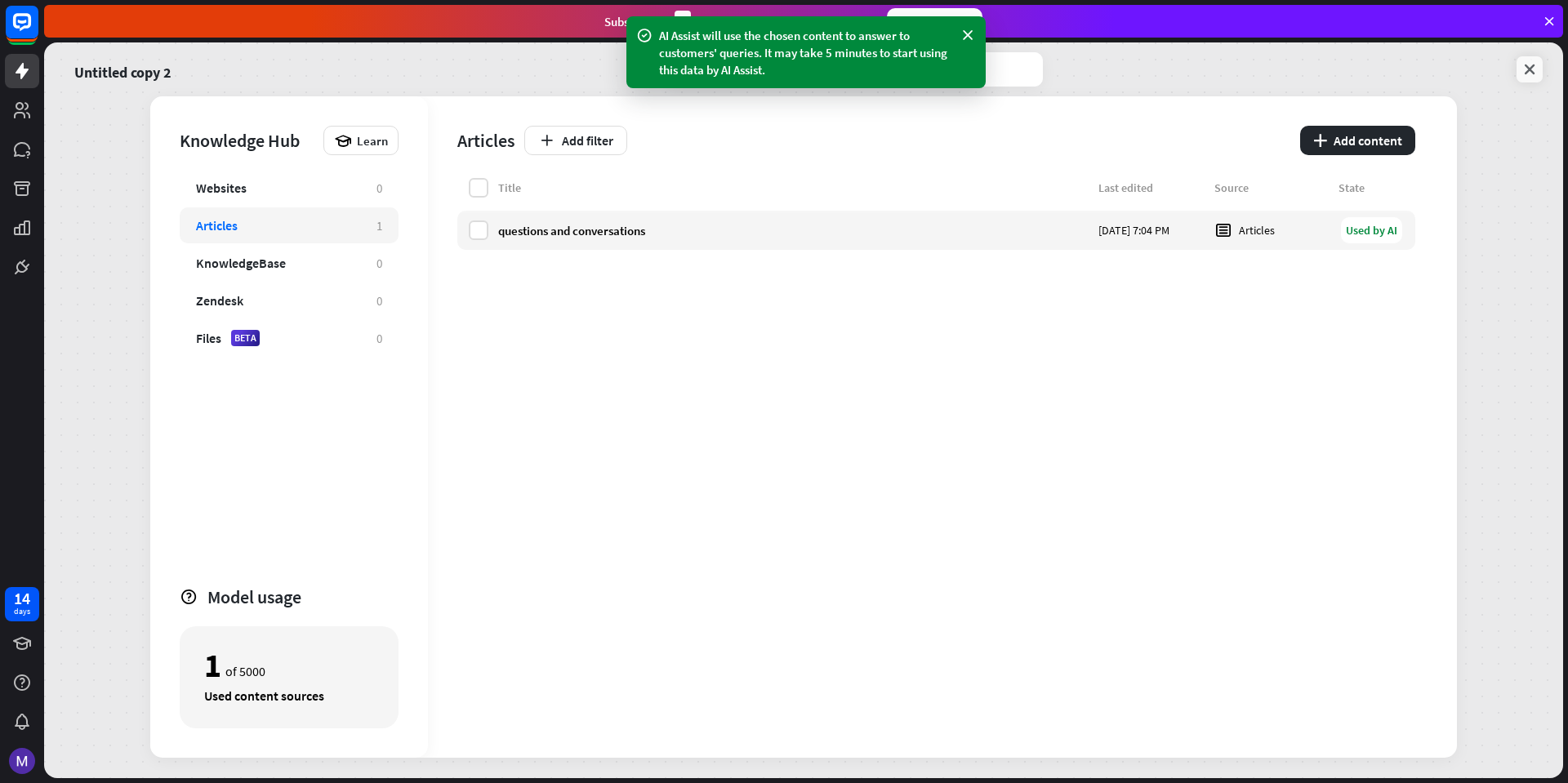
click at [1537, 81] on link at bounding box center [1529, 69] width 26 height 26
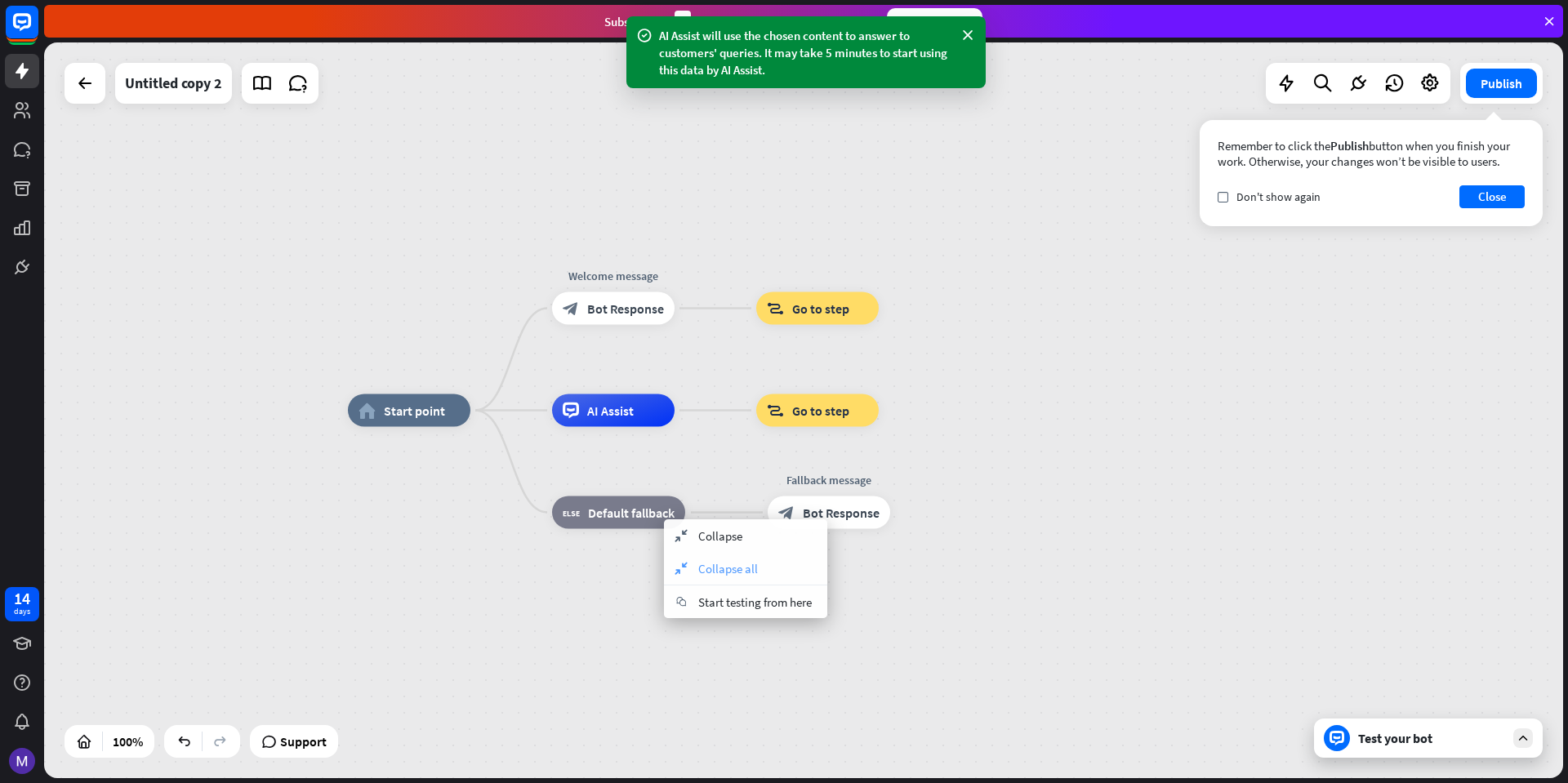
click at [725, 562] on span "Collapse all" at bounding box center [729, 569] width 60 height 15
click at [1431, 741] on div "Test your bot" at bounding box center [1432, 738] width 147 height 16
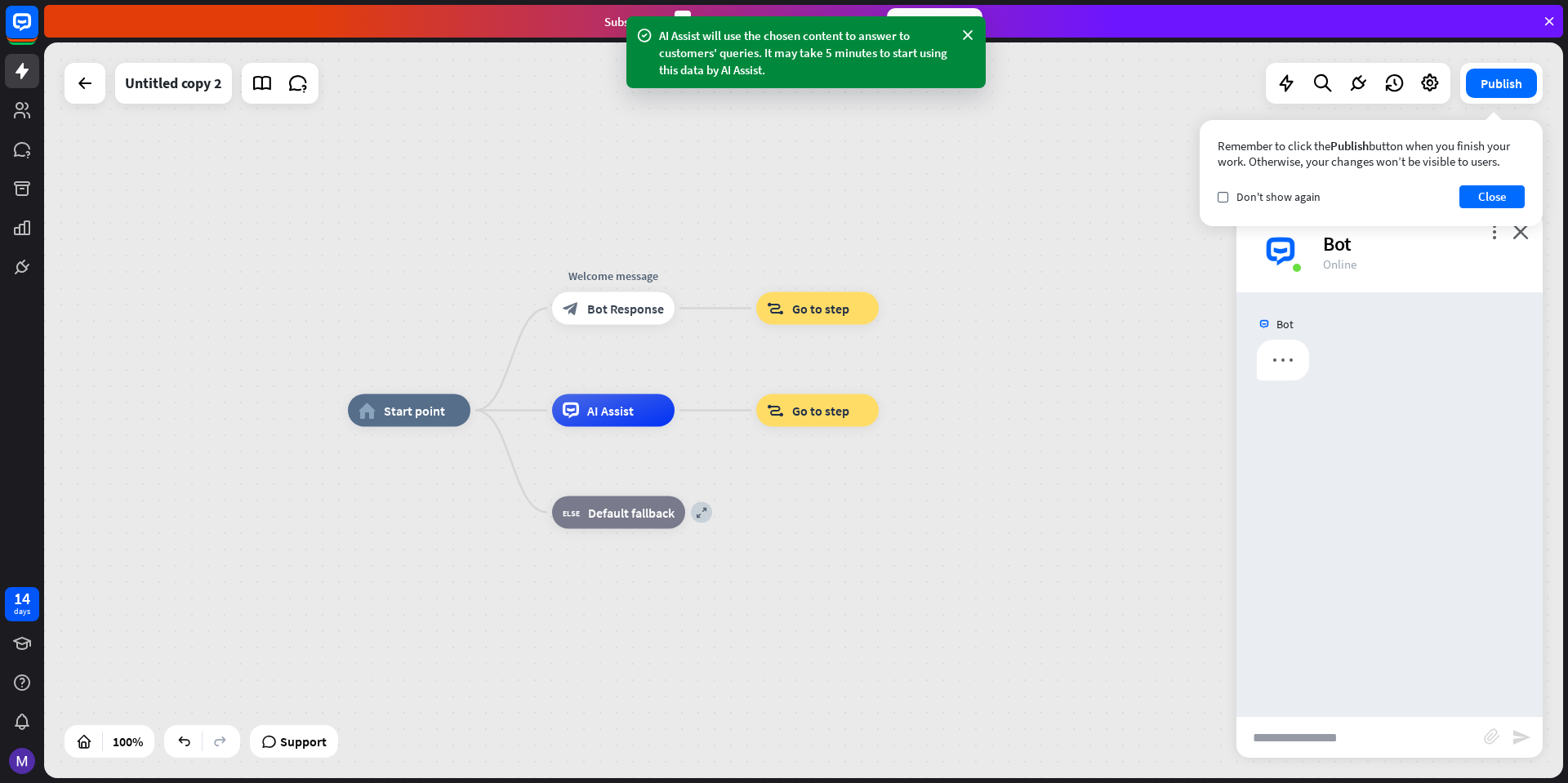
drag, startPoint x: 1369, startPoint y: 740, endPoint x: 1365, endPoint y: 750, distance: 10.8
click at [1368, 740] on input "text" at bounding box center [1360, 738] width 247 height 41
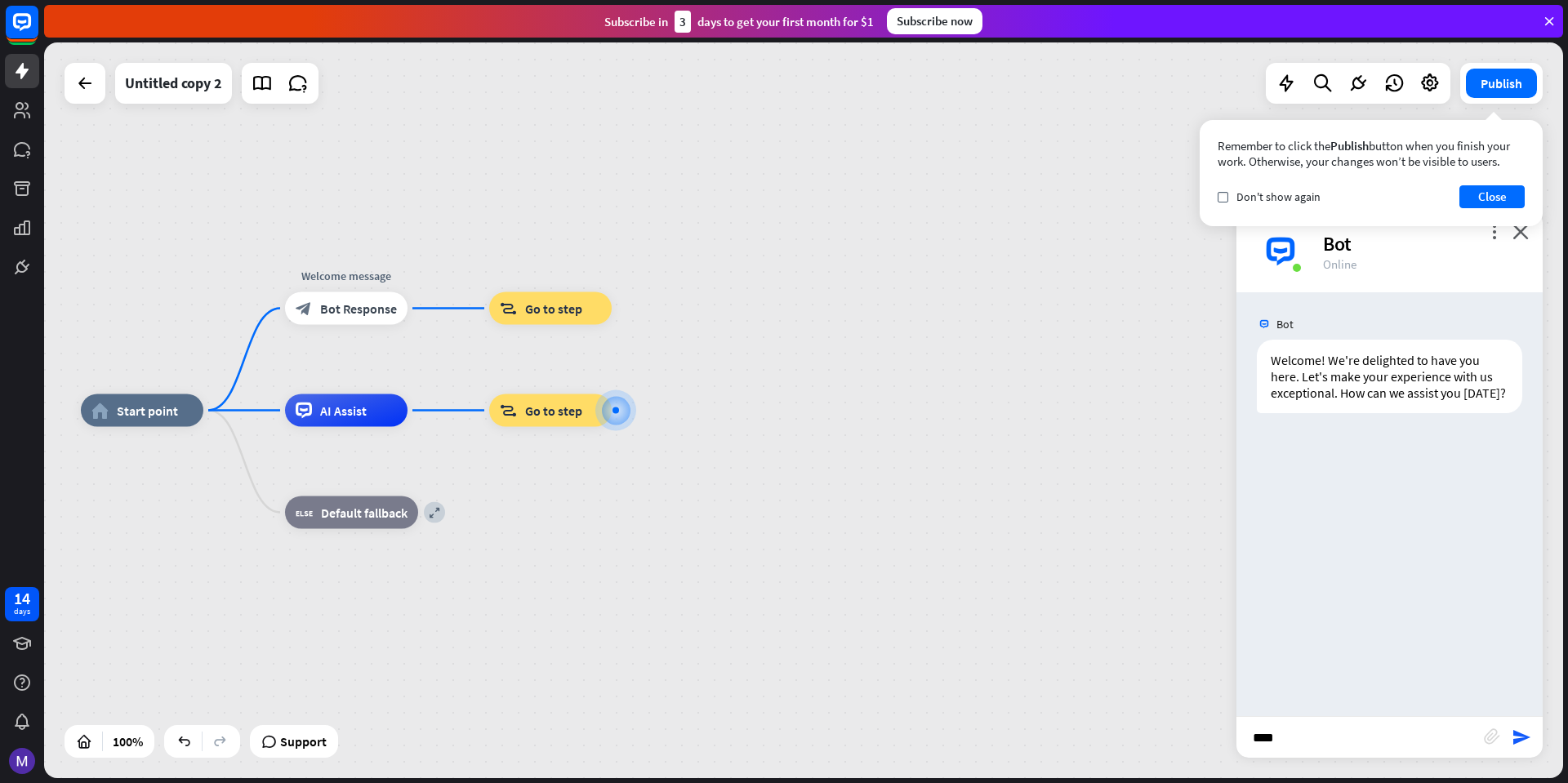
type input "*****"
type input "**********"
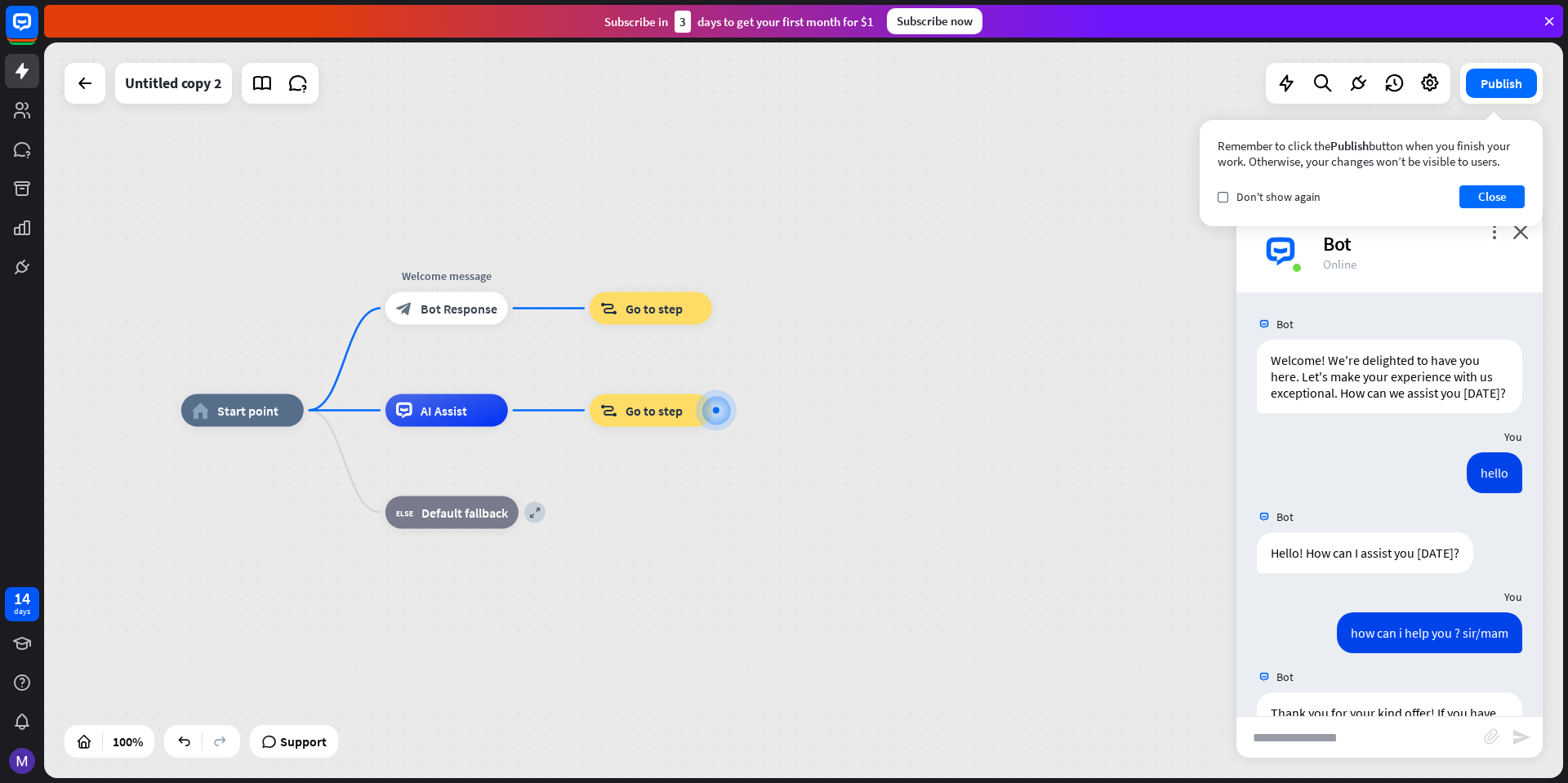
scroll to position [287, 0]
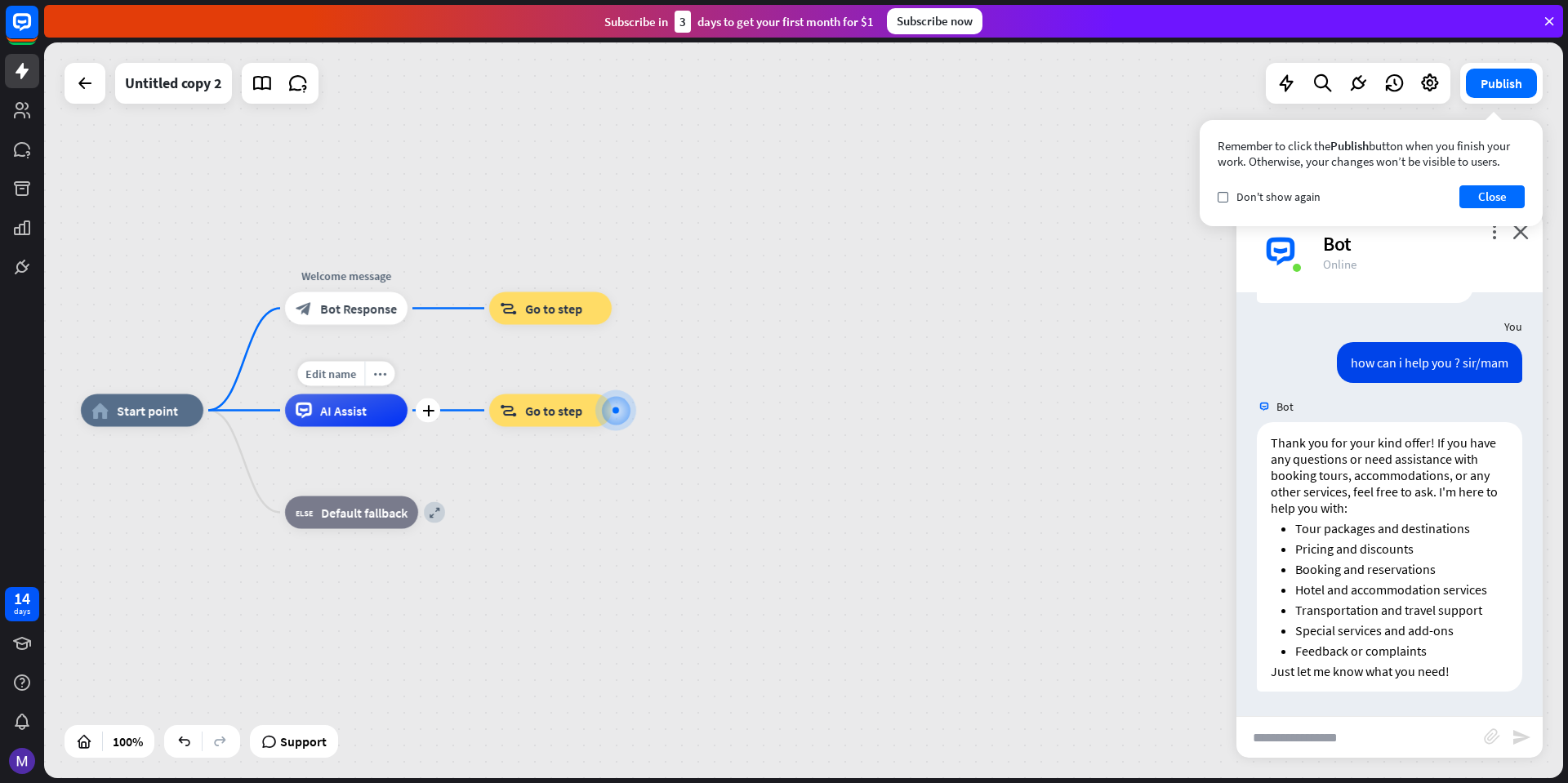
click at [325, 427] on div "Edit name more_horiz plus AI Assist" at bounding box center [346, 411] width 123 height 33
click at [340, 318] on div "block_bot_response Bot Response" at bounding box center [346, 309] width 123 height 33
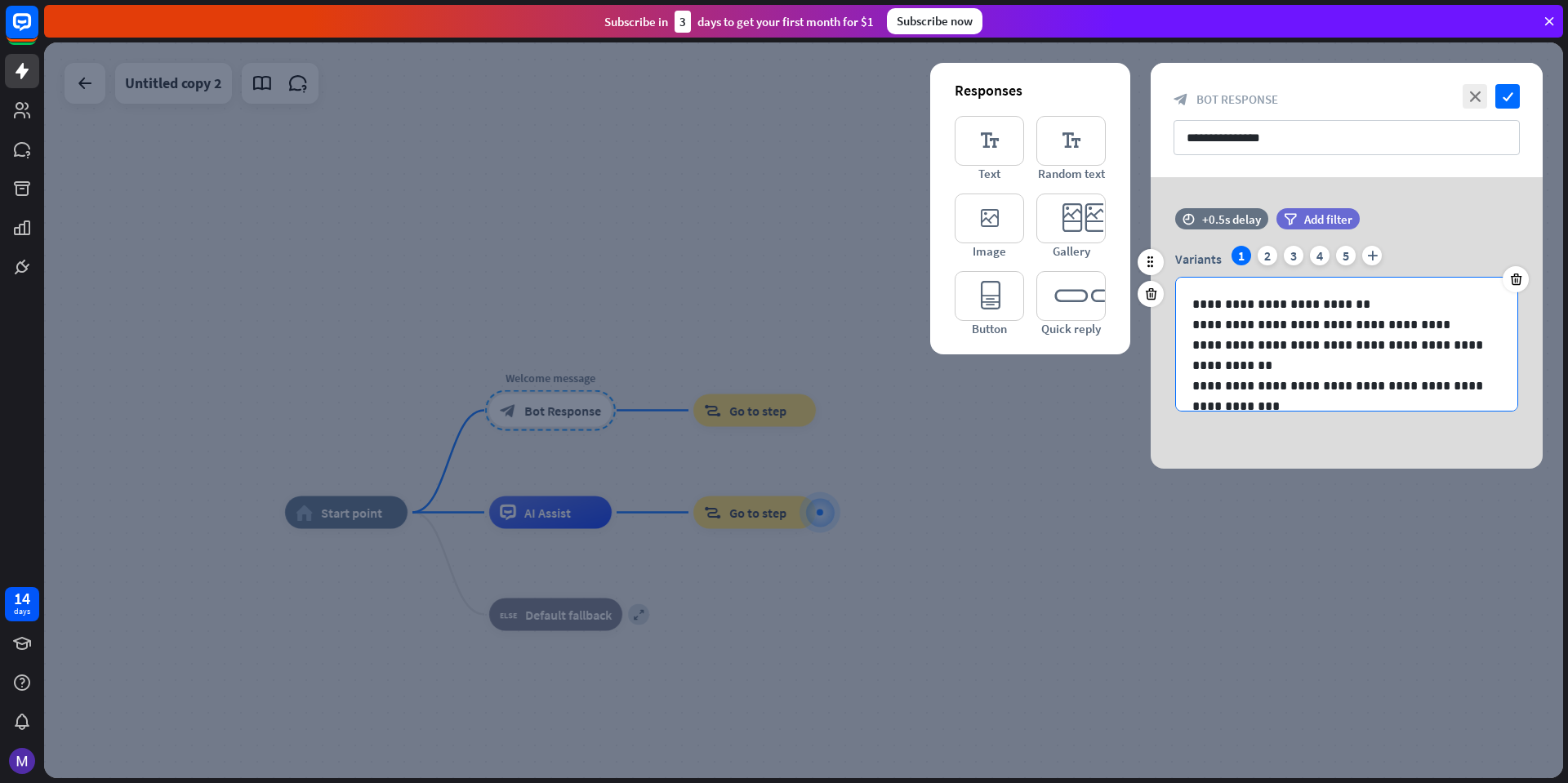
click at [1194, 305] on p "**********" at bounding box center [1341, 304] width 297 height 20
click at [1473, 102] on icon "close" at bounding box center [1474, 96] width 24 height 24
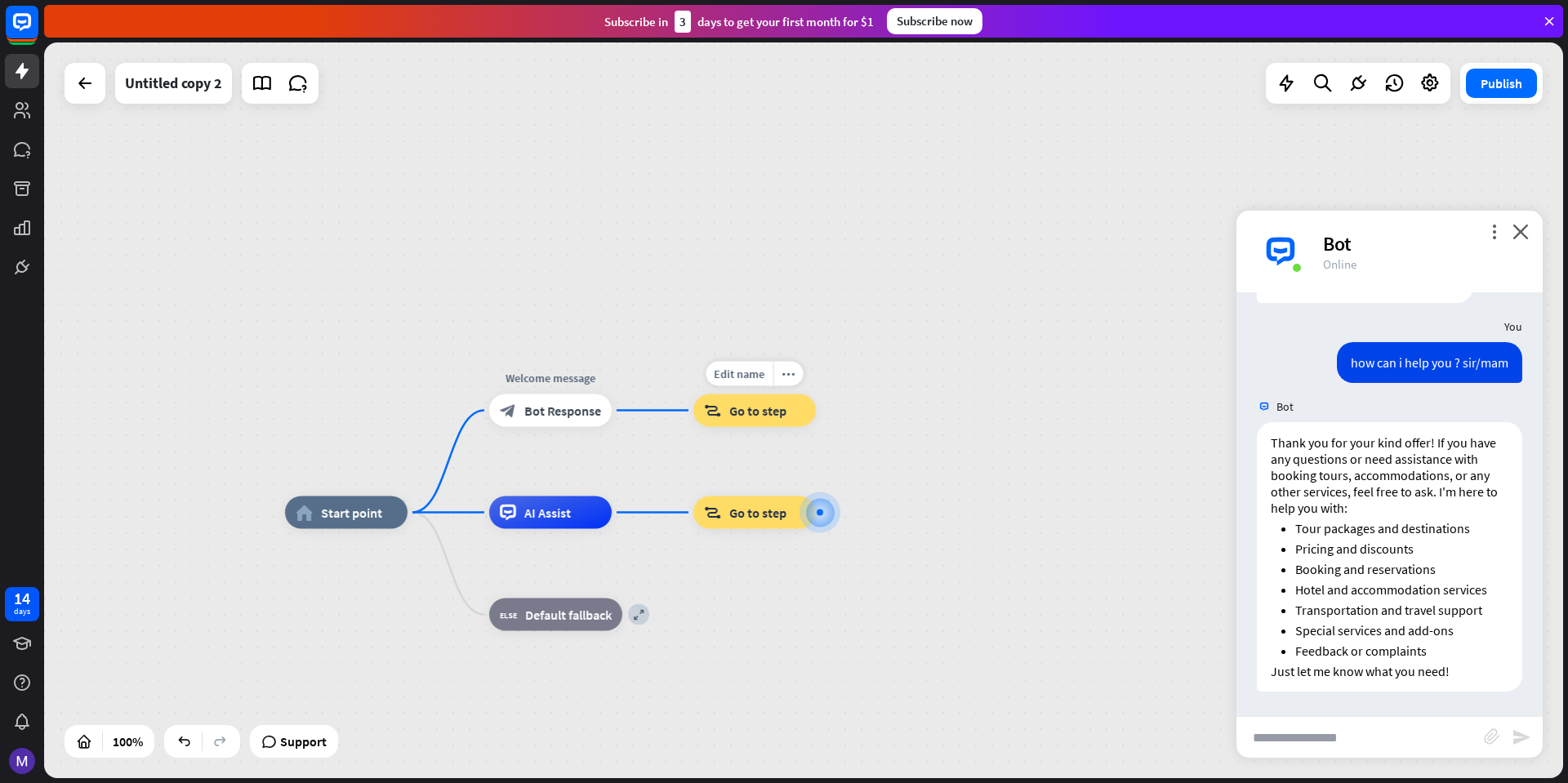
drag, startPoint x: 561, startPoint y: 405, endPoint x: 804, endPoint y: 401, distance: 243.0
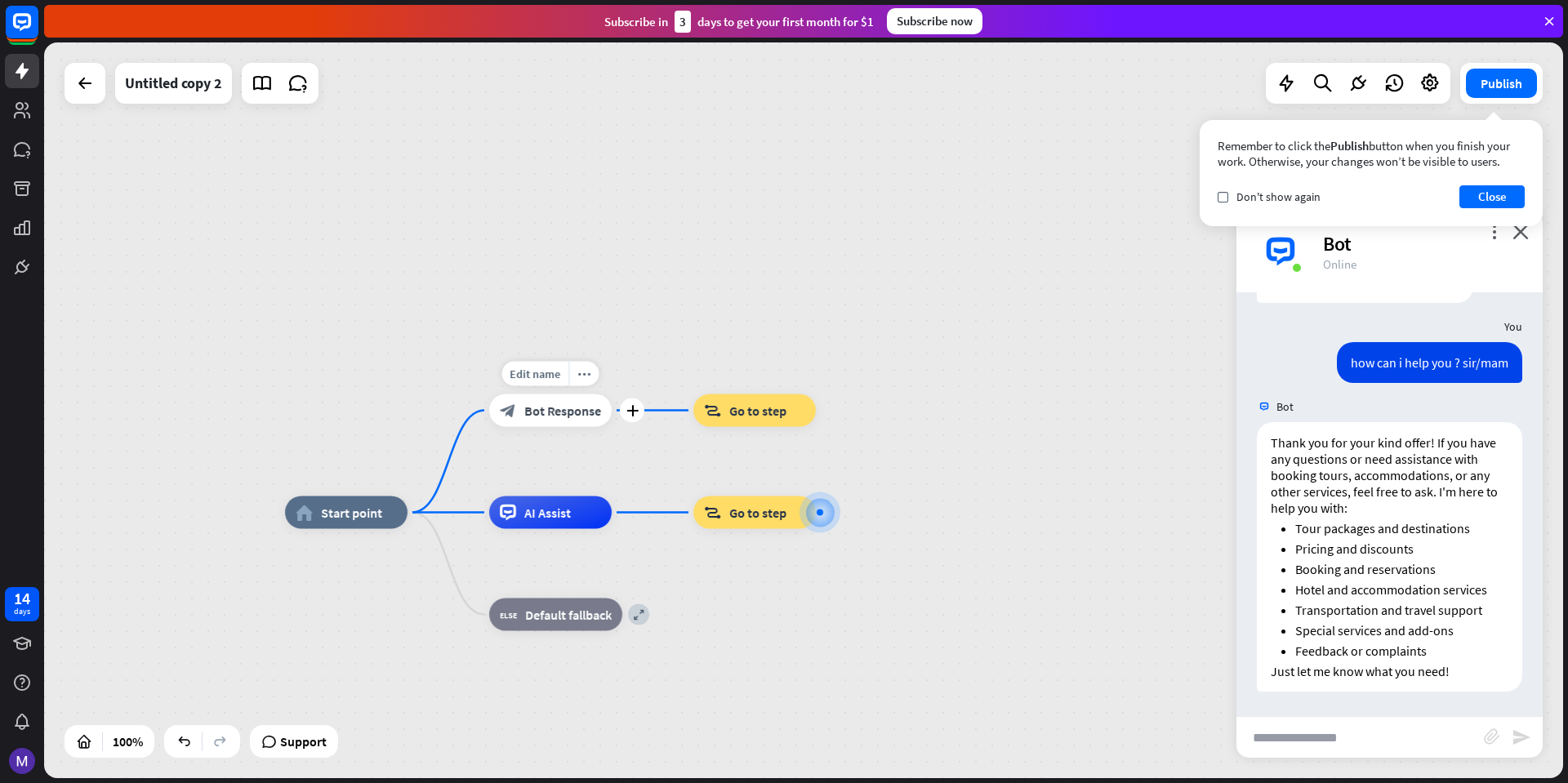
click at [517, 415] on div "block_bot_response Bot Response" at bounding box center [550, 411] width 123 height 33
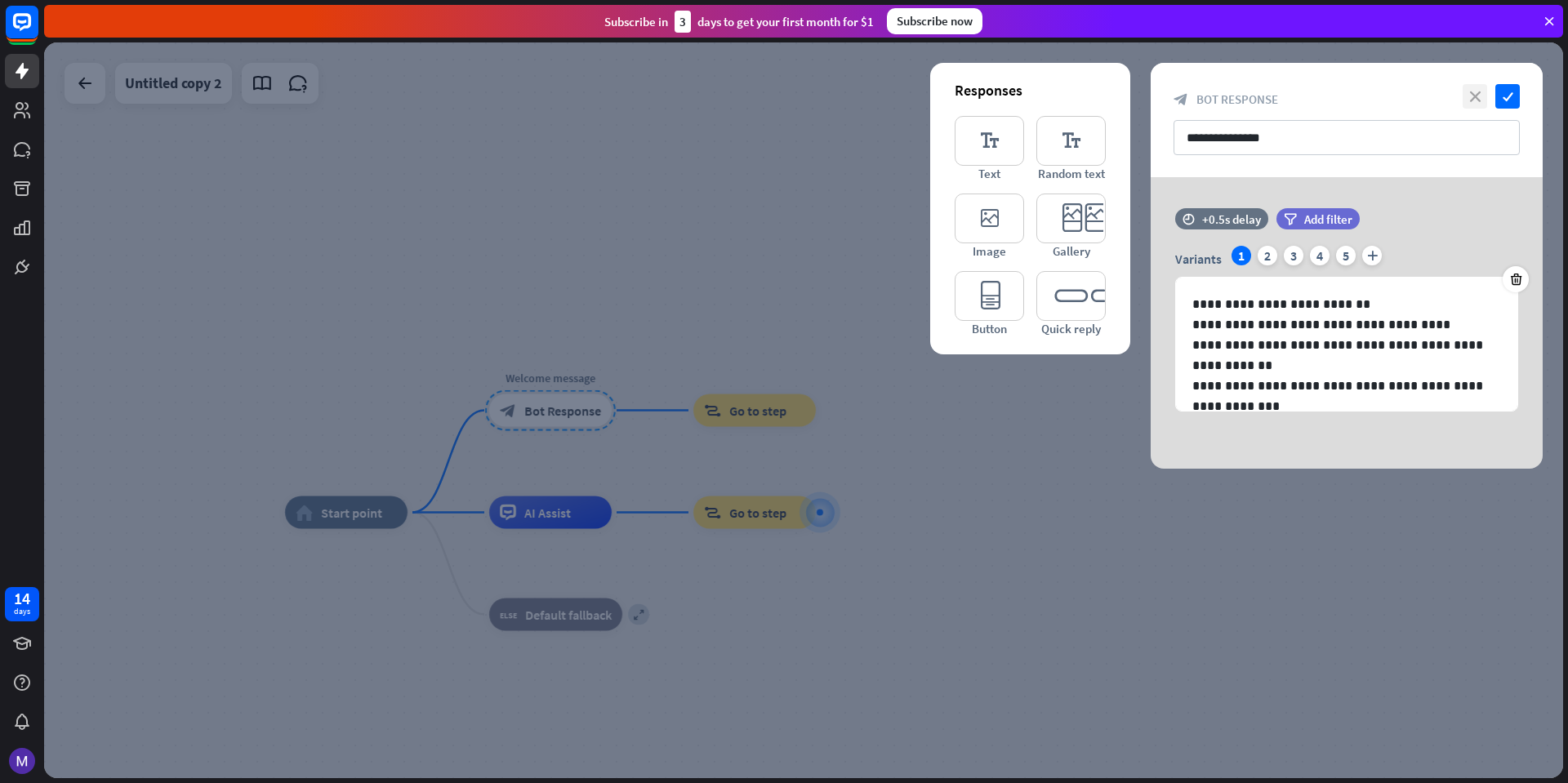
click at [1476, 104] on icon "close" at bounding box center [1474, 96] width 24 height 24
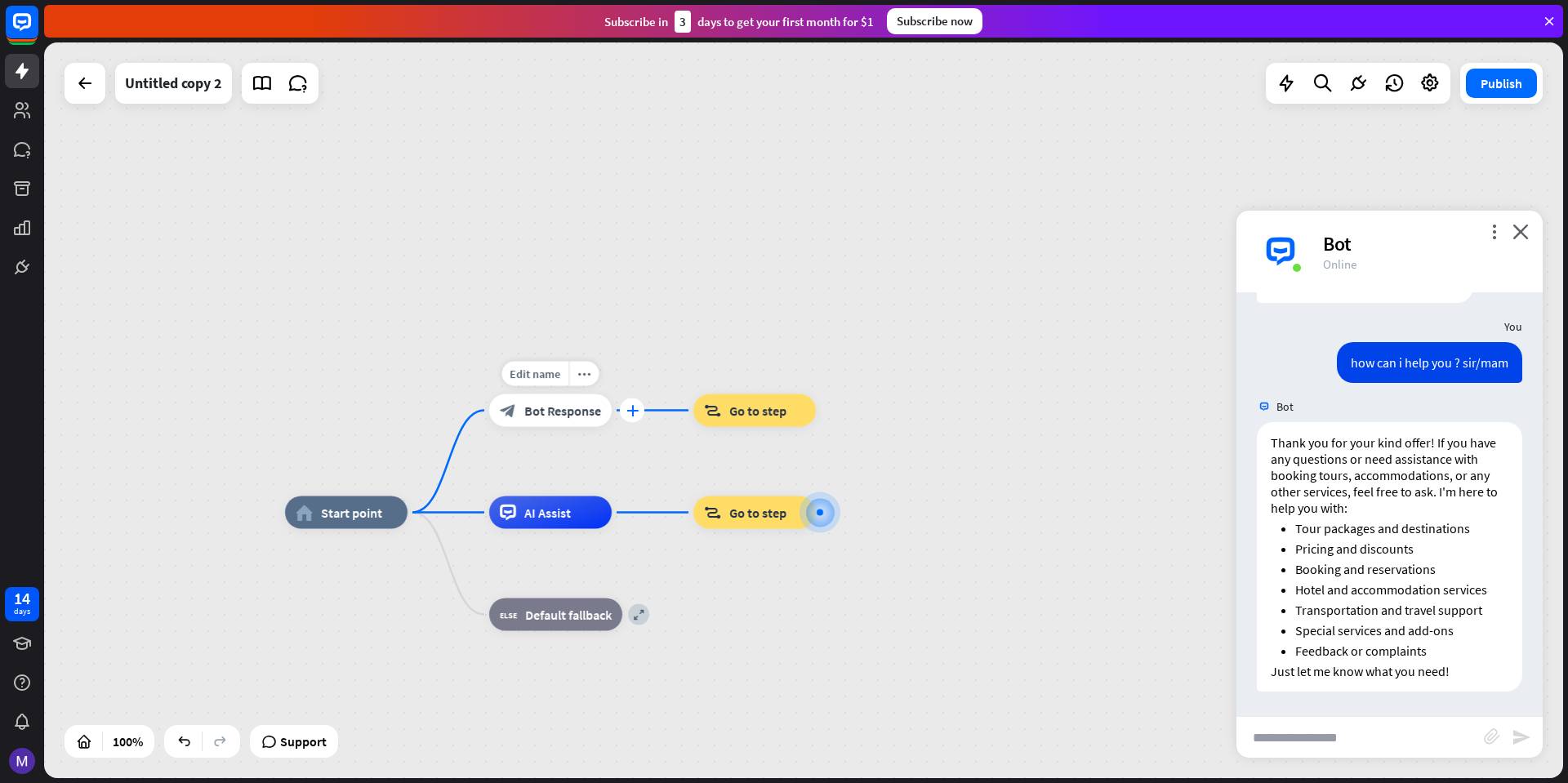
click at [634, 409] on icon "plus" at bounding box center [632, 411] width 13 height 12
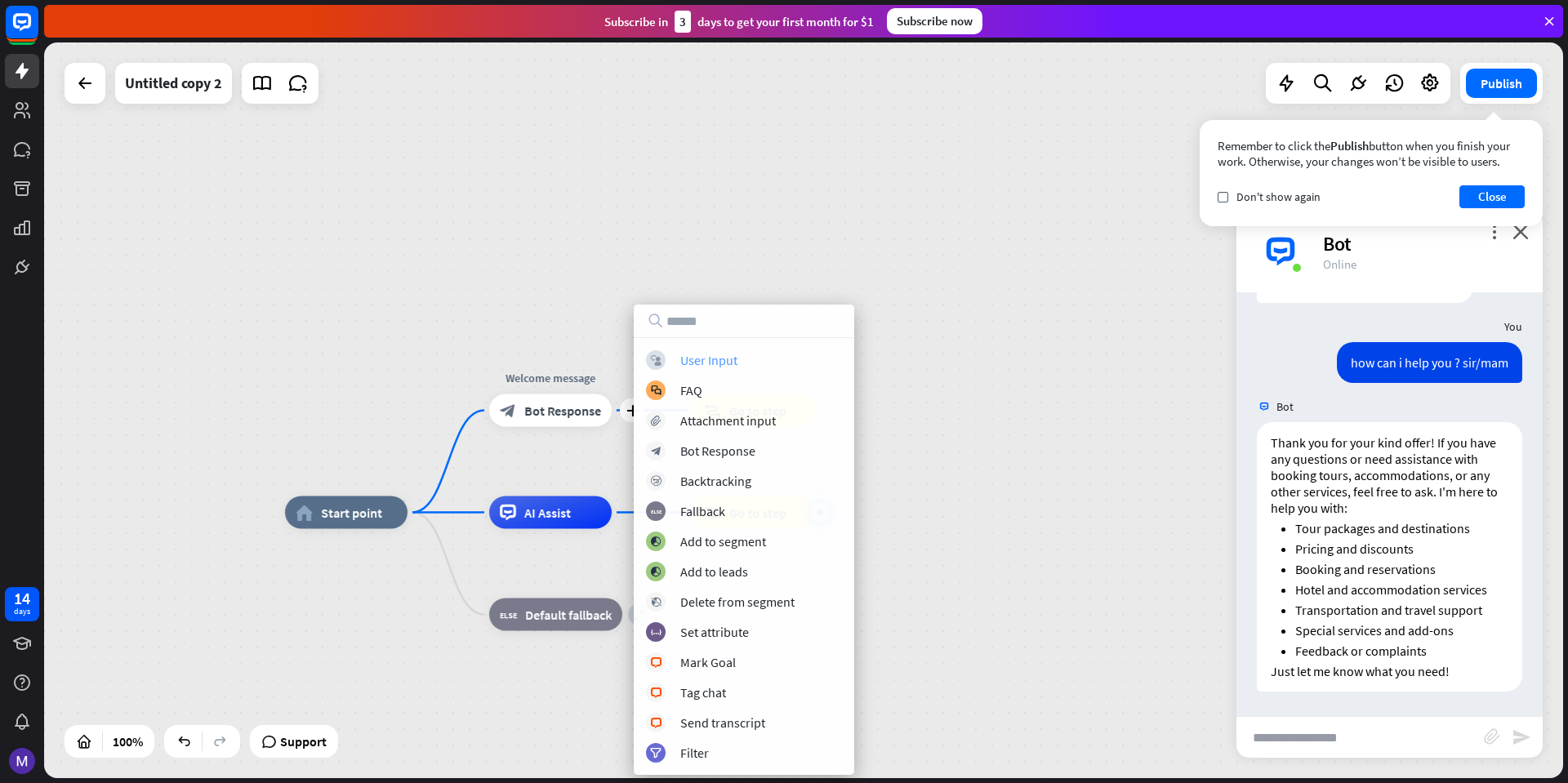
click at [743, 359] on div "block_user_input User Input" at bounding box center [743, 361] width 196 height 19
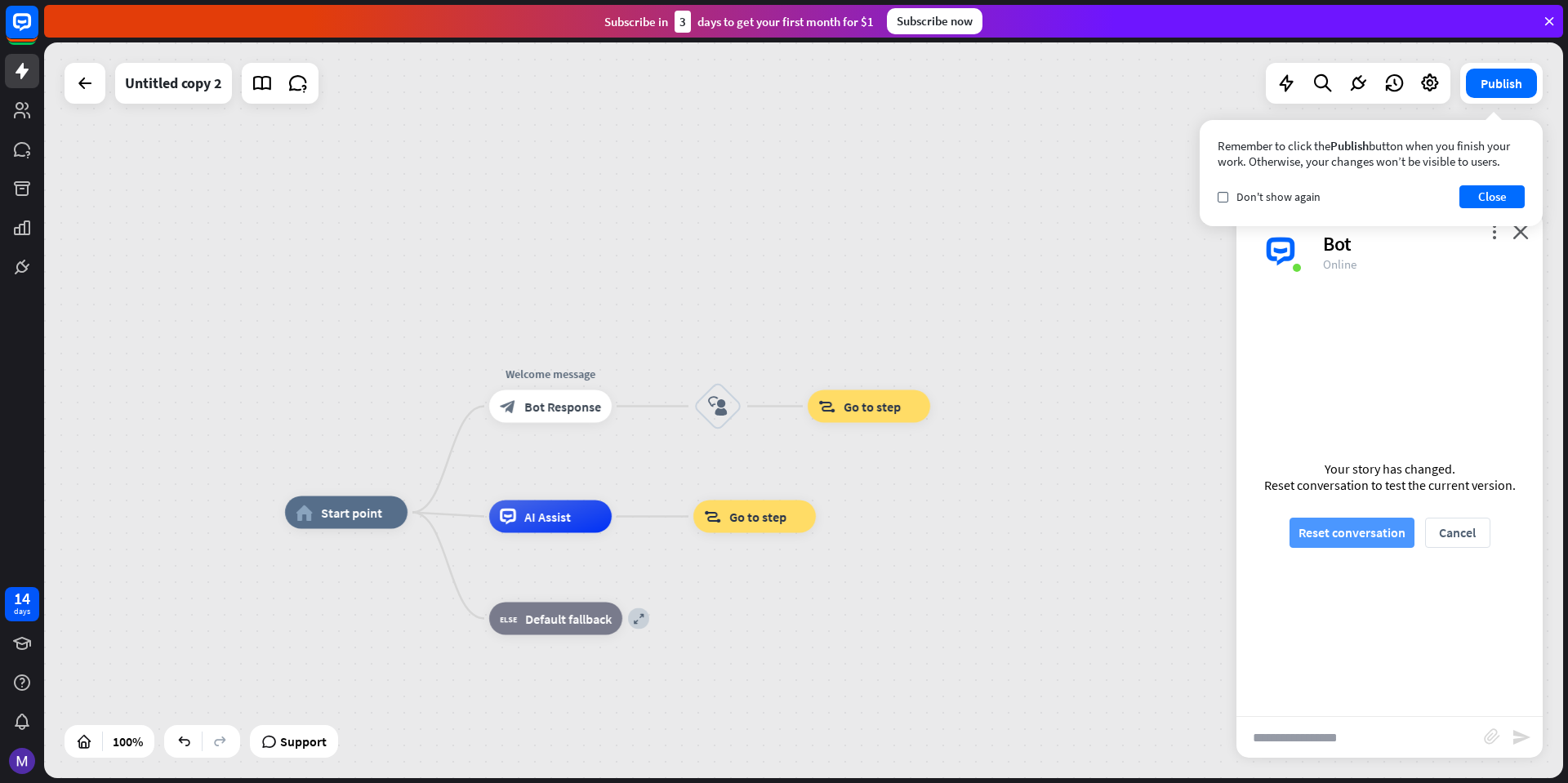
click at [1382, 540] on button "Reset conversation" at bounding box center [1351, 533] width 125 height 30
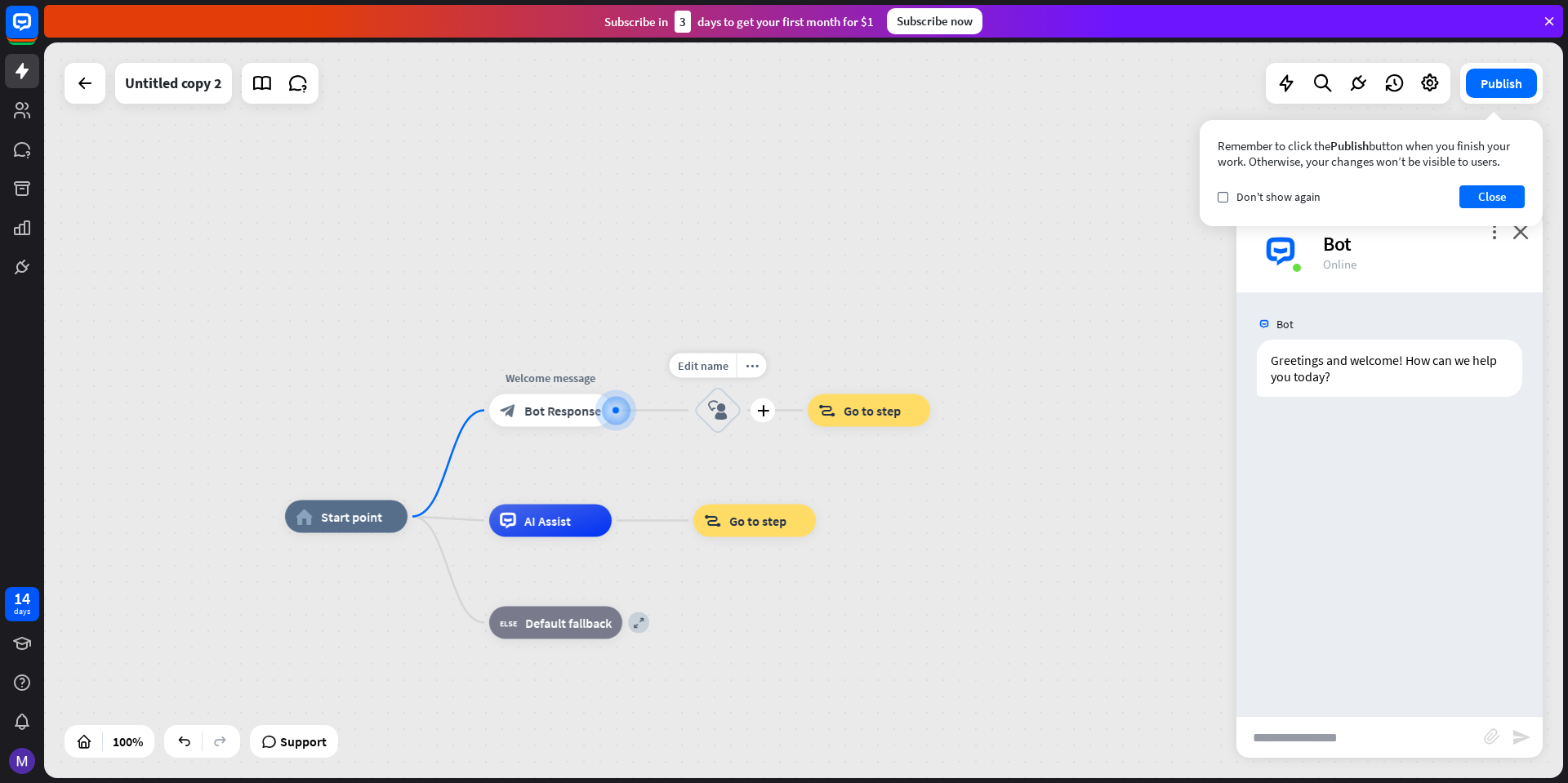
click at [722, 415] on icon "block_user_input" at bounding box center [718, 411] width 19 height 19
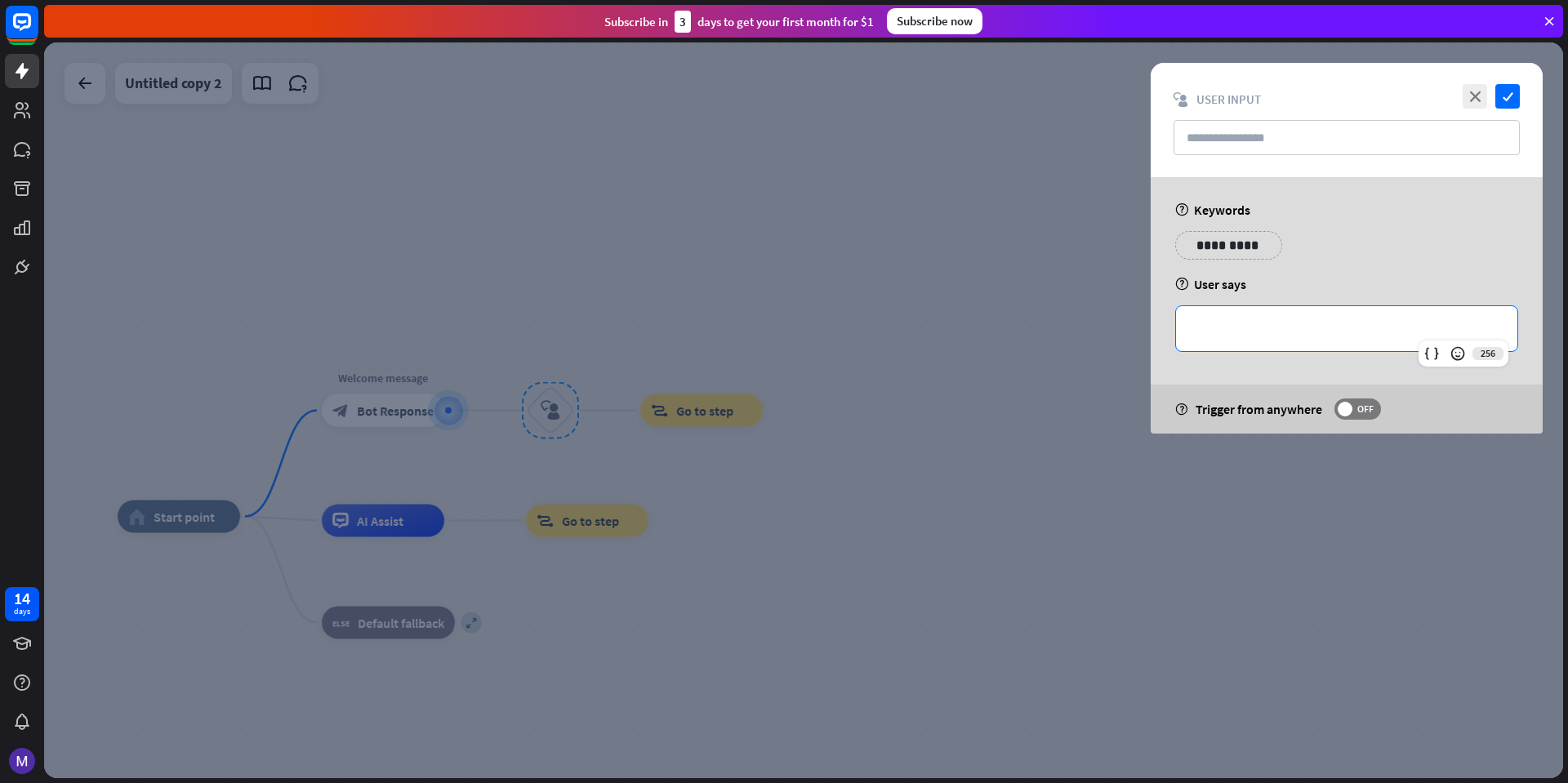
click at [1268, 330] on p "**********" at bounding box center [1347, 329] width 308 height 20
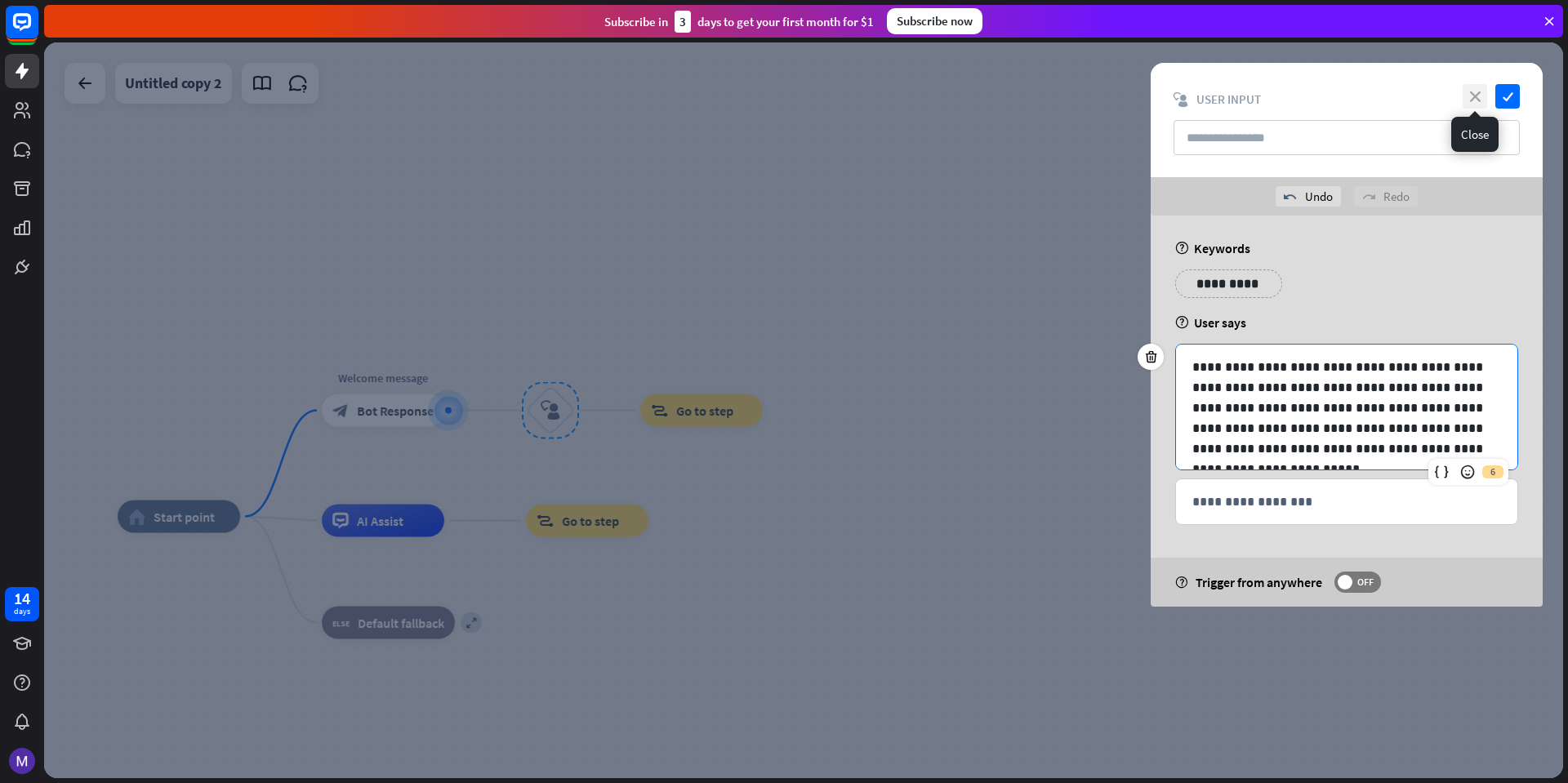
click at [1477, 95] on icon "close" at bounding box center [1474, 96] width 24 height 24
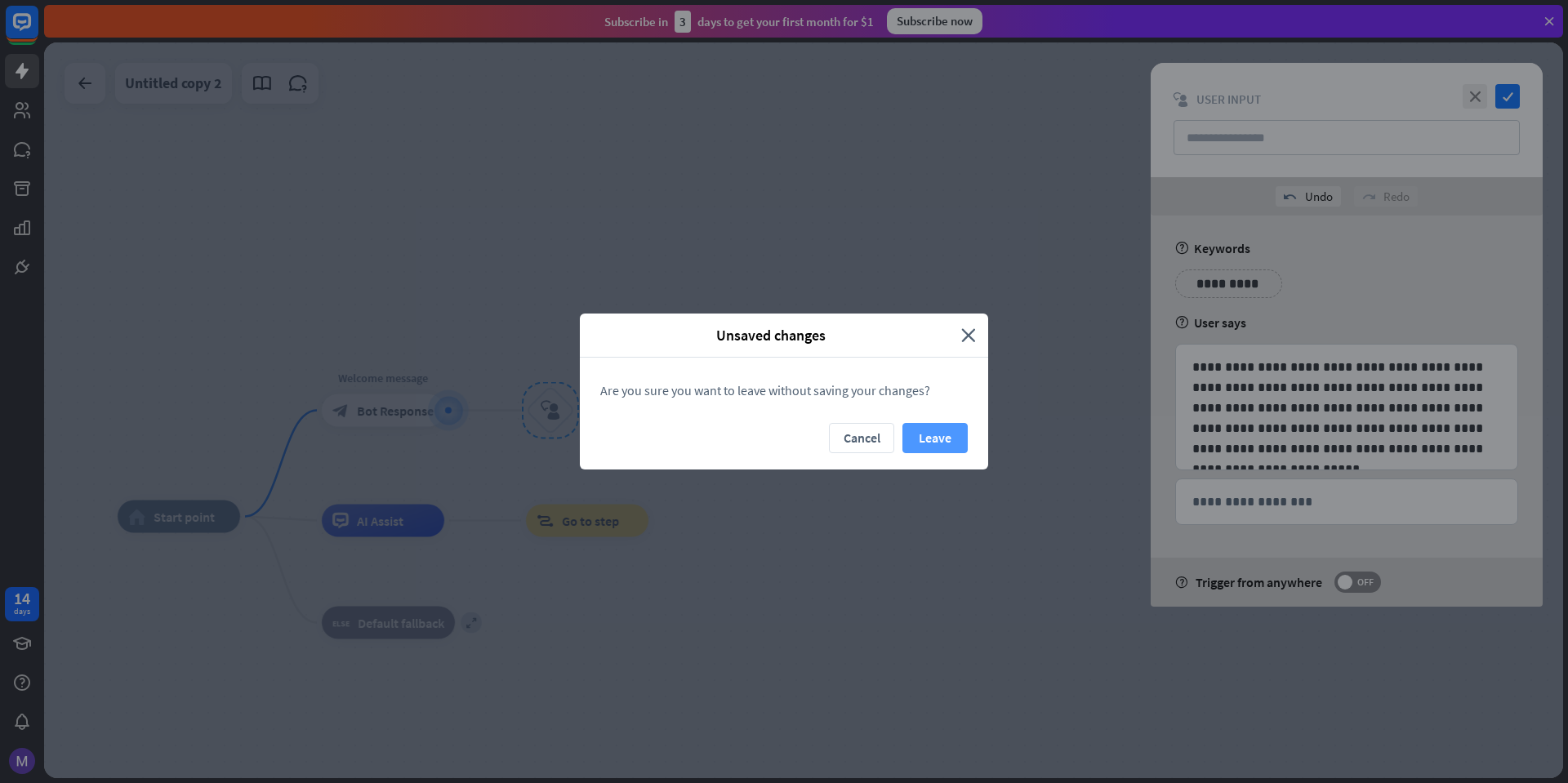
click at [923, 435] on button "Leave" at bounding box center [936, 438] width 66 height 30
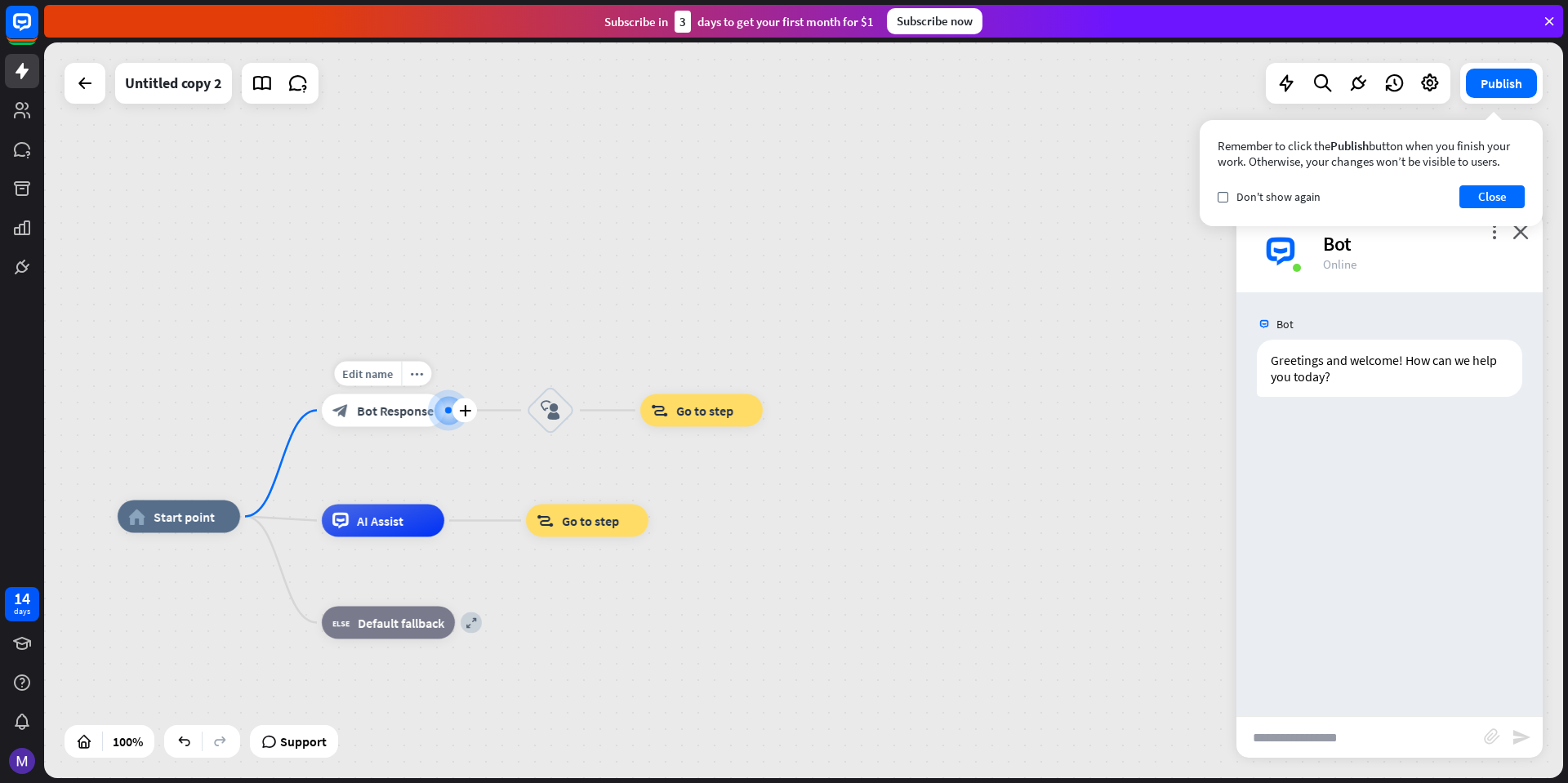
click at [408, 422] on div "block_bot_response Bot Response" at bounding box center [383, 411] width 123 height 33
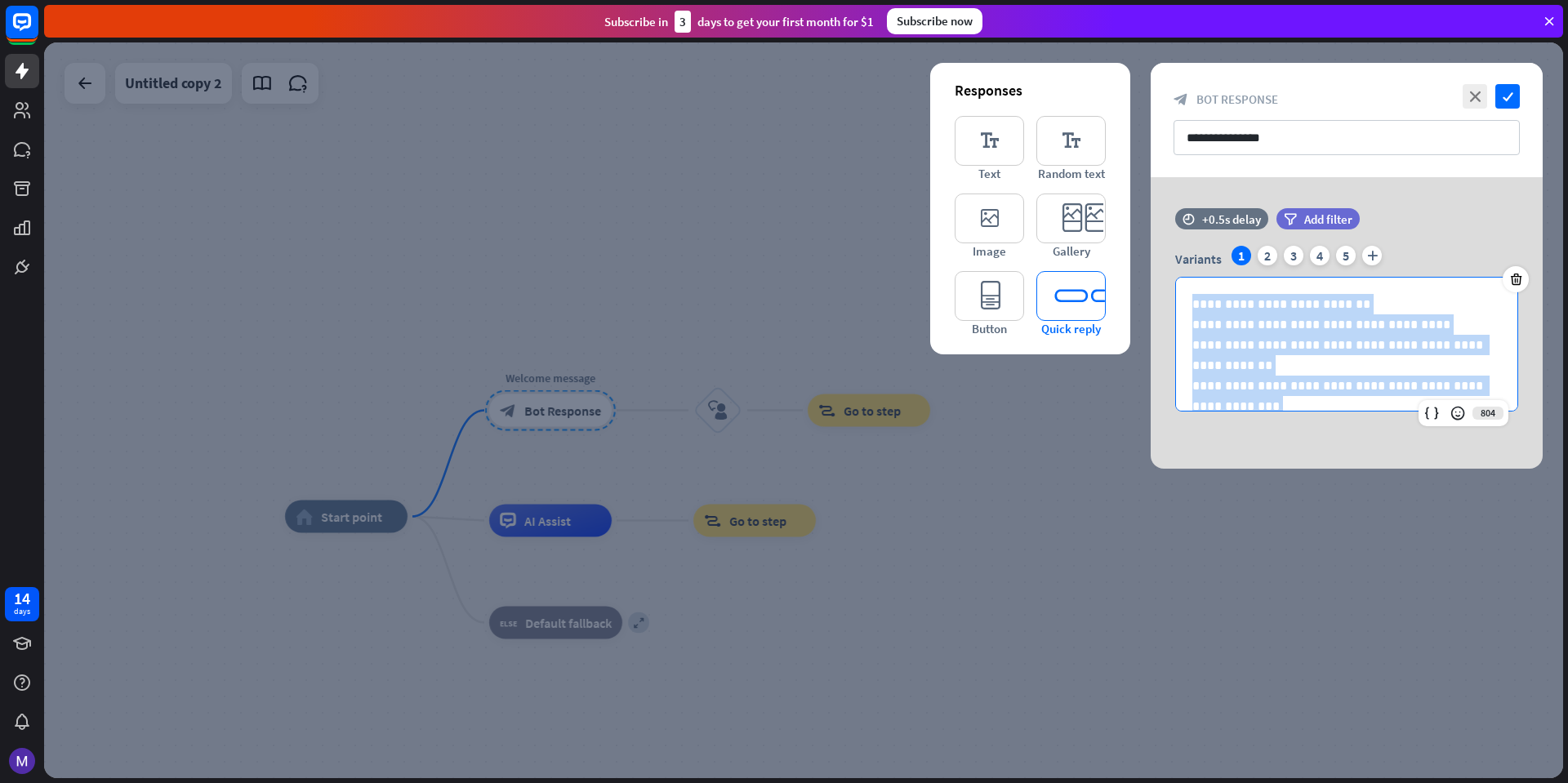
drag, startPoint x: 1446, startPoint y: 382, endPoint x: 1053, endPoint y: 297, distance: 402.1
click at [1151, 297] on div "**********" at bounding box center [1348, 323] width 392 height 292
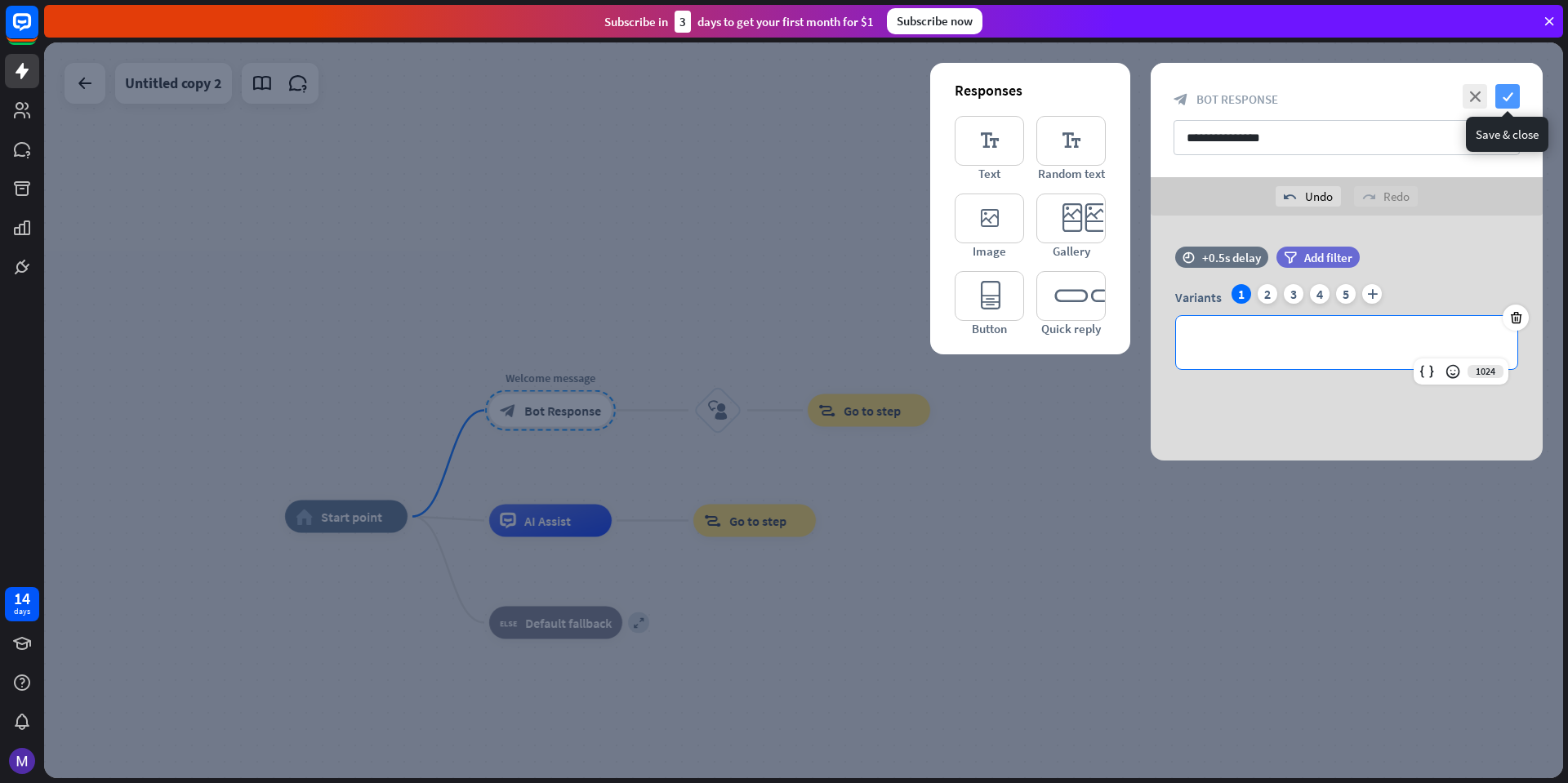
click at [1503, 92] on icon "check" at bounding box center [1507, 96] width 24 height 24
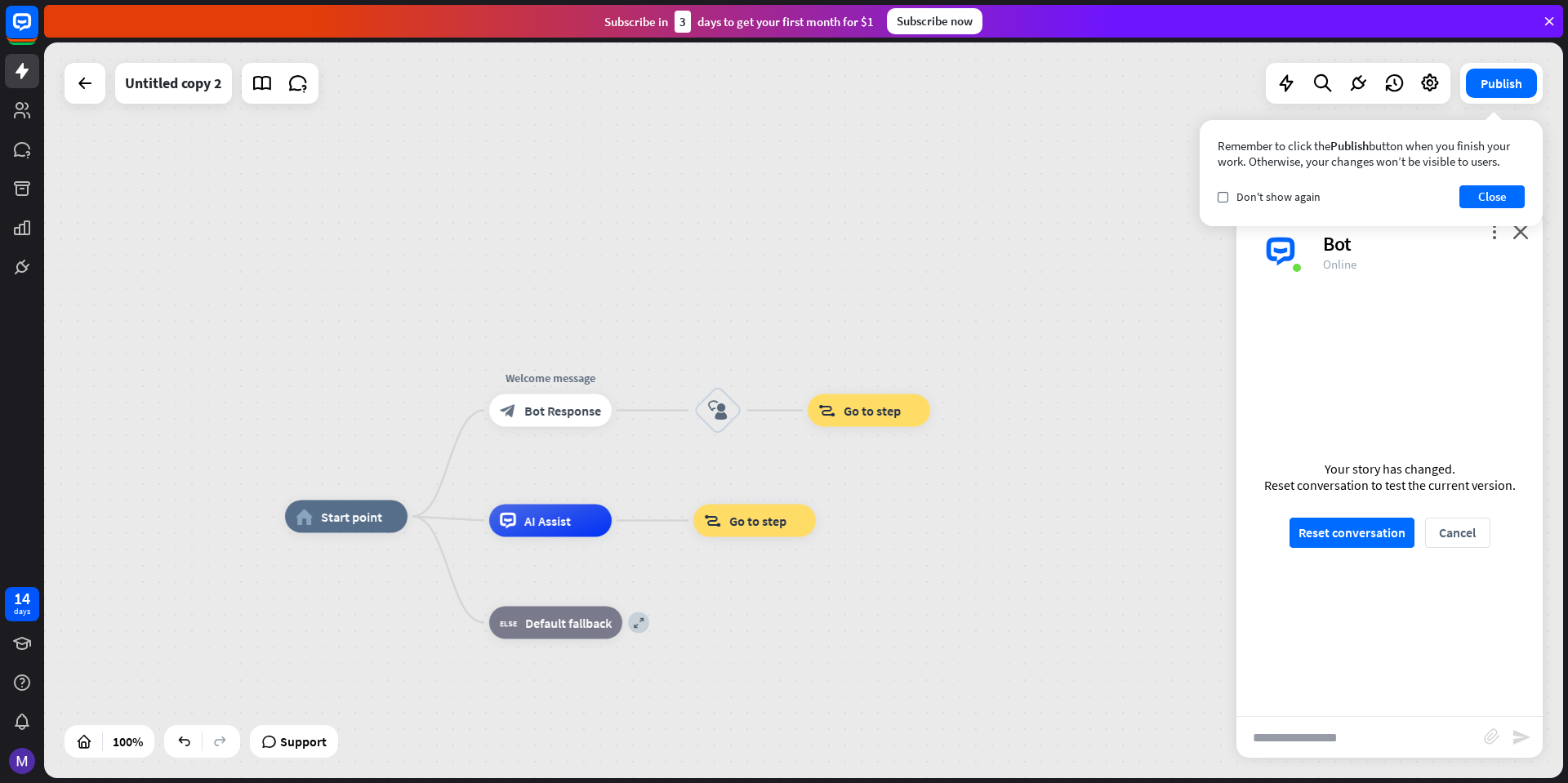
click at [1387, 741] on input "text" at bounding box center [1360, 738] width 247 height 41
click at [1336, 528] on button "Reset conversation" at bounding box center [1351, 533] width 125 height 30
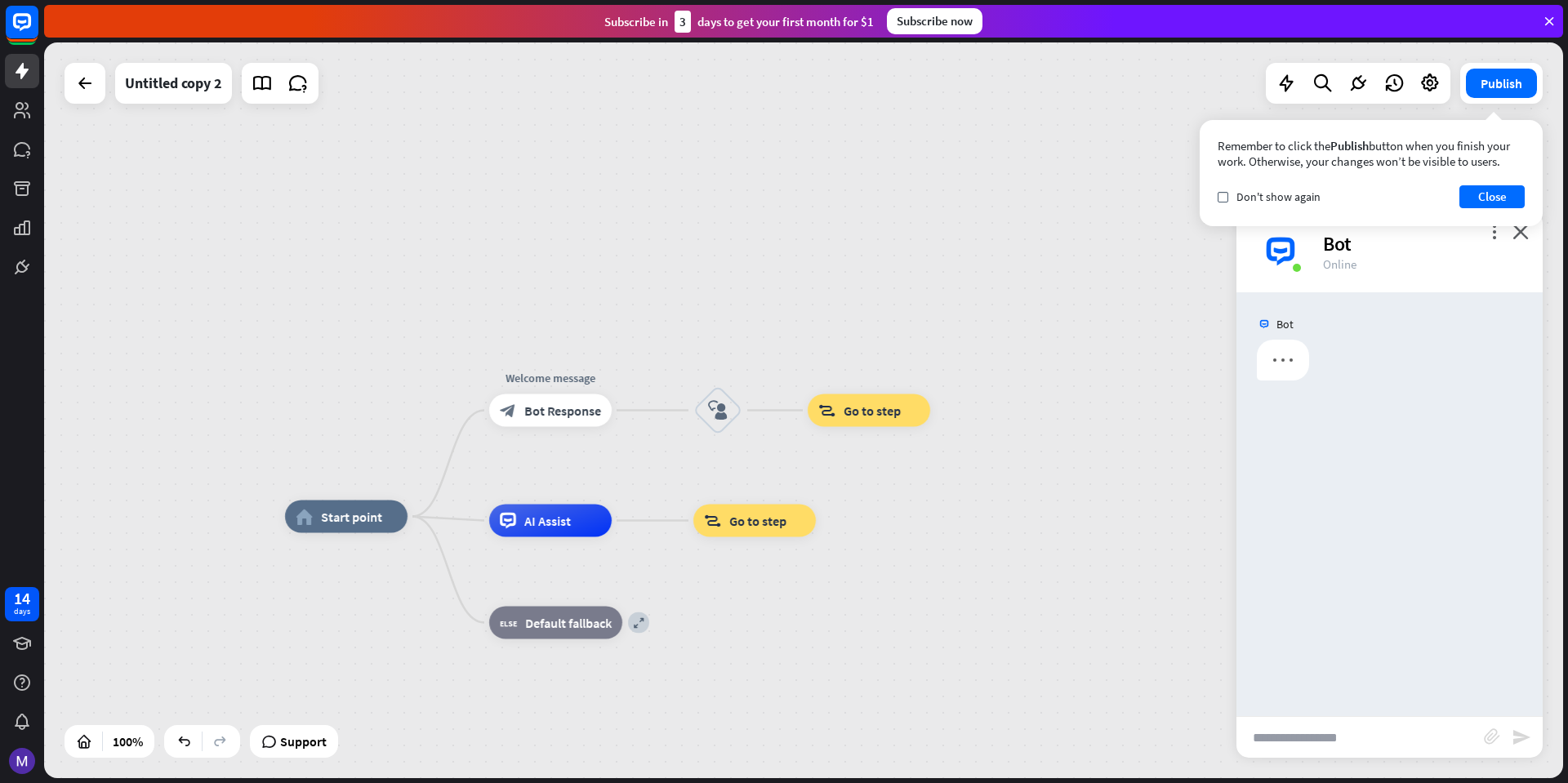
click at [1321, 753] on input "text" at bounding box center [1360, 738] width 247 height 41
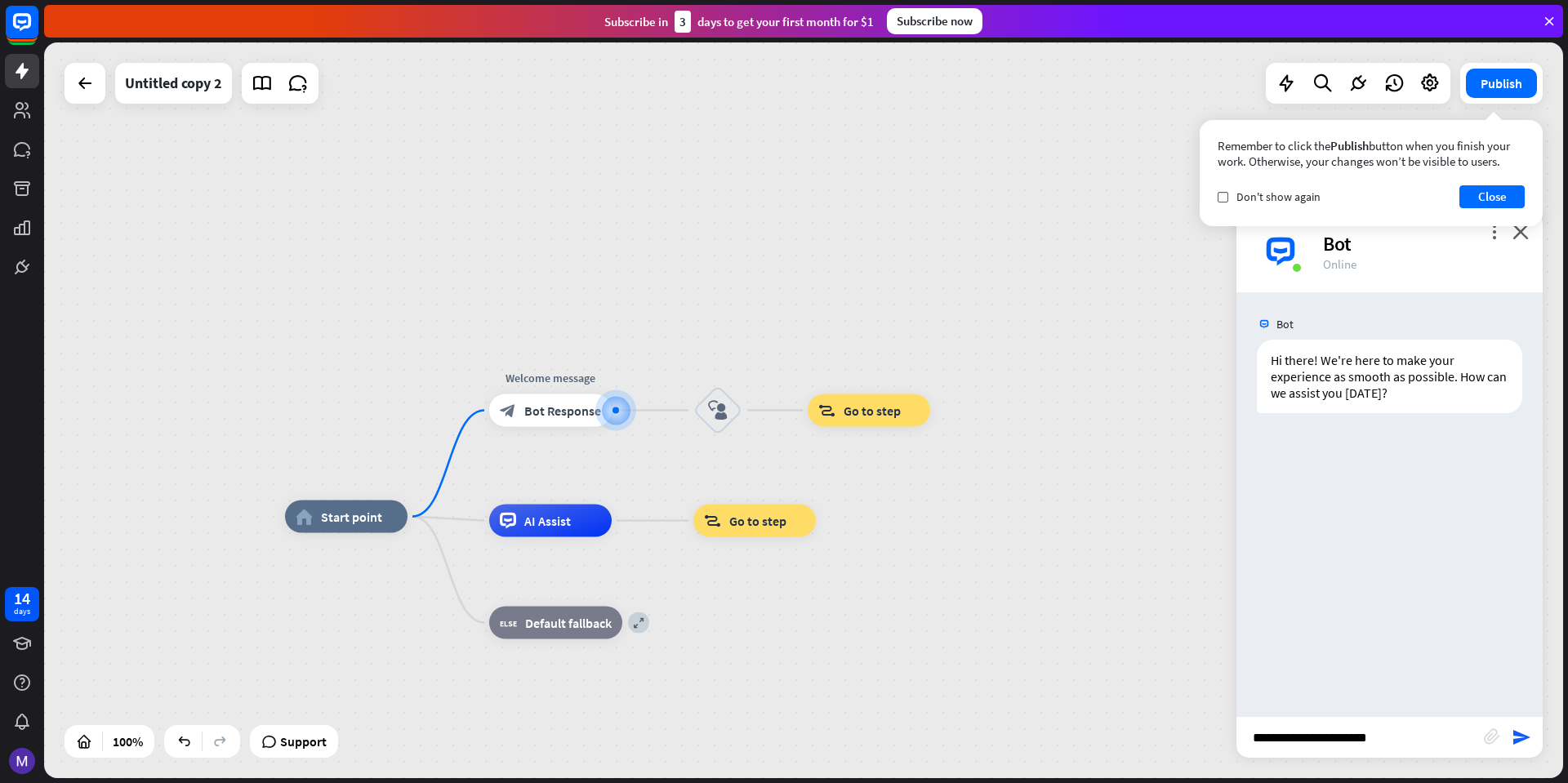
type input "**********"
